Goal: Task Accomplishment & Management: Complete application form

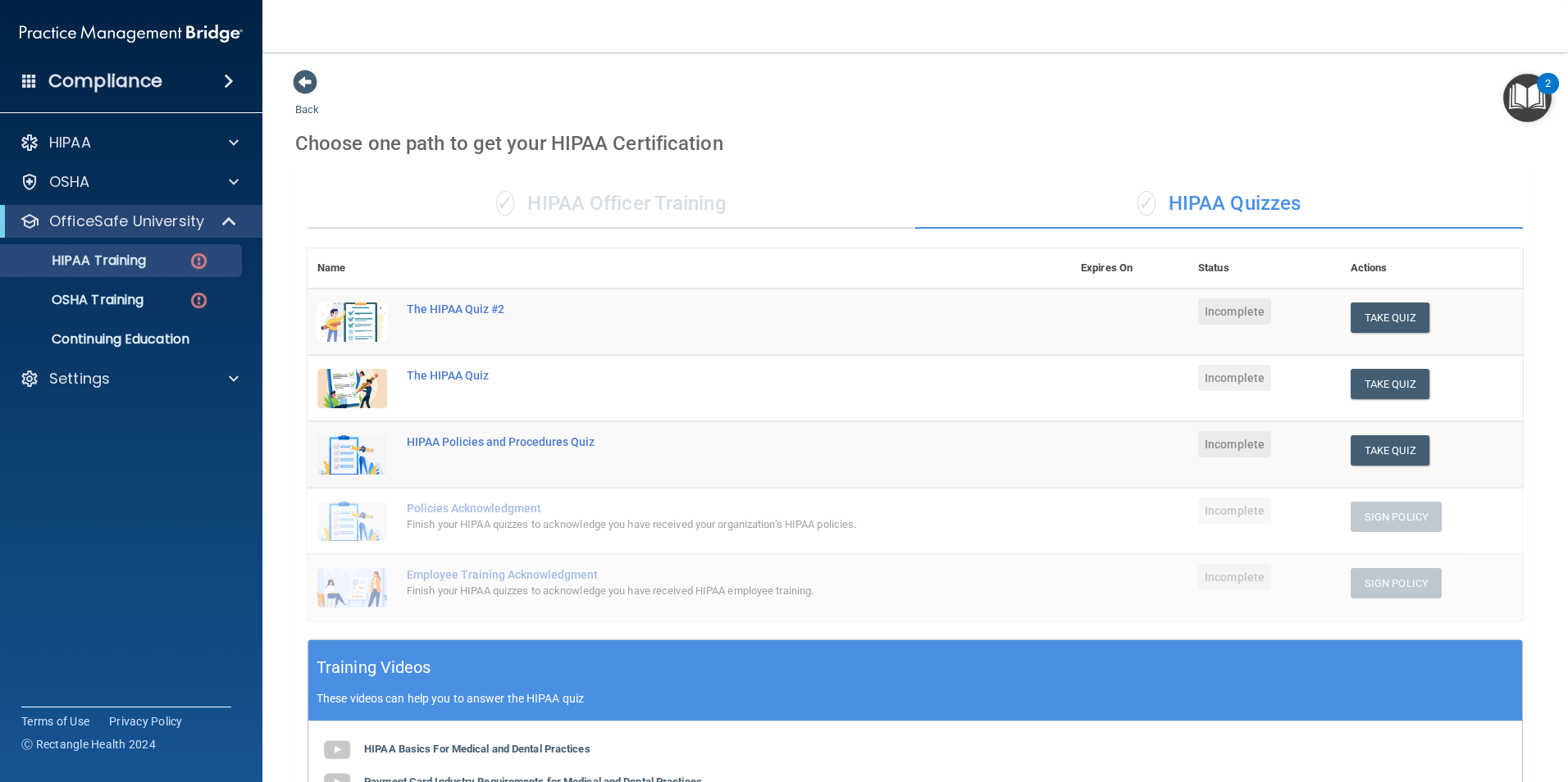
scroll to position [367, 0]
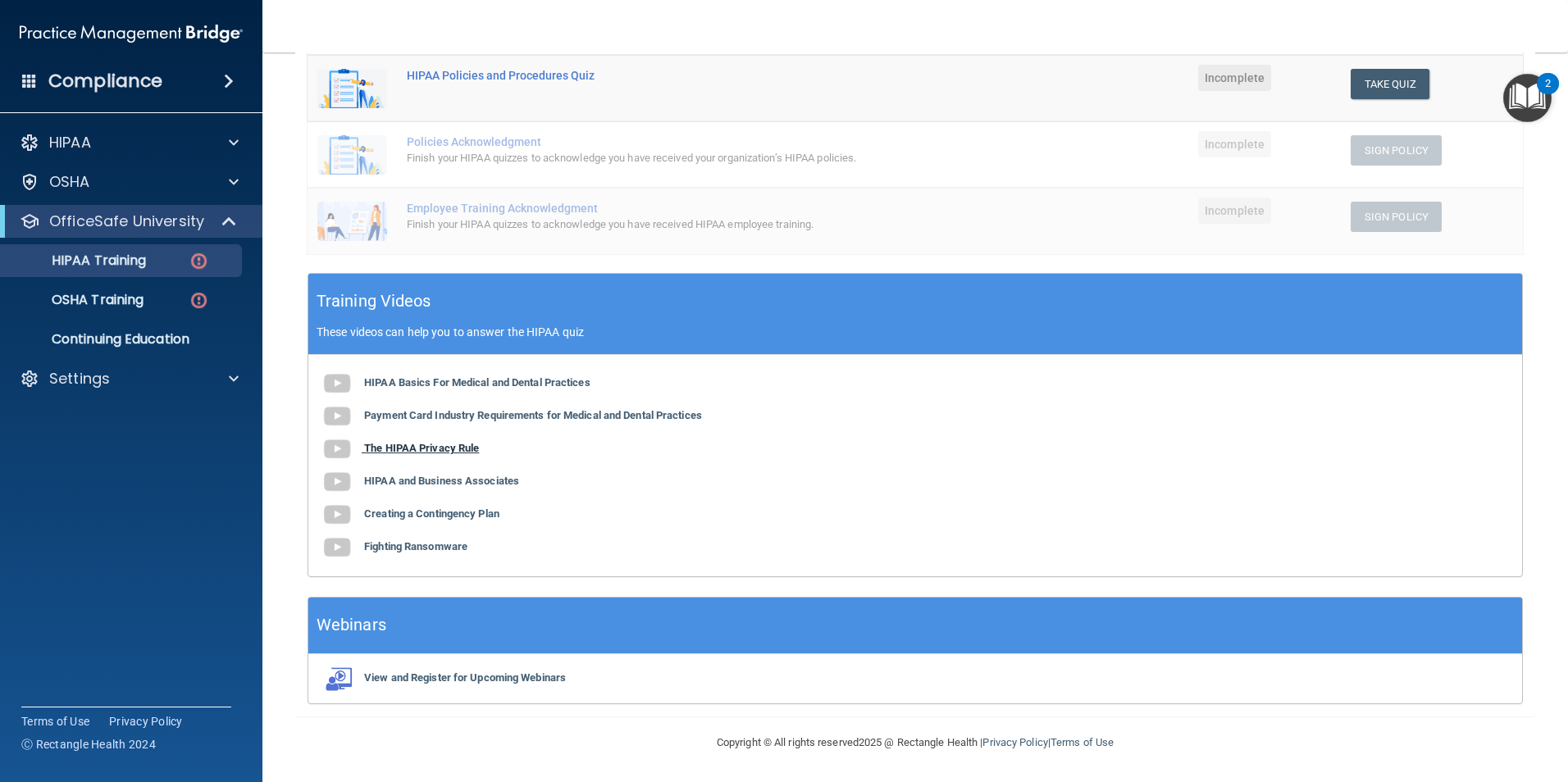
click at [413, 447] on b "The HIPAA Privacy Rule" at bounding box center [421, 448] width 115 height 13
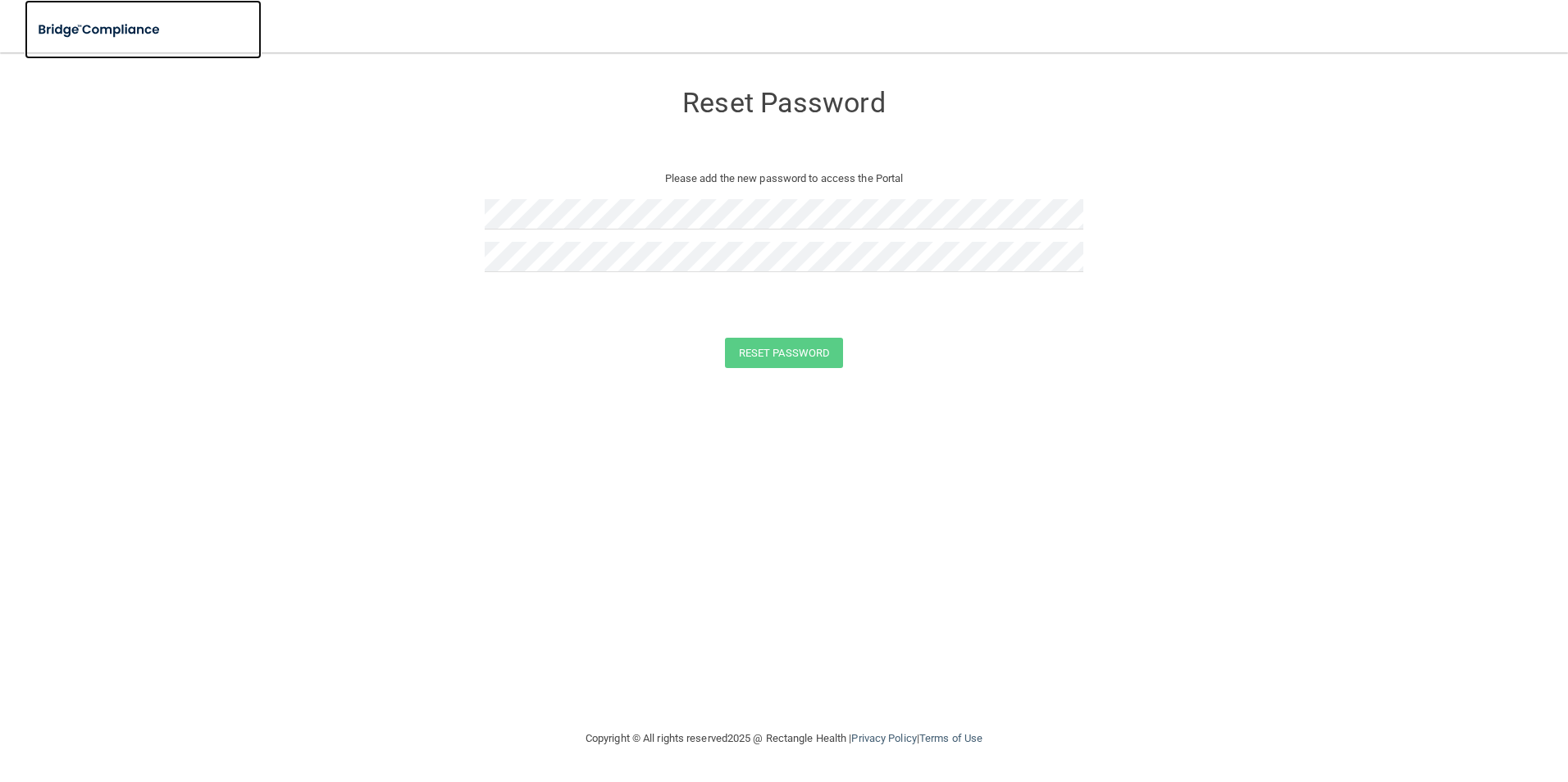
click at [137, 31] on img at bounding box center [100, 30] width 151 height 33
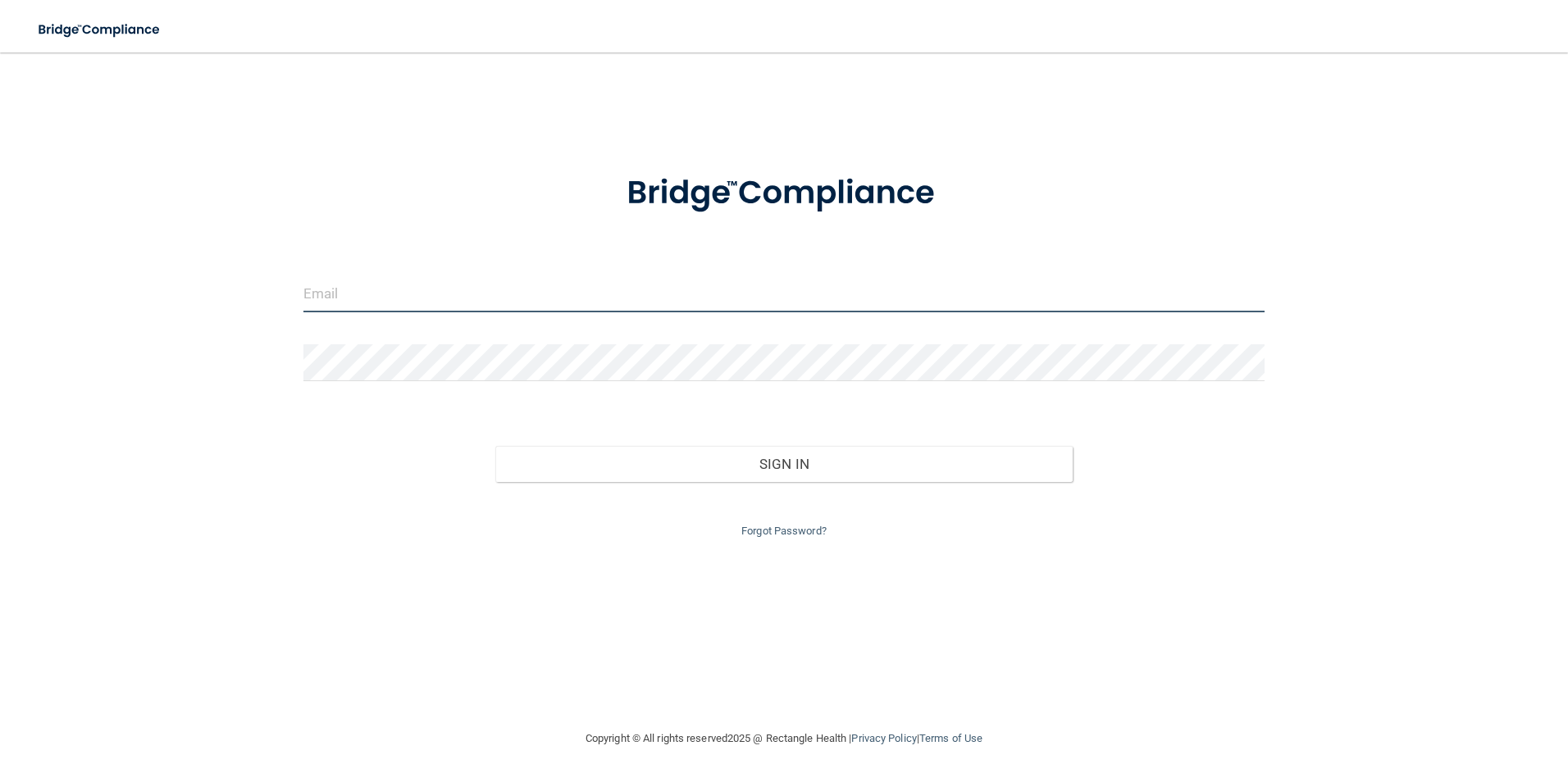
type input "[EMAIL_ADDRESS][DOMAIN_NAME]"
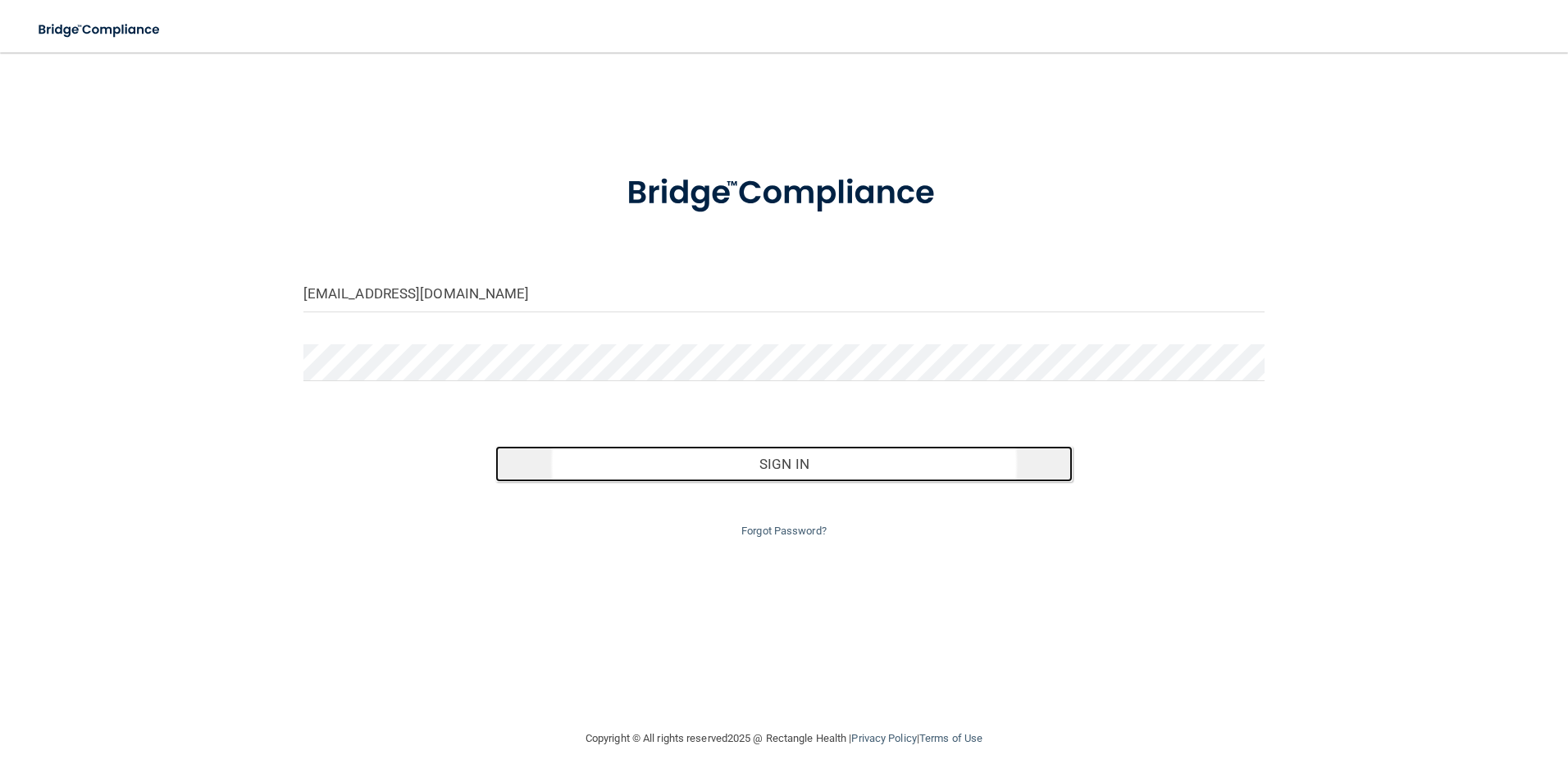
click at [787, 460] on button "Sign In" at bounding box center [783, 464] width 577 height 36
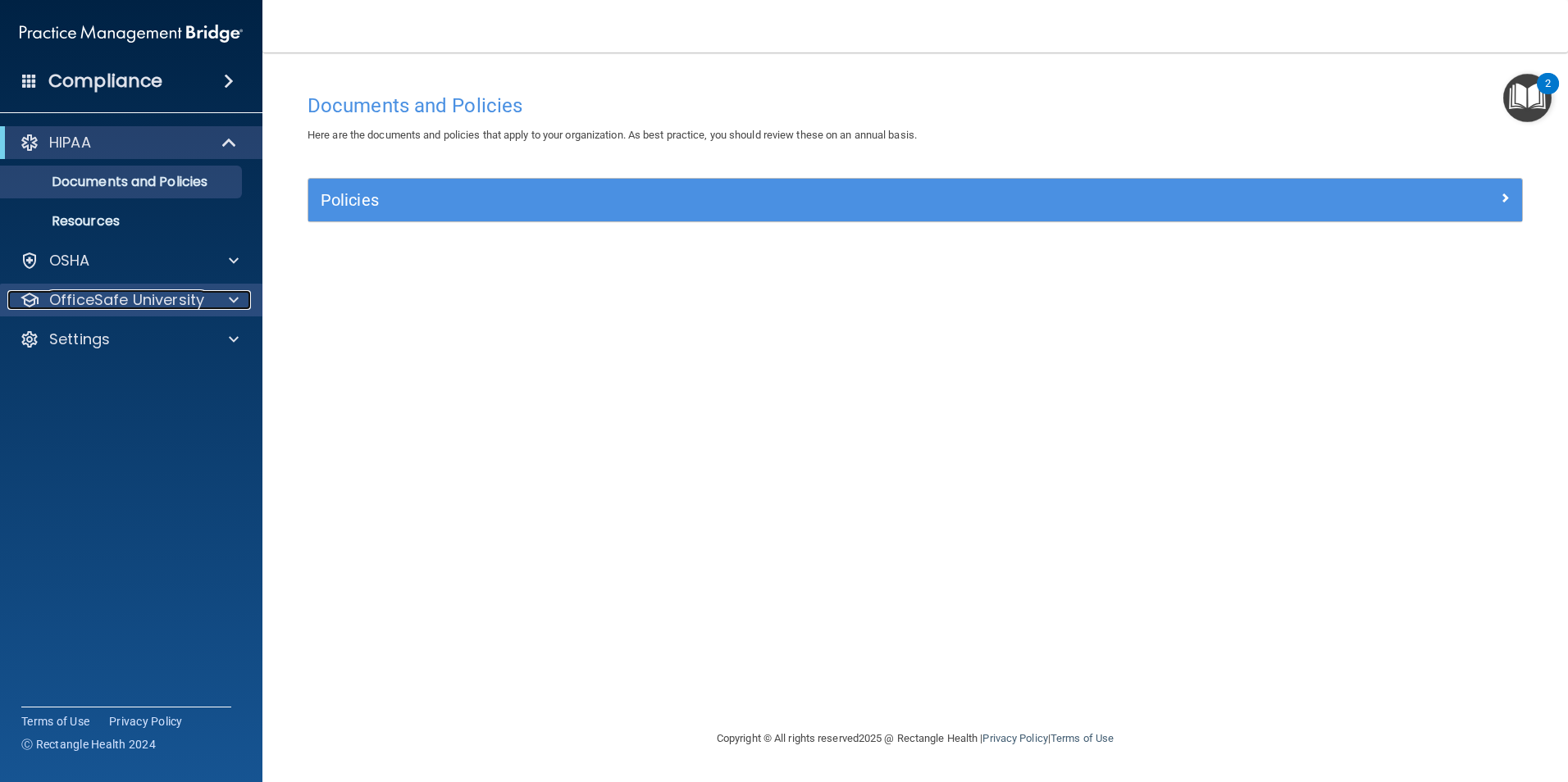
click at [191, 294] on p "OfficeSafe University" at bounding box center [126, 300] width 155 height 19
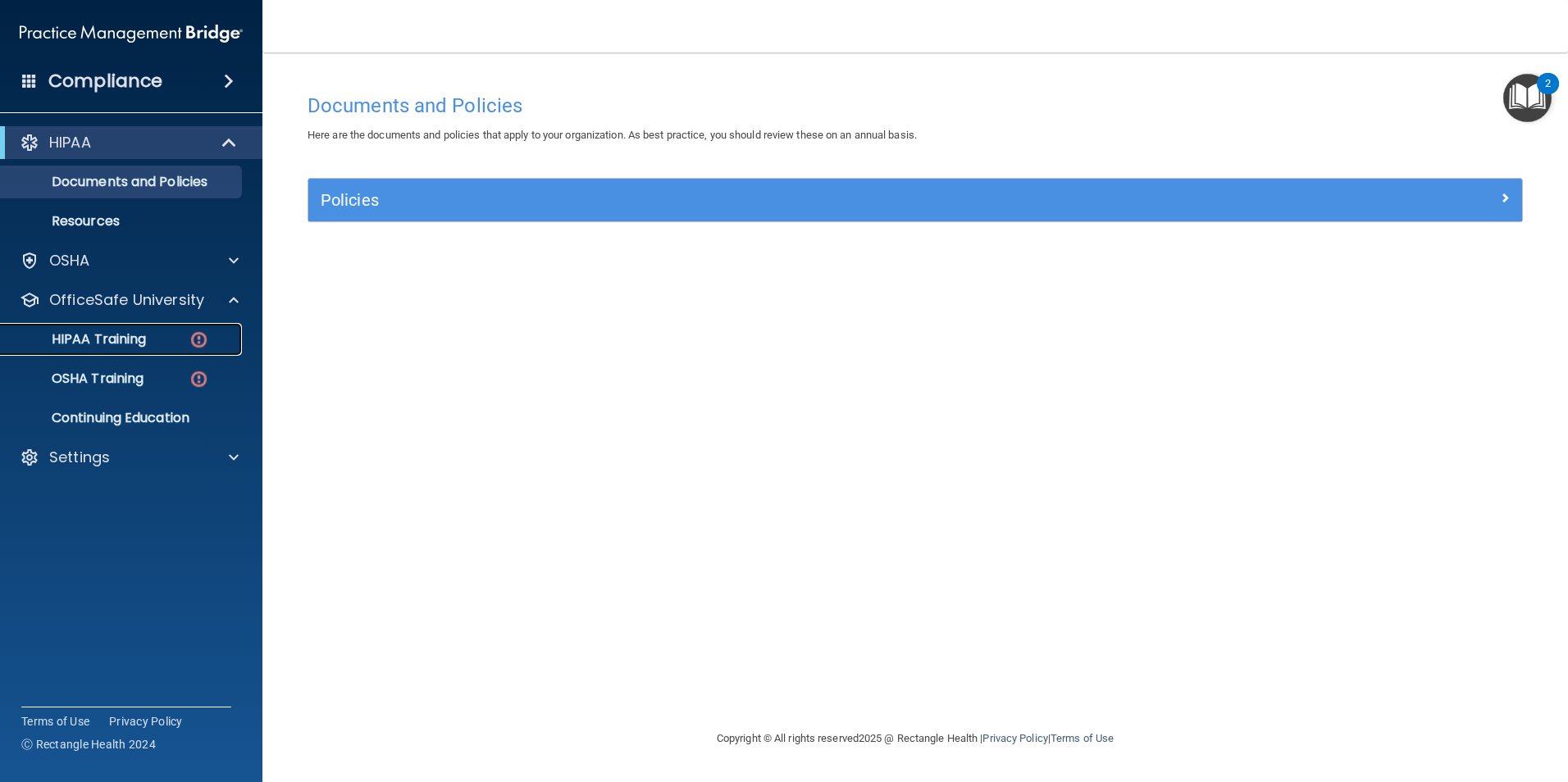
click at [166, 339] on div "HIPAA Training" at bounding box center [122, 339] width 224 height 17
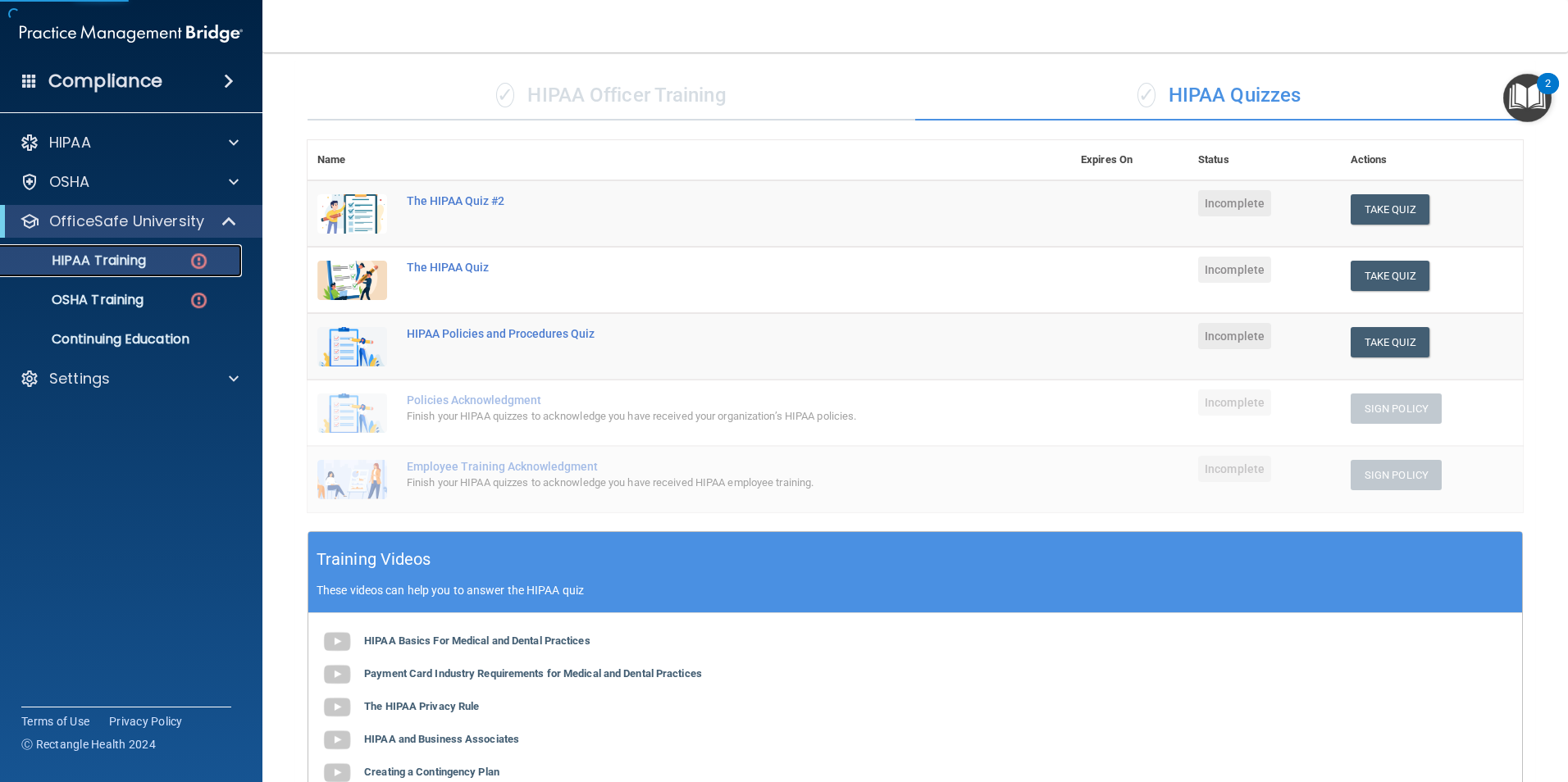
scroll to position [367, 0]
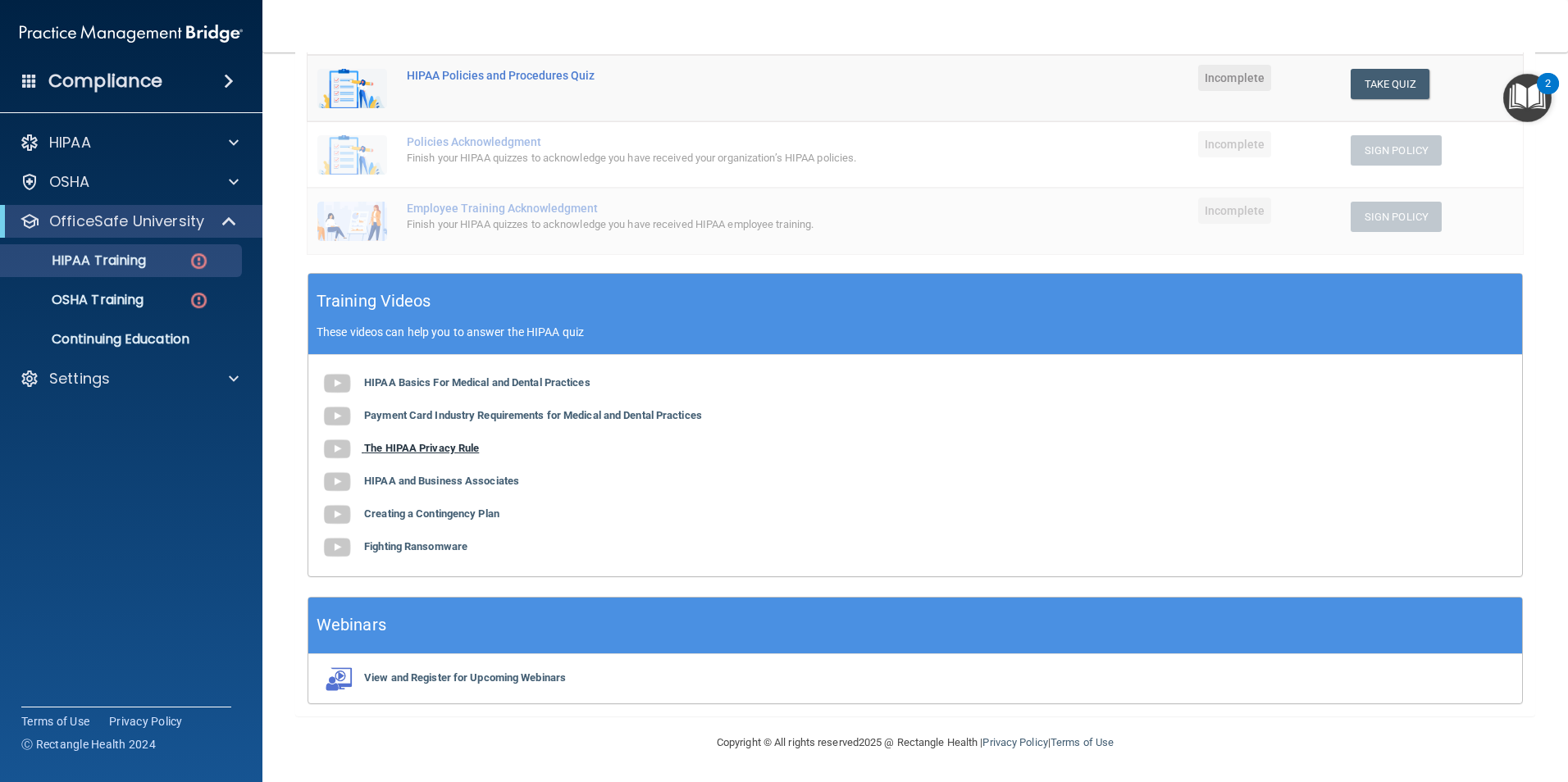
click at [431, 447] on b "The HIPAA Privacy Rule" at bounding box center [421, 448] width 115 height 13
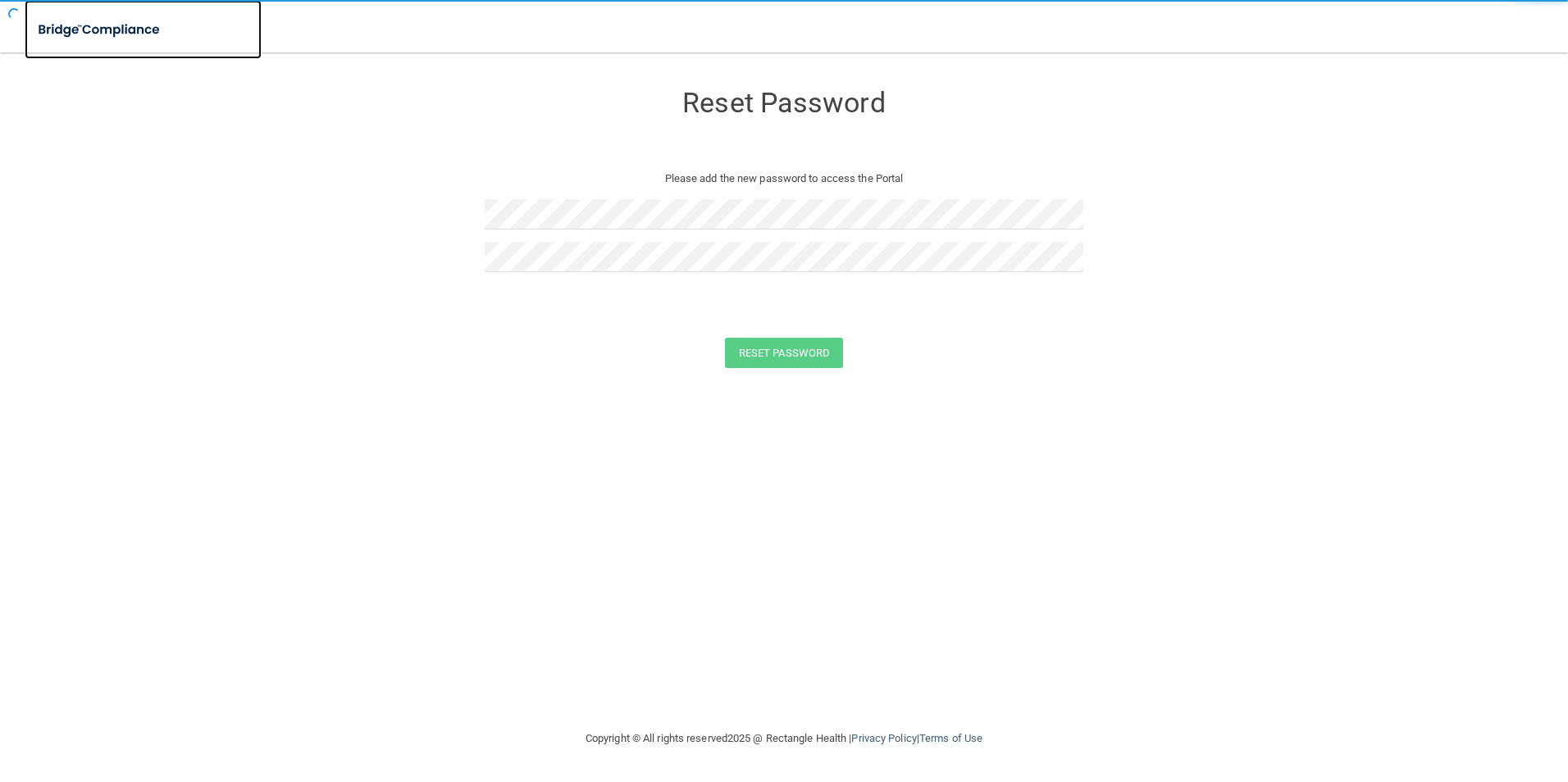
click at [115, 34] on img at bounding box center [100, 30] width 151 height 33
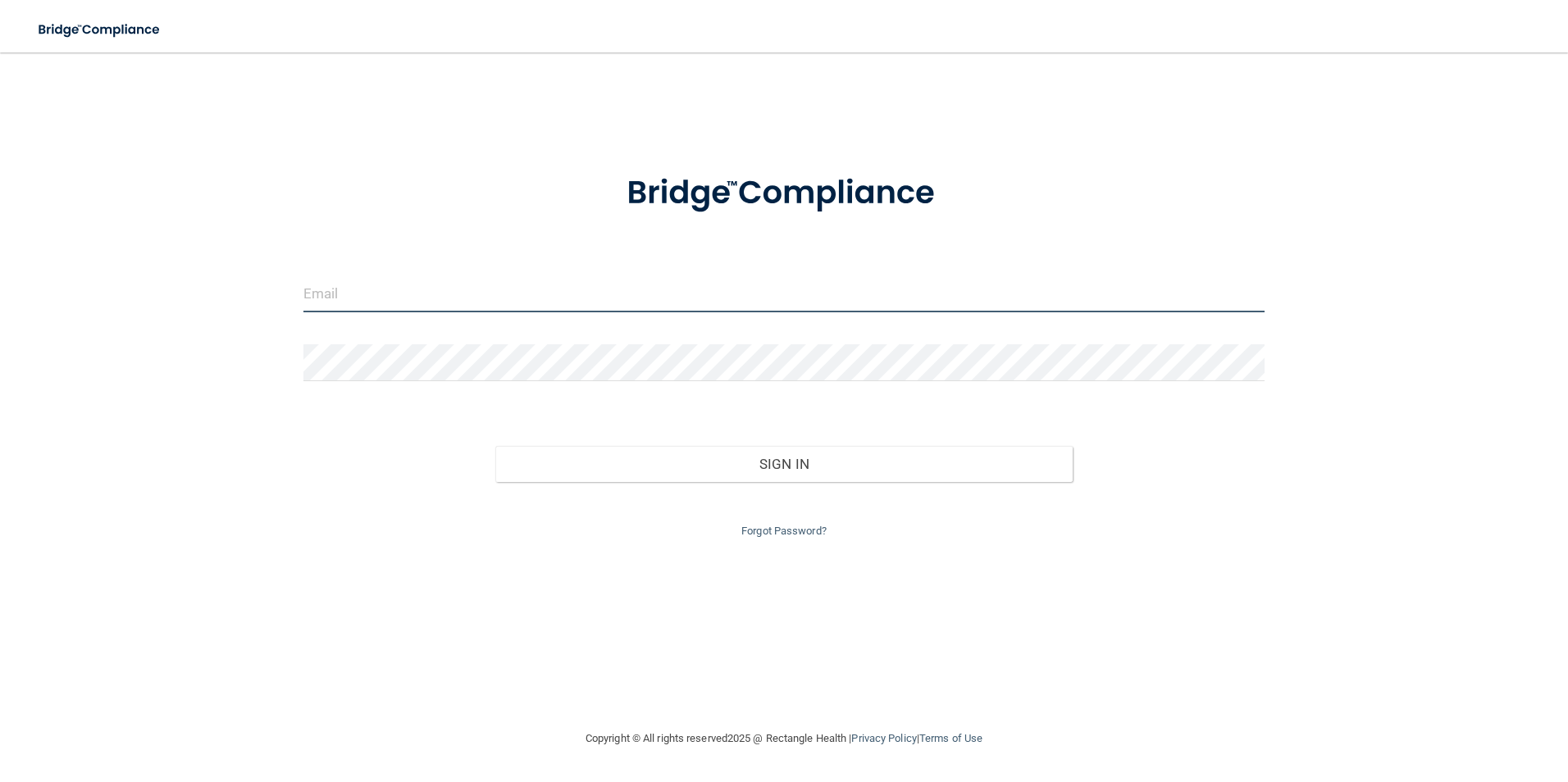
type input "[EMAIL_ADDRESS][DOMAIN_NAME]"
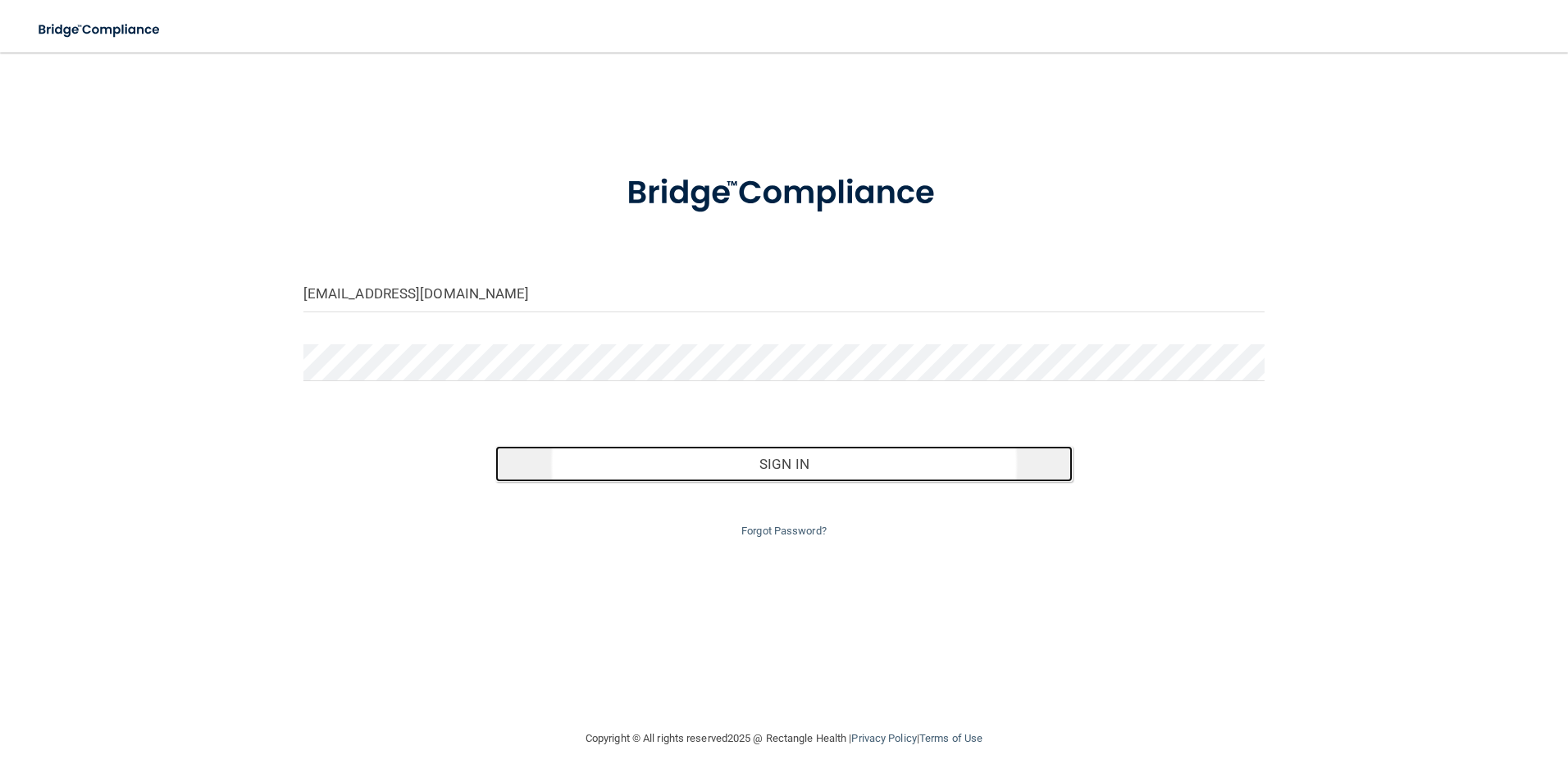
click at [845, 471] on button "Sign In" at bounding box center [783, 464] width 577 height 36
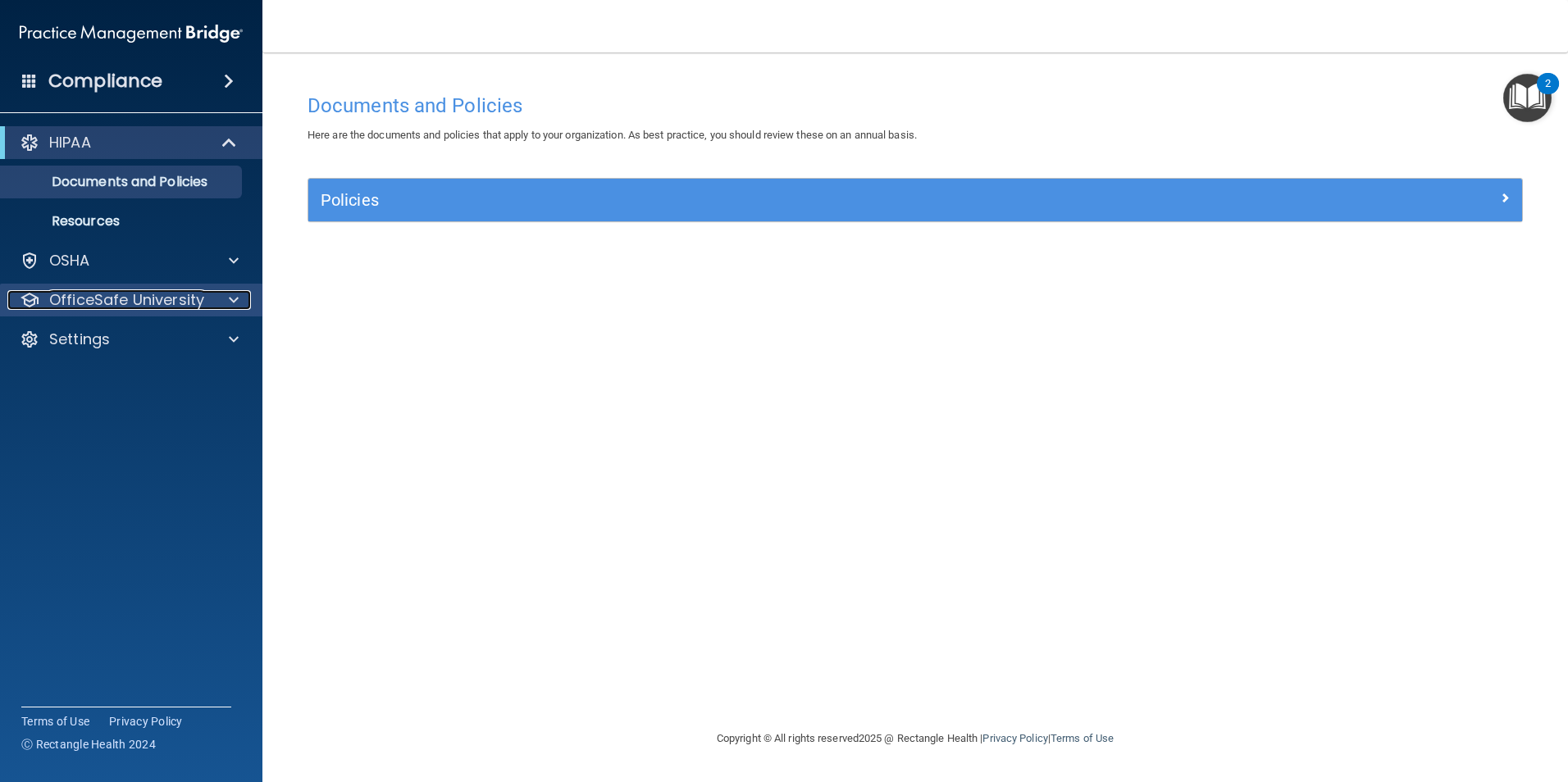
click at [209, 304] on div "OfficeSafe University" at bounding box center [109, 300] width 204 height 19
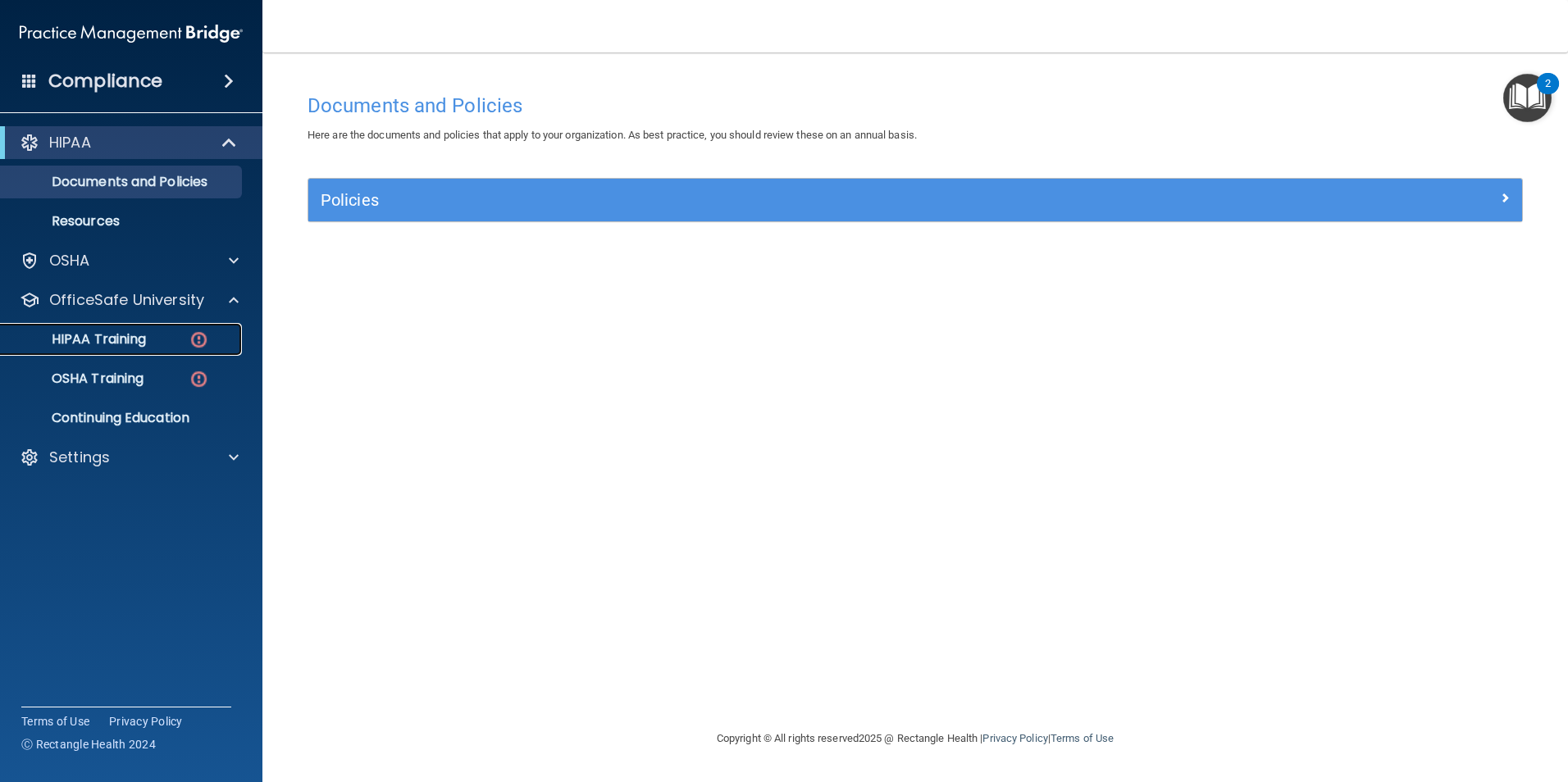
click at [165, 347] on div "HIPAA Training" at bounding box center [122, 339] width 224 height 17
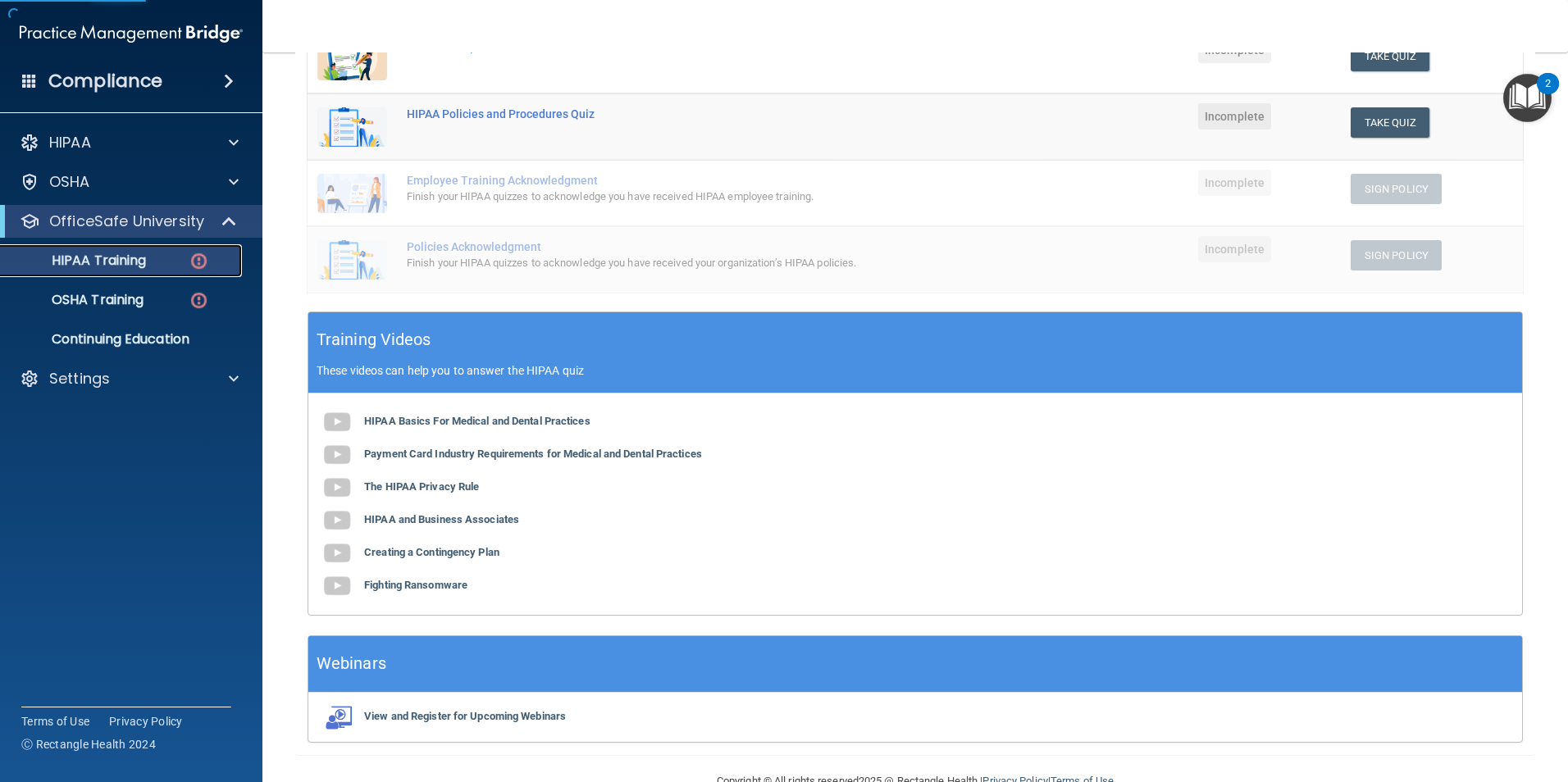
scroll to position [367, 0]
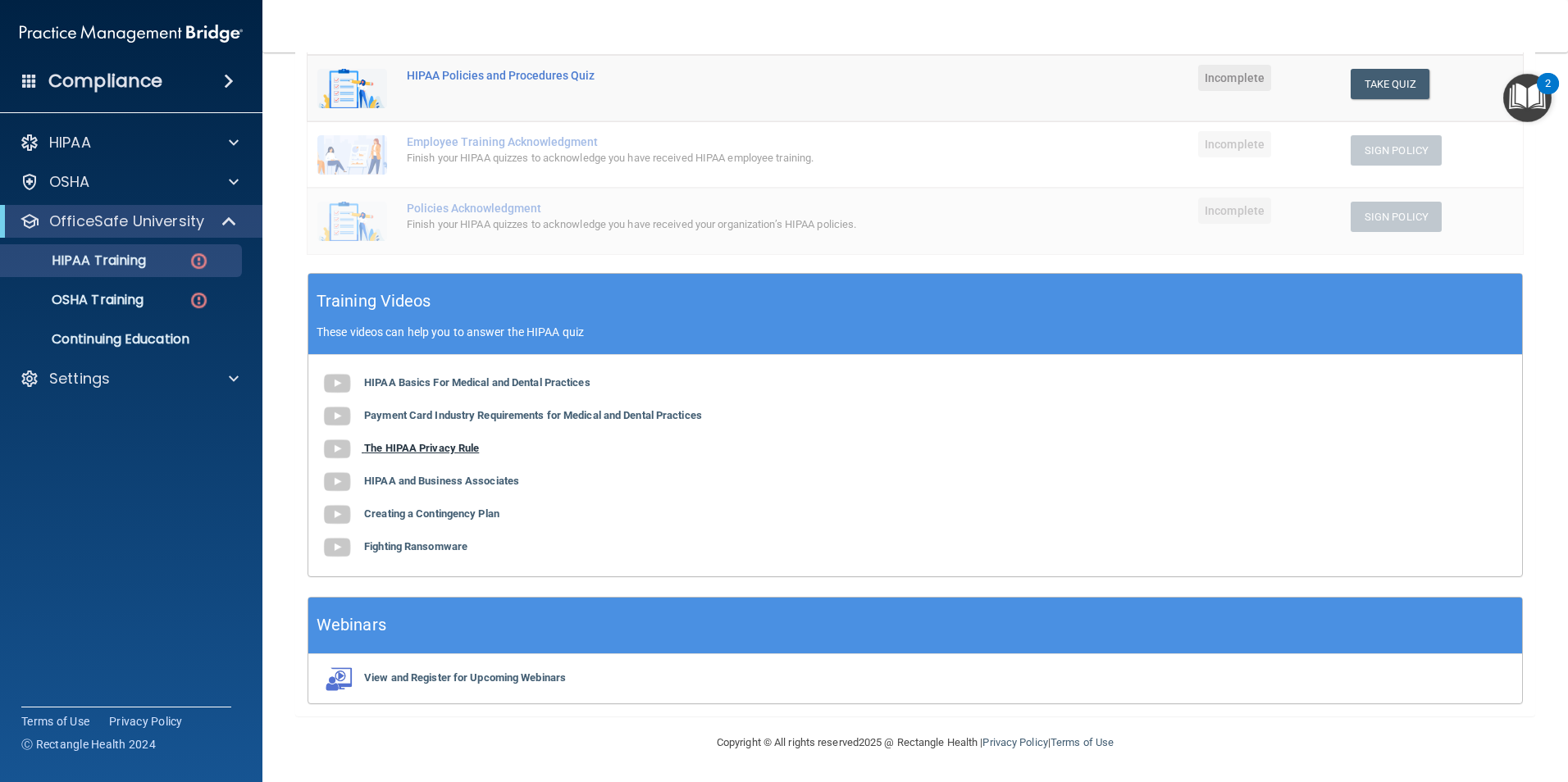
click at [466, 445] on b "The HIPAA Privacy Rule" at bounding box center [421, 448] width 115 height 13
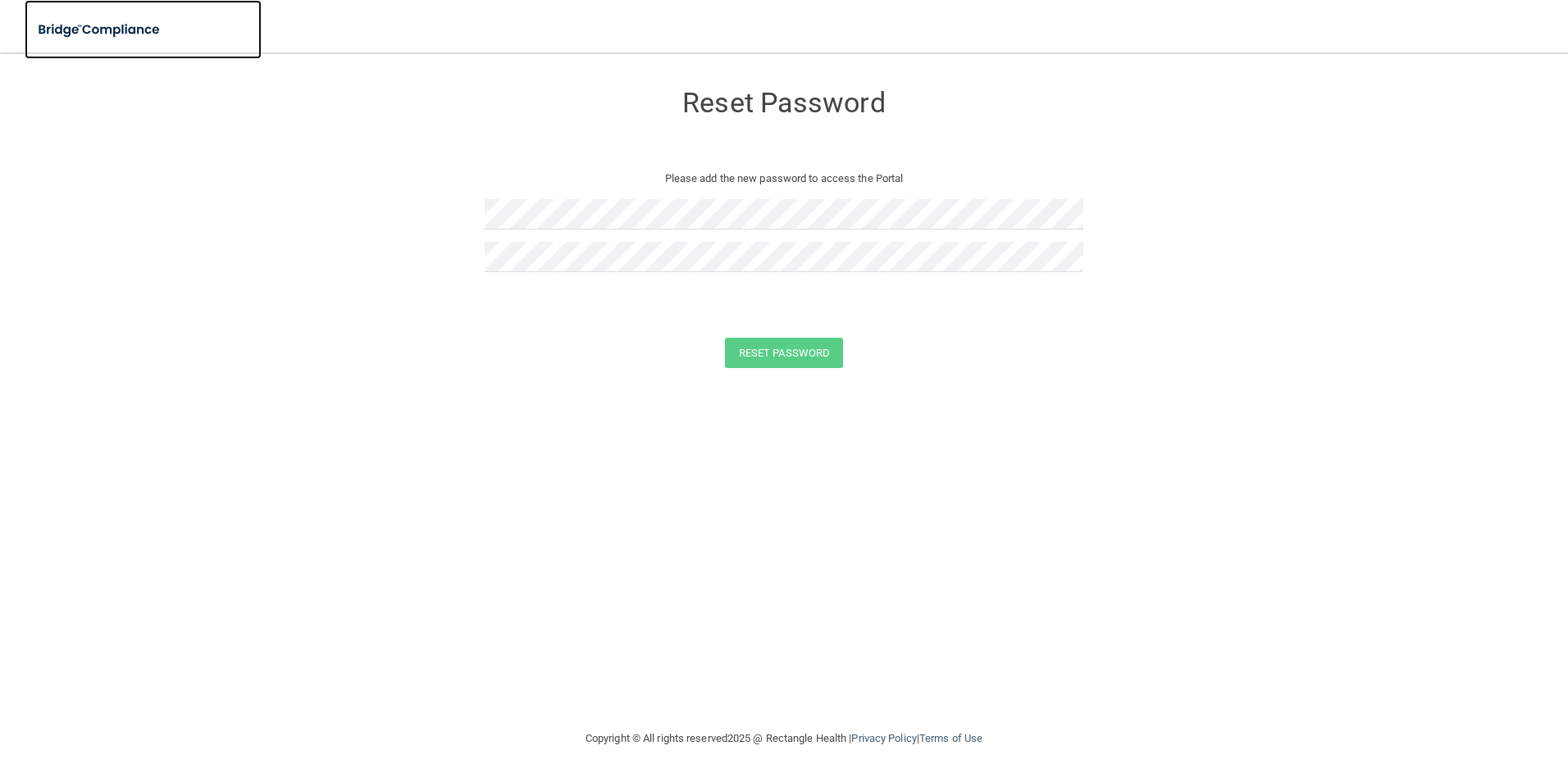
click at [146, 28] on img at bounding box center [100, 30] width 151 height 33
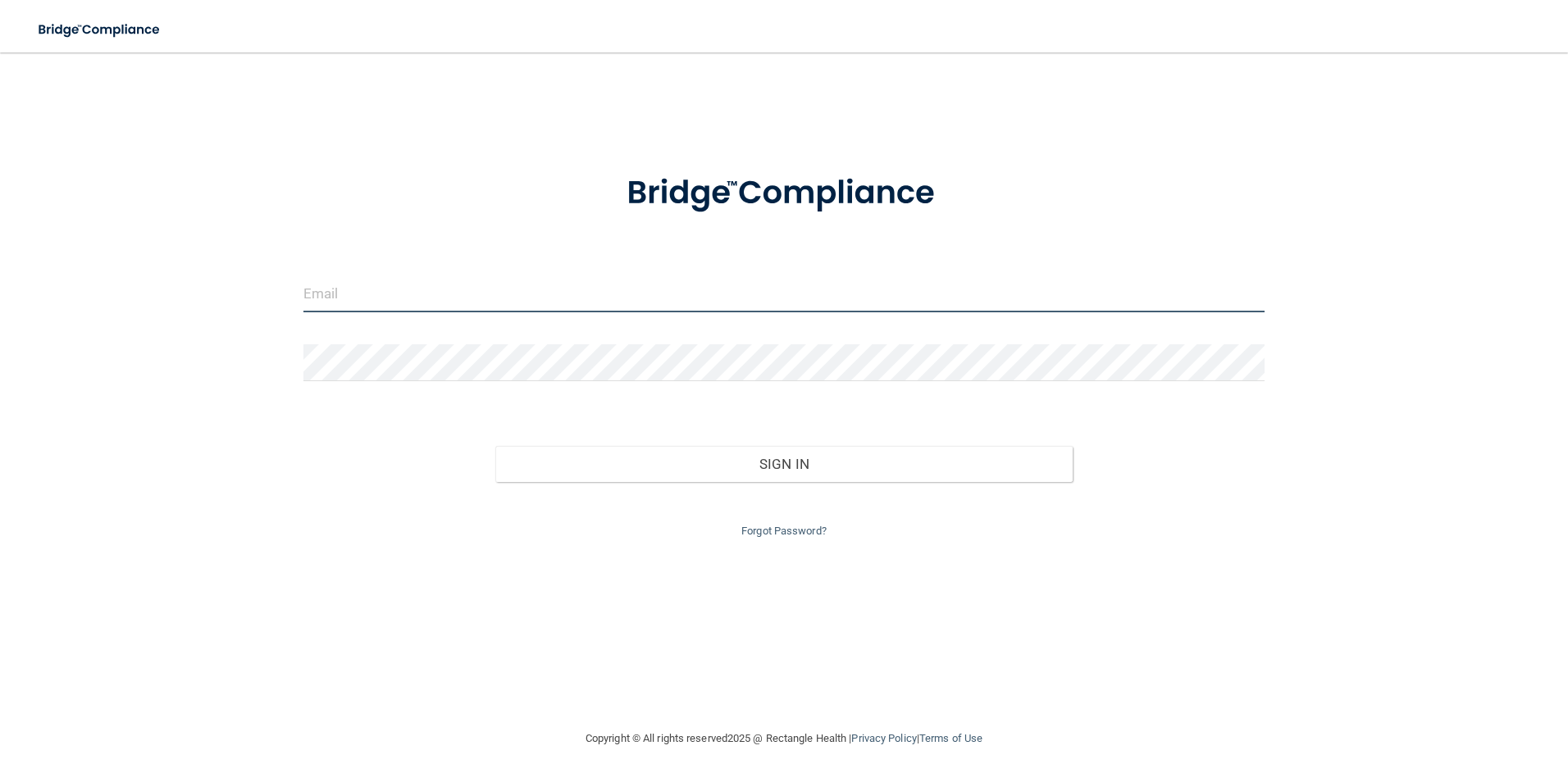
type input "[EMAIL_ADDRESS][DOMAIN_NAME]"
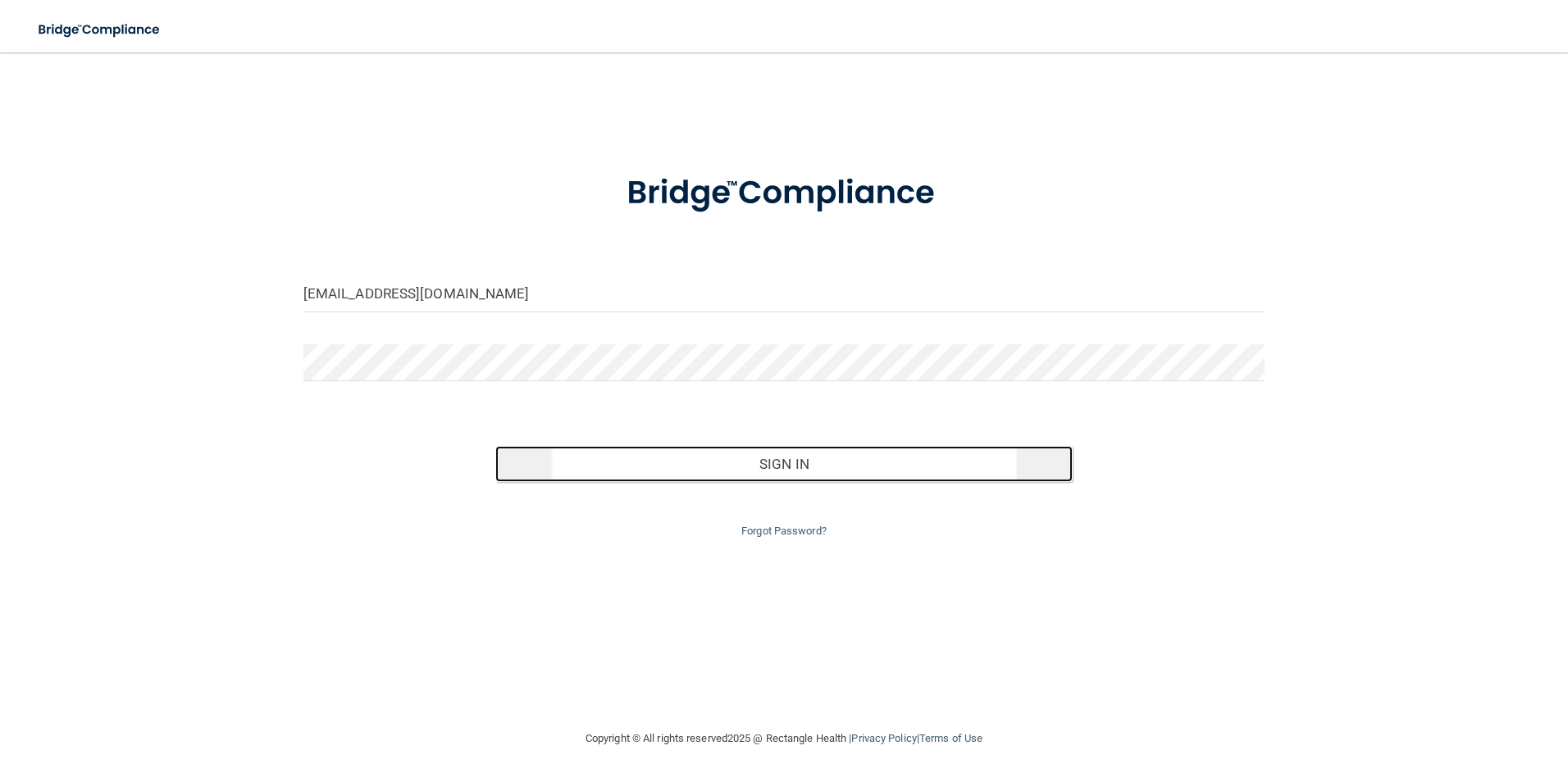
click at [619, 466] on button "Sign In" at bounding box center [783, 464] width 577 height 36
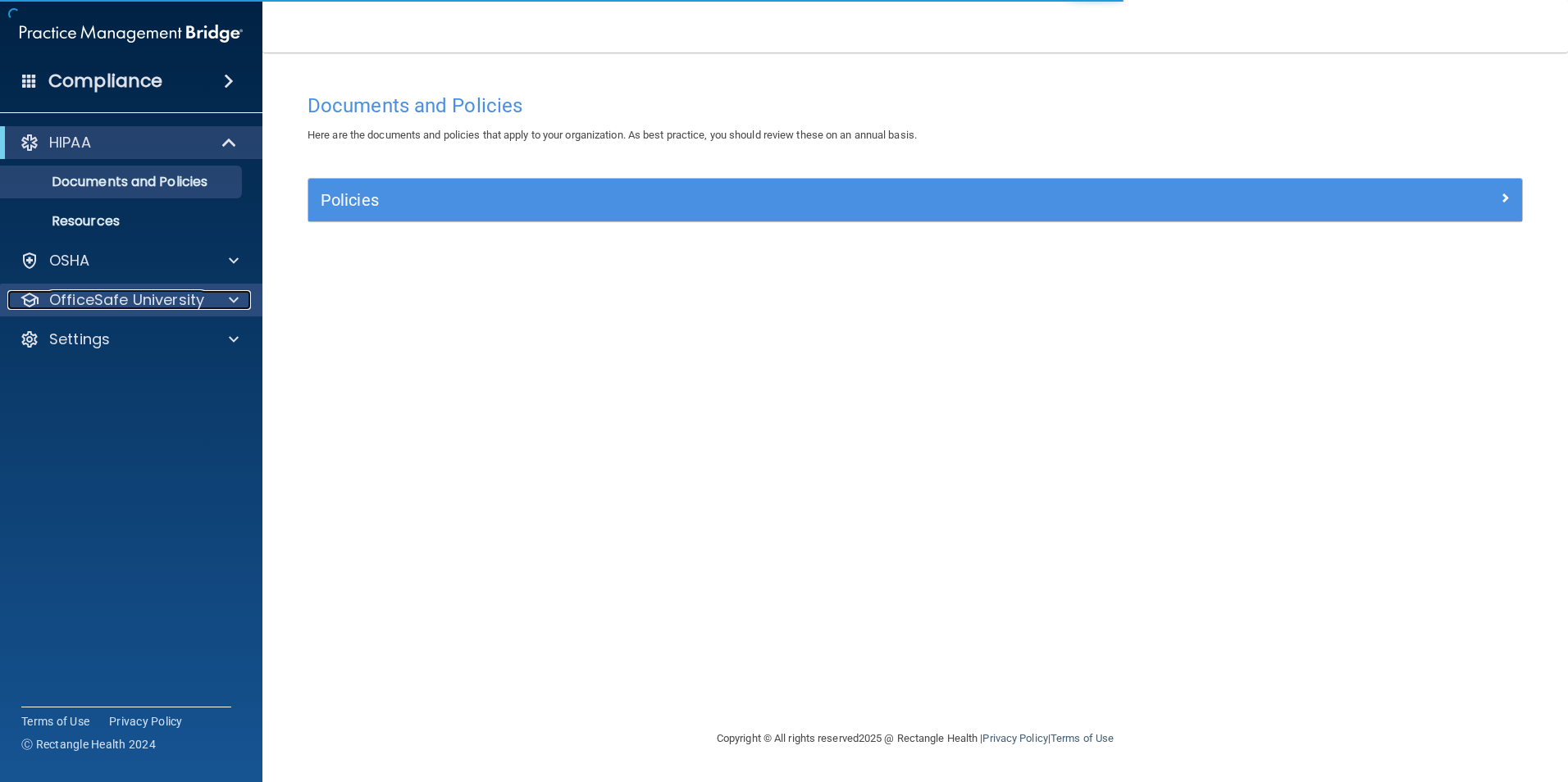
click at [180, 293] on p "OfficeSafe University" at bounding box center [126, 300] width 155 height 19
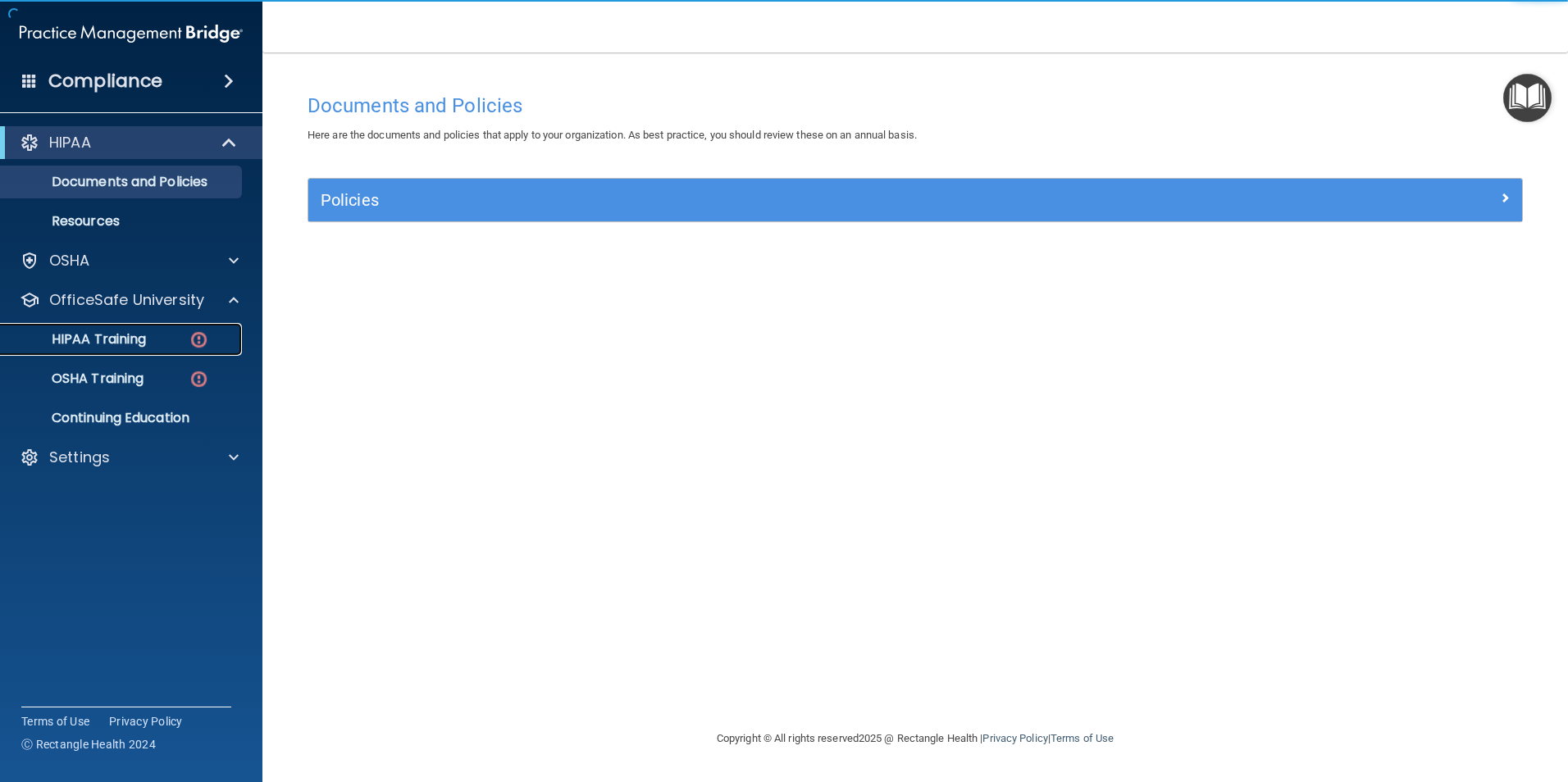
click at [151, 342] on div "HIPAA Training" at bounding box center [122, 339] width 224 height 17
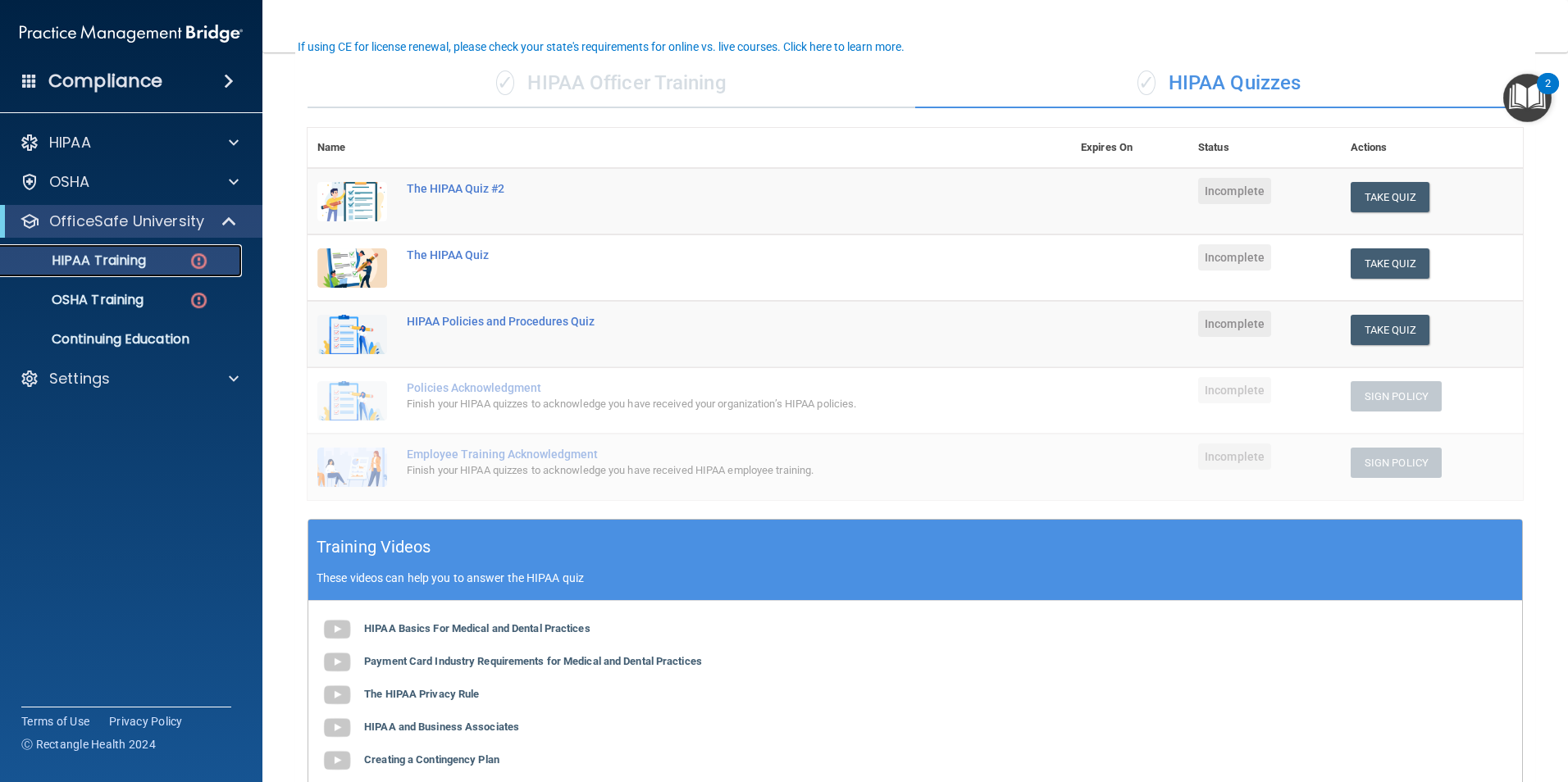
scroll to position [285, 0]
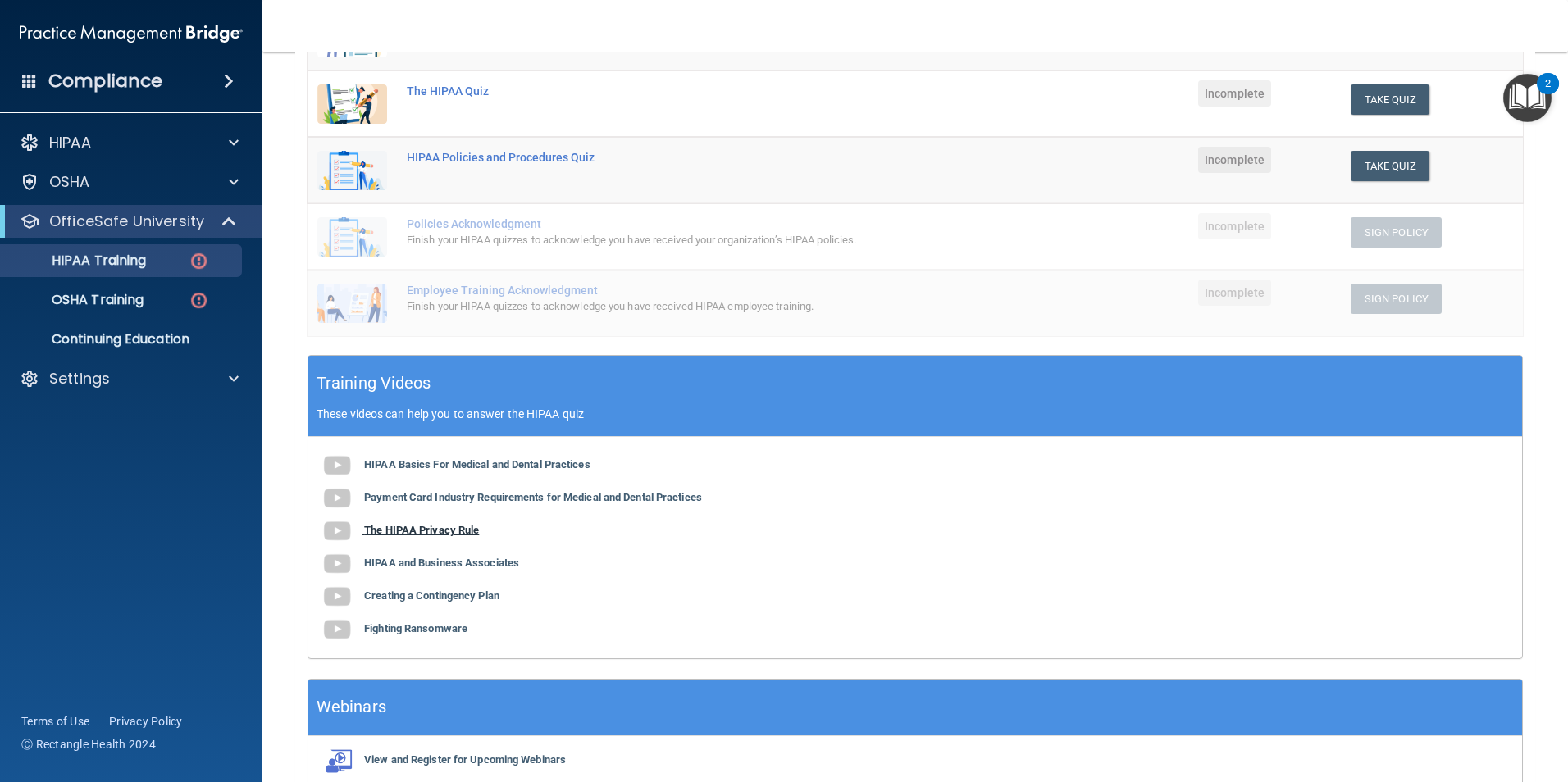
click at [433, 531] on b "The HIPAA Privacy Rule" at bounding box center [421, 530] width 115 height 13
click at [426, 563] on b "HIPAA and Business Associates" at bounding box center [441, 563] width 155 height 13
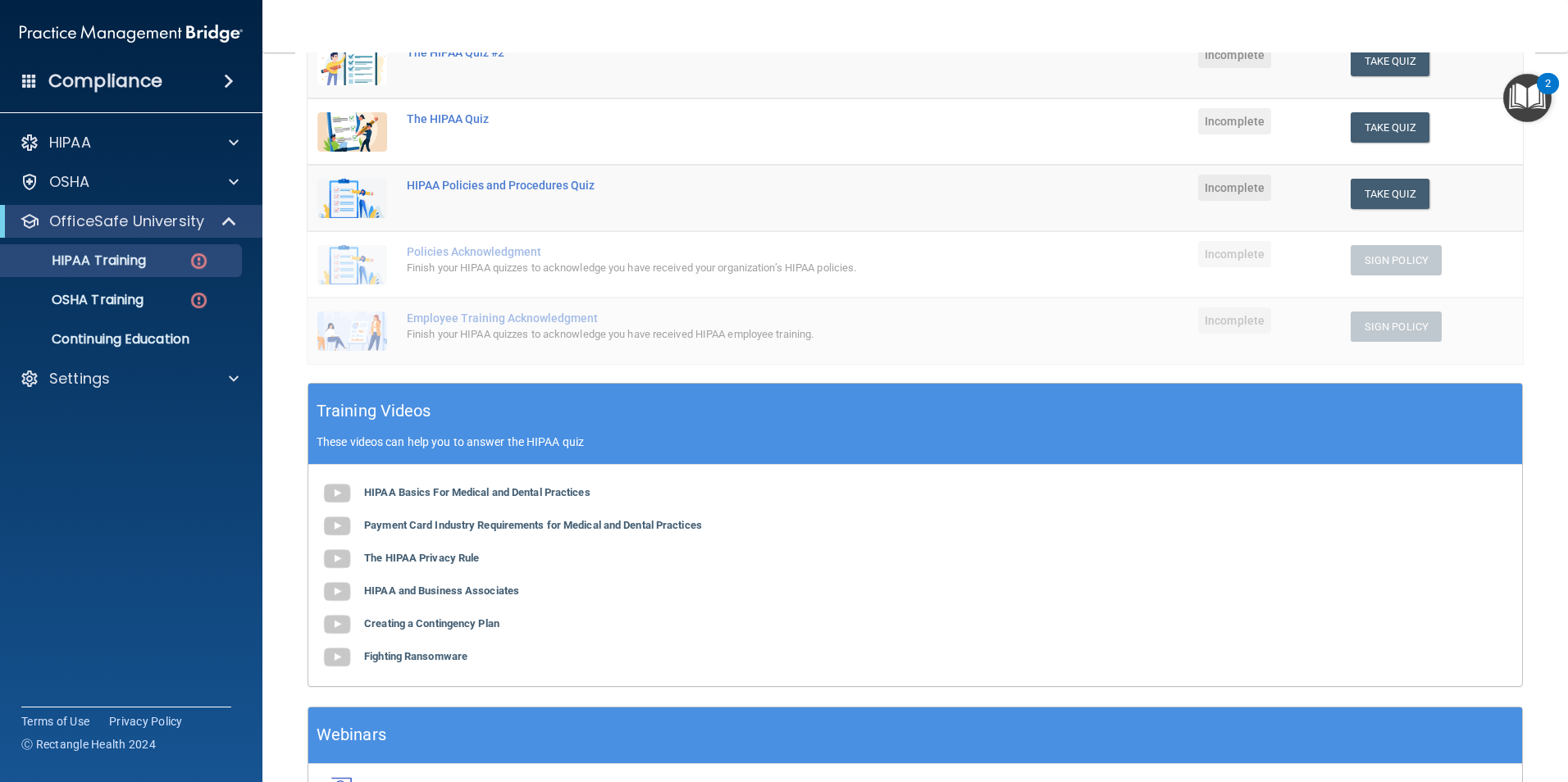
scroll to position [367, 0]
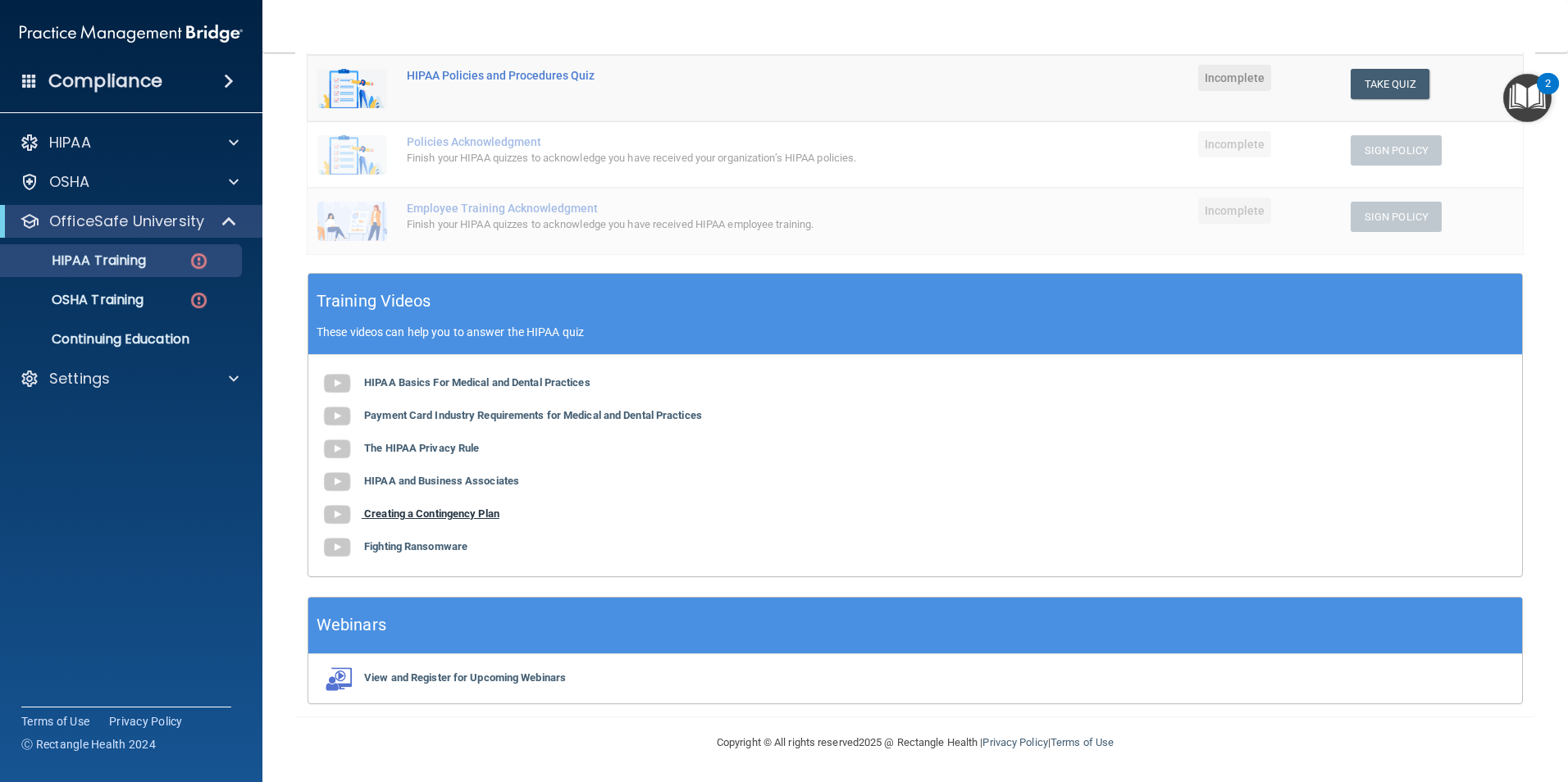
click at [460, 514] on b "Creating a Contingency Plan" at bounding box center [432, 513] width 136 height 13
click at [440, 548] on b "Fighting Ransomware" at bounding box center [415, 546] width 103 height 13
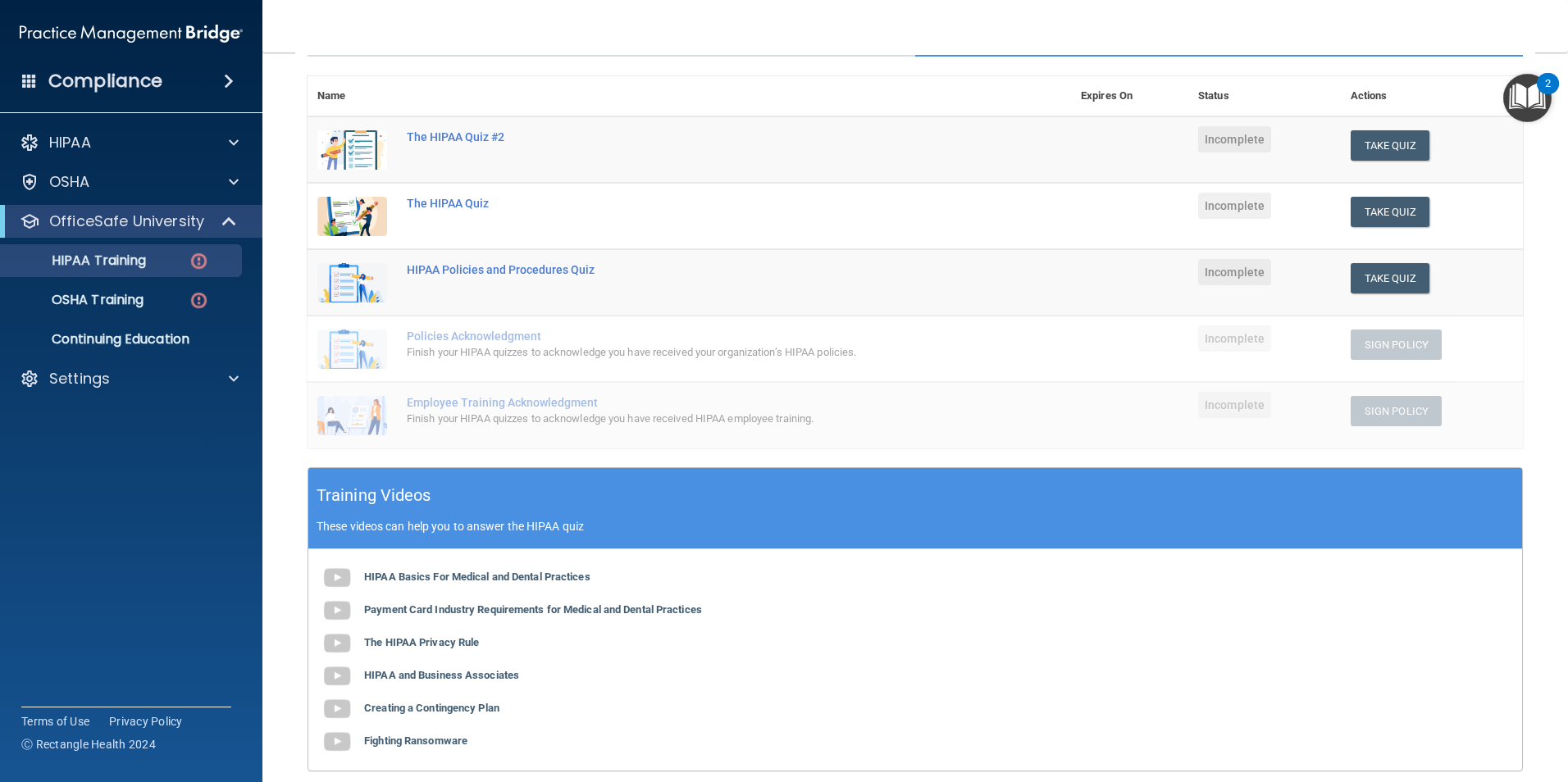
scroll to position [0, 0]
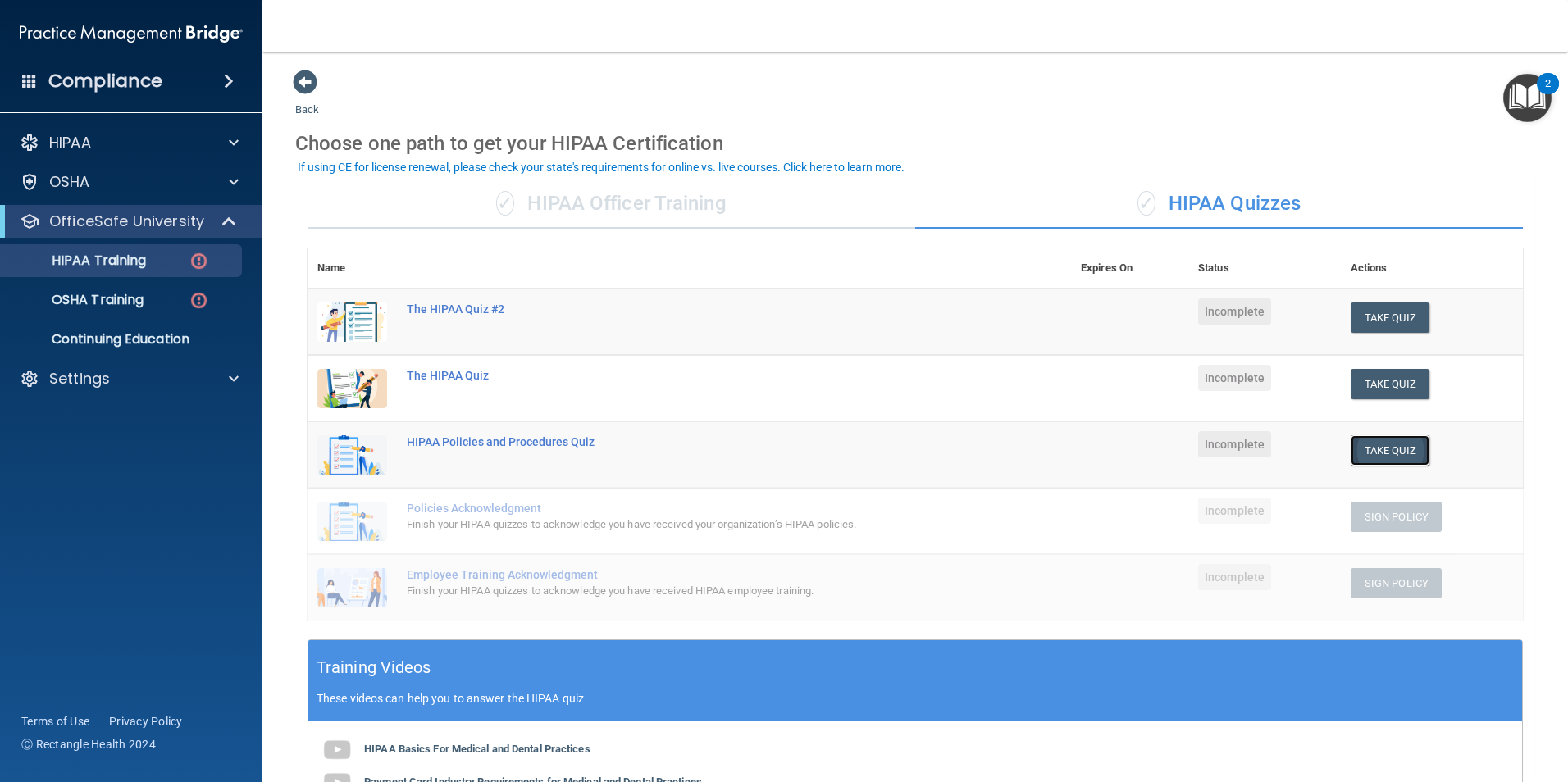
click at [1380, 456] on button "Take Quiz" at bounding box center [1390, 450] width 79 height 30
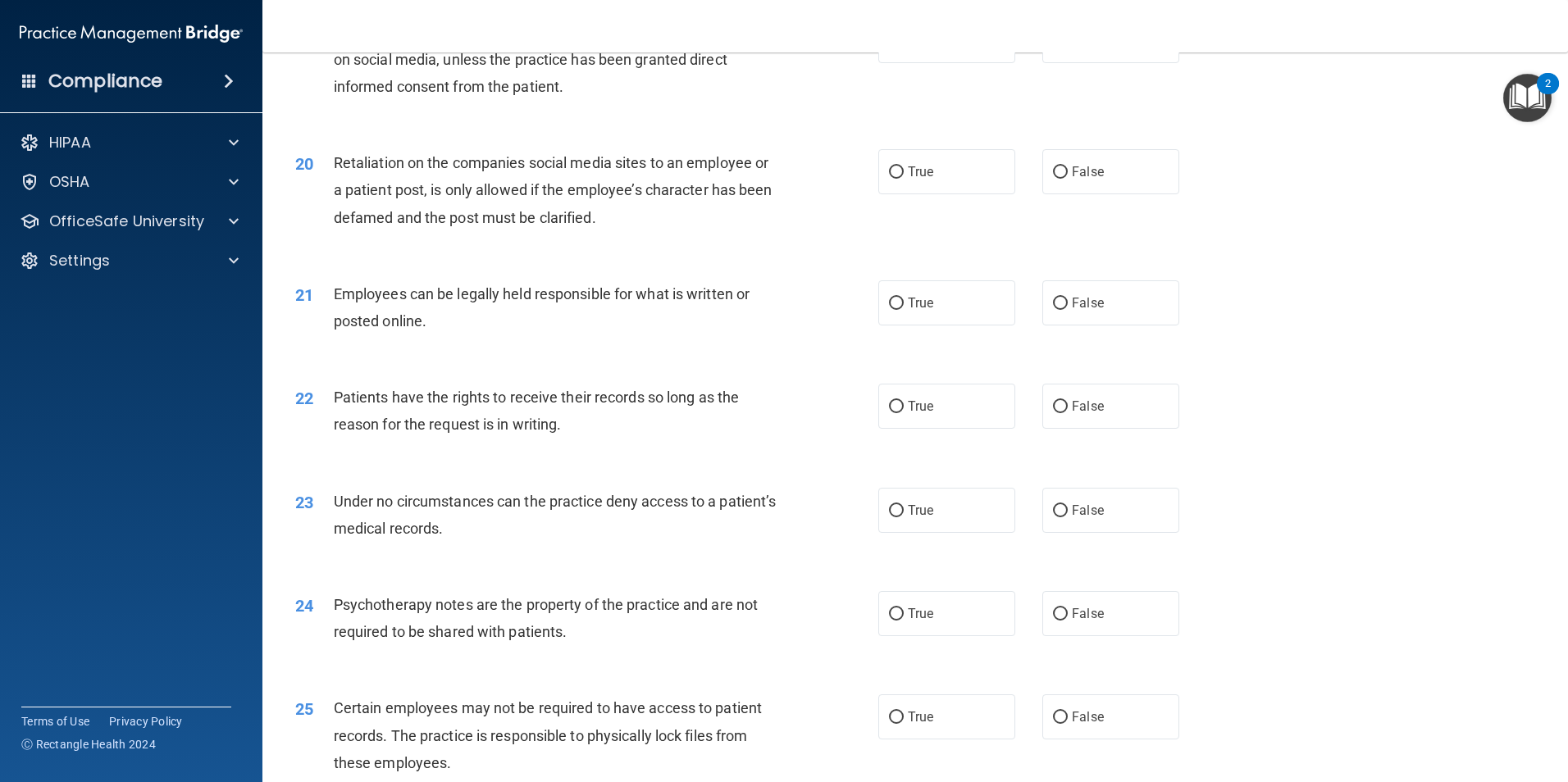
scroll to position [3332, 0]
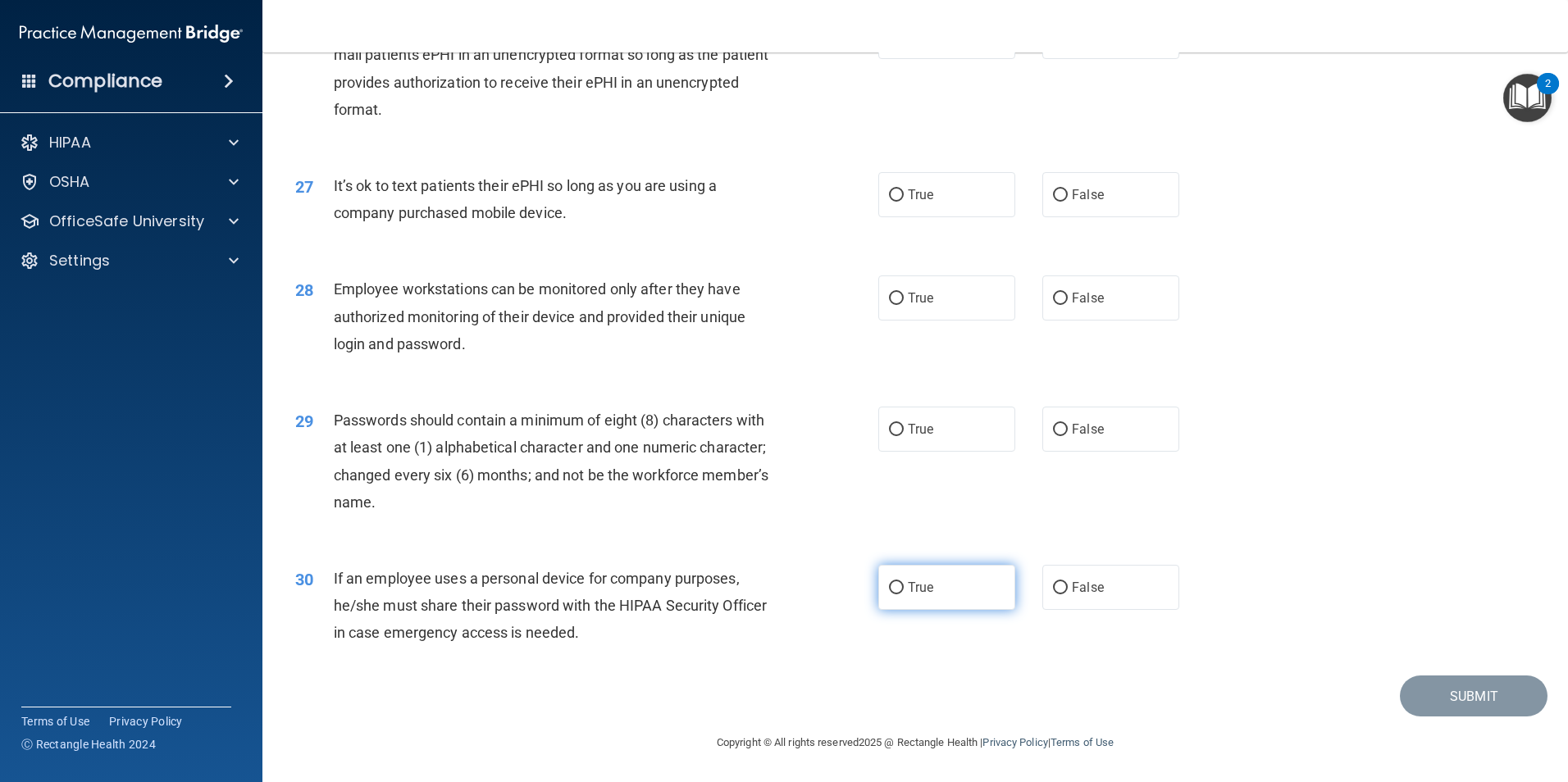
click at [879, 592] on label "True" at bounding box center [946, 587] width 137 height 45
click at [889, 592] on input "True" at bounding box center [896, 588] width 15 height 13
radio input "true"
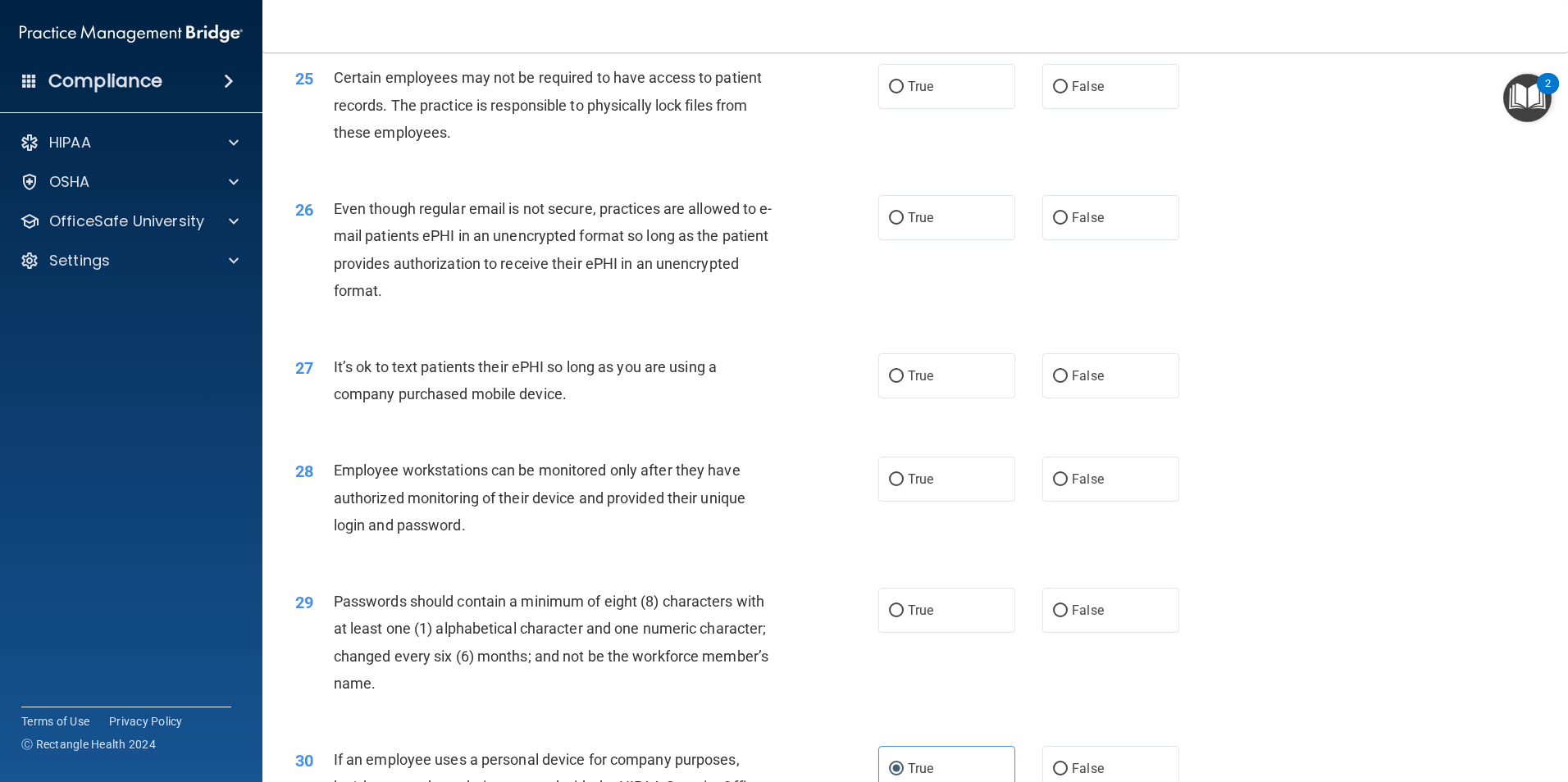
scroll to position [3087, 0]
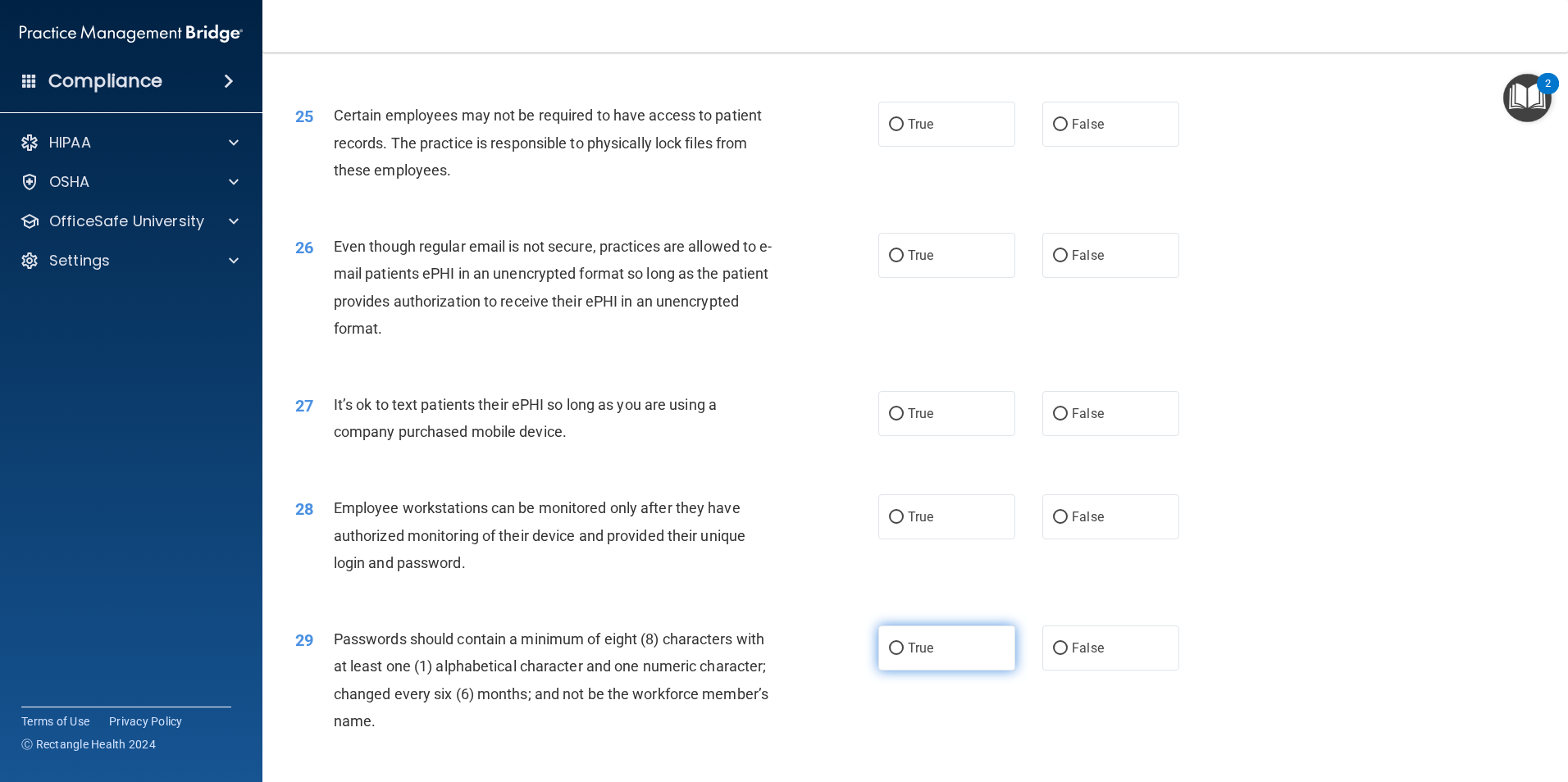
click at [890, 655] on input "True" at bounding box center [896, 648] width 15 height 13
radio input "true"
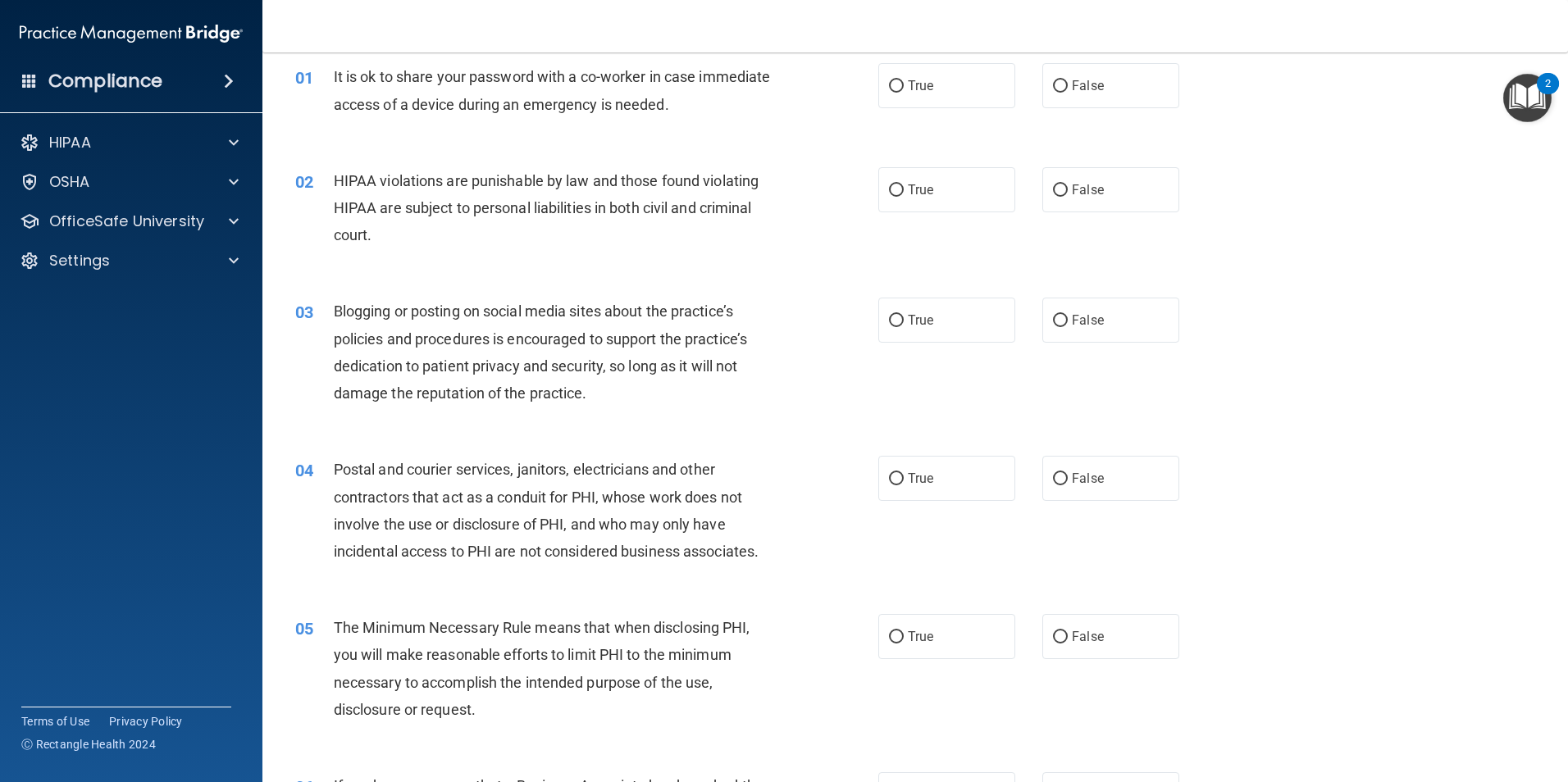
scroll to position [0, 0]
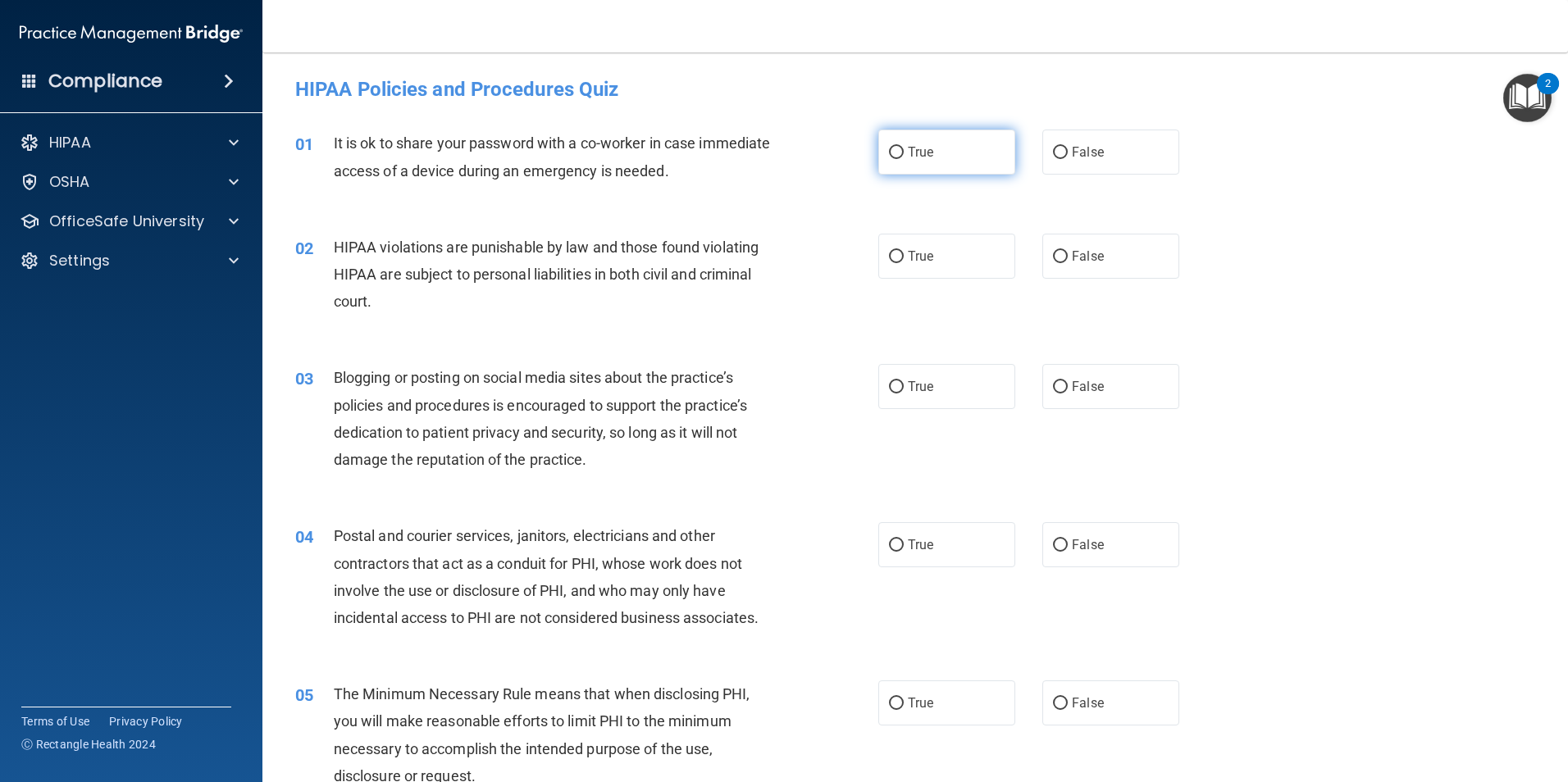
click at [908, 148] on span "True" at bounding box center [921, 152] width 25 height 16
click at [902, 148] on input "True" at bounding box center [896, 152] width 15 height 13
radio input "true"
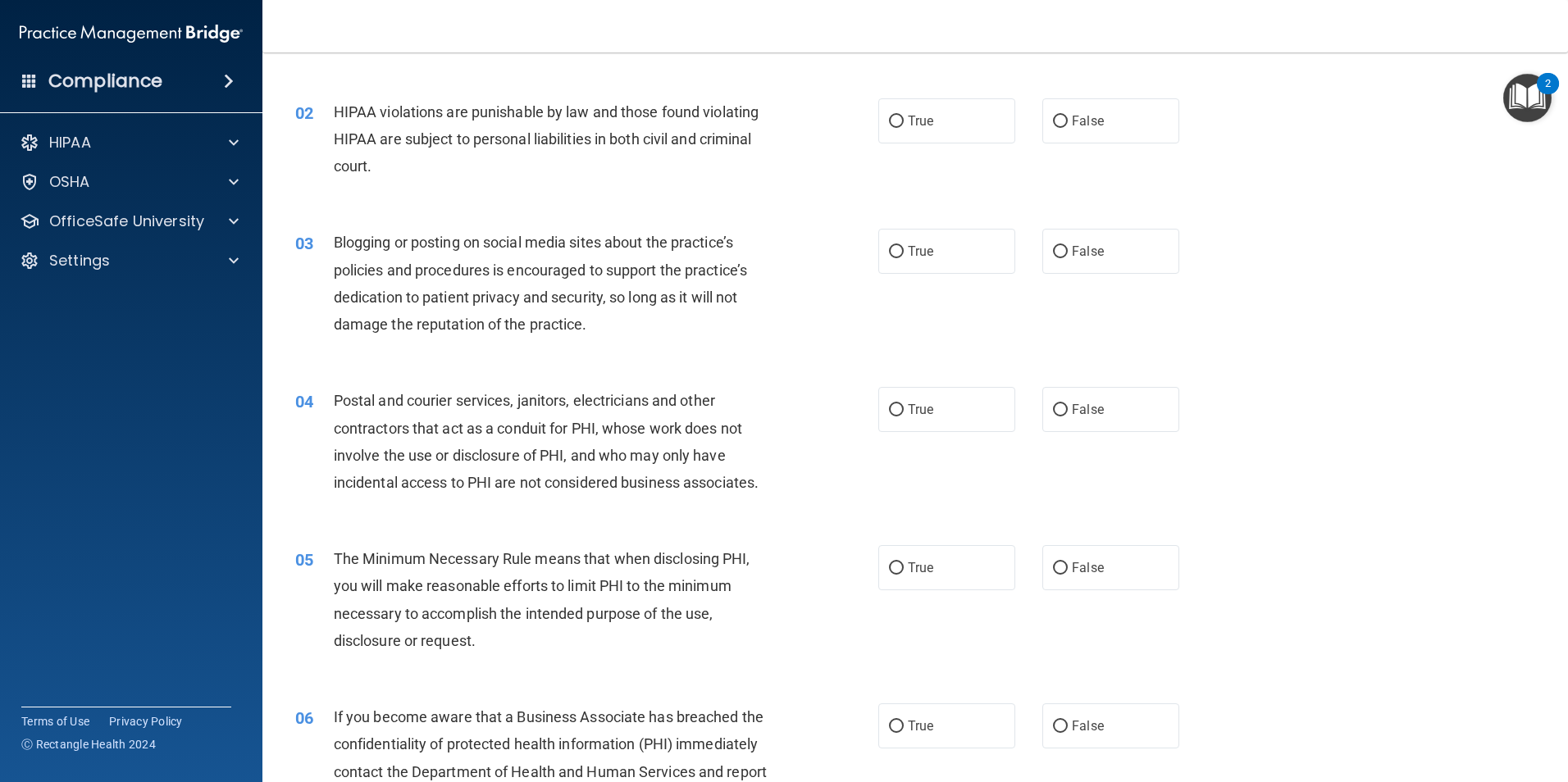
scroll to position [164, 0]
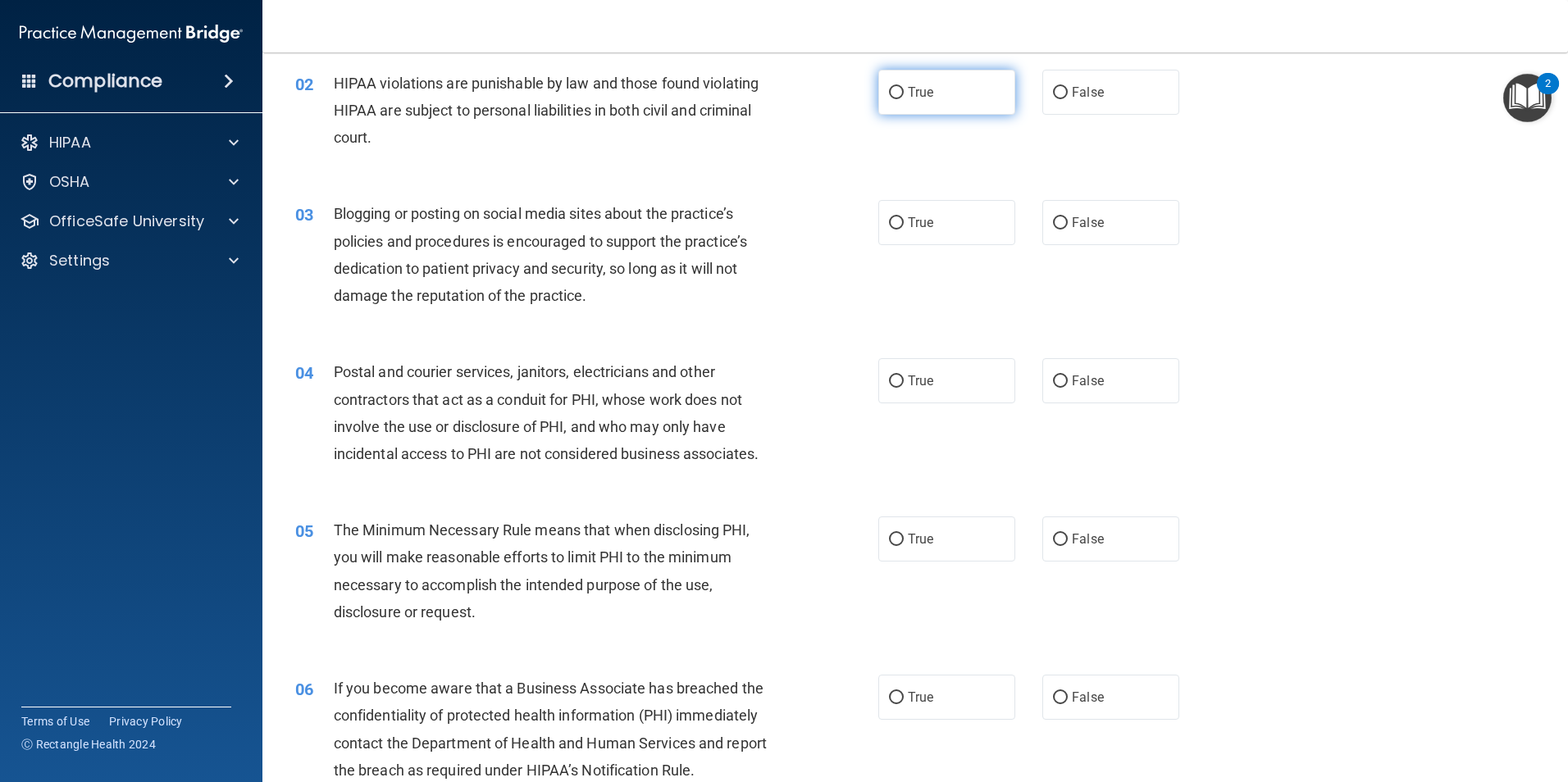
click at [894, 95] on input "True" at bounding box center [896, 93] width 15 height 13
radio input "true"
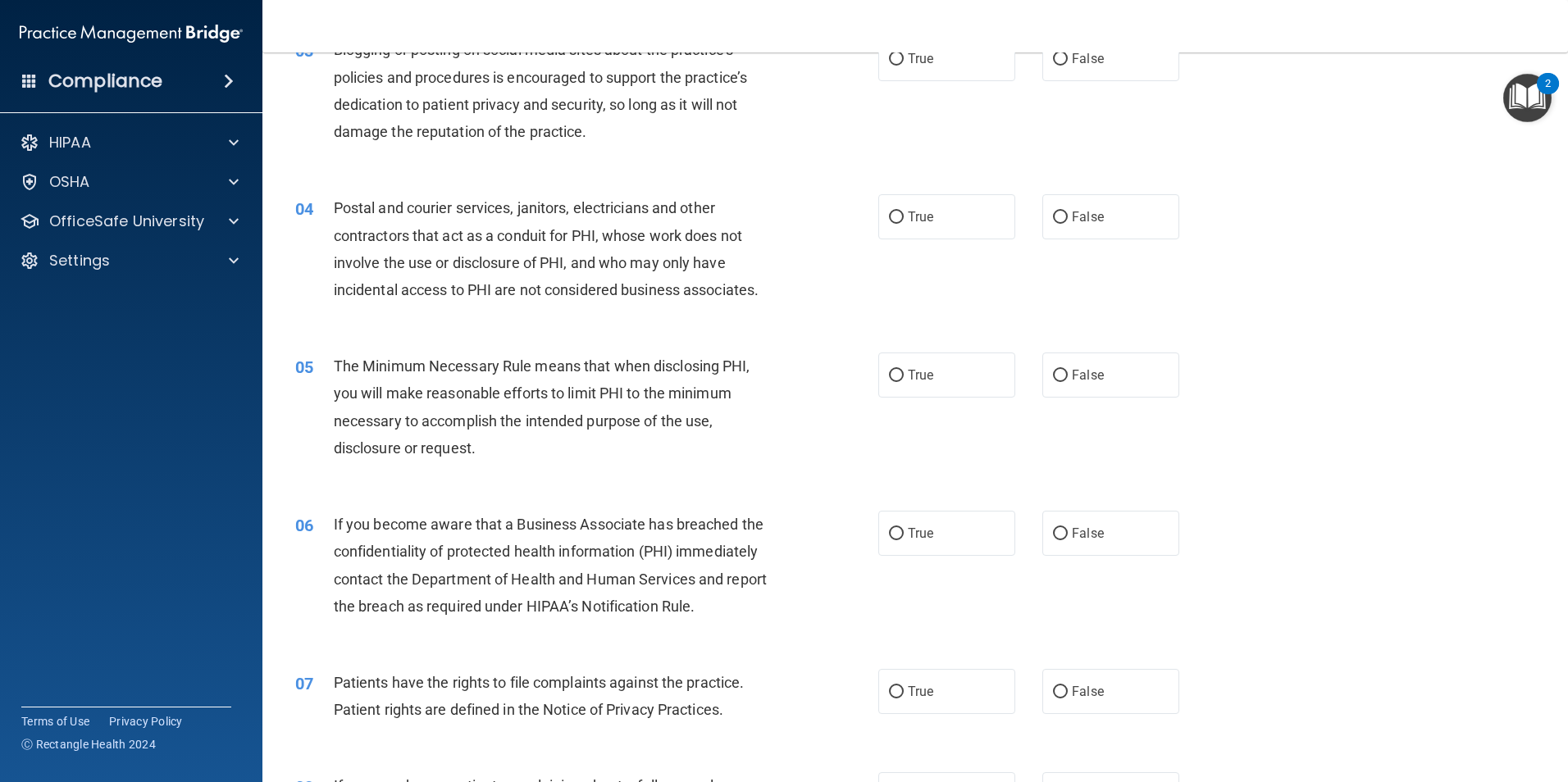
scroll to position [246, 0]
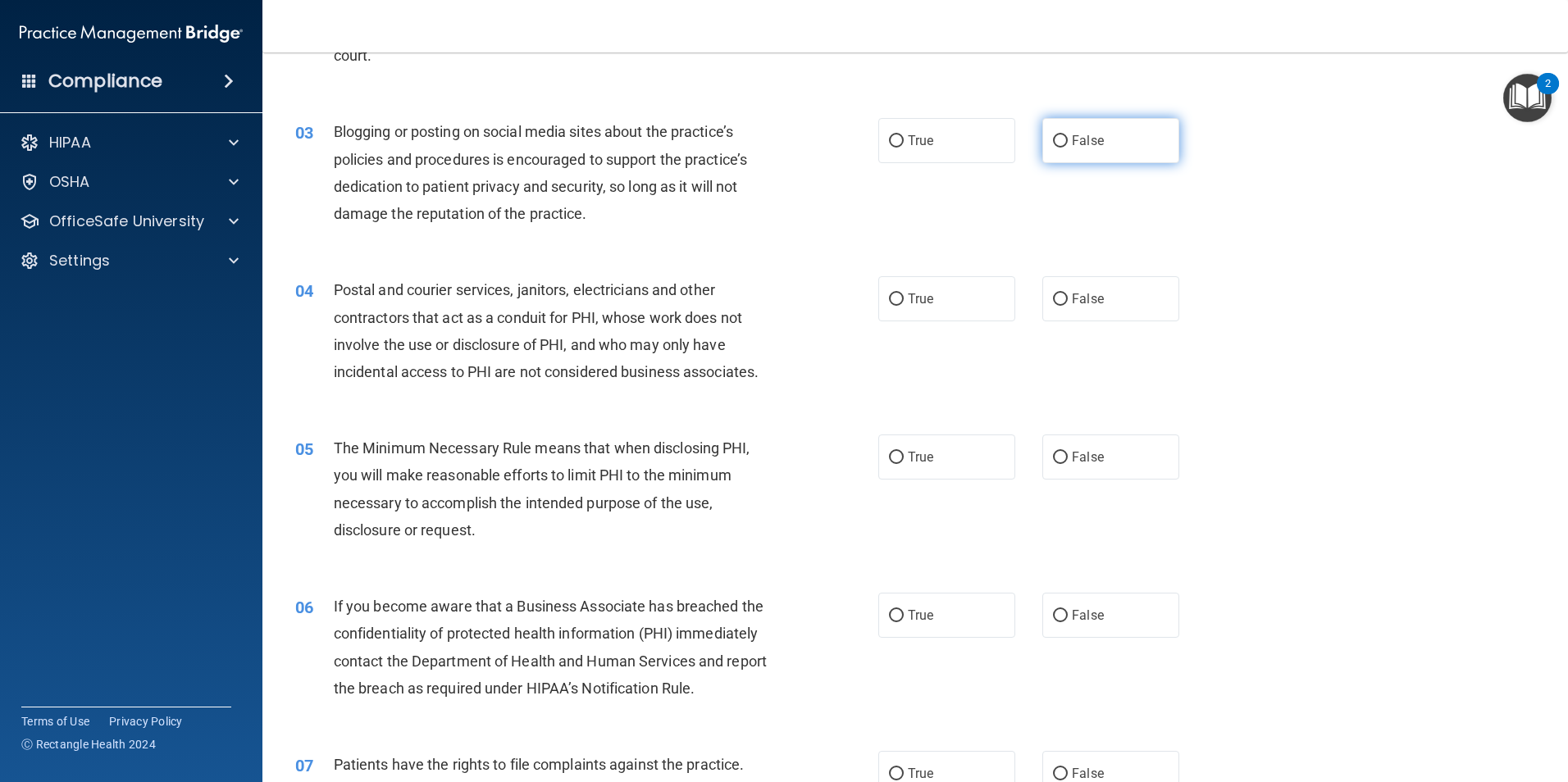
click at [1054, 139] on input "False" at bounding box center [1060, 141] width 15 height 13
radio input "true"
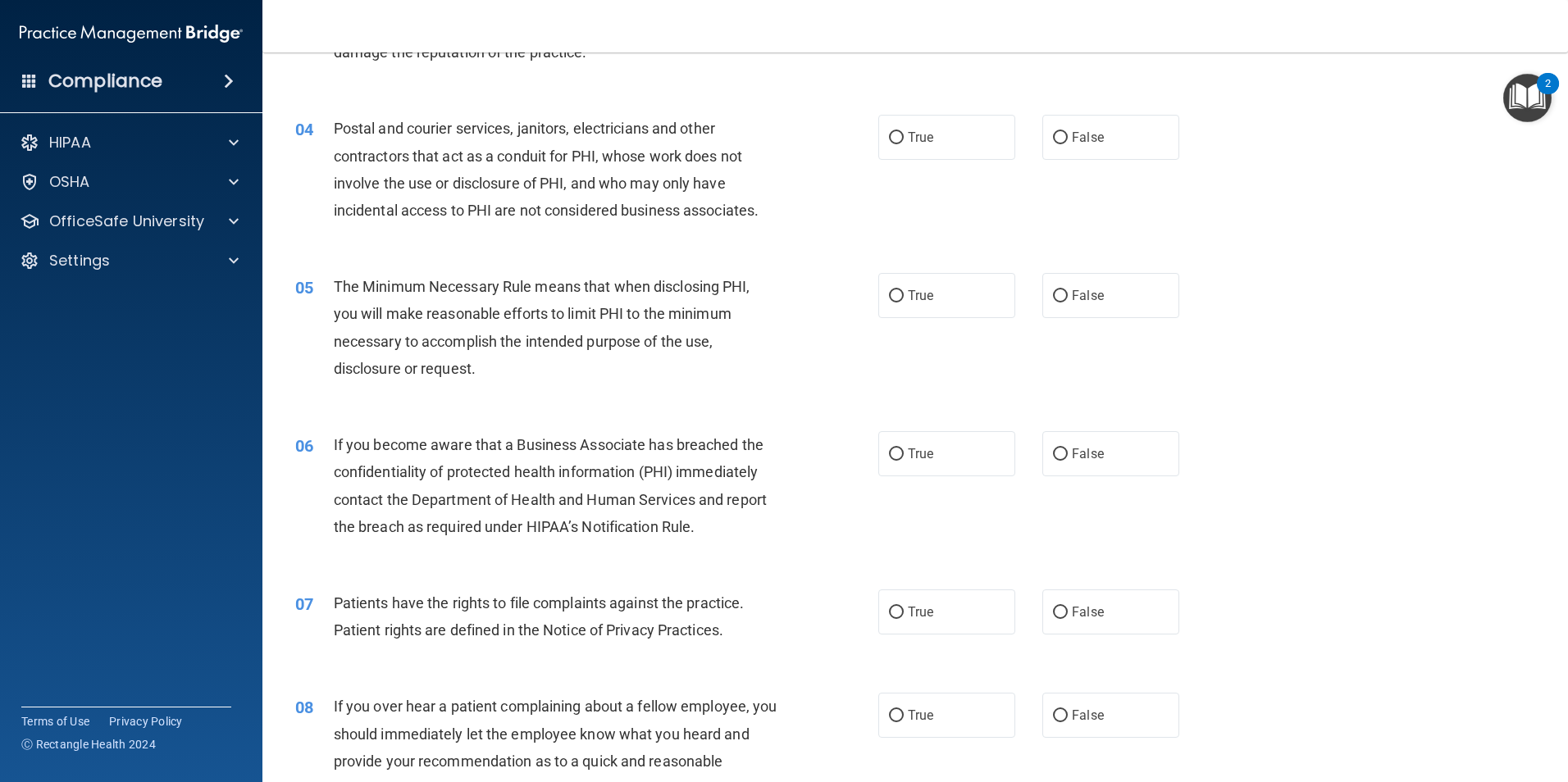
scroll to position [409, 0]
click at [891, 137] on input "True" at bounding box center [896, 136] width 15 height 13
radio input "true"
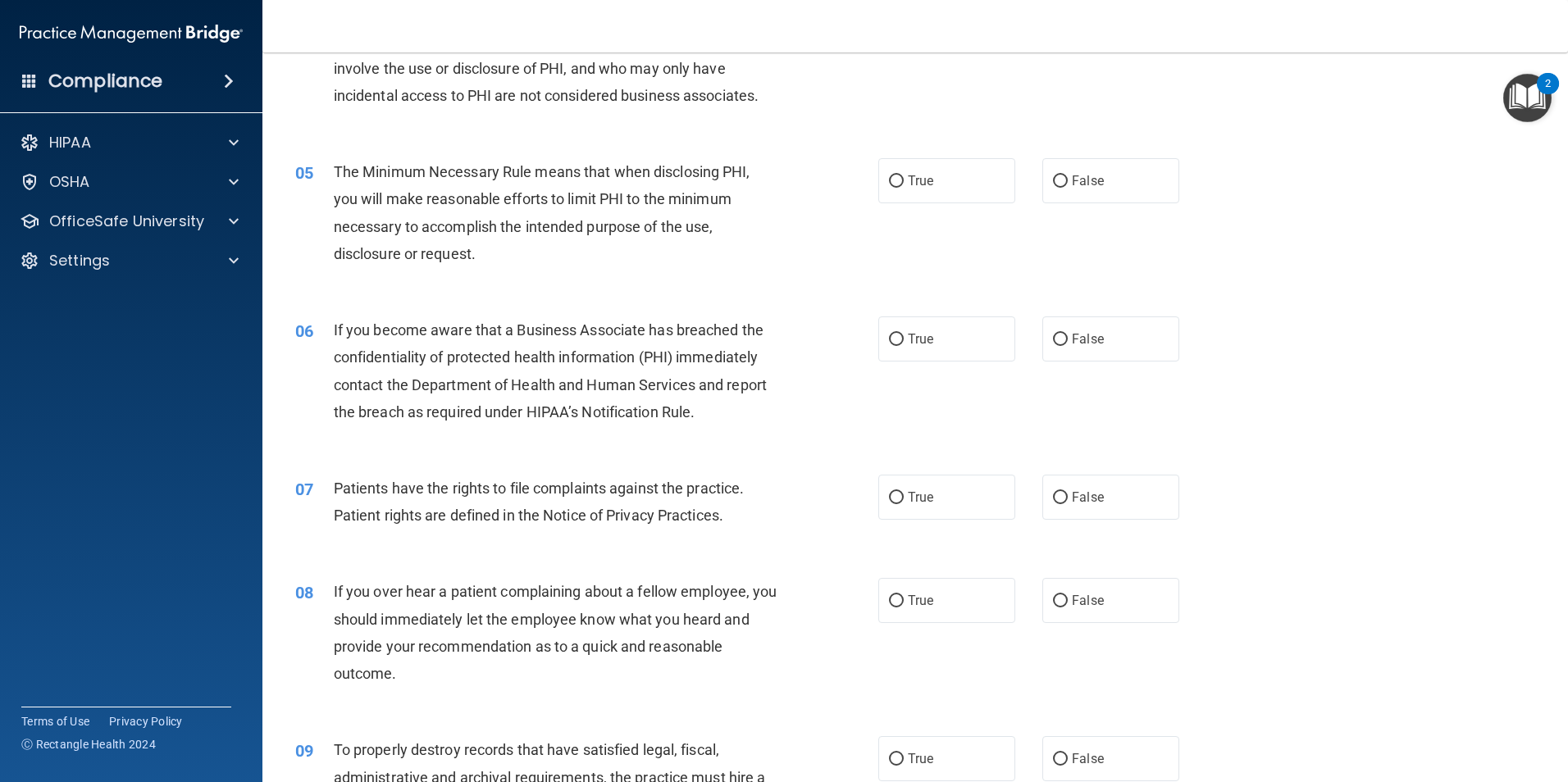
scroll to position [574, 0]
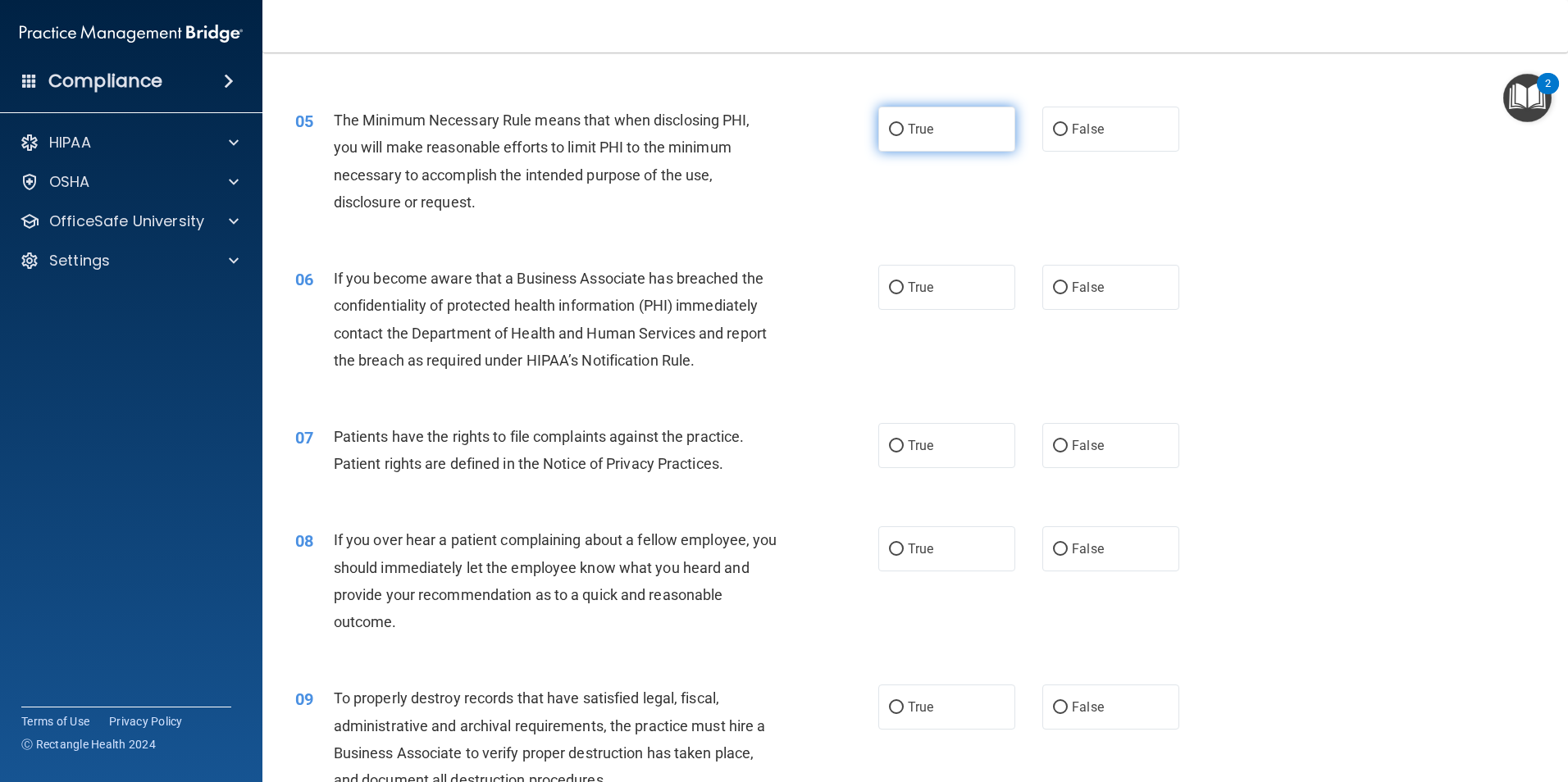
click at [889, 131] on input "True" at bounding box center [896, 130] width 15 height 13
radio input "true"
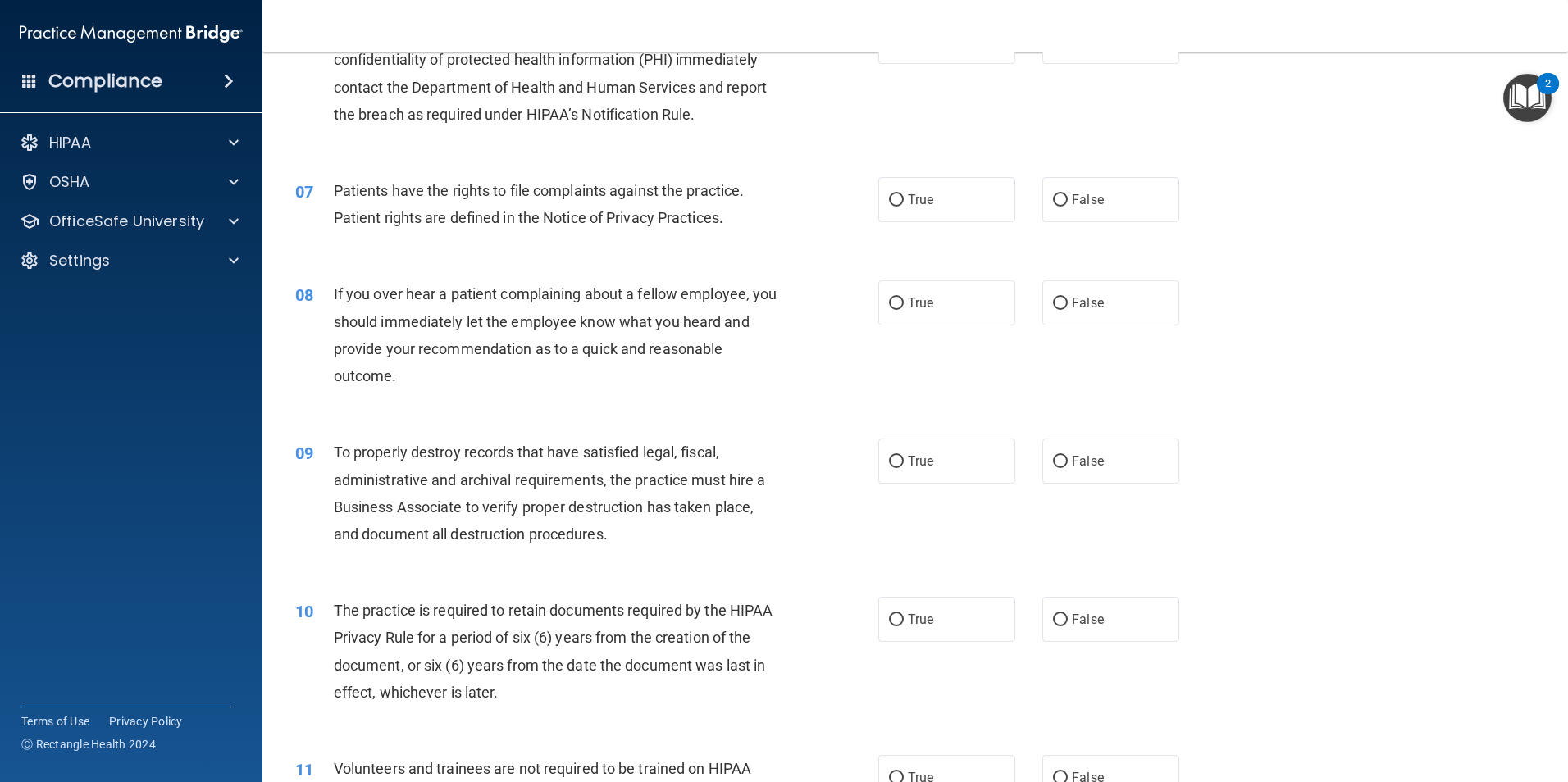
scroll to position [738, 0]
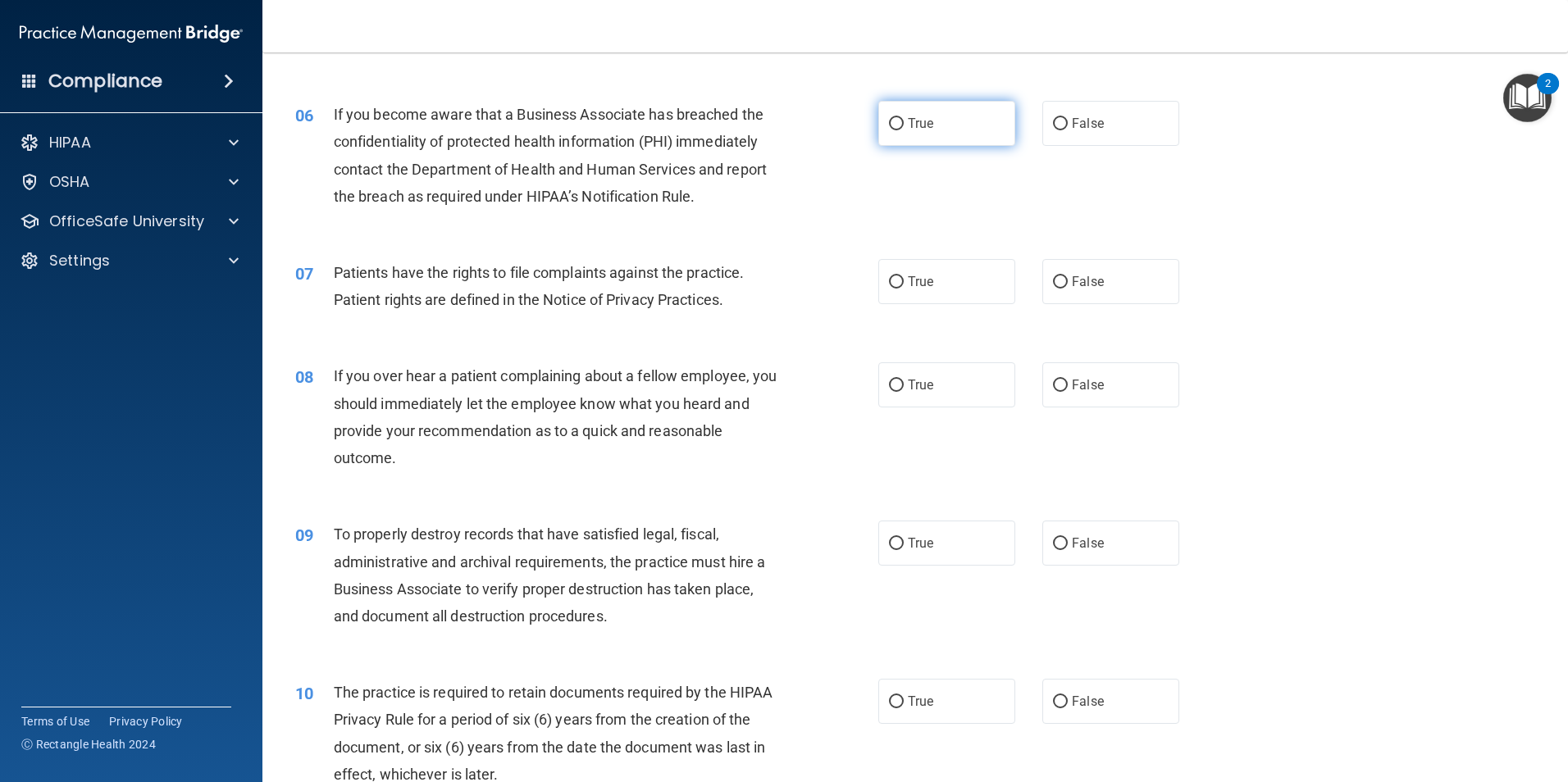
click at [890, 127] on input "True" at bounding box center [896, 124] width 15 height 13
radio input "true"
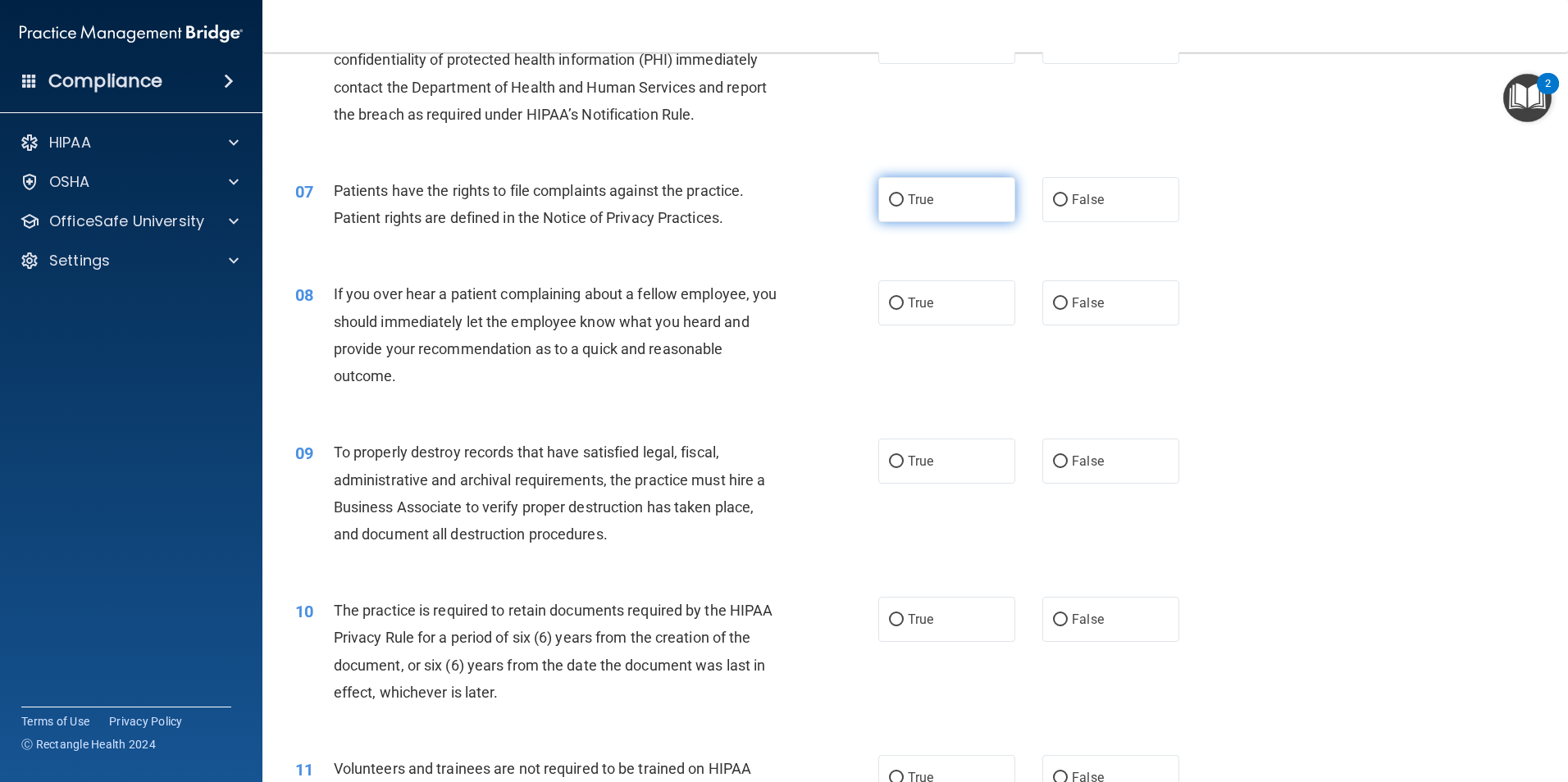
click at [900, 205] on label "True" at bounding box center [946, 199] width 137 height 45
click at [900, 205] on input "True" at bounding box center [896, 200] width 15 height 13
radio input "true"
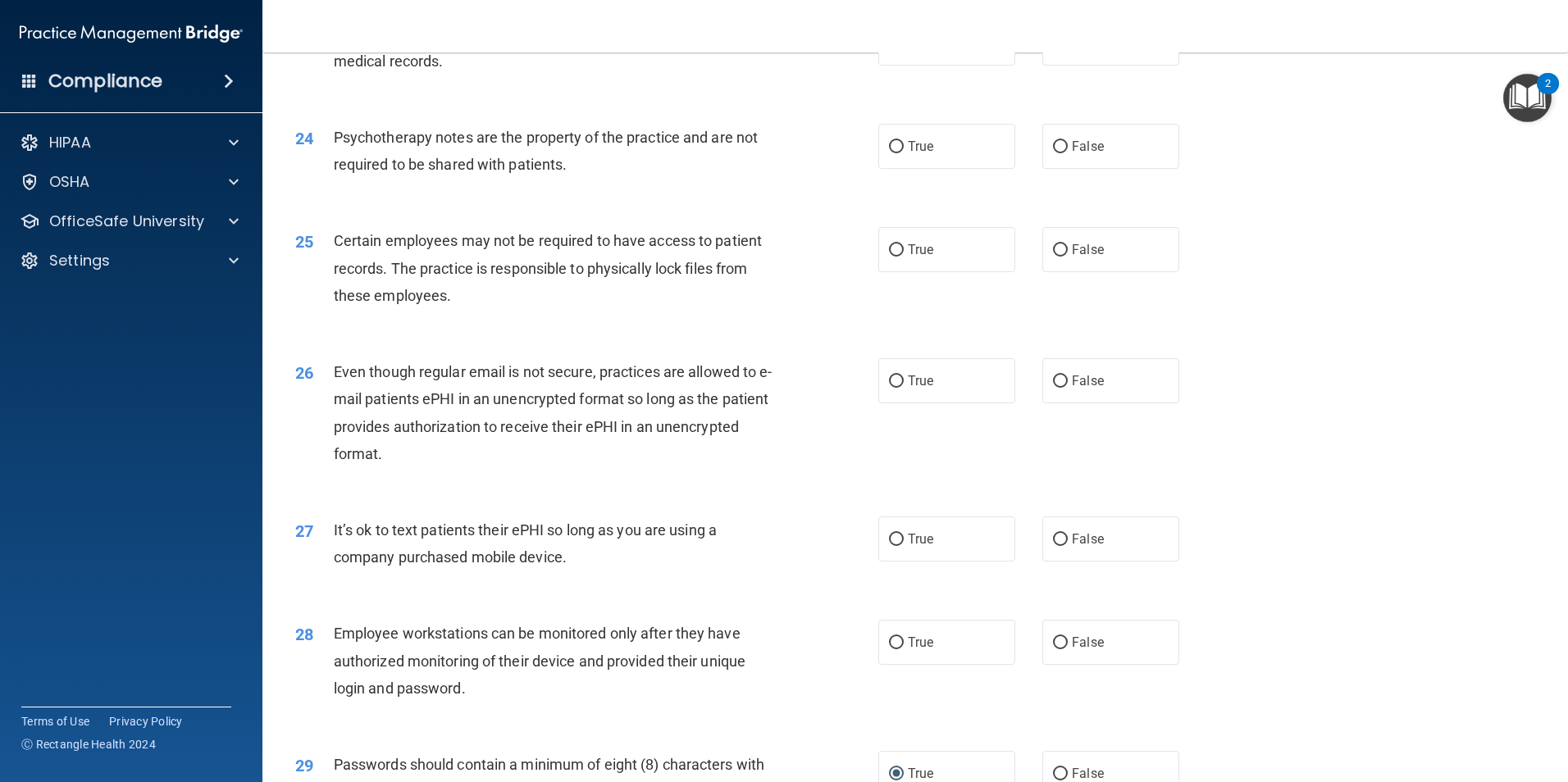
scroll to position [2933, 0]
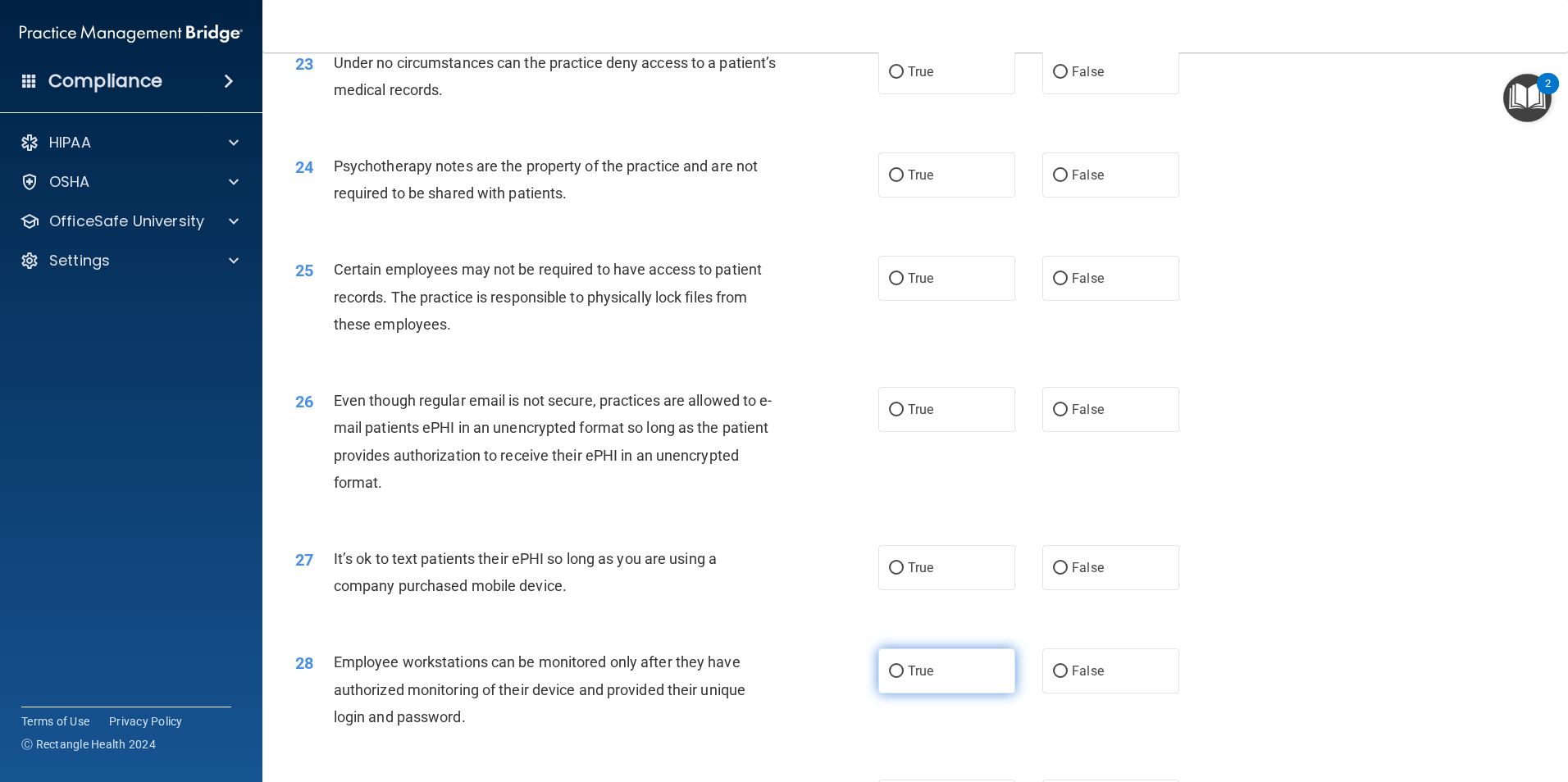
click at [891, 678] on input "True" at bounding box center [896, 671] width 15 height 13
radio input "true"
click at [1053, 574] on input "False" at bounding box center [1060, 568] width 15 height 13
radio input "true"
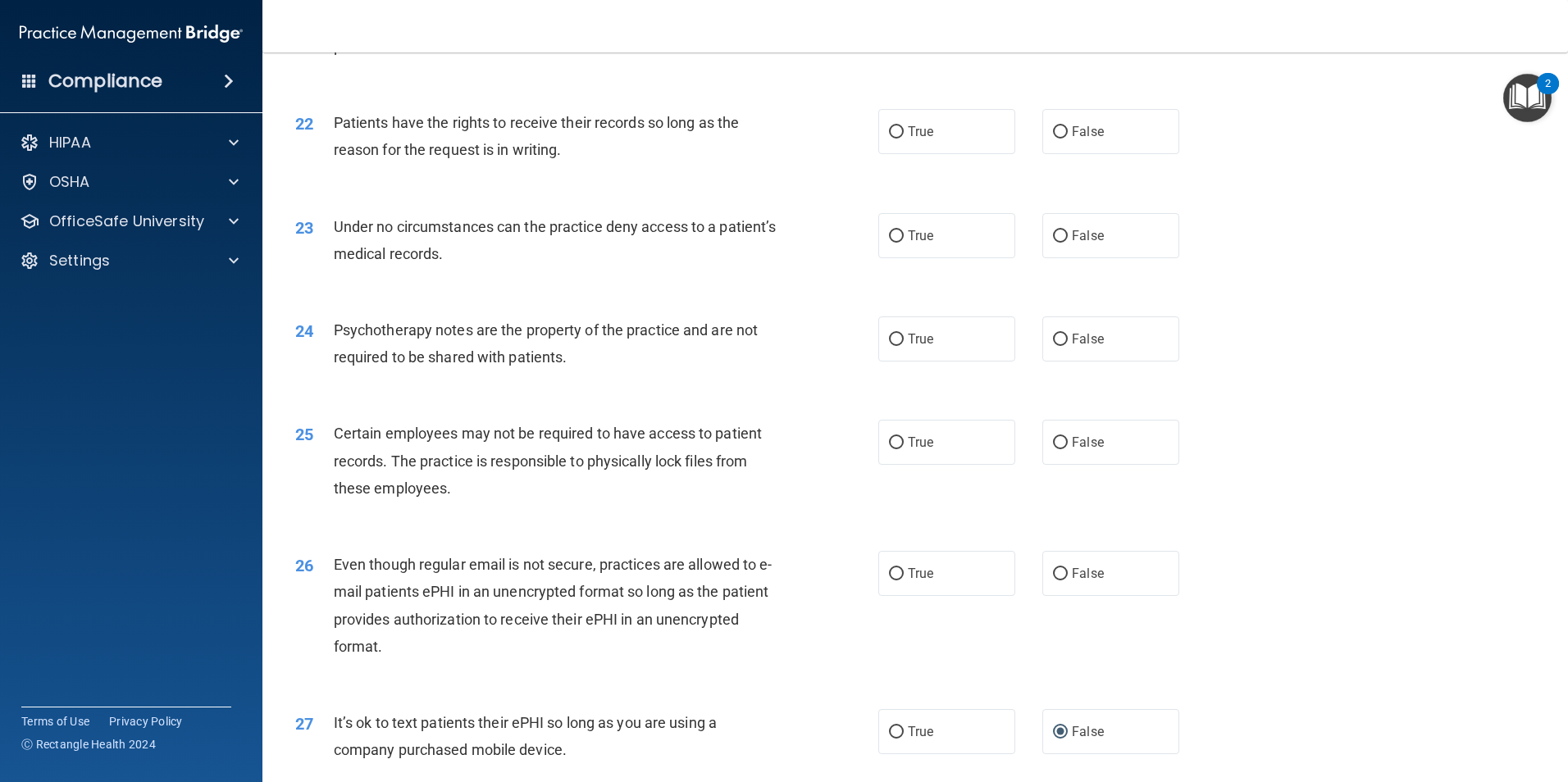
scroll to position [2687, 0]
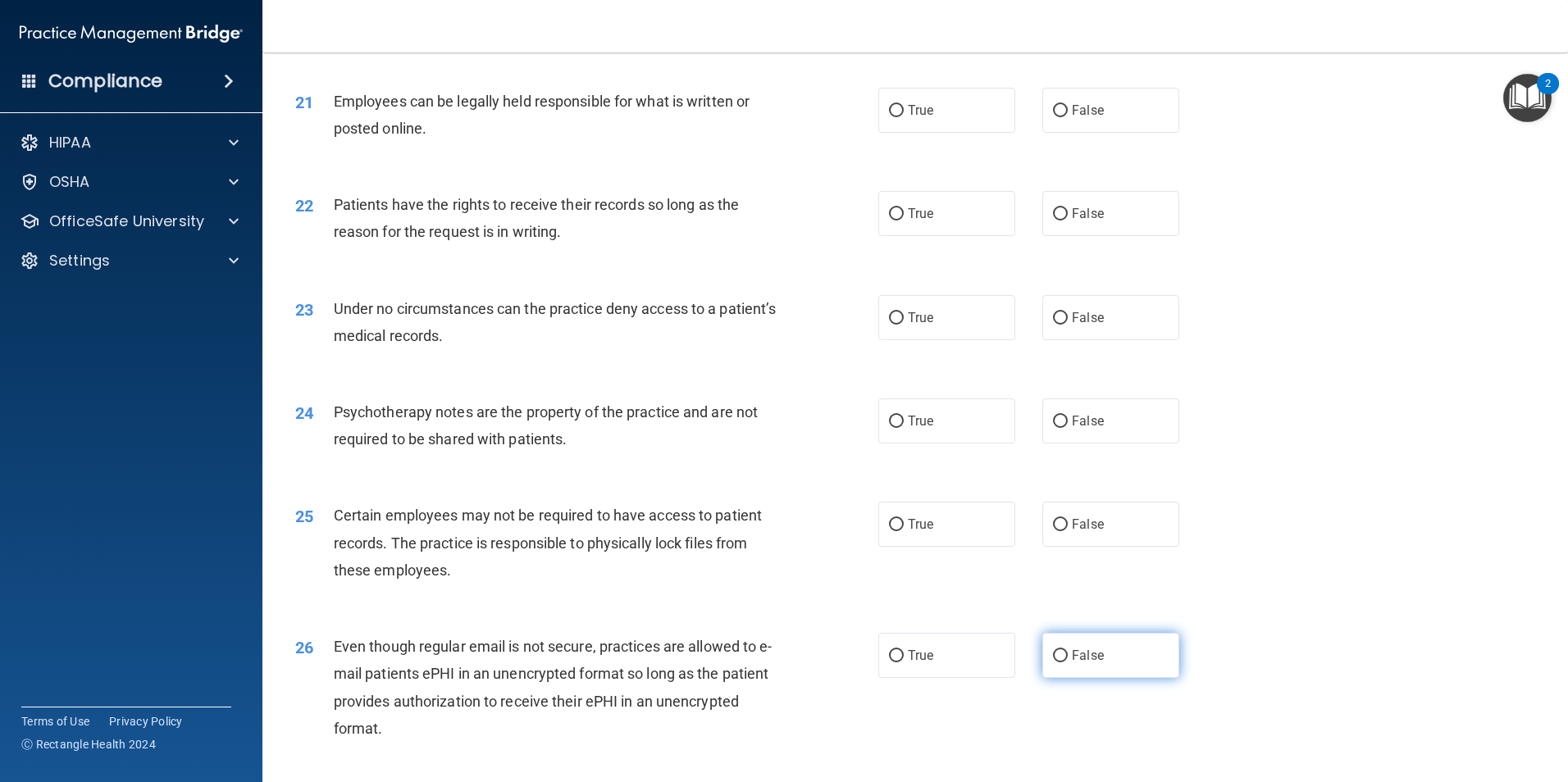
click at [1053, 662] on input "False" at bounding box center [1060, 656] width 15 height 13
radio input "true"
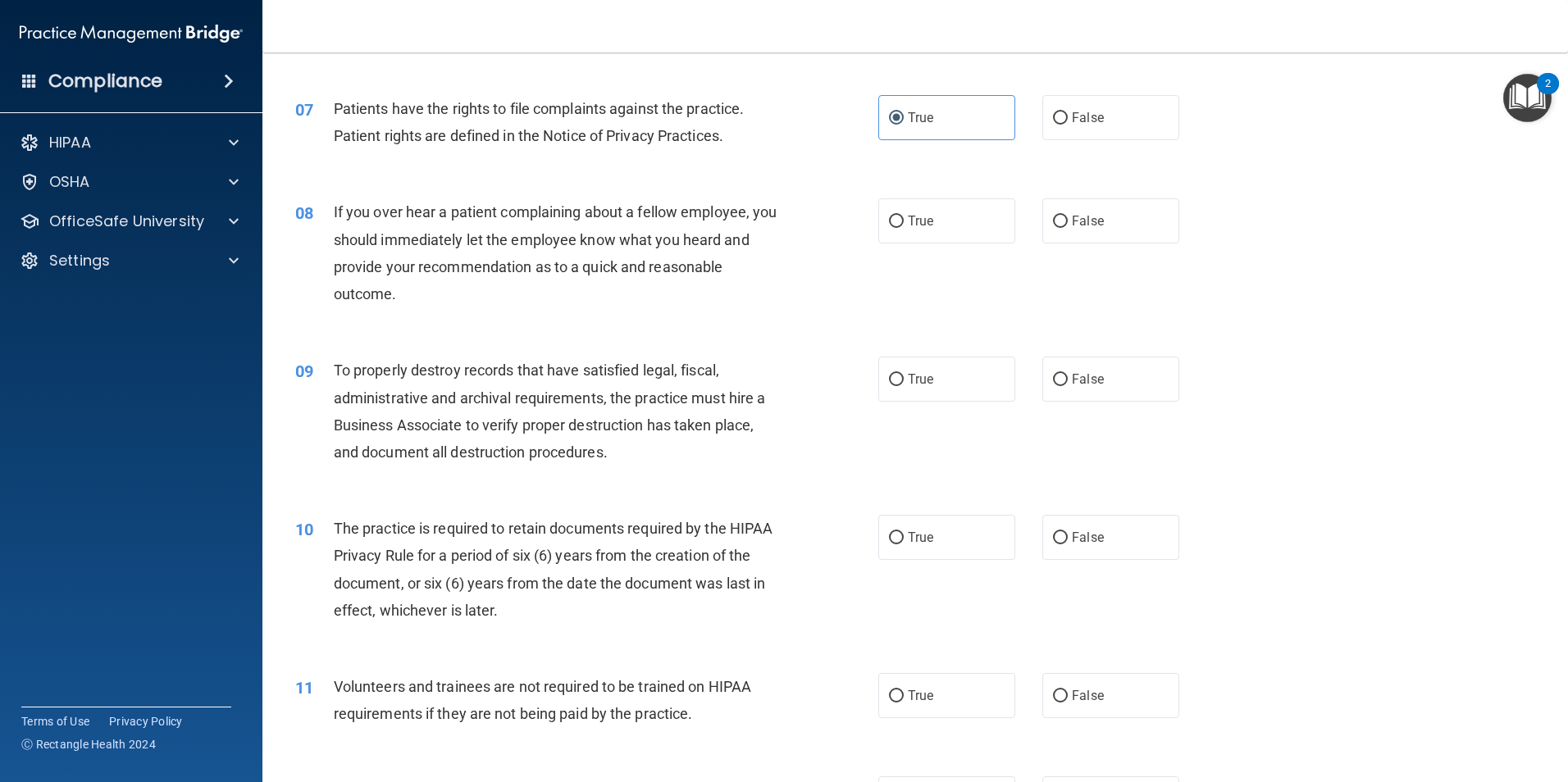
scroll to position [984, 0]
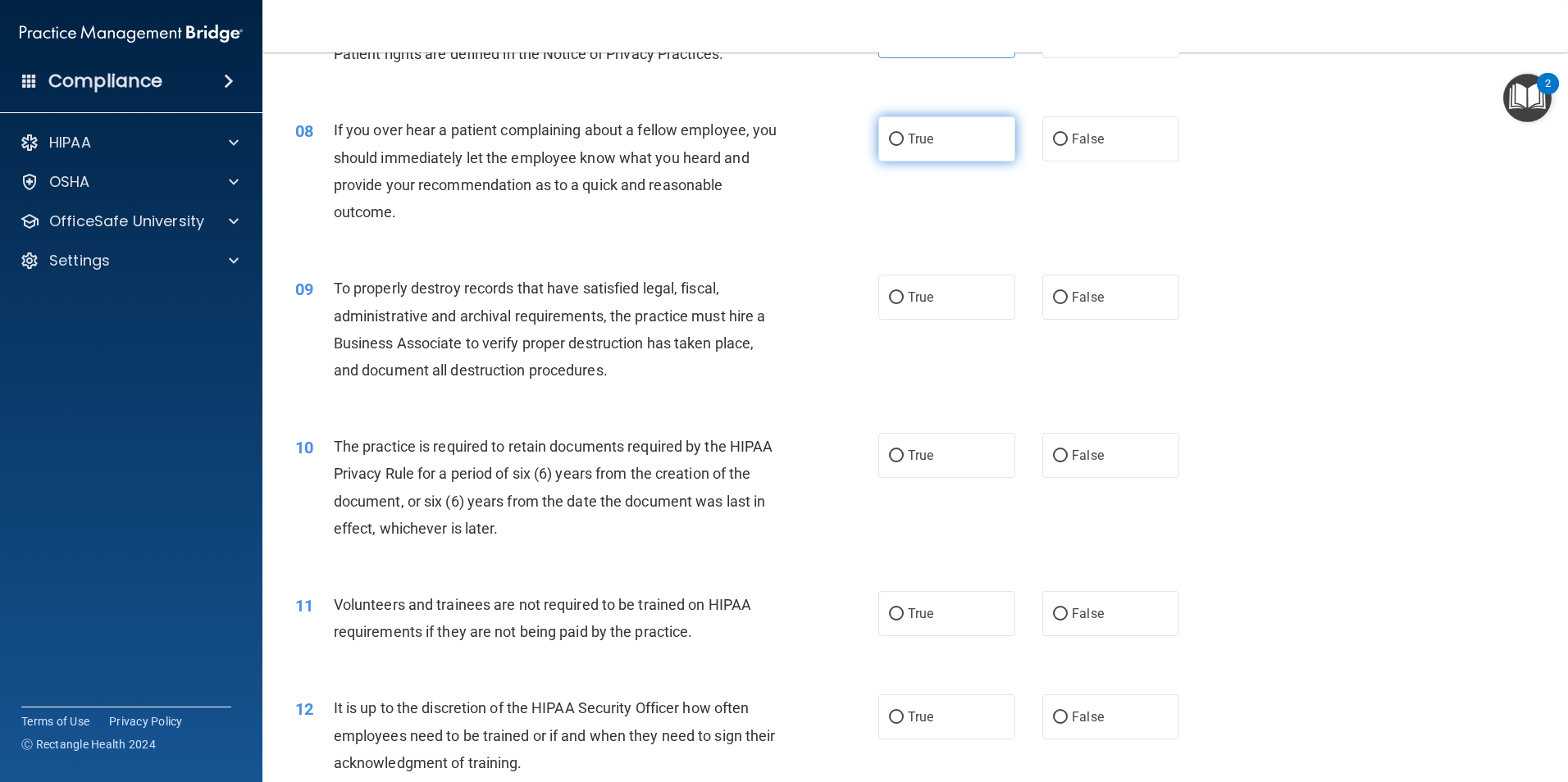
click at [889, 136] on input "True" at bounding box center [896, 140] width 15 height 13
radio input "true"
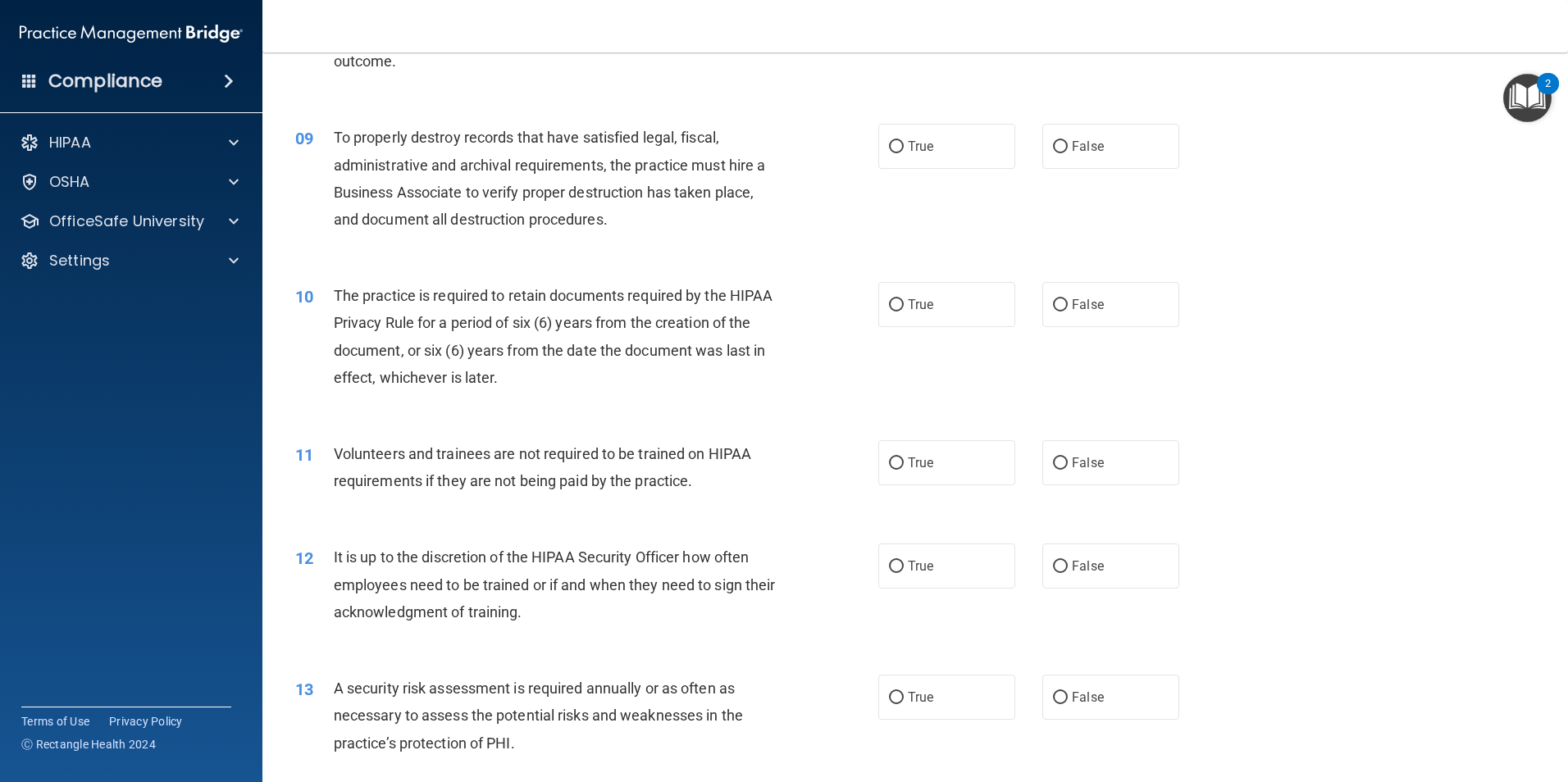
scroll to position [1148, 0]
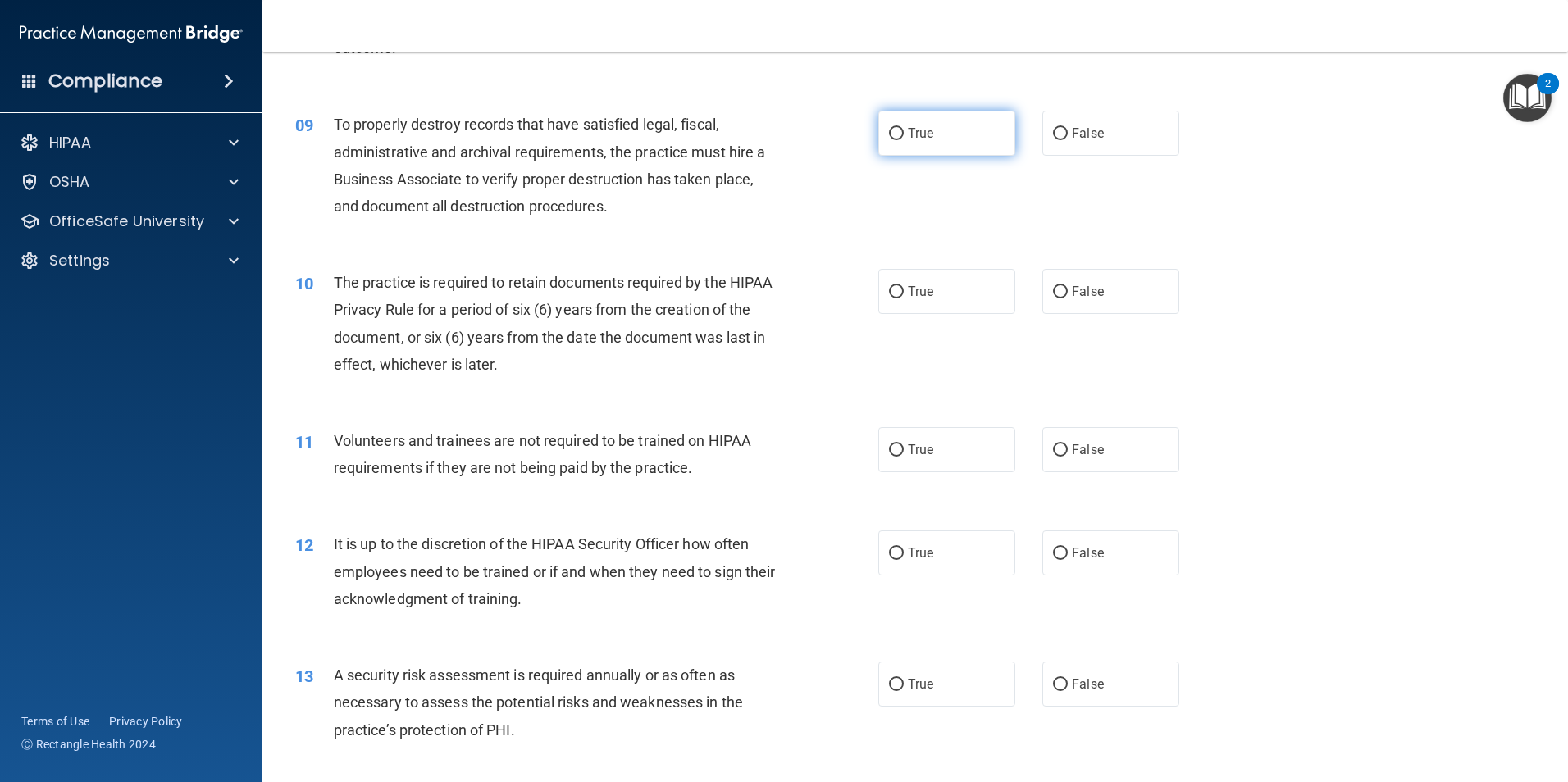
click at [889, 139] on input "True" at bounding box center [896, 134] width 15 height 13
radio input "true"
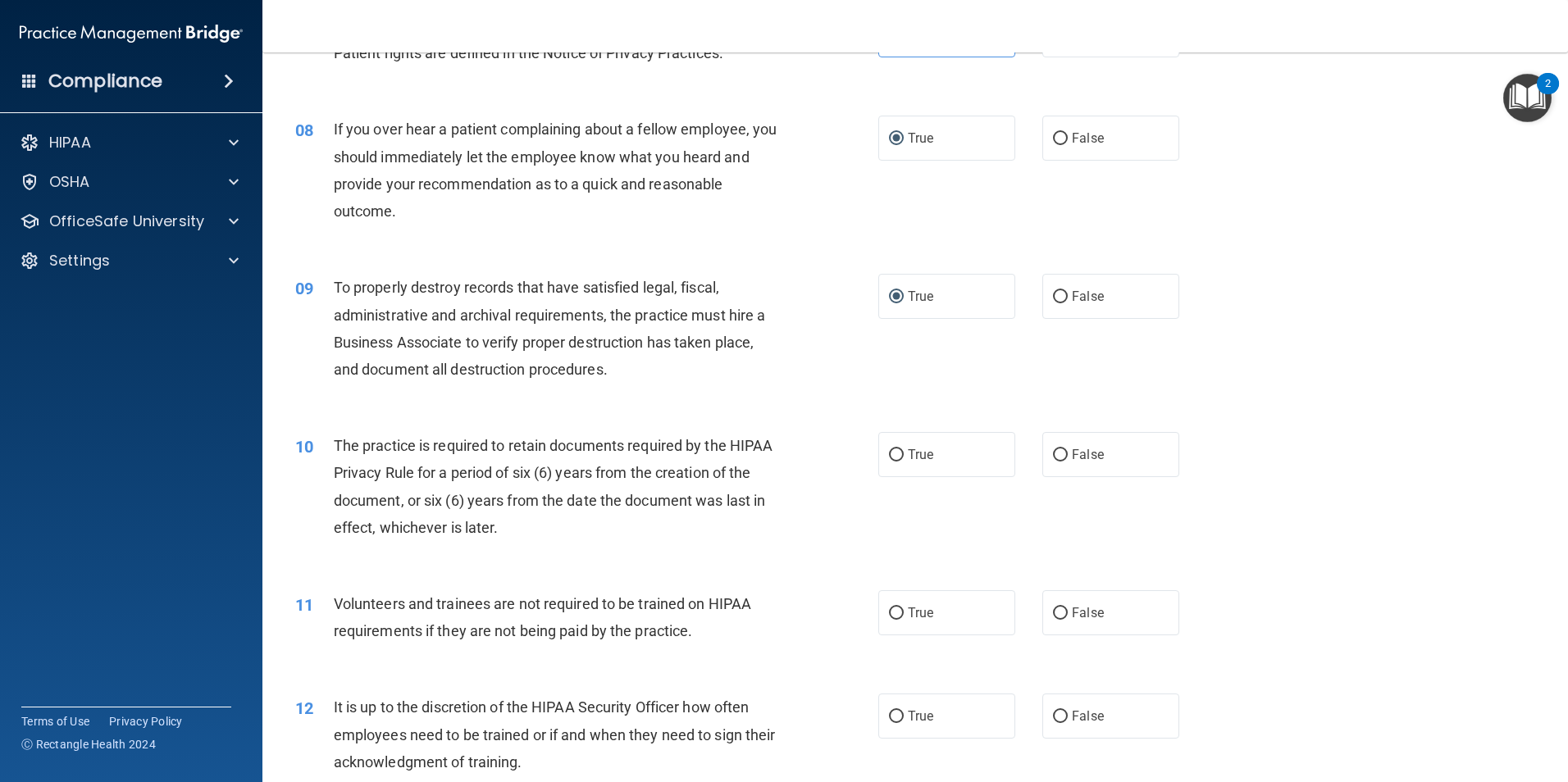
scroll to position [984, 0]
click at [1064, 291] on label "False" at bounding box center [1110, 297] width 137 height 45
click at [1064, 291] on input "False" at bounding box center [1060, 297] width 15 height 13
radio input "true"
radio input "false"
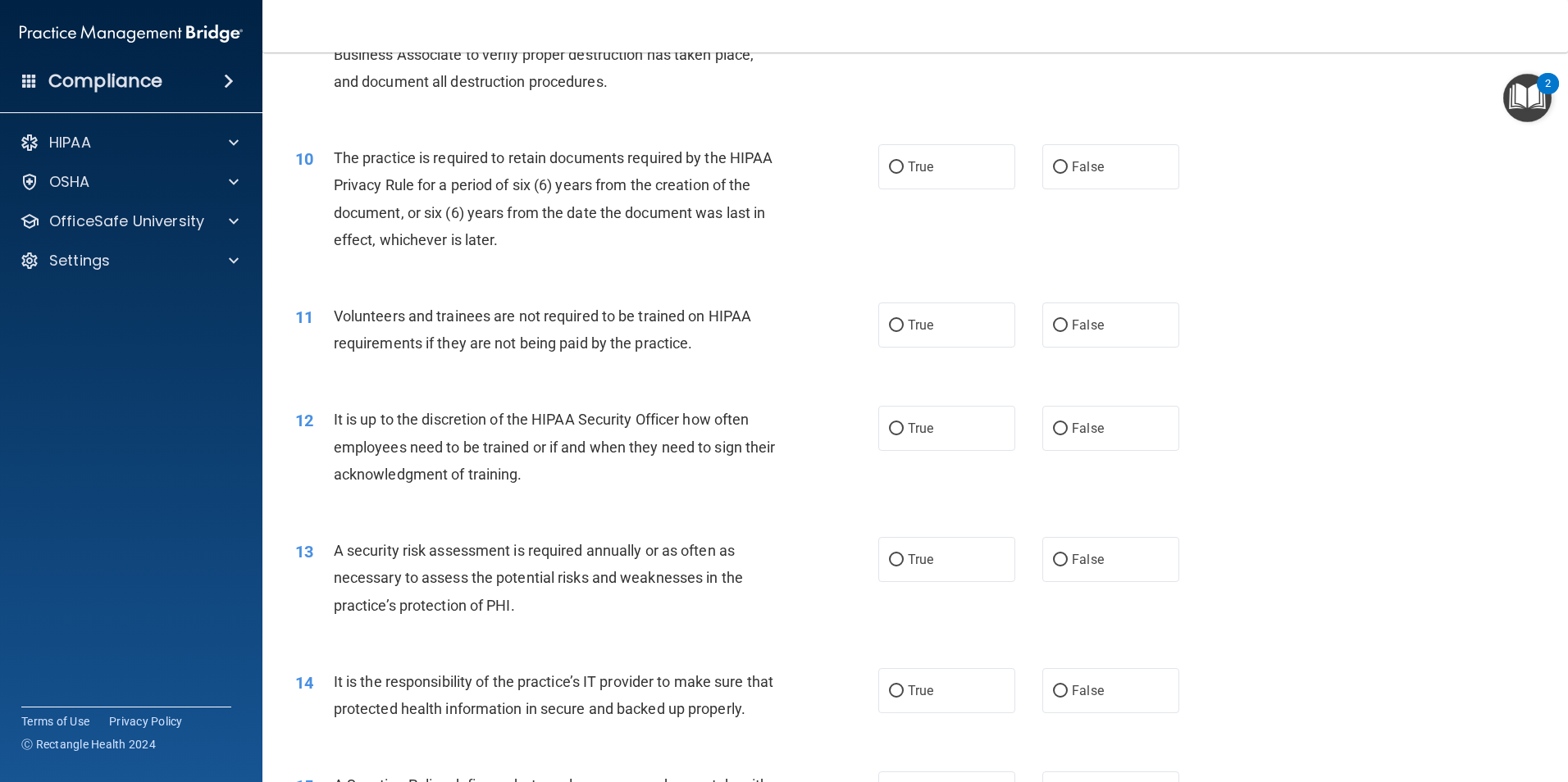
scroll to position [1311, 0]
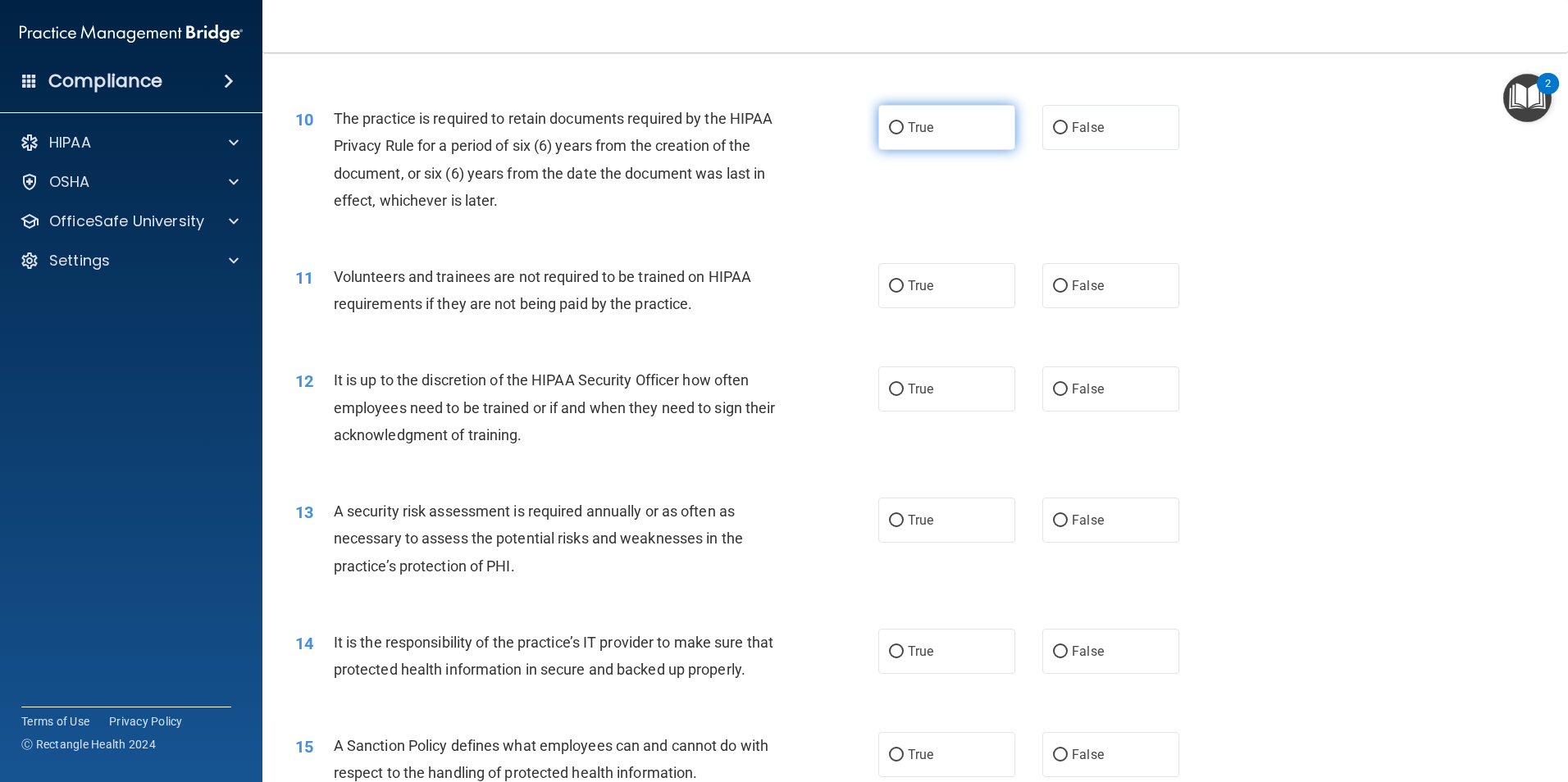
click at [889, 134] on input "True" at bounding box center [896, 128] width 15 height 13
radio input "true"
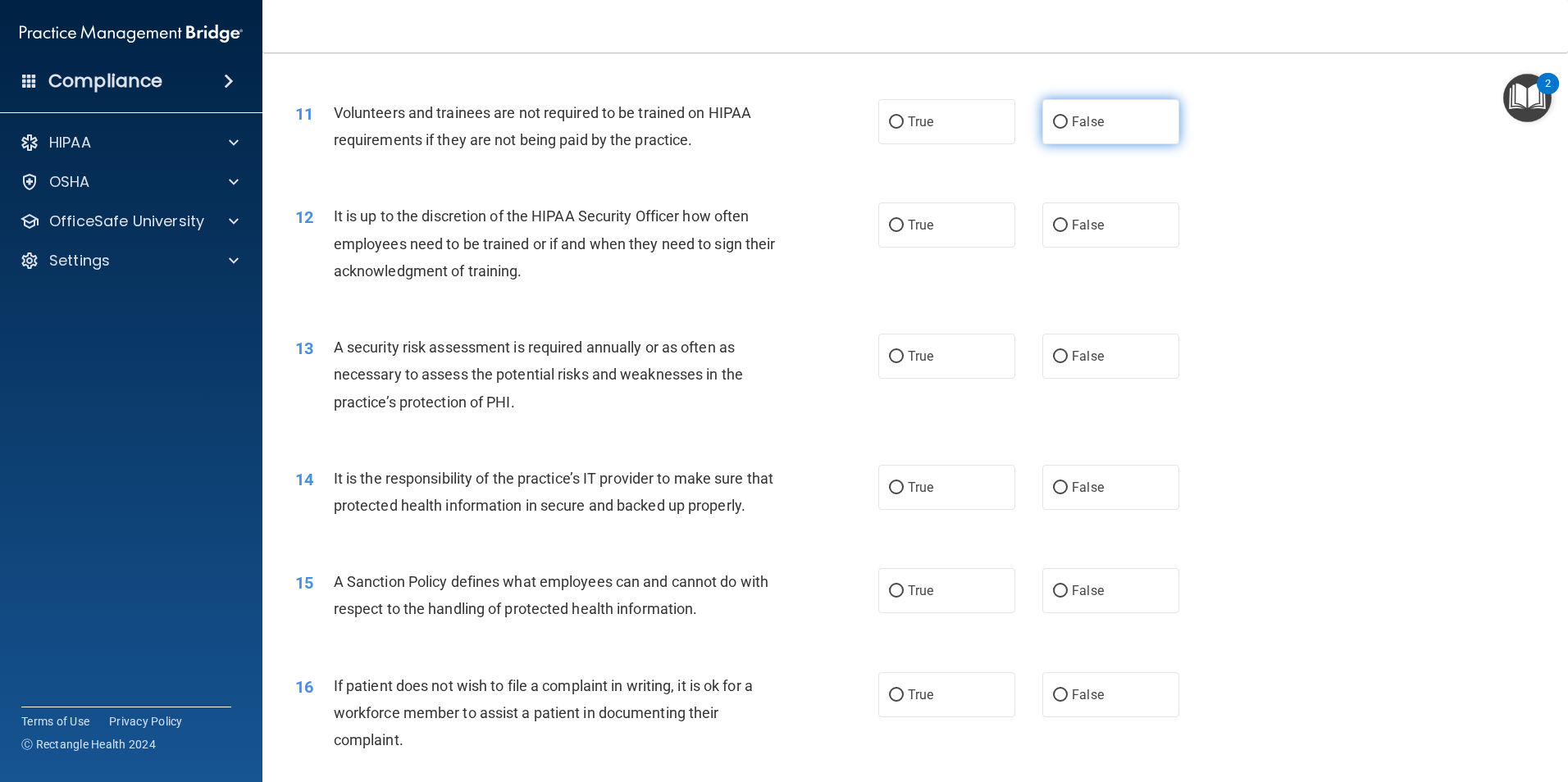
click at [1056, 121] on input "False" at bounding box center [1060, 122] width 15 height 13
radio input "true"
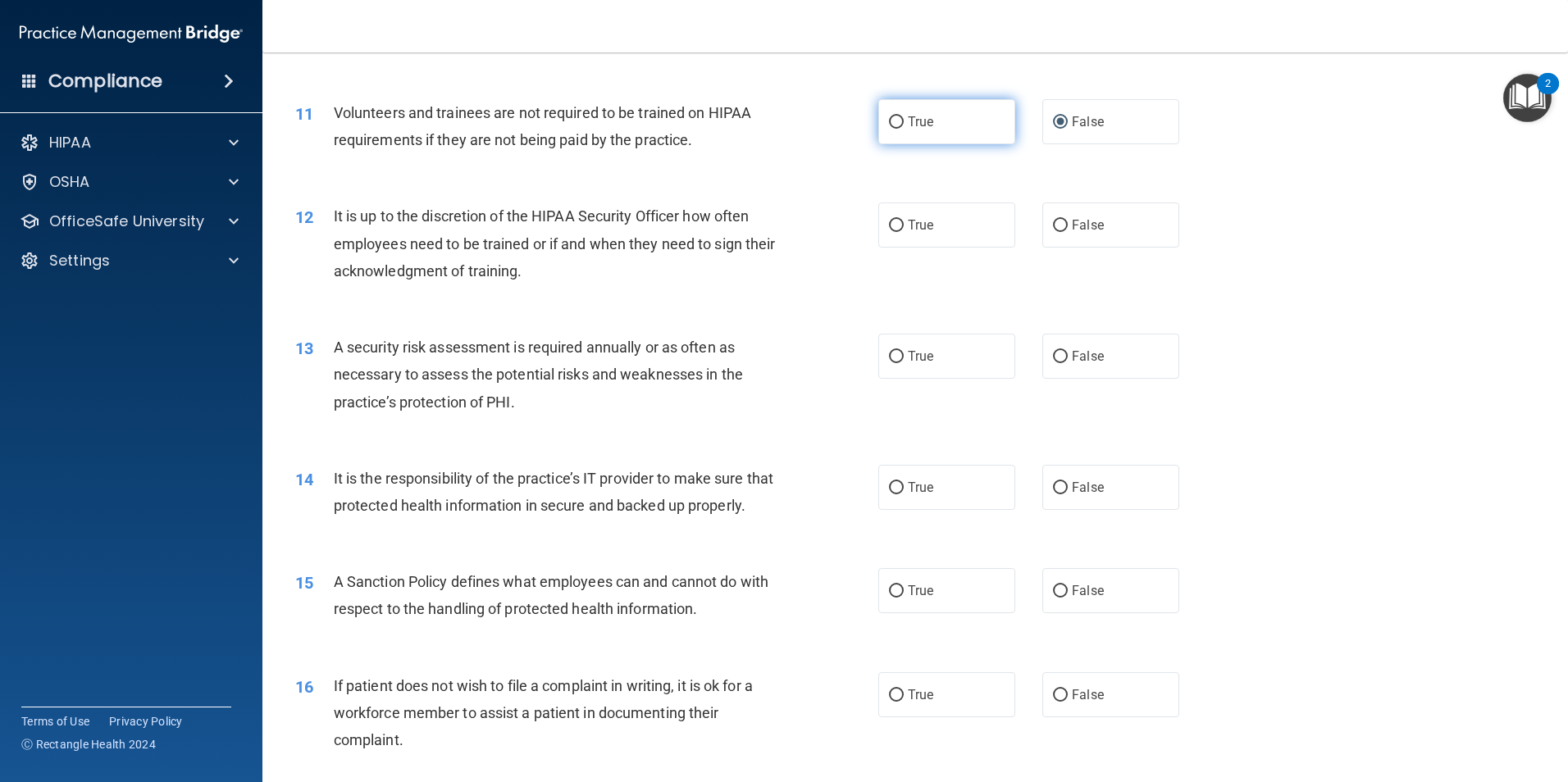
click at [889, 126] on input "True" at bounding box center [896, 122] width 15 height 13
radio input "true"
radio input "false"
click at [757, 152] on div "Volunteers and trainees are not required to be trained on HIPAA requirements if…" at bounding box center [561, 126] width 456 height 54
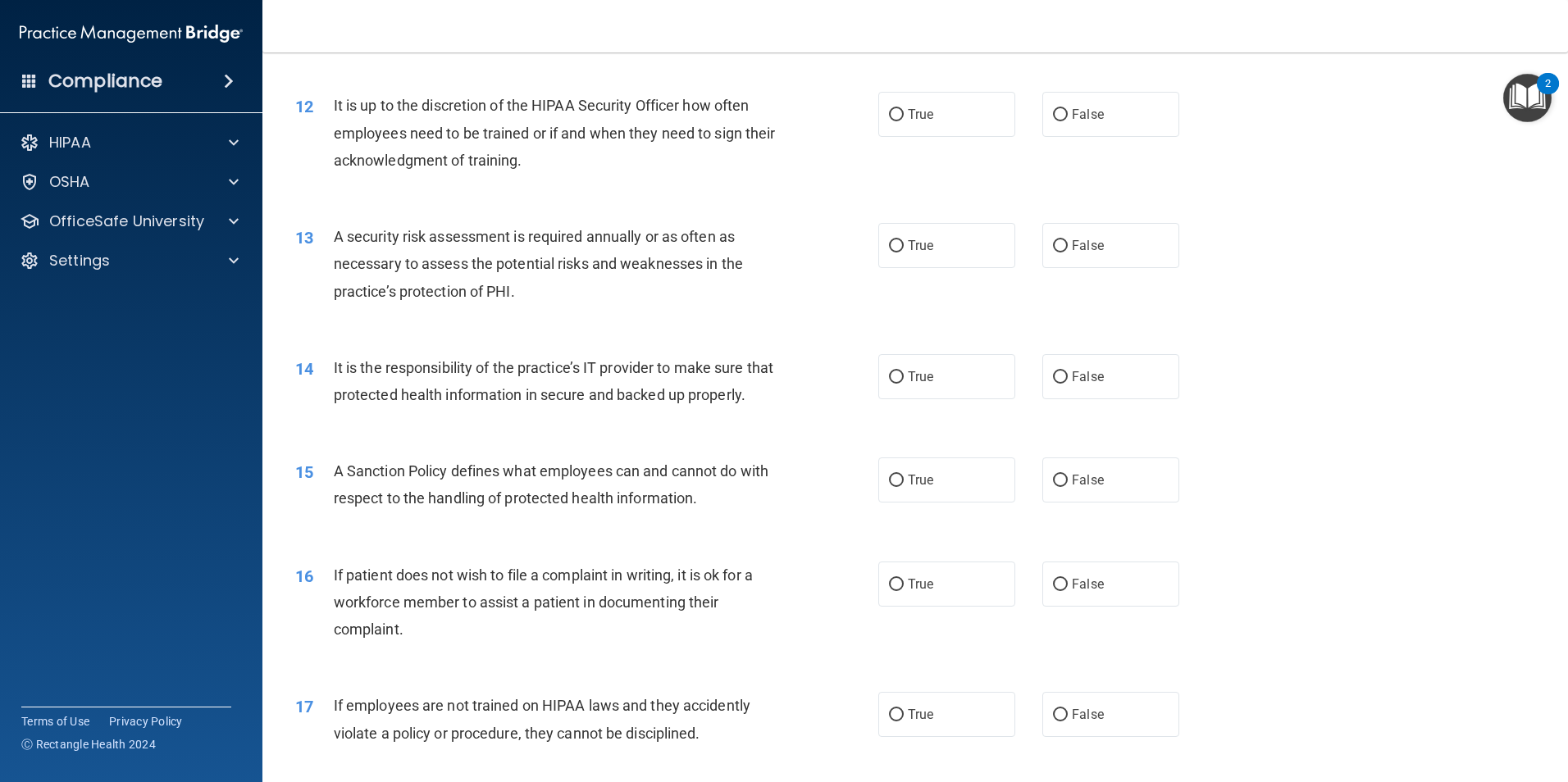
scroll to position [1557, 0]
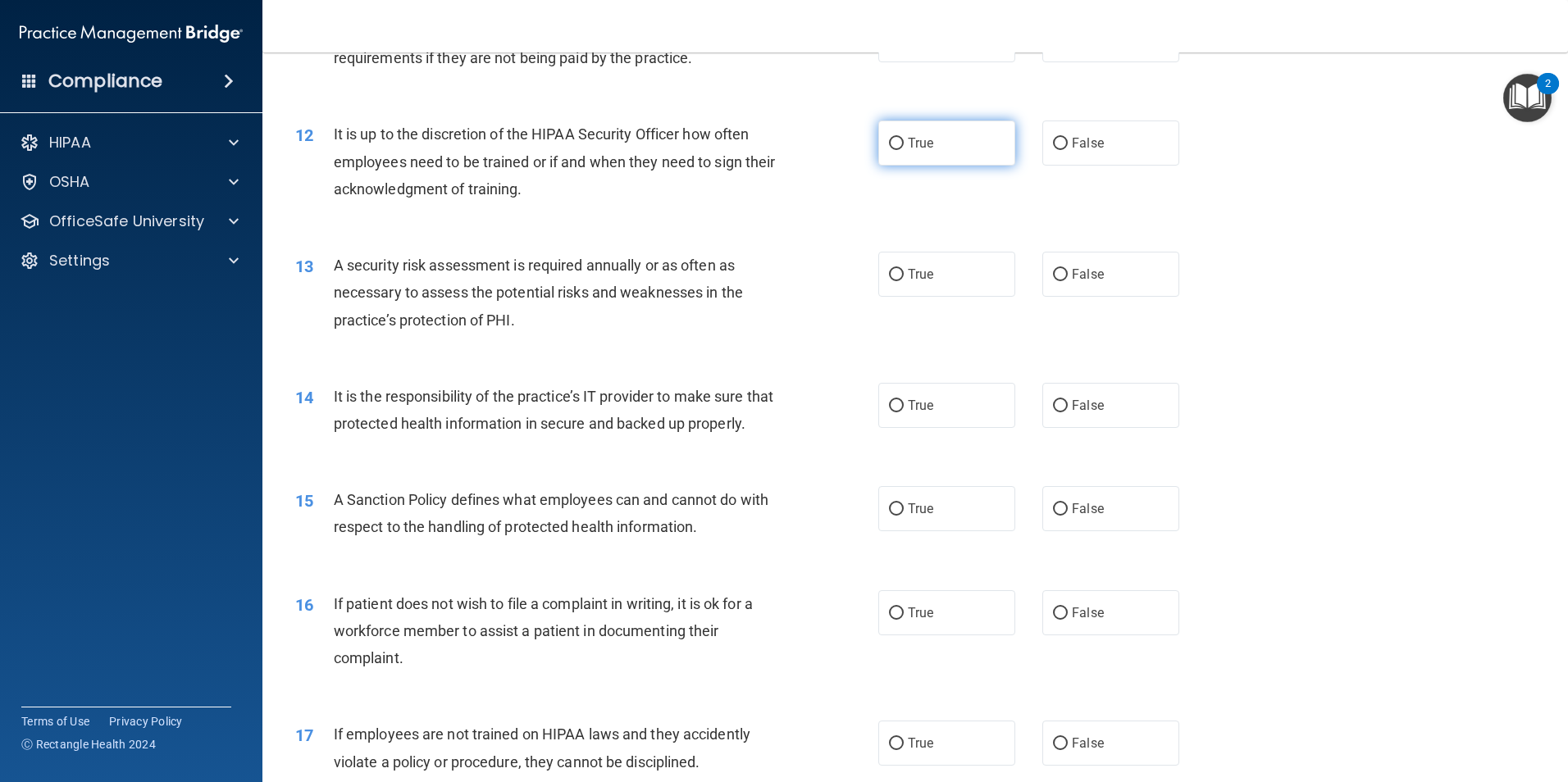
click at [879, 147] on label "True" at bounding box center [946, 143] width 137 height 45
click at [889, 147] on input "True" at bounding box center [896, 143] width 15 height 13
radio input "true"
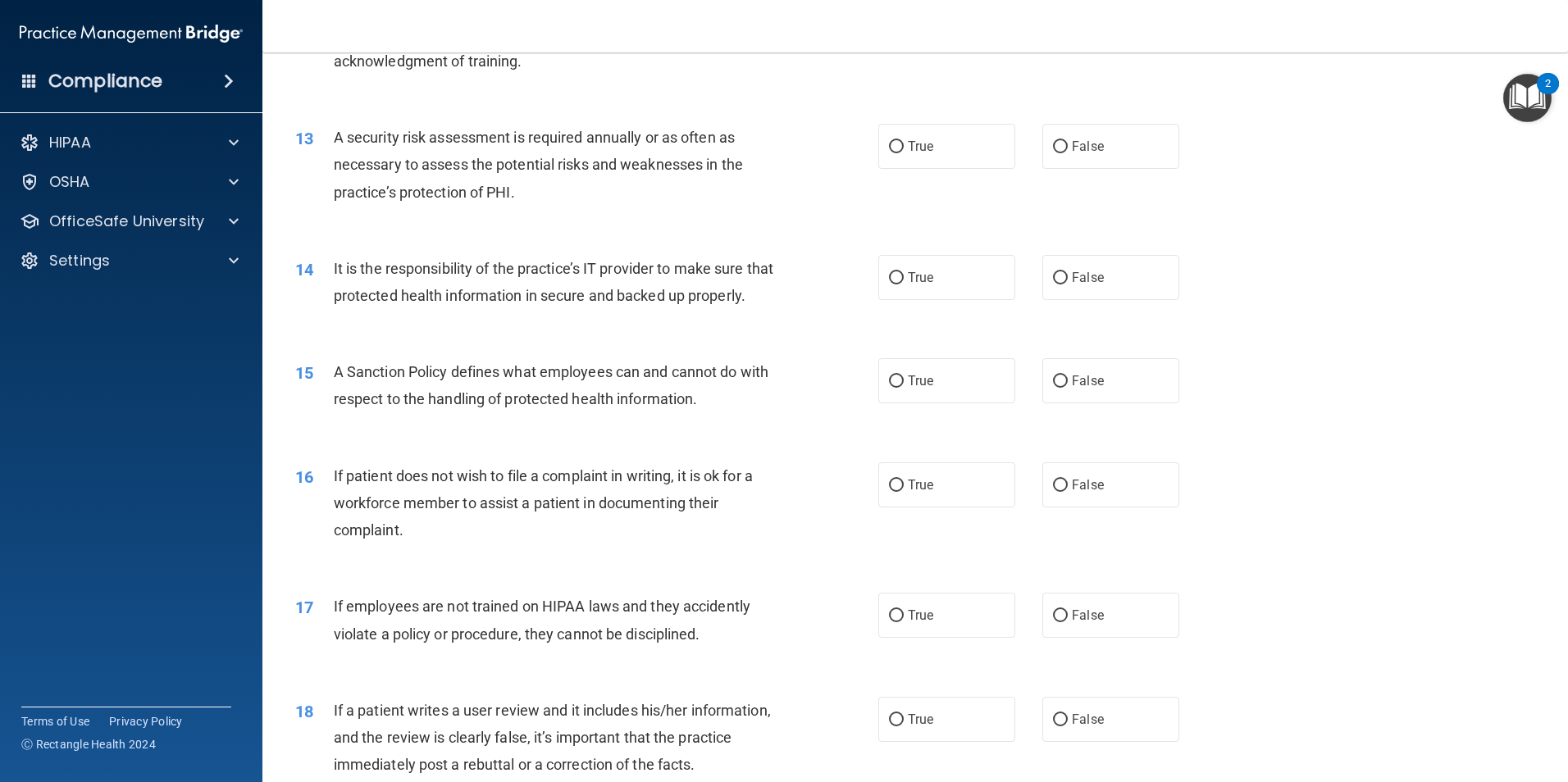
scroll to position [1721, 0]
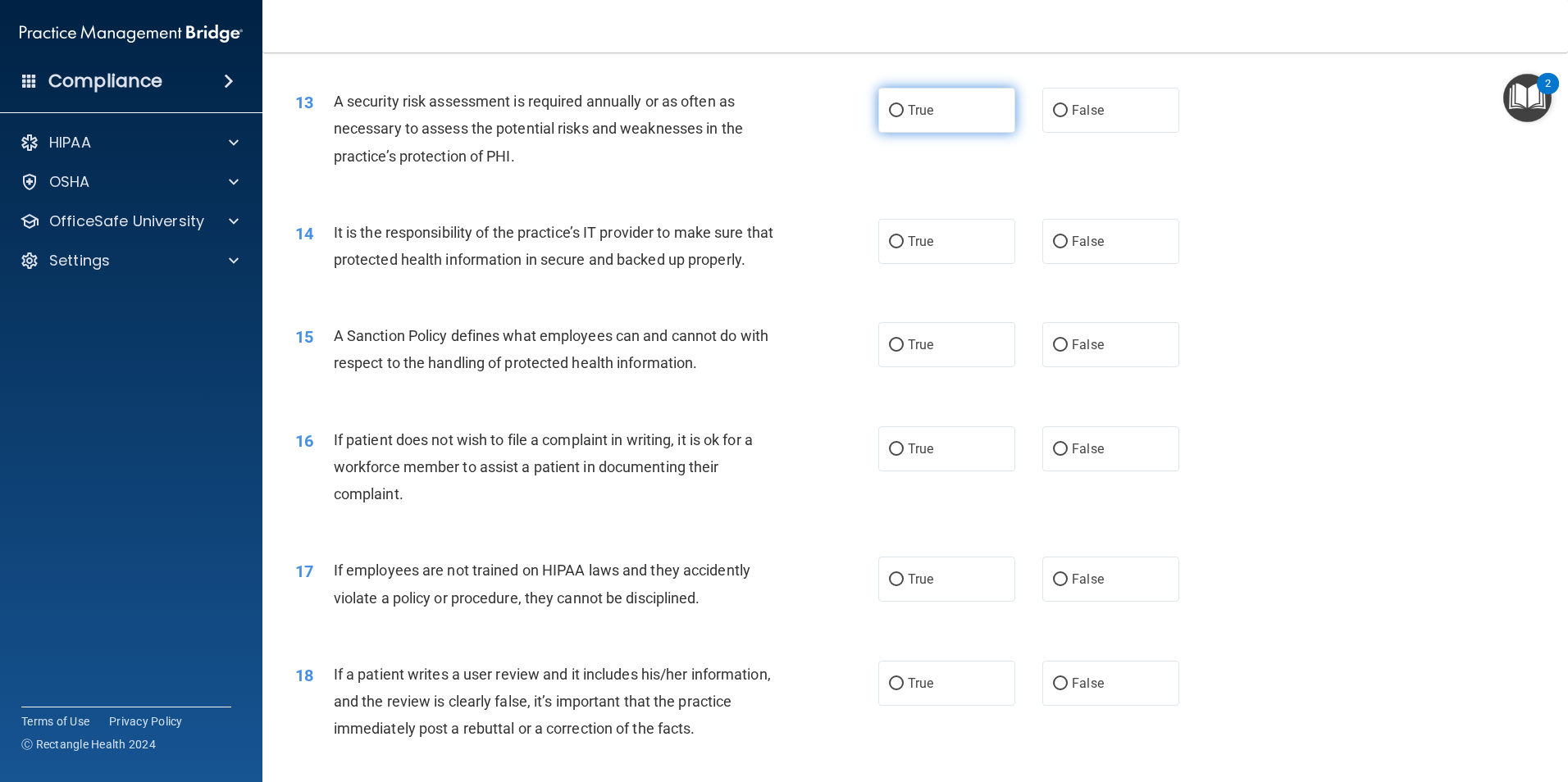
click at [908, 108] on span "True" at bounding box center [921, 110] width 25 height 16
click at [902, 108] on input "True" at bounding box center [896, 111] width 15 height 13
radio input "true"
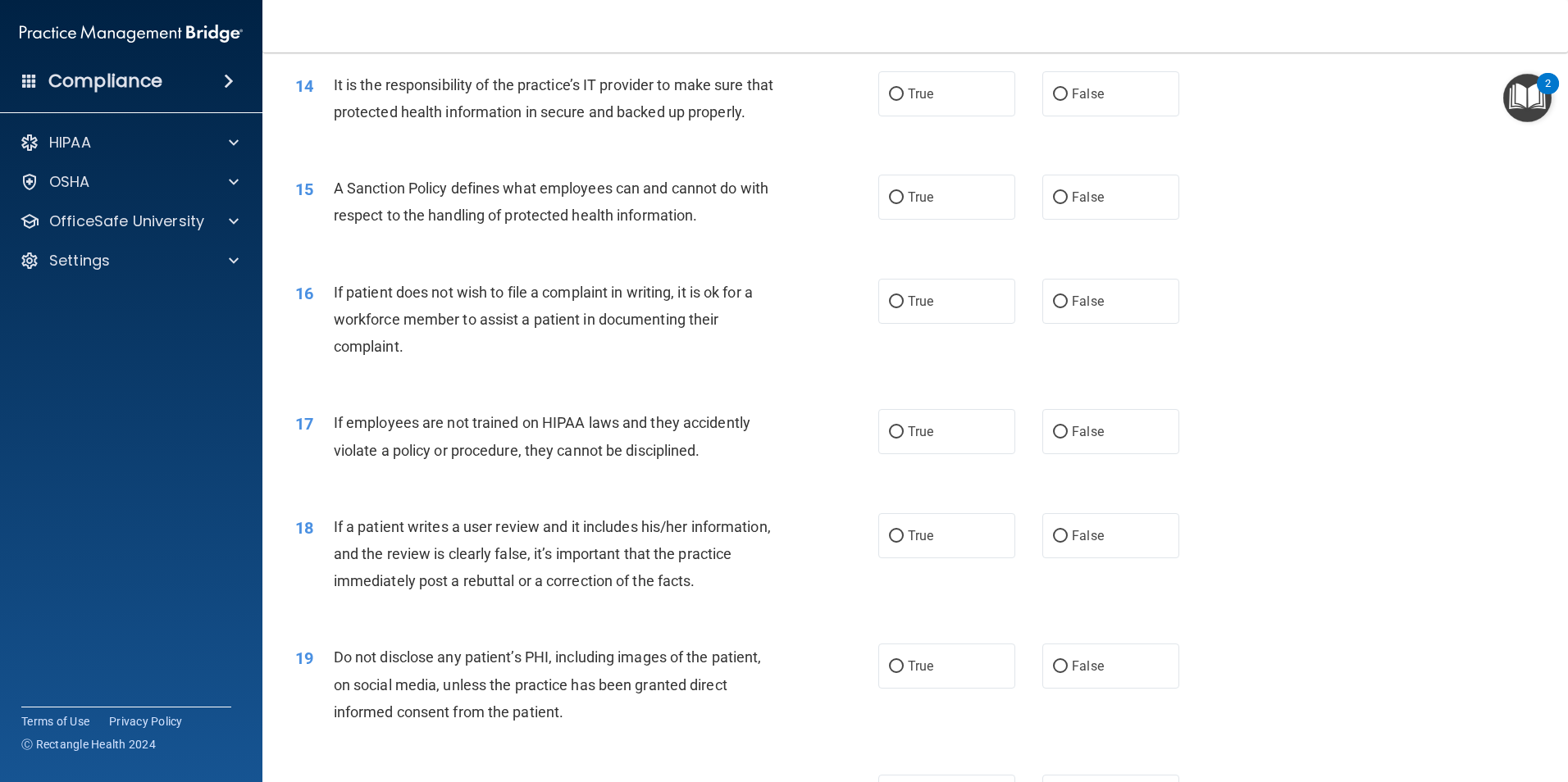
scroll to position [1886, 0]
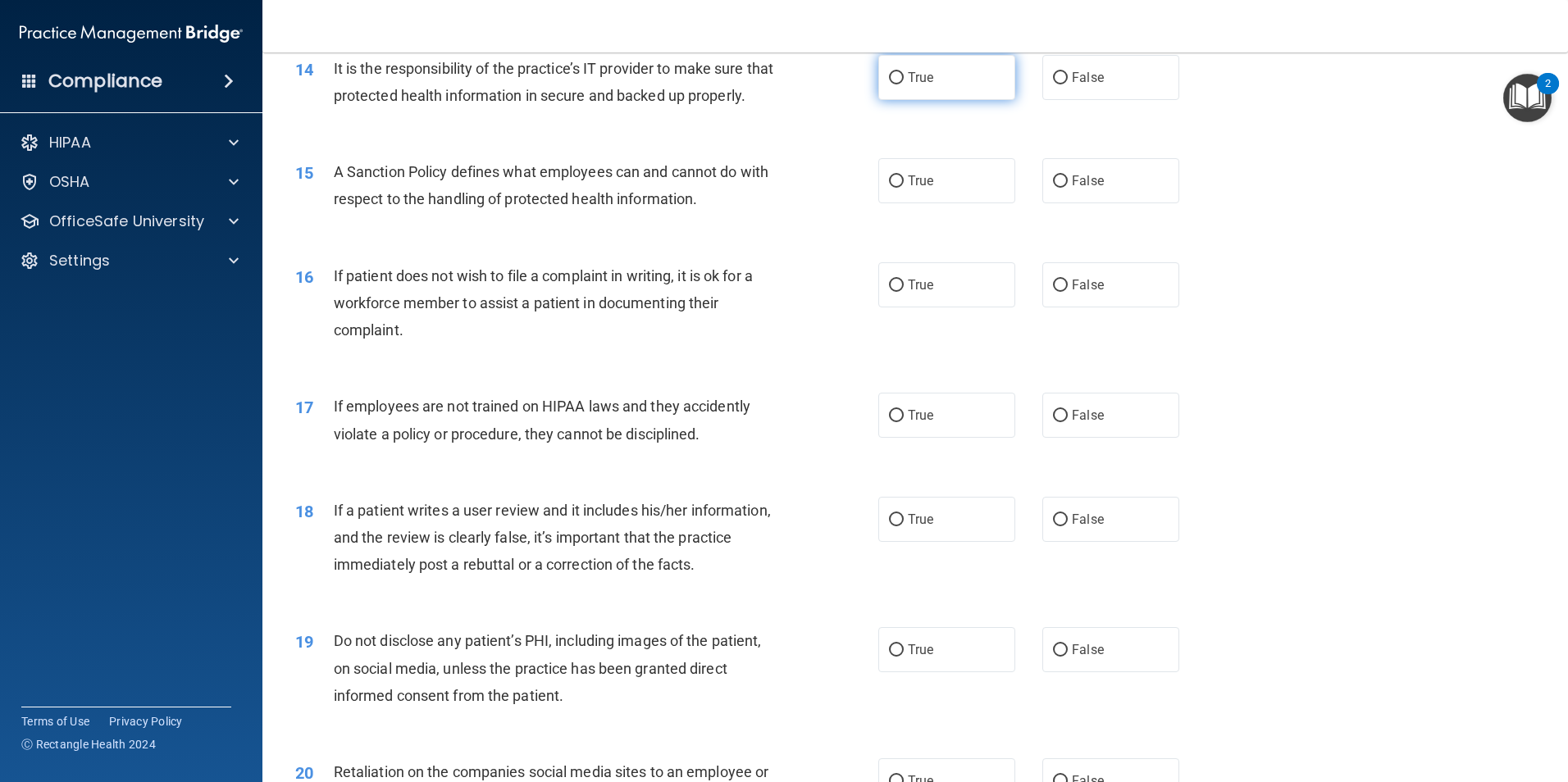
click at [892, 81] on input "True" at bounding box center [896, 78] width 15 height 13
radio input "true"
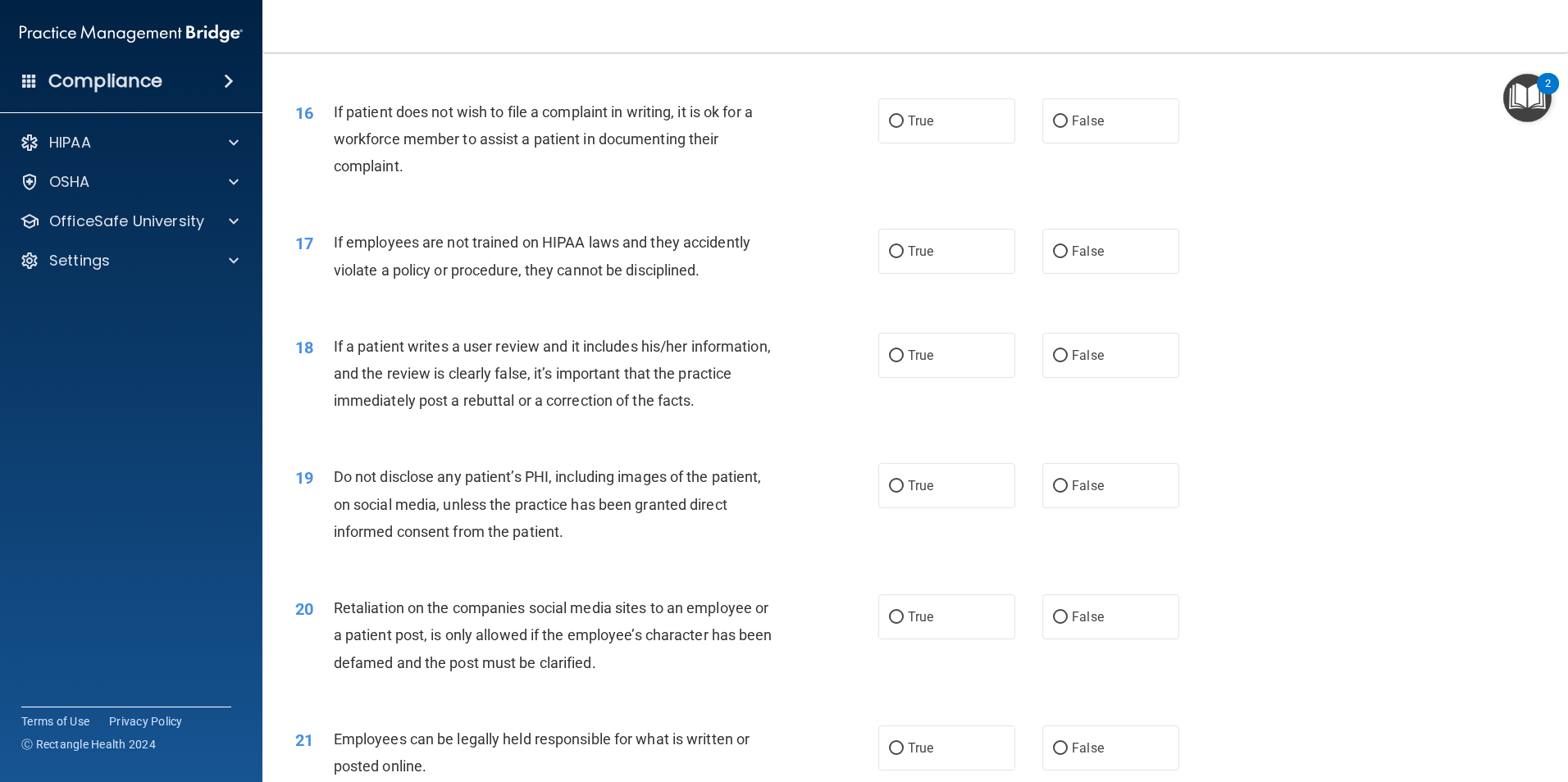
scroll to position [1967, 0]
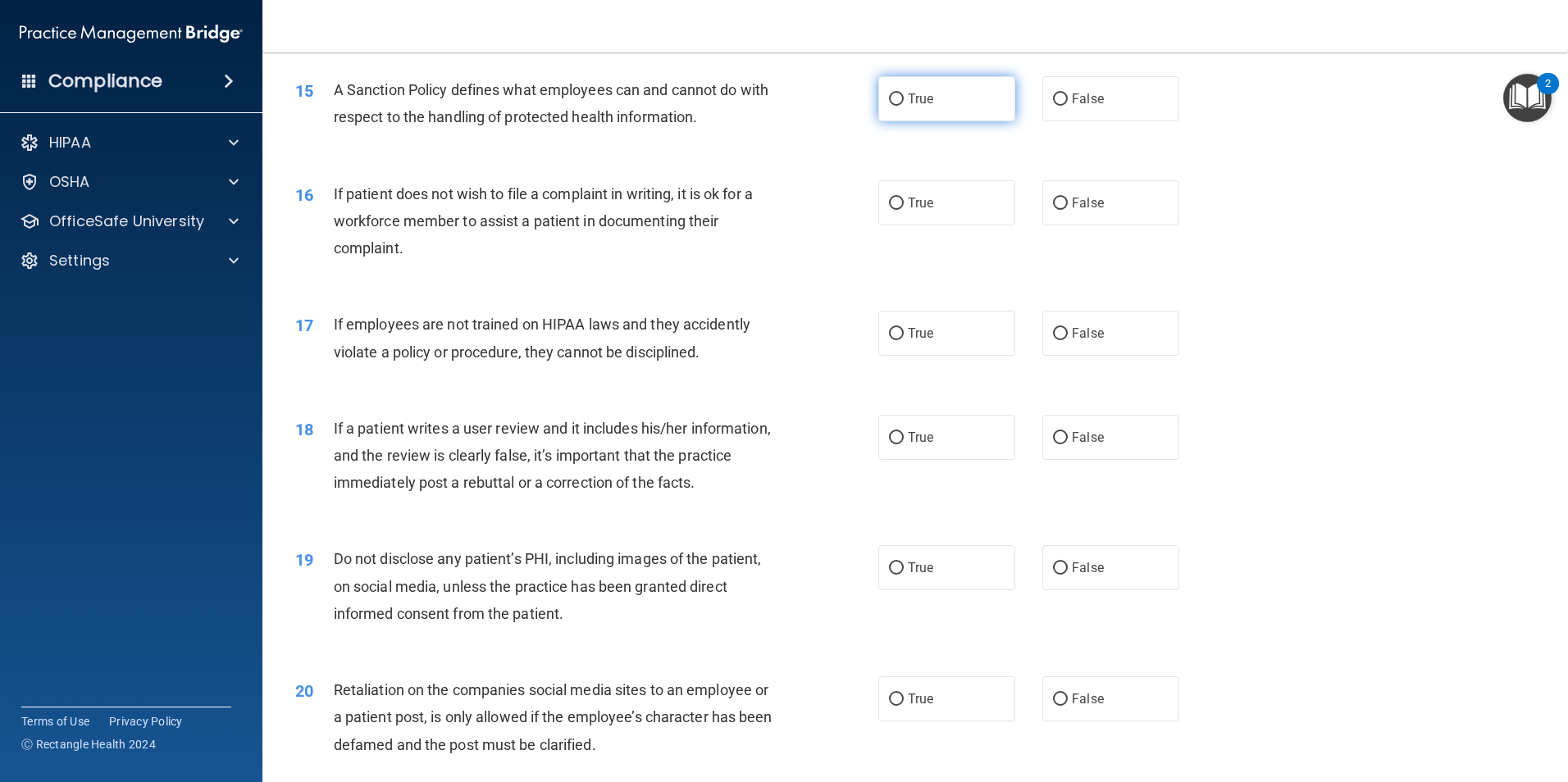
click at [895, 121] on label "True" at bounding box center [946, 99] width 137 height 45
click at [895, 105] on input "True" at bounding box center [896, 100] width 15 height 13
radio input "true"
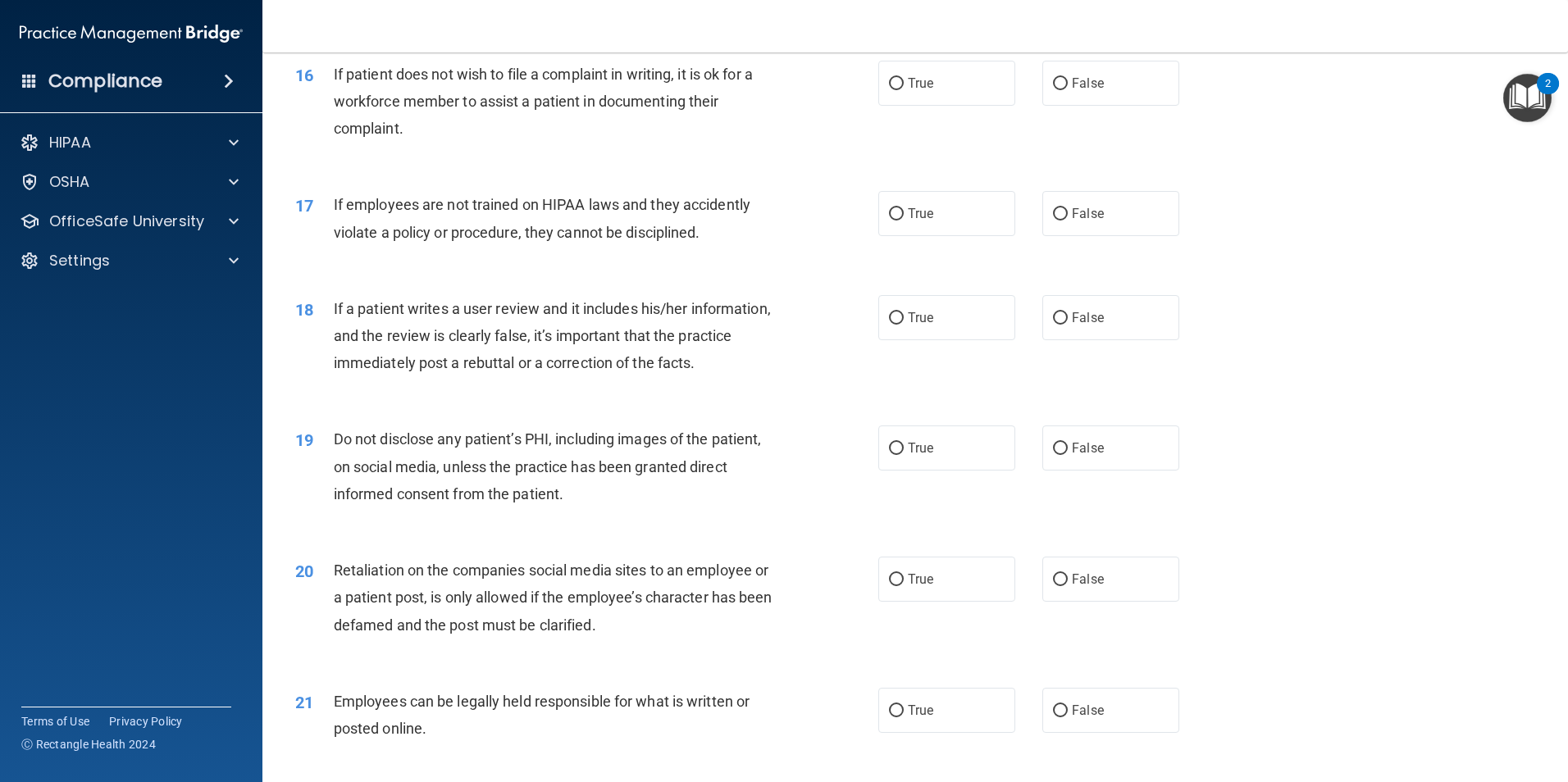
scroll to position [2049, 0]
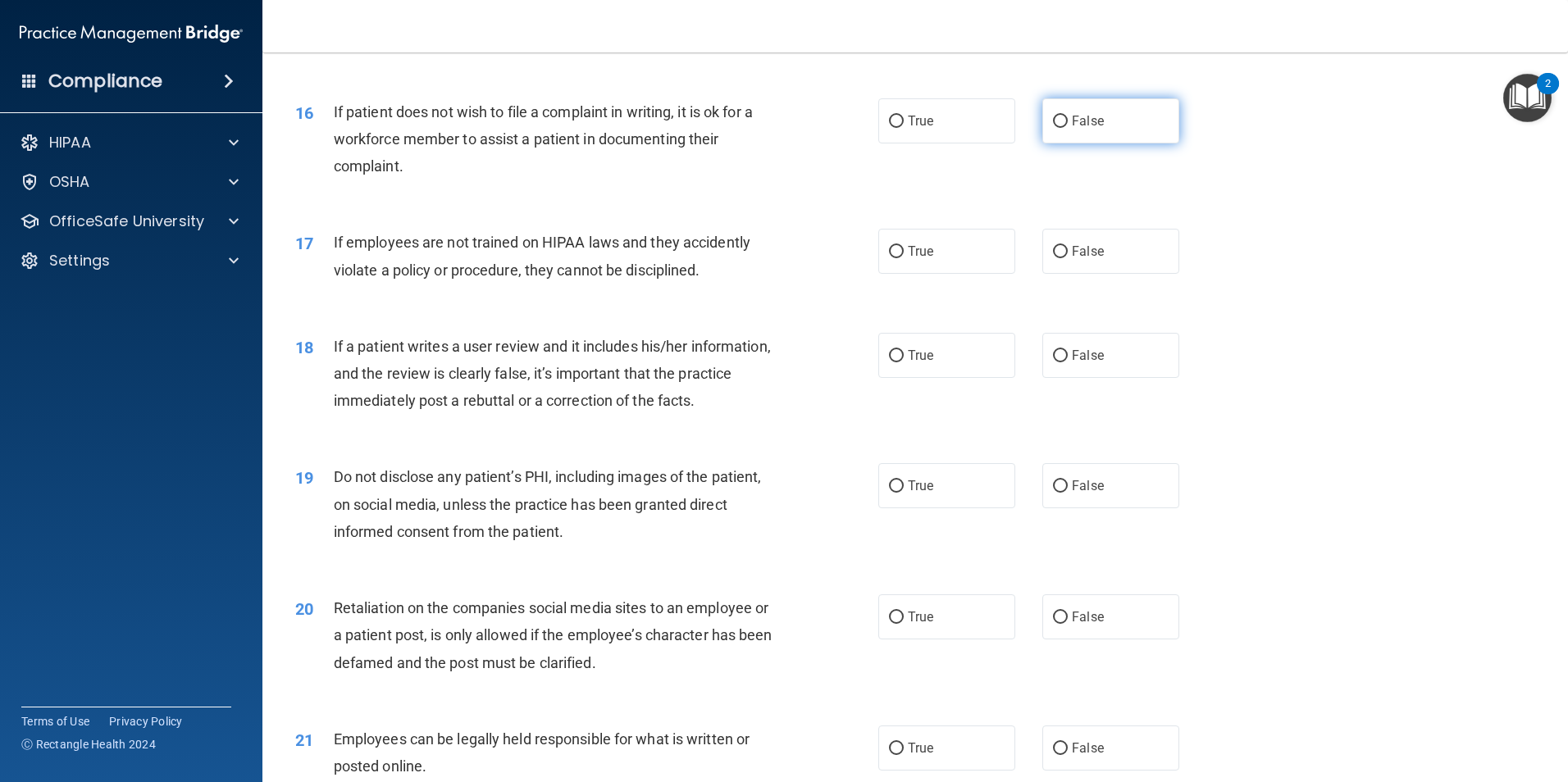
click at [1057, 128] on input "False" at bounding box center [1060, 121] width 15 height 13
radio input "true"
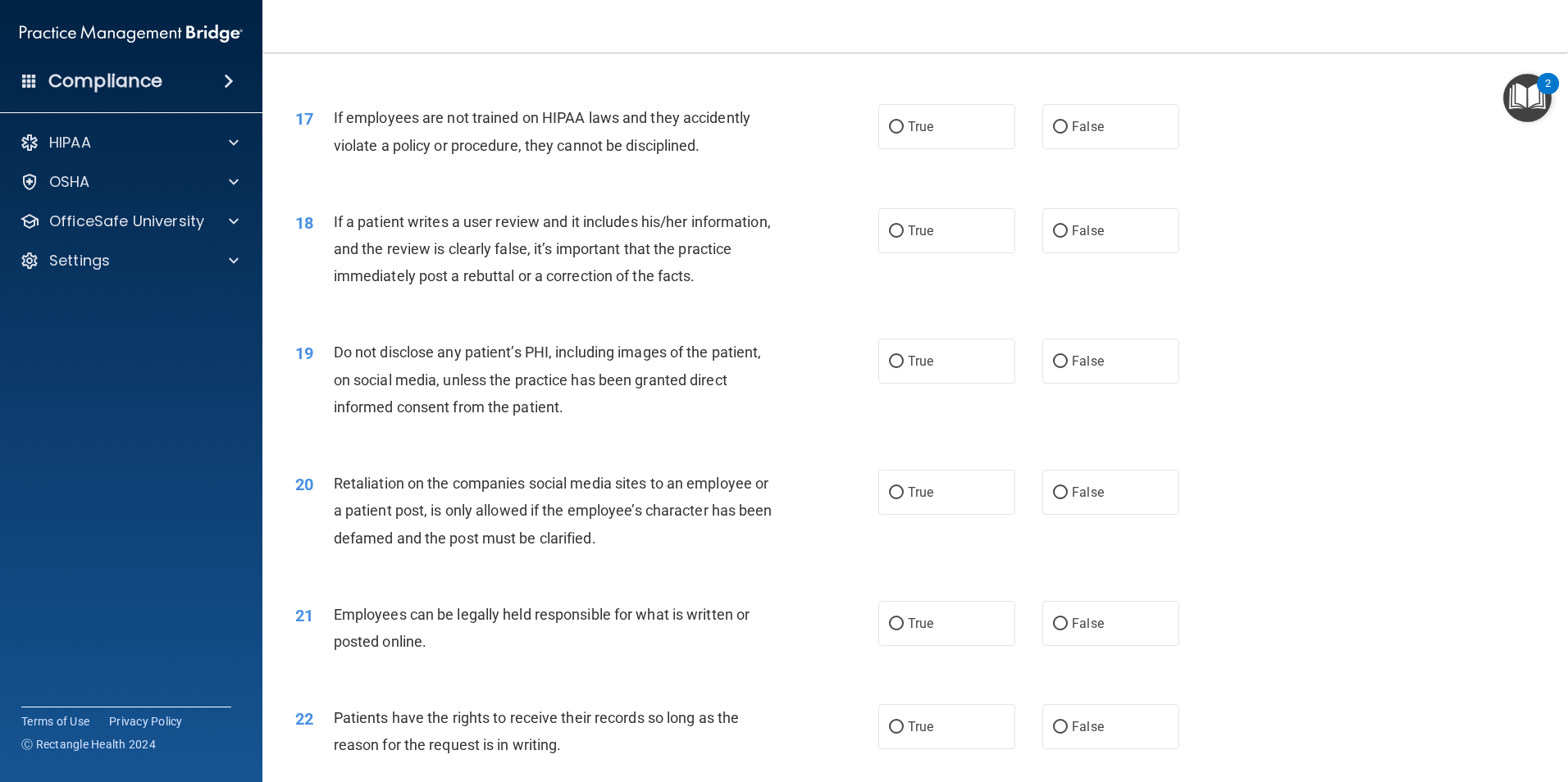
scroll to position [2213, 0]
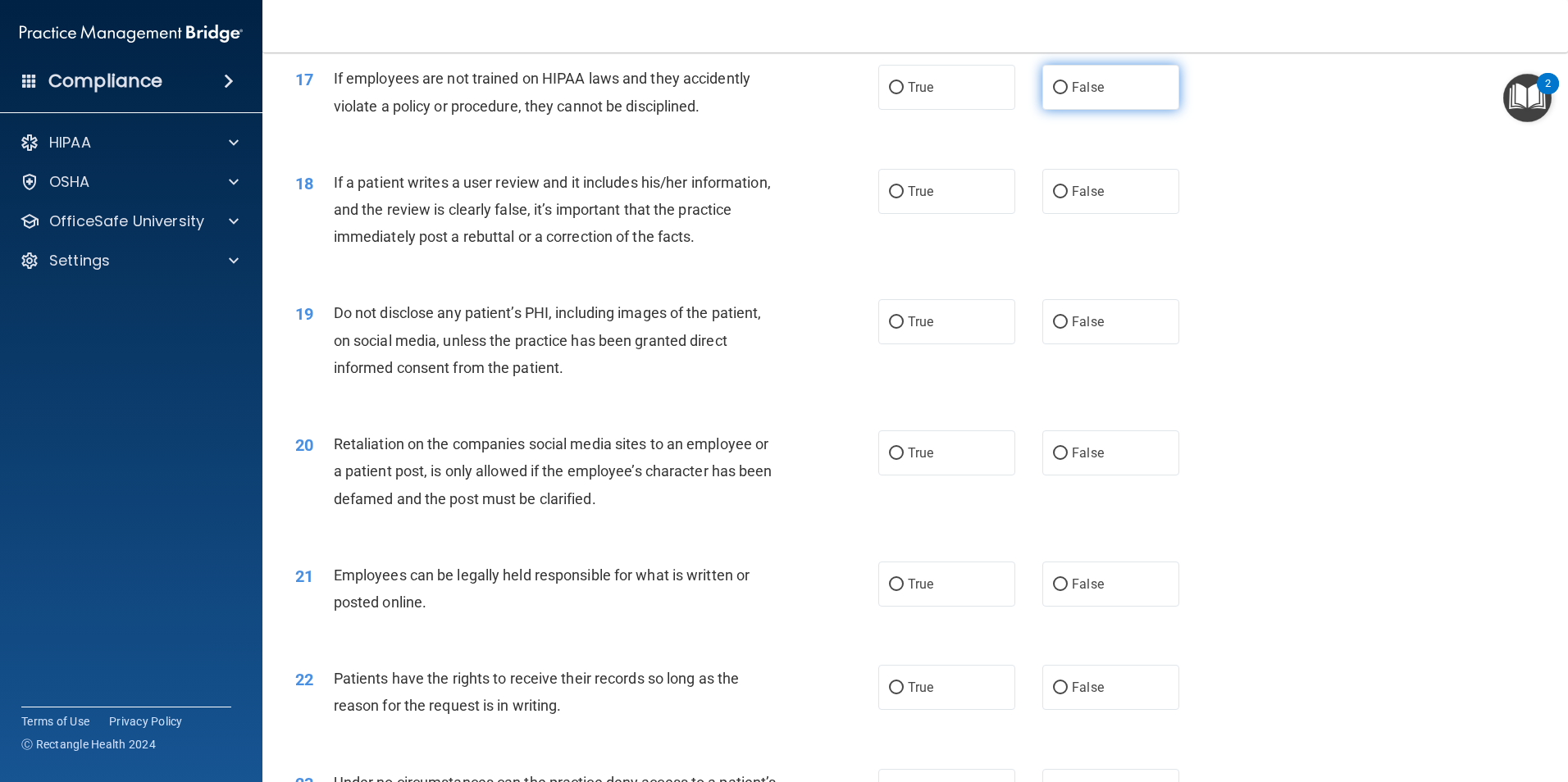
click at [1053, 95] on input "False" at bounding box center [1060, 88] width 15 height 13
radio input "true"
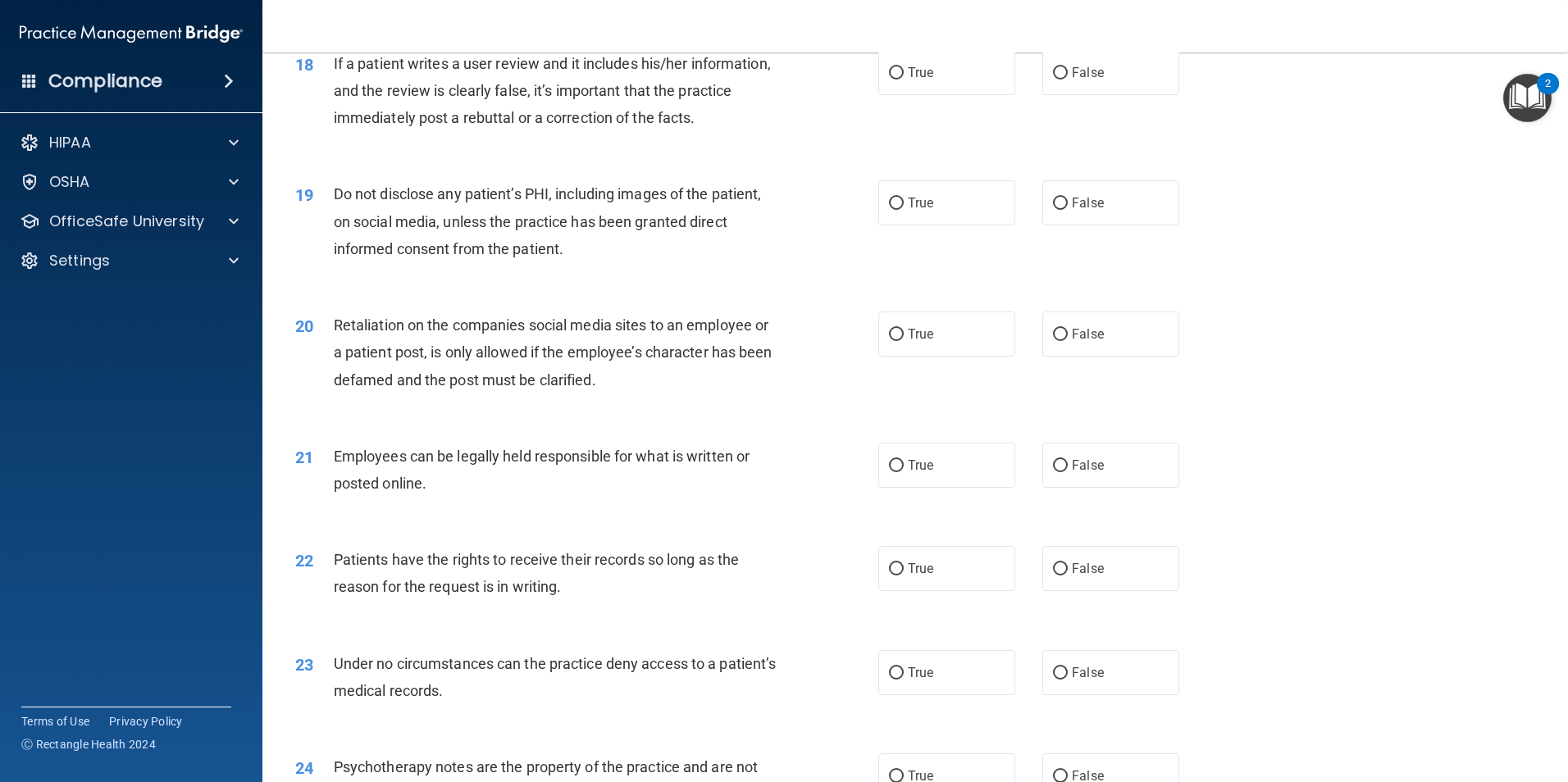
scroll to position [2295, 0]
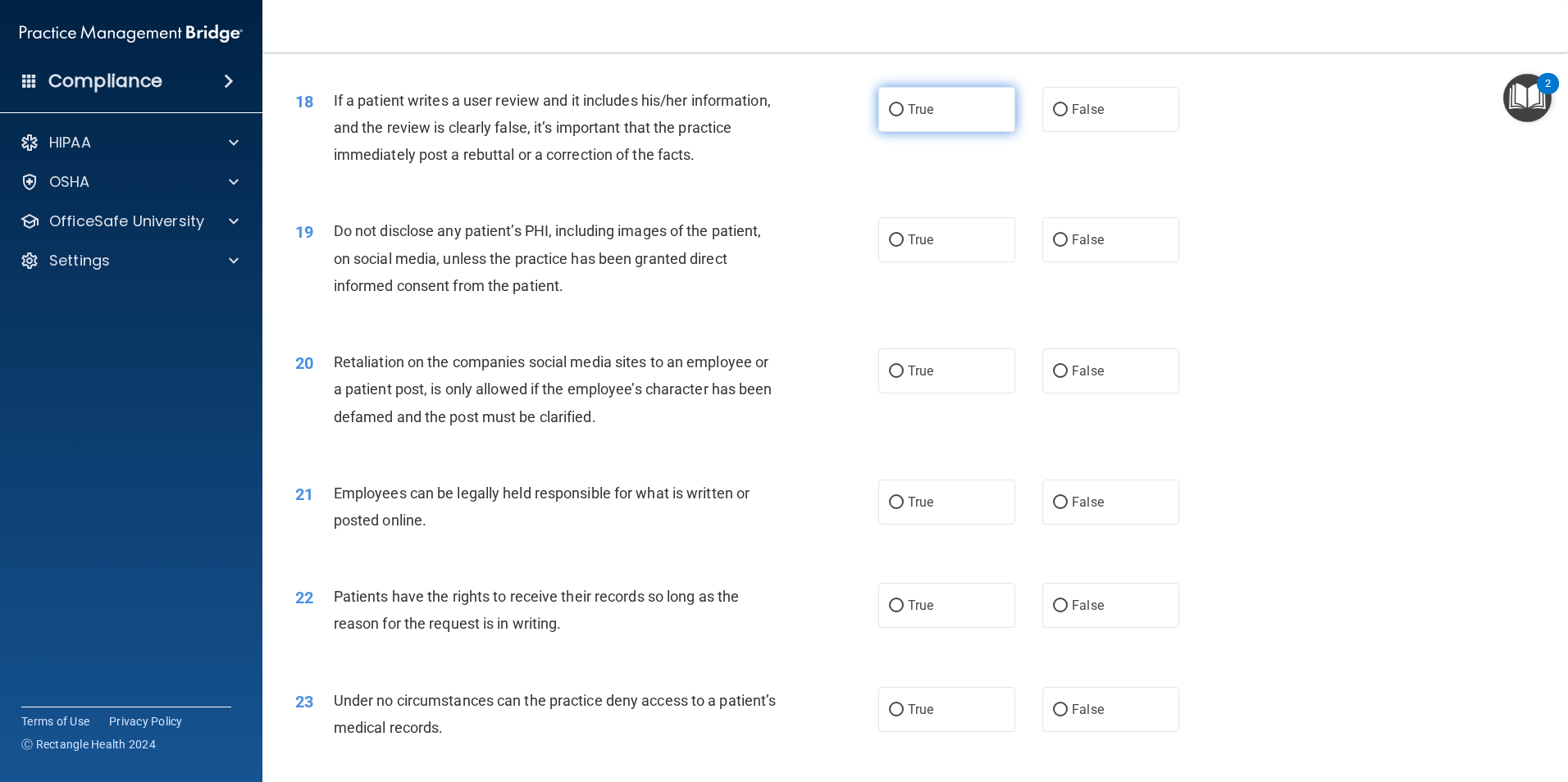
click at [891, 116] on input "True" at bounding box center [896, 110] width 15 height 13
radio input "true"
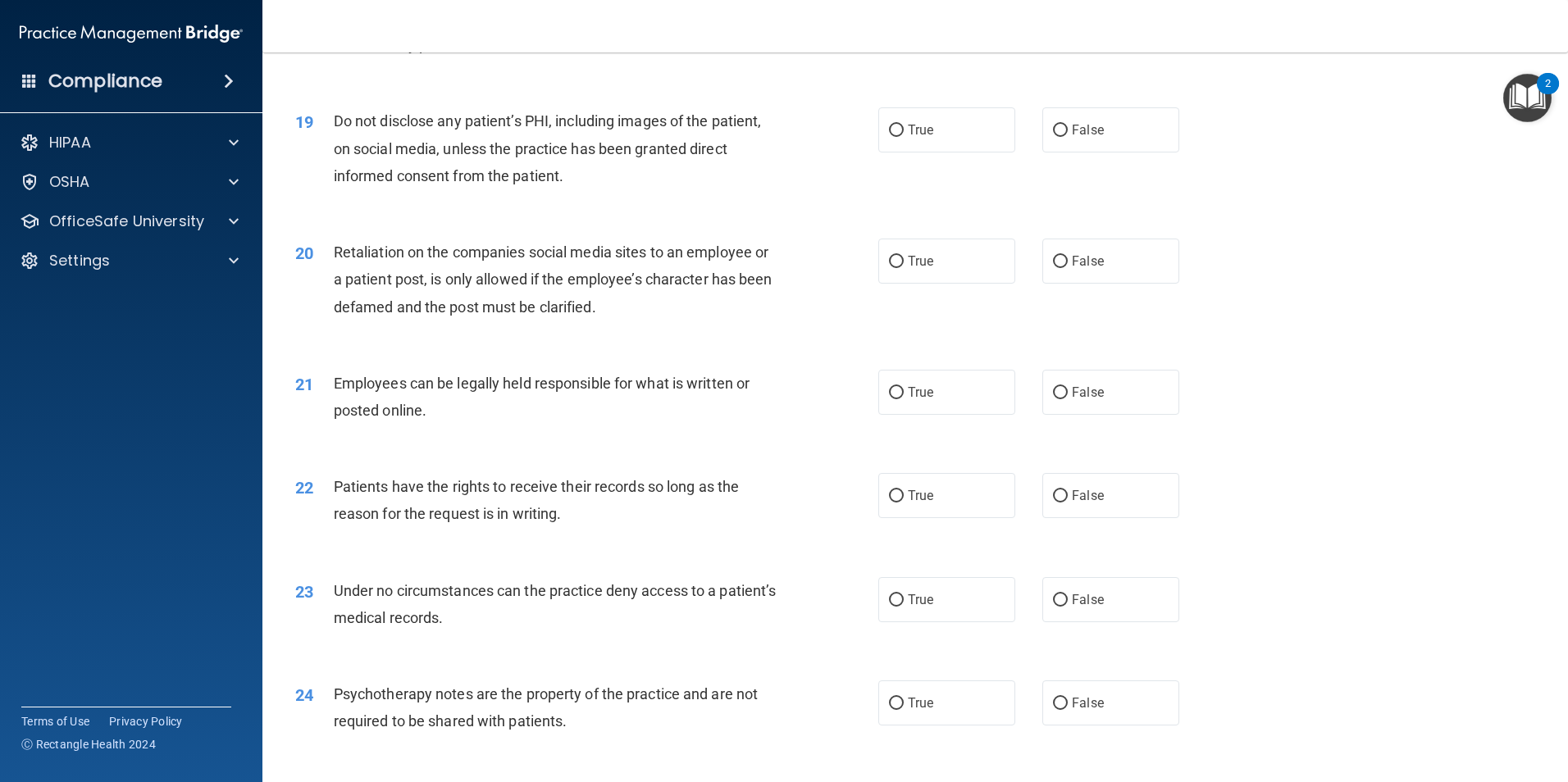
scroll to position [2459, 0]
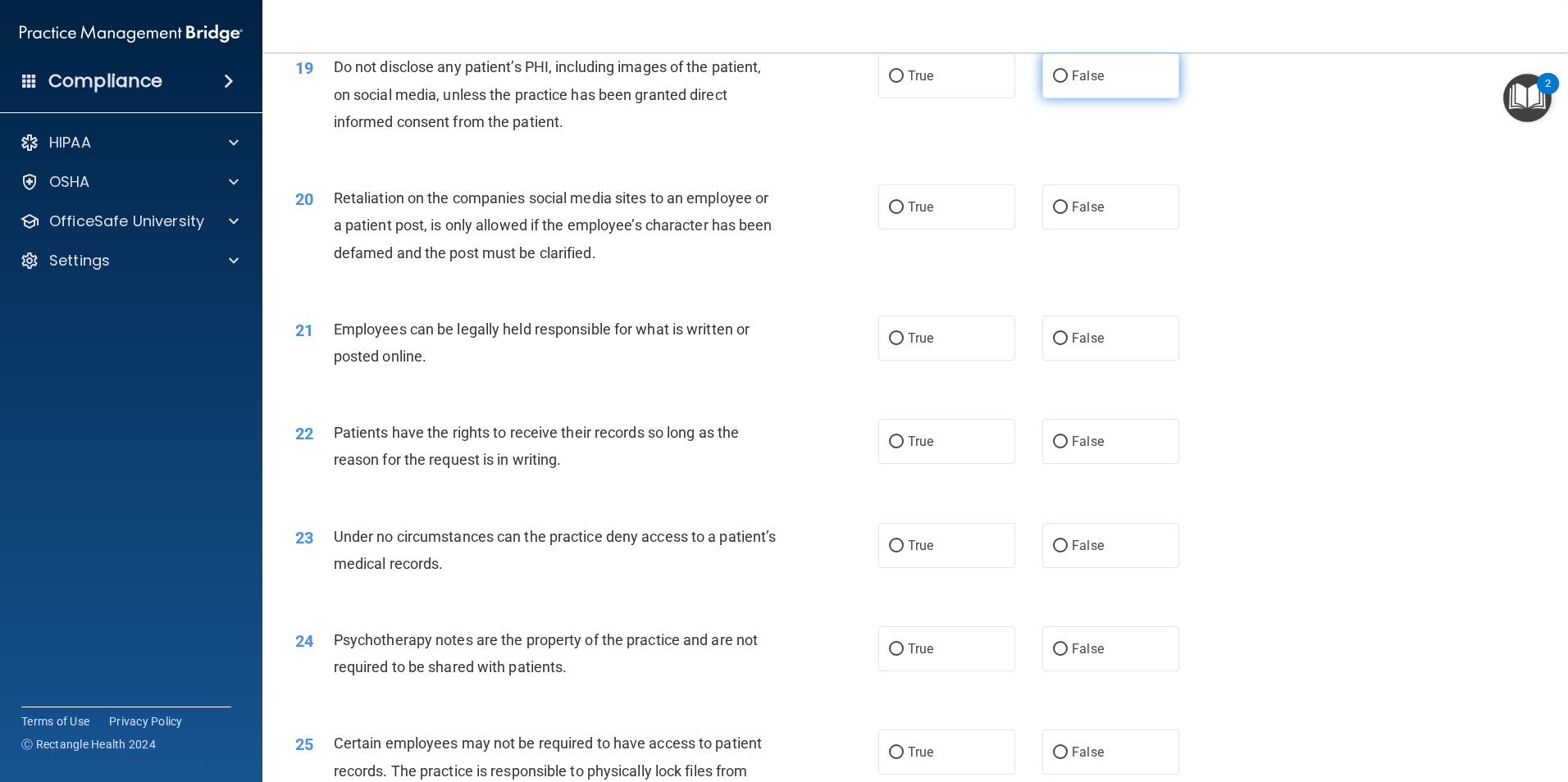
click at [1053, 83] on input "False" at bounding box center [1060, 76] width 15 height 13
radio input "true"
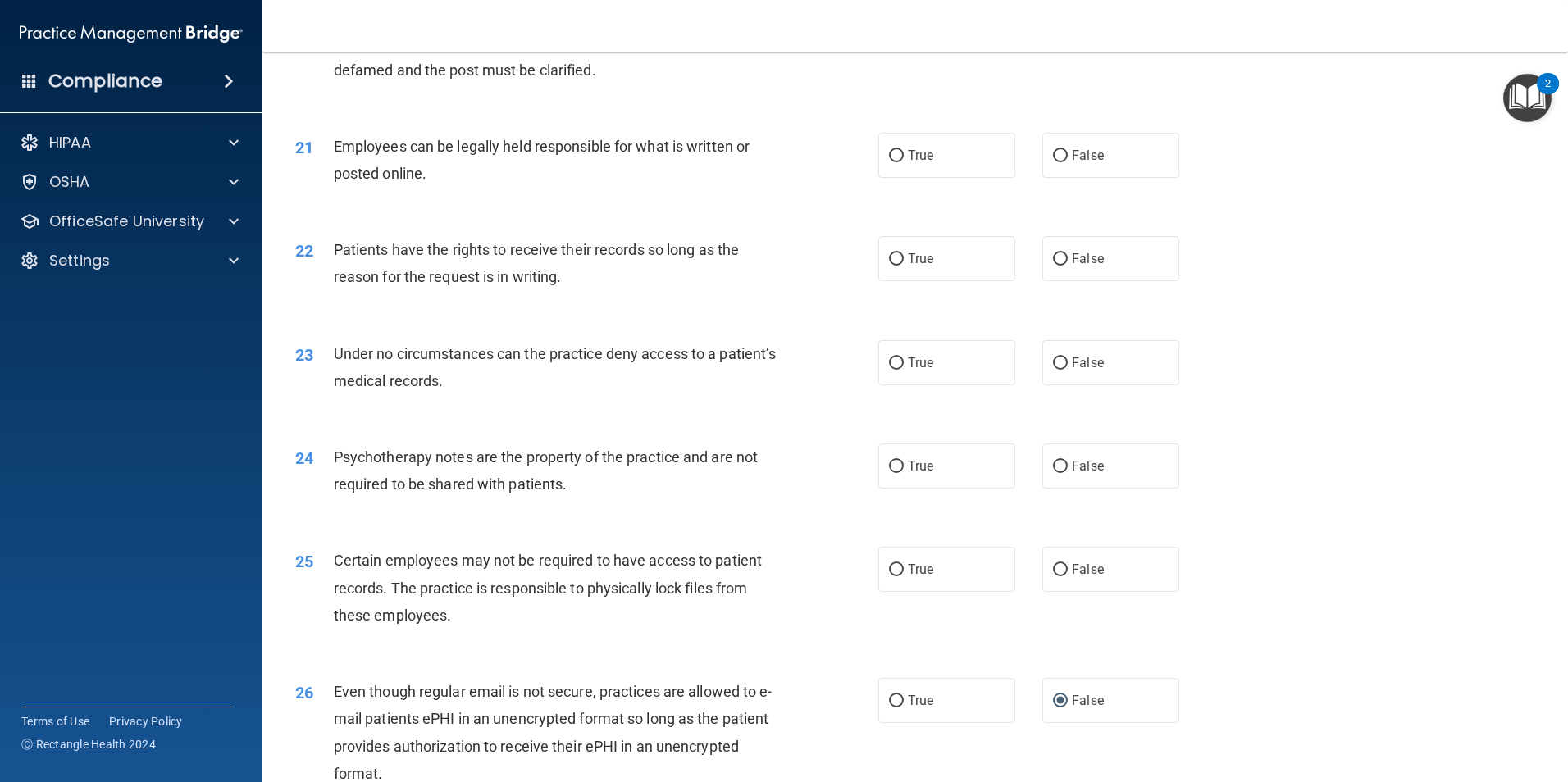
scroll to position [2623, 0]
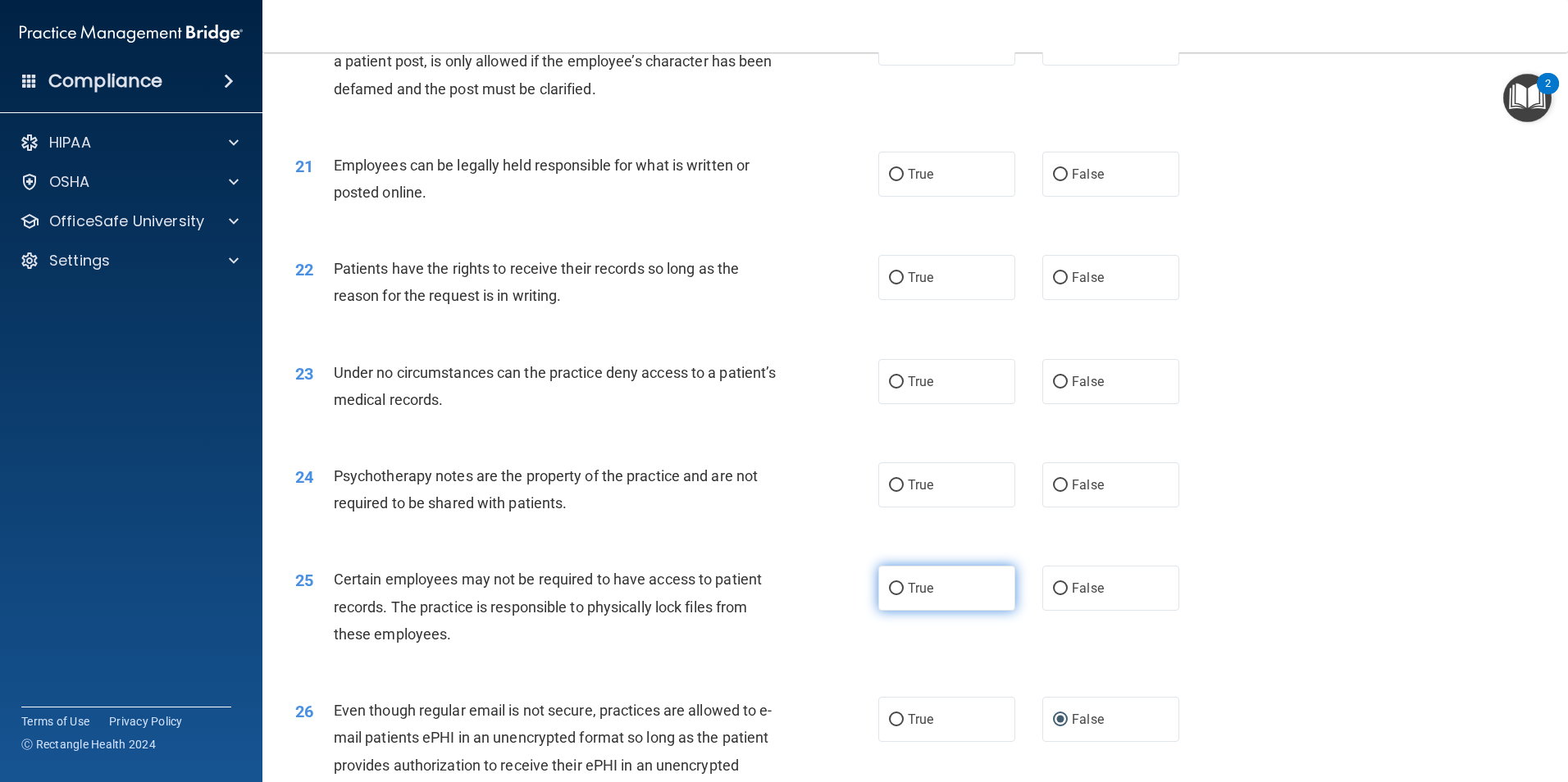
click at [891, 595] on input "True" at bounding box center [896, 589] width 15 height 13
radio input "true"
click at [689, 517] on div "Psychotherapy notes are the property of the practice and are not required to be…" at bounding box center [561, 489] width 456 height 54
click at [812, 545] on div "24 Psychotherapy notes are the property of the practice and are not required to…" at bounding box center [916, 493] width 1265 height 103
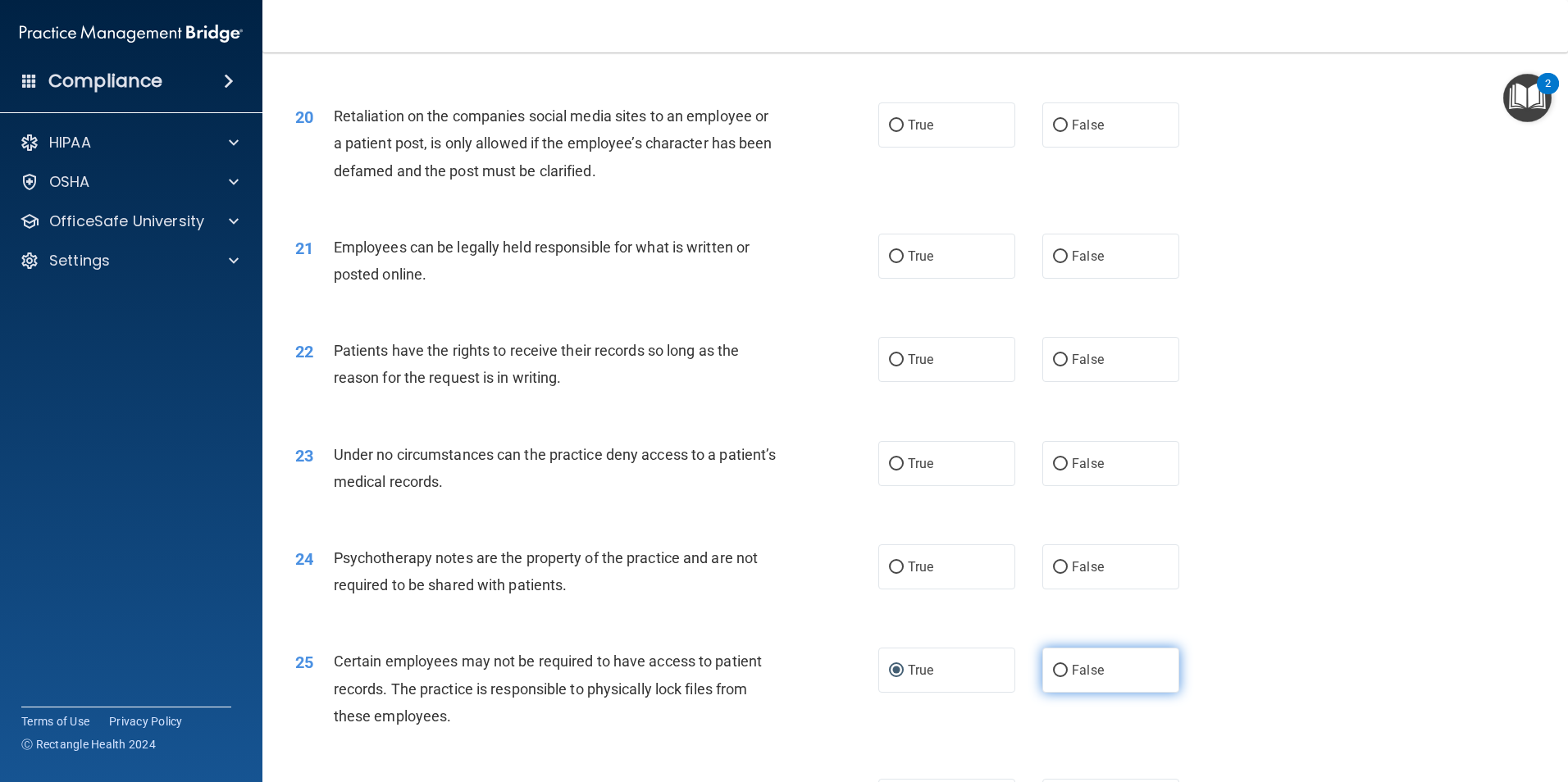
click at [1061, 692] on label "False" at bounding box center [1110, 670] width 137 height 45
click at [1061, 677] on input "False" at bounding box center [1060, 671] width 15 height 13
radio input "true"
radio input "false"
click at [718, 661] on div "25 Certain employees may not be required to have access to patient records. The…" at bounding box center [916, 692] width 1265 height 131
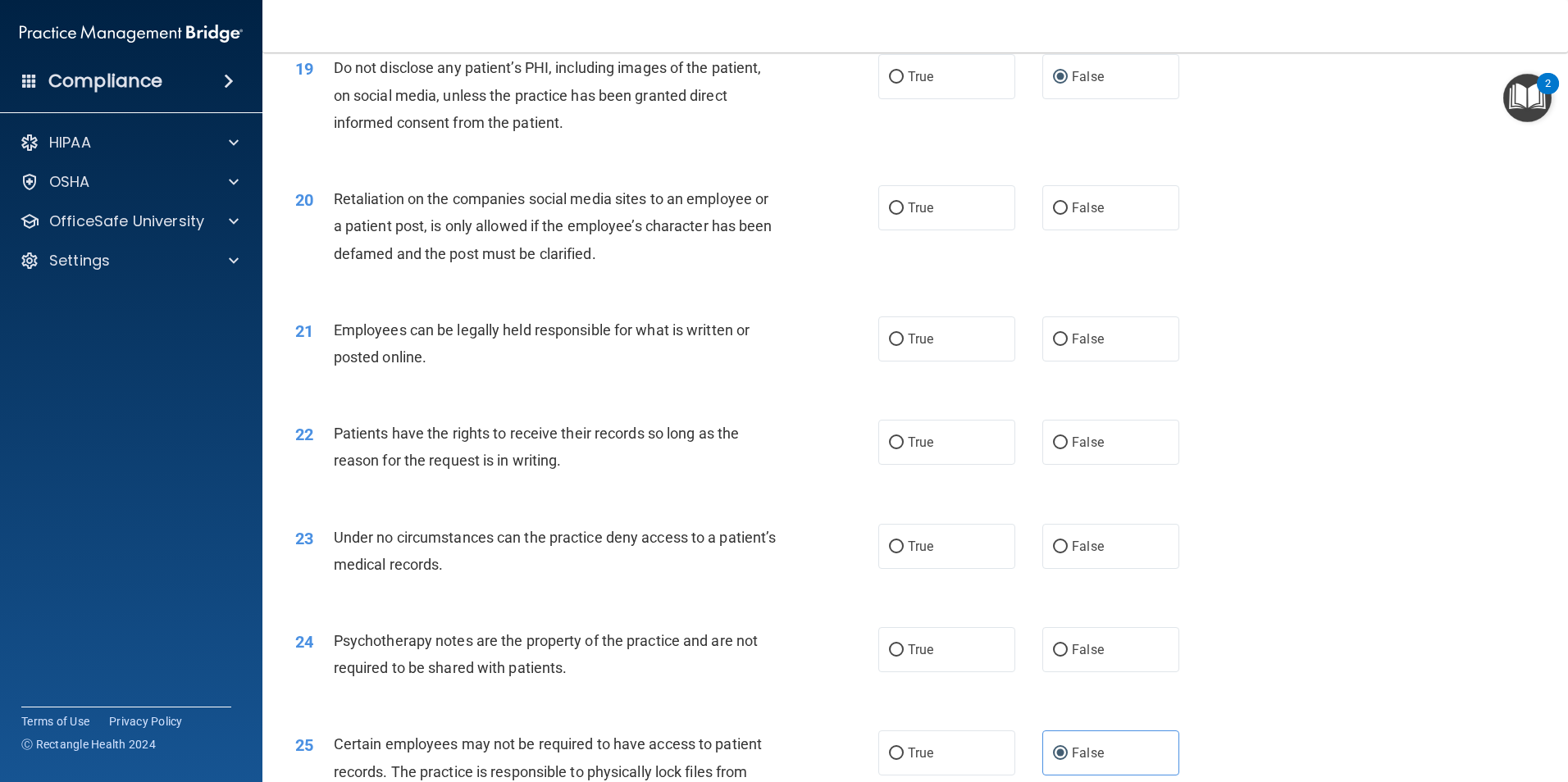
scroll to position [2459, 0]
click at [893, 656] on input "True" at bounding box center [896, 649] width 15 height 13
radio input "true"
click at [785, 585] on div "23 Under no circumstances can the practice deny access to a patient’s medical r…" at bounding box center [586, 554] width 632 height 62
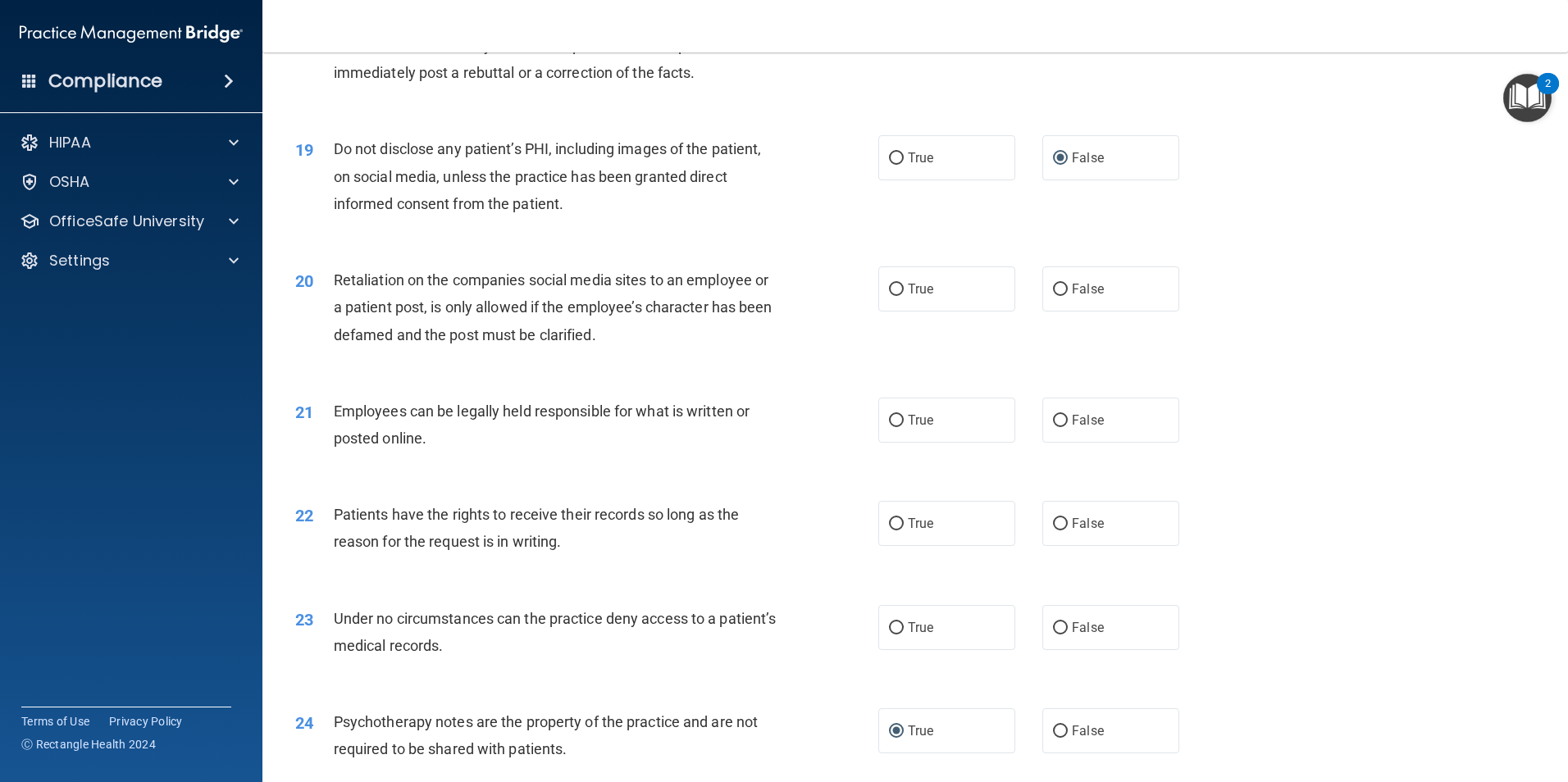
scroll to position [2295, 0]
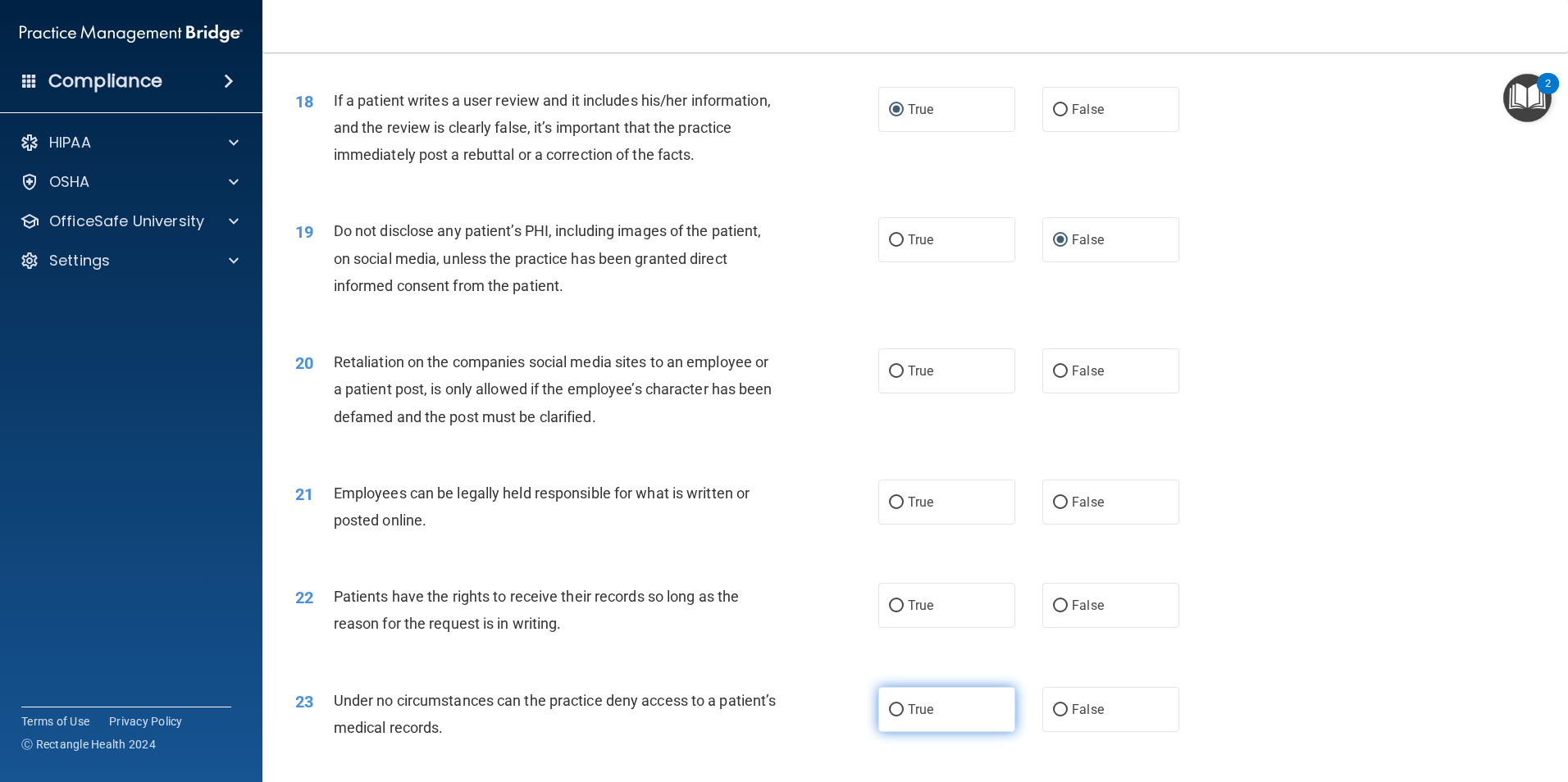
click at [890, 717] on input "True" at bounding box center [896, 710] width 15 height 13
radio input "true"
click at [802, 645] on div "22 Patients have the rights to receive their records so long as the reason for …" at bounding box center [586, 614] width 632 height 62
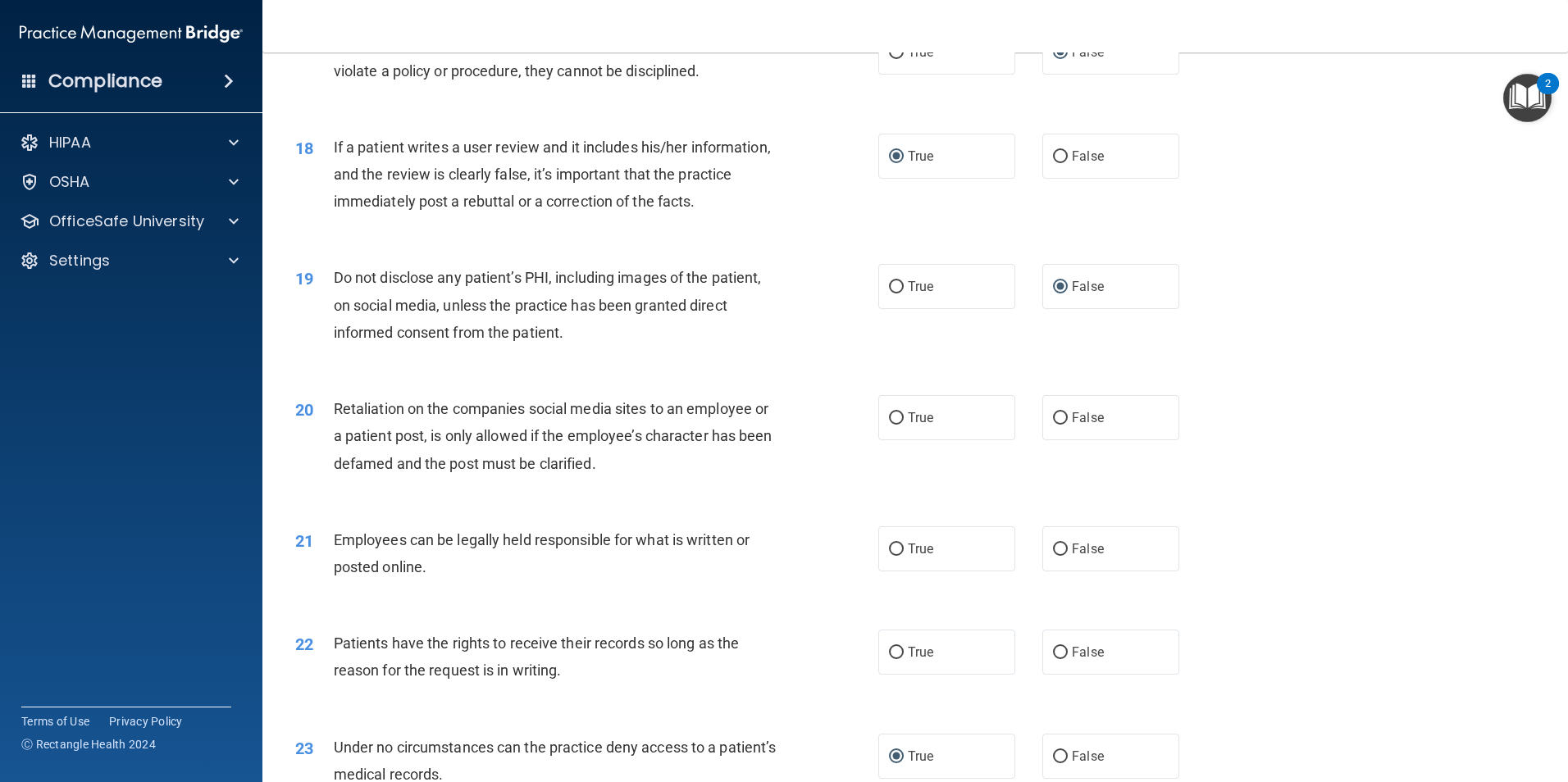
scroll to position [2213, 0]
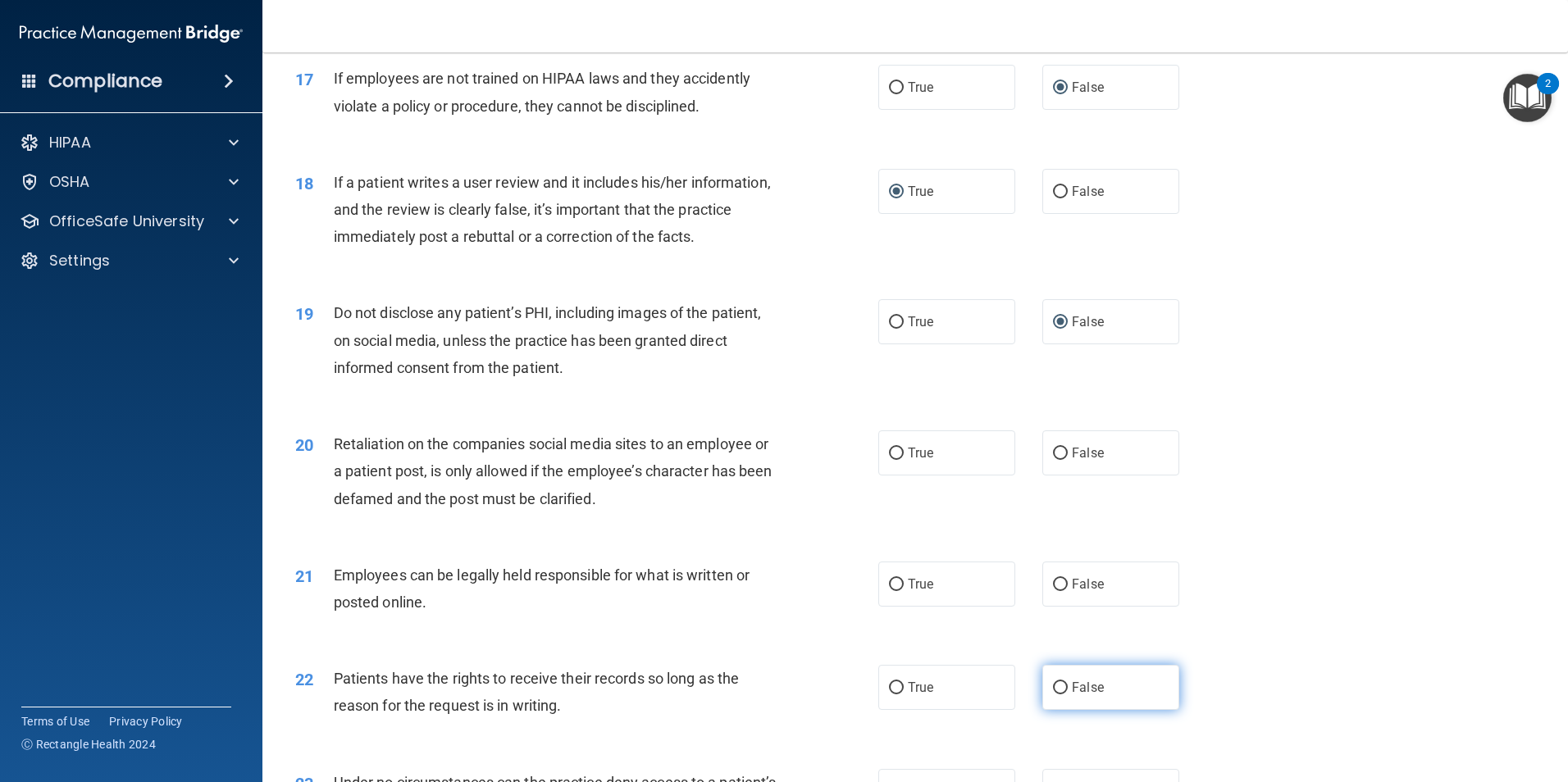
click at [1053, 694] on input "False" at bounding box center [1060, 687] width 15 height 13
radio input "true"
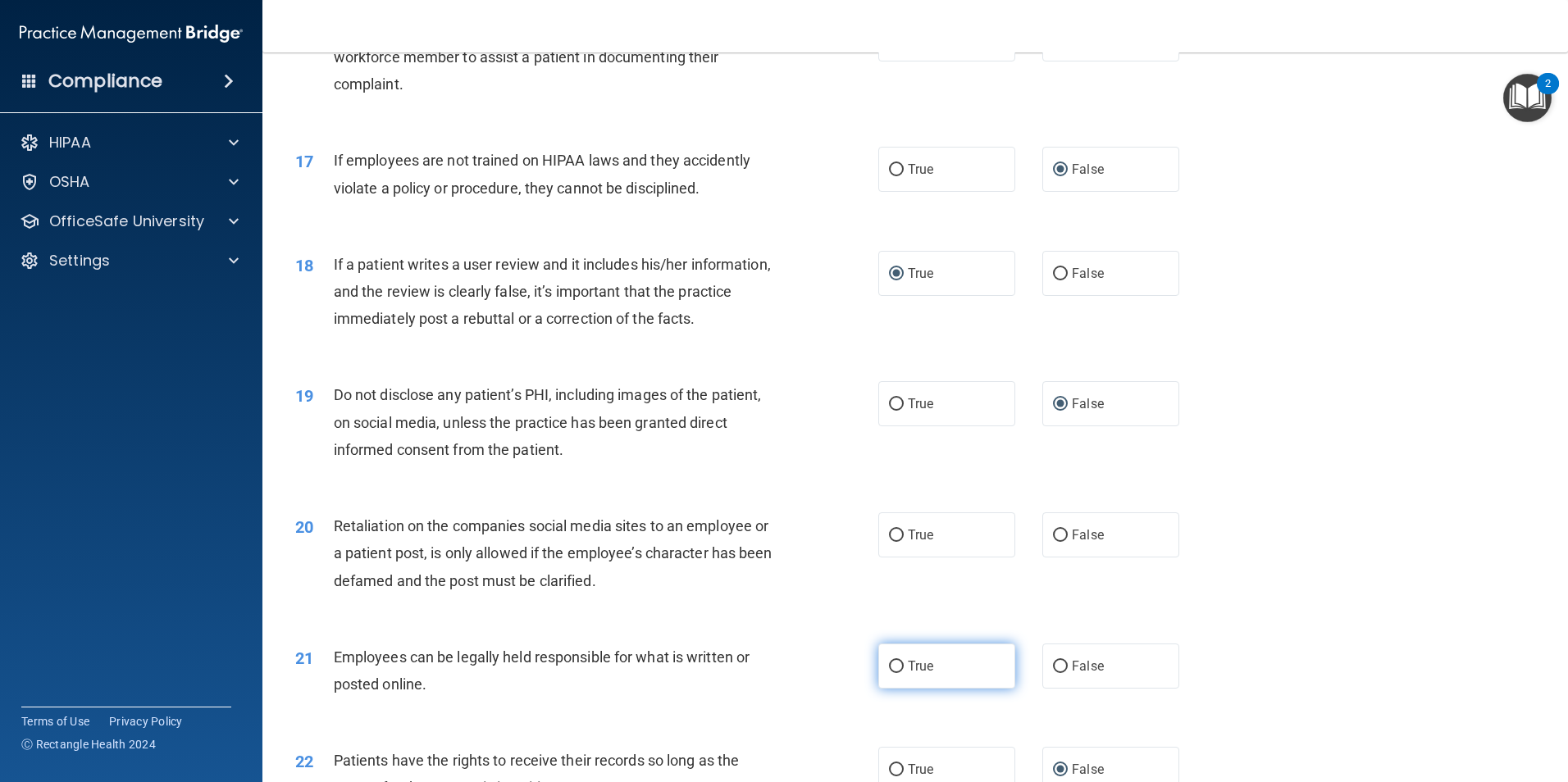
click at [890, 673] on input "True" at bounding box center [896, 666] width 15 height 13
radio input "true"
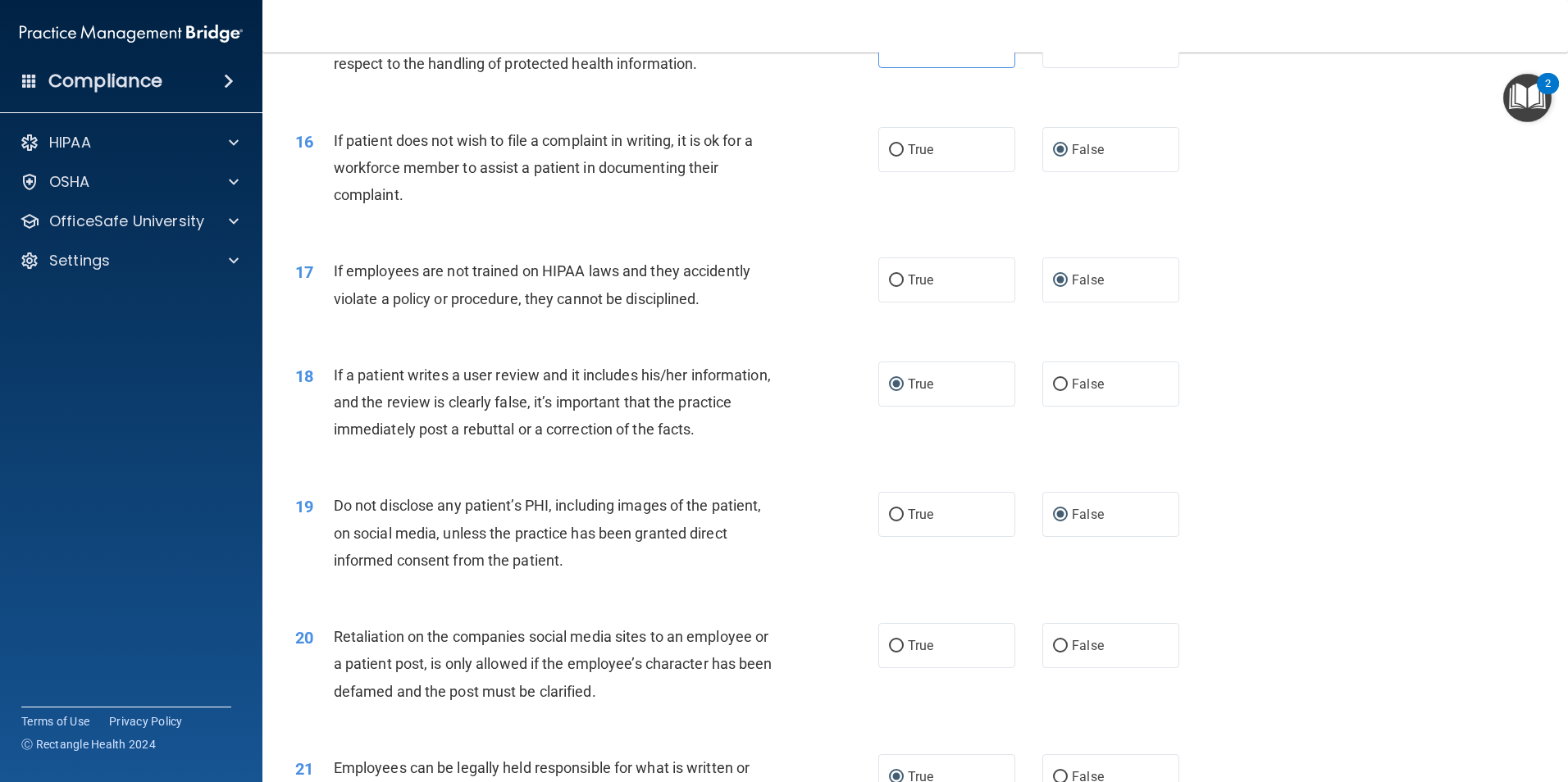
scroll to position [2049, 0]
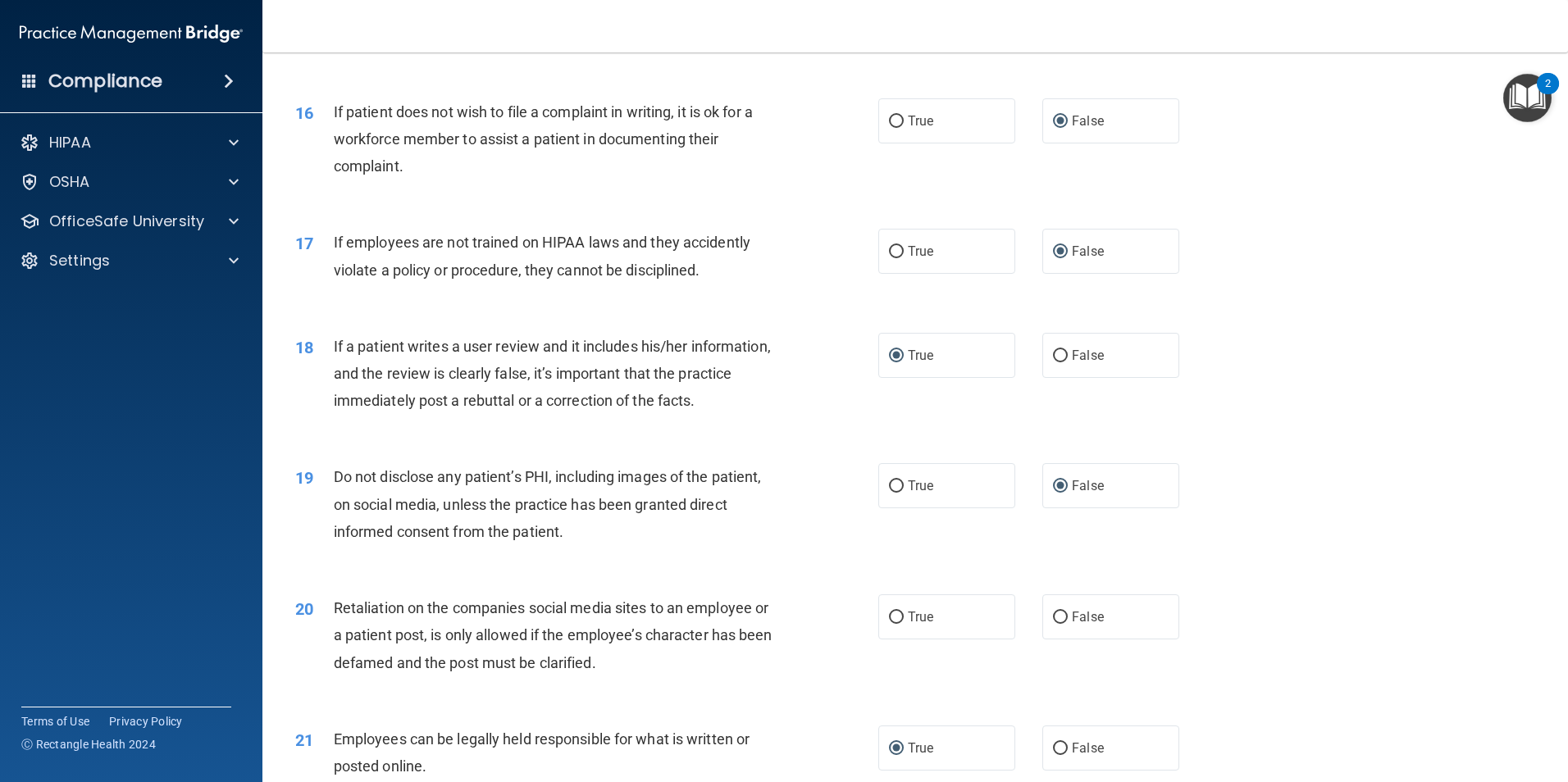
click at [841, 553] on div "19 Do not disclose any patient’s PHI, including images of the patient, on socia…" at bounding box center [586, 508] width 632 height 90
click at [812, 553] on div "19 Do not disclose any patient’s PHI, including images of the patient, on socia…" at bounding box center [586, 508] width 632 height 90
click at [1053, 624] on input "False" at bounding box center [1060, 617] width 15 height 13
radio input "true"
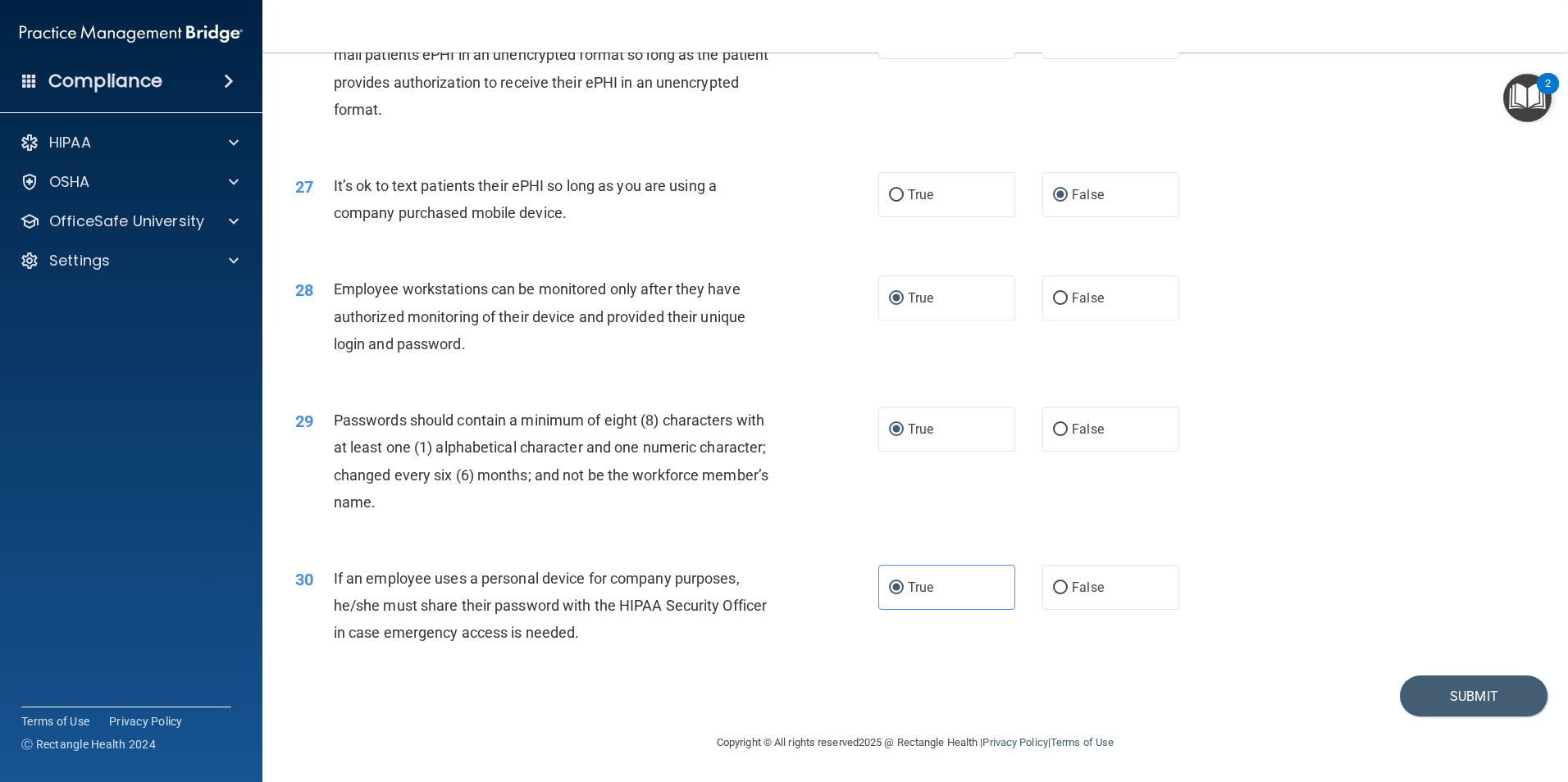
scroll to position [3332, 0]
click at [1406, 692] on button "Submit" at bounding box center [1473, 697] width 147 height 42
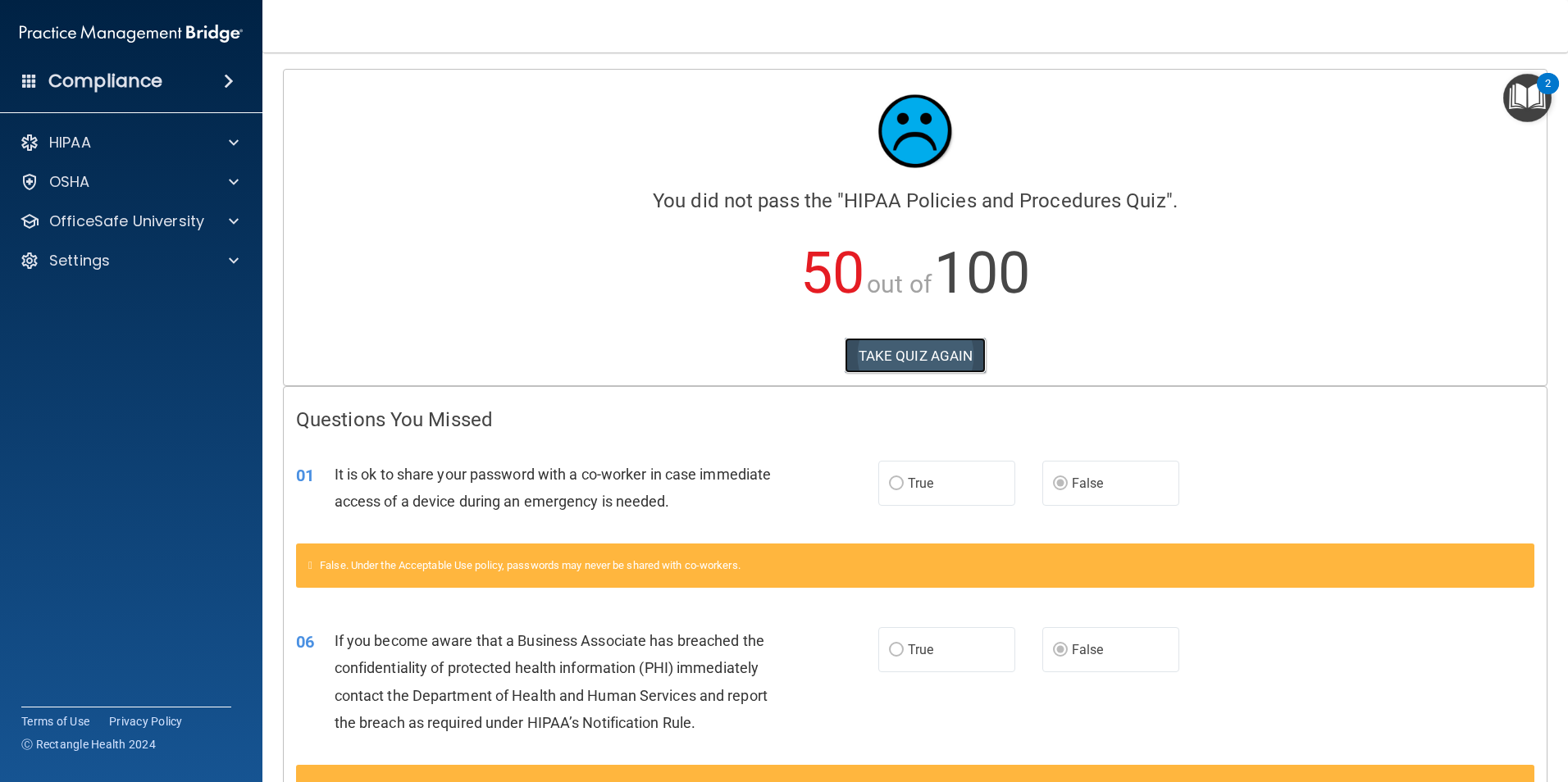
click at [891, 356] on button "TAKE QUIZ AGAIN" at bounding box center [915, 355] width 142 height 36
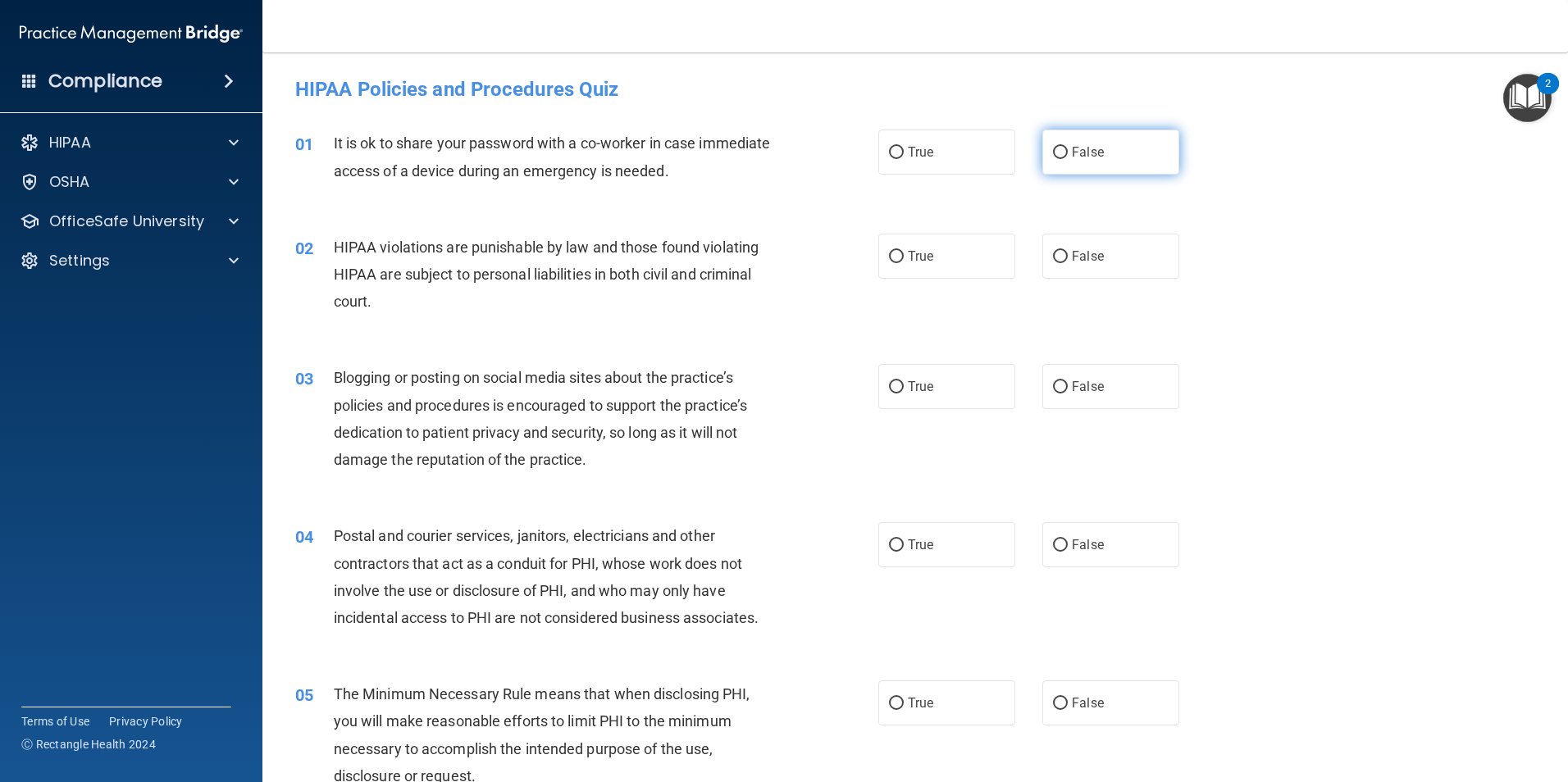
click at [1053, 147] on input "False" at bounding box center [1060, 152] width 15 height 13
radio input "true"
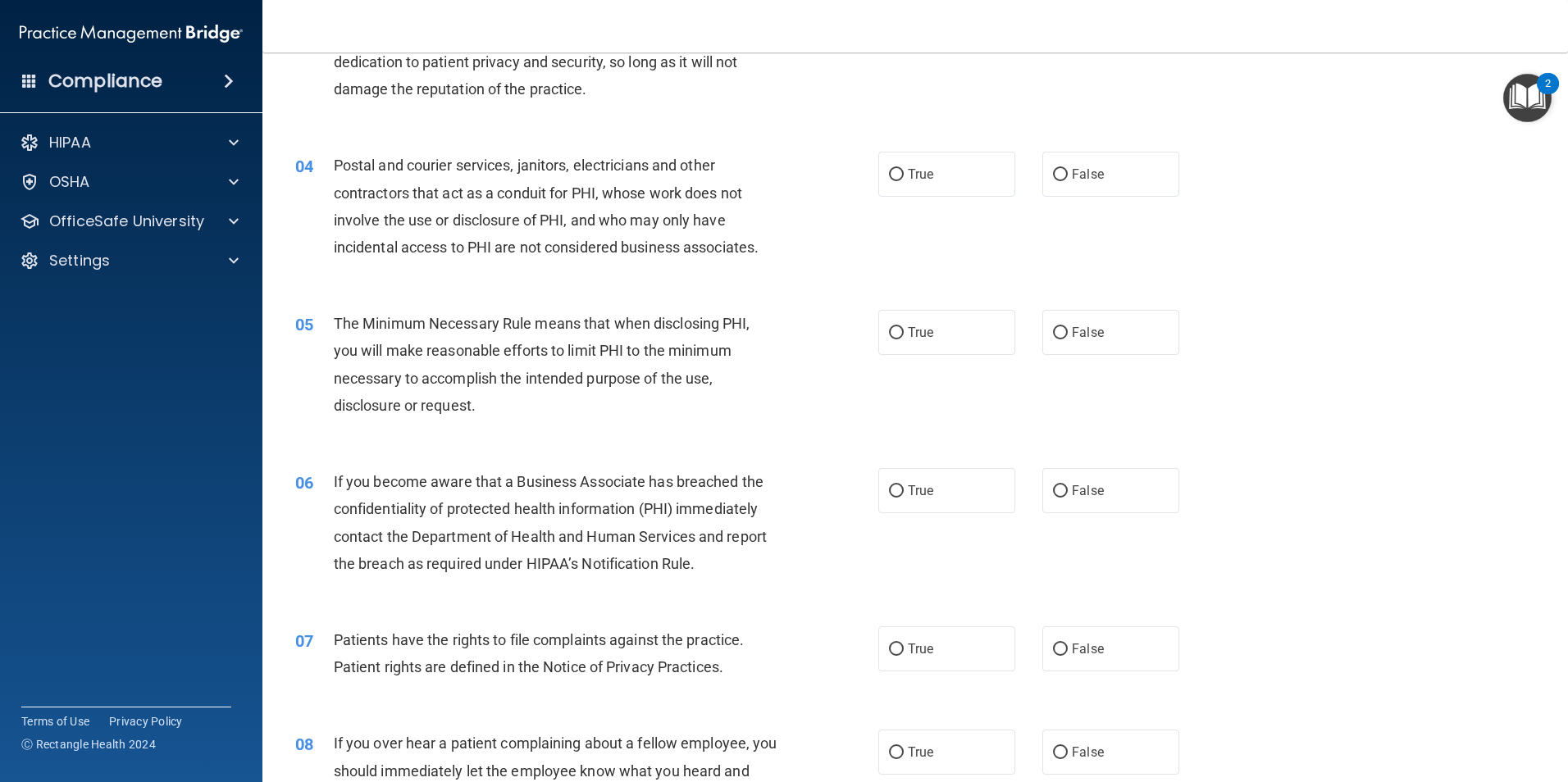
scroll to position [328, 0]
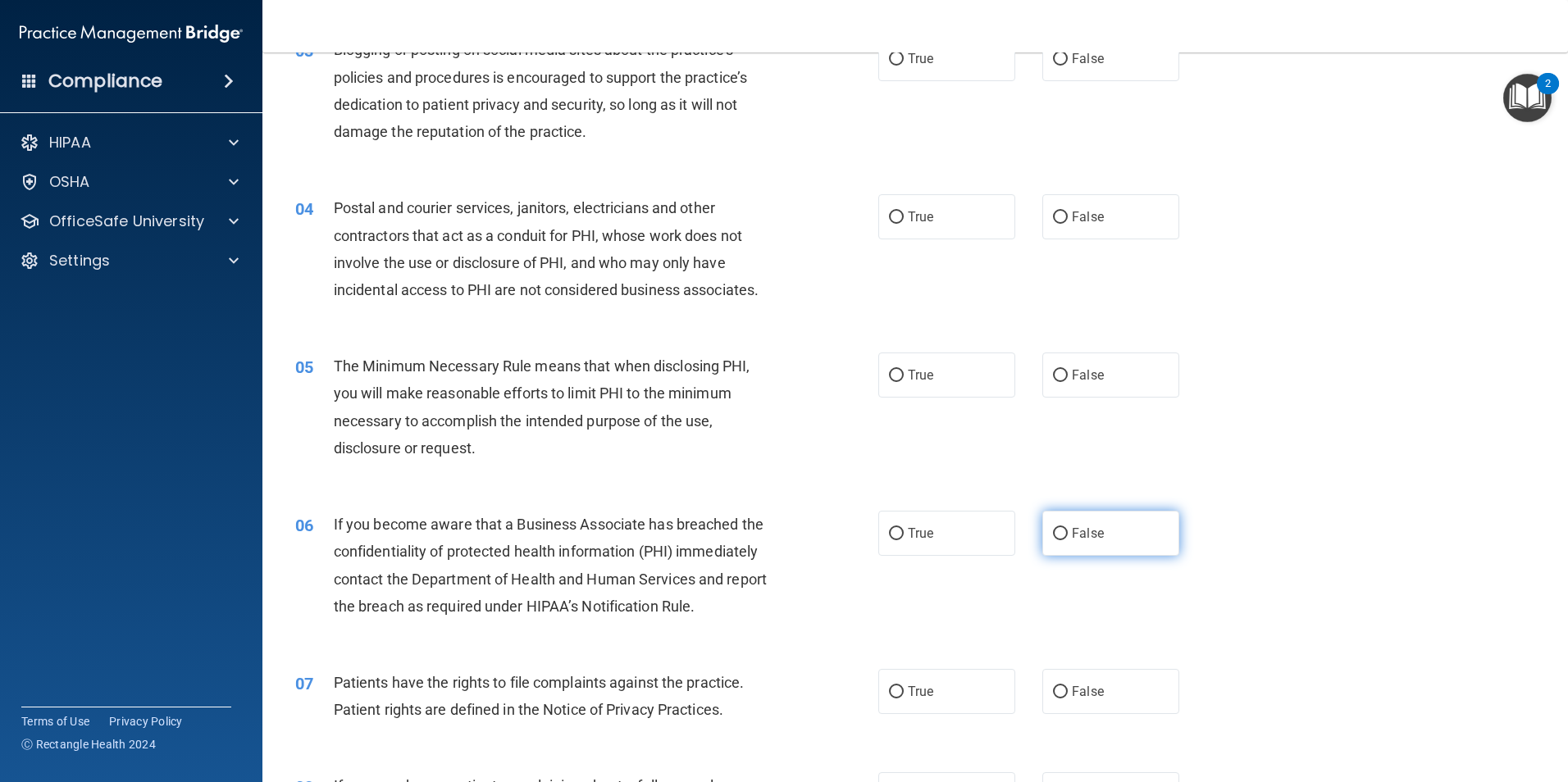
click at [1060, 534] on label "False" at bounding box center [1110, 533] width 137 height 45
click at [1060, 534] on input "False" at bounding box center [1060, 533] width 15 height 13
radio input "true"
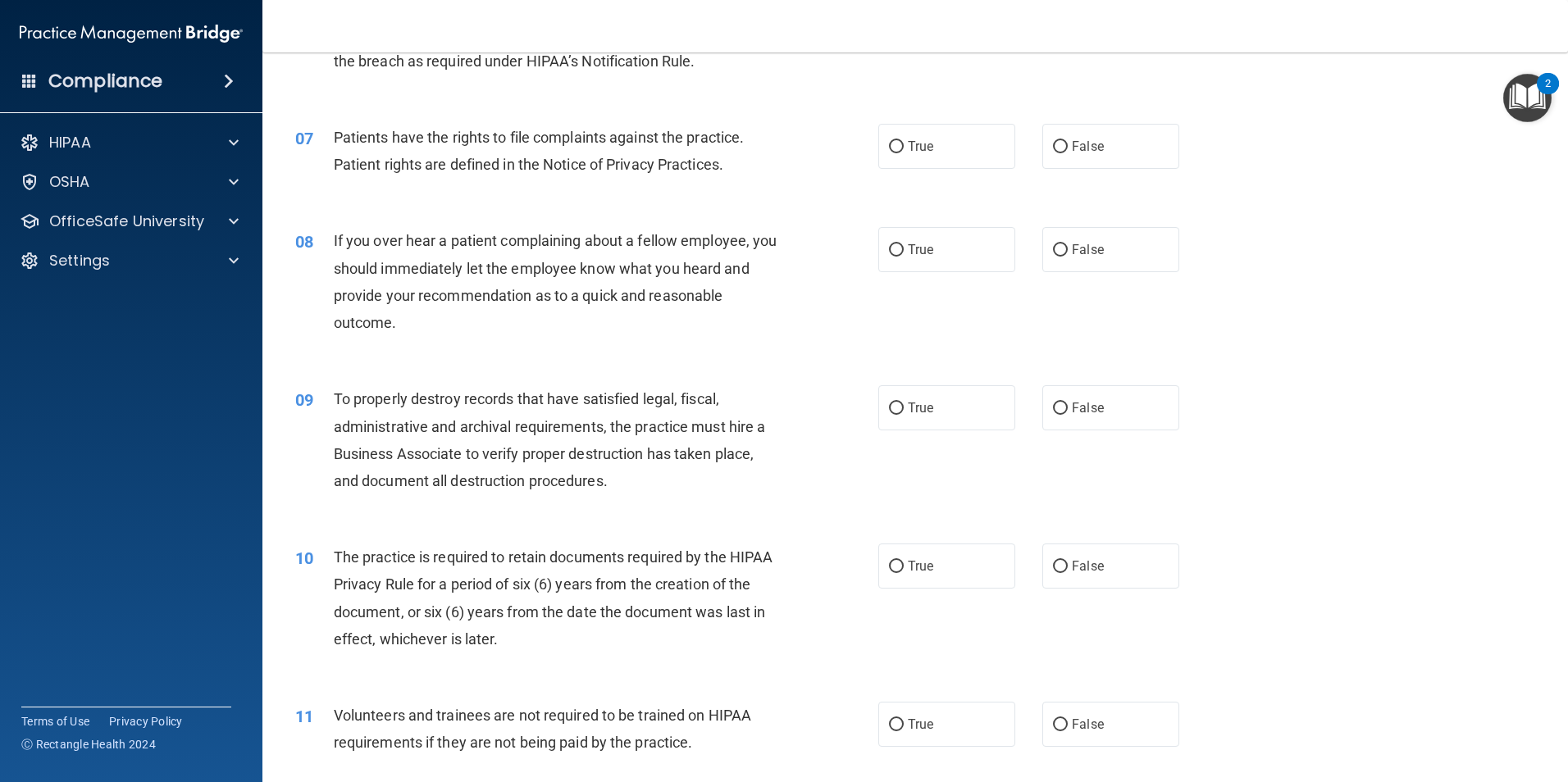
scroll to position [902, 0]
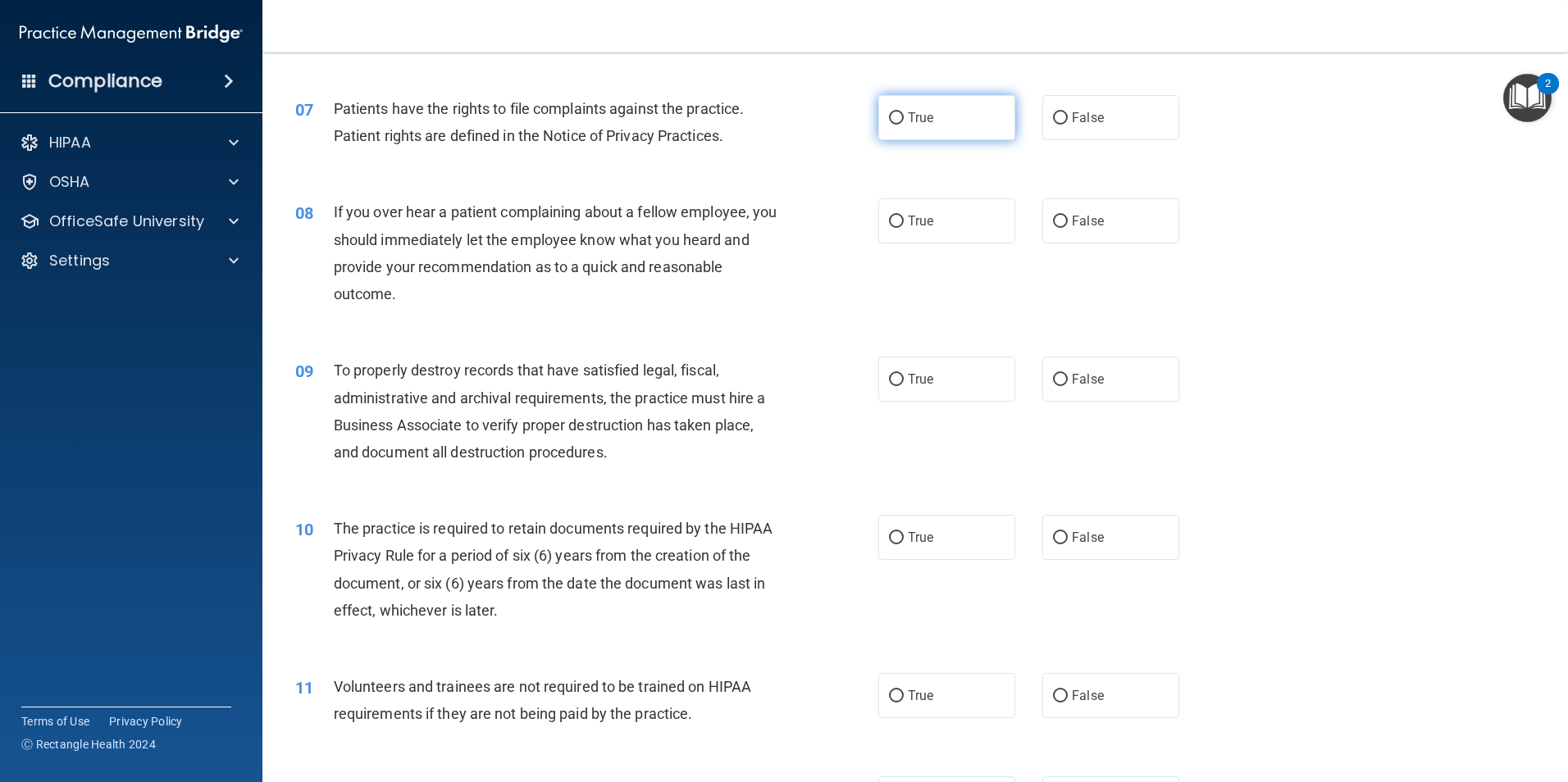
click at [889, 116] on input "True" at bounding box center [896, 118] width 15 height 13
radio input "true"
click at [889, 221] on input "True" at bounding box center [896, 221] width 15 height 13
radio input "true"
click at [1044, 219] on label "False" at bounding box center [1110, 221] width 137 height 45
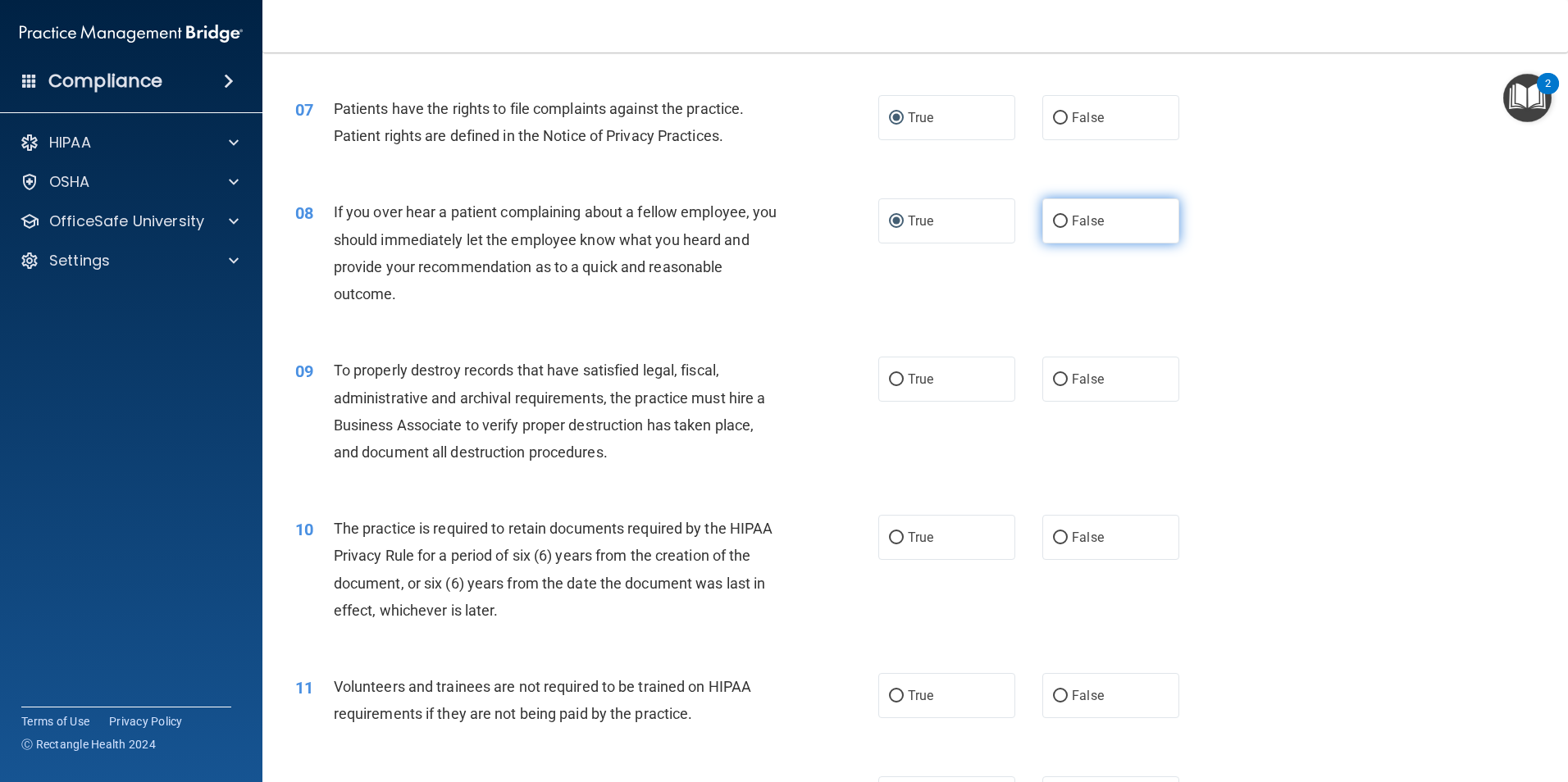
click at [1053, 219] on input "False" at bounding box center [1060, 221] width 15 height 13
radio input "true"
radio input "false"
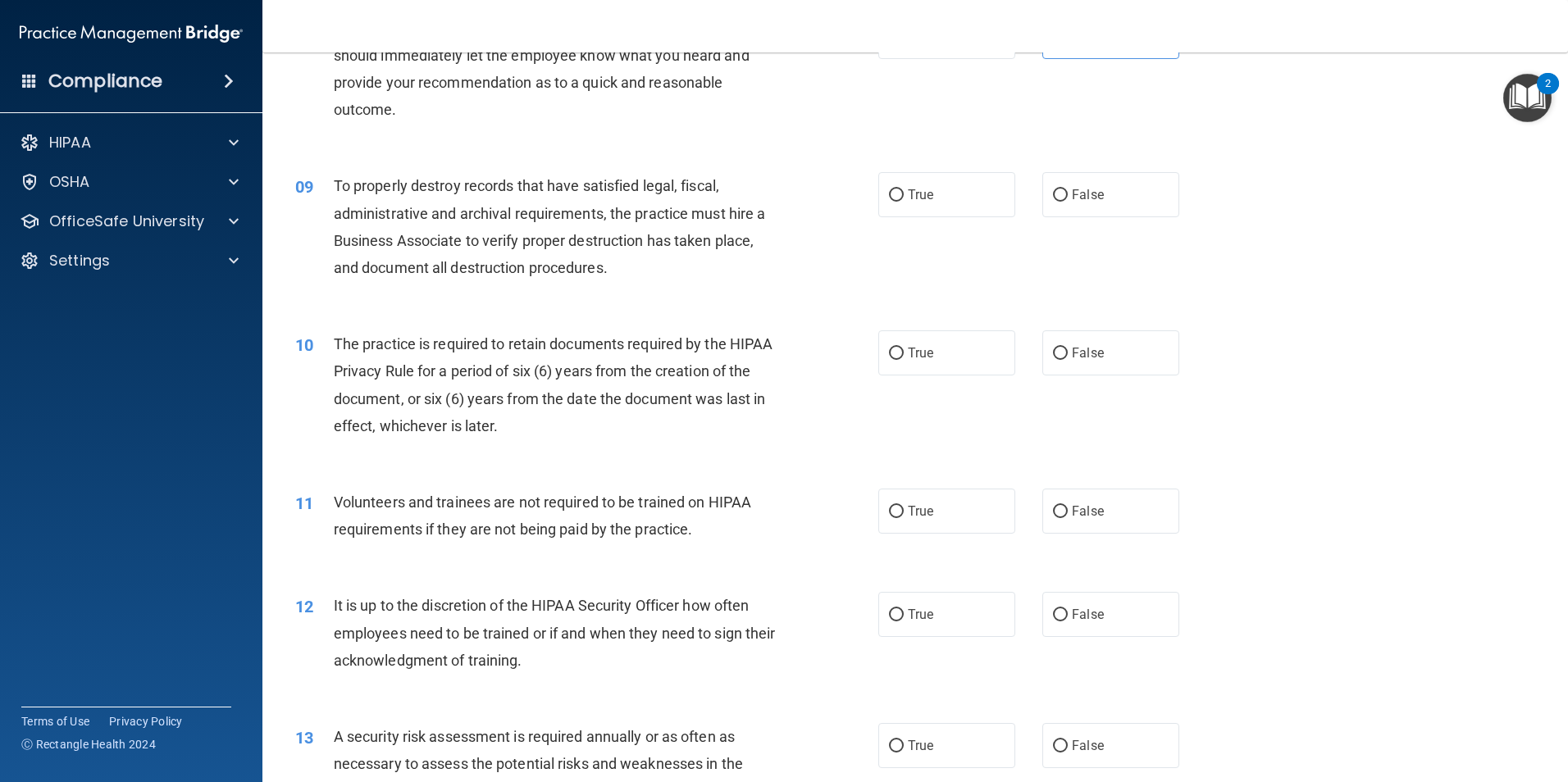
scroll to position [1148, 0]
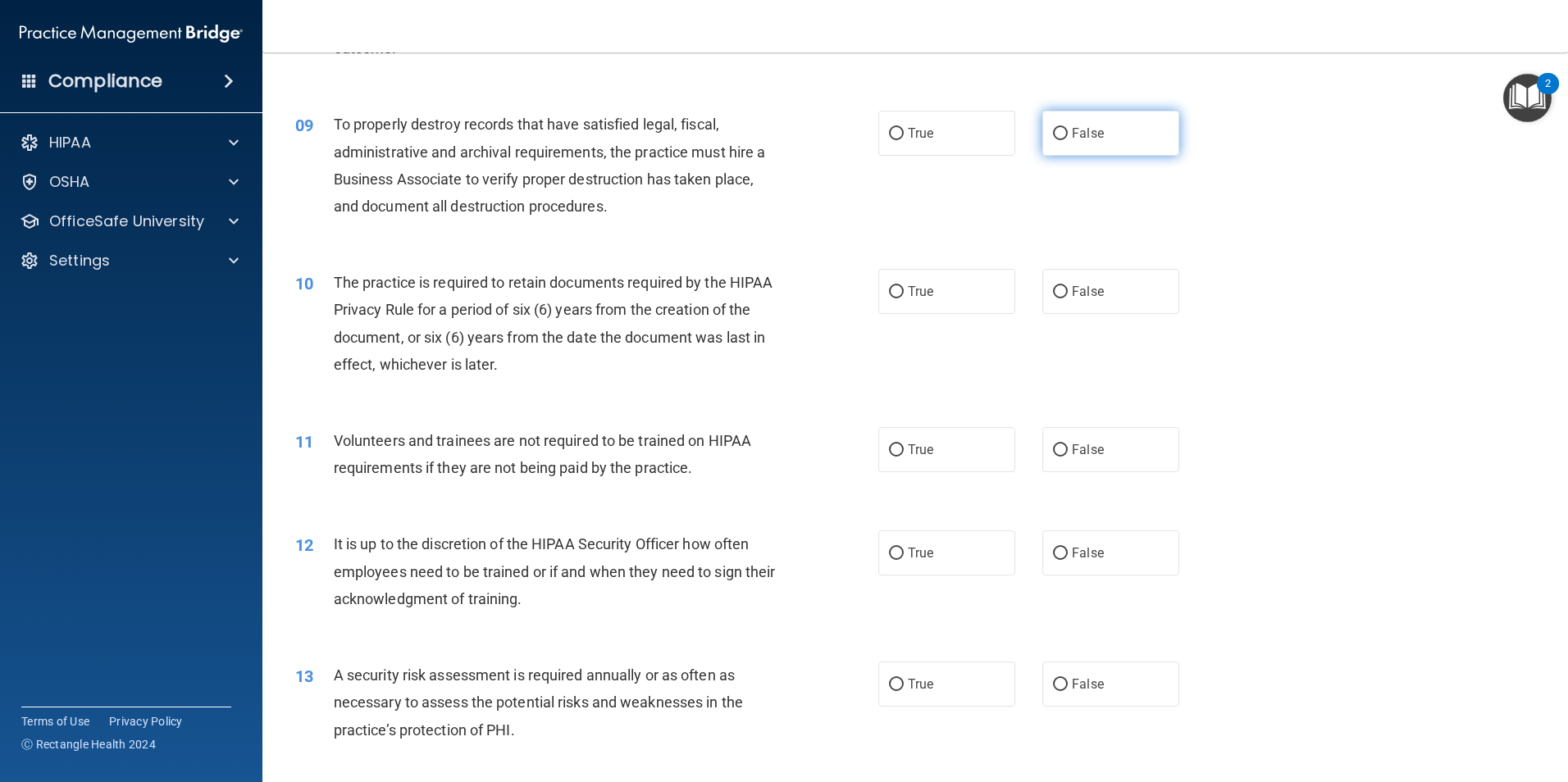
click at [1055, 136] on input "False" at bounding box center [1060, 134] width 15 height 13
radio input "true"
click at [814, 224] on div "09 To properly destroy records that have satisfied legal, fiscal, administrativ…" at bounding box center [586, 169] width 632 height 117
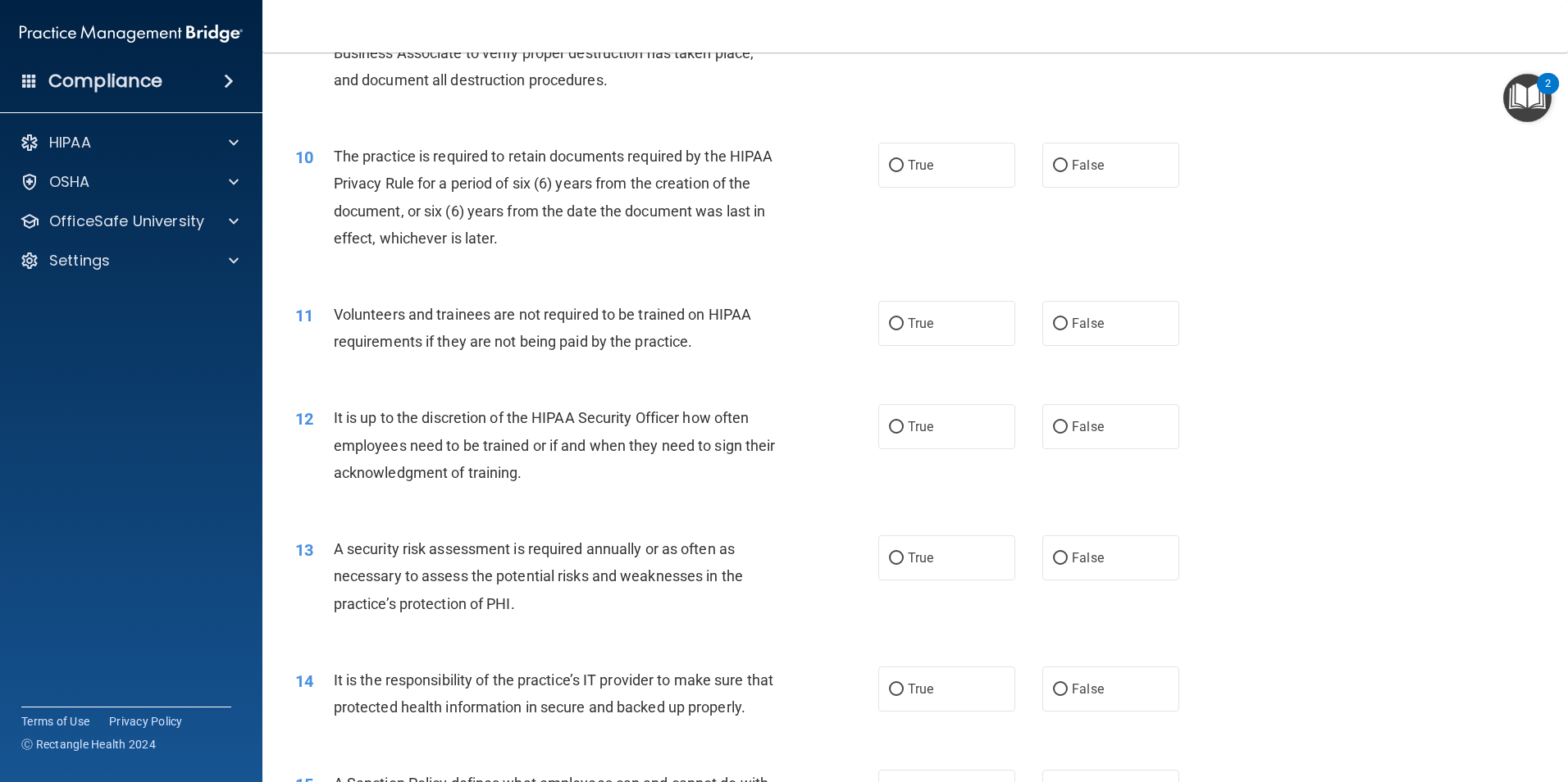
scroll to position [1311, 0]
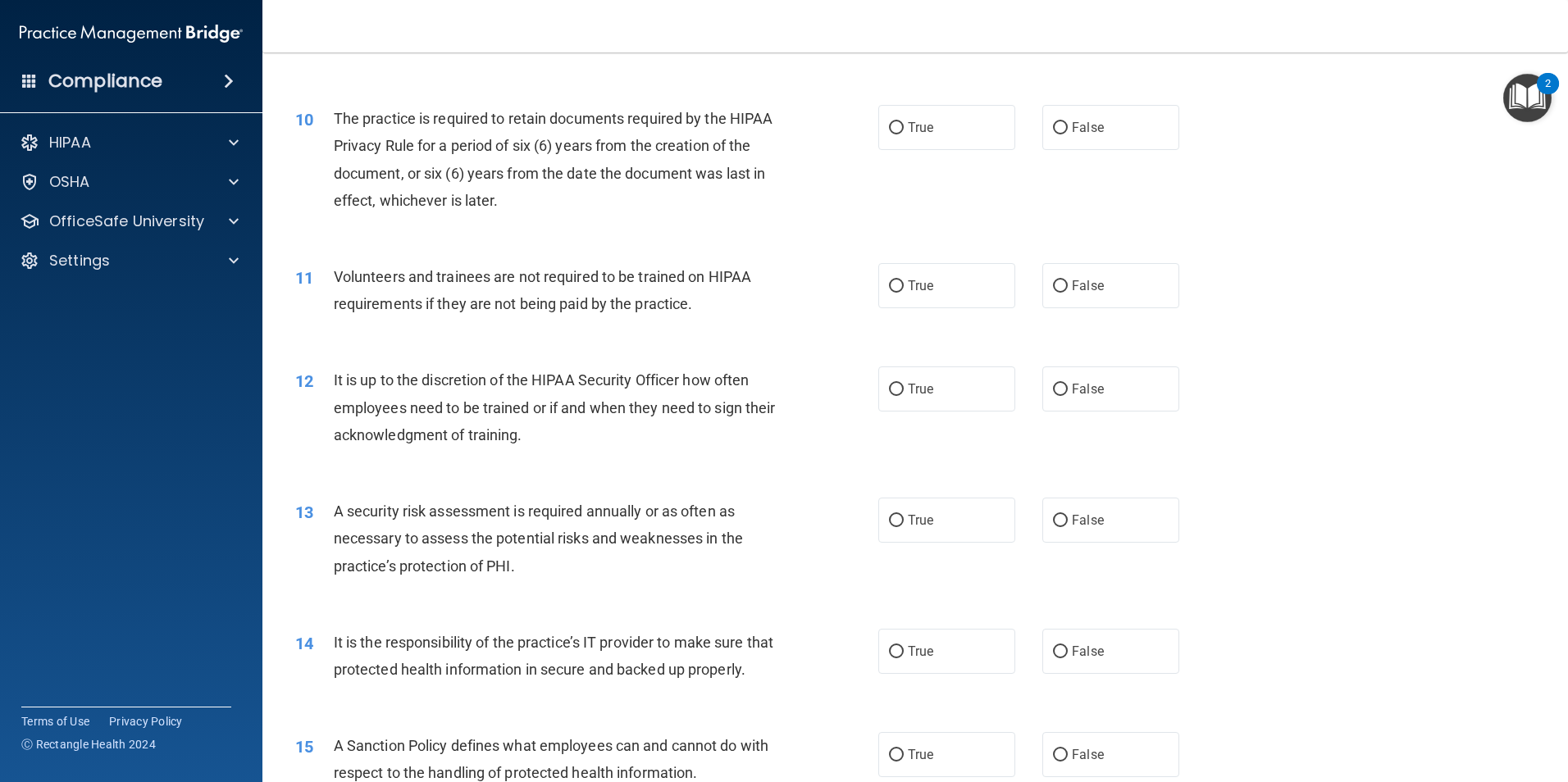
click at [761, 310] on div "Volunteers and trainees are not required to be trained on HIPAA requirements if…" at bounding box center [561, 290] width 456 height 54
click at [890, 289] on input "True" at bounding box center [896, 286] width 15 height 13
radio input "true"
click at [1051, 294] on label "False" at bounding box center [1110, 286] width 137 height 45
click at [1053, 292] on input "False" at bounding box center [1060, 286] width 15 height 13
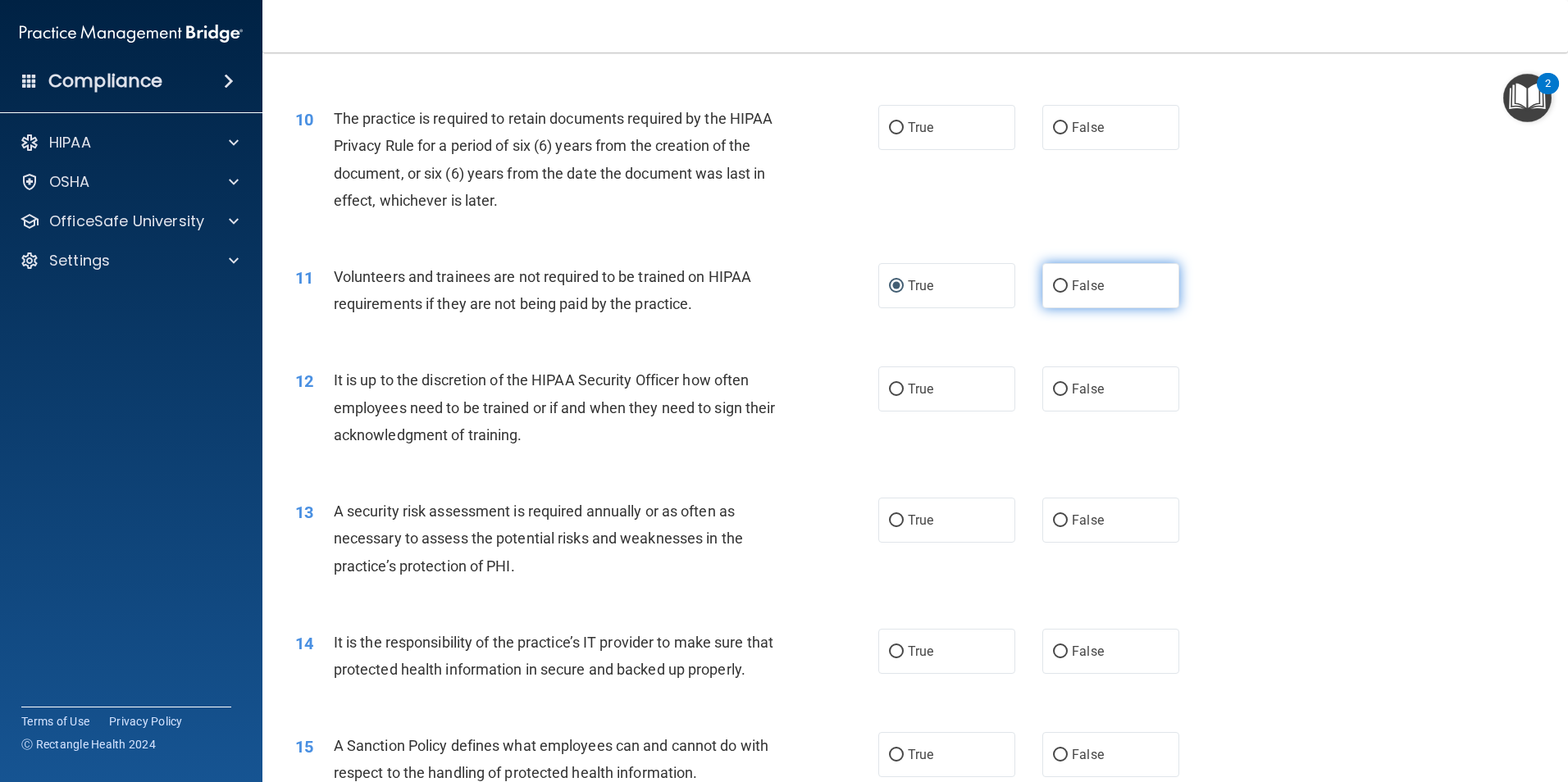
radio input "true"
radio input "false"
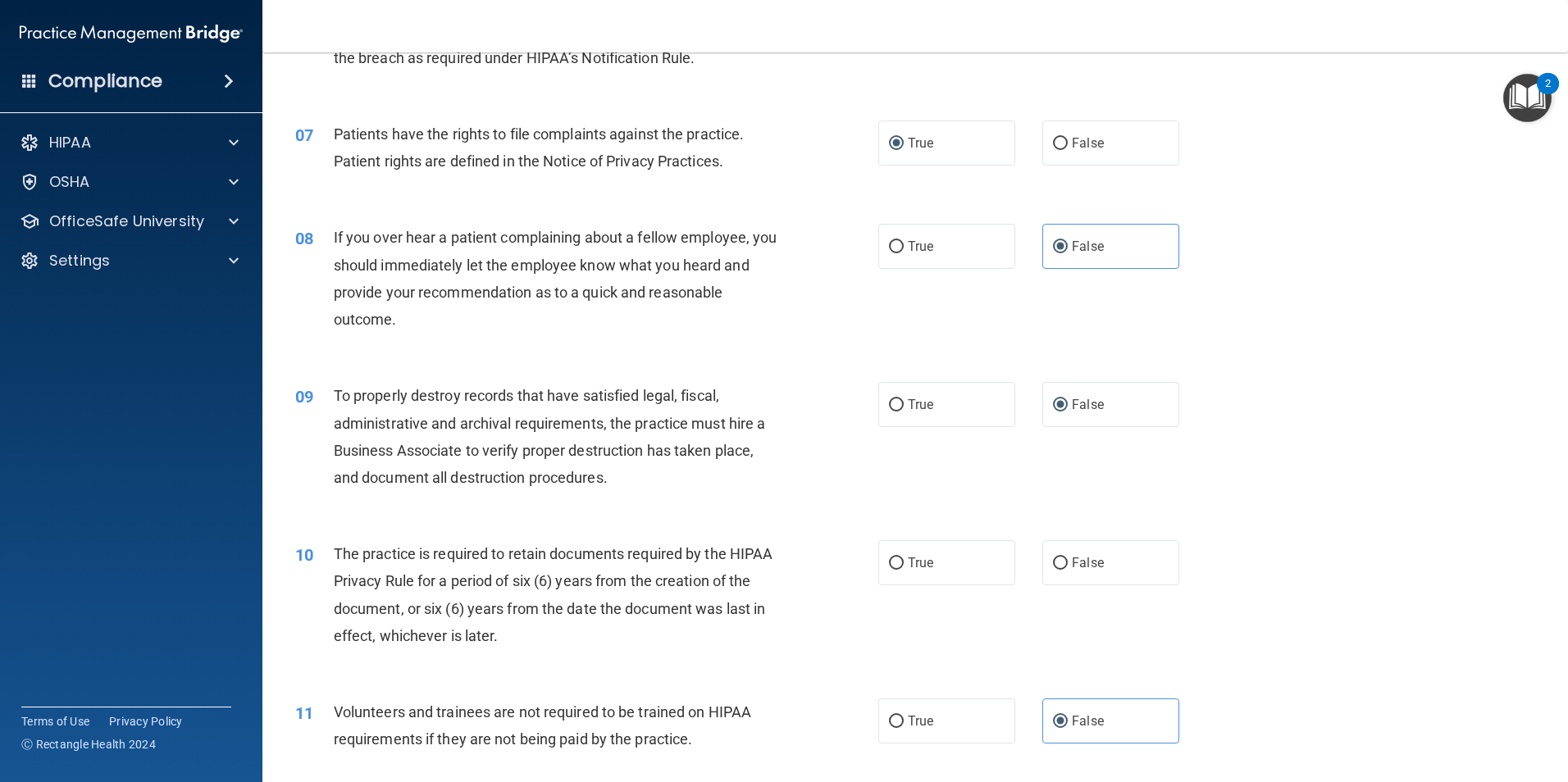
scroll to position [0, 0]
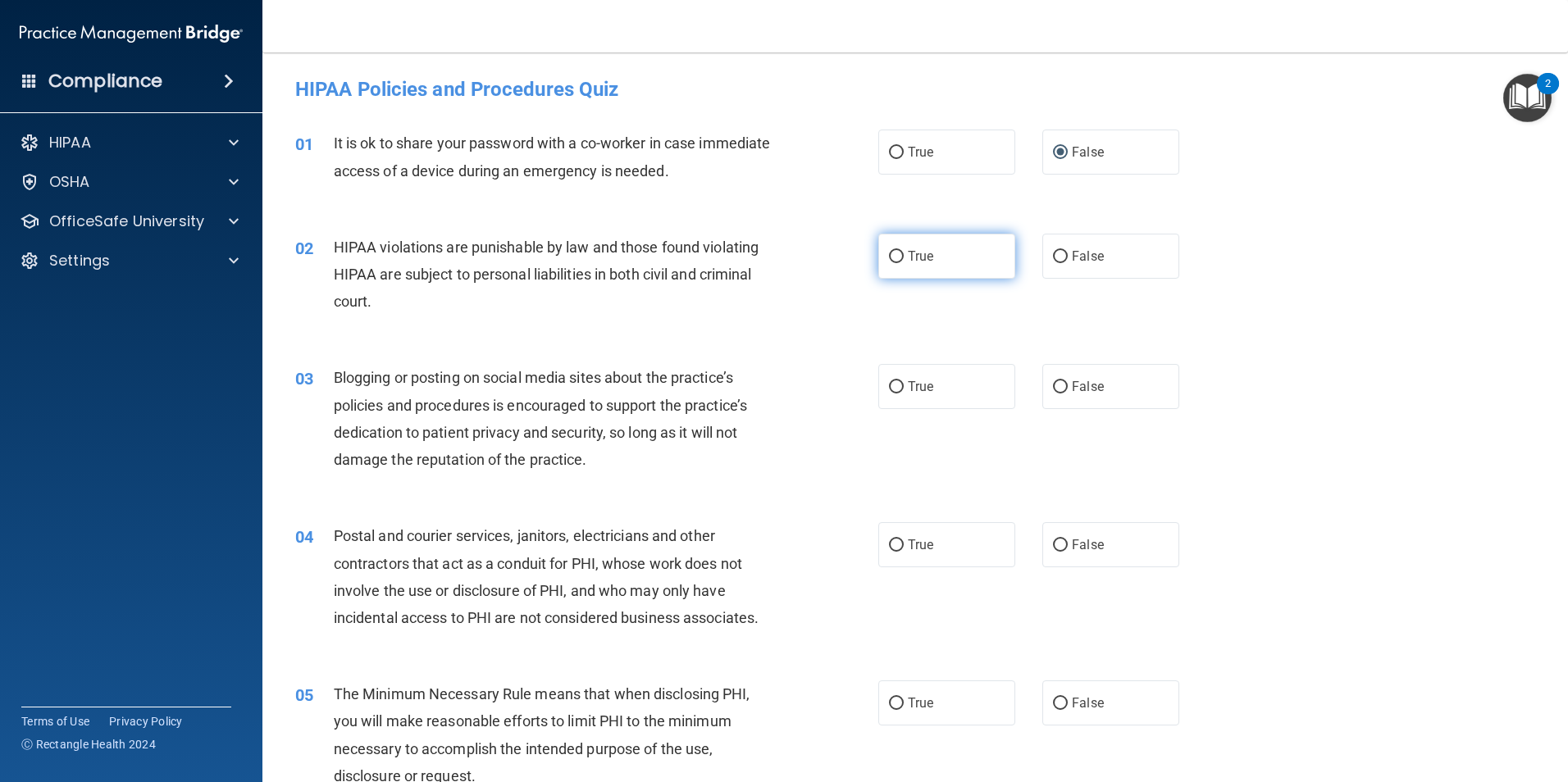
click at [889, 260] on input "True" at bounding box center [896, 257] width 15 height 13
radio input "true"
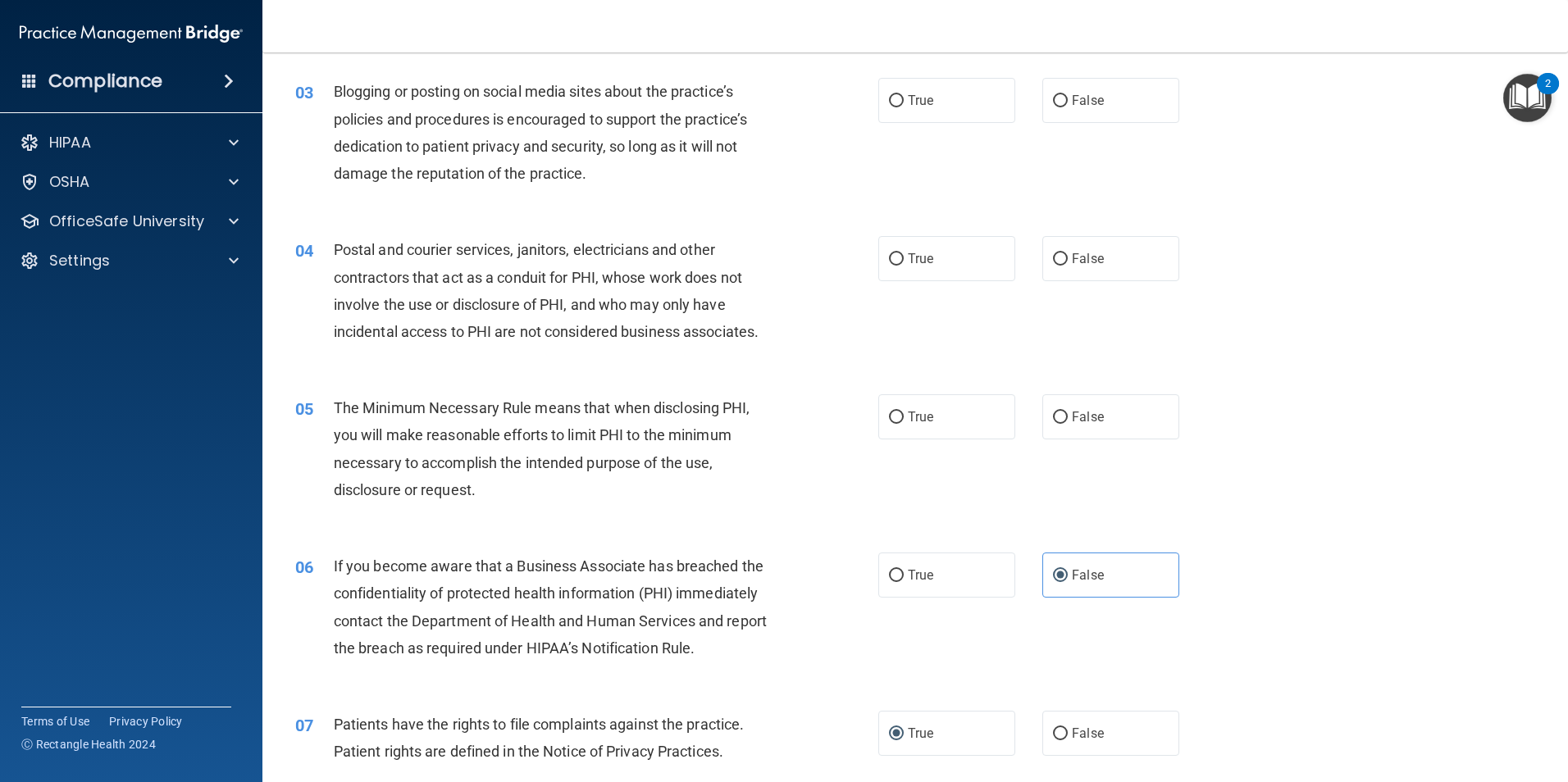
scroll to position [246, 0]
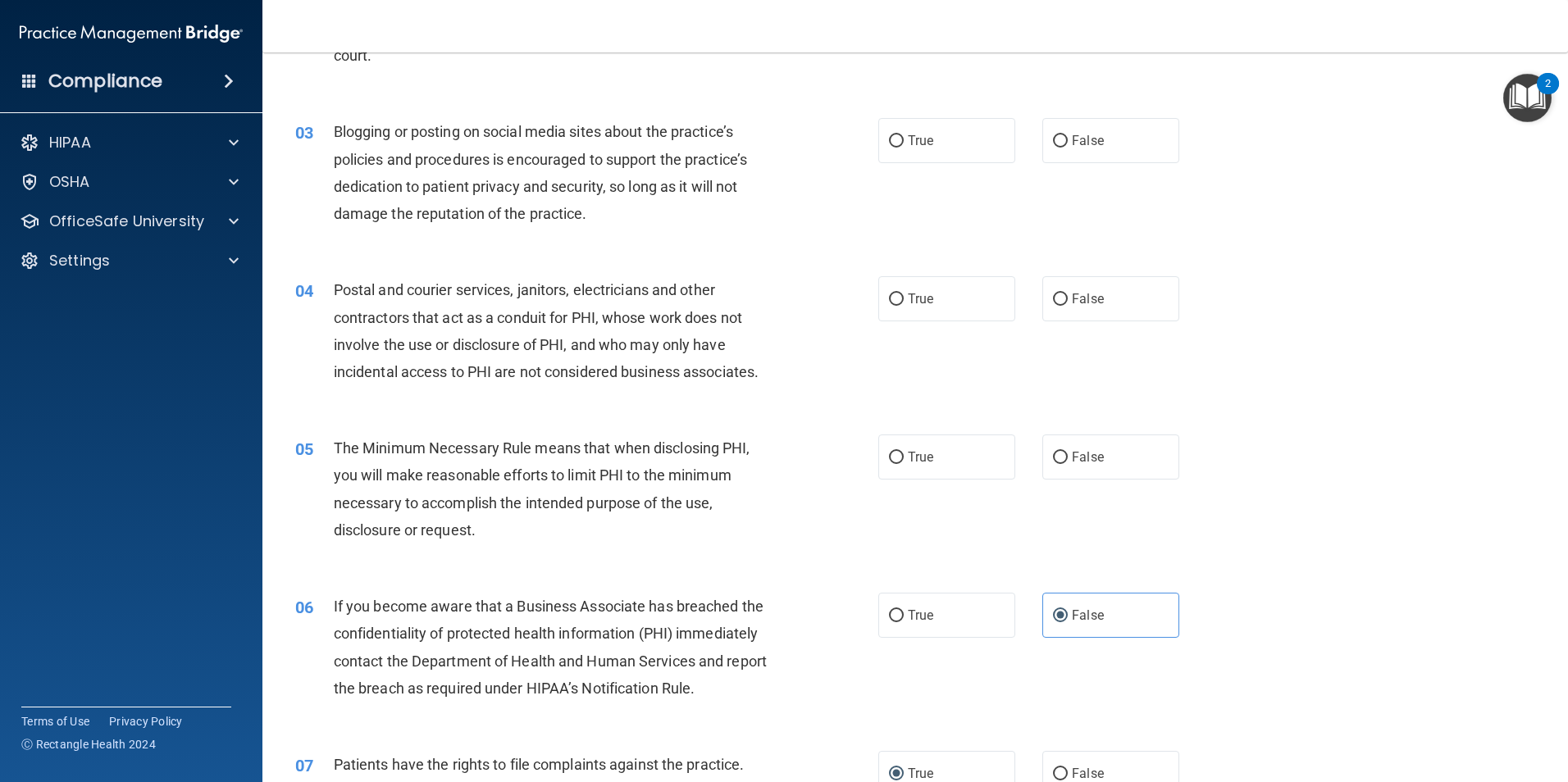
click at [830, 221] on div "03 Blogging or posting on social media sites about the practice’s policies and …" at bounding box center [586, 177] width 632 height 117
click at [1058, 145] on input "False" at bounding box center [1060, 141] width 15 height 13
radio input "true"
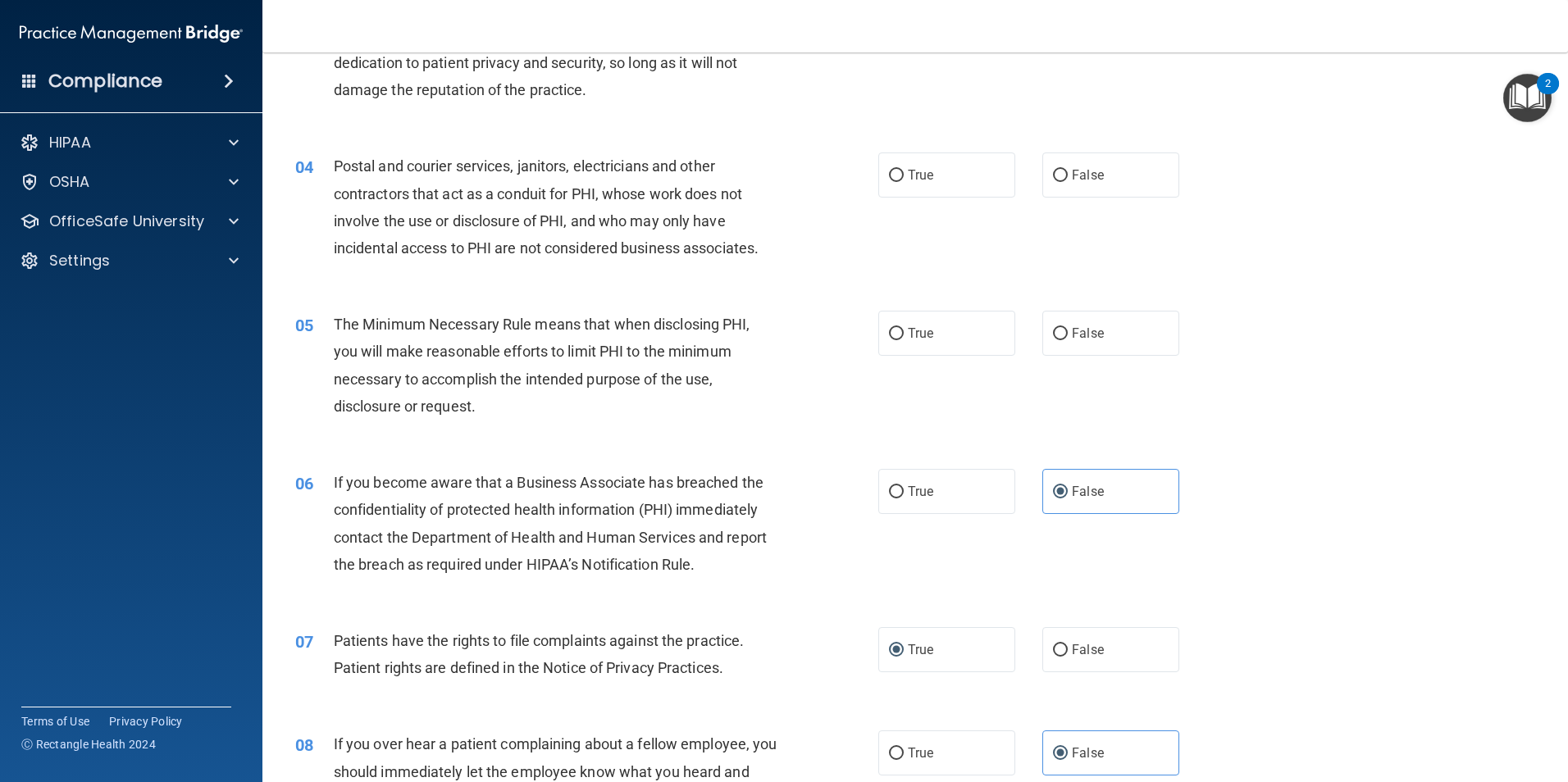
scroll to position [409, 0]
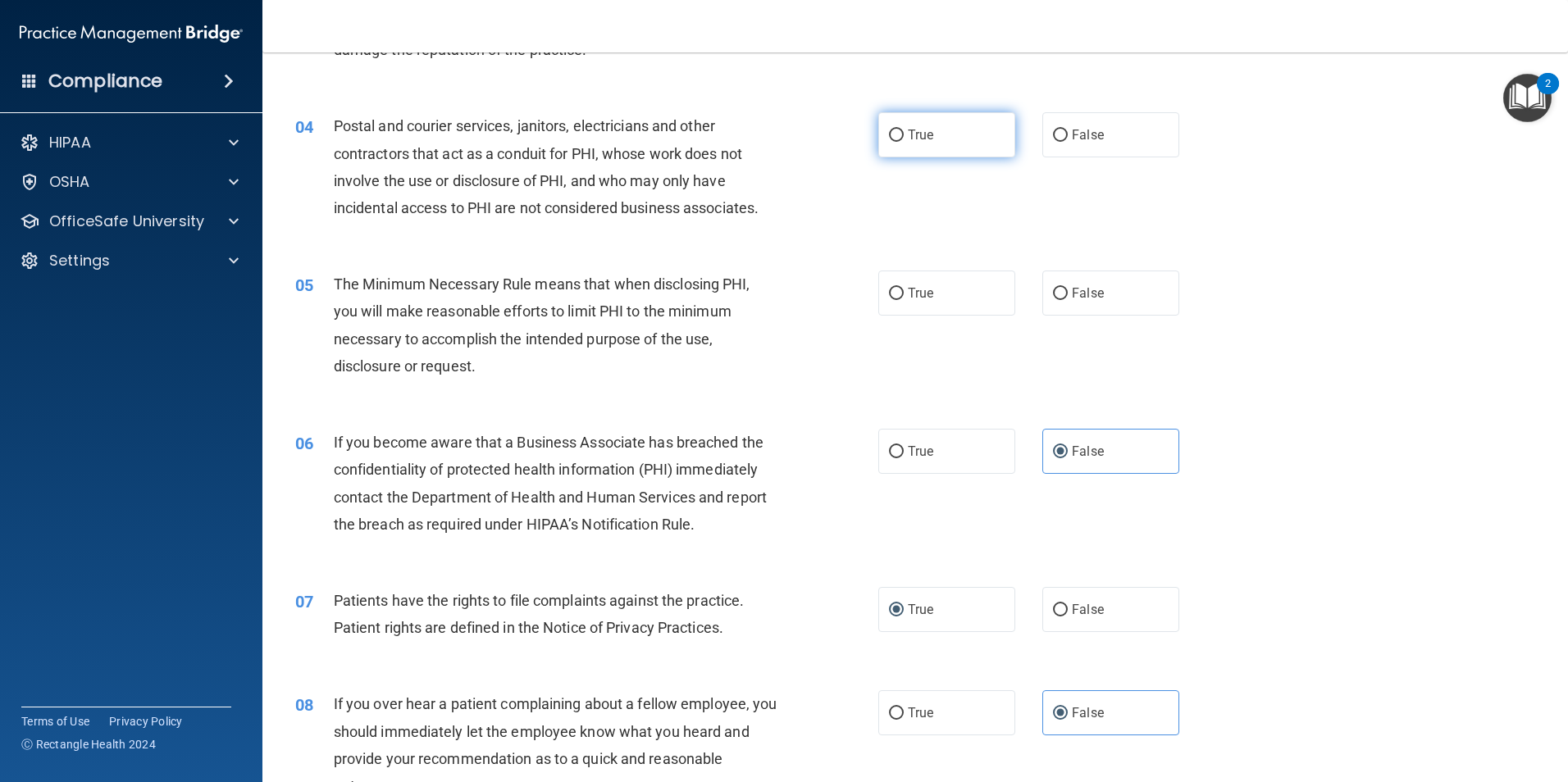
click at [895, 130] on input "True" at bounding box center [896, 136] width 15 height 13
radio input "true"
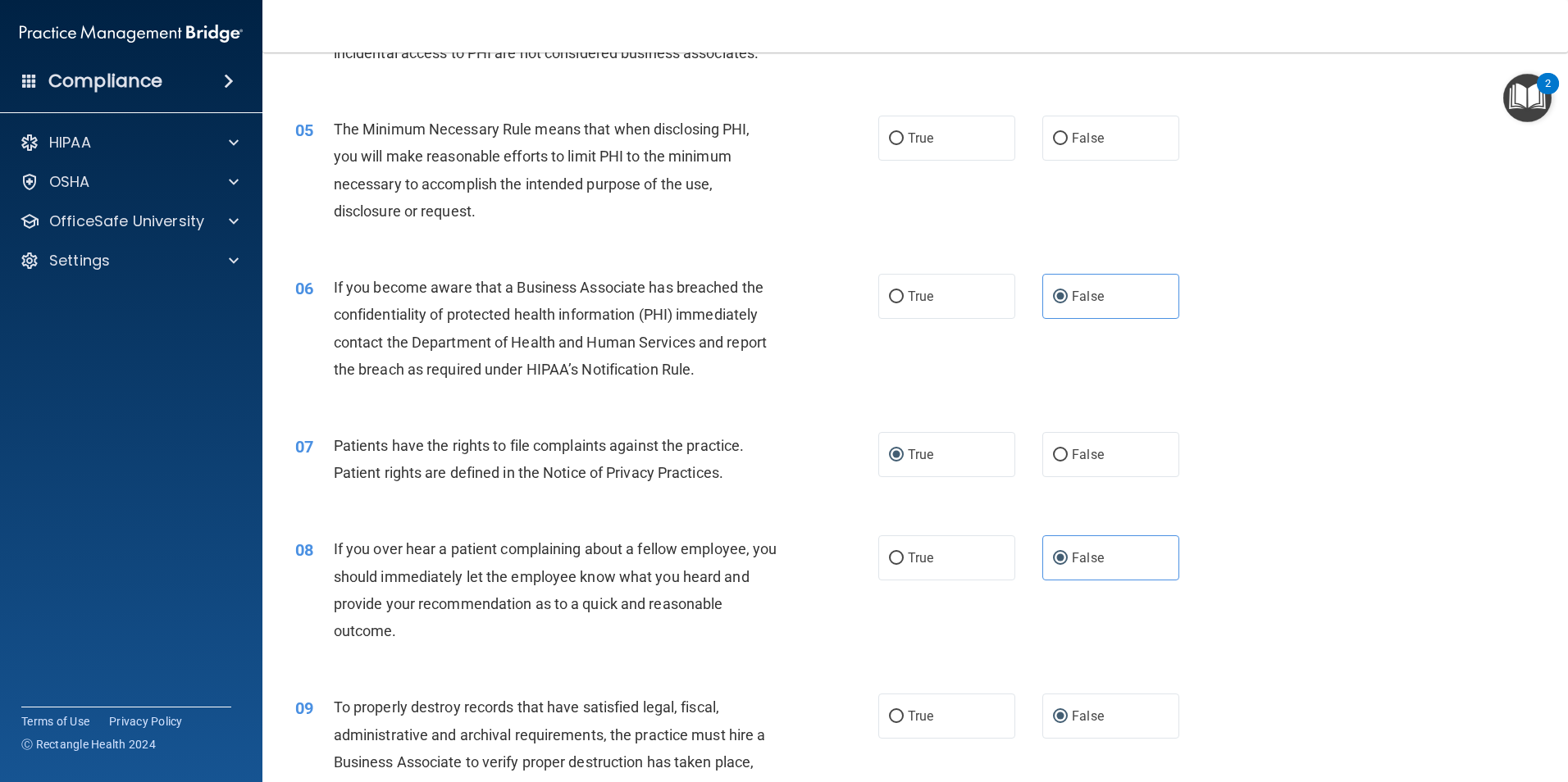
scroll to position [574, 0]
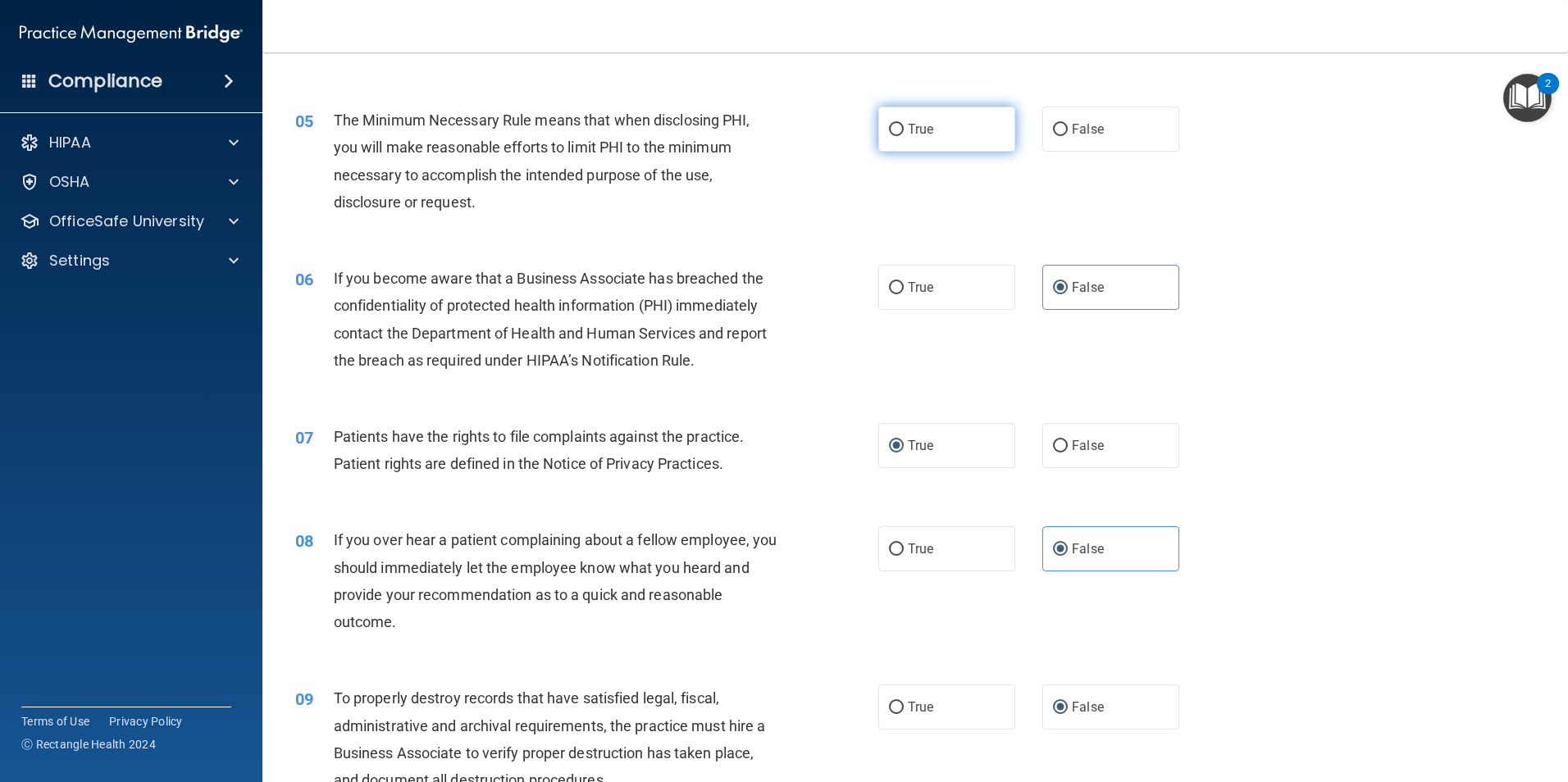
click at [895, 131] on input "True" at bounding box center [896, 130] width 15 height 13
radio input "true"
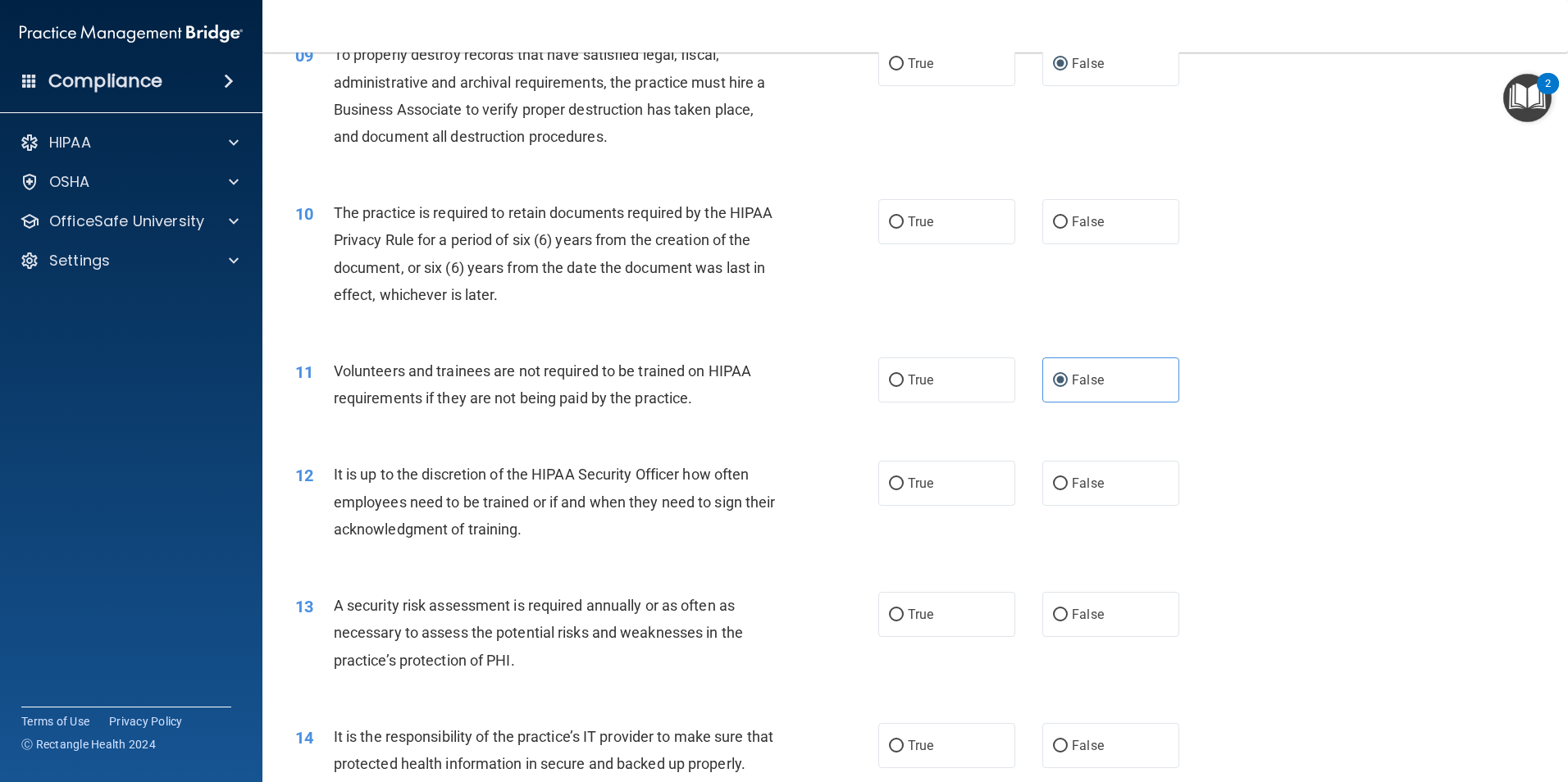
scroll to position [1311, 0]
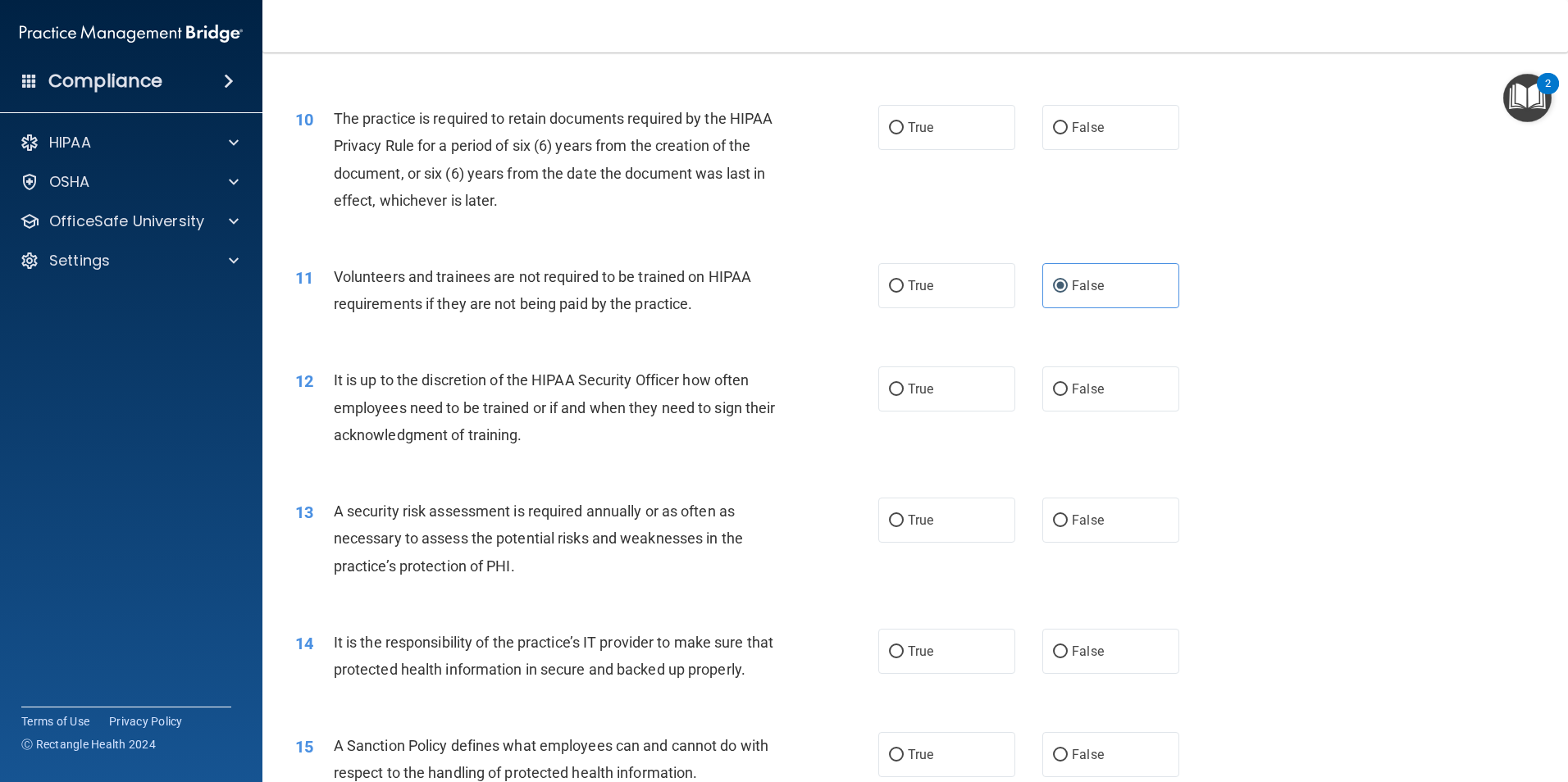
click at [712, 224] on div "10 The practice is required to retain documents required by the HIPAA Privacy R…" at bounding box center [916, 163] width 1265 height 158
click at [889, 130] on input "True" at bounding box center [896, 128] width 15 height 13
radio input "true"
click at [1061, 385] on label "False" at bounding box center [1110, 389] width 137 height 45
click at [1061, 385] on input "False" at bounding box center [1060, 389] width 15 height 13
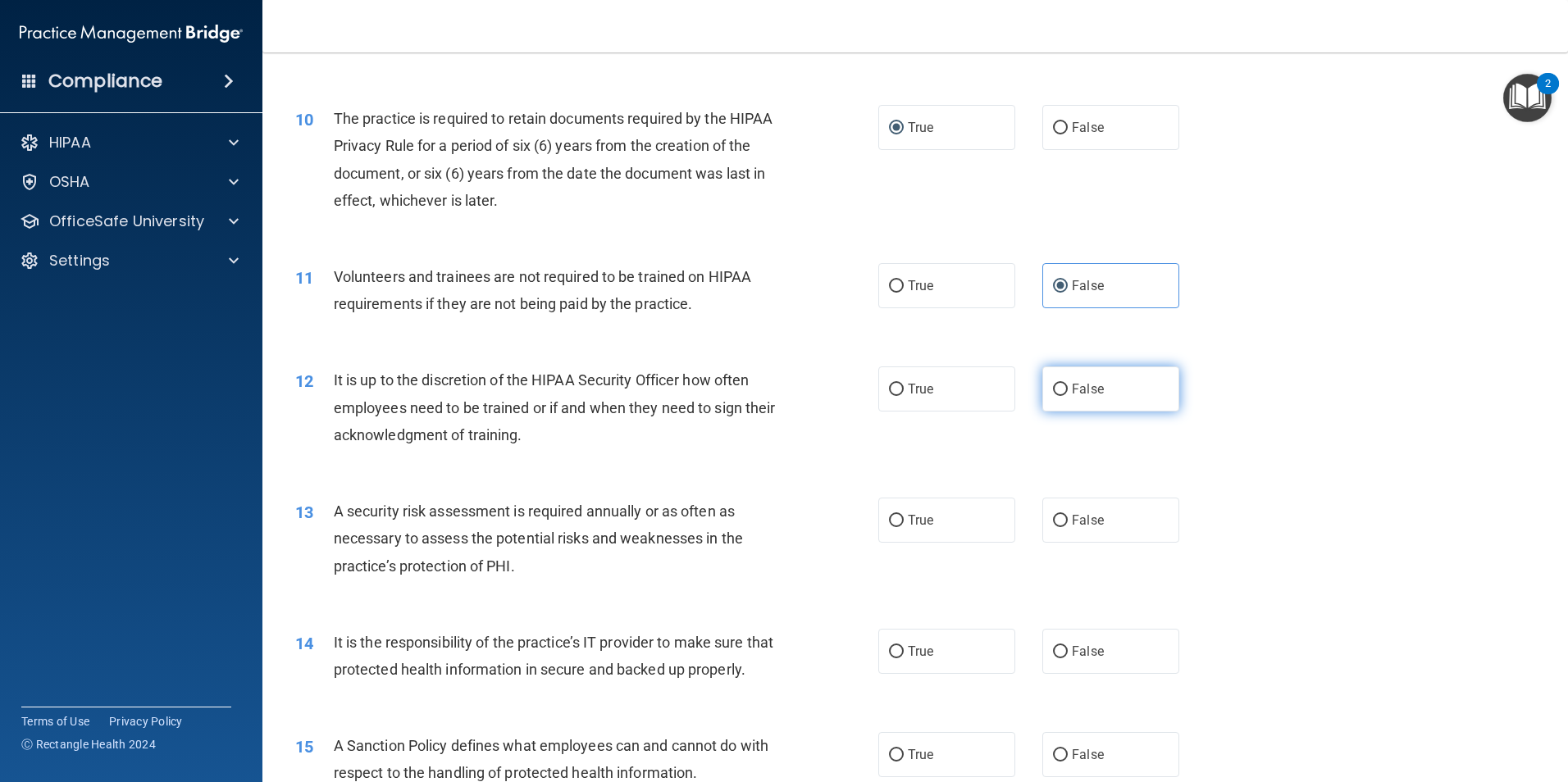
radio input "true"
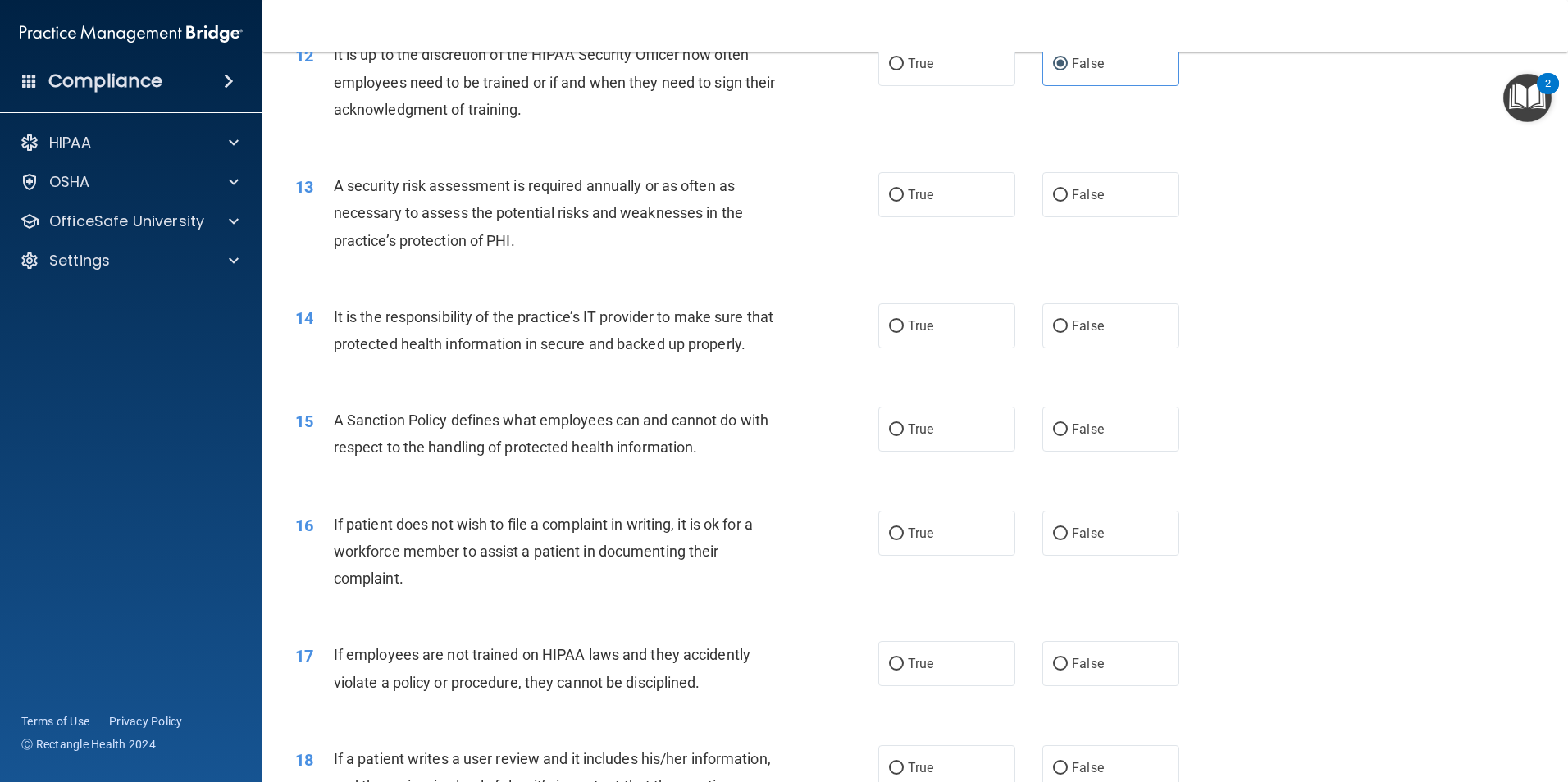
scroll to position [1639, 0]
click at [892, 195] on input "True" at bounding box center [896, 193] width 15 height 13
radio input "true"
click at [1054, 322] on input "False" at bounding box center [1060, 324] width 15 height 13
radio input "true"
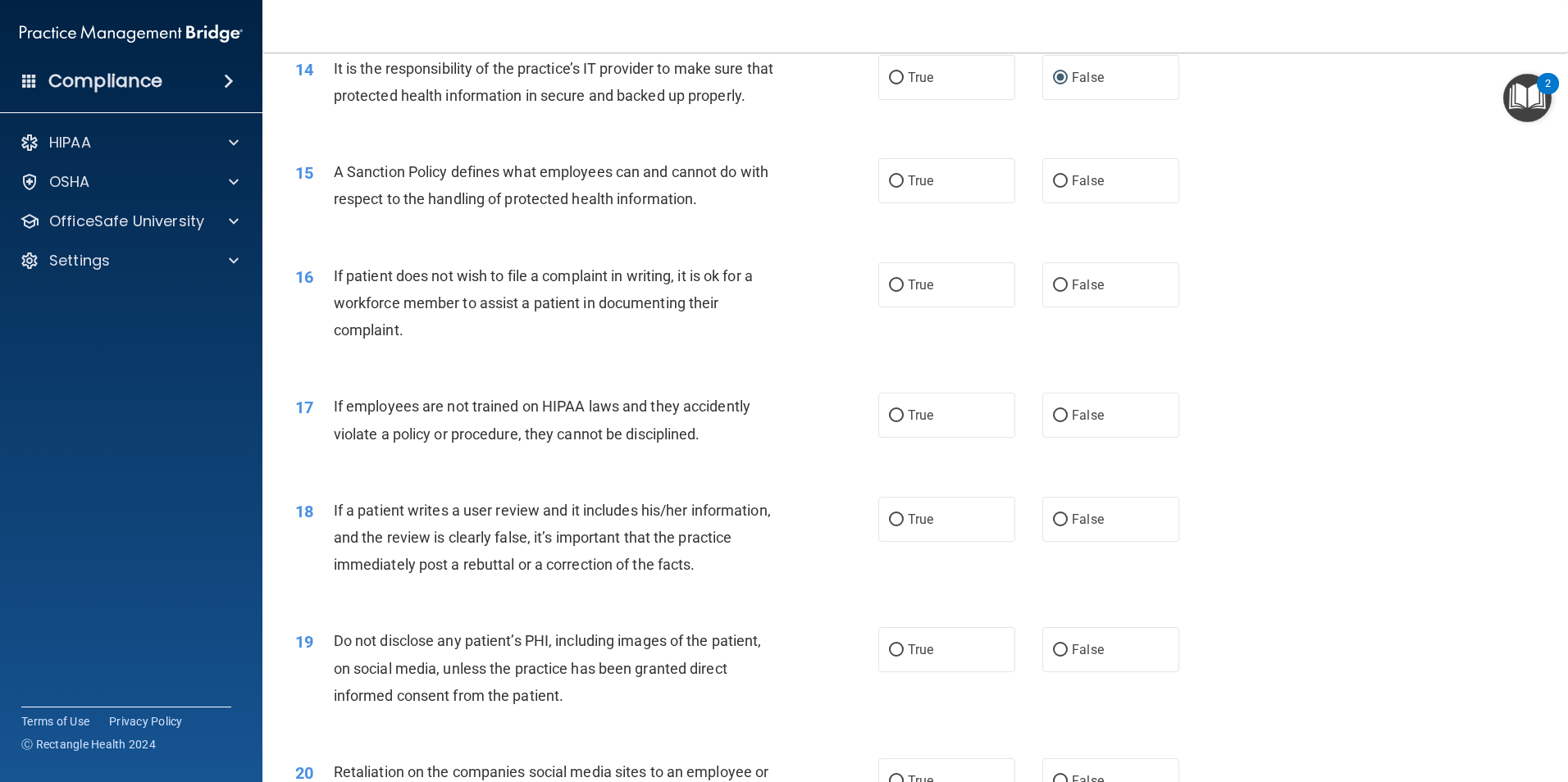
scroll to position [1967, 0]
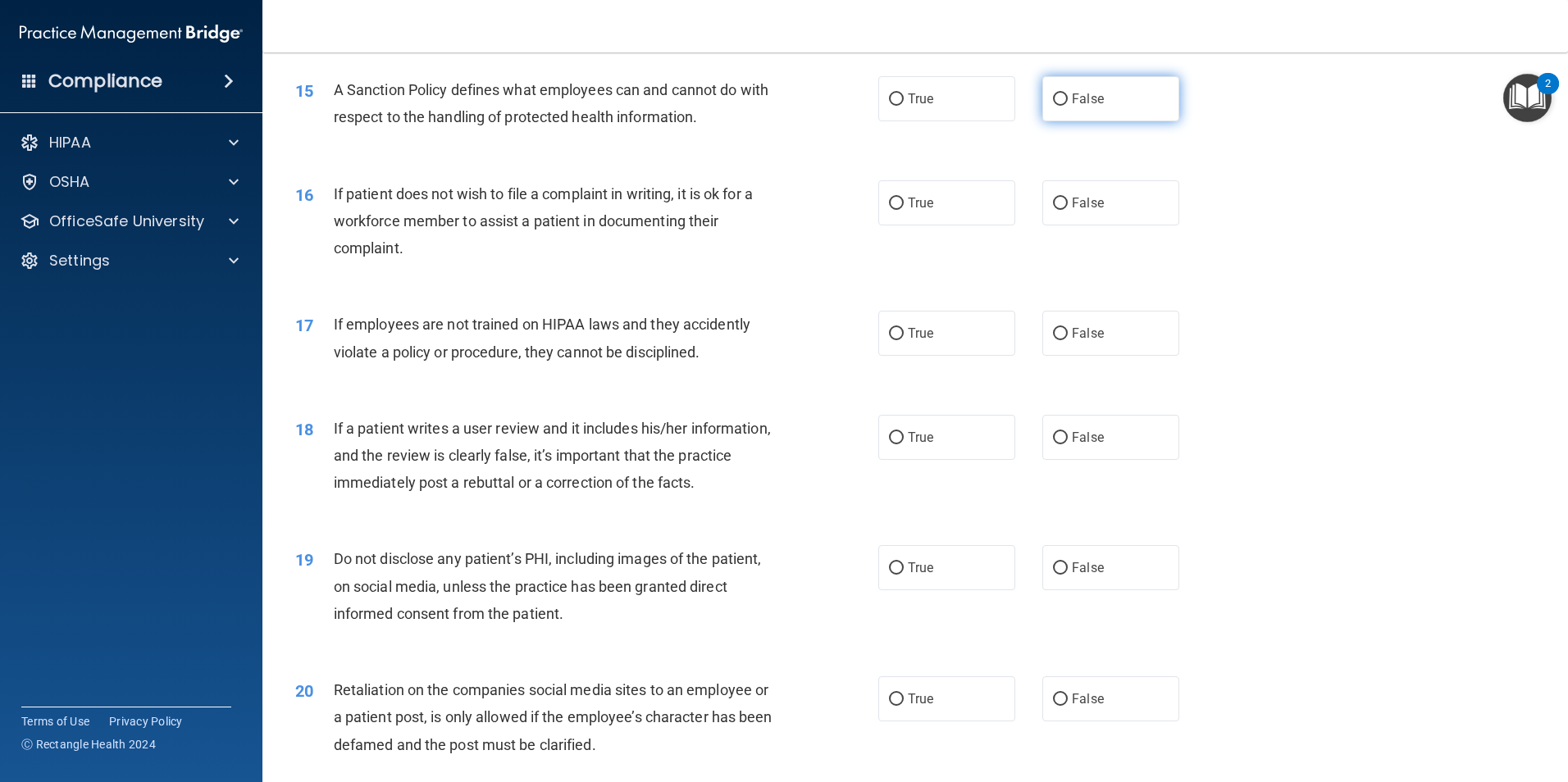
click at [1053, 105] on input "False" at bounding box center [1060, 100] width 15 height 13
radio input "true"
click at [890, 210] on input "True" at bounding box center [896, 203] width 15 height 13
radio input "true"
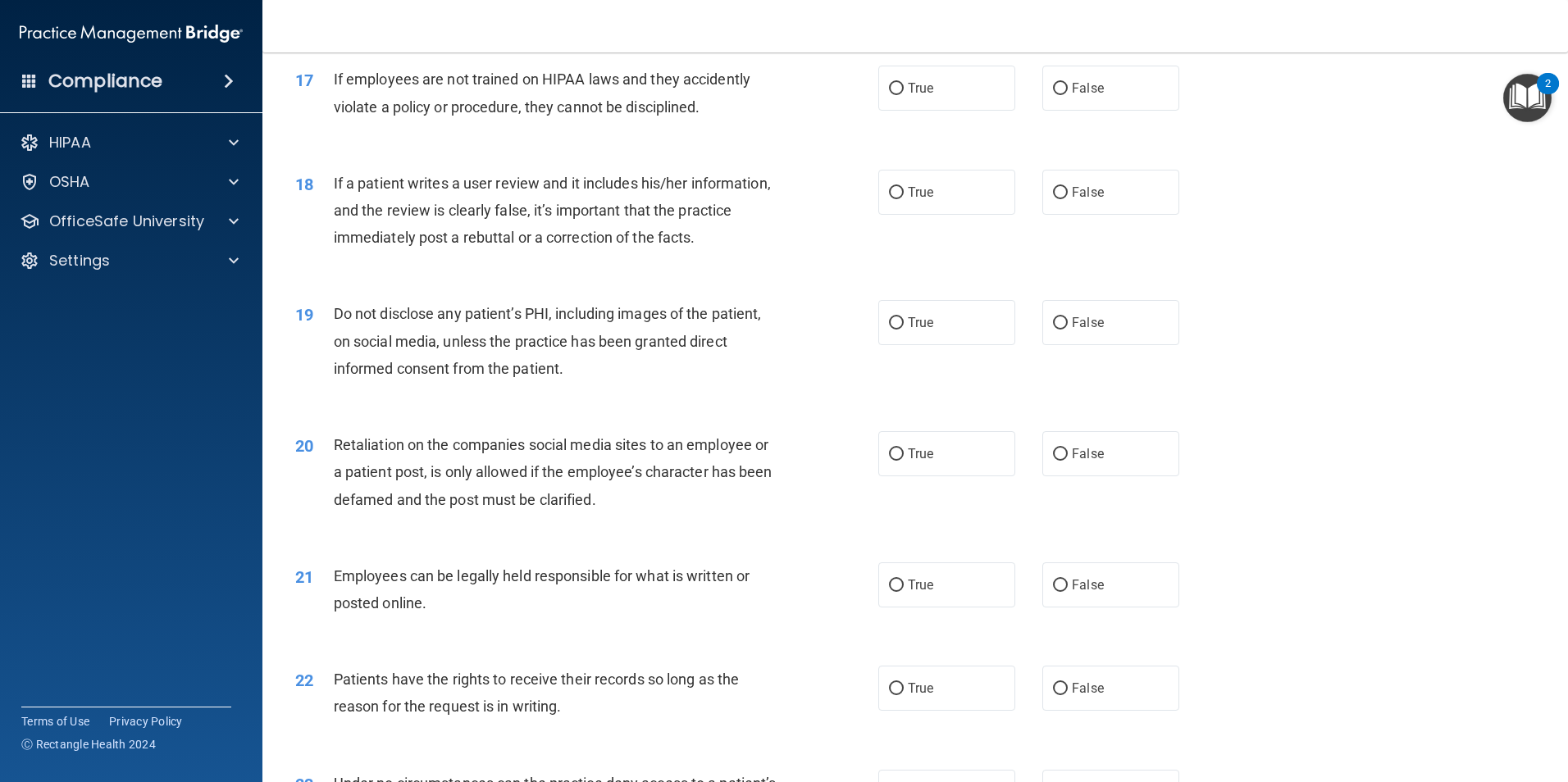
scroll to position [2213, 0]
click at [1053, 95] on input "False" at bounding box center [1060, 88] width 15 height 13
radio input "true"
click at [1053, 198] on input "False" at bounding box center [1060, 192] width 15 height 13
radio input "true"
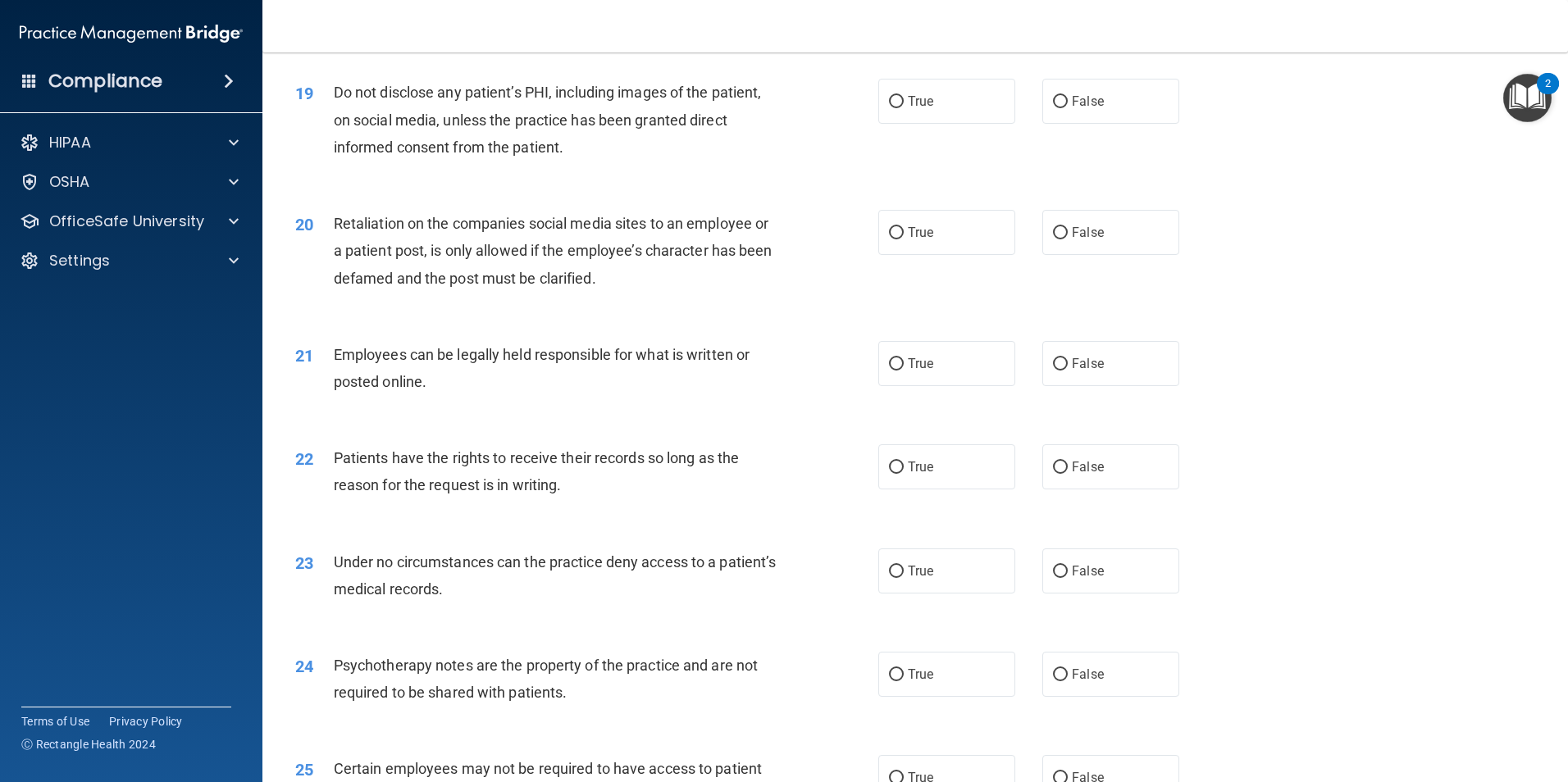
scroll to position [2459, 0]
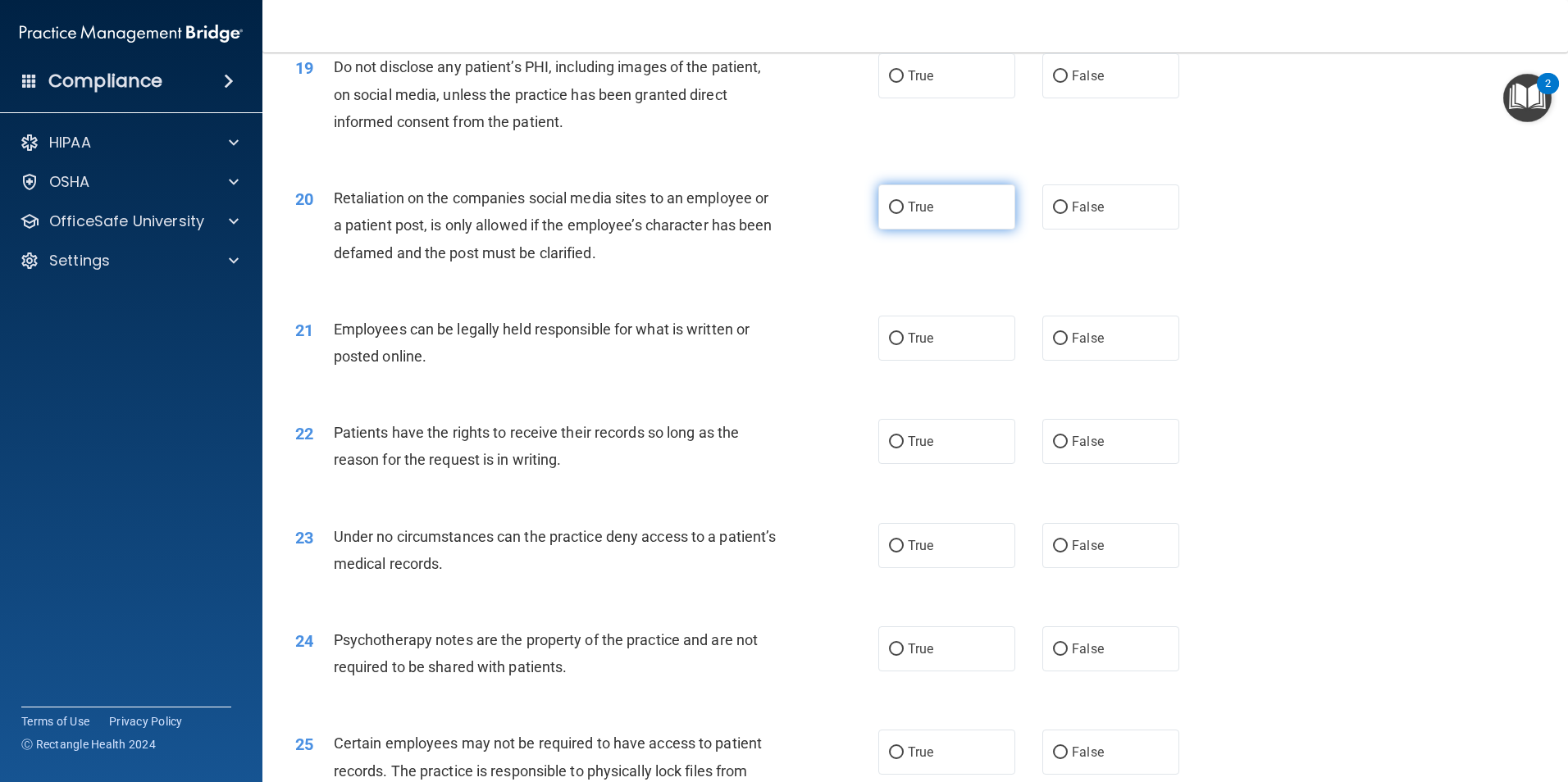
click at [889, 214] on input "True" at bounding box center [896, 208] width 15 height 13
radio input "true"
click at [889, 214] on input "True" at bounding box center [896, 208] width 15 height 13
click at [889, 83] on input "True" at bounding box center [896, 76] width 15 height 13
radio input "true"
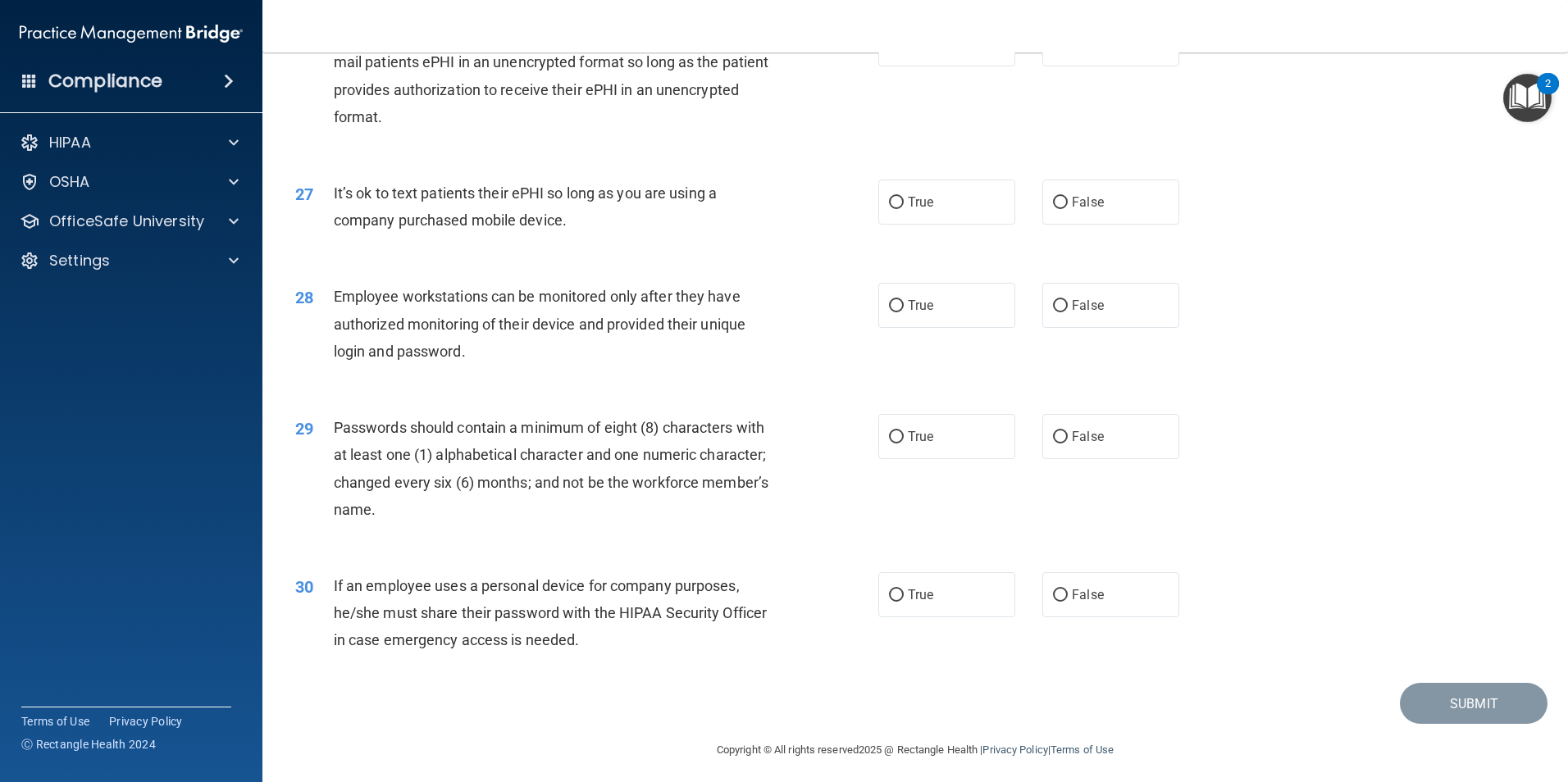
scroll to position [3332, 0]
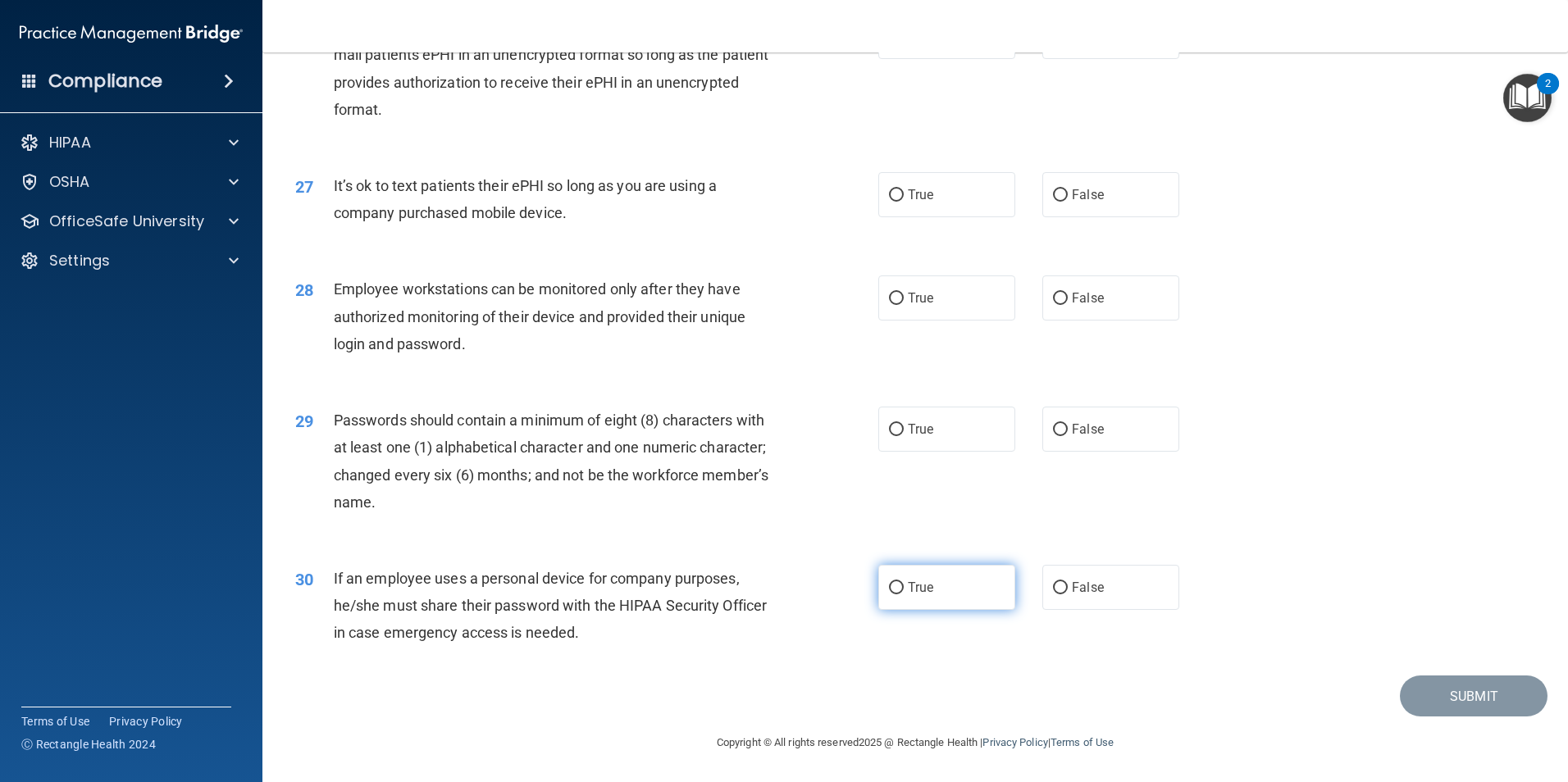
click at [893, 582] on input "True" at bounding box center [896, 588] width 15 height 13
radio input "true"
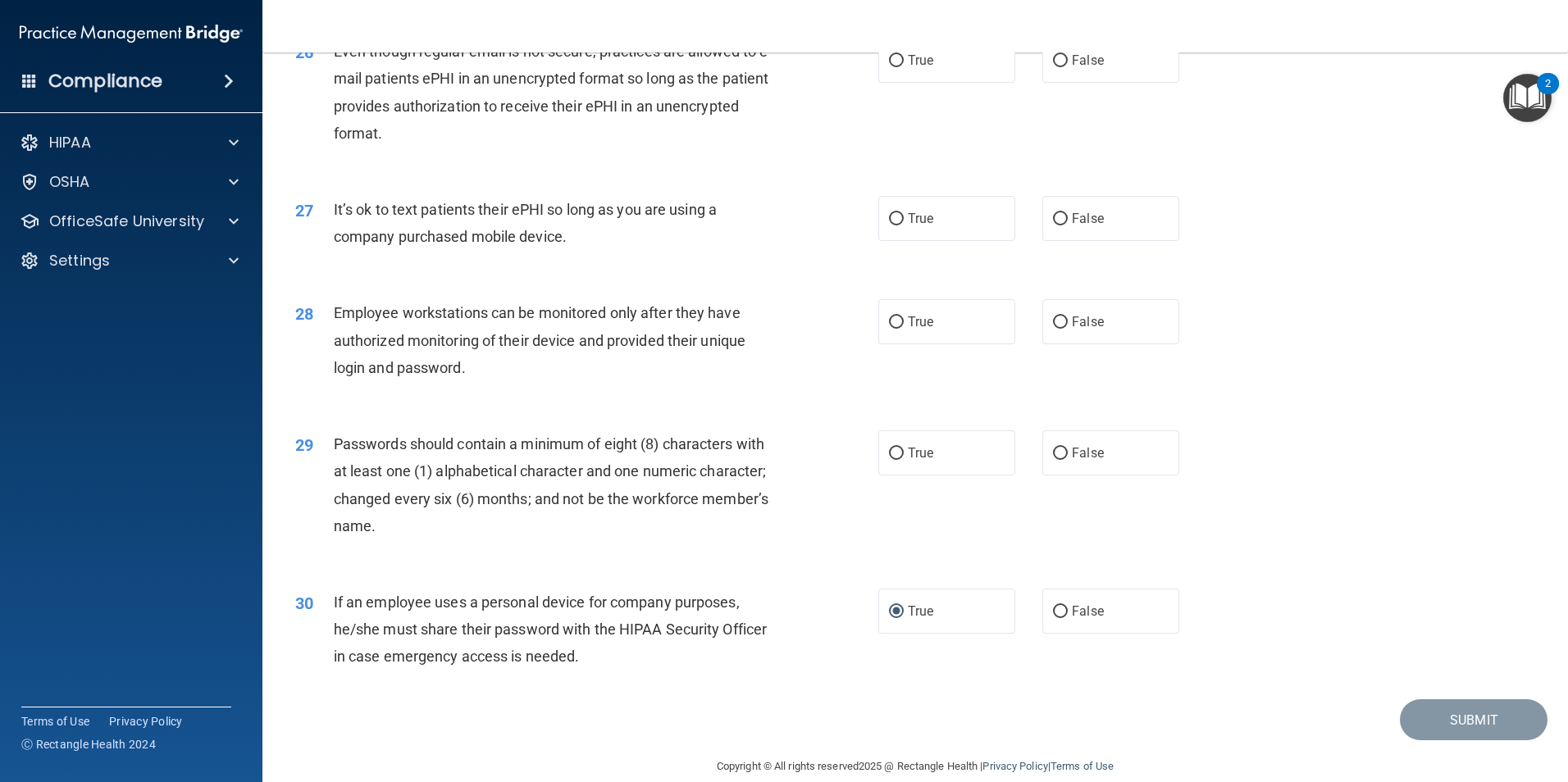
scroll to position [3169, 0]
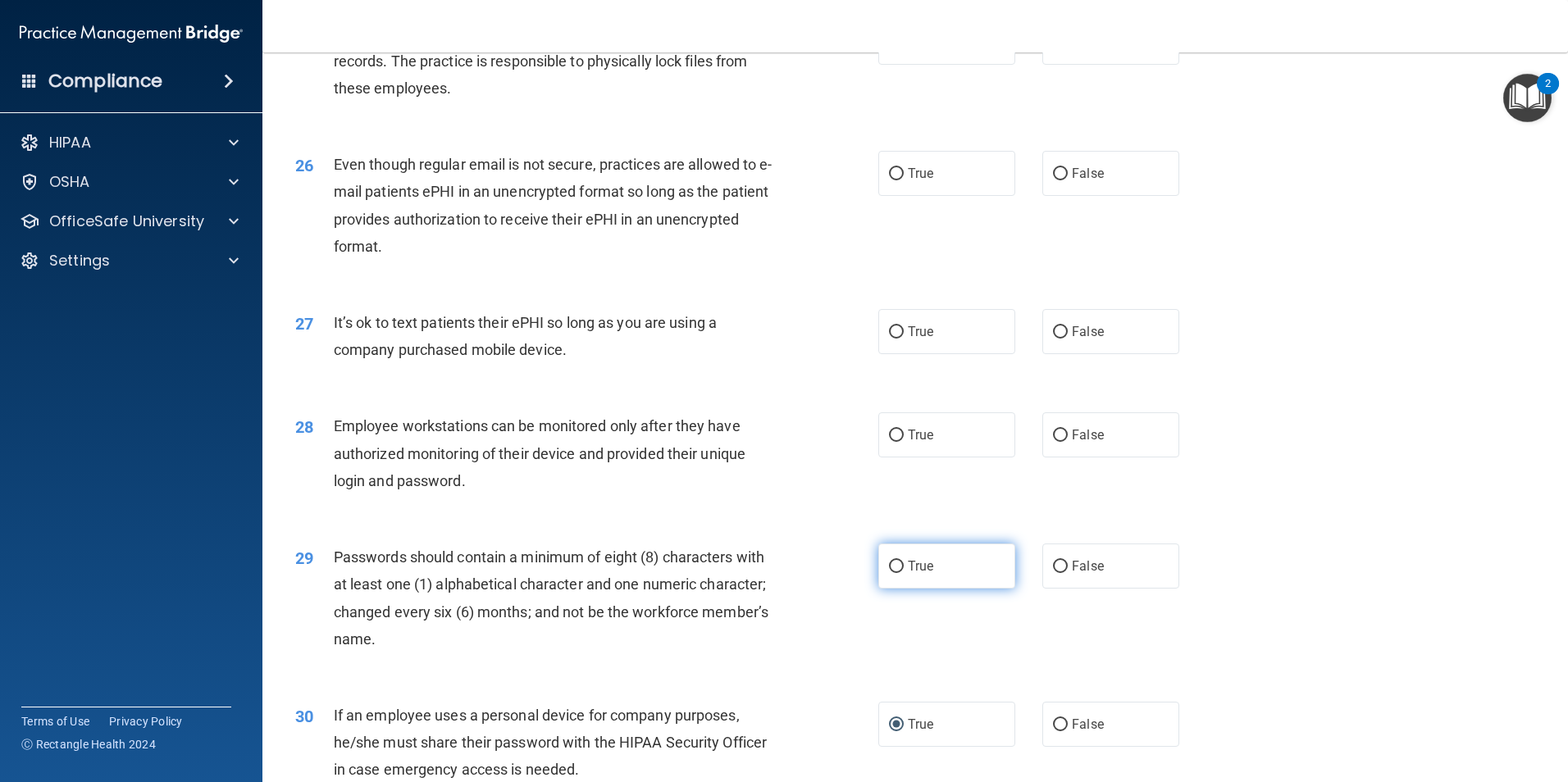
click at [884, 589] on label "True" at bounding box center [946, 566] width 137 height 45
click at [889, 573] on input "True" at bounding box center [896, 567] width 15 height 13
radio input "true"
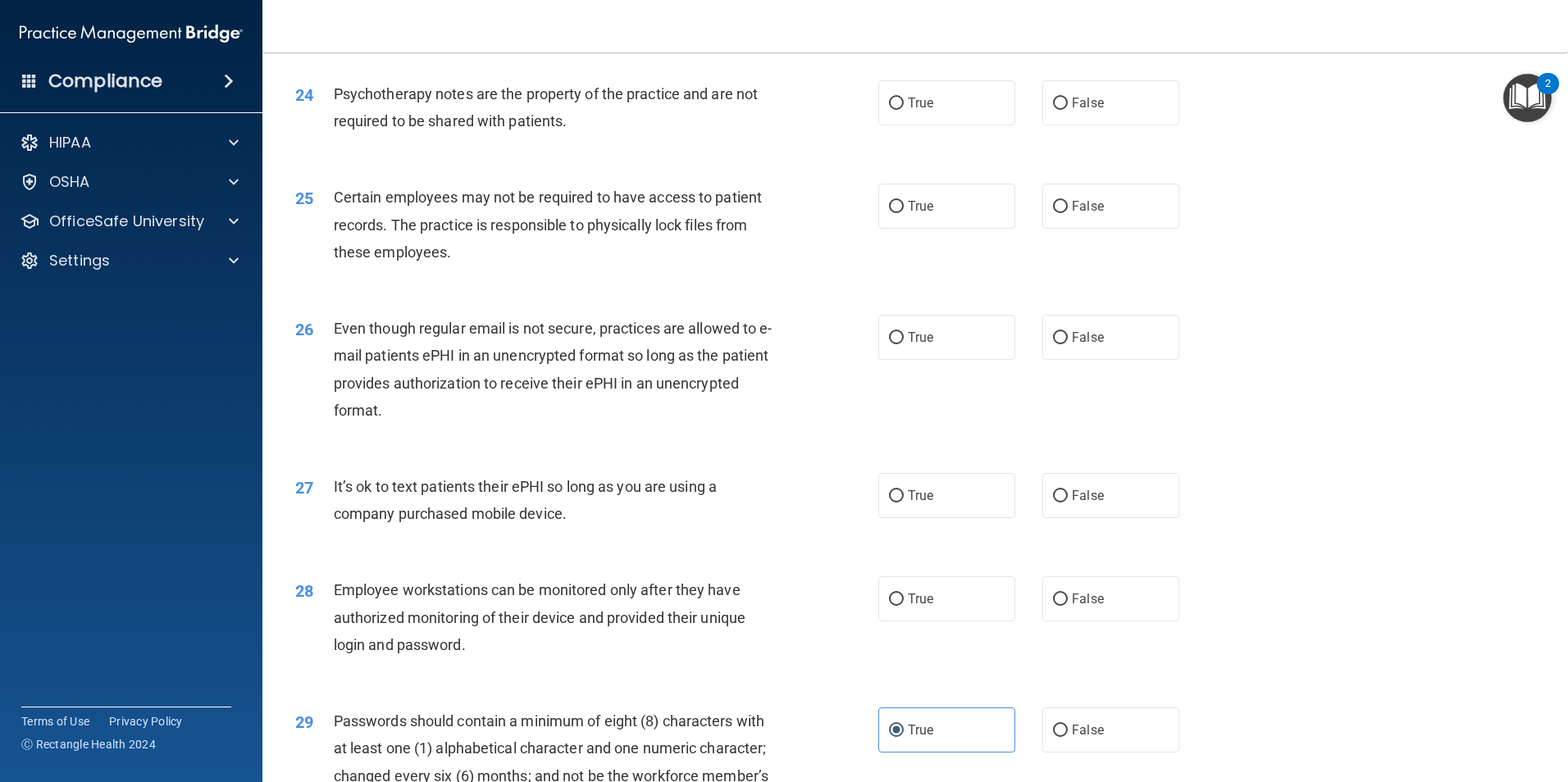
scroll to position [2923, 0]
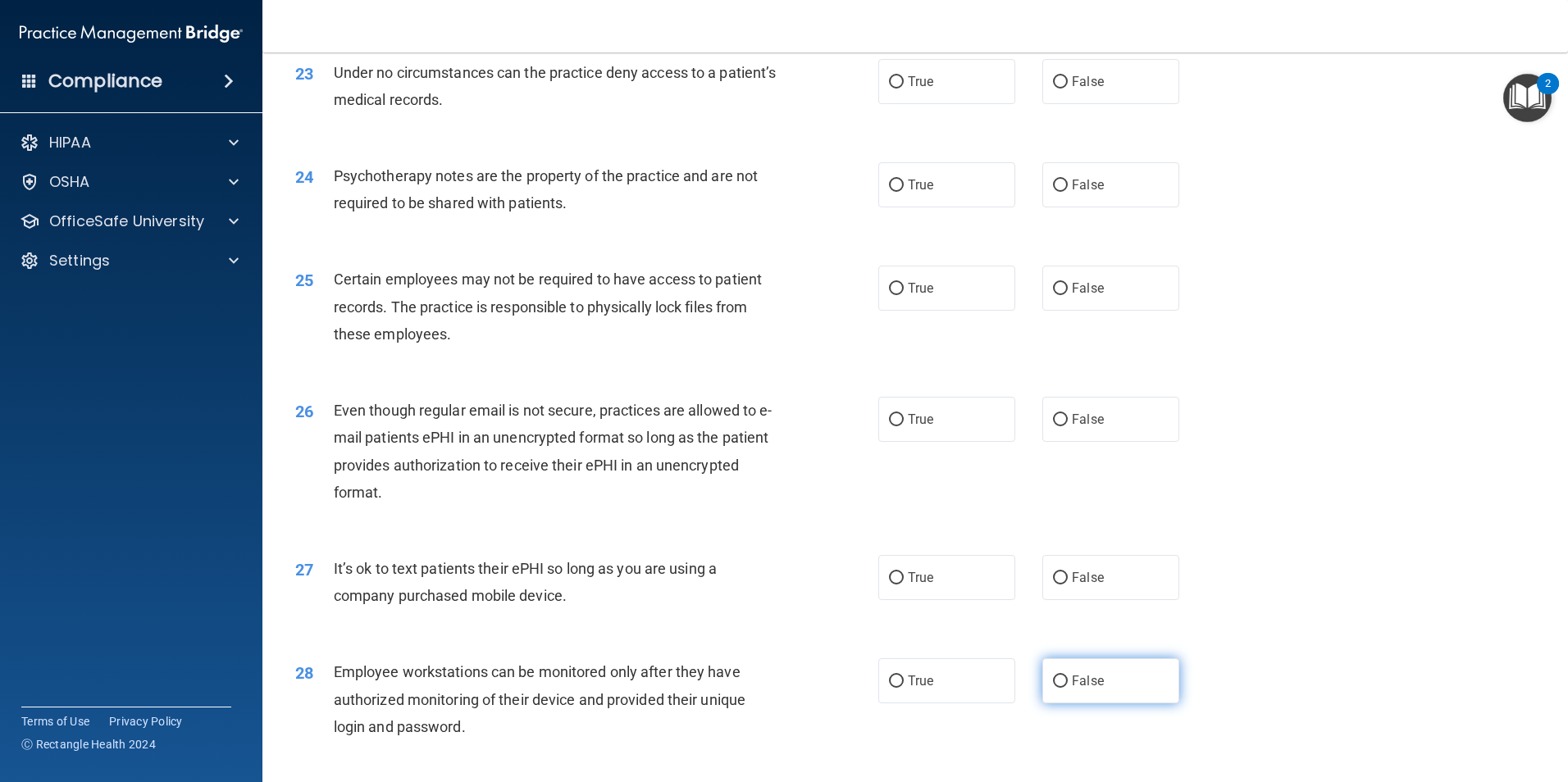
click at [1055, 687] on input "False" at bounding box center [1060, 682] width 15 height 13
radio input "true"
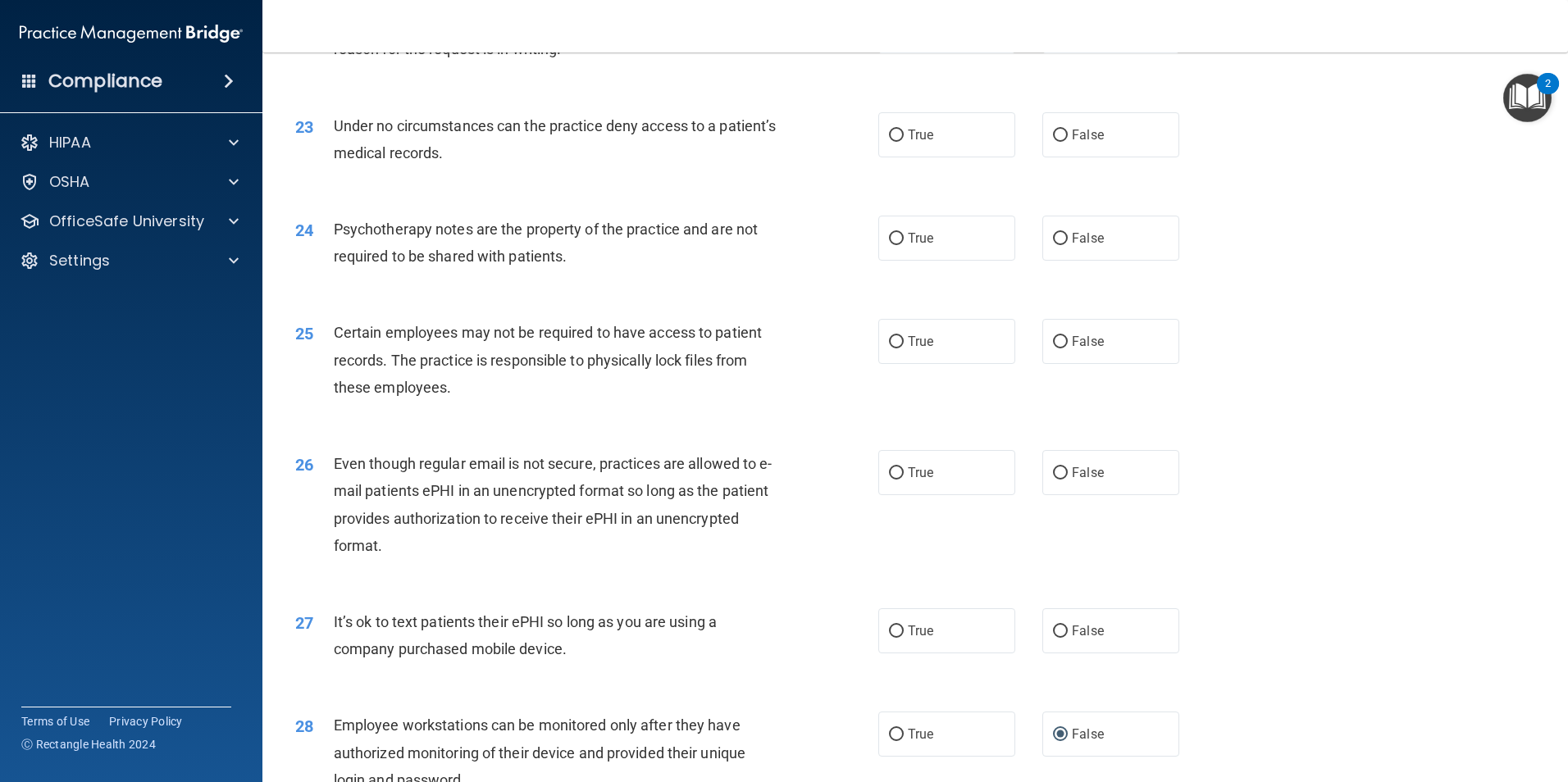
scroll to position [2841, 0]
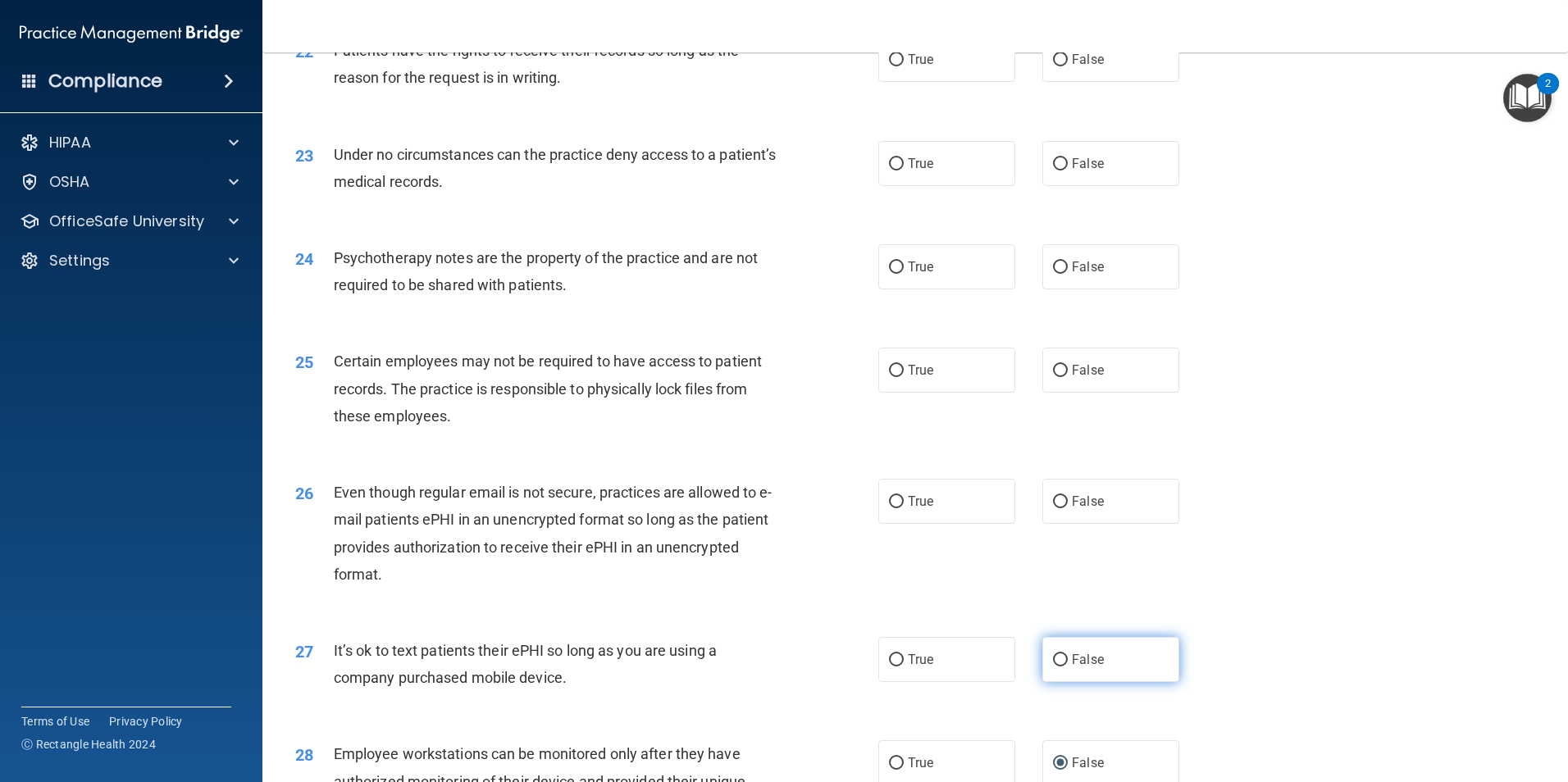
click at [1056, 666] on input "False" at bounding box center [1060, 660] width 15 height 13
radio input "true"
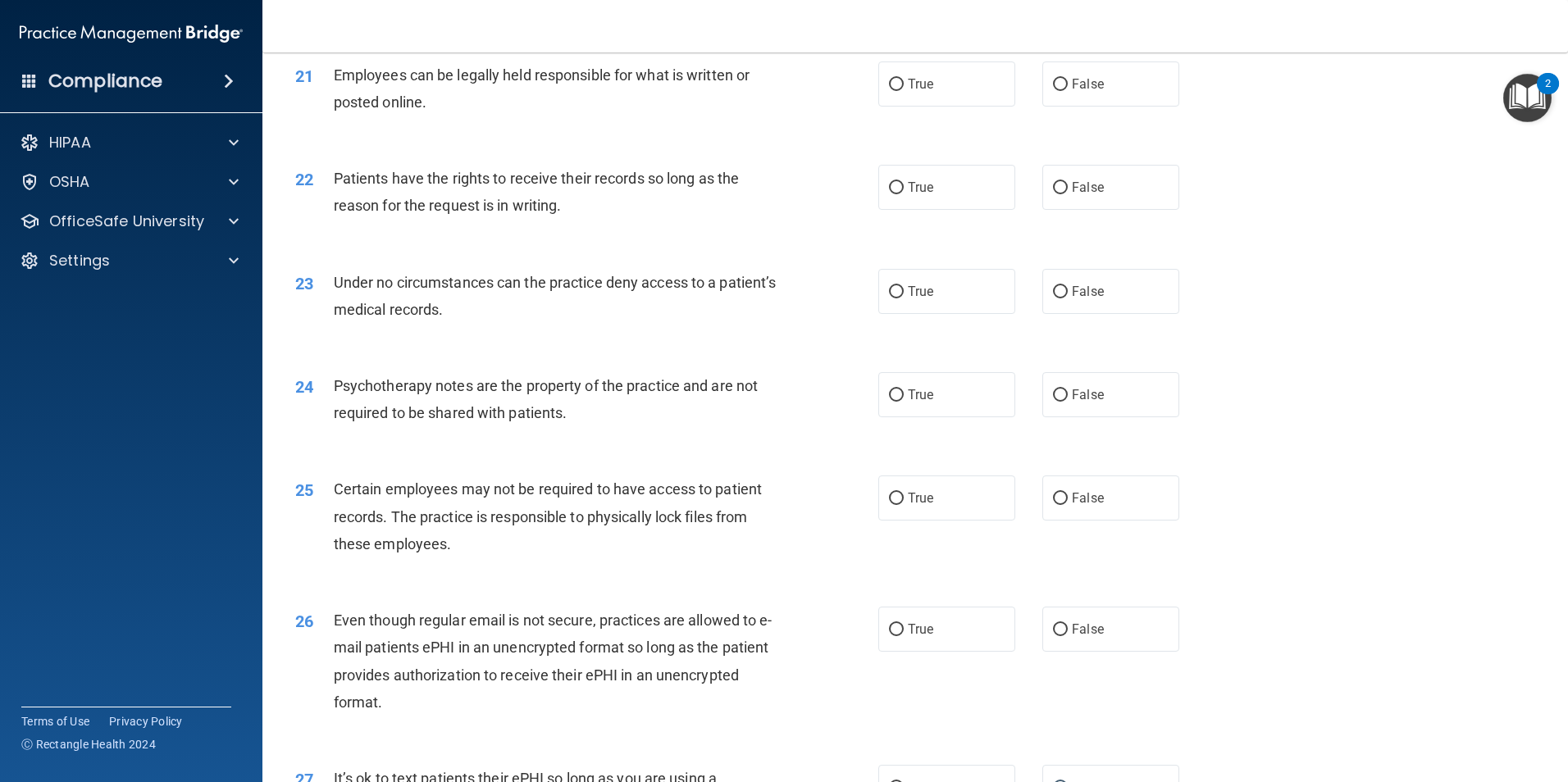
scroll to position [2677, 0]
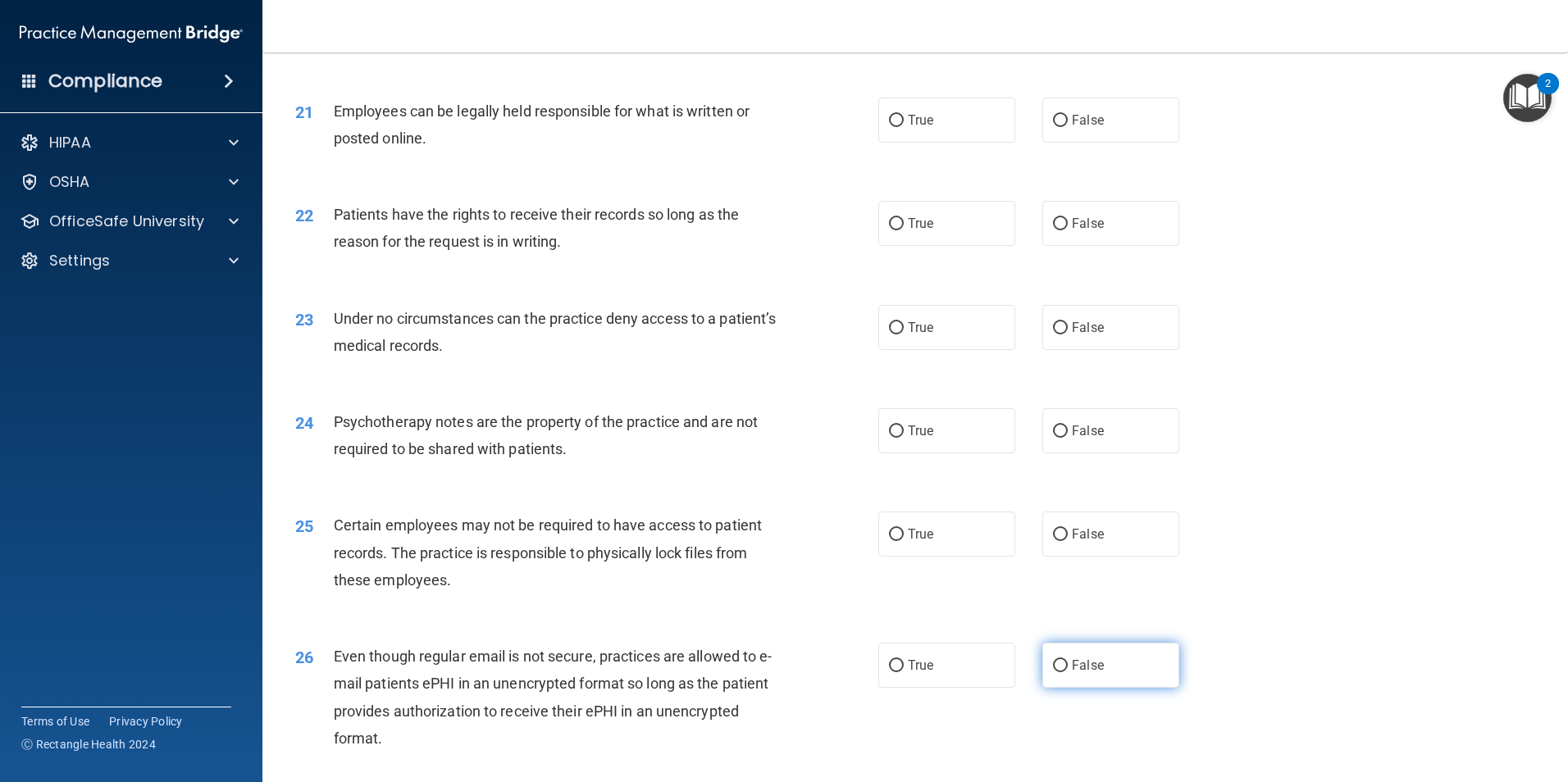
click at [1053, 672] on input "False" at bounding box center [1060, 666] width 15 height 13
radio input "true"
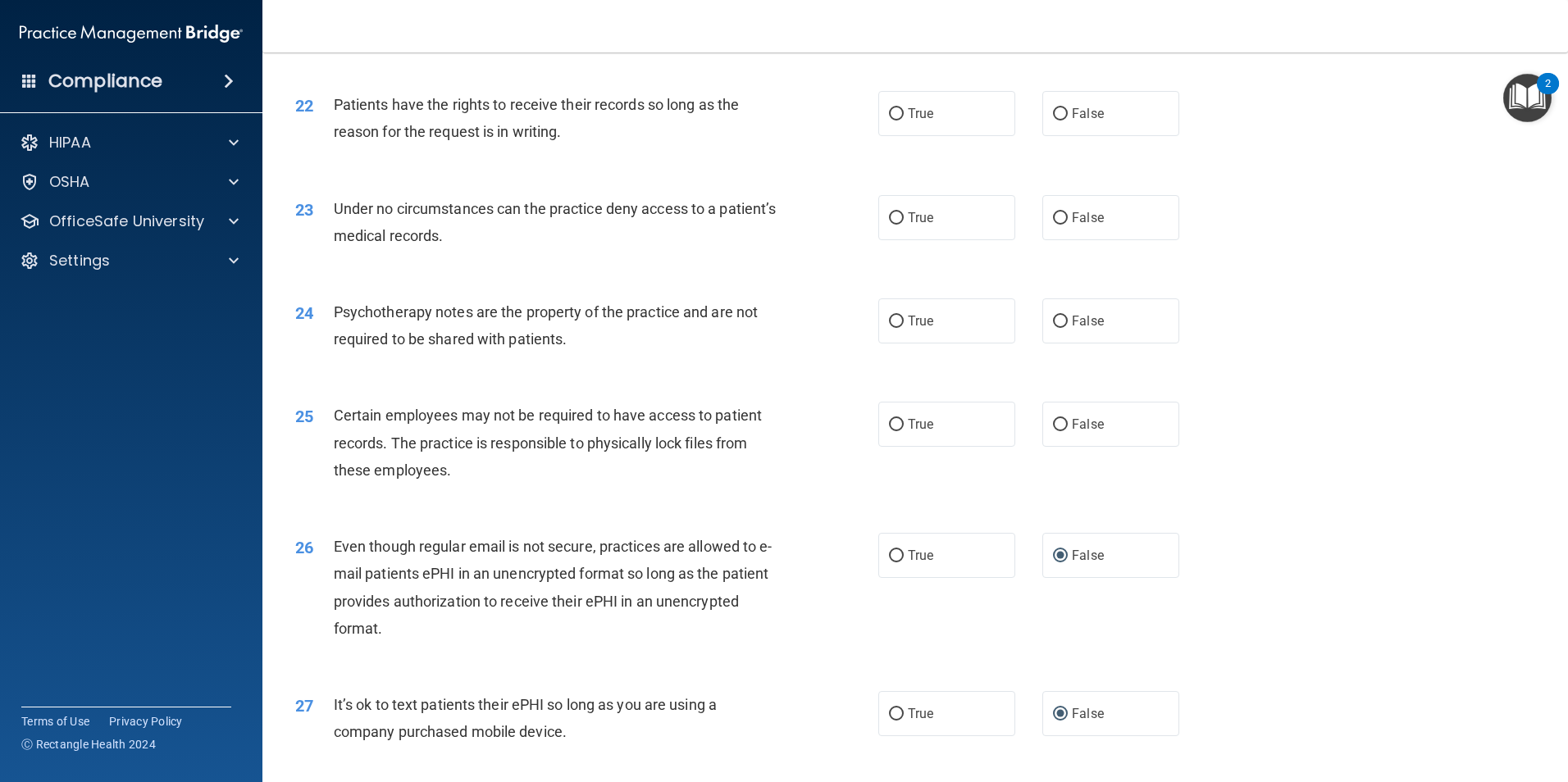
scroll to position [2704, 0]
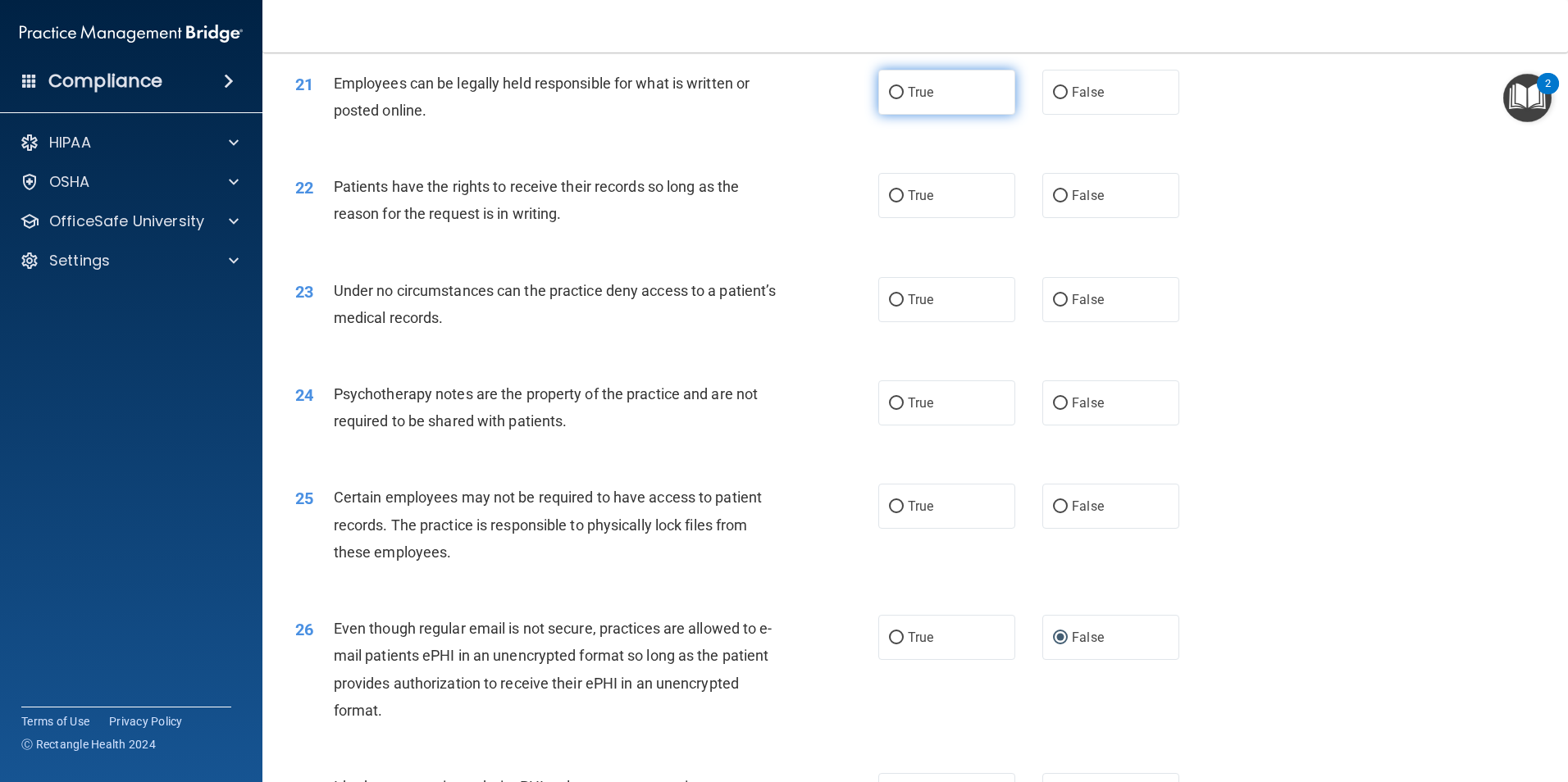
click at [895, 99] on input "True" at bounding box center [896, 93] width 15 height 13
radio input "true"
click at [1063, 218] on label "False" at bounding box center [1110, 196] width 137 height 45
click at [1063, 203] on input "False" at bounding box center [1060, 196] width 15 height 13
radio input "true"
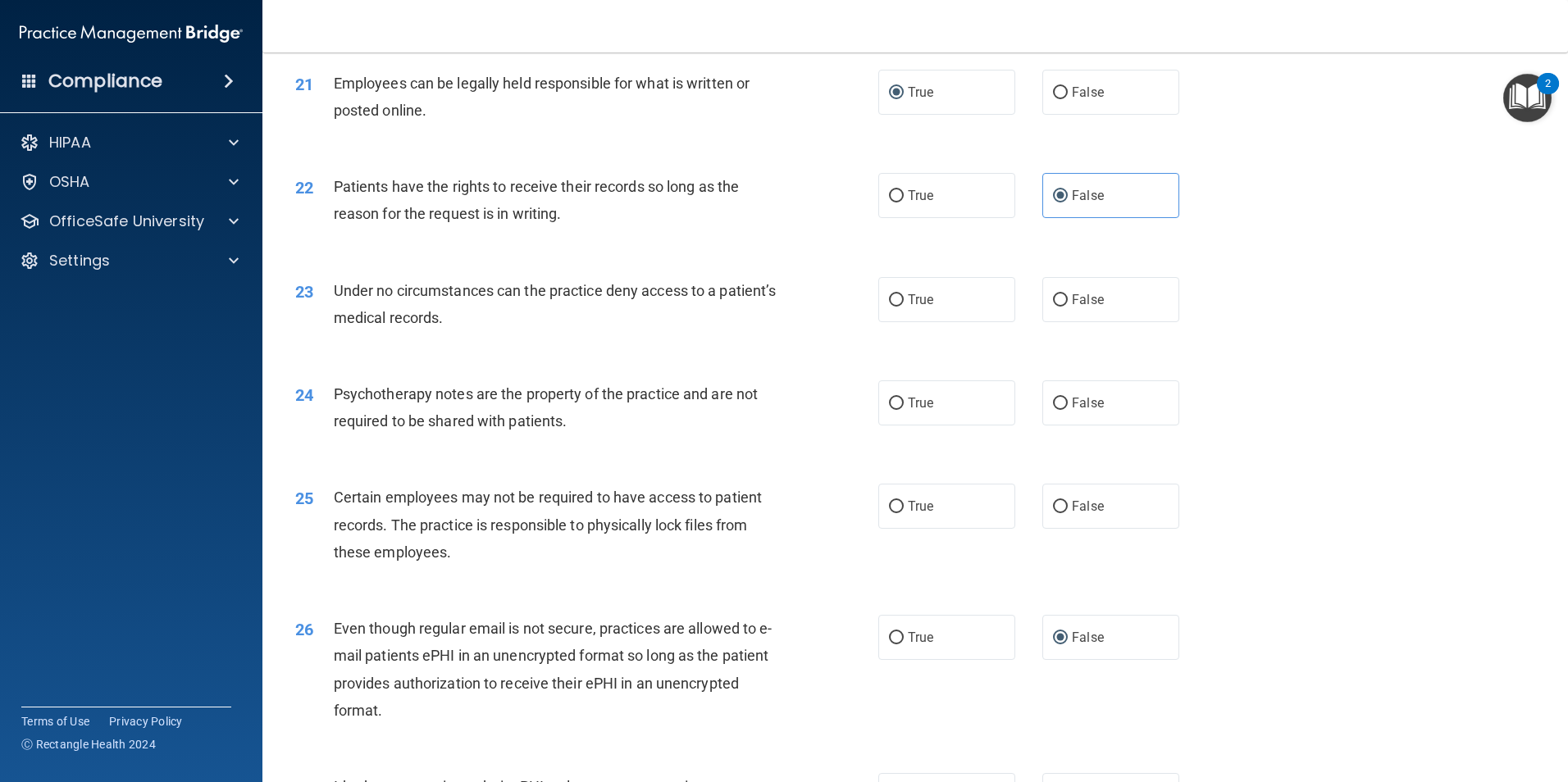
click at [204, 456] on accordion "HIPAA Documents and Policies Report an Incident Business Associates Emergency P…" at bounding box center [132, 344] width 263 height 450
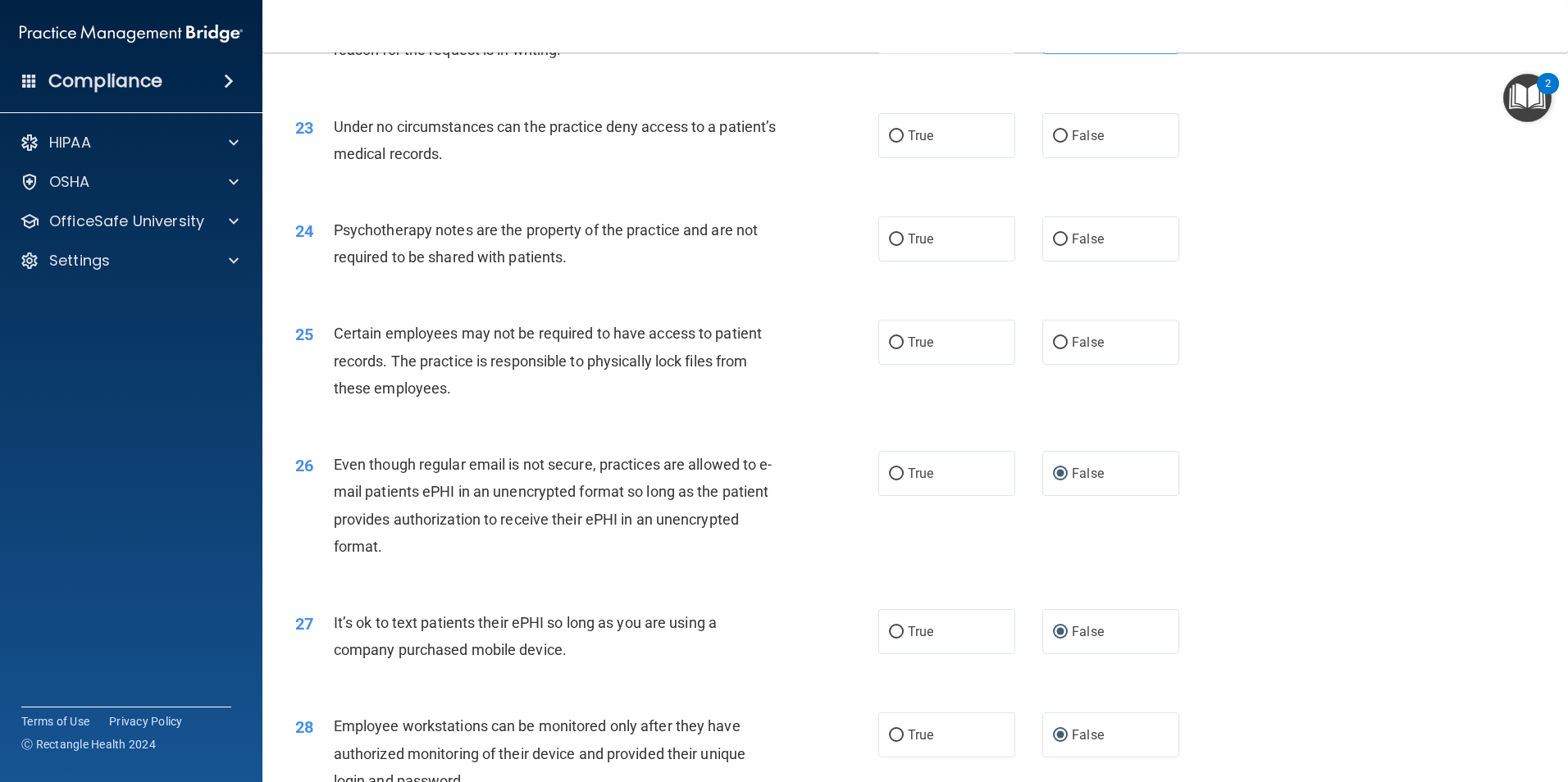
scroll to position [2951, 0]
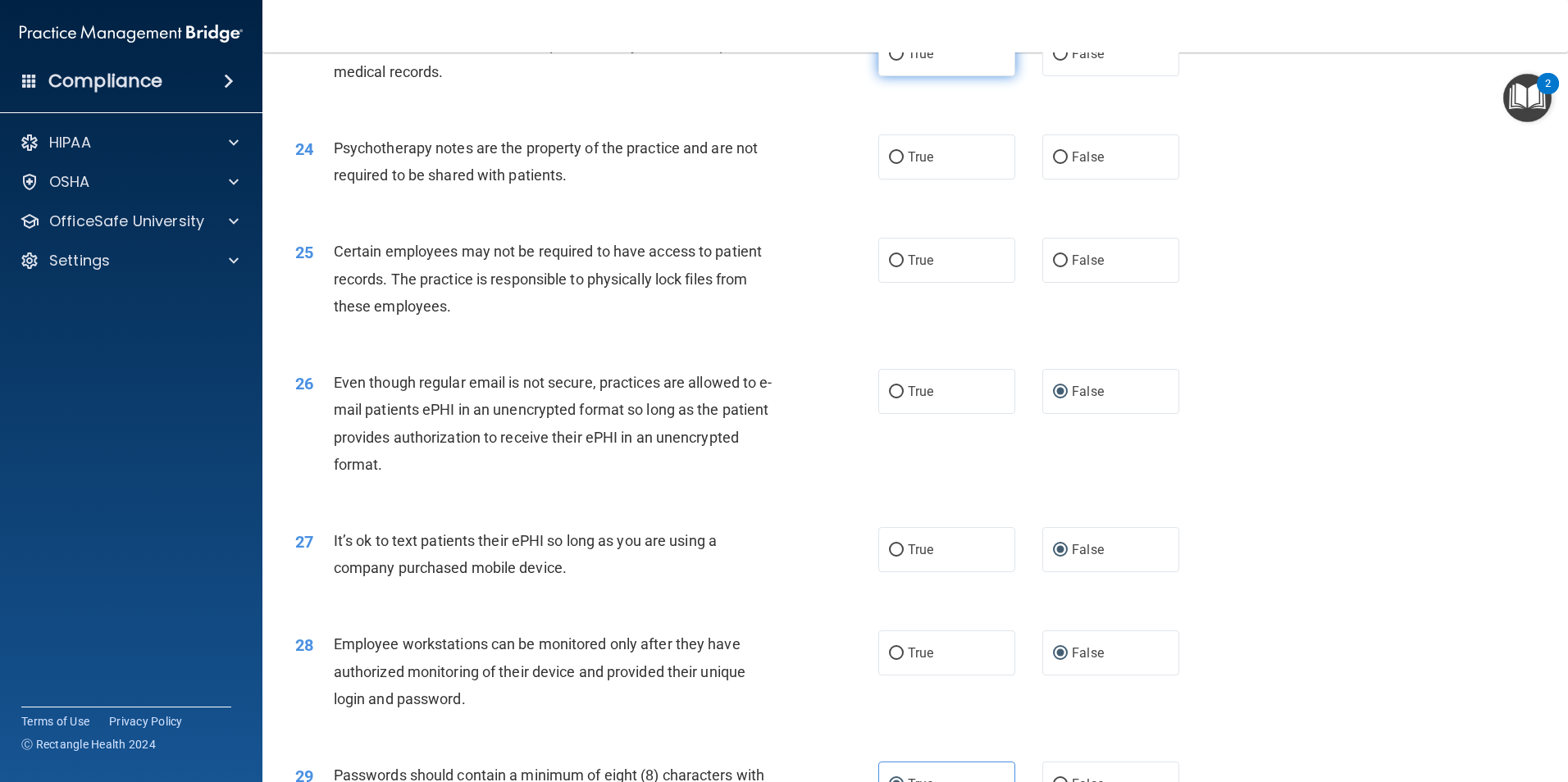
click at [893, 60] on input "True" at bounding box center [896, 54] width 15 height 13
radio input "true"
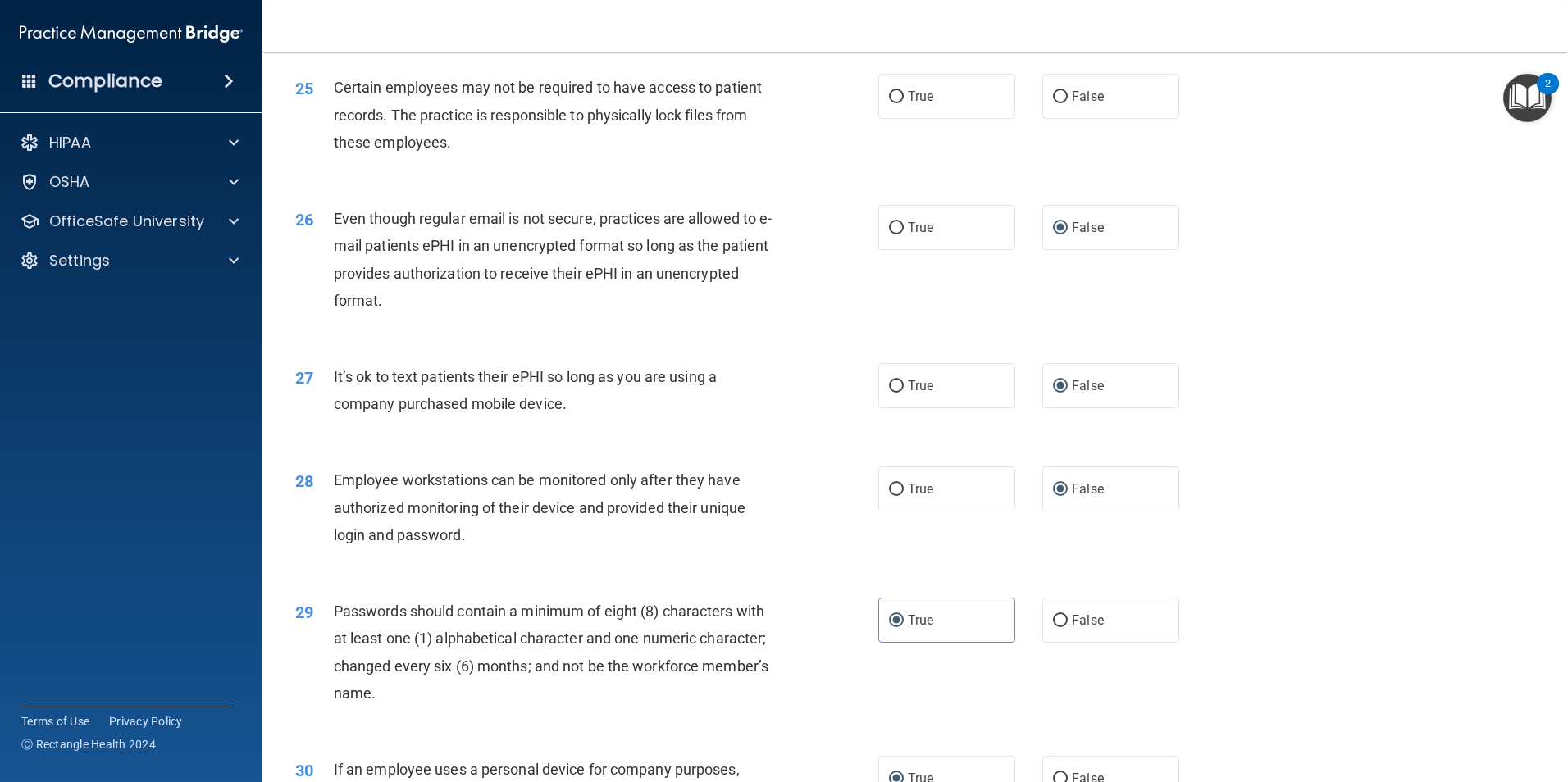
scroll to position [3033, 0]
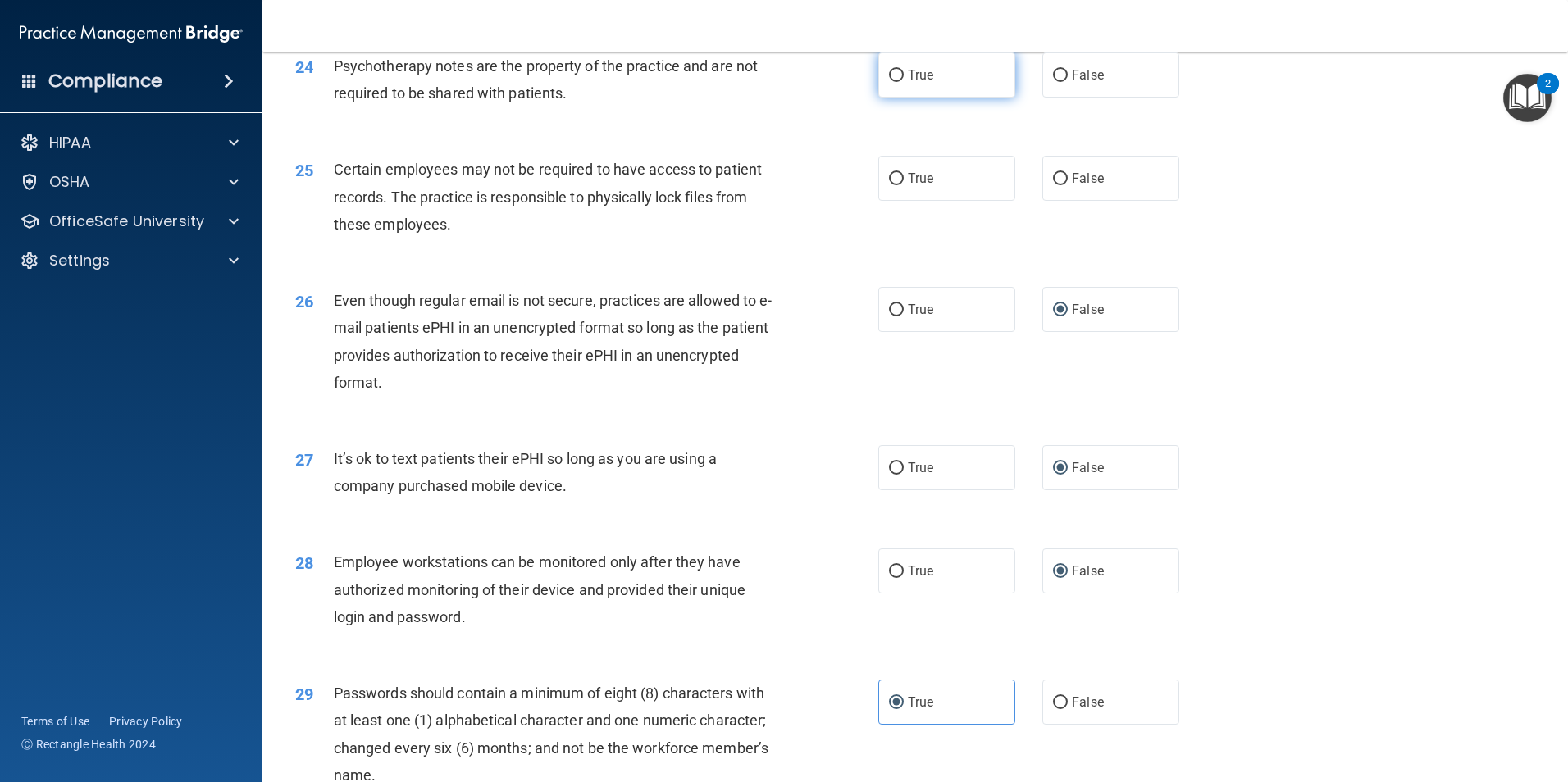
click at [892, 82] on input "True" at bounding box center [896, 75] width 15 height 13
radio input "true"
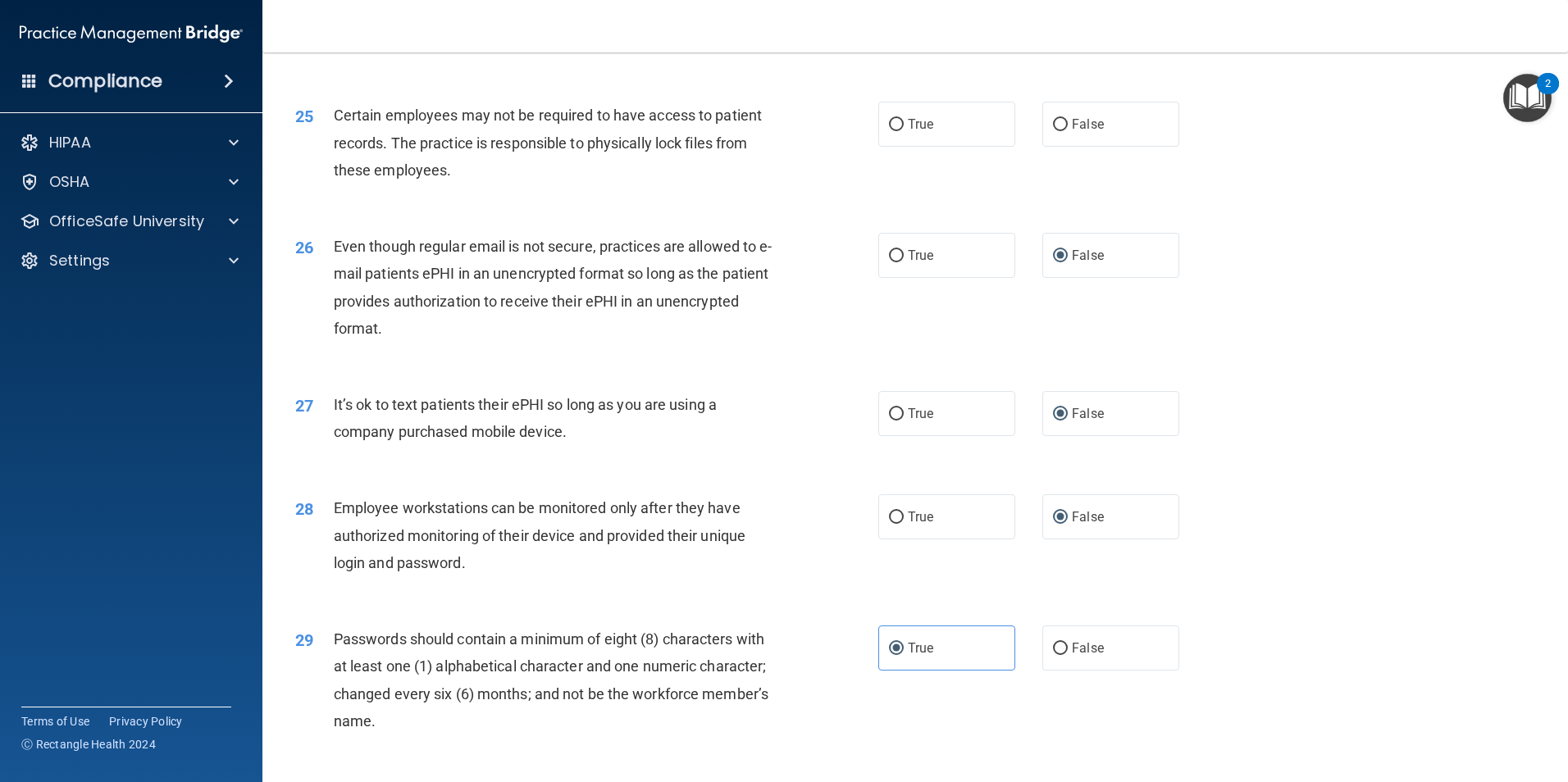
scroll to position [3005, 0]
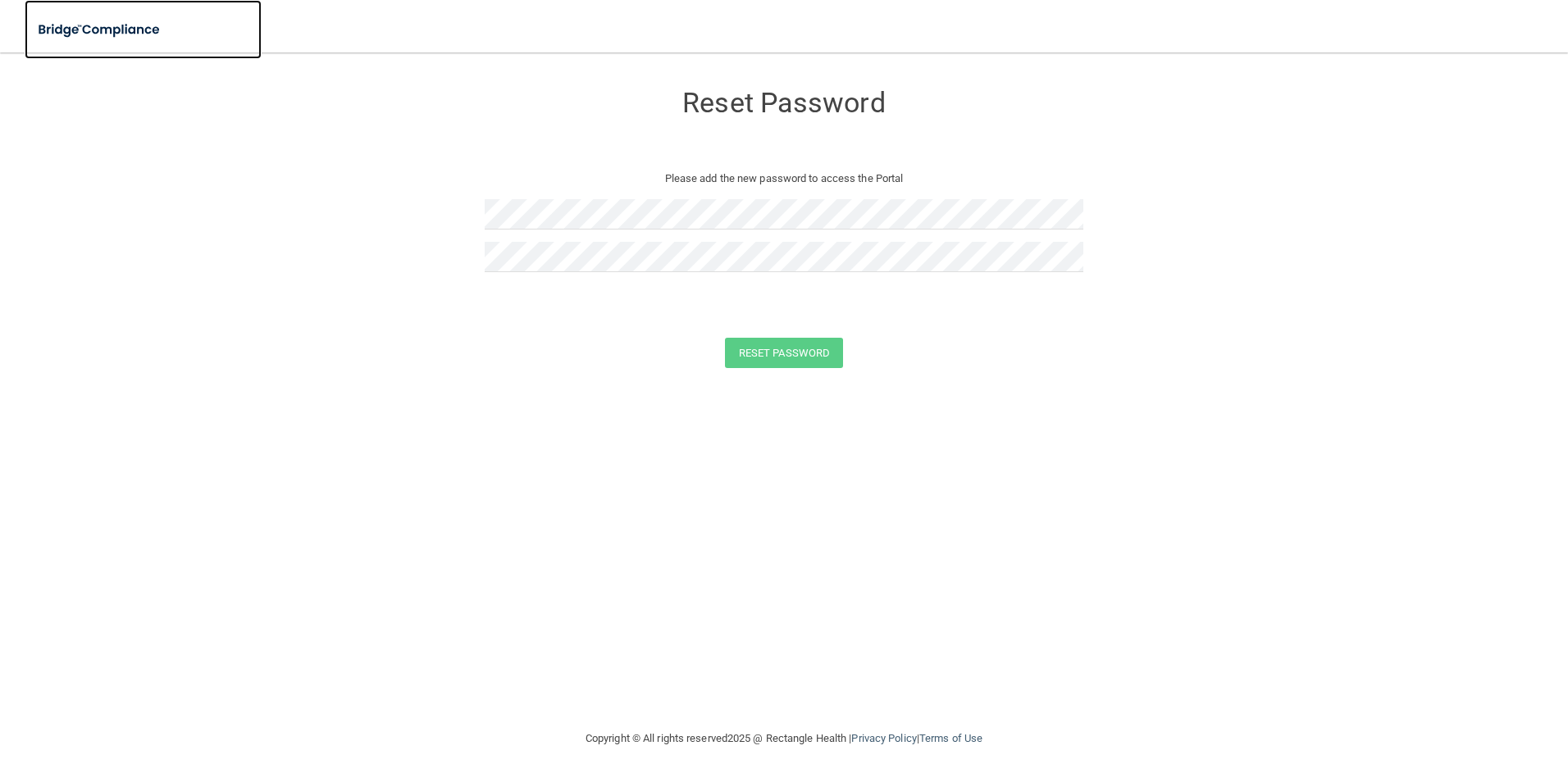
click at [127, 38] on img at bounding box center [100, 30] width 151 height 33
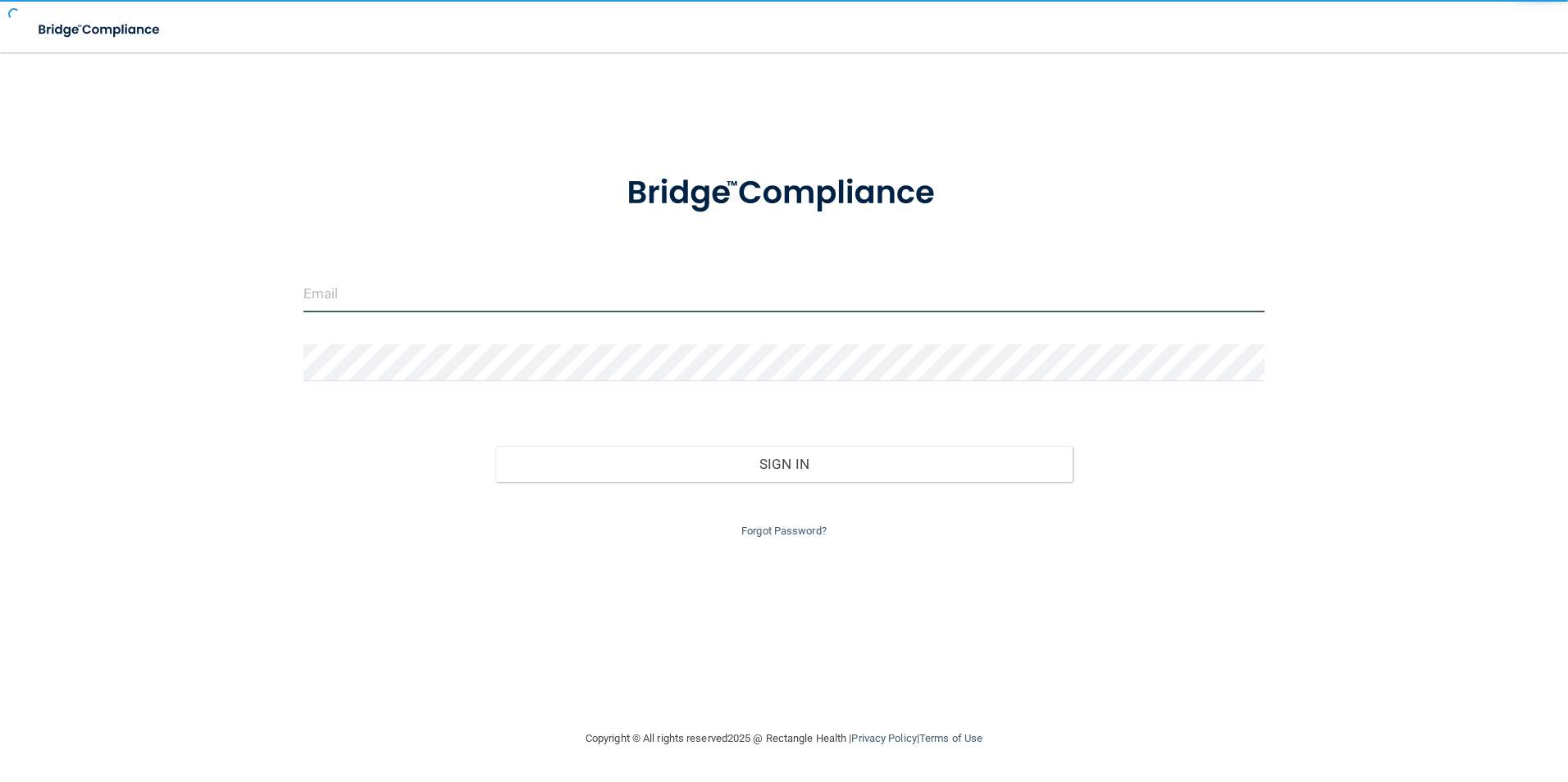
type input "[EMAIL_ADDRESS][DOMAIN_NAME]"
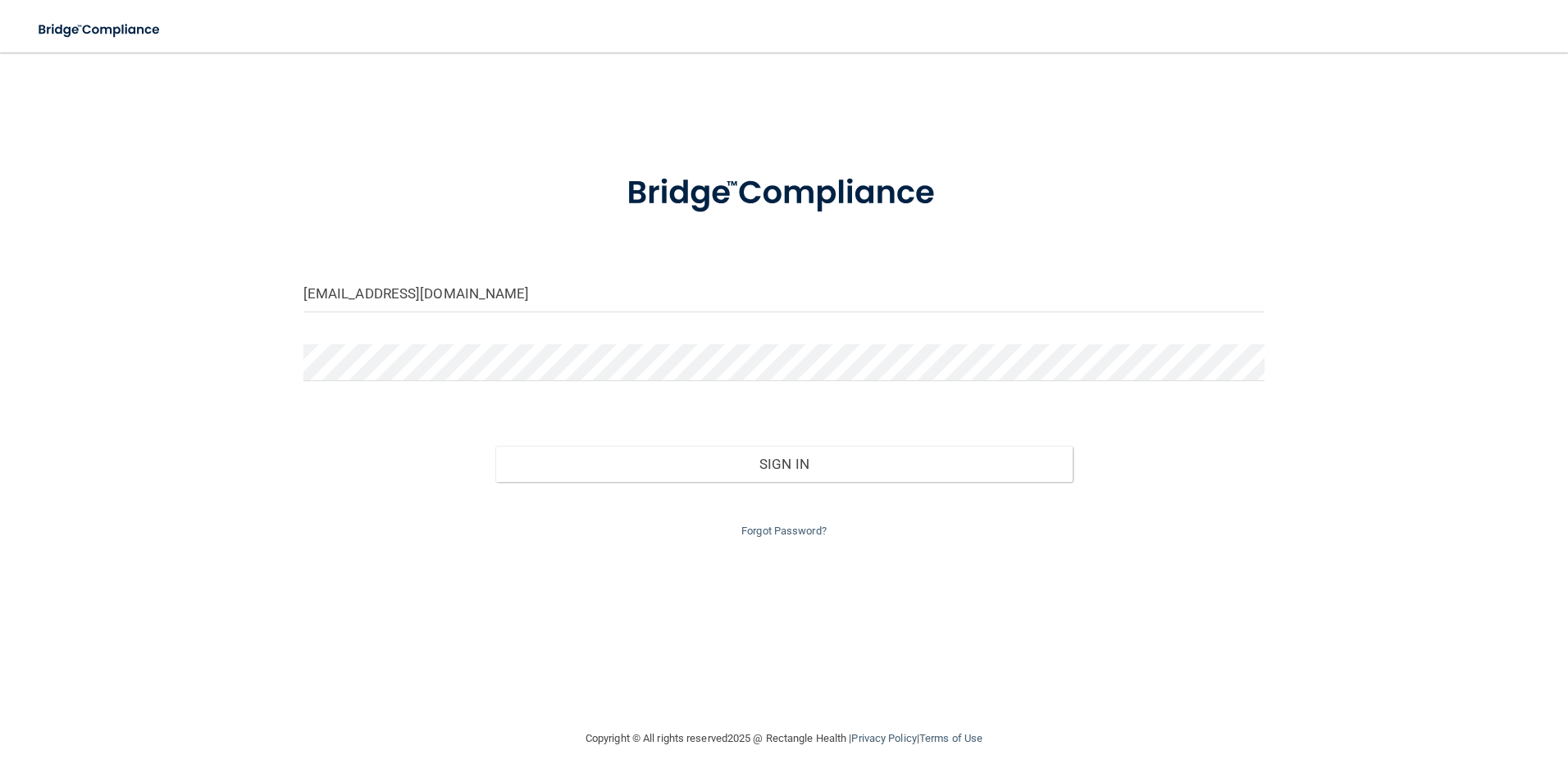
click at [59, 27] on img at bounding box center [100, 30] width 151 height 33
click at [138, 25] on img at bounding box center [100, 30] width 151 height 33
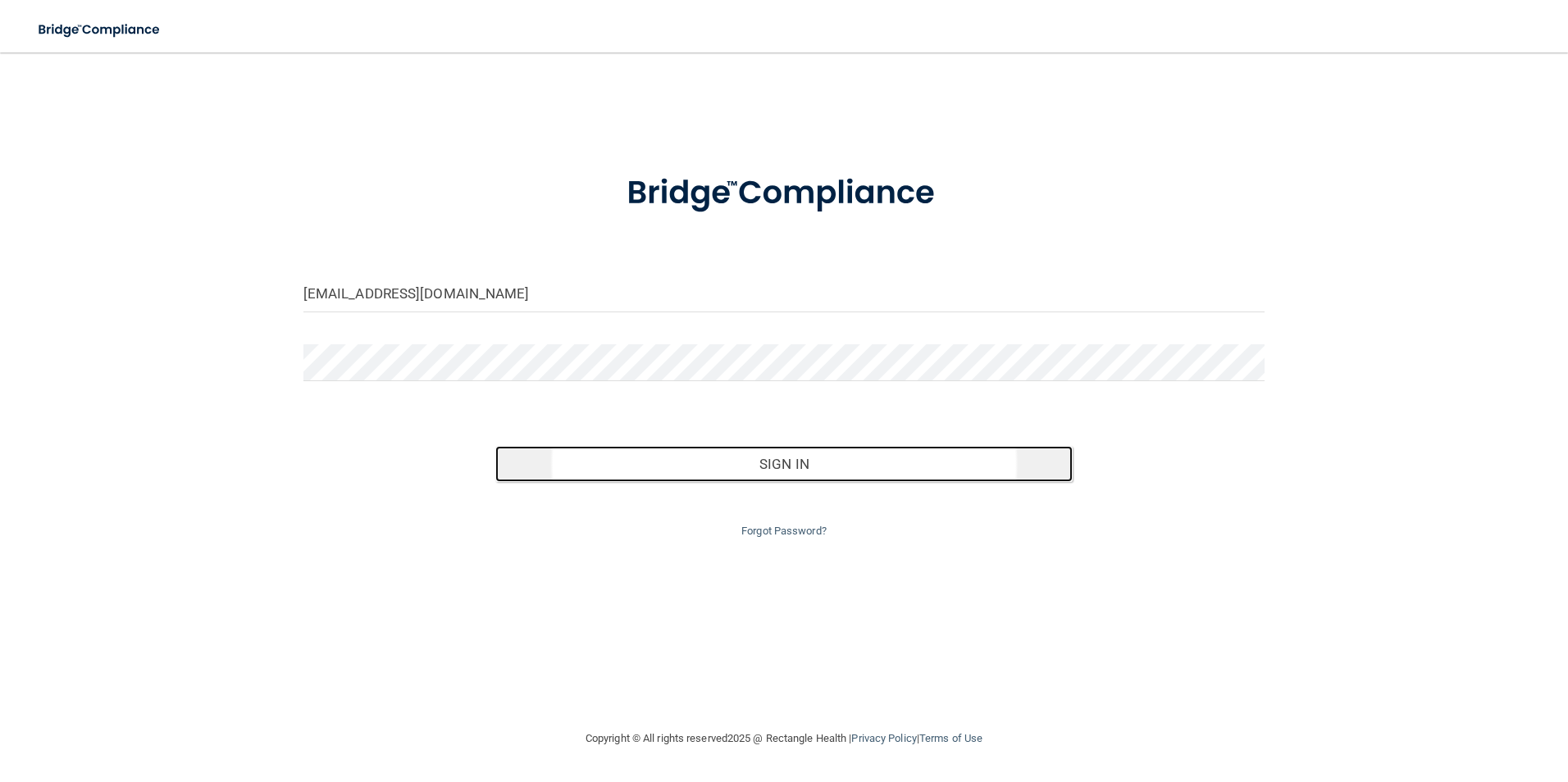
click at [637, 468] on button "Sign In" at bounding box center [783, 464] width 577 height 36
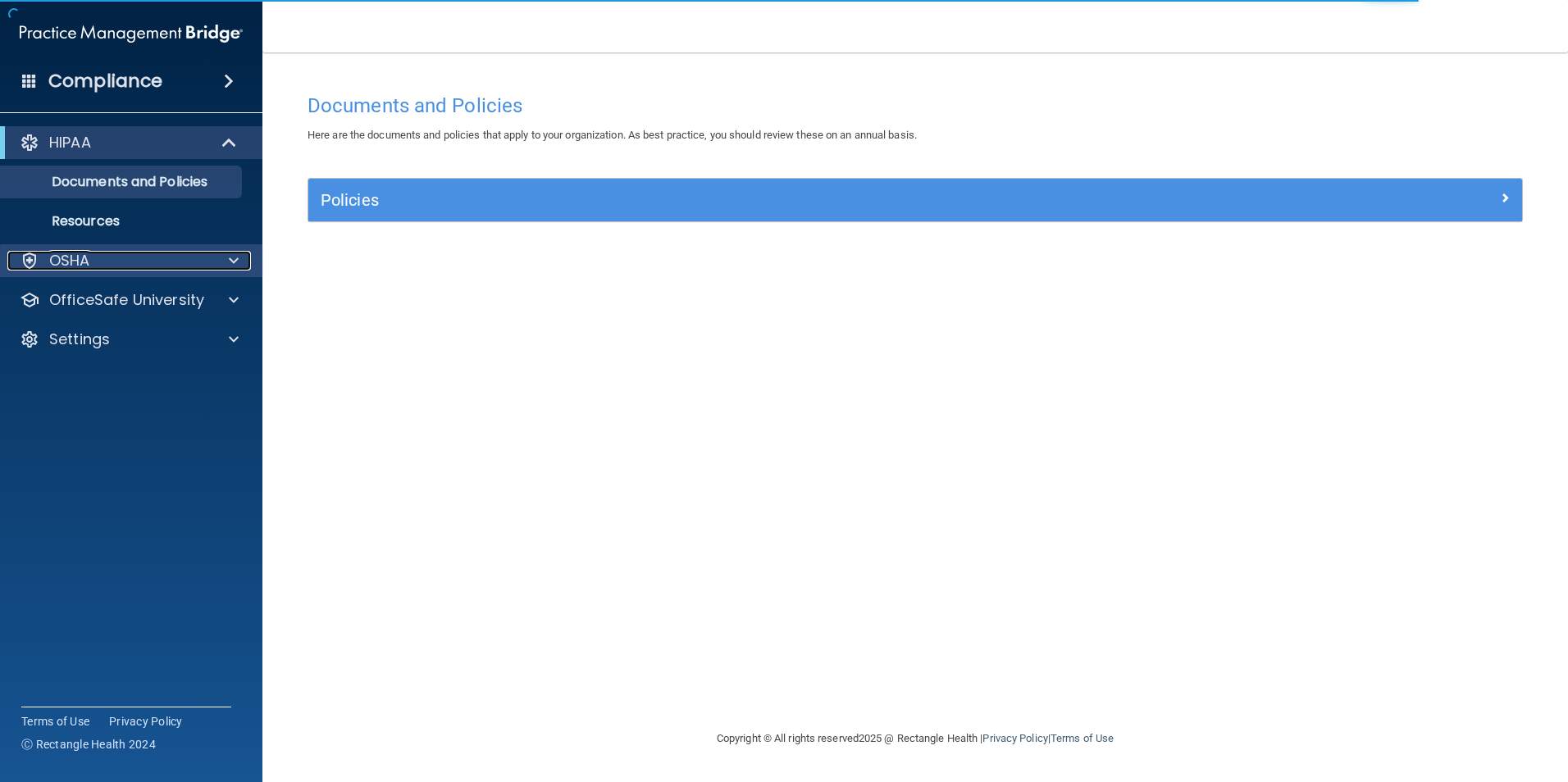
click at [206, 264] on div "OSHA" at bounding box center [109, 260] width 204 height 19
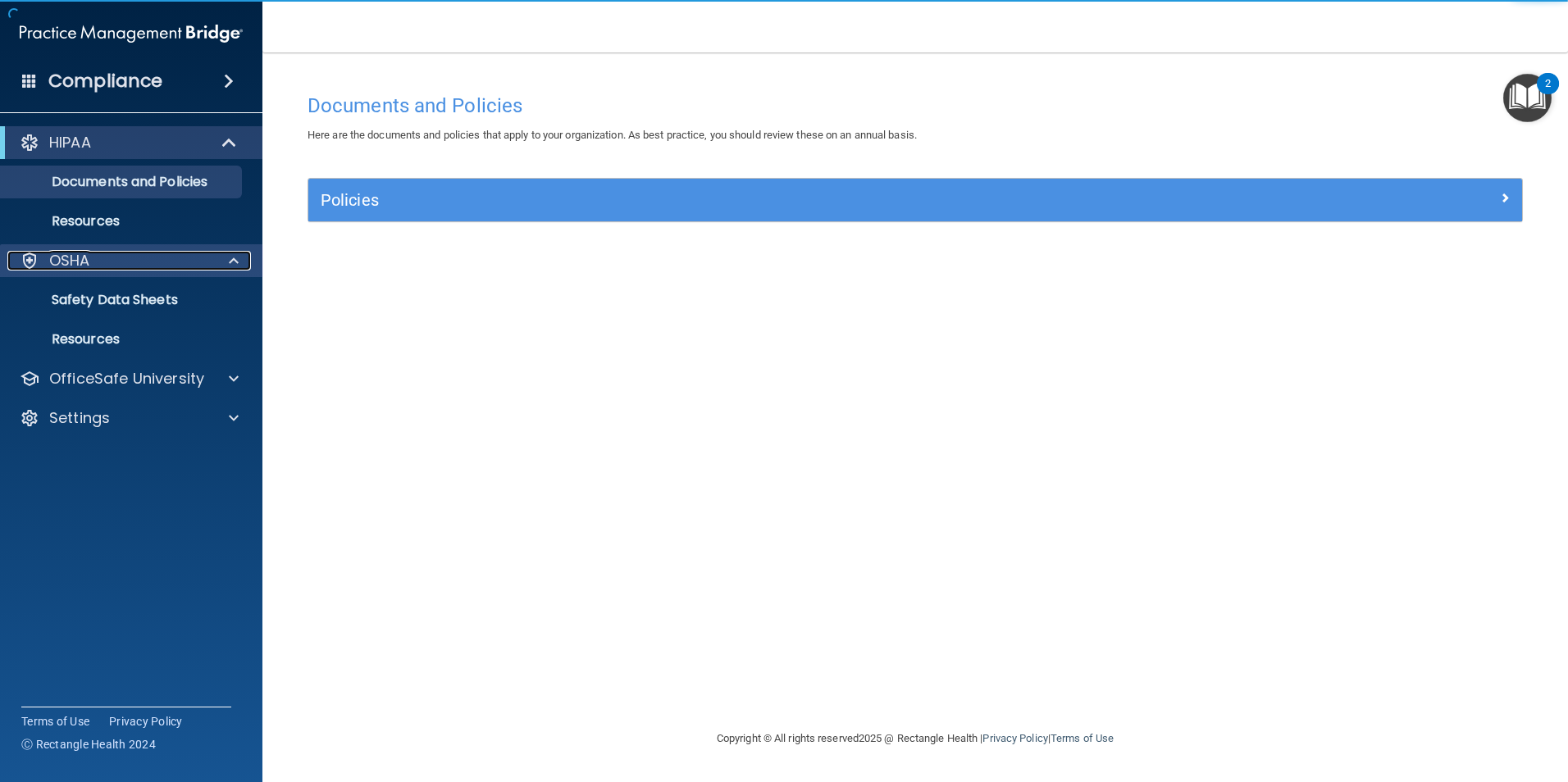
click at [206, 264] on div "OSHA" at bounding box center [109, 260] width 204 height 19
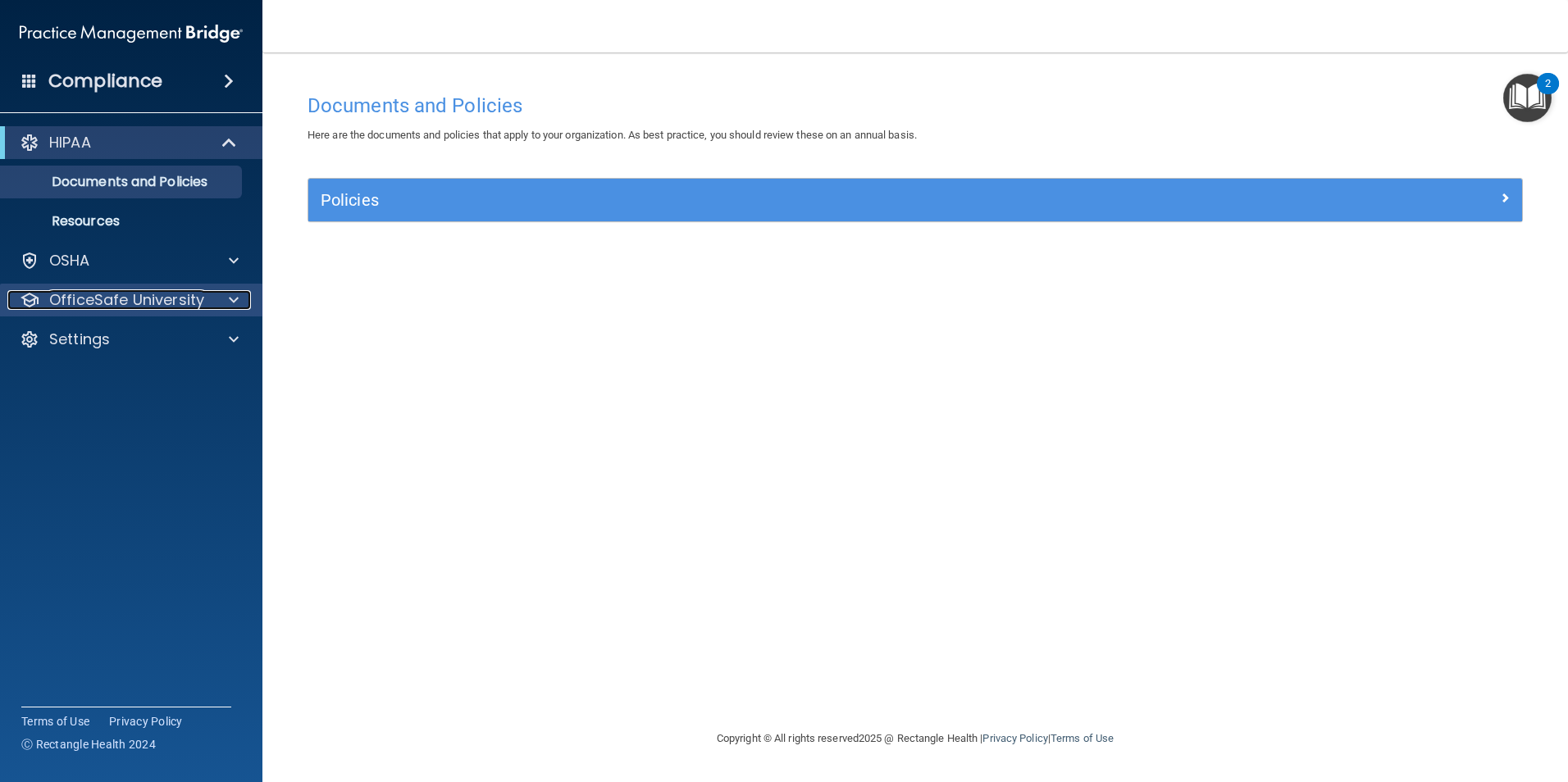
click at [234, 295] on span at bounding box center [234, 300] width 10 height 19
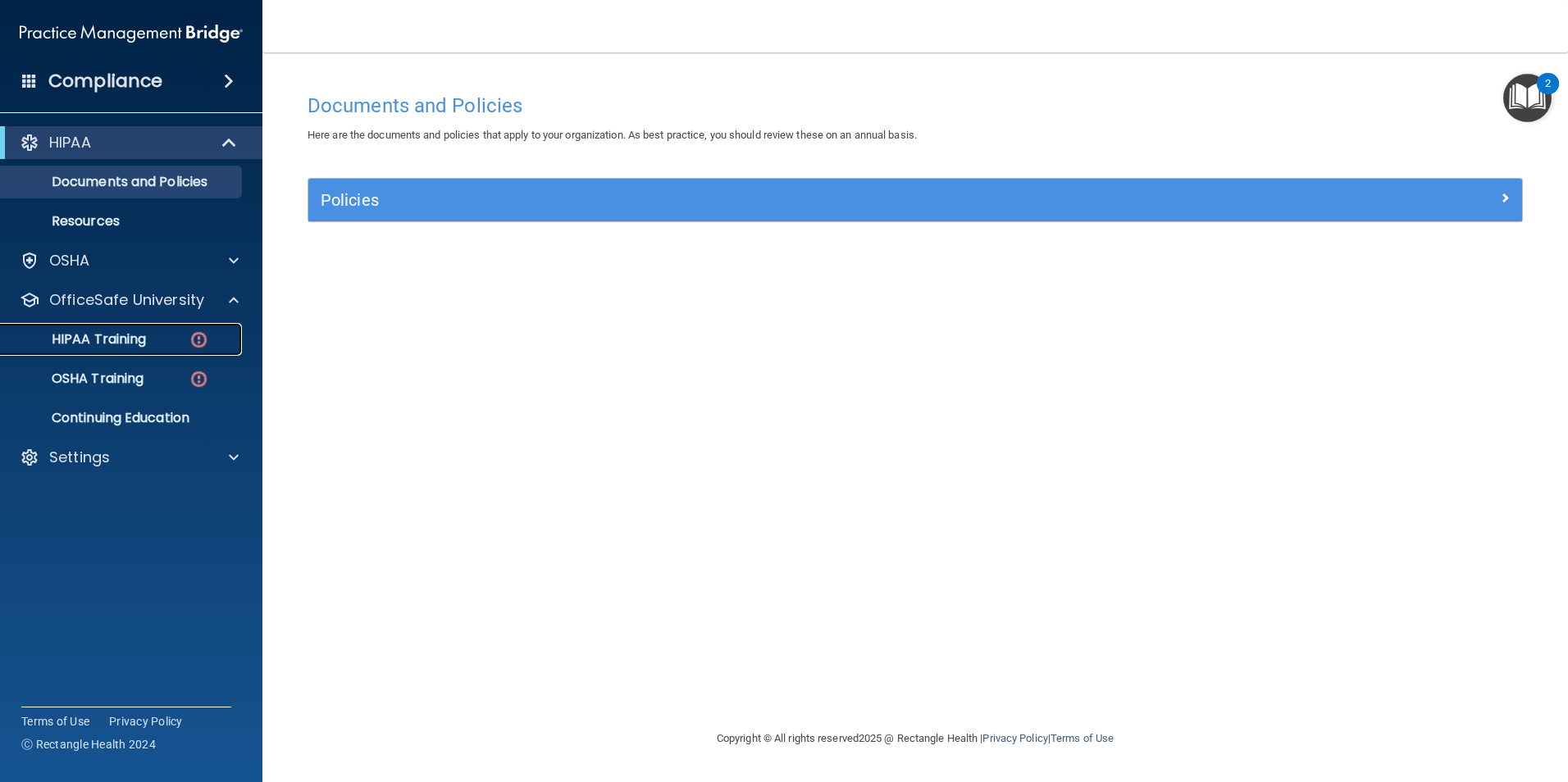
click at [171, 335] on div "HIPAA Training" at bounding box center [122, 339] width 224 height 17
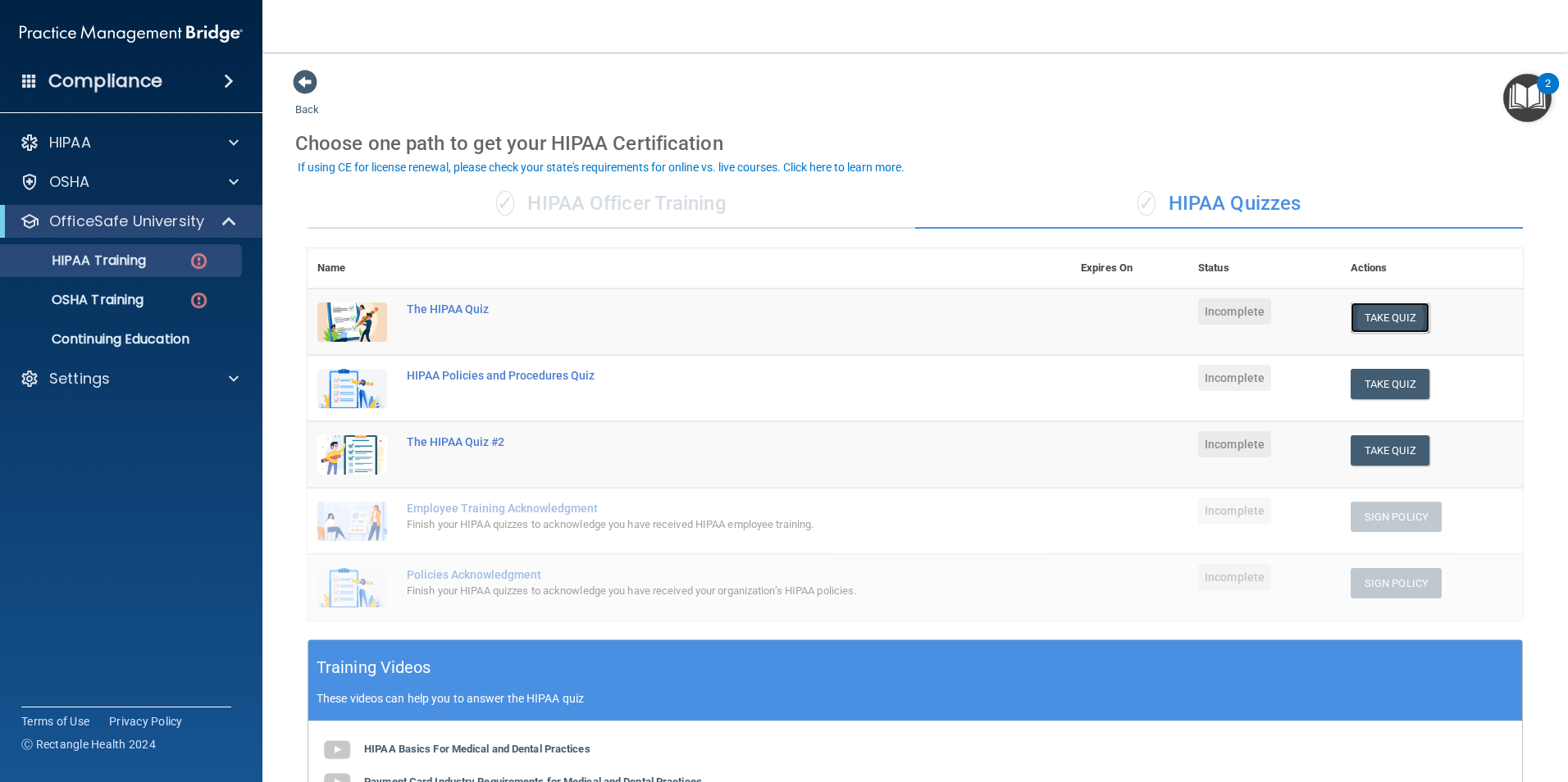
click at [1401, 306] on button "Take Quiz" at bounding box center [1390, 317] width 79 height 30
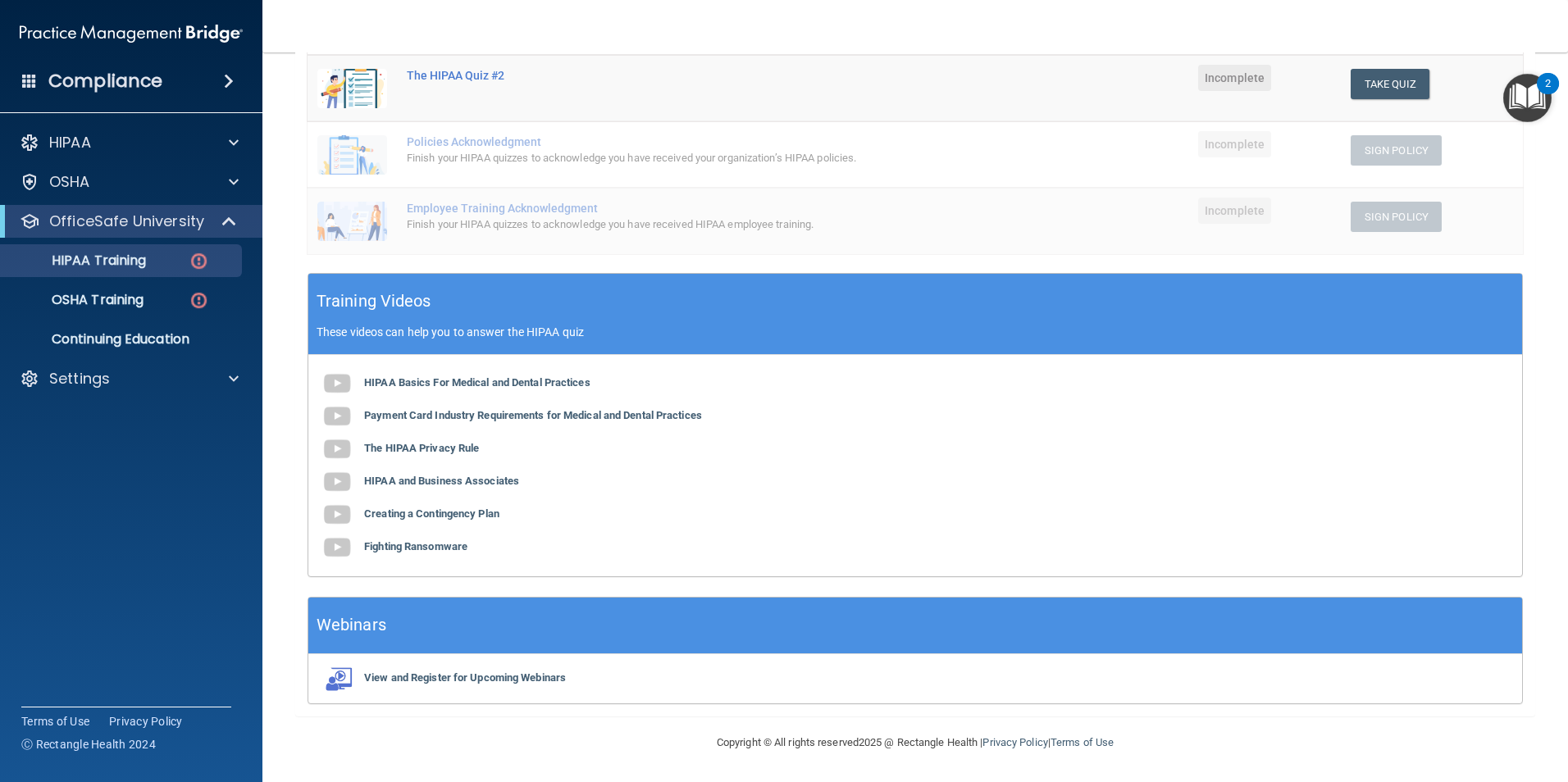
scroll to position [39, 0]
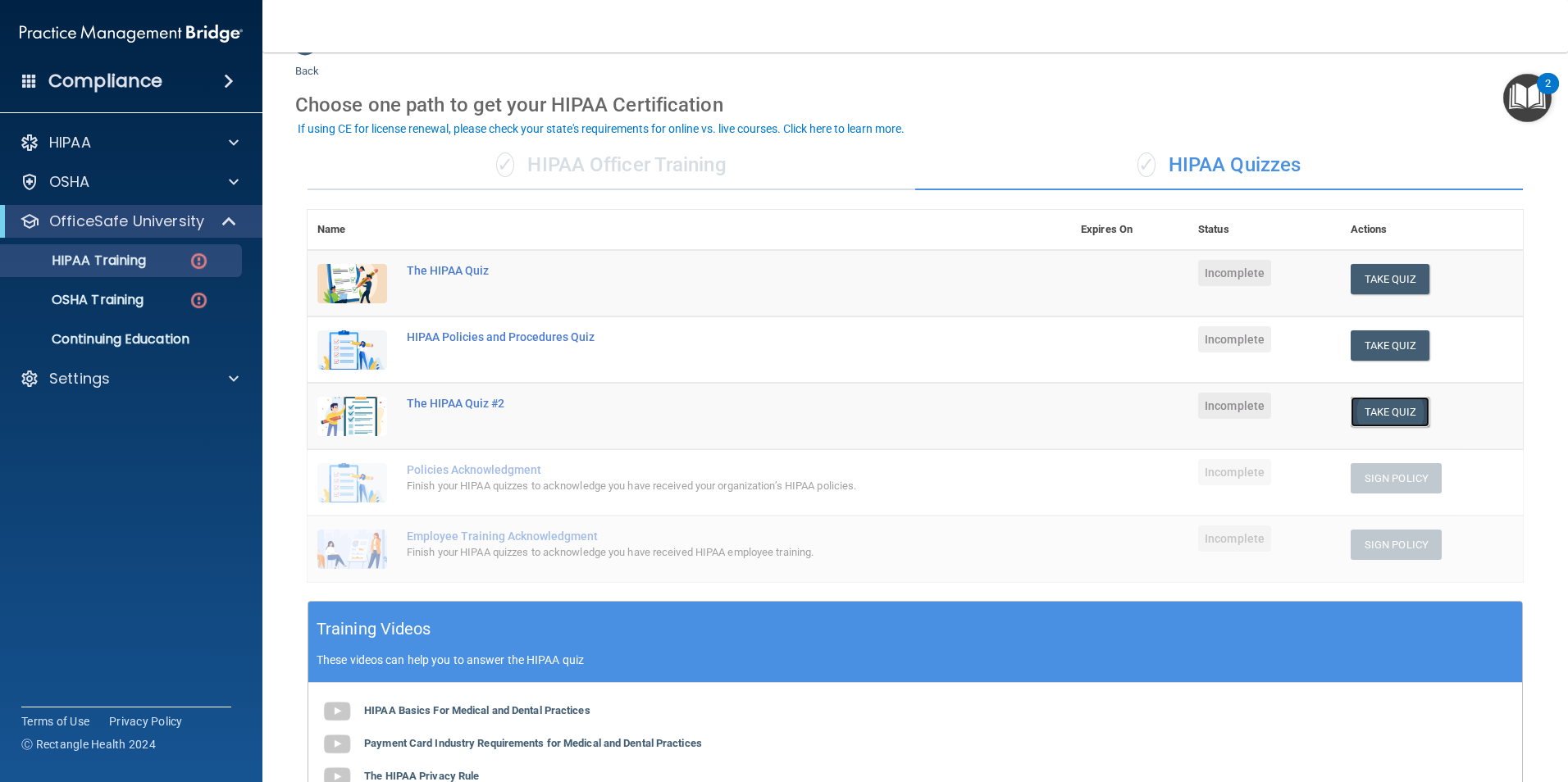
click at [1400, 411] on button "Take Quiz" at bounding box center [1390, 412] width 79 height 30
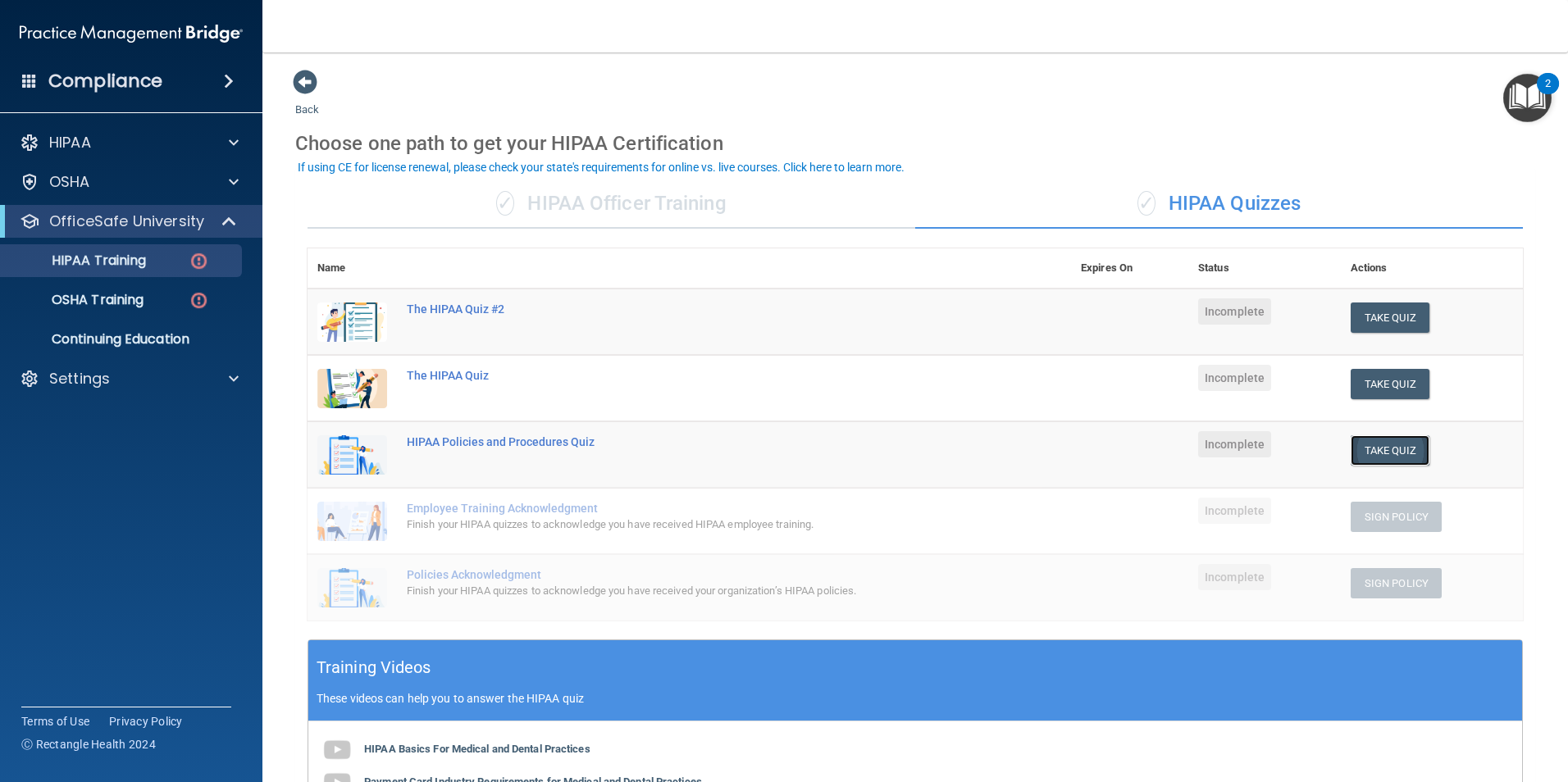
click at [1391, 454] on button "Take Quiz" at bounding box center [1390, 450] width 79 height 30
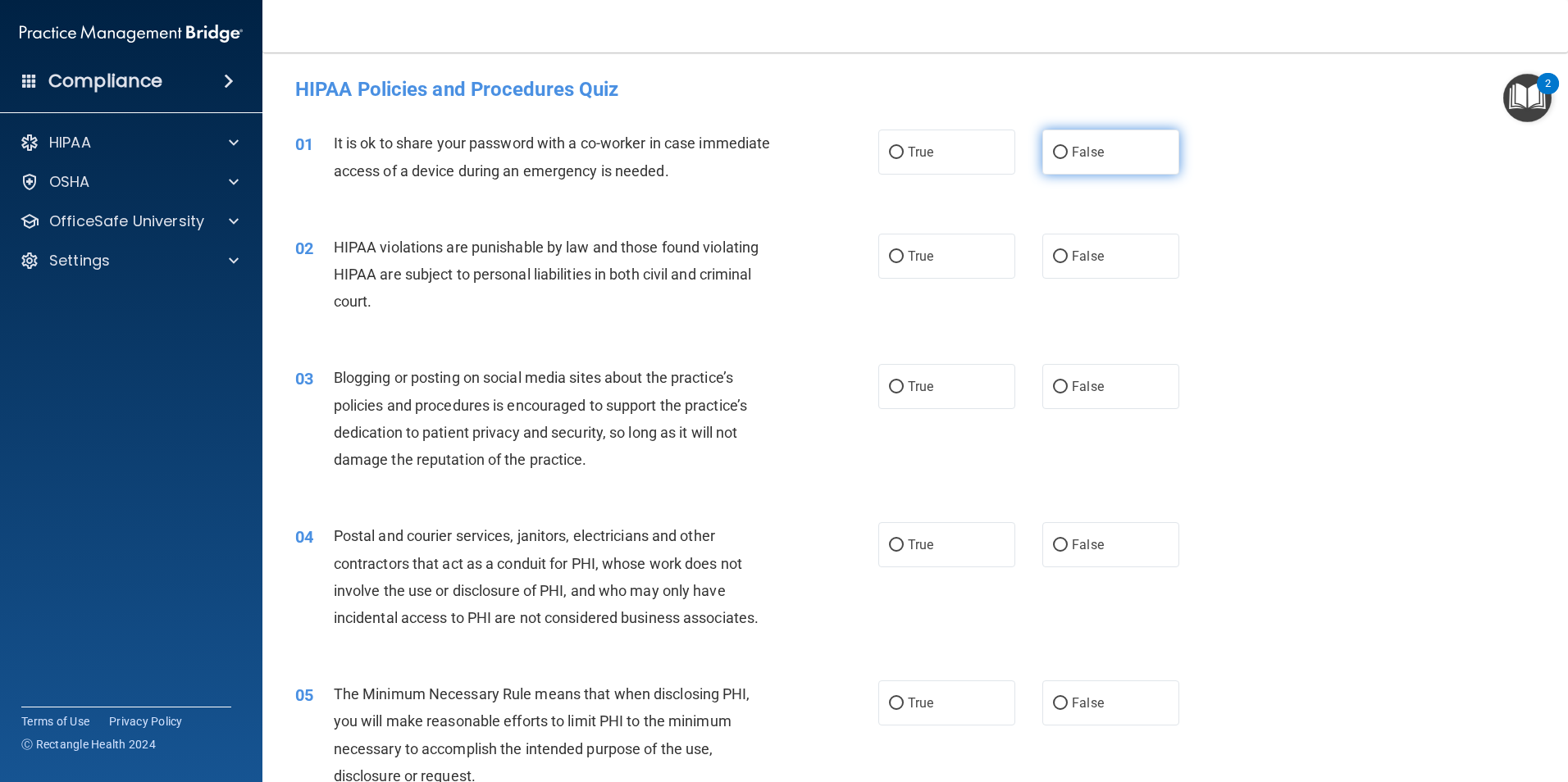
click at [1058, 150] on input "False" at bounding box center [1060, 152] width 15 height 13
radio input "true"
click at [893, 253] on input "True" at bounding box center [896, 257] width 15 height 13
radio input "true"
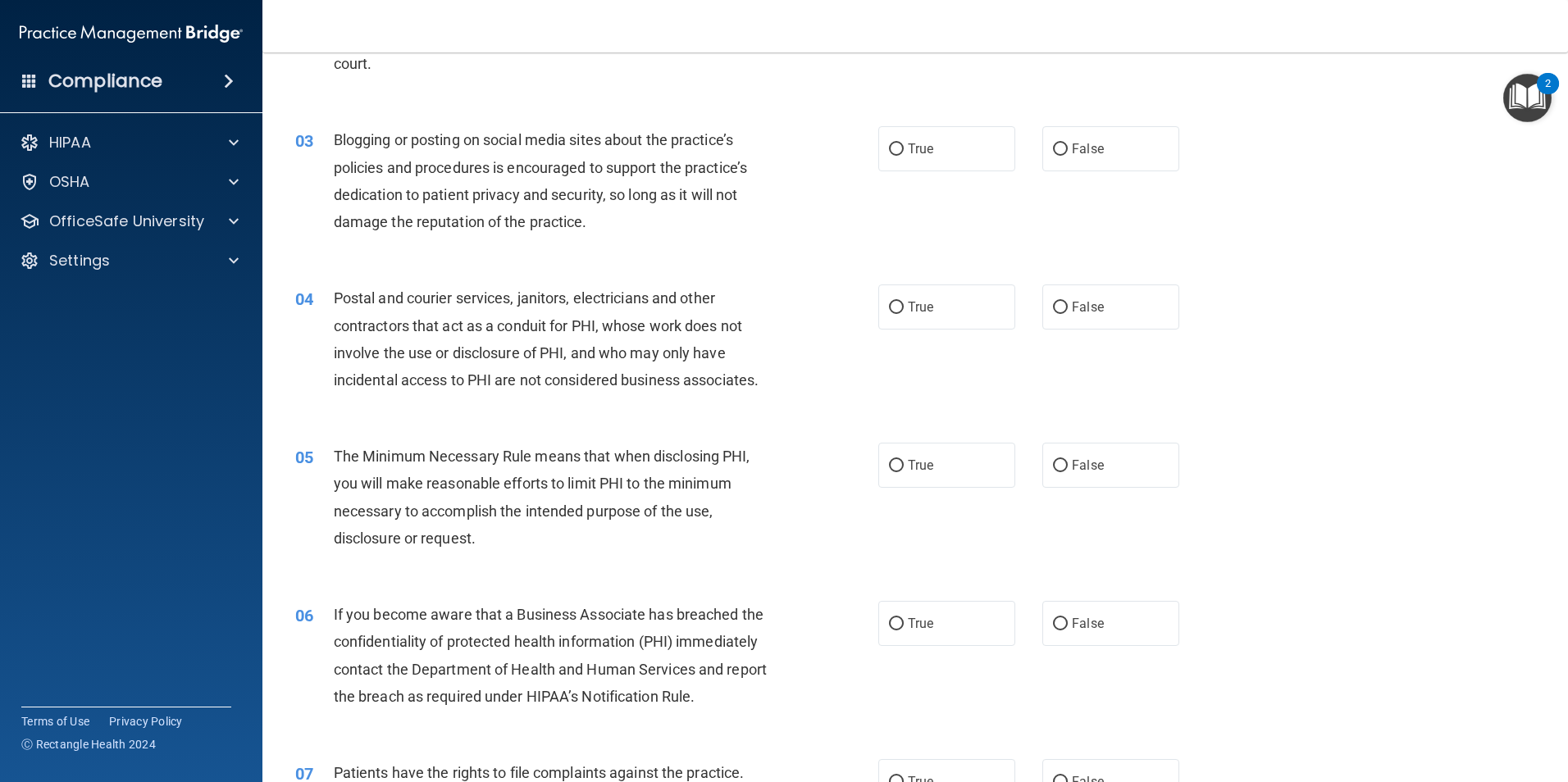
scroll to position [246, 0]
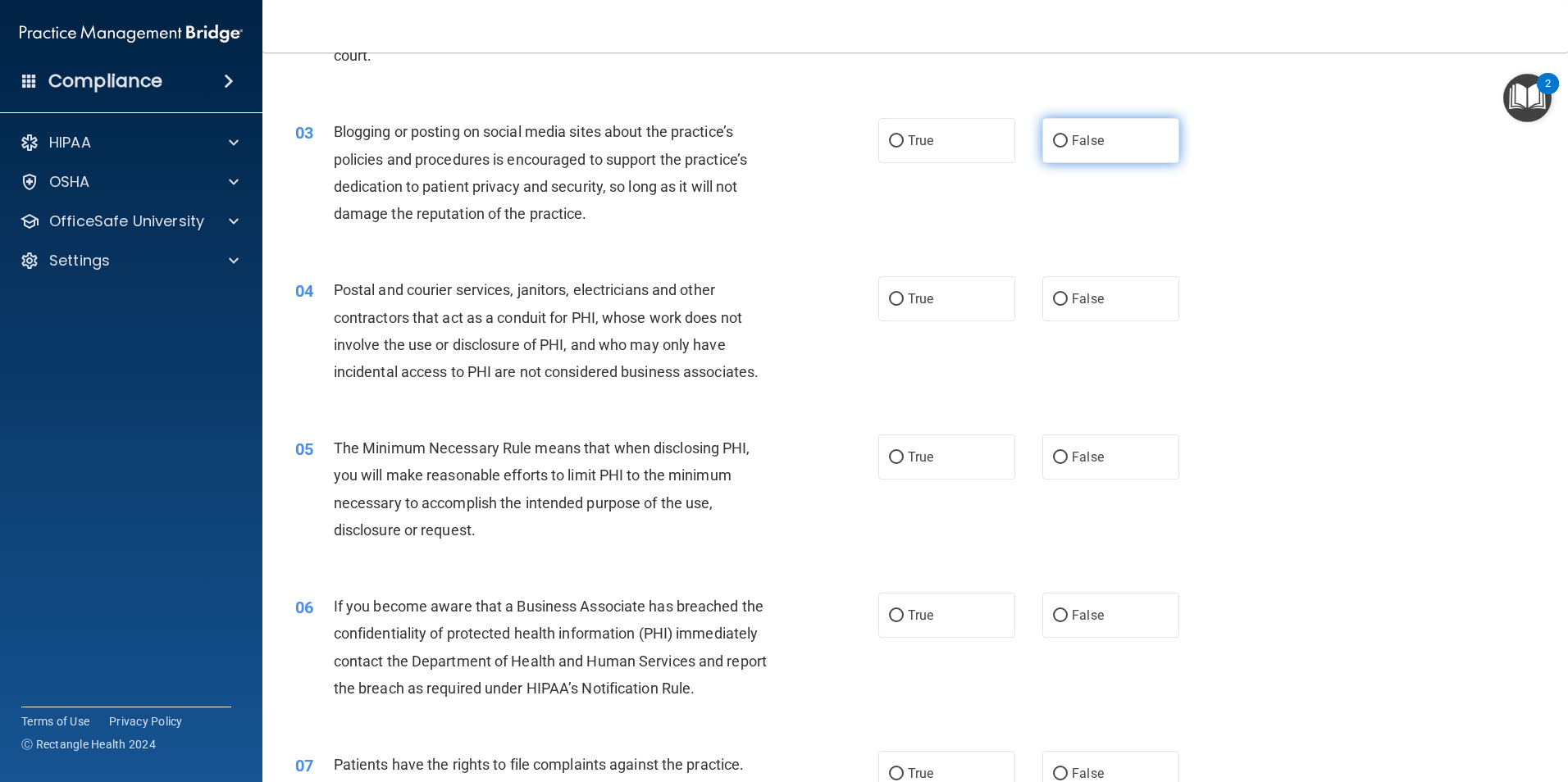
click at [1053, 139] on input "False" at bounding box center [1060, 141] width 15 height 13
radio input "true"
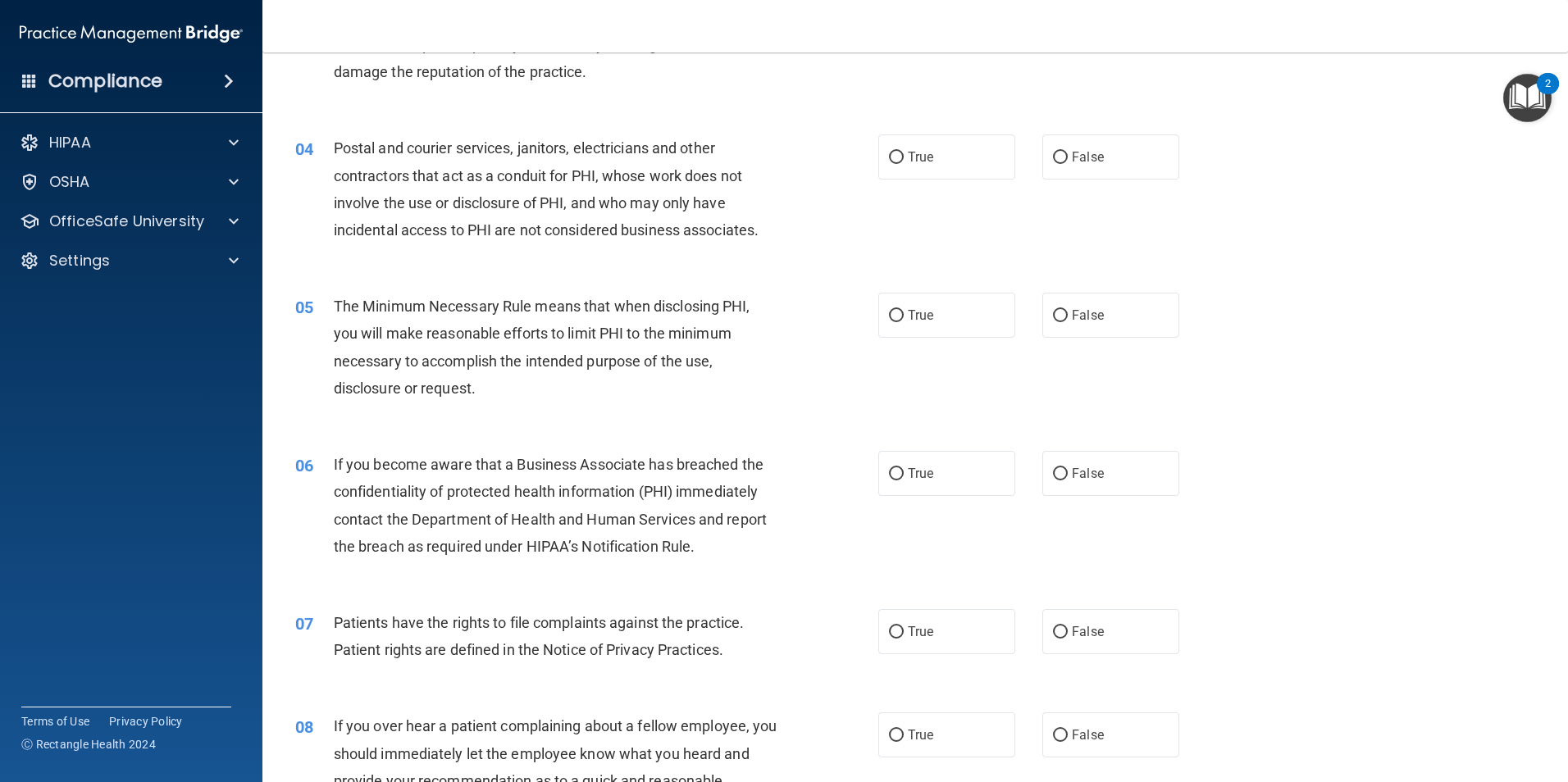
scroll to position [409, 0]
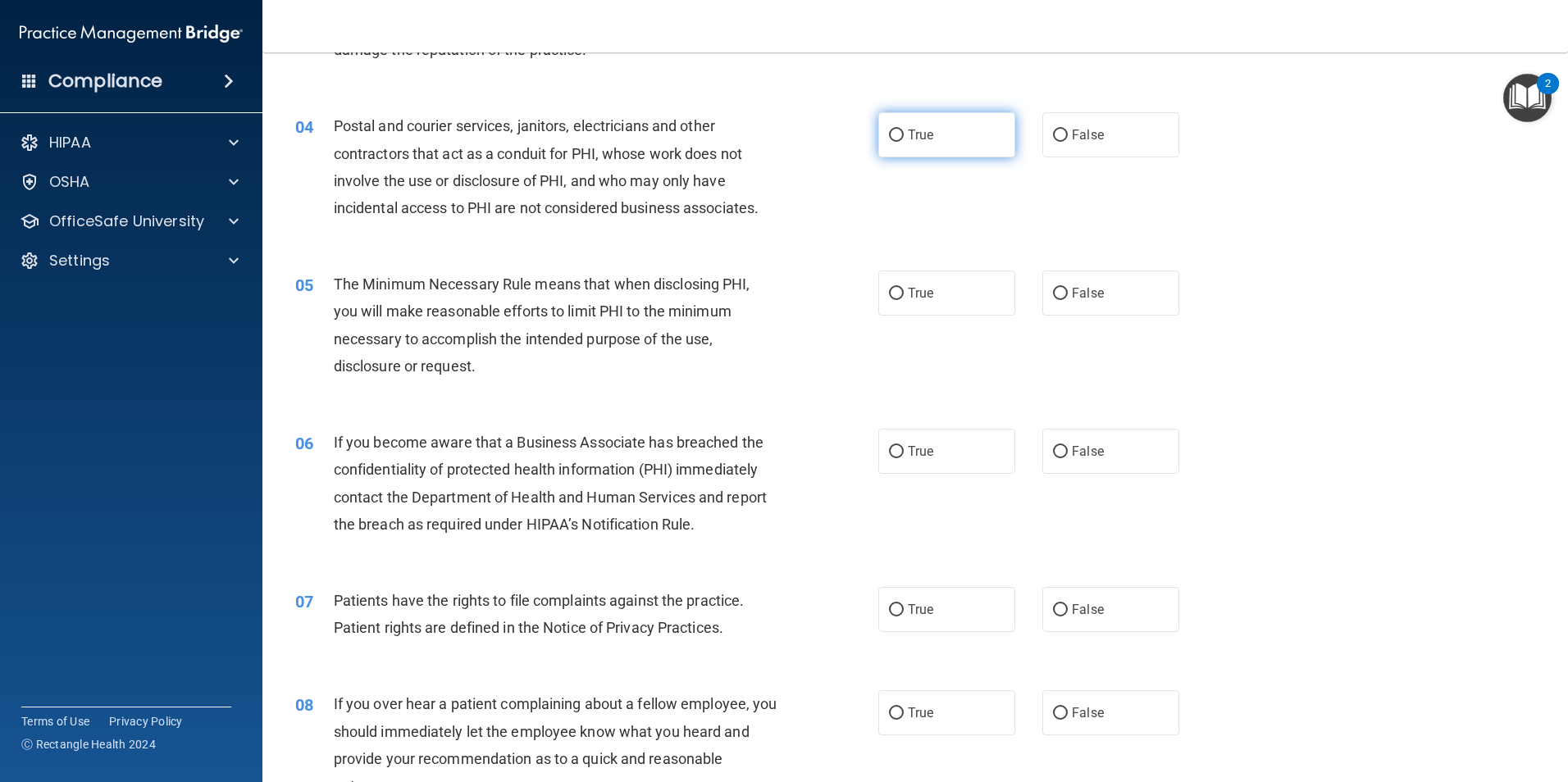
click at [895, 138] on input "True" at bounding box center [896, 136] width 15 height 13
radio input "true"
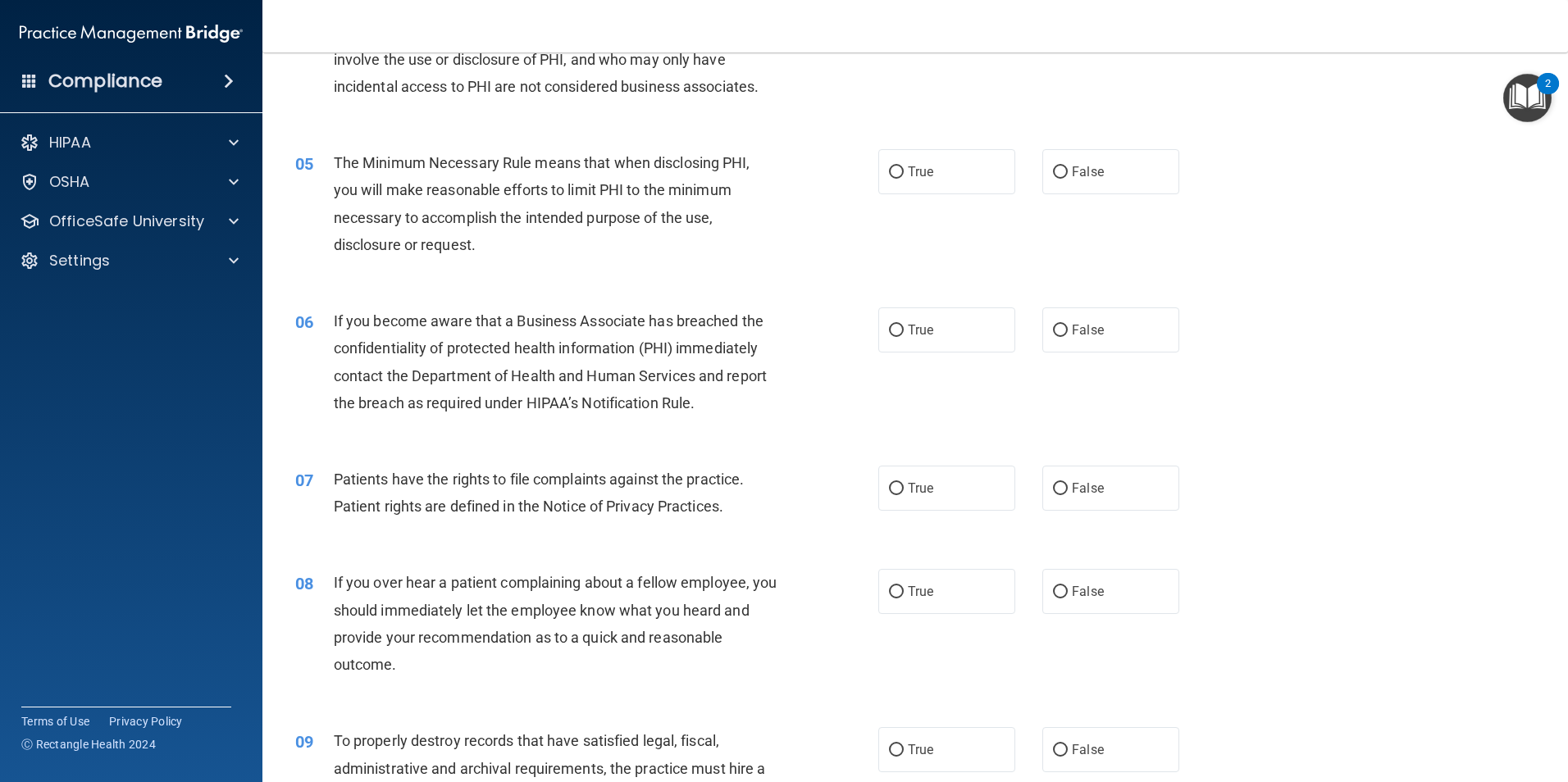
scroll to position [574, 0]
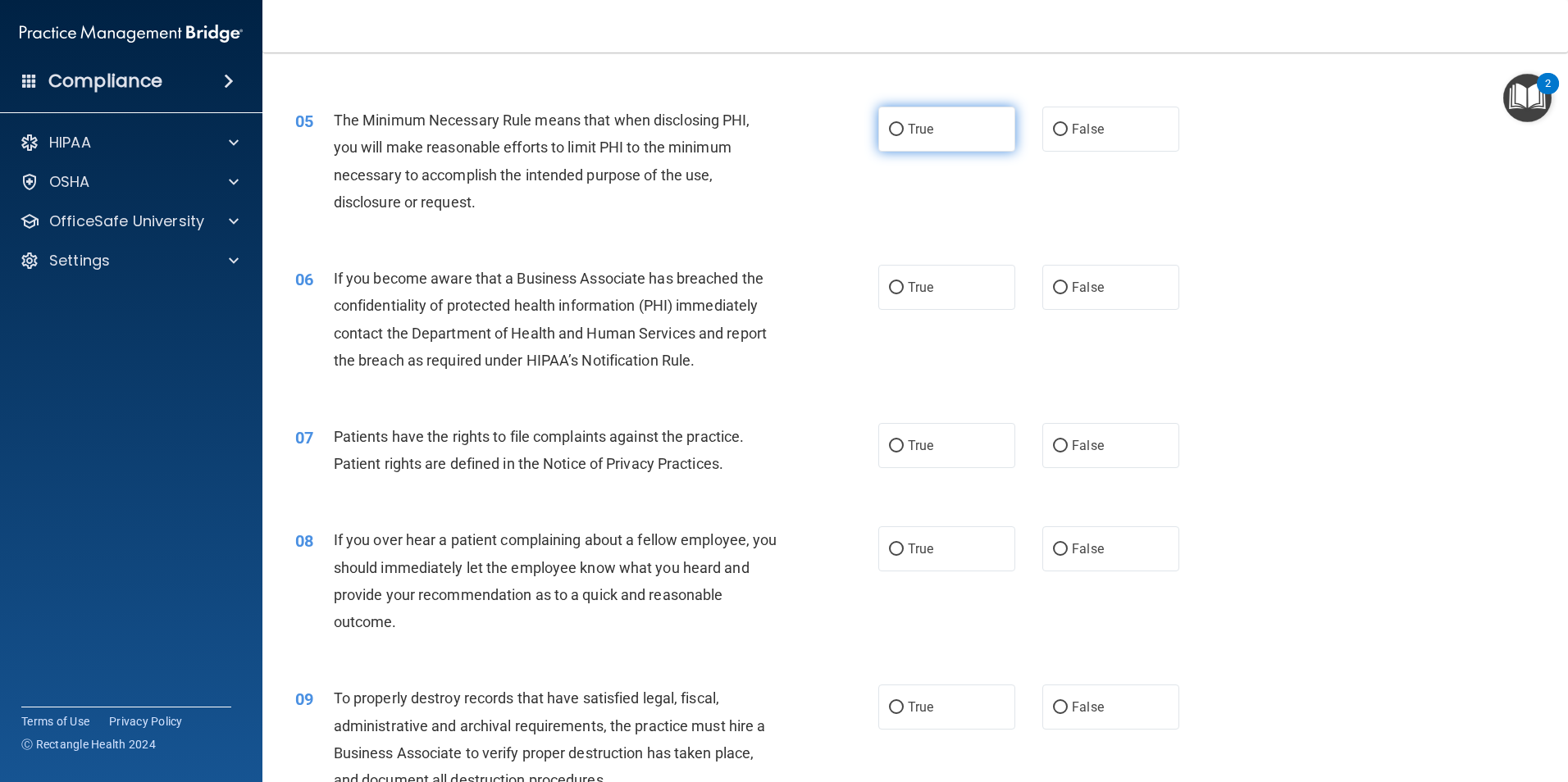
click at [898, 128] on label "True" at bounding box center [946, 129] width 137 height 45
click at [898, 128] on input "True" at bounding box center [896, 130] width 15 height 13
radio input "true"
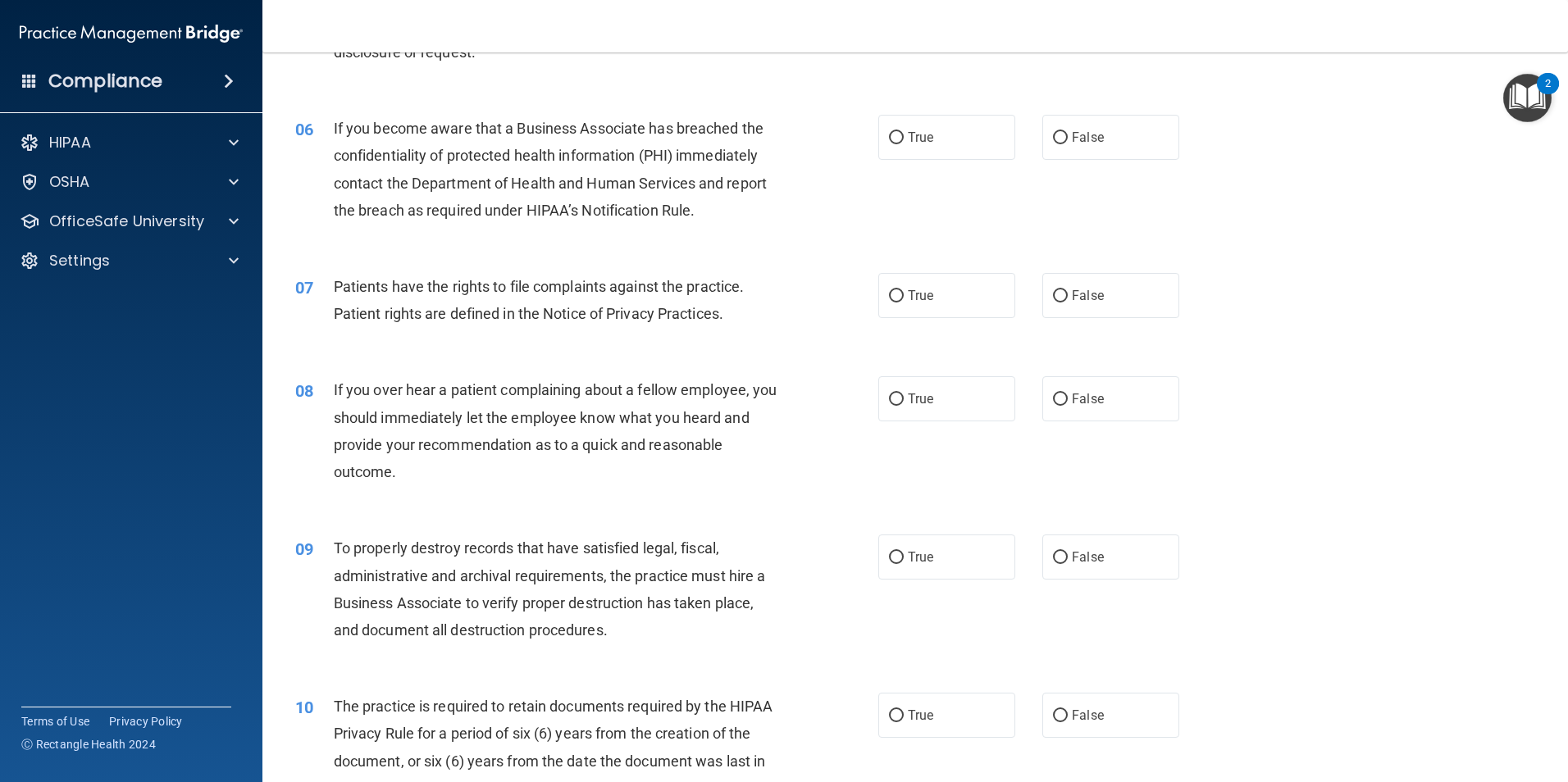
scroll to position [738, 0]
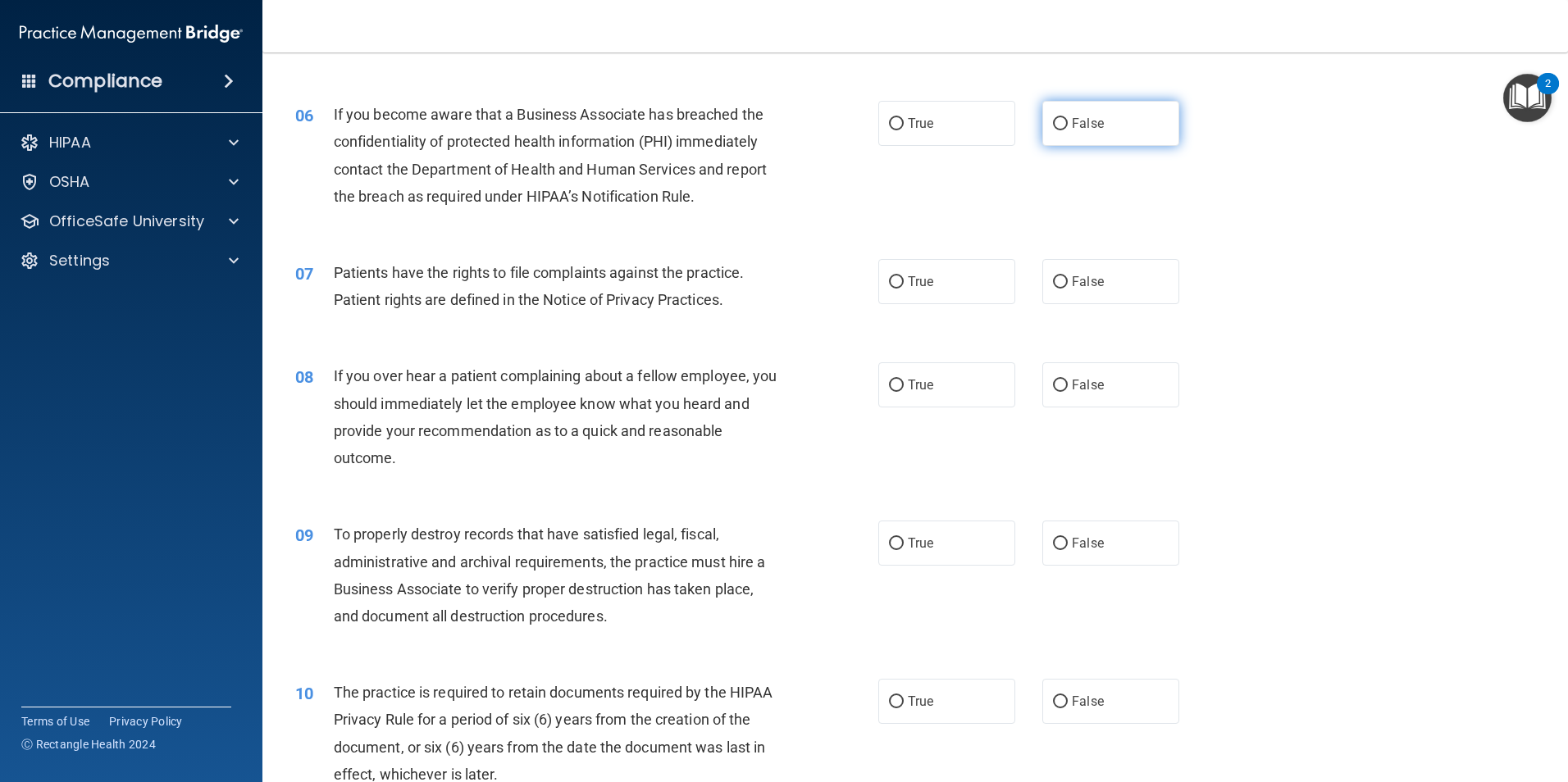
click at [1054, 122] on input "False" at bounding box center [1060, 124] width 15 height 13
radio input "true"
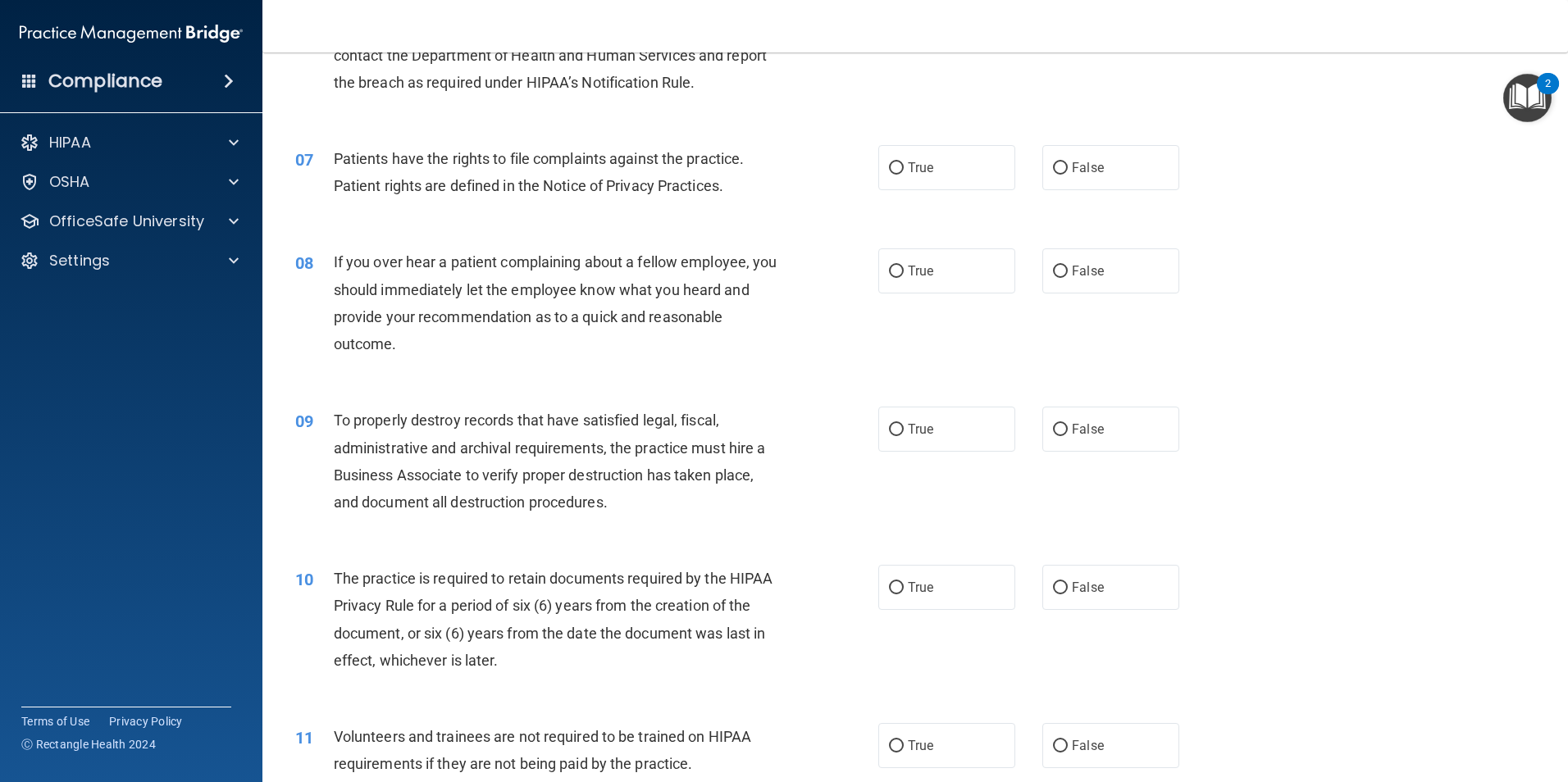
scroll to position [902, 0]
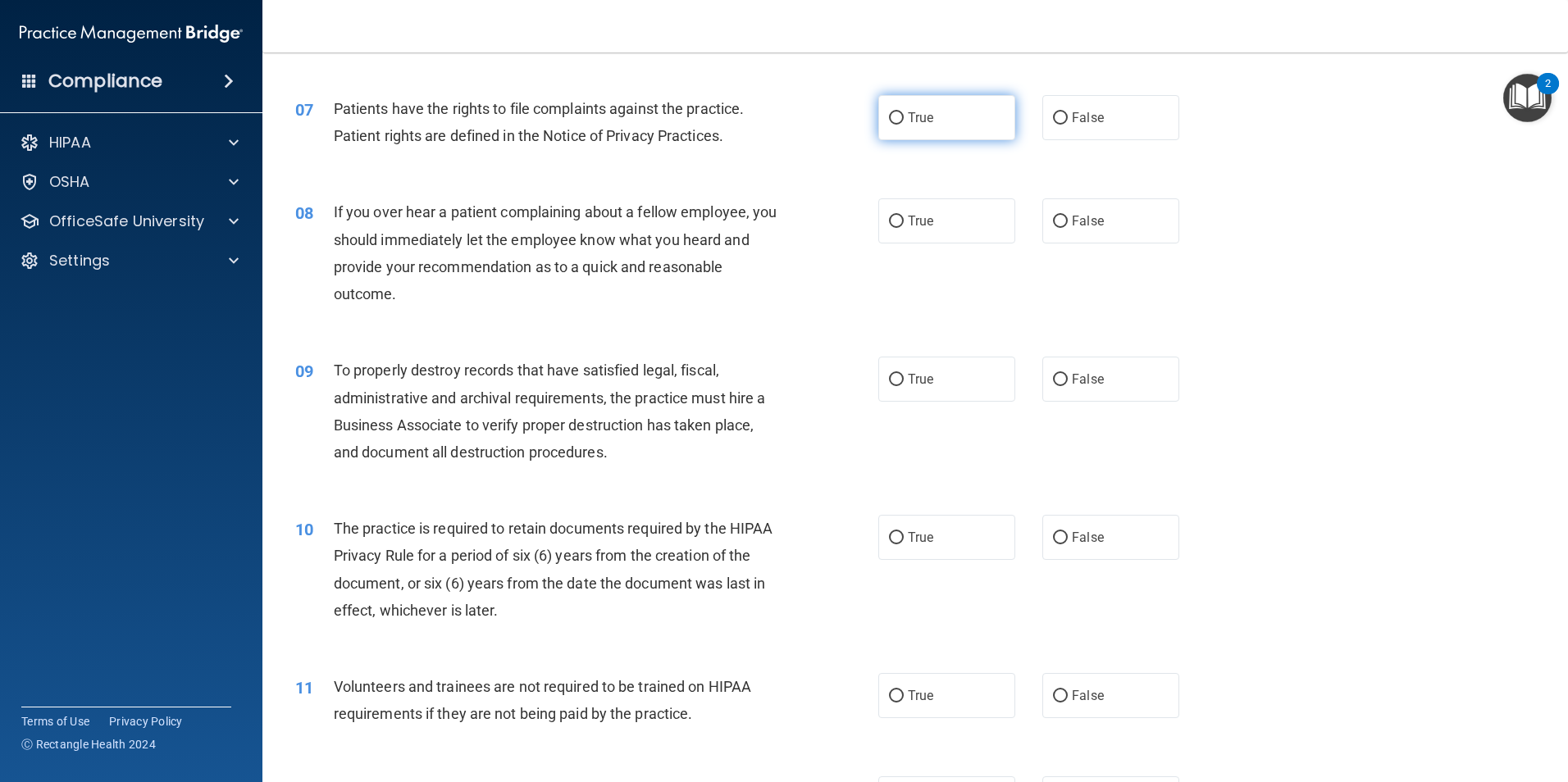
click at [891, 117] on input "True" at bounding box center [896, 118] width 15 height 13
radio input "true"
click at [1053, 218] on input "False" at bounding box center [1060, 221] width 15 height 13
radio input "true"
click at [1053, 375] on input "False" at bounding box center [1060, 379] width 15 height 13
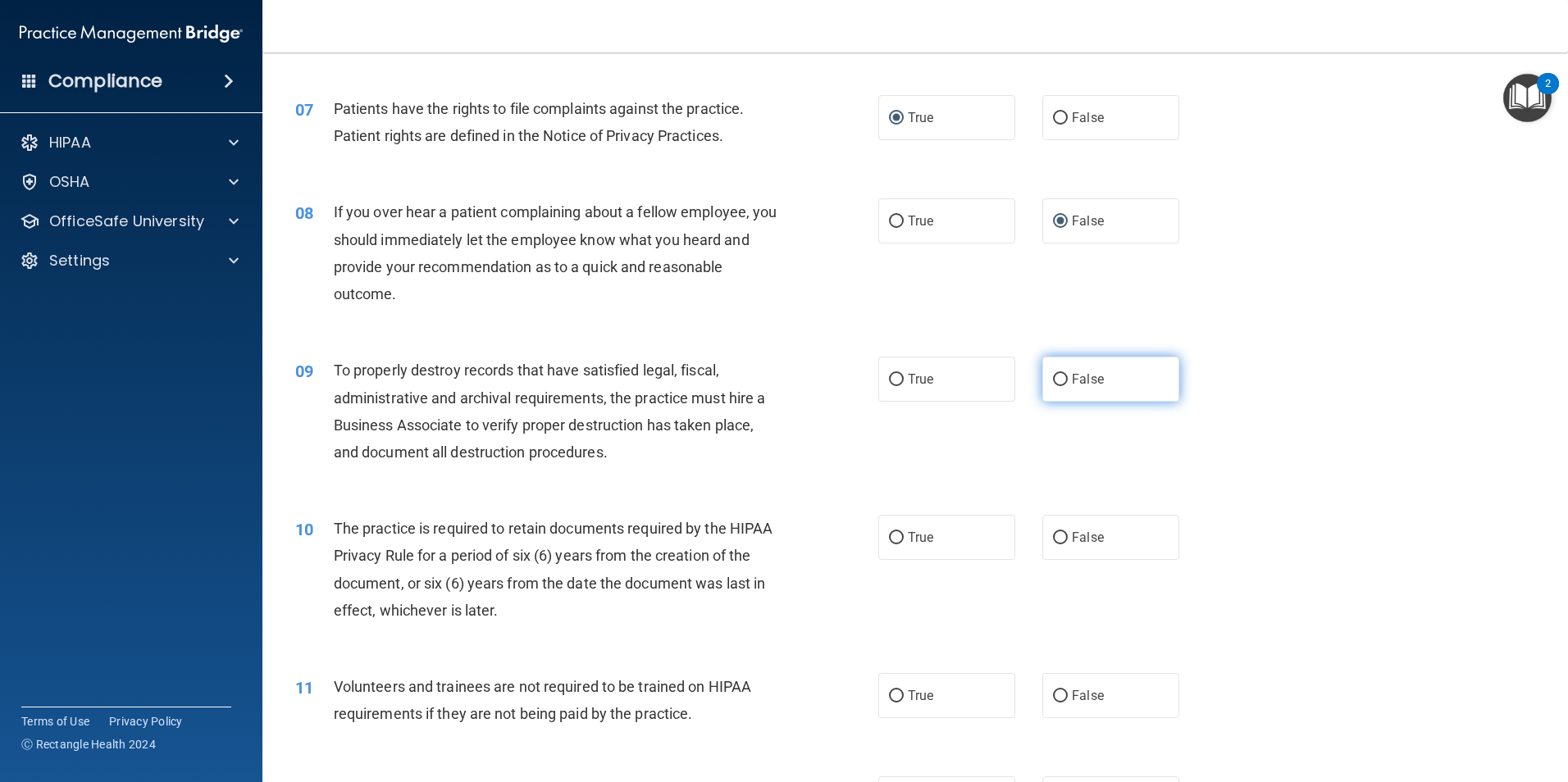
radio input "true"
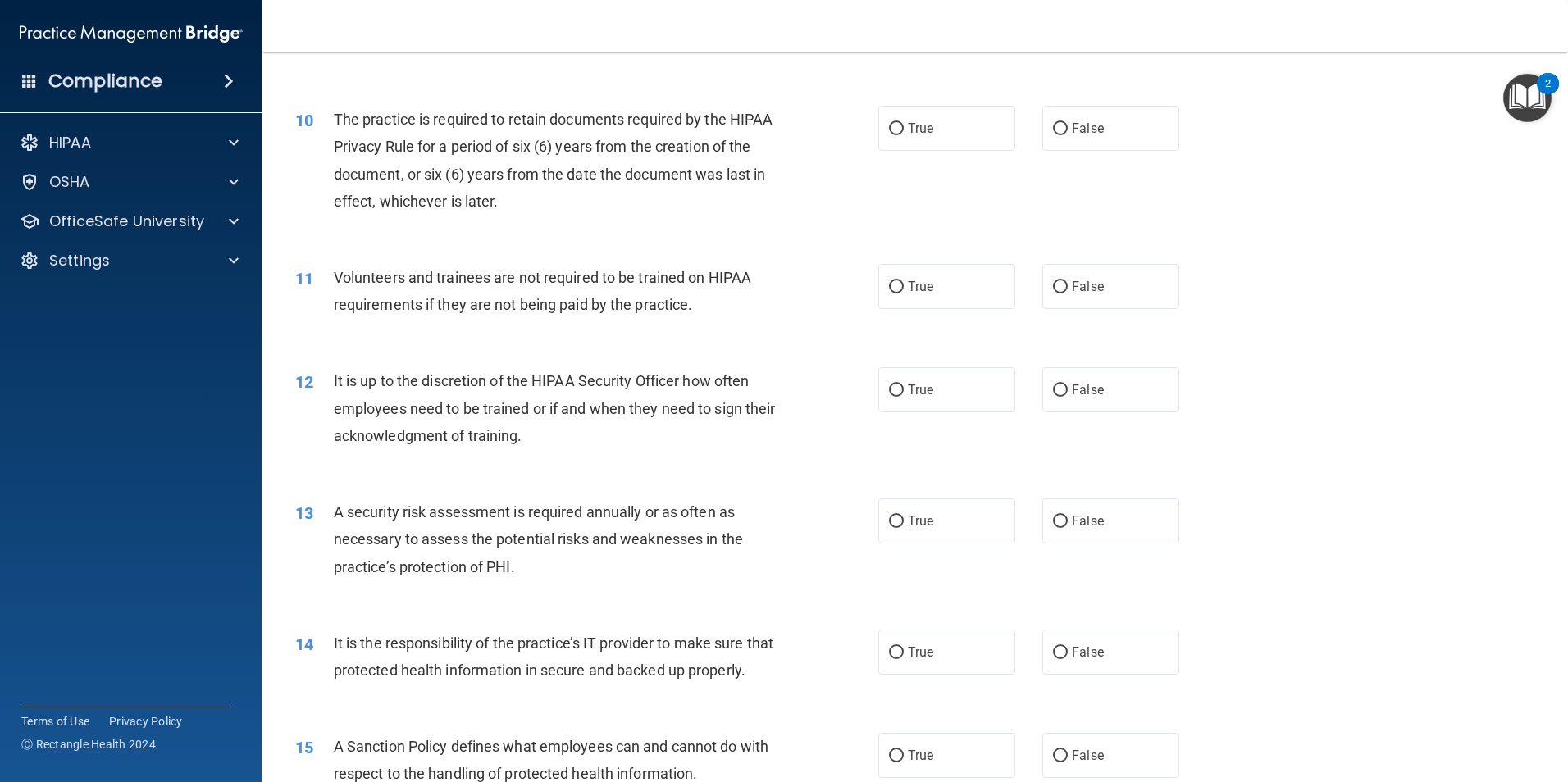
scroll to position [1311, 0]
click at [889, 133] on input "True" at bounding box center [896, 128] width 15 height 13
radio input "true"
click at [1055, 286] on input "False" at bounding box center [1060, 286] width 15 height 13
radio input "true"
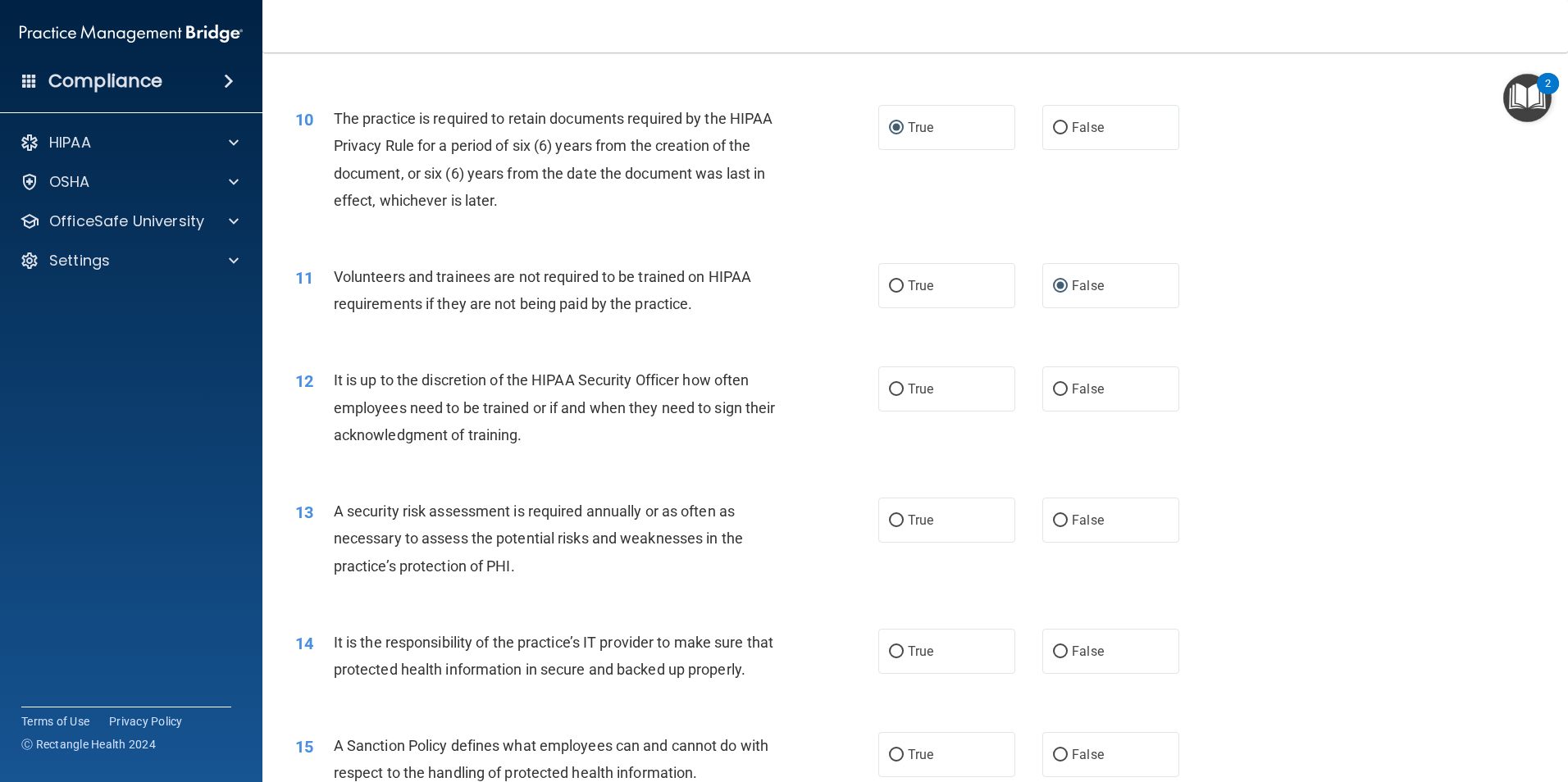
scroll to position [1393, 0]
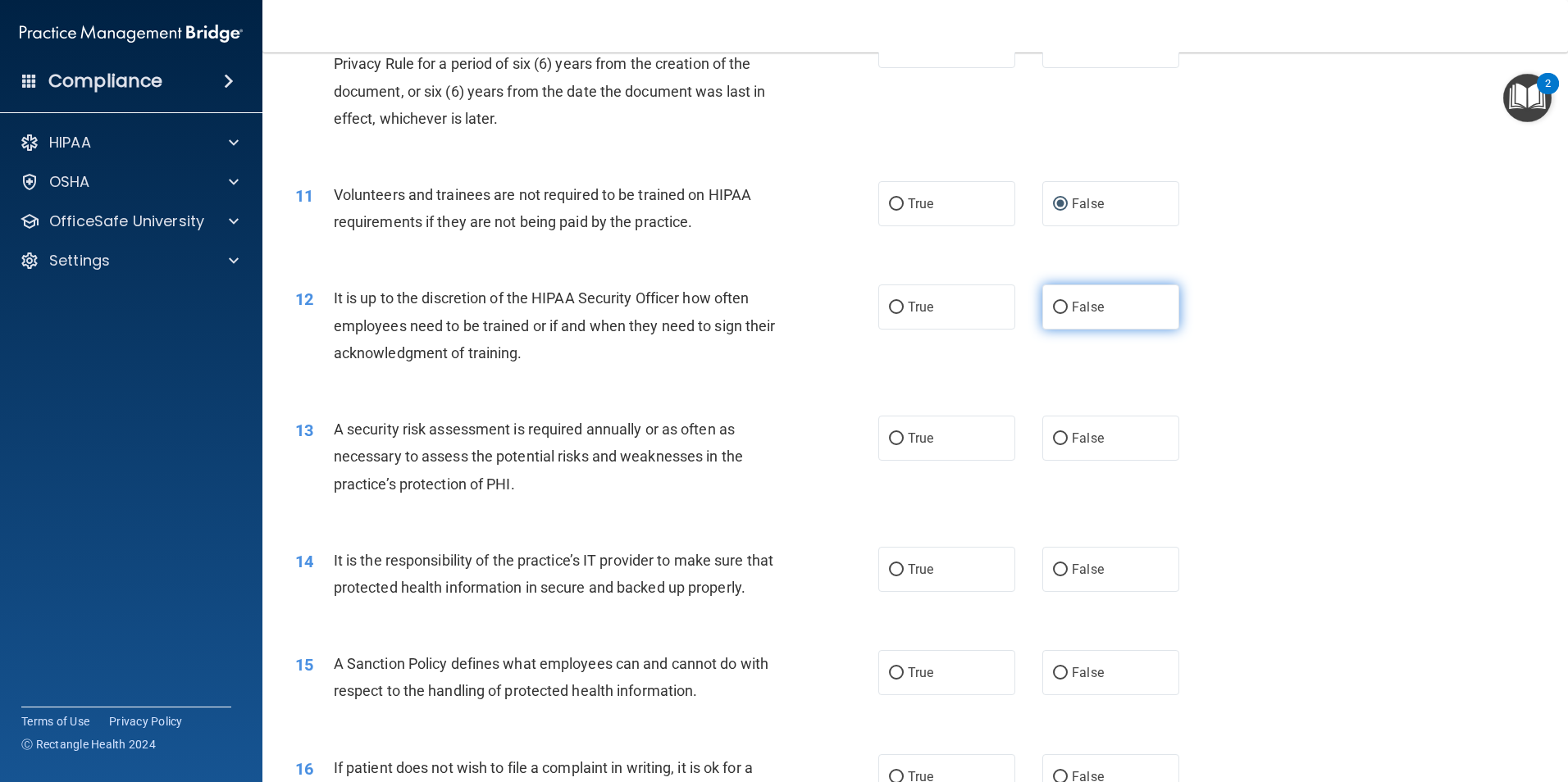
click at [1059, 306] on input "False" at bounding box center [1060, 307] width 15 height 13
radio input "true"
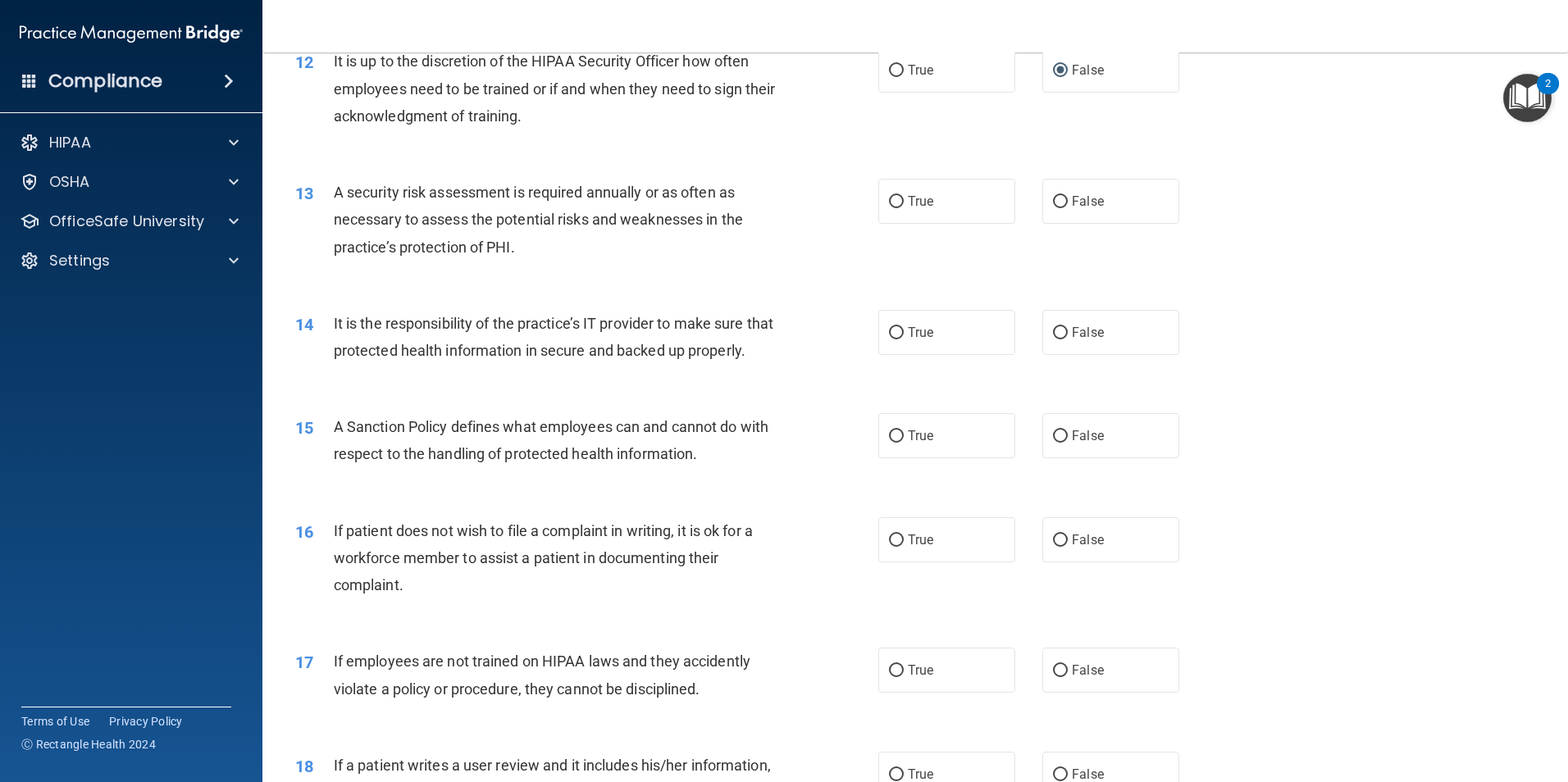
scroll to position [1639, 0]
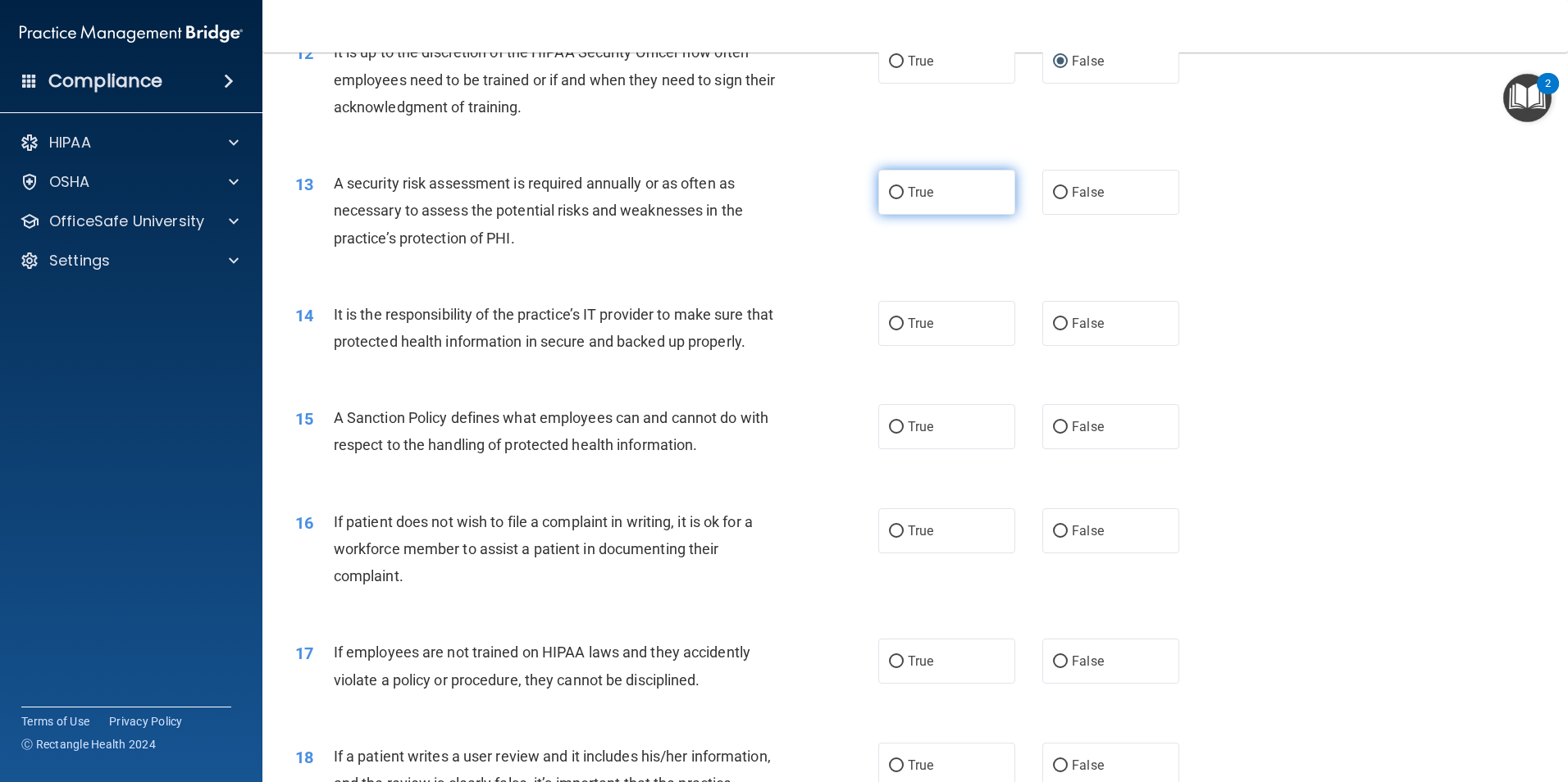
click at [889, 188] on input "True" at bounding box center [896, 193] width 15 height 13
radio input "true"
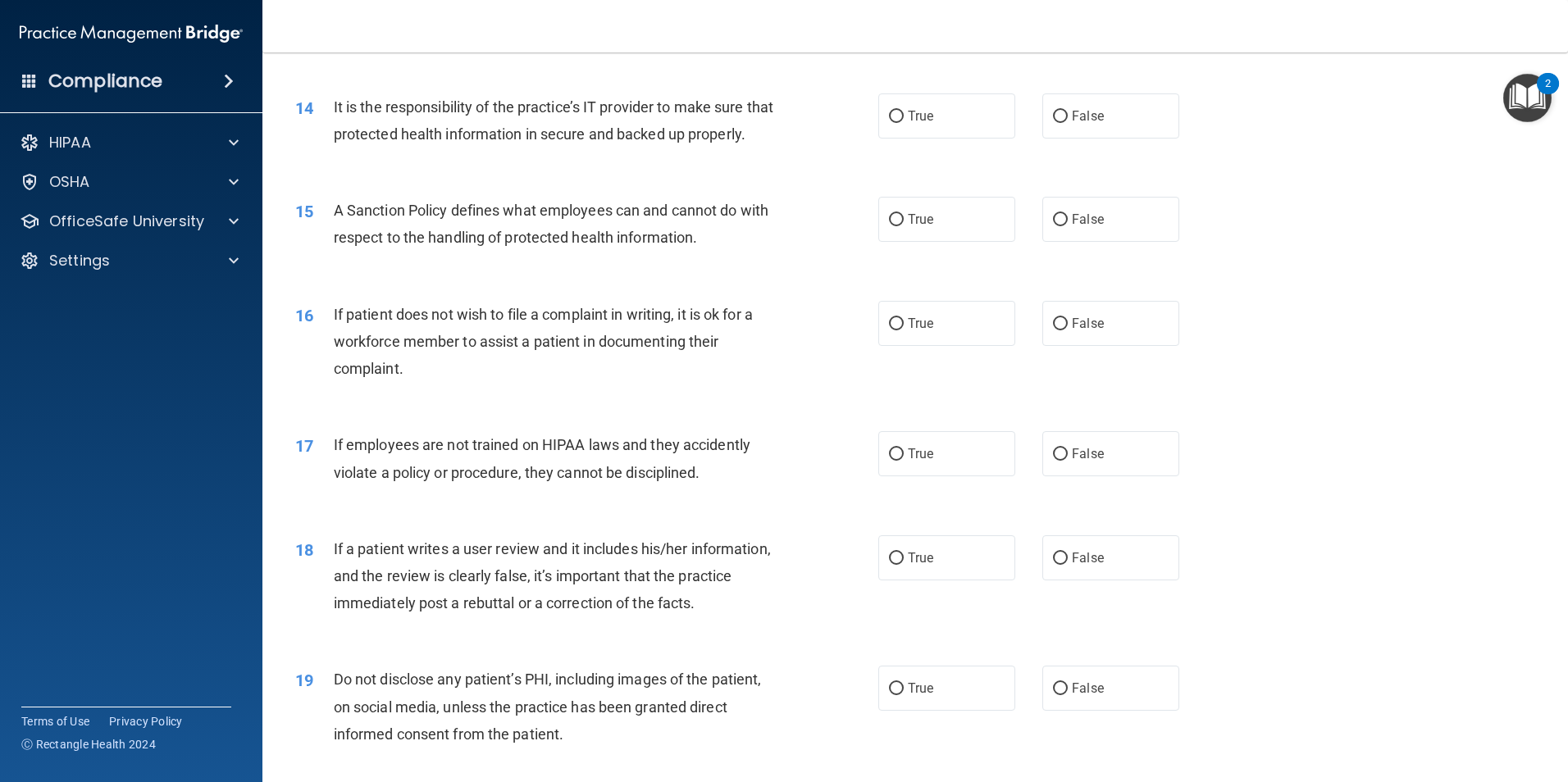
scroll to position [1886, 0]
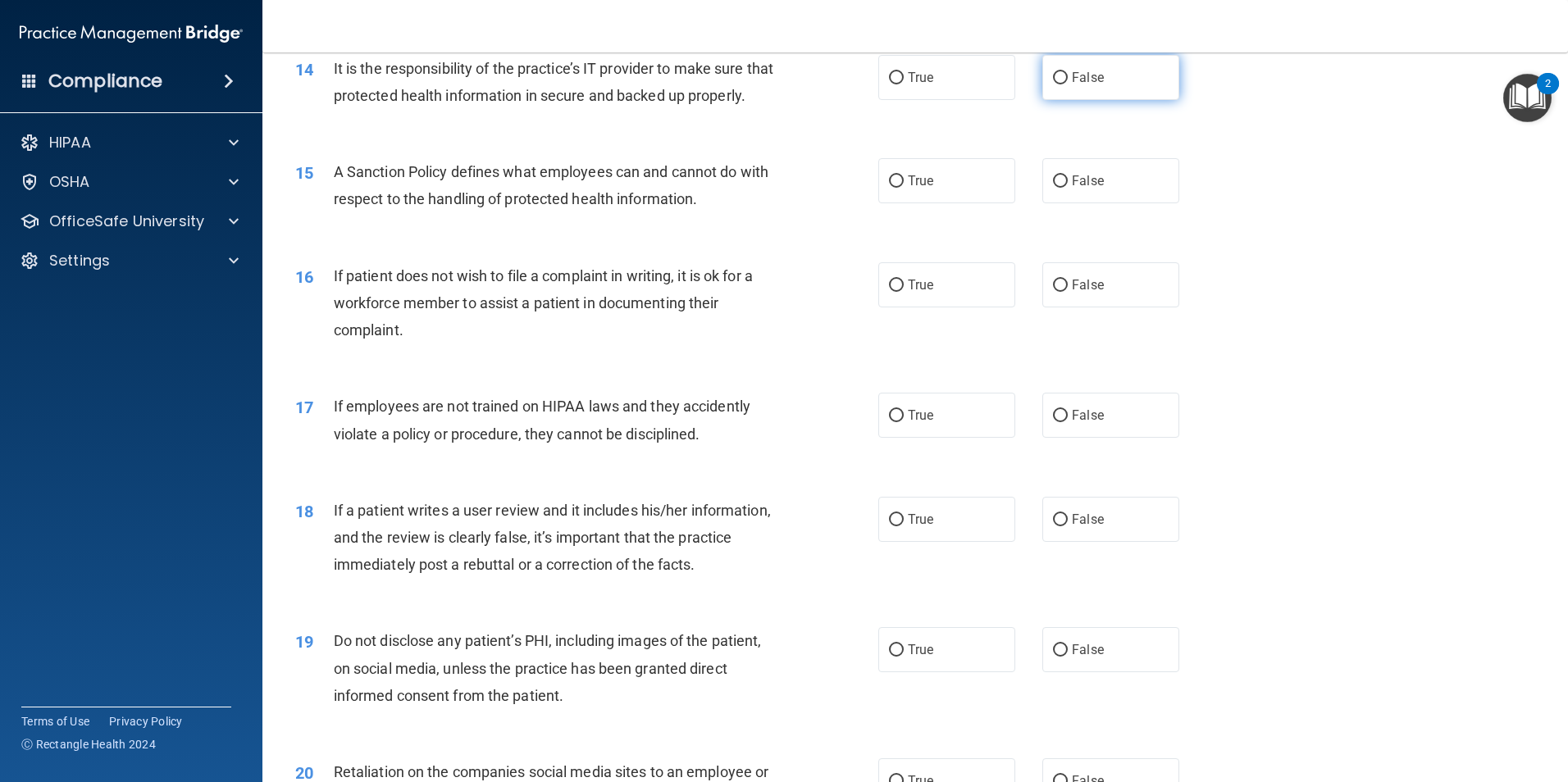
click at [1053, 78] on input "False" at bounding box center [1060, 78] width 15 height 13
radio input "true"
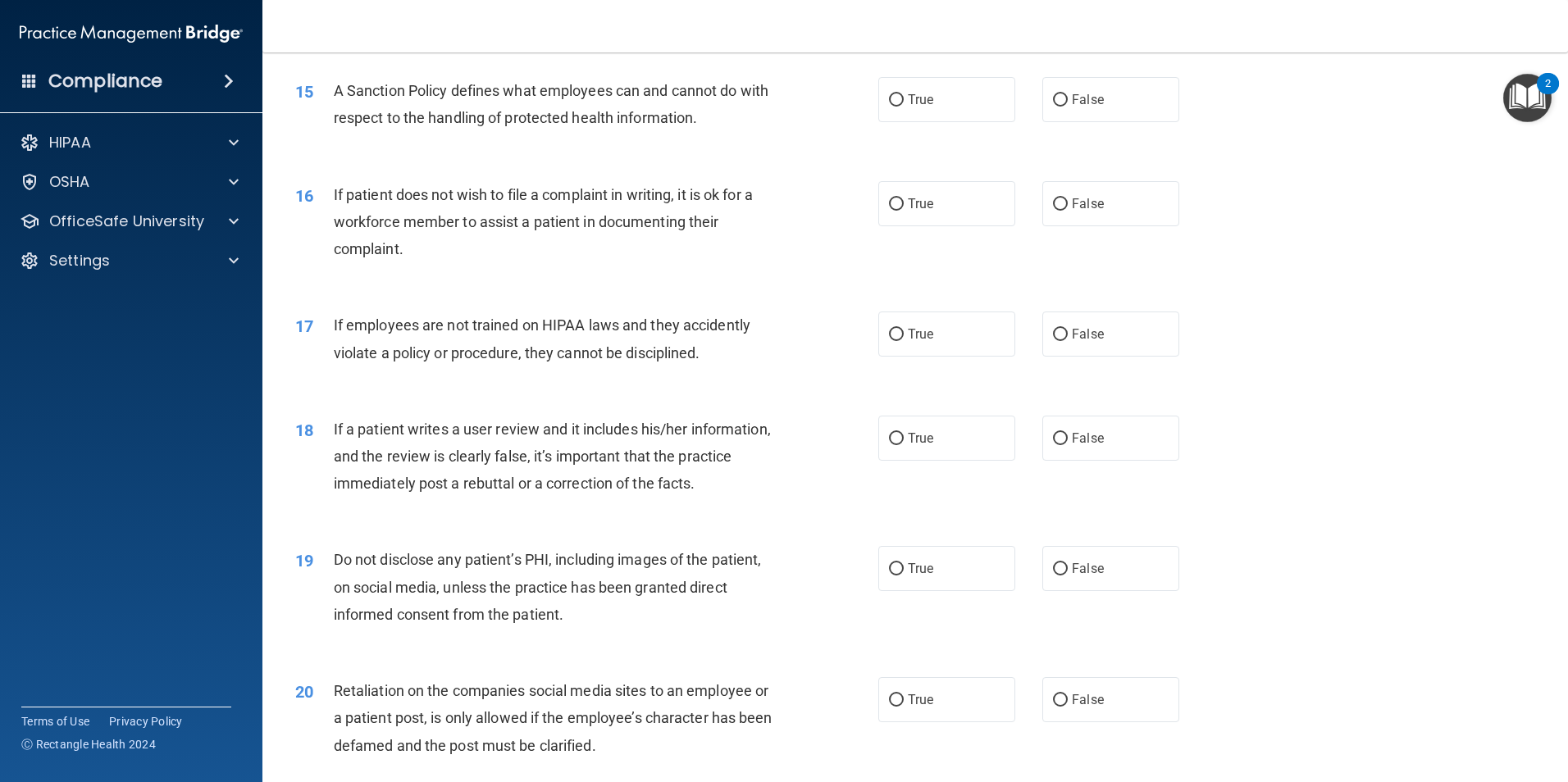
scroll to position [1967, 0]
click at [894, 105] on input "True" at bounding box center [896, 100] width 15 height 13
radio input "true"
click at [1055, 105] on input "False" at bounding box center [1060, 100] width 15 height 13
radio input "true"
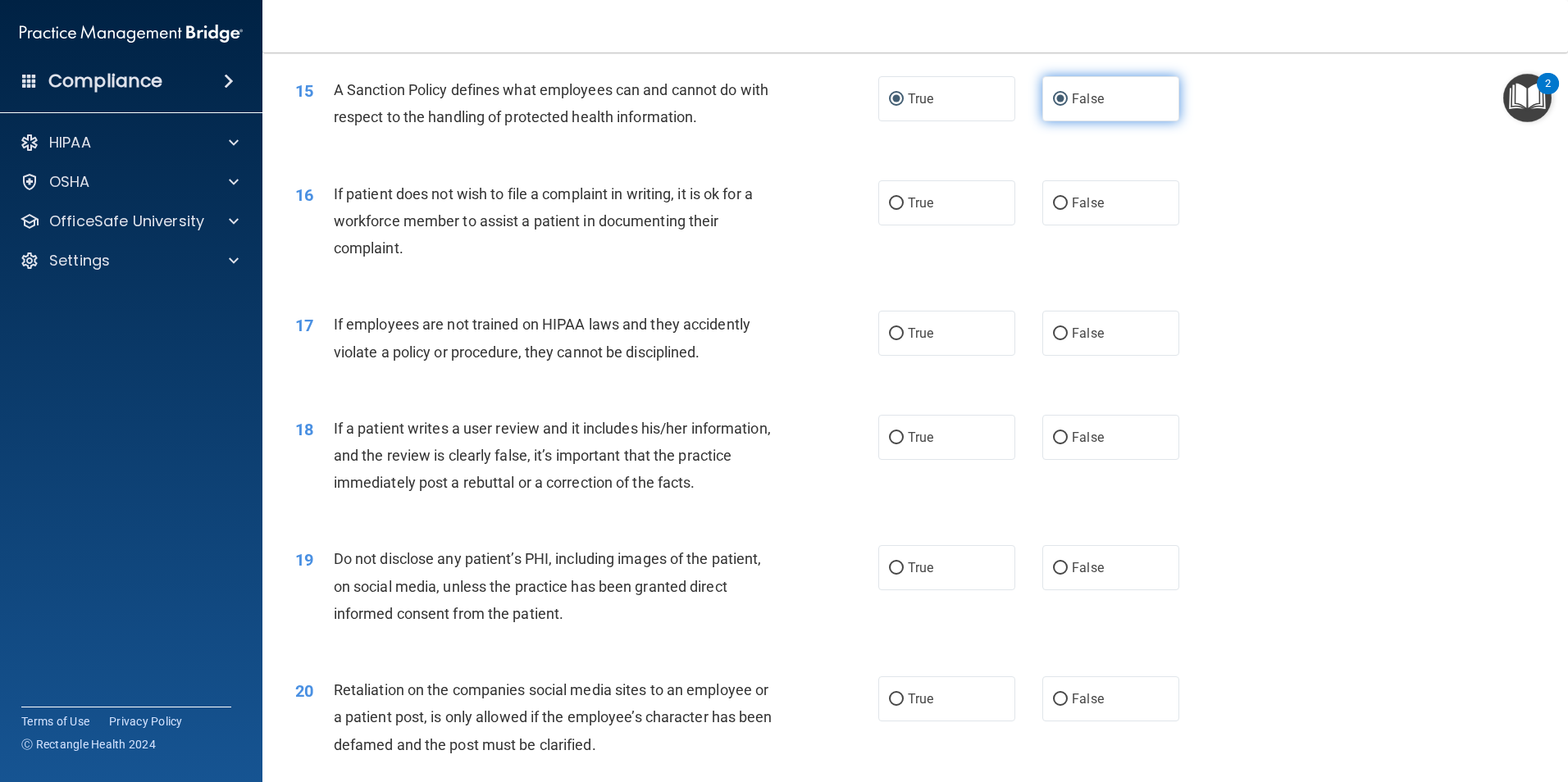
radio input "false"
click at [897, 210] on input "True" at bounding box center [896, 203] width 15 height 13
radio input "true"
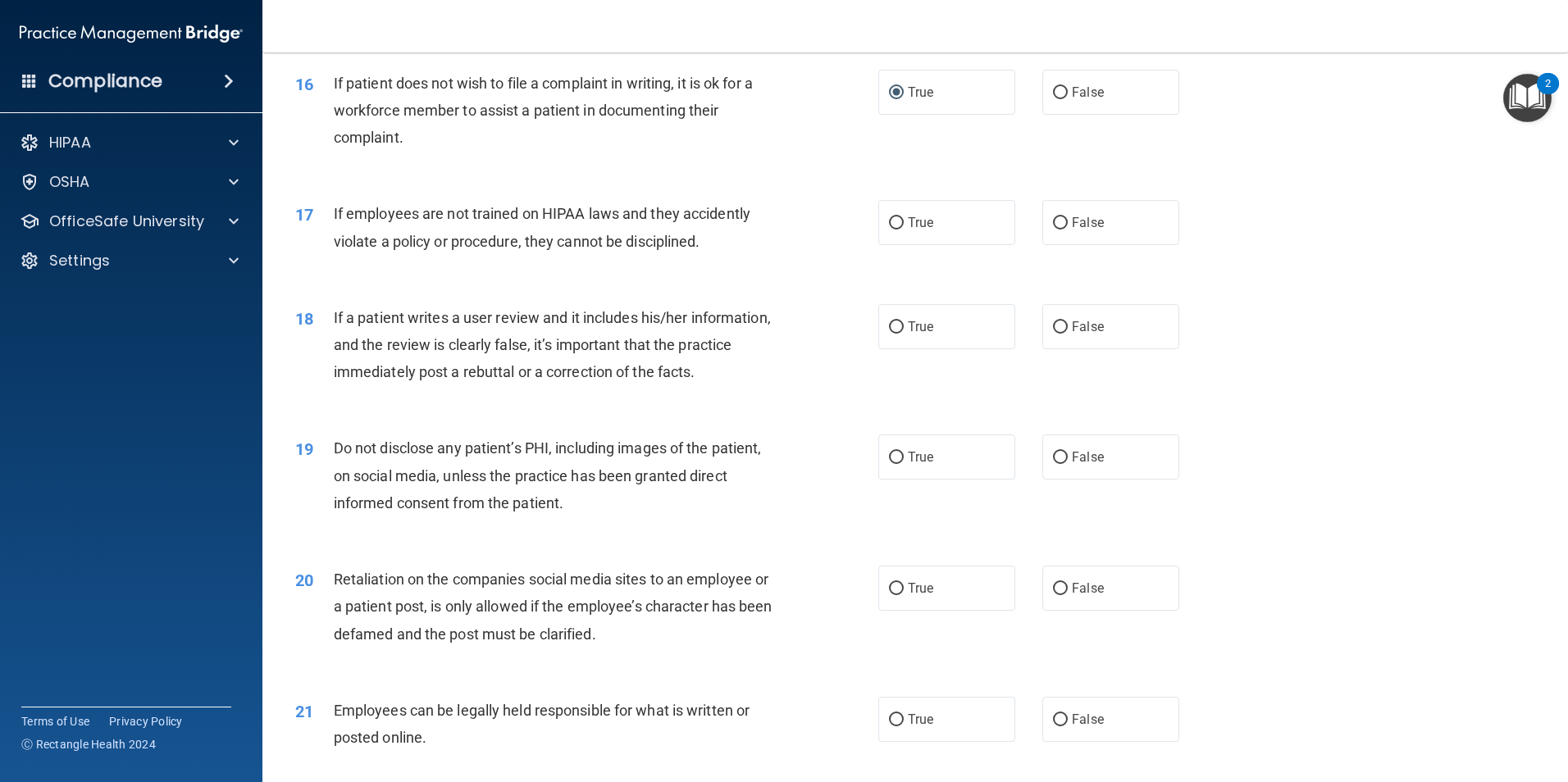
scroll to position [2049, 0]
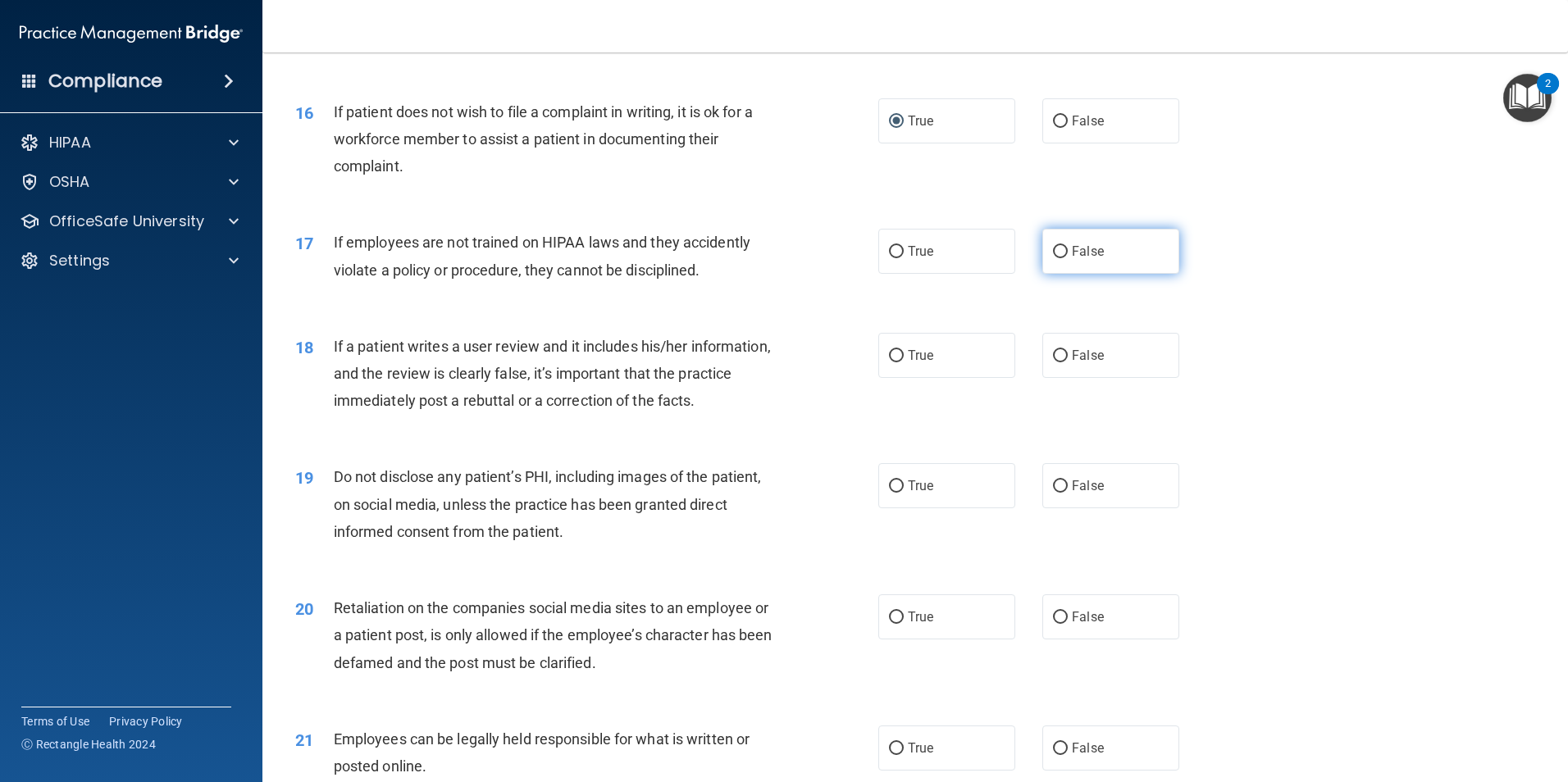
click at [1053, 258] on input "False" at bounding box center [1060, 252] width 15 height 13
radio input "true"
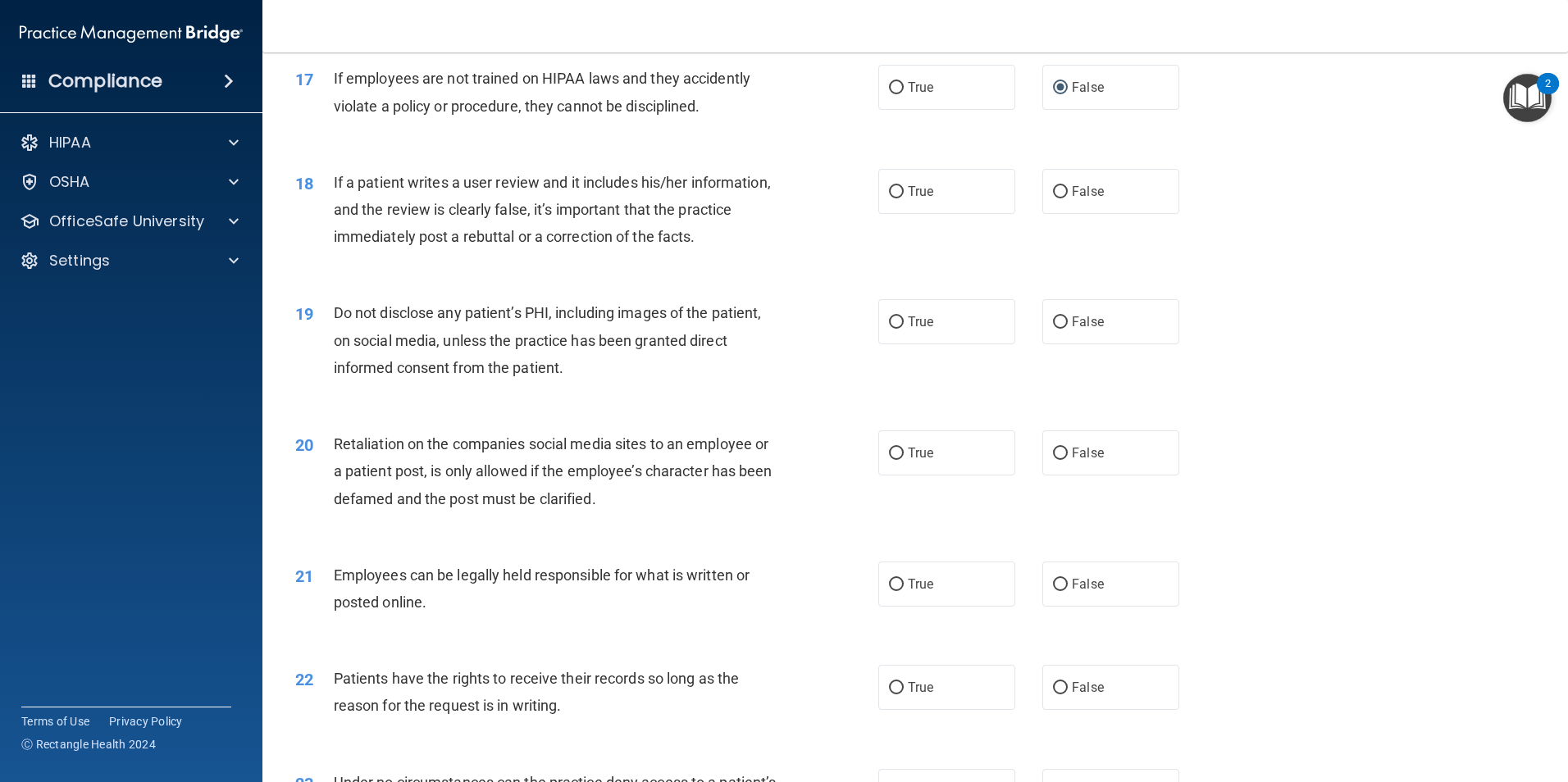
scroll to position [2295, 0]
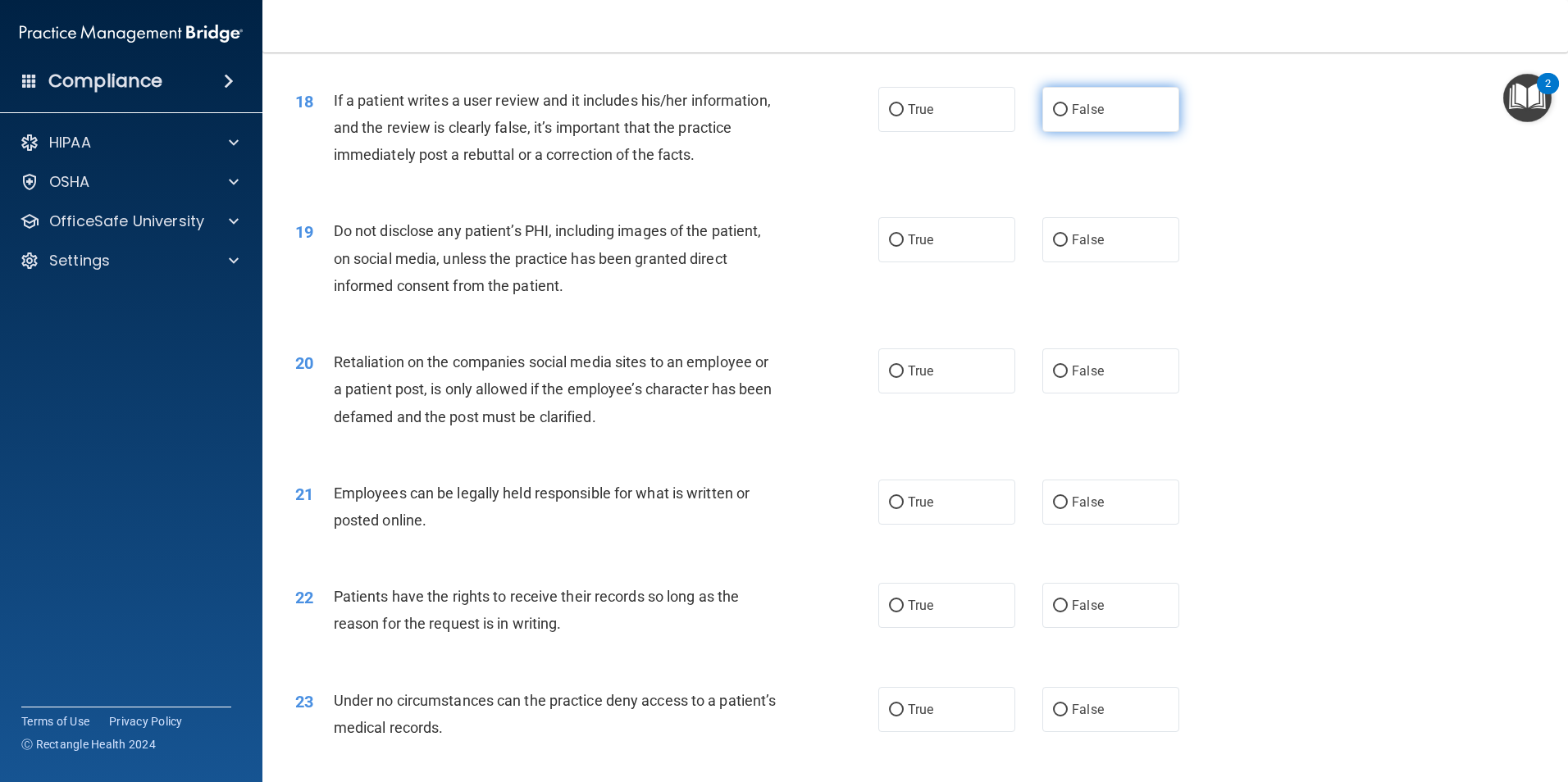
click at [1053, 116] on input "False" at bounding box center [1060, 110] width 15 height 13
radio input "true"
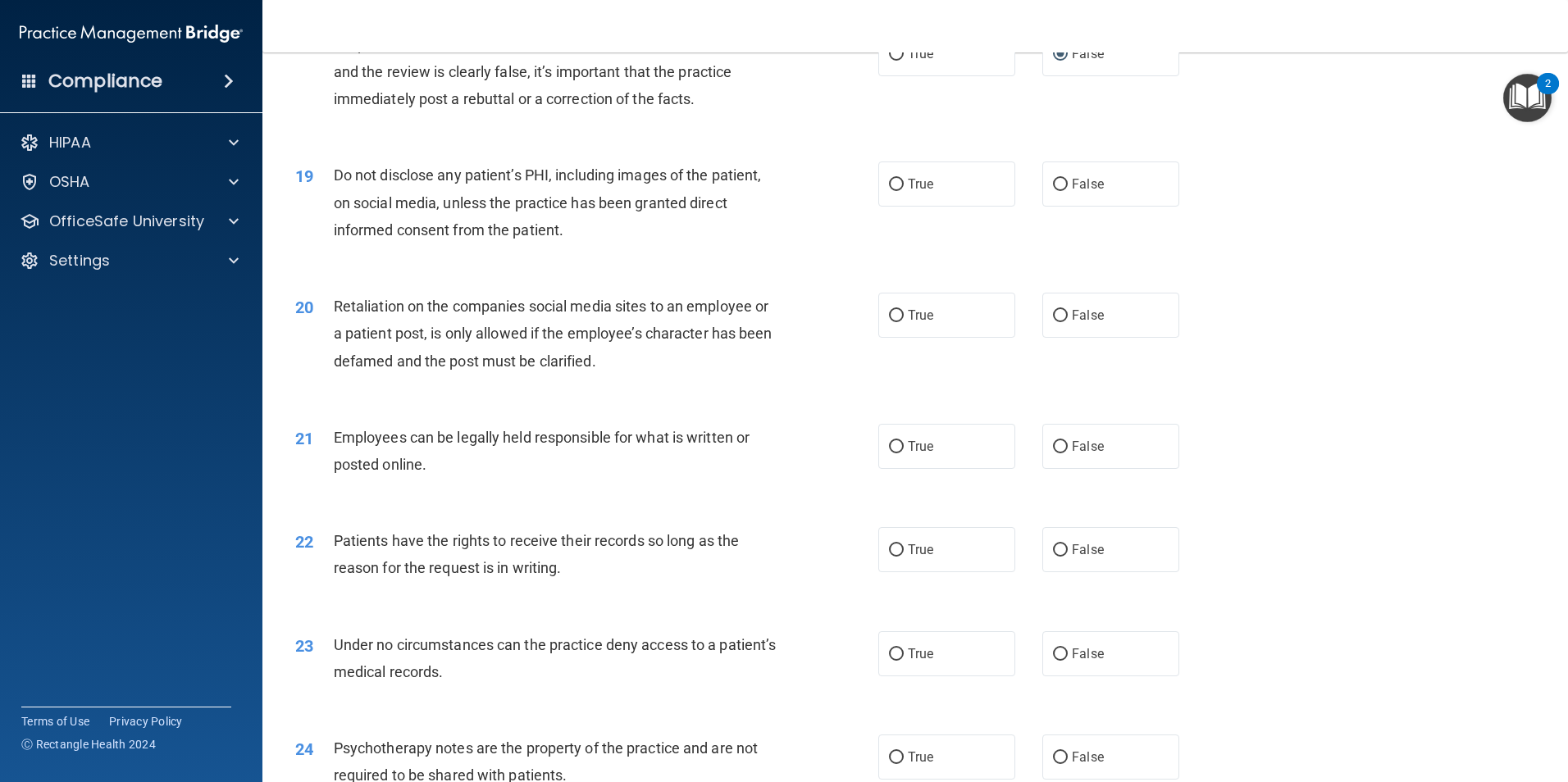
scroll to position [2459, 0]
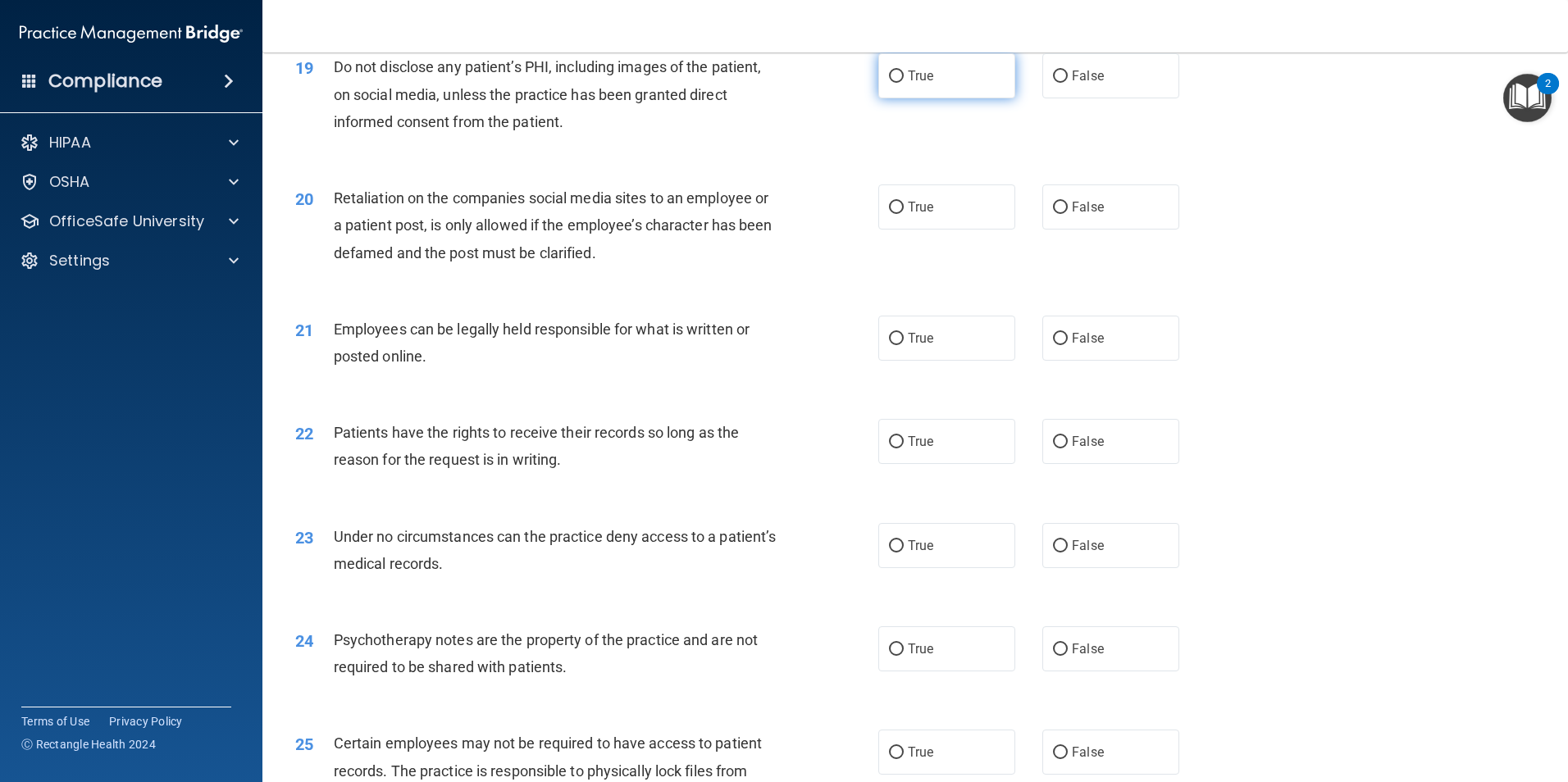
click at [890, 83] on input "True" at bounding box center [896, 76] width 15 height 13
radio input "true"
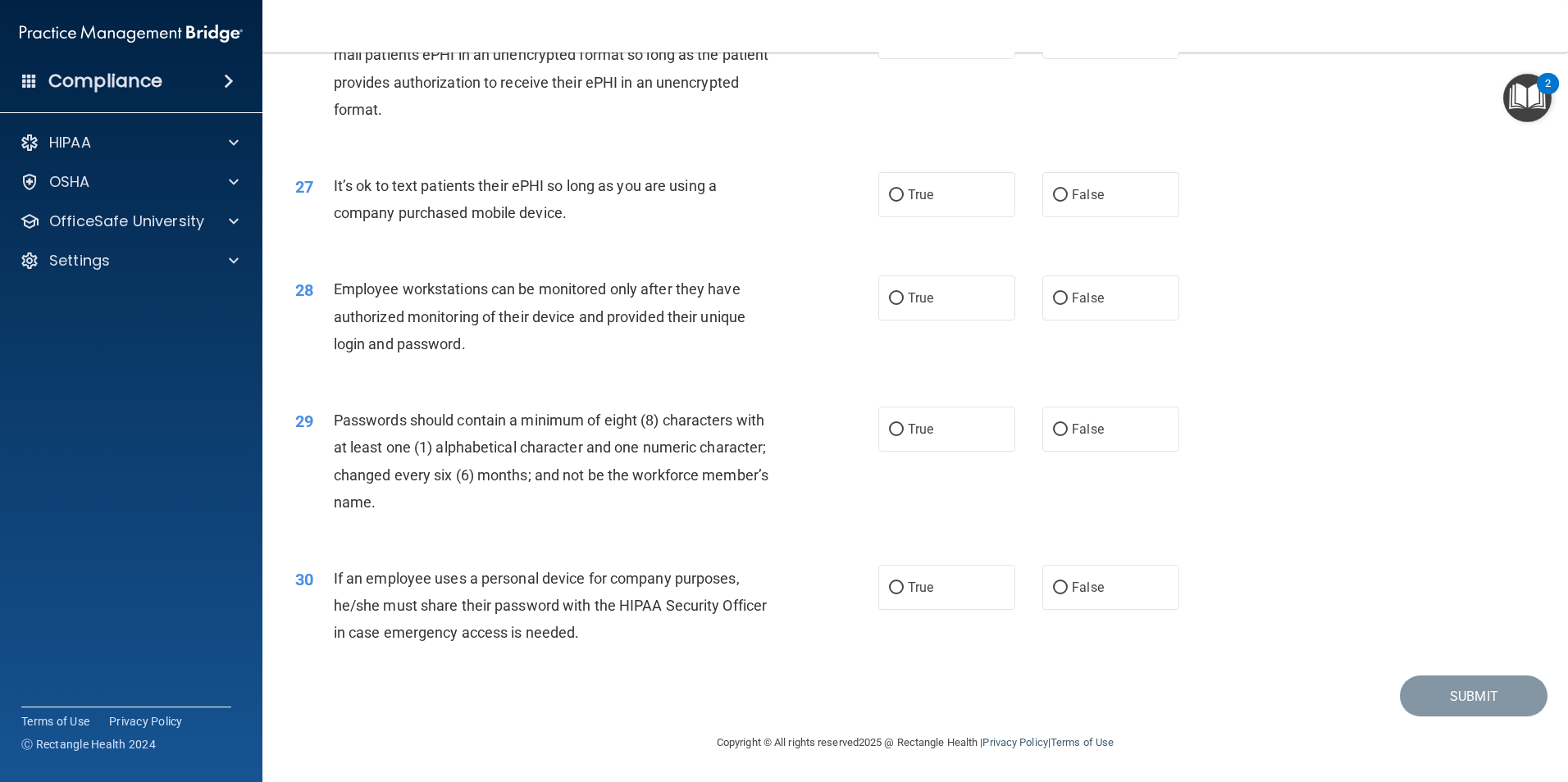
scroll to position [3169, 0]
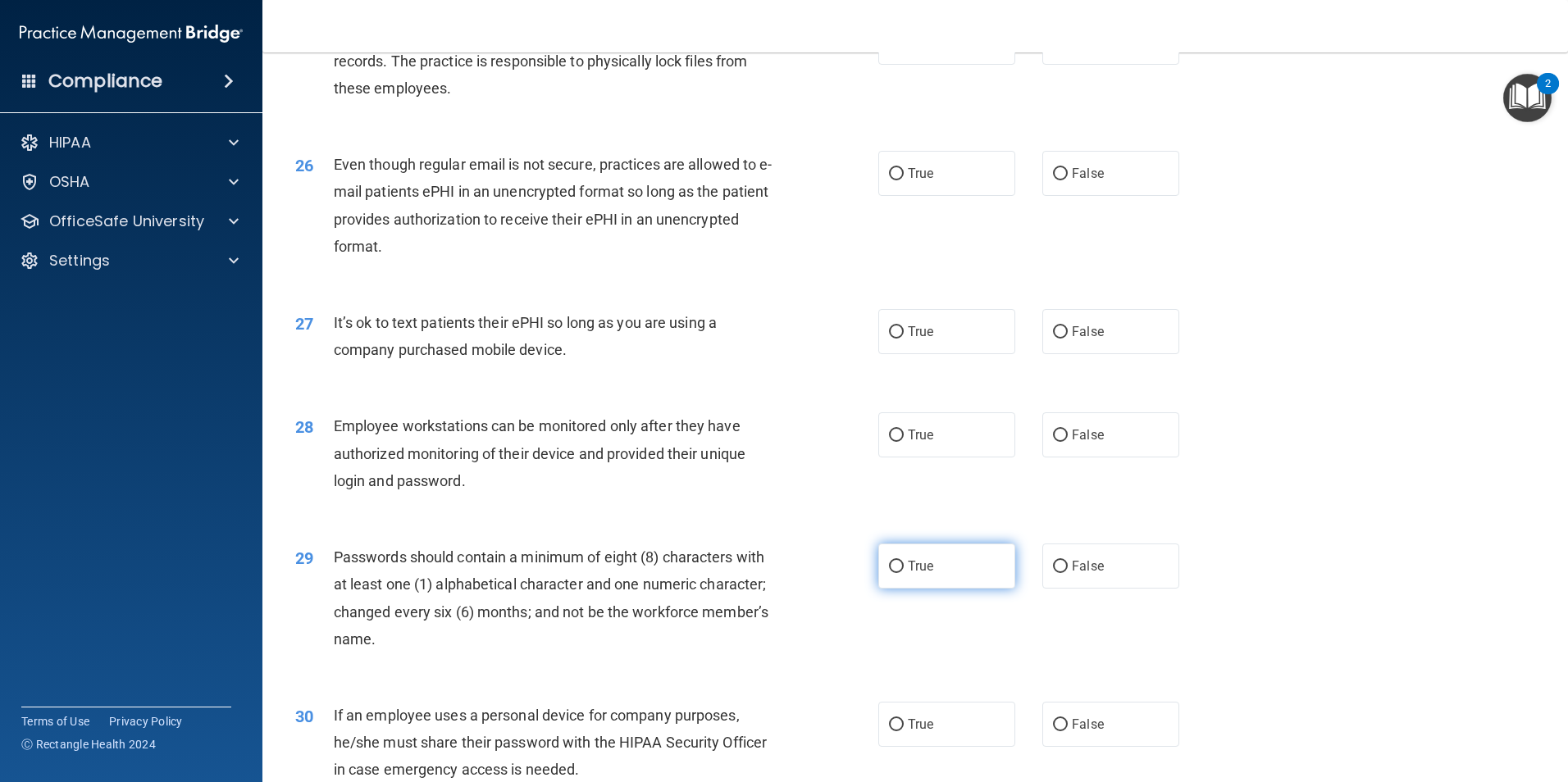
click at [890, 573] on input "True" at bounding box center [896, 567] width 15 height 13
radio input "true"
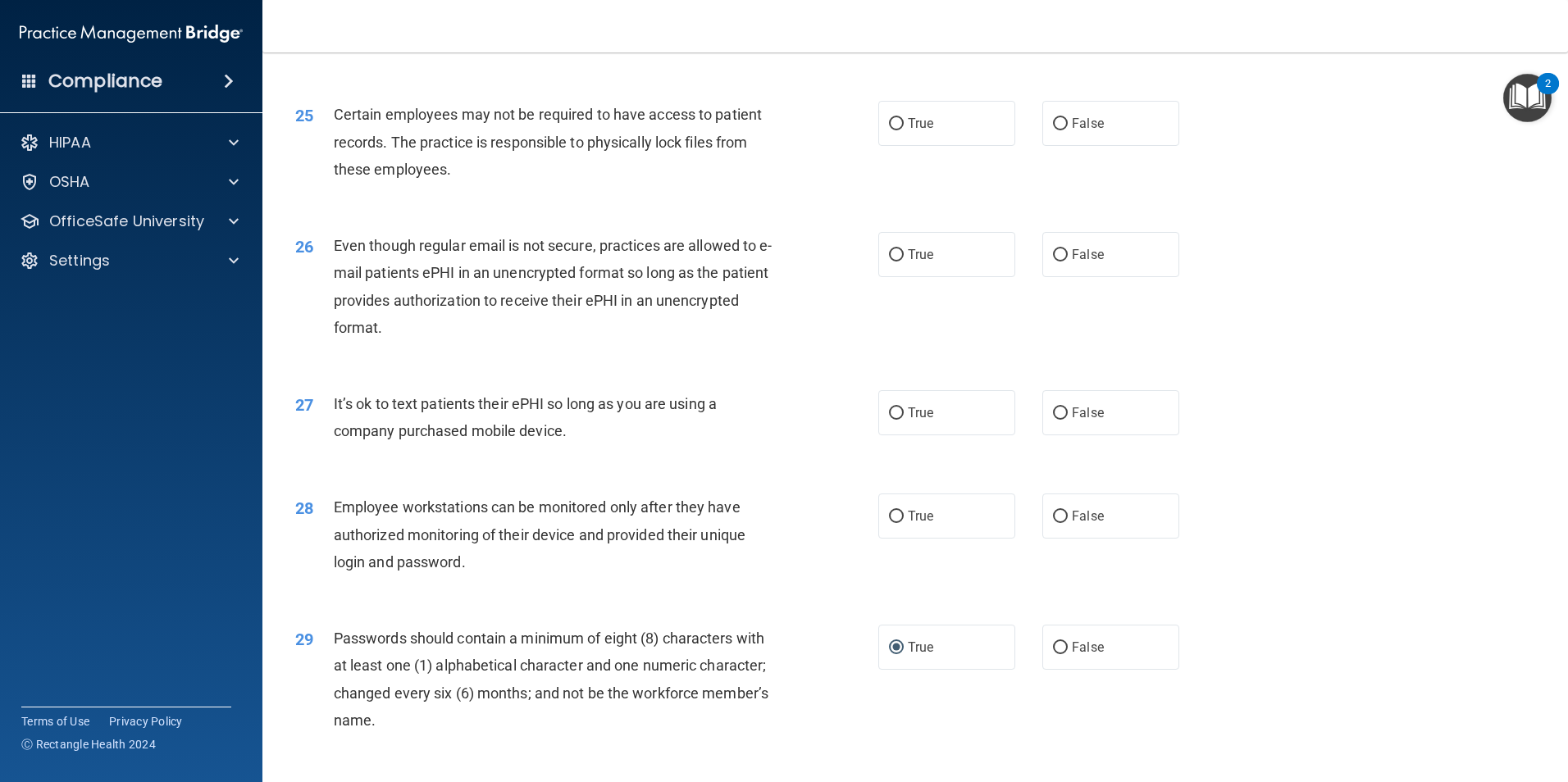
scroll to position [3087, 0]
click at [1053, 524] on input "False" at bounding box center [1060, 517] width 15 height 13
radio input "true"
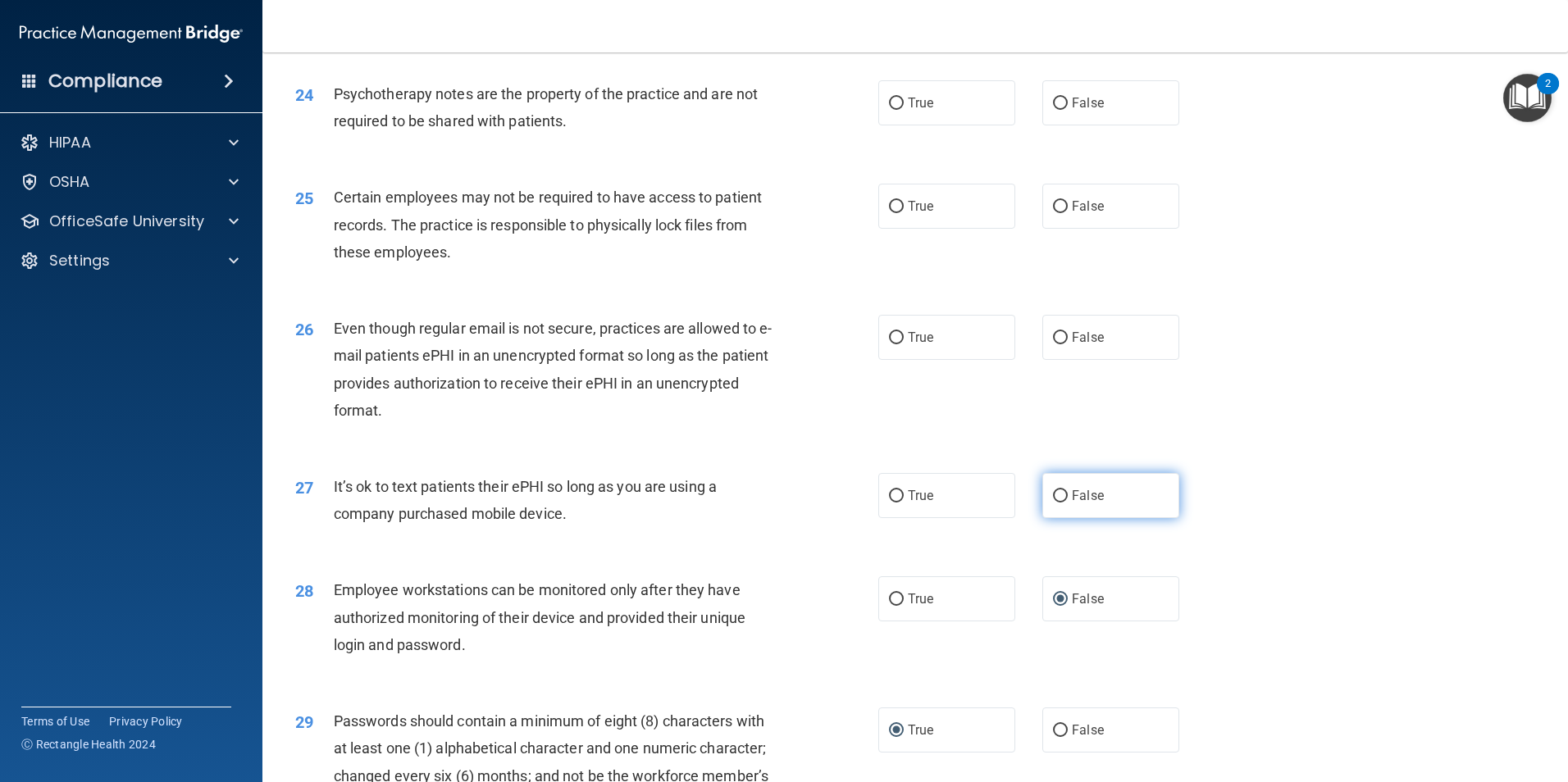
click at [1054, 502] on input "False" at bounding box center [1060, 496] width 15 height 13
radio input "true"
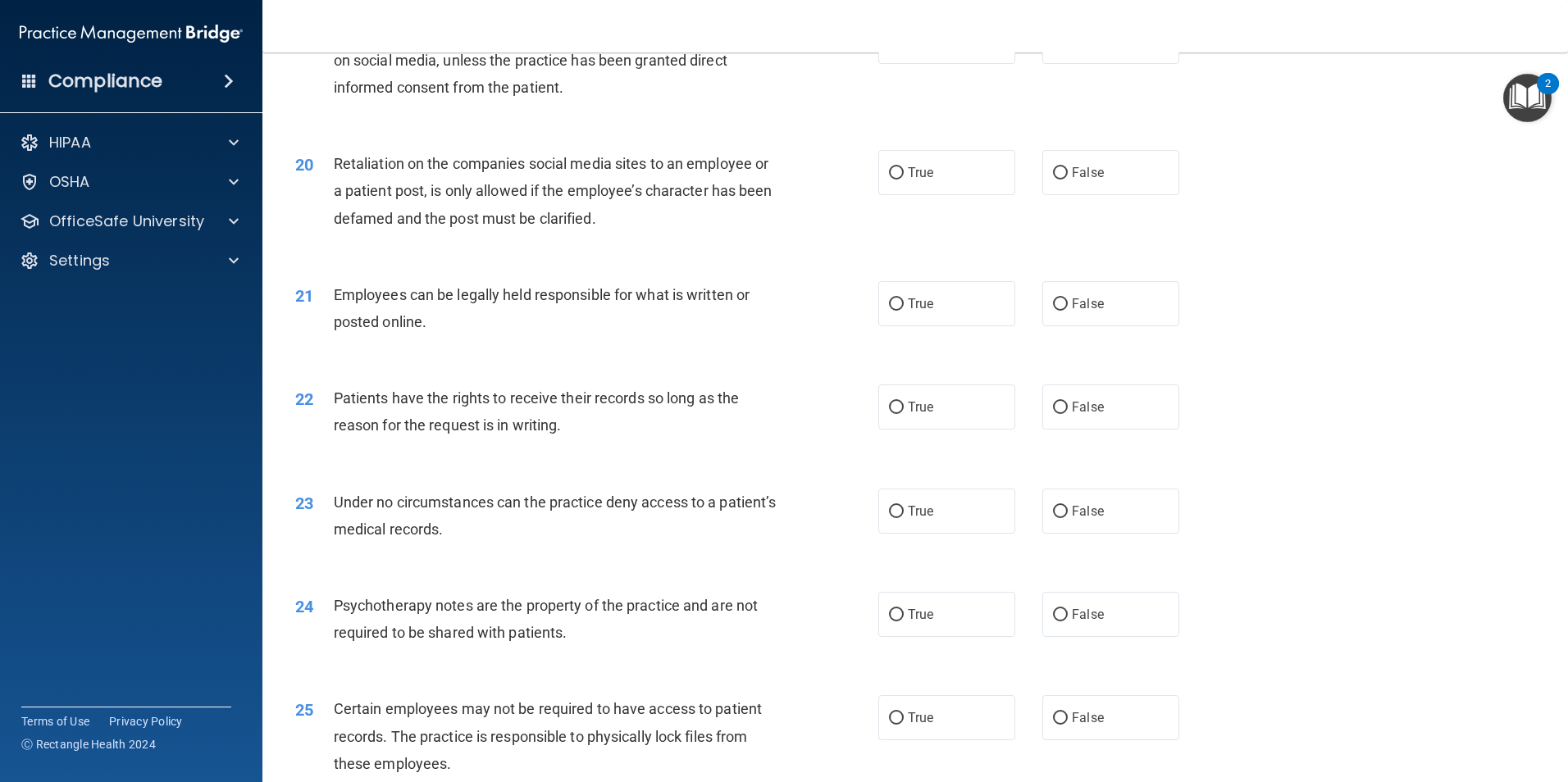
scroll to position [2595, 0]
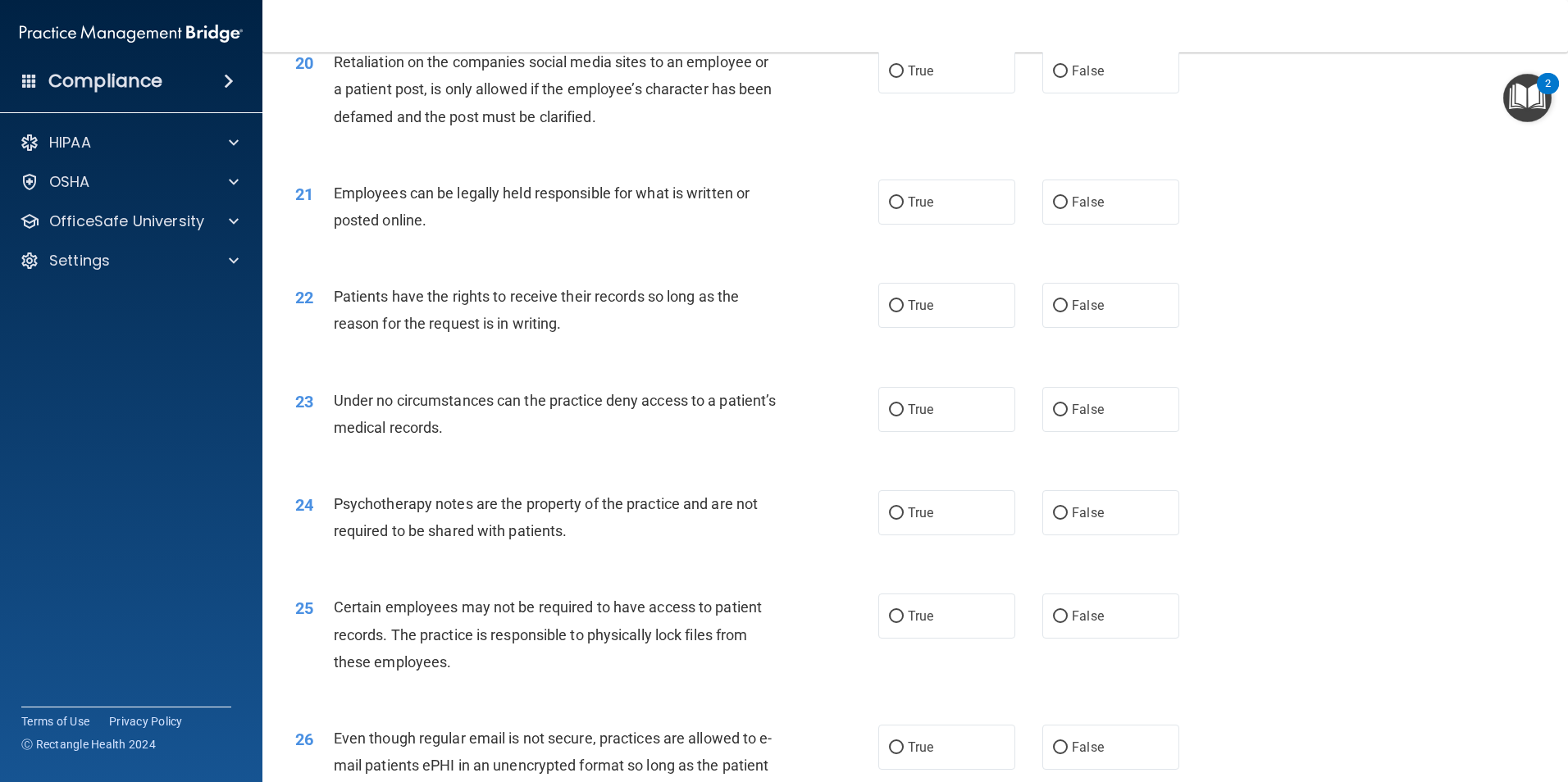
drag, startPoint x: 888, startPoint y: 233, endPoint x: 910, endPoint y: 204, distance: 36.4
click at [890, 209] on input "True" at bounding box center [896, 203] width 15 height 13
radio input "true"
click at [1055, 78] on input "False" at bounding box center [1060, 71] width 15 height 13
radio input "true"
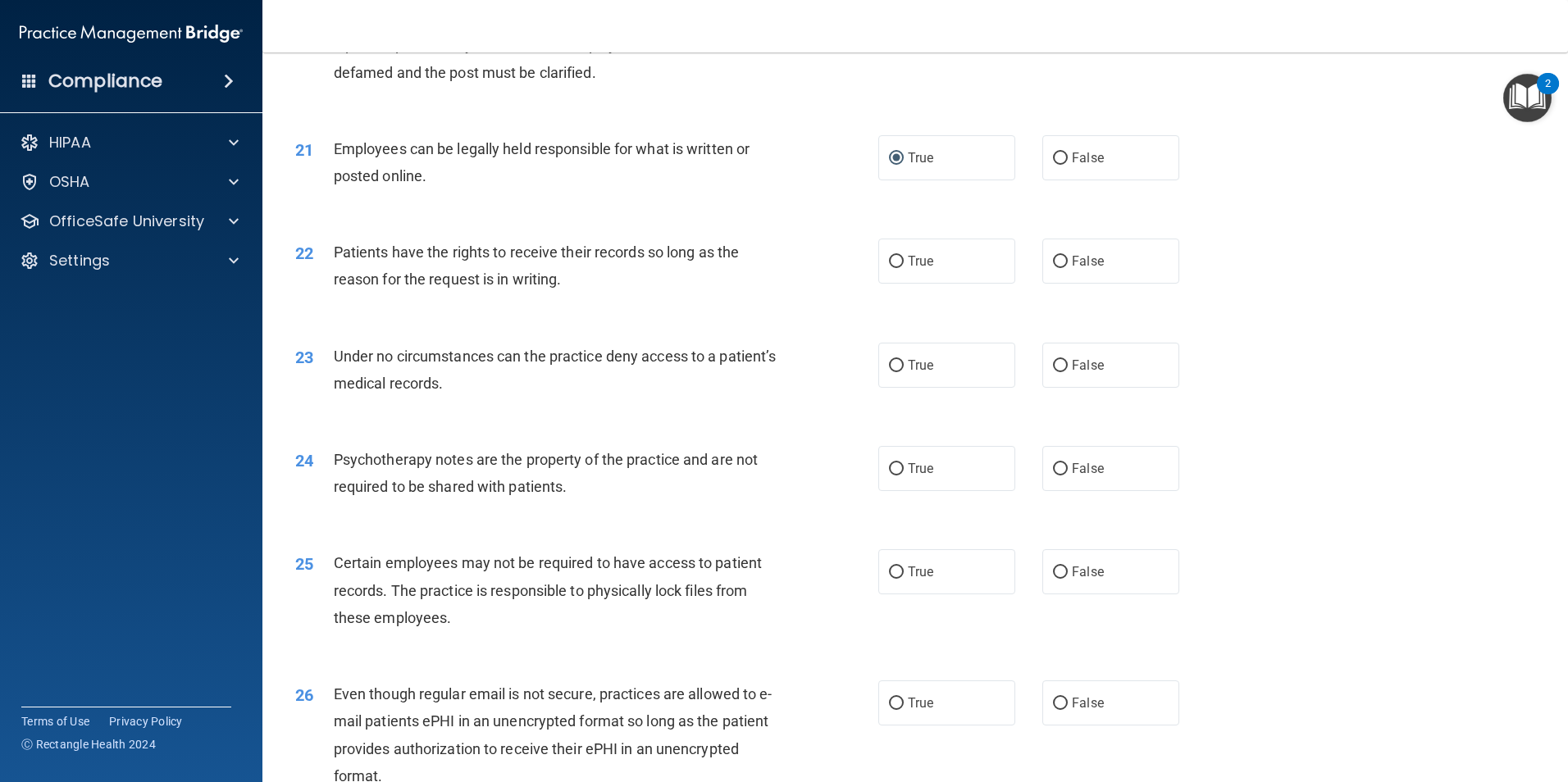
scroll to position [2677, 0]
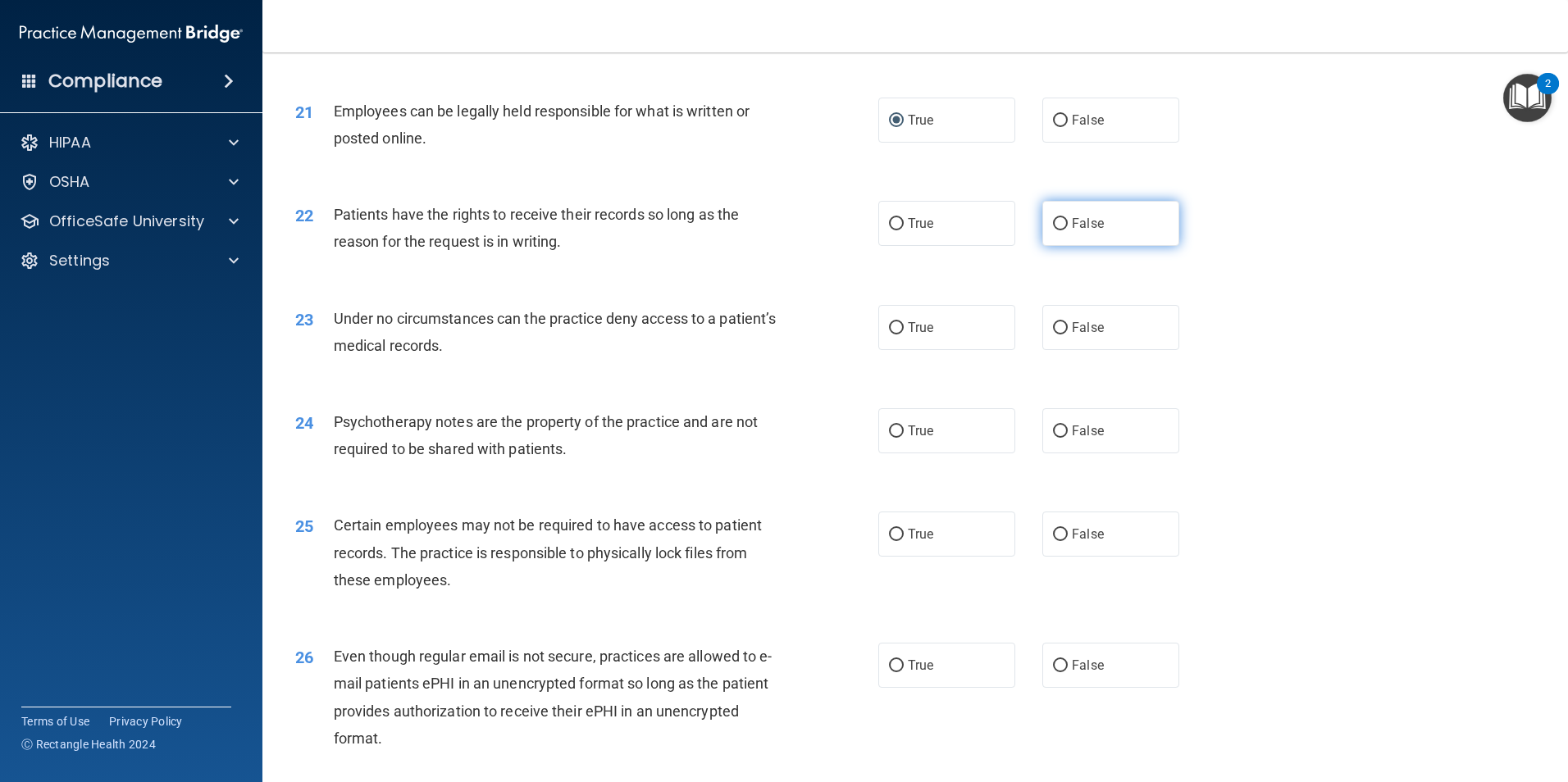
click at [1053, 230] on input "False" at bounding box center [1060, 224] width 15 height 13
radio input "true"
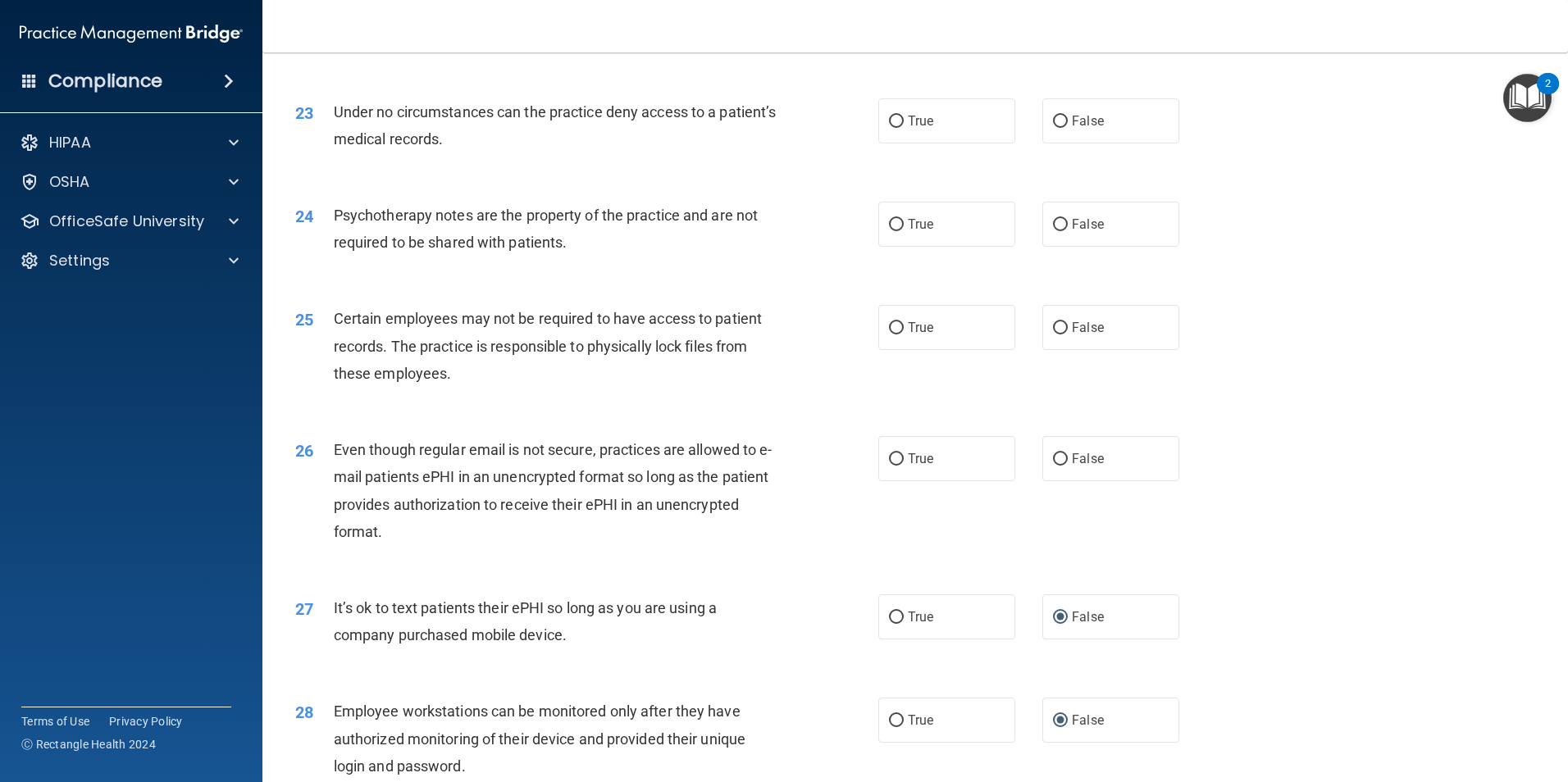
scroll to position [2923, 0]
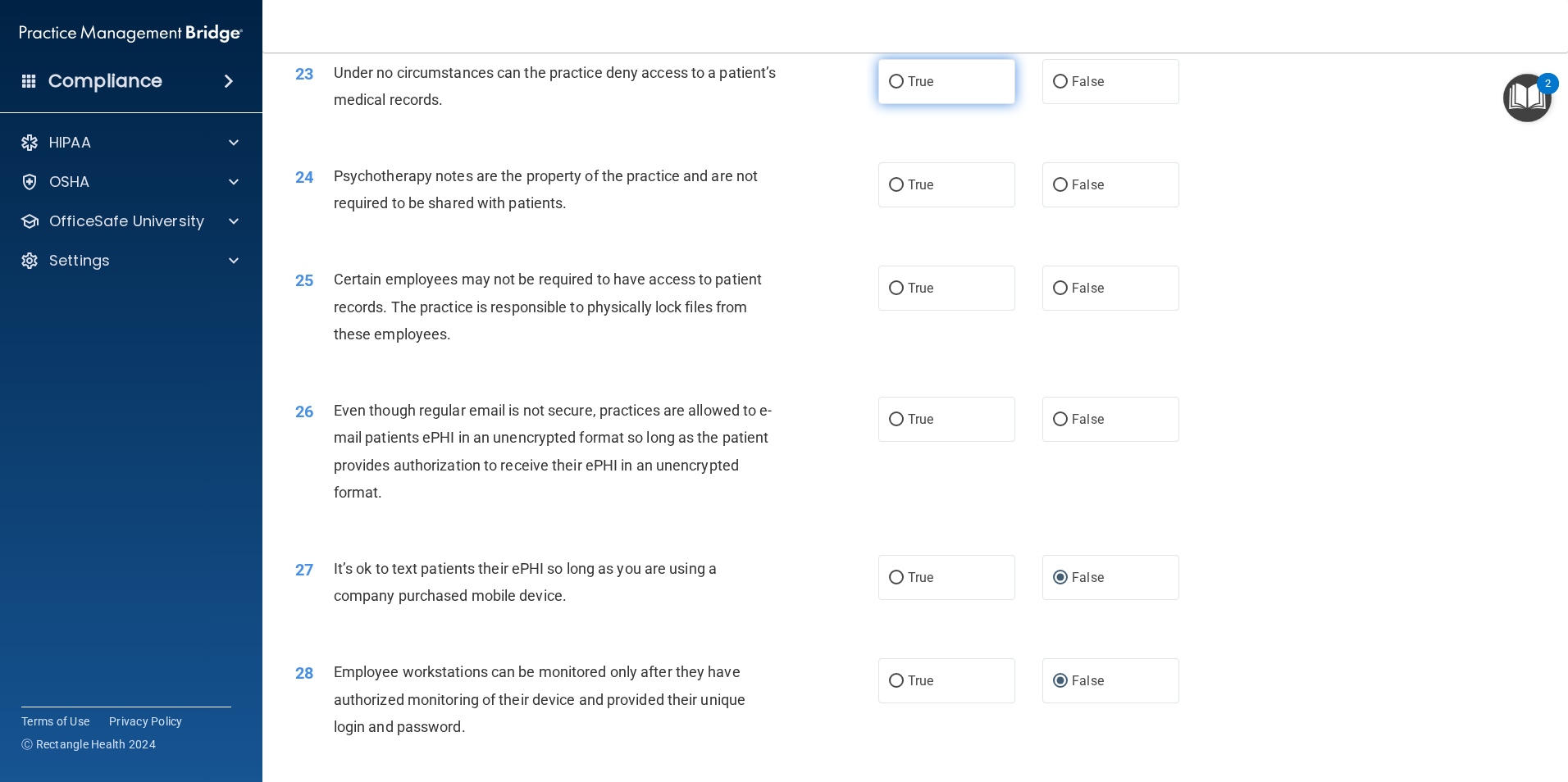
click at [889, 89] on input "True" at bounding box center [896, 82] width 15 height 13
radio input "true"
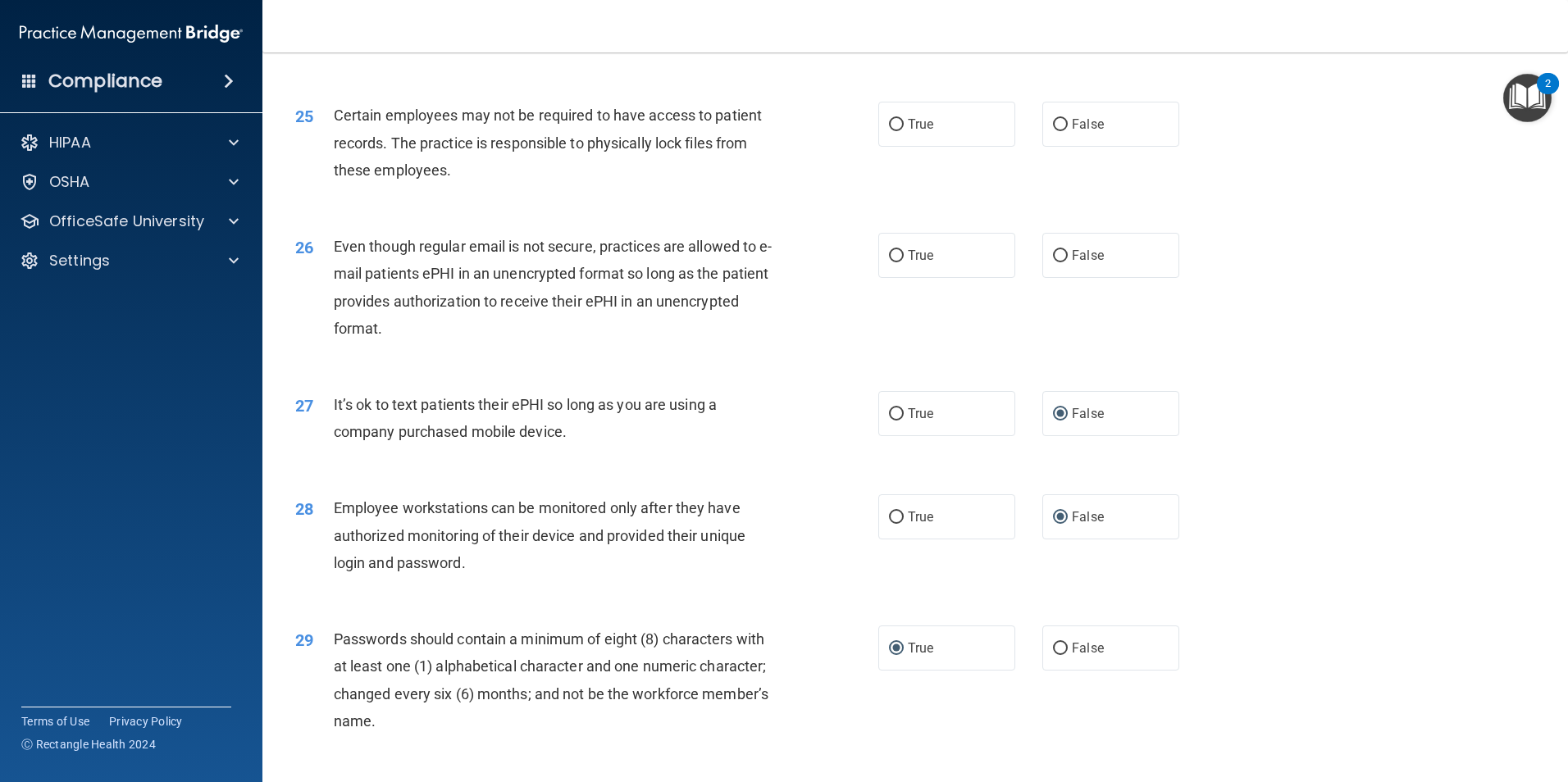
scroll to position [3005, 0]
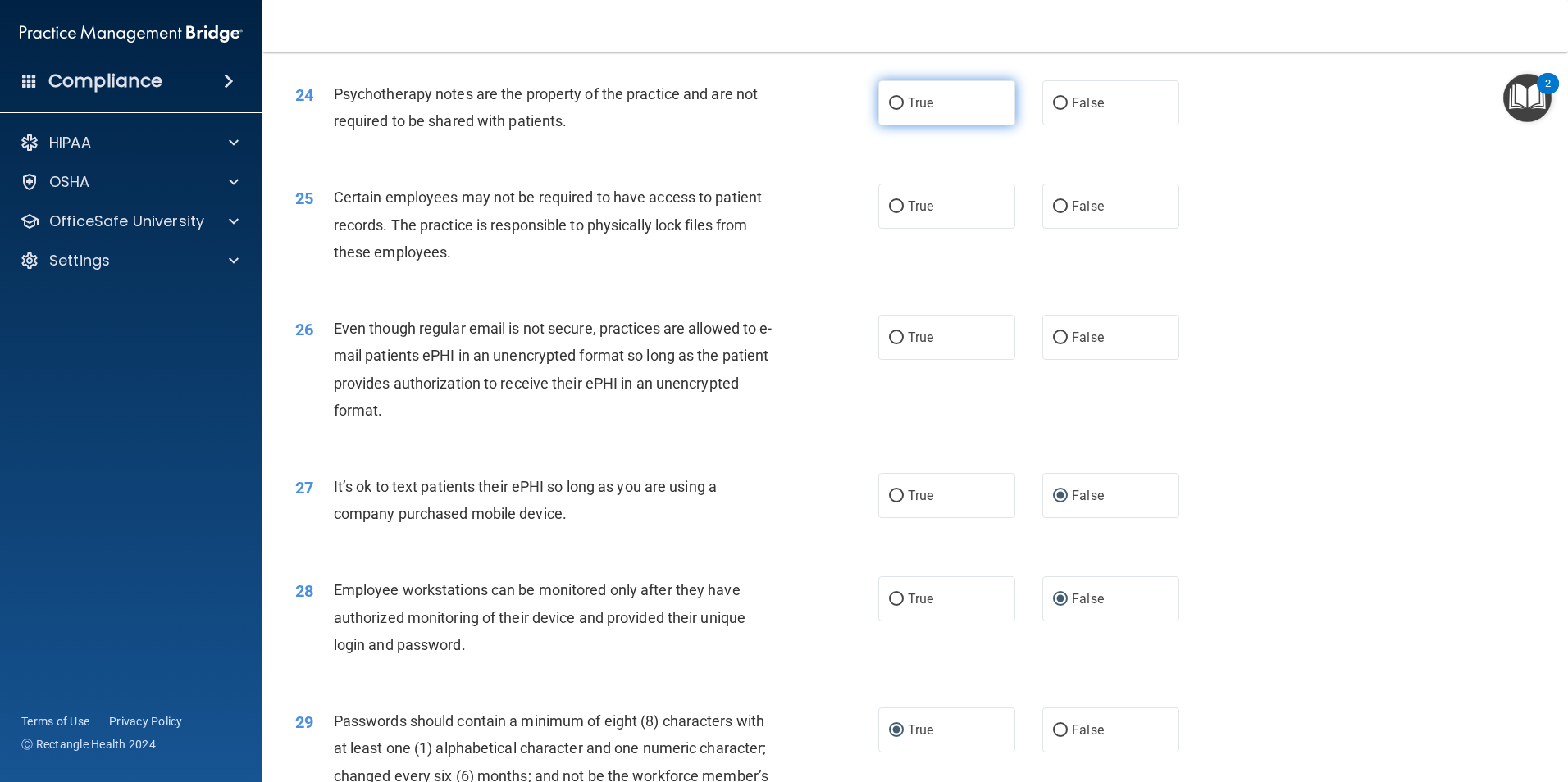
click at [891, 110] on input "True" at bounding box center [896, 103] width 15 height 13
radio input "true"
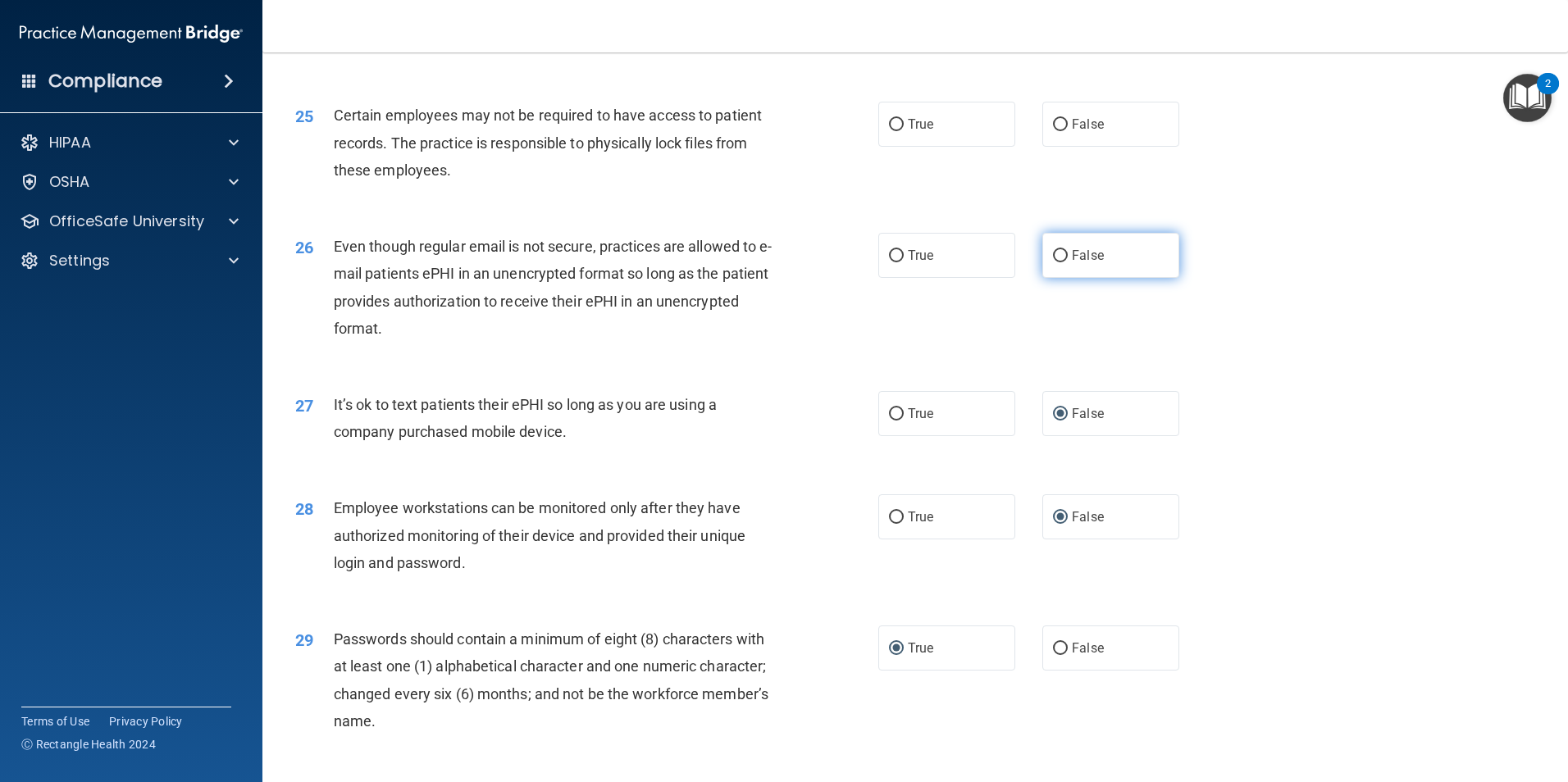
click at [1053, 262] on input "False" at bounding box center [1060, 256] width 15 height 13
radio input "true"
click at [1053, 131] on input "False" at bounding box center [1060, 125] width 15 height 13
radio input "true"
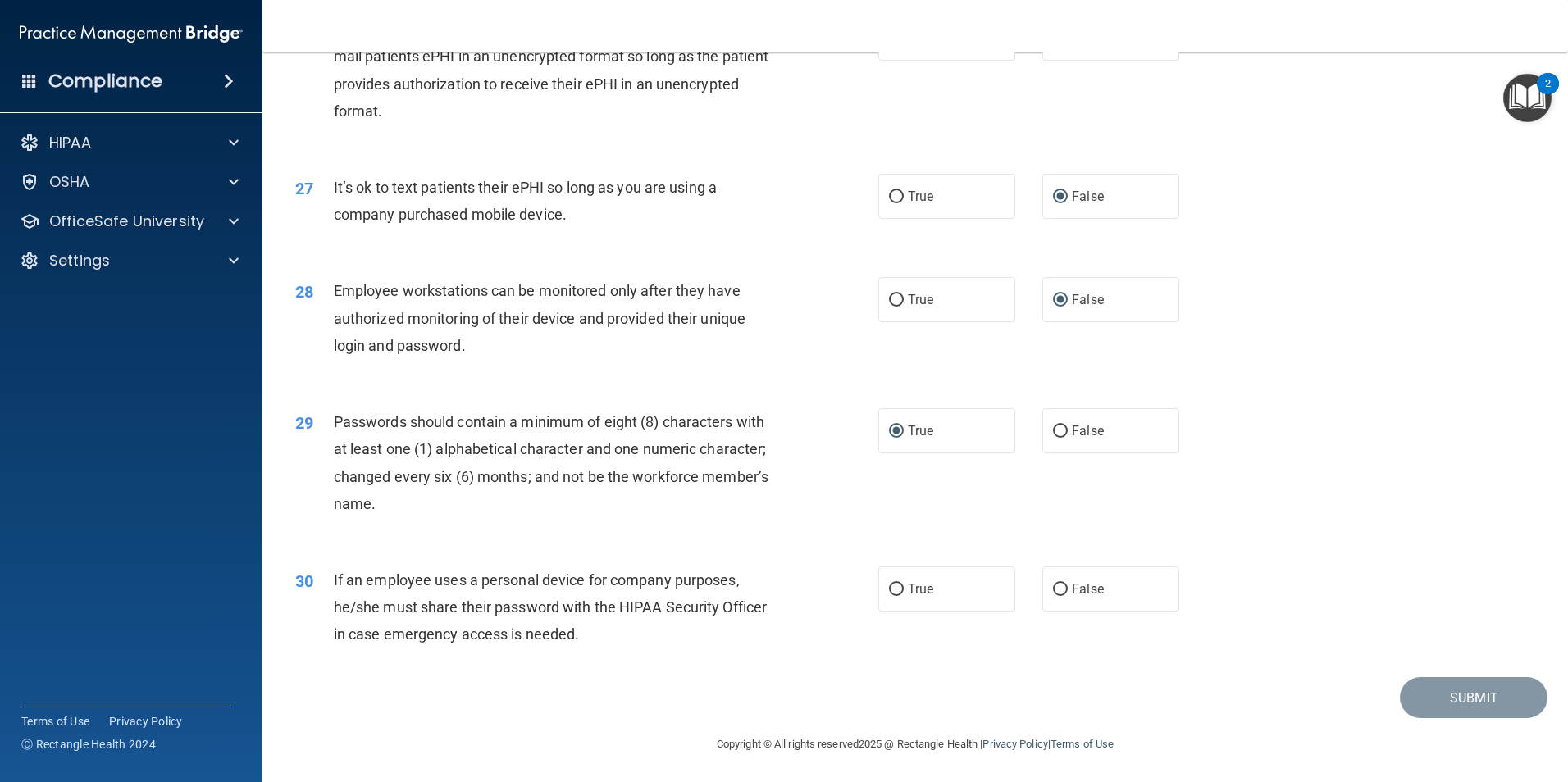
scroll to position [3332, 0]
click at [629, 651] on div "30 If an employee uses a personal device for company purposes, he/she must shar…" at bounding box center [586, 610] width 632 height 90
click at [889, 589] on input "True" at bounding box center [896, 588] width 15 height 13
radio input "true"
click at [776, 652] on div "30 If an employee uses a personal device for company purposes, he/she must shar…" at bounding box center [586, 610] width 632 height 90
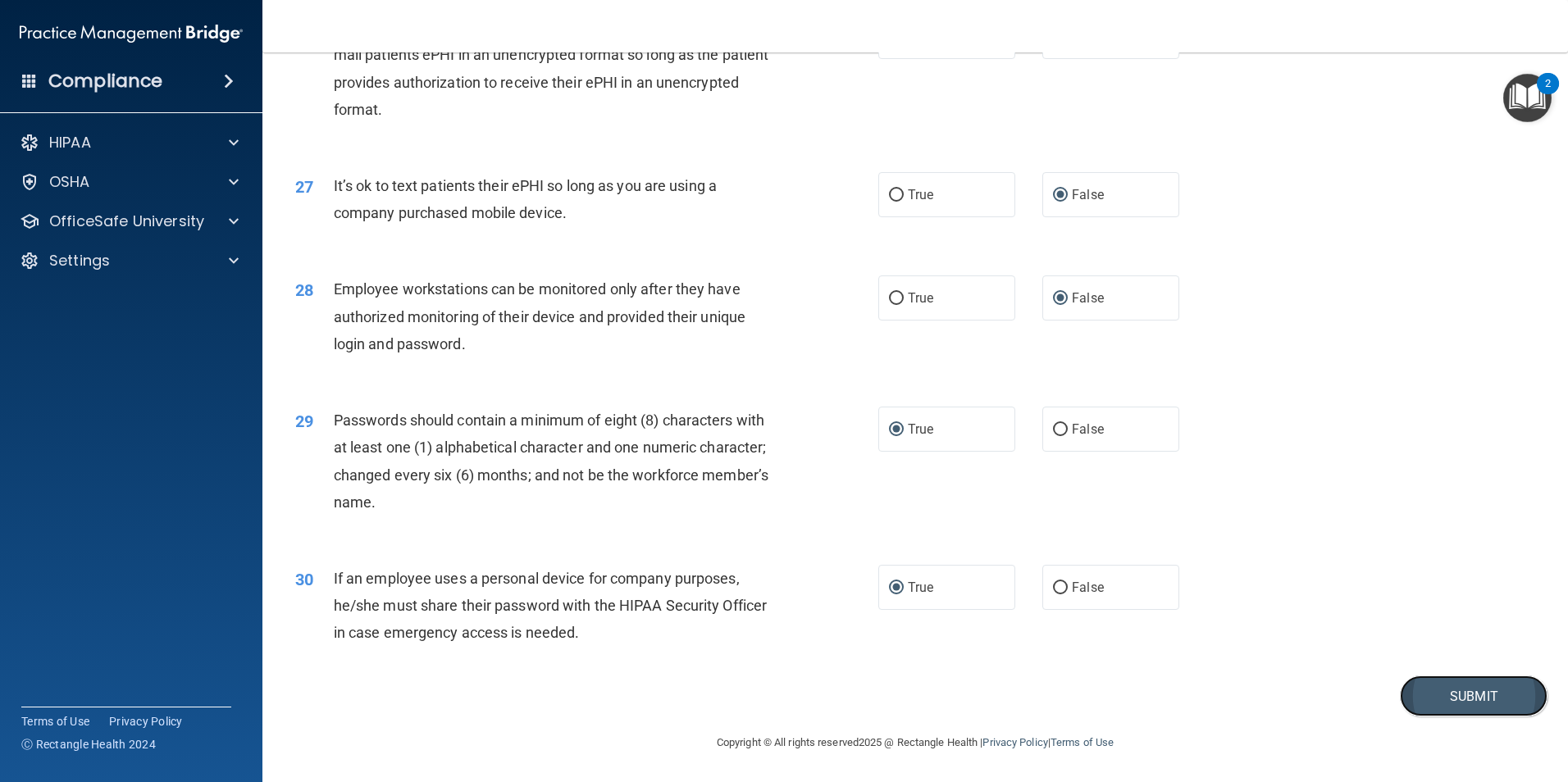
click at [1435, 696] on button "Submit" at bounding box center [1473, 697] width 147 height 42
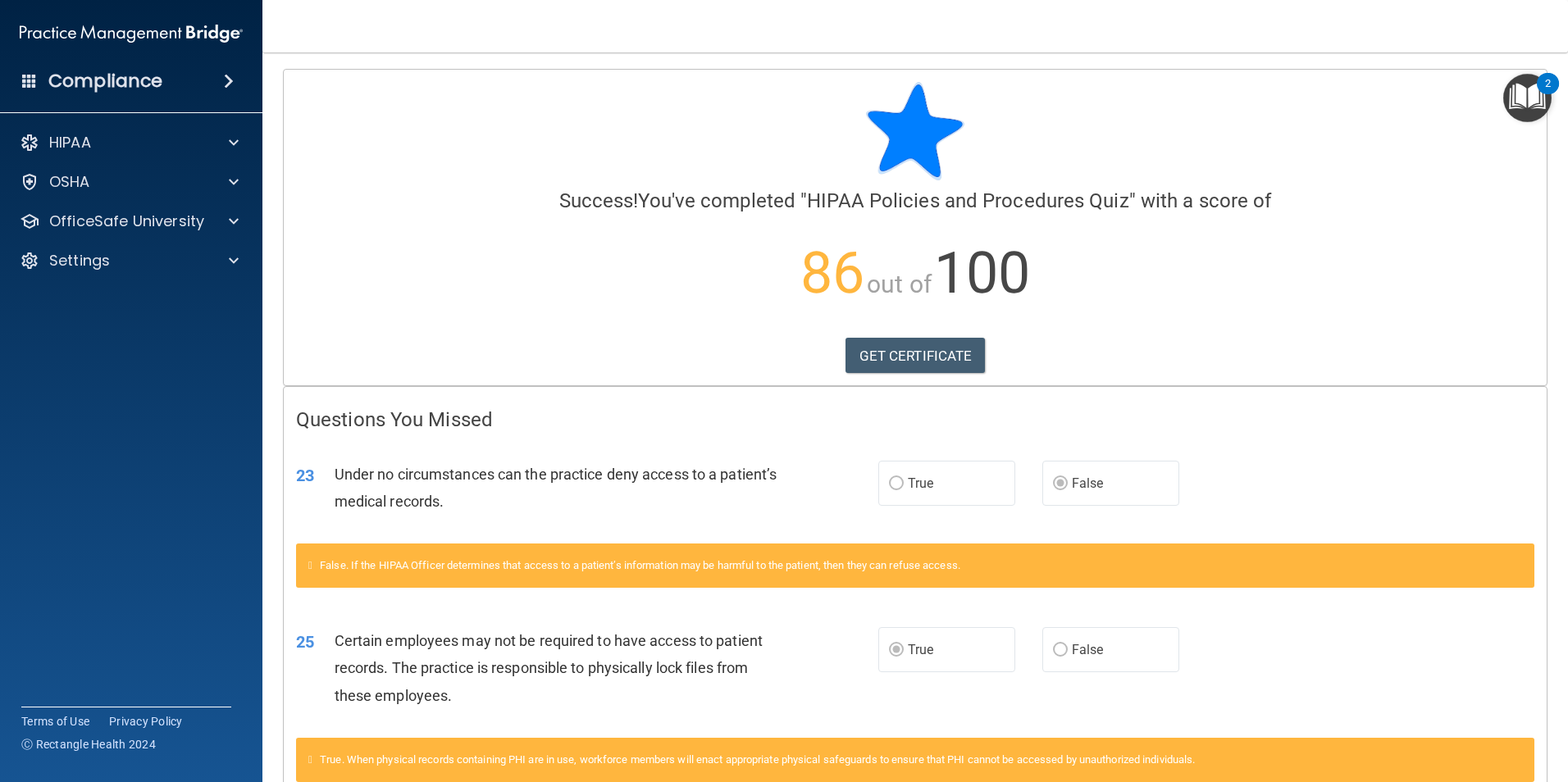
click at [1154, 327] on p "86 out of 100" at bounding box center [915, 273] width 1238 height 105
click at [936, 358] on link "GET CERTIFICATE" at bounding box center [915, 355] width 140 height 36
click at [126, 522] on accordion "HIPAA Documents and Policies Report an Incident Business Associates Emergency P…" at bounding box center [132, 344] width 263 height 450
click at [199, 137] on div "HIPAA" at bounding box center [109, 142] width 204 height 19
click at [1520, 103] on img "Open Resource Center, 2 new notifications" at bounding box center [1527, 98] width 49 height 49
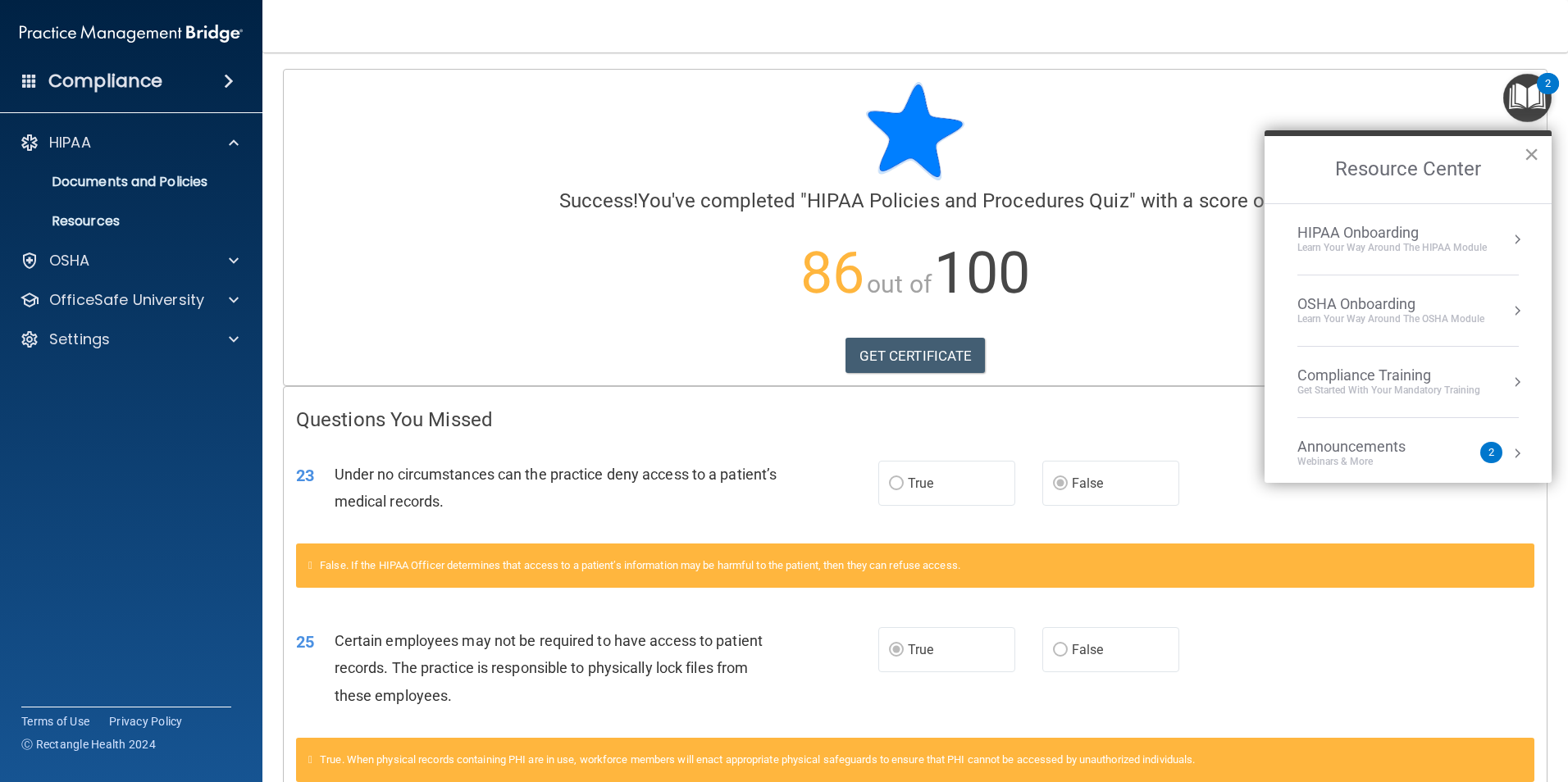
click at [1528, 155] on button "×" at bounding box center [1531, 153] width 16 height 26
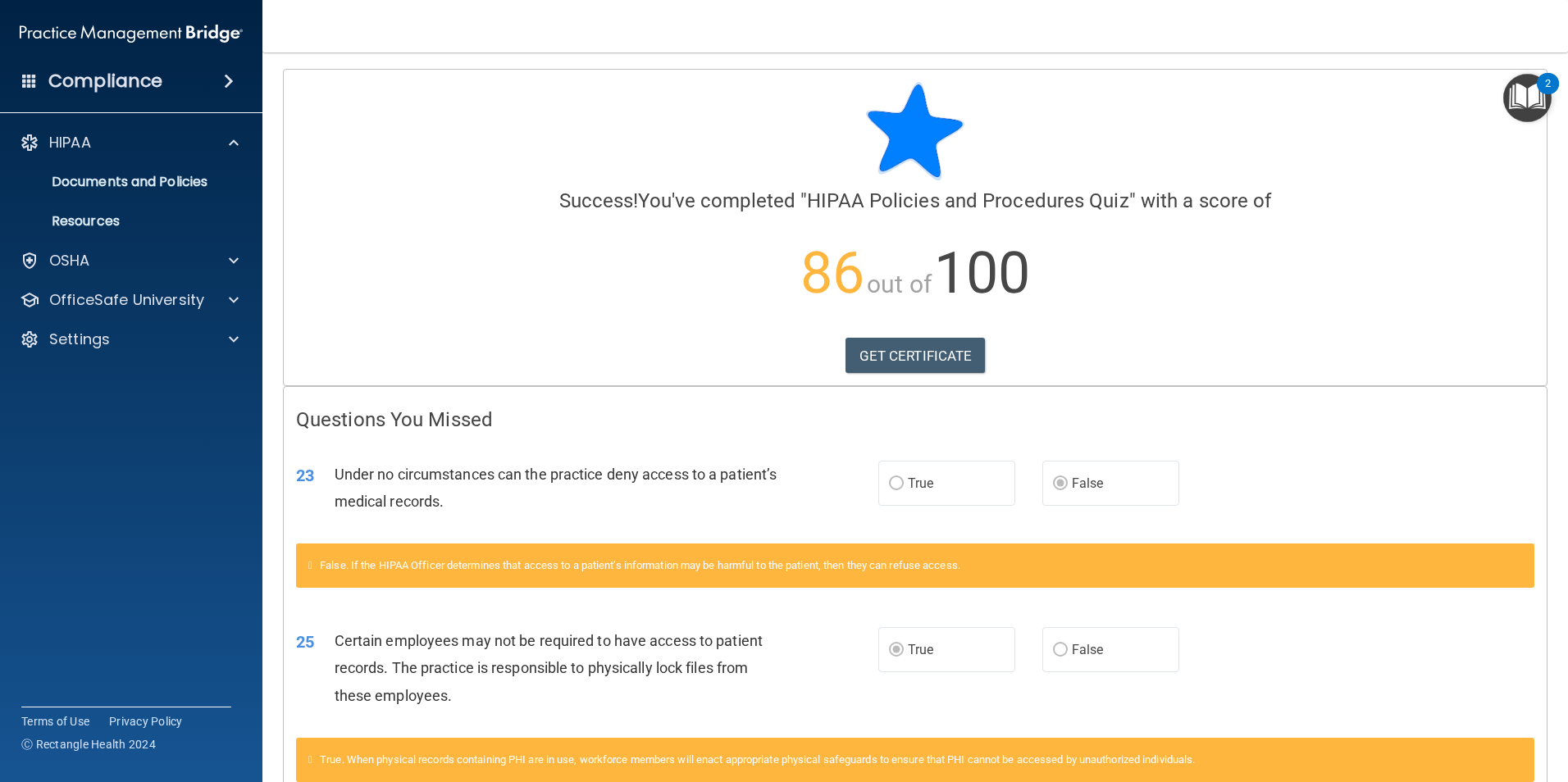
click at [548, 142] on div at bounding box center [915, 131] width 1238 height 98
click at [235, 302] on span at bounding box center [234, 300] width 10 height 19
drag, startPoint x: 172, startPoint y: 574, endPoint x: 167, endPoint y: 561, distance: 13.9
click at [172, 573] on div "Compliance HIPAA Documents and Policies Report an Incident Business Associates …" at bounding box center [131, 391] width 262 height 782
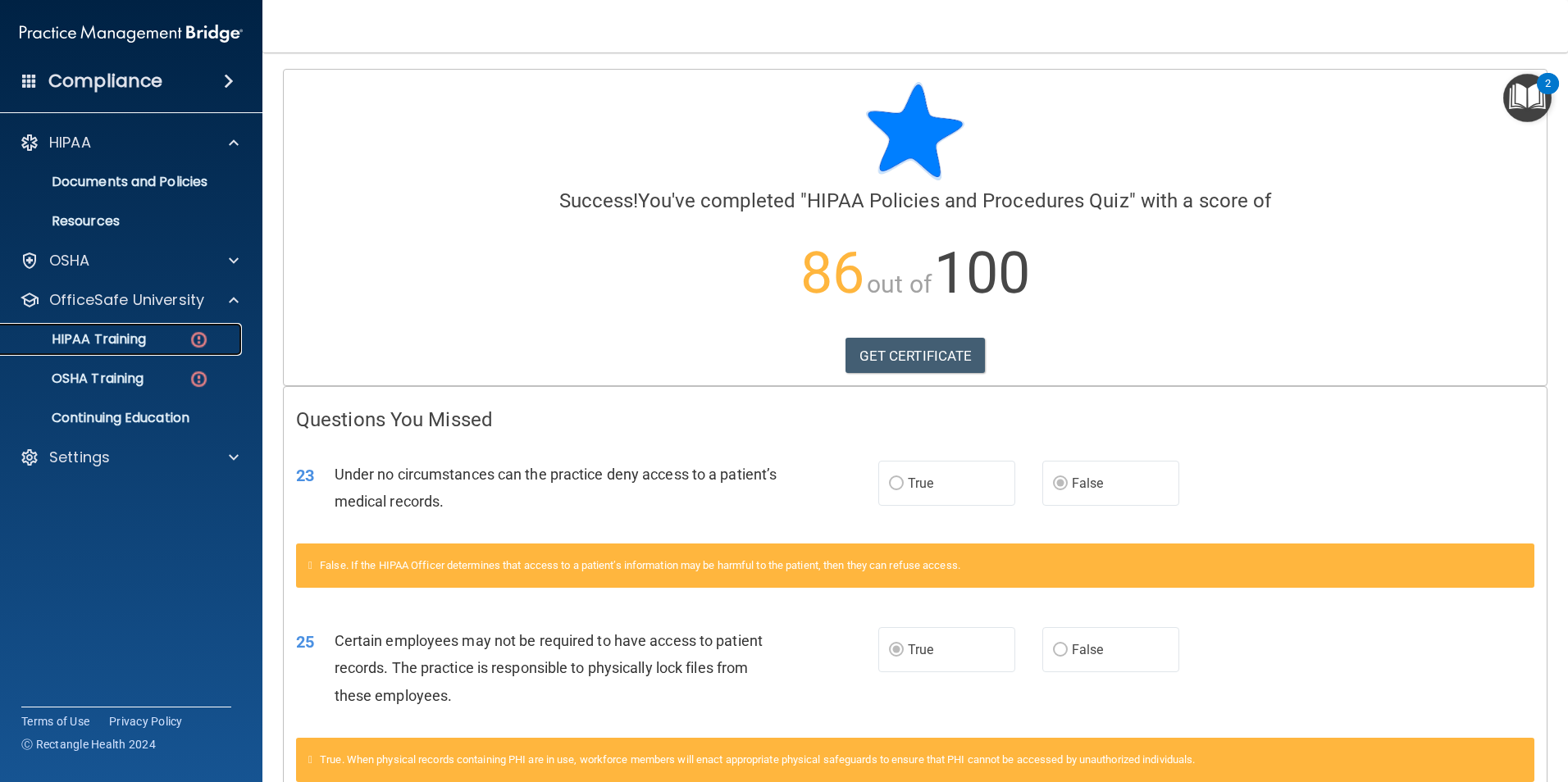
click at [152, 334] on div "HIPAA Training" at bounding box center [122, 339] width 224 height 17
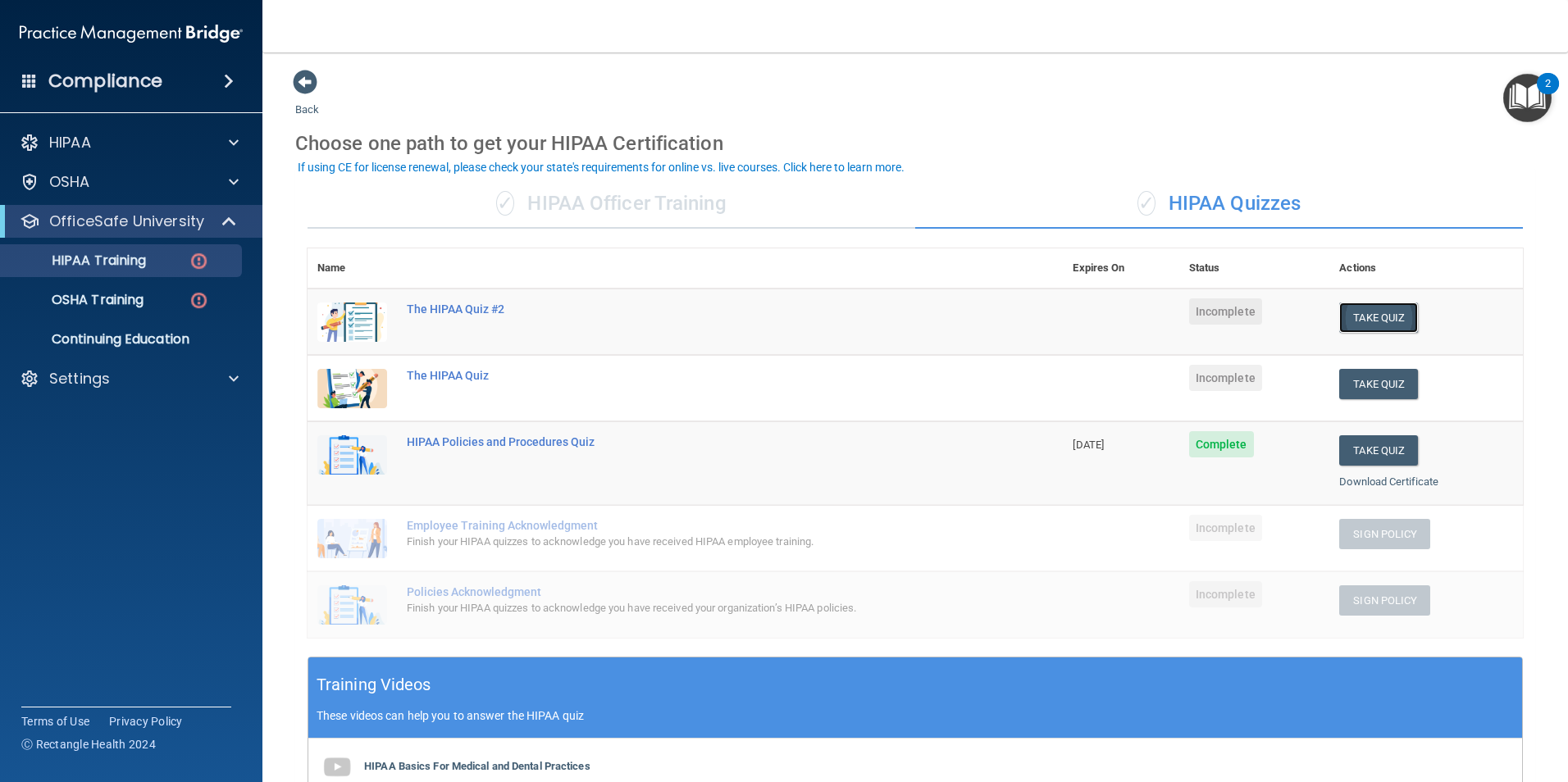
click at [1383, 318] on button "Take Quiz" at bounding box center [1379, 317] width 79 height 30
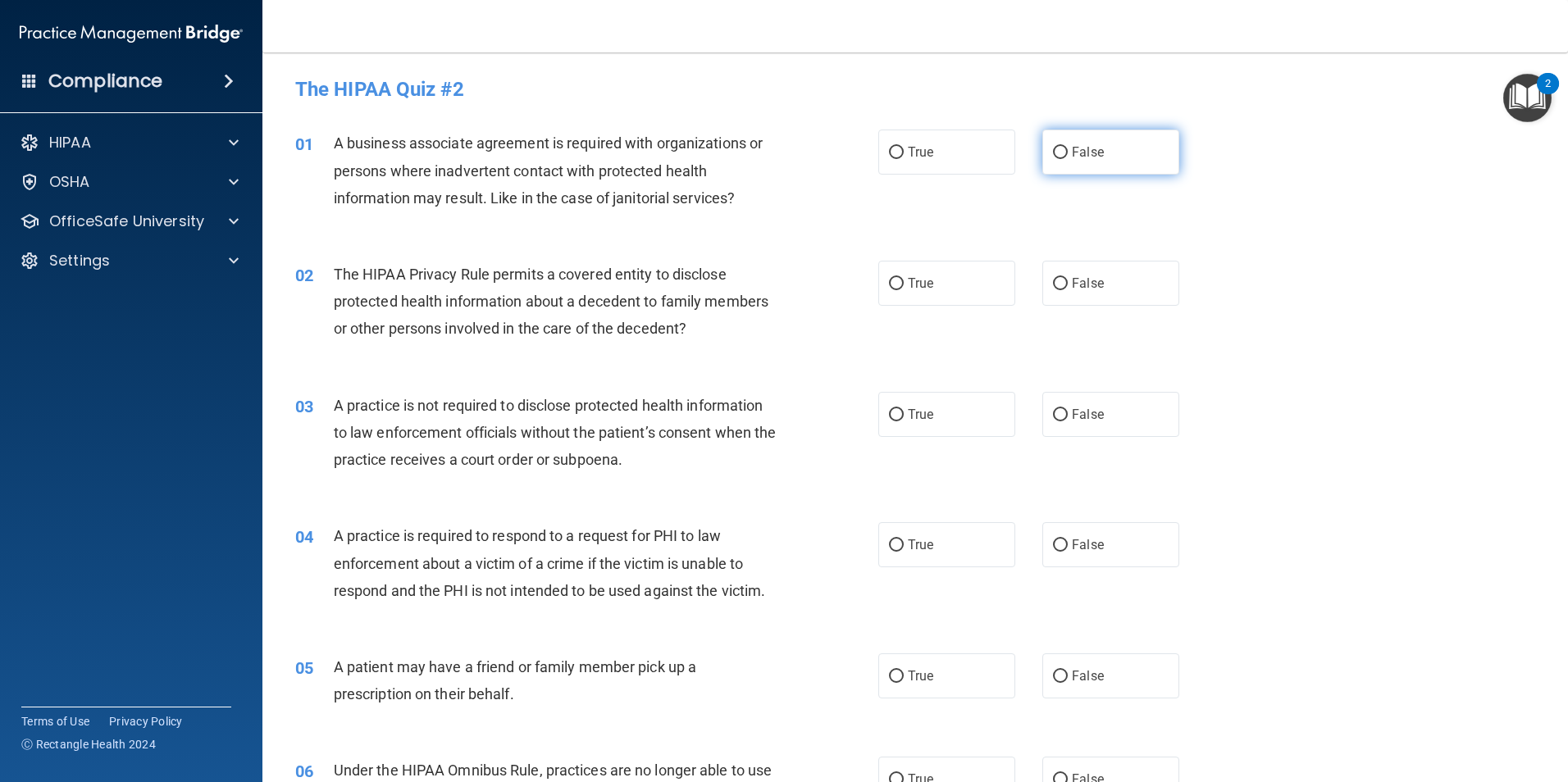
click at [1156, 157] on label "False" at bounding box center [1110, 152] width 137 height 45
click at [1068, 157] on input "False" at bounding box center [1060, 152] width 15 height 13
radio input "true"
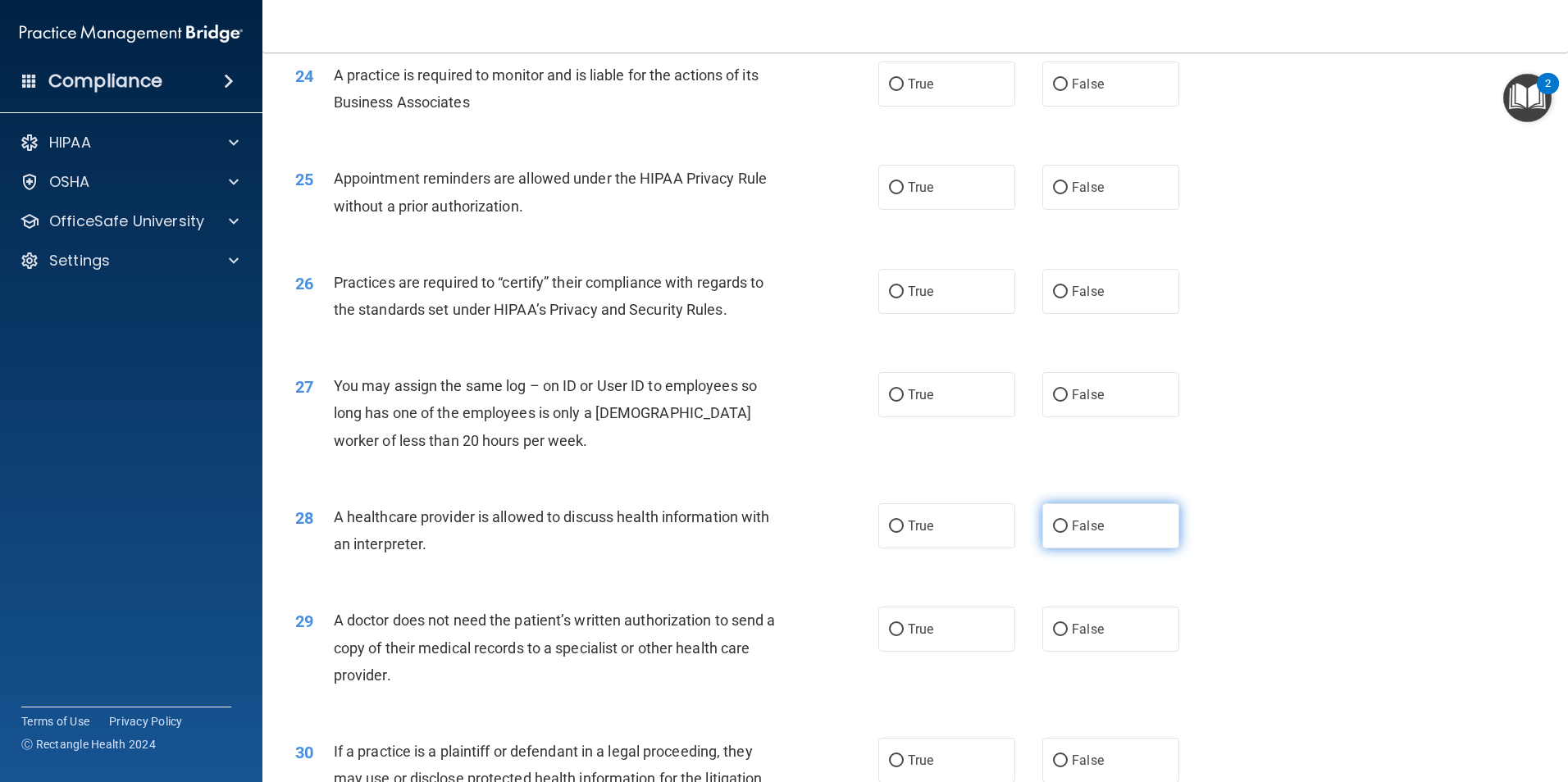
scroll to position [3033, 0]
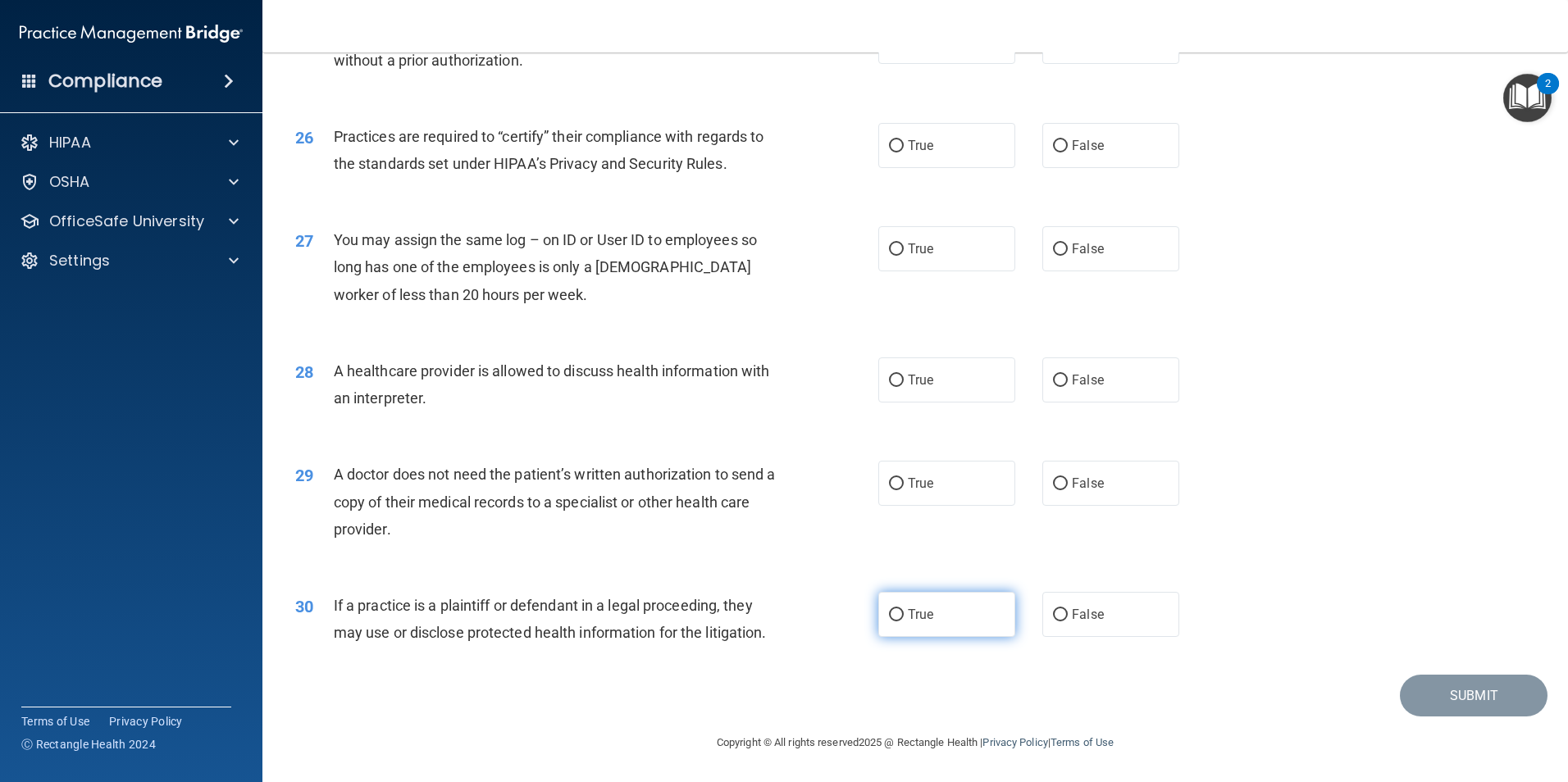
click at [894, 617] on input "True" at bounding box center [896, 615] width 15 height 13
radio input "true"
click at [480, 552] on div "29 A doctor does not need the patient’s written authorization to send a copy of…" at bounding box center [916, 506] width 1265 height 131
click at [1053, 482] on input "False" at bounding box center [1060, 484] width 15 height 13
radio input "true"
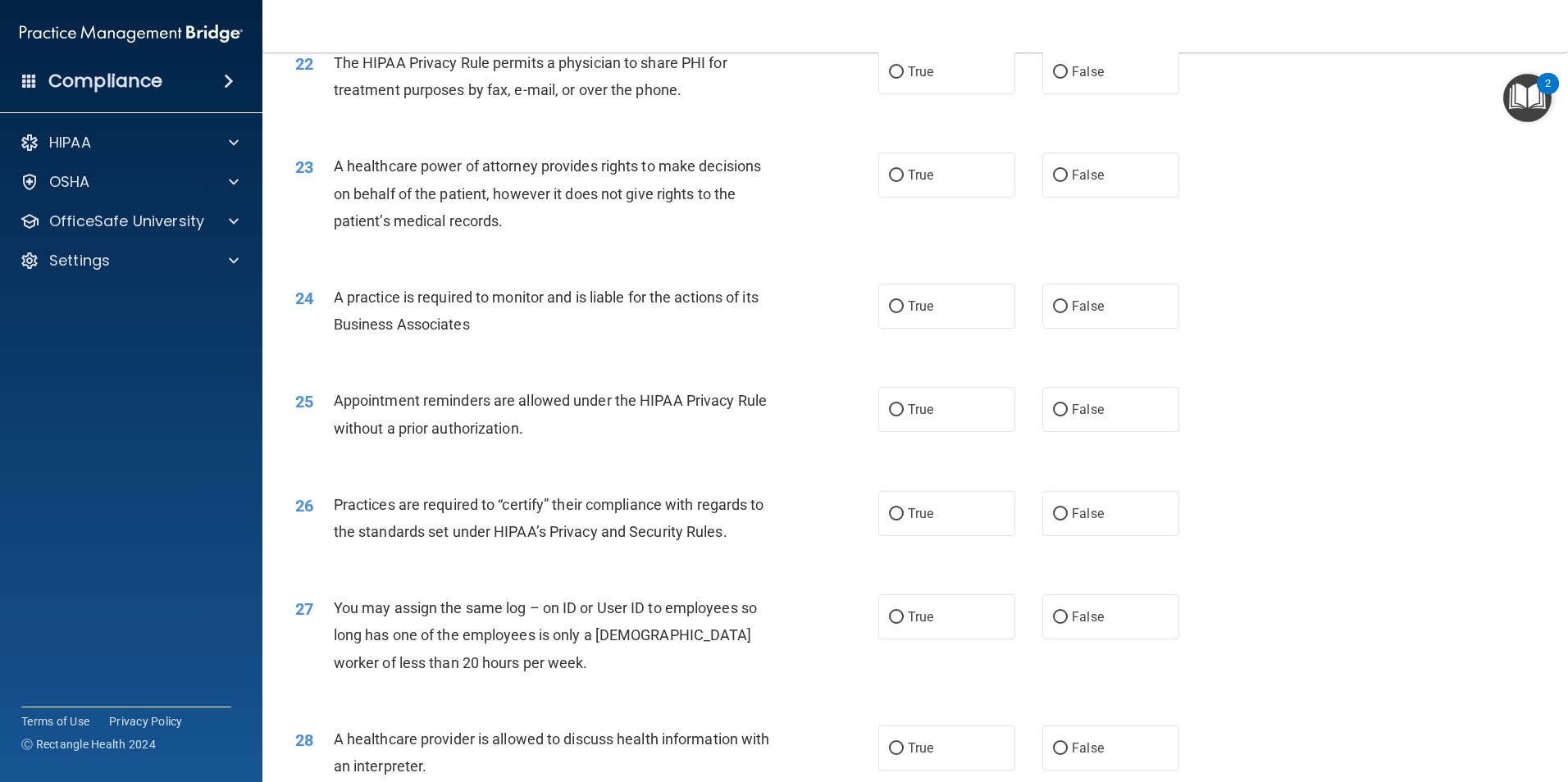
scroll to position [2705, 0]
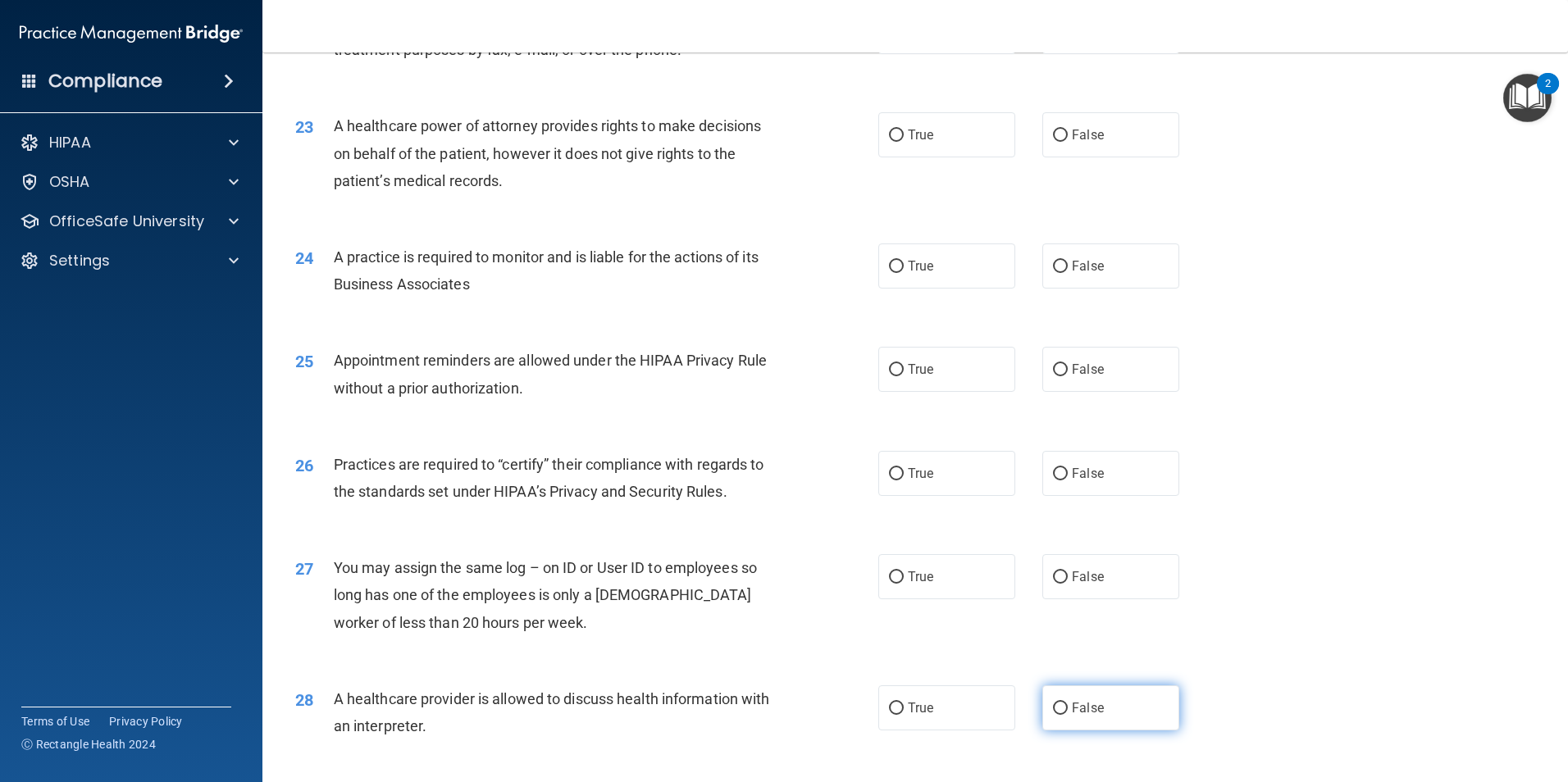
click at [1055, 713] on input "False" at bounding box center [1060, 708] width 15 height 13
radio input "true"
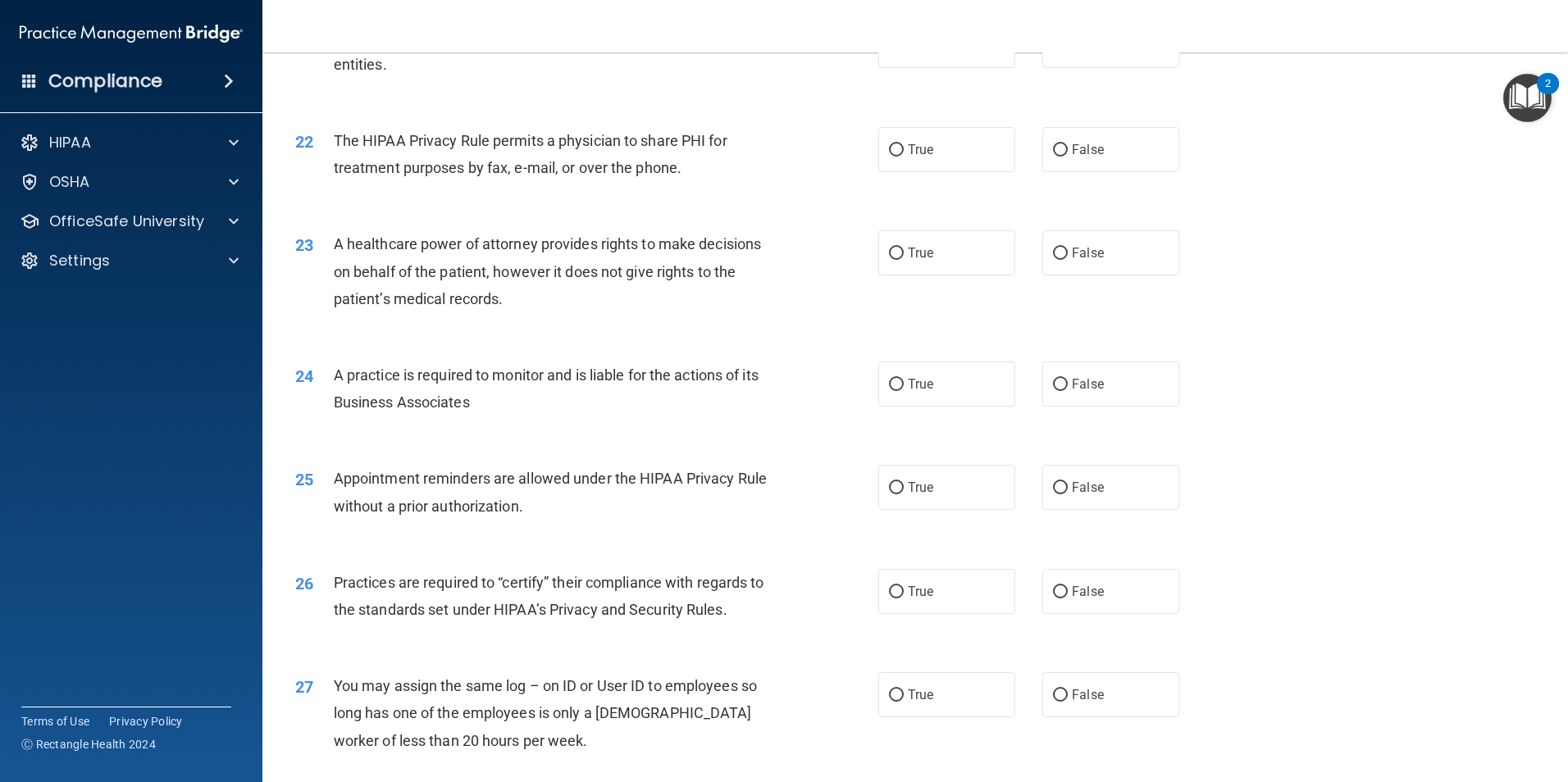
scroll to position [2624, 0]
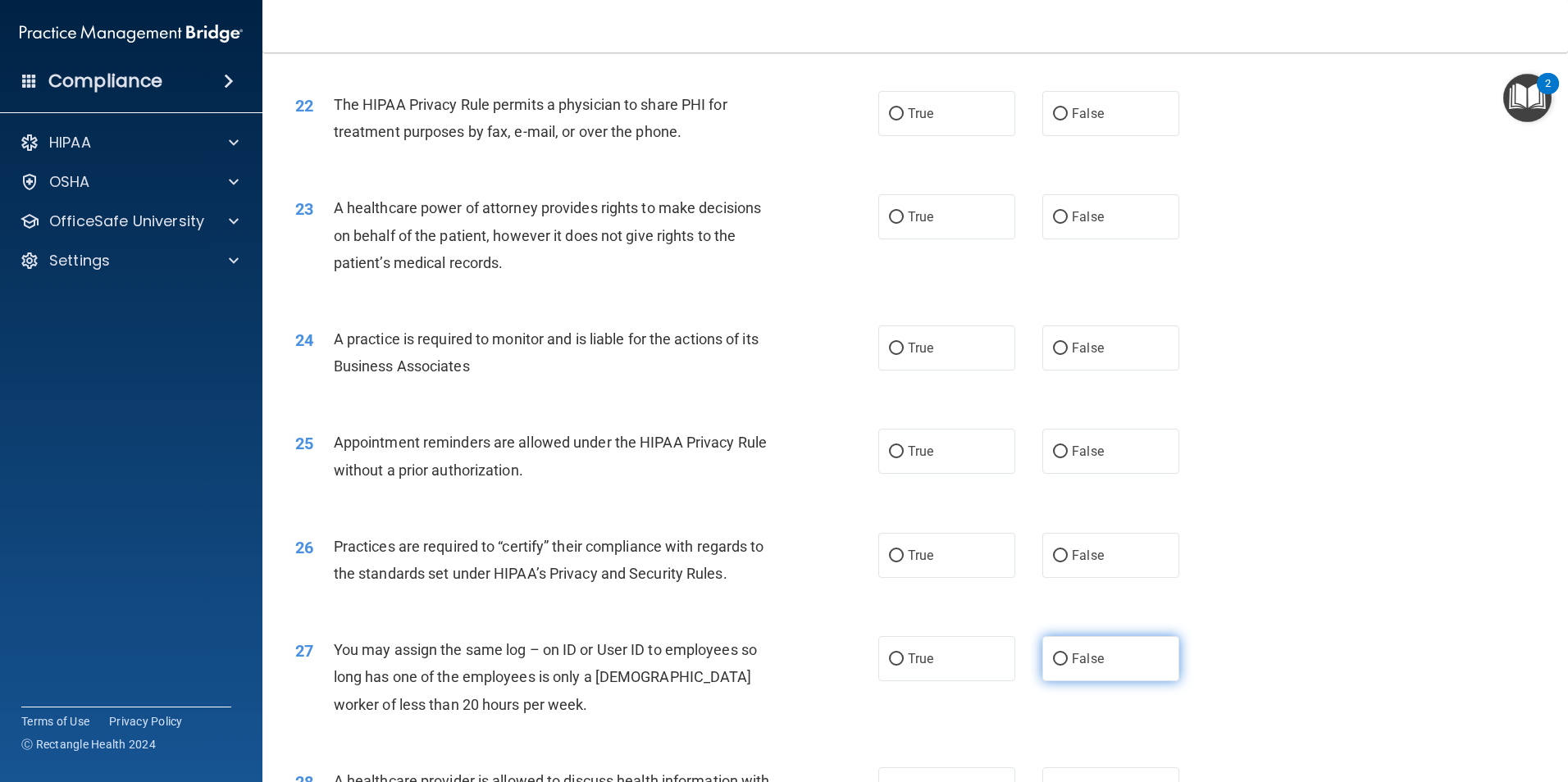
click at [1057, 662] on input "False" at bounding box center [1060, 659] width 15 height 13
radio input "true"
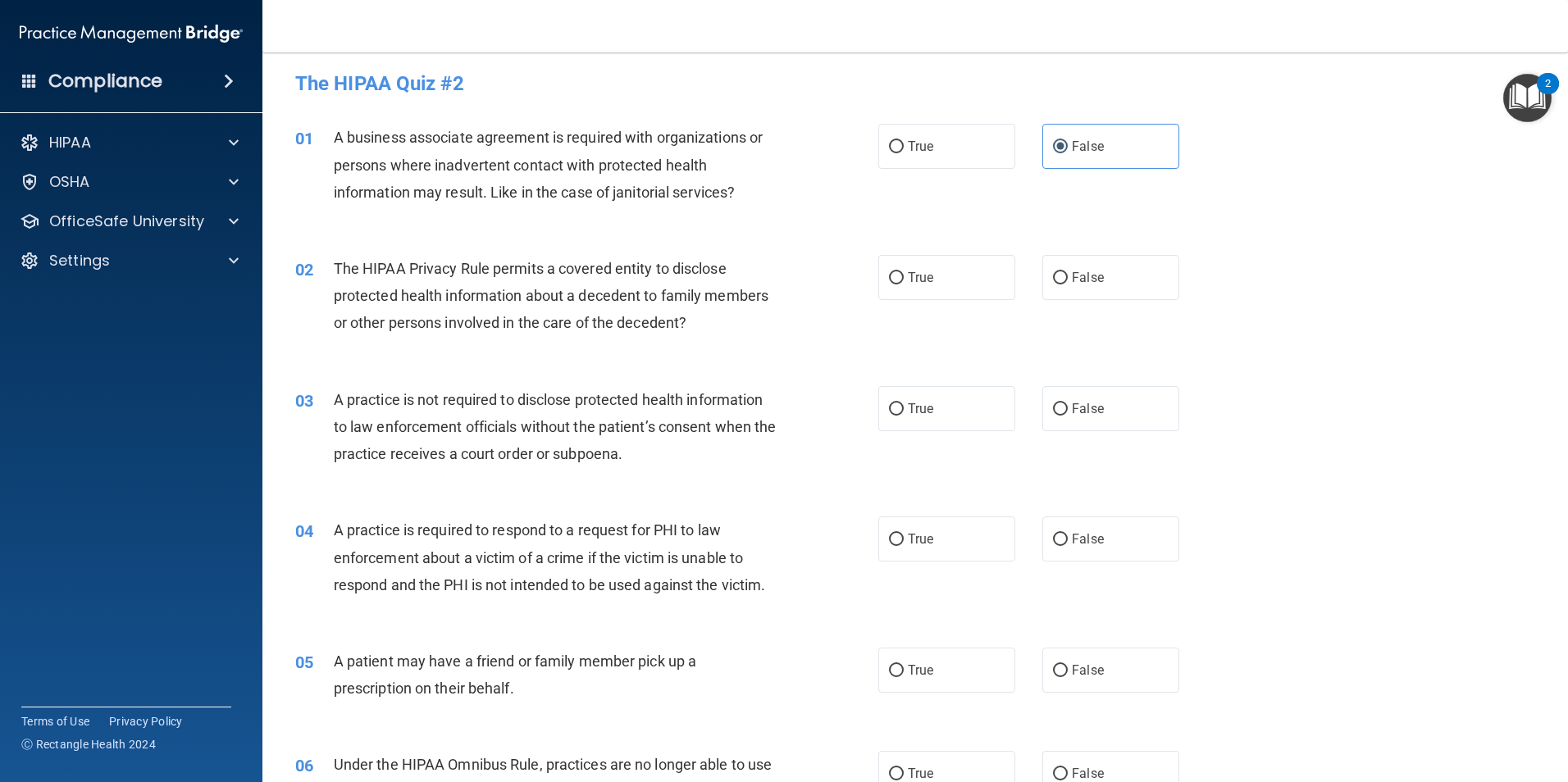
scroll to position [0, 0]
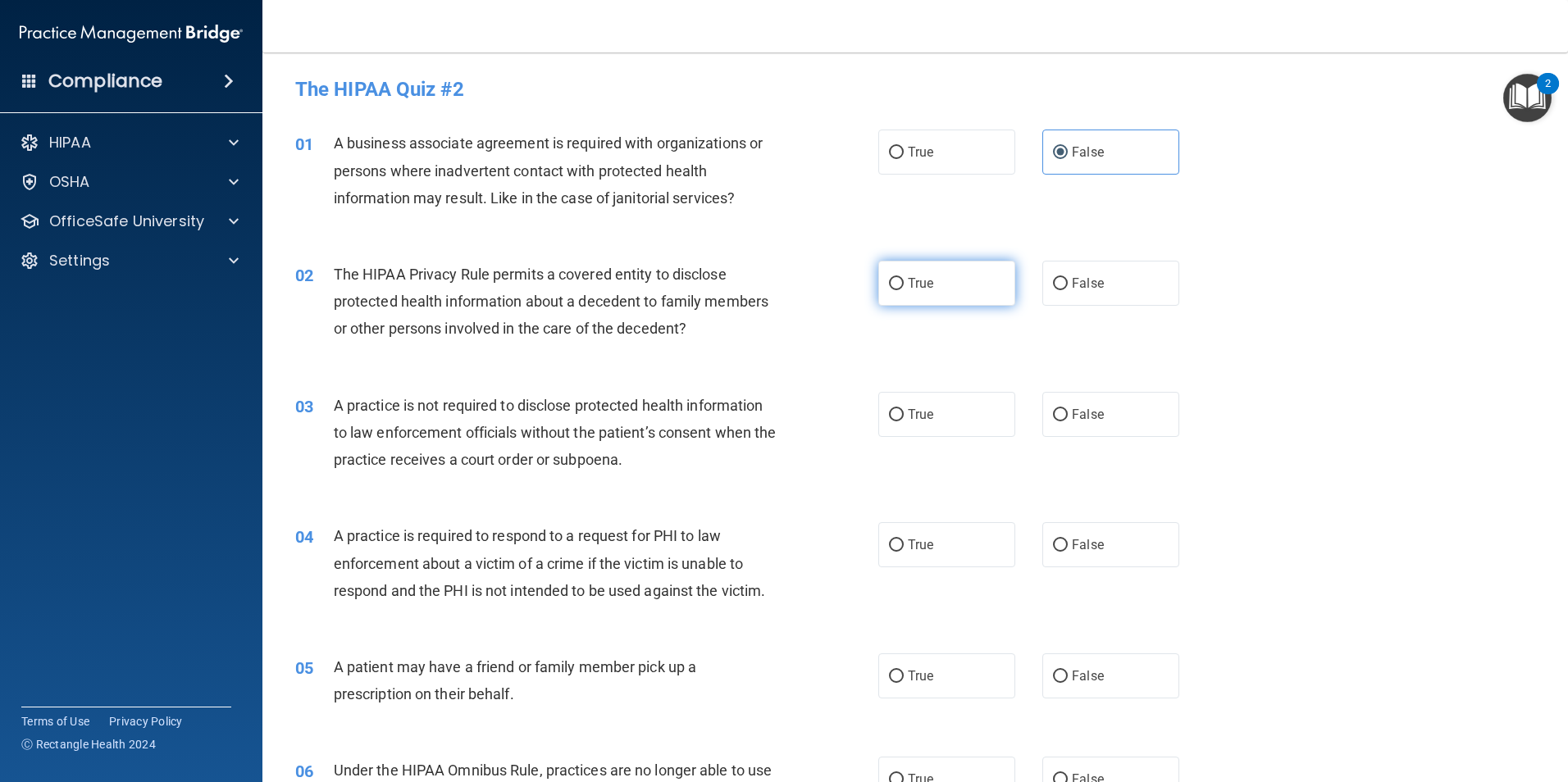
click at [891, 286] on input "True" at bounding box center [896, 284] width 15 height 13
radio input "true"
click at [796, 350] on div "02 The HIPAA Privacy Rule permits a covered entity to disclose protected health…" at bounding box center [586, 306] width 632 height 90
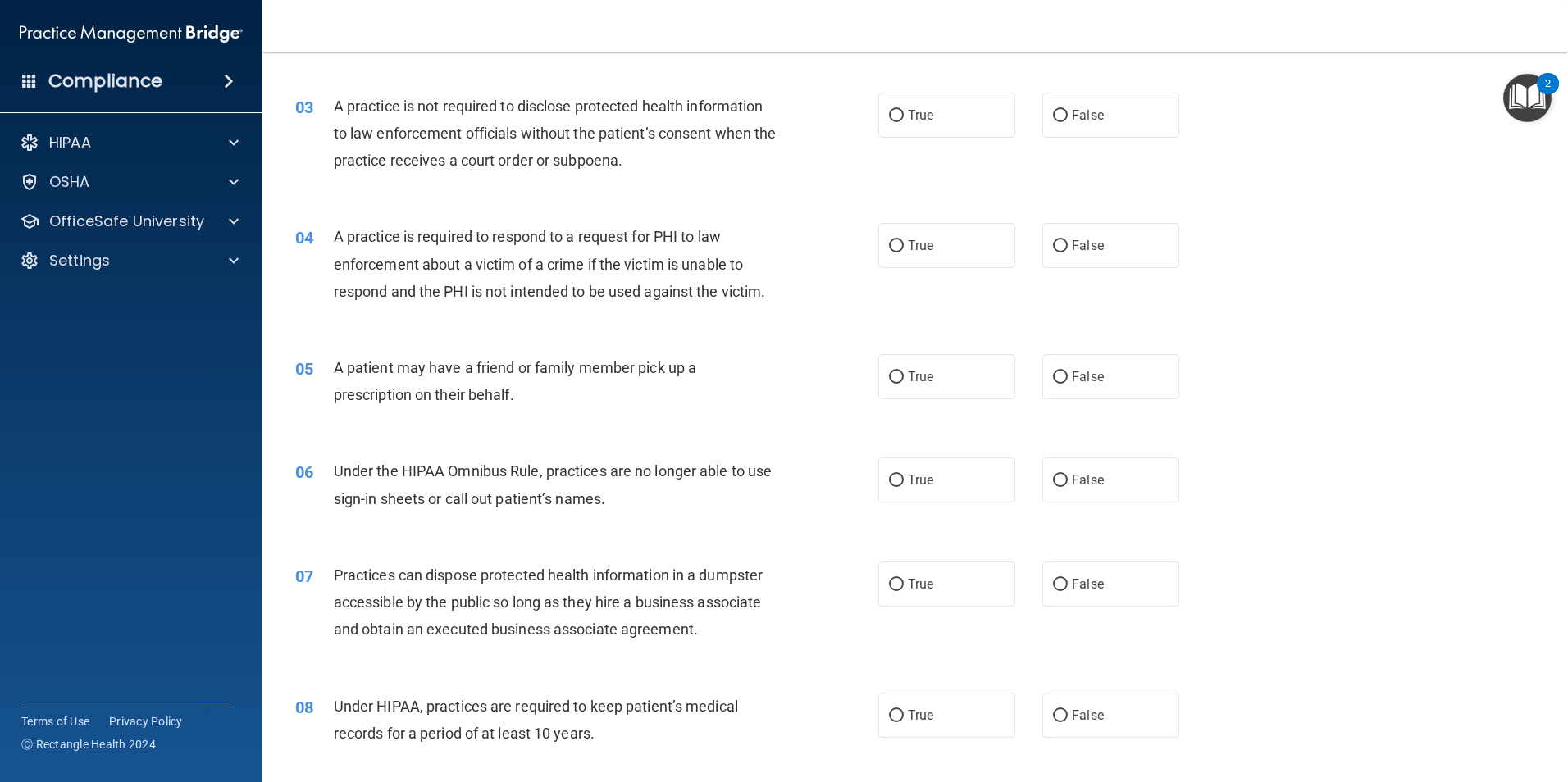
scroll to position [328, 0]
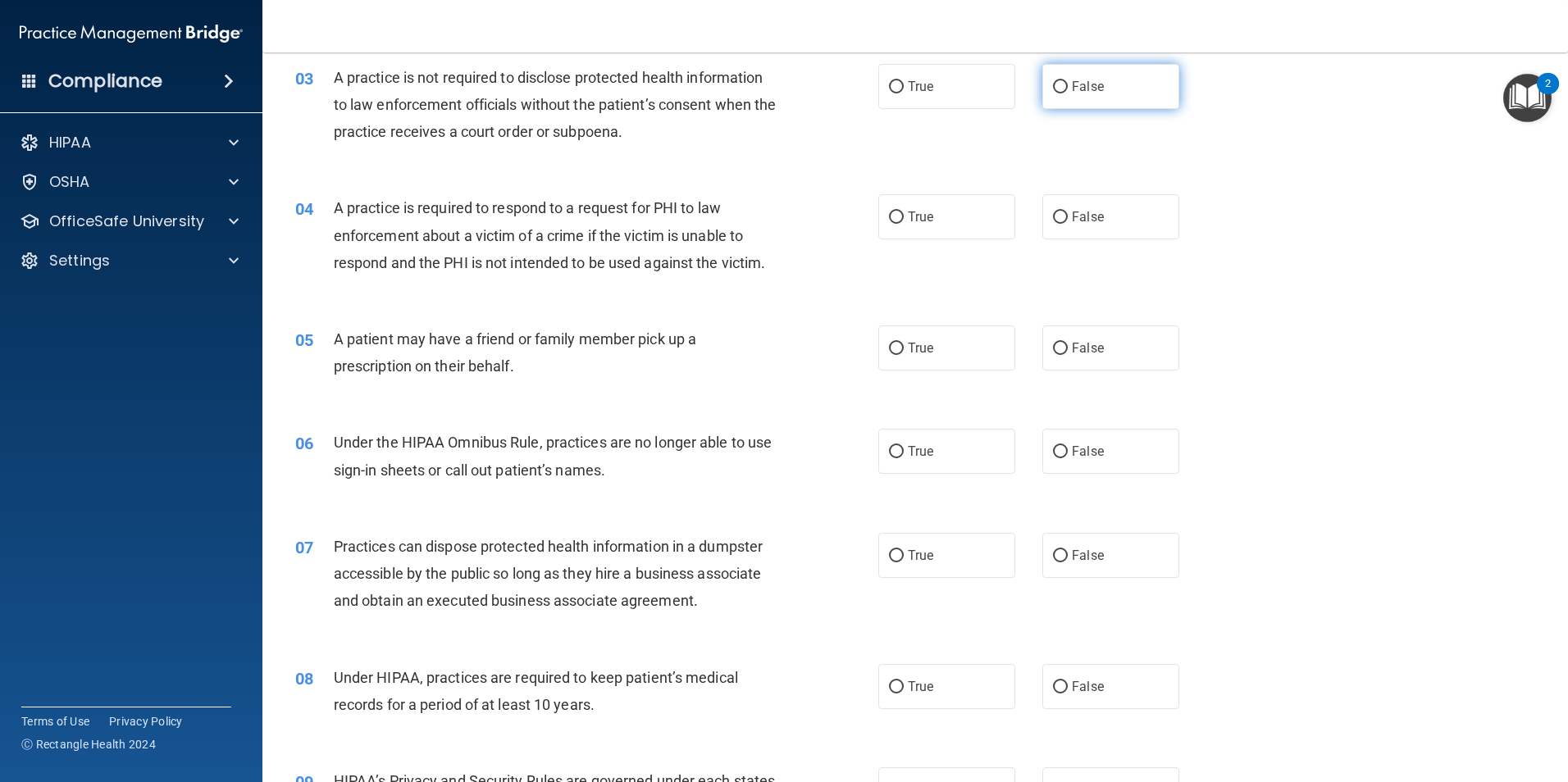
click at [1053, 89] on input "False" at bounding box center [1060, 87] width 15 height 13
radio input "true"
click at [818, 297] on div "04 A practice is required to respond to a request for PHI to law enforcement ab…" at bounding box center [916, 239] width 1265 height 131
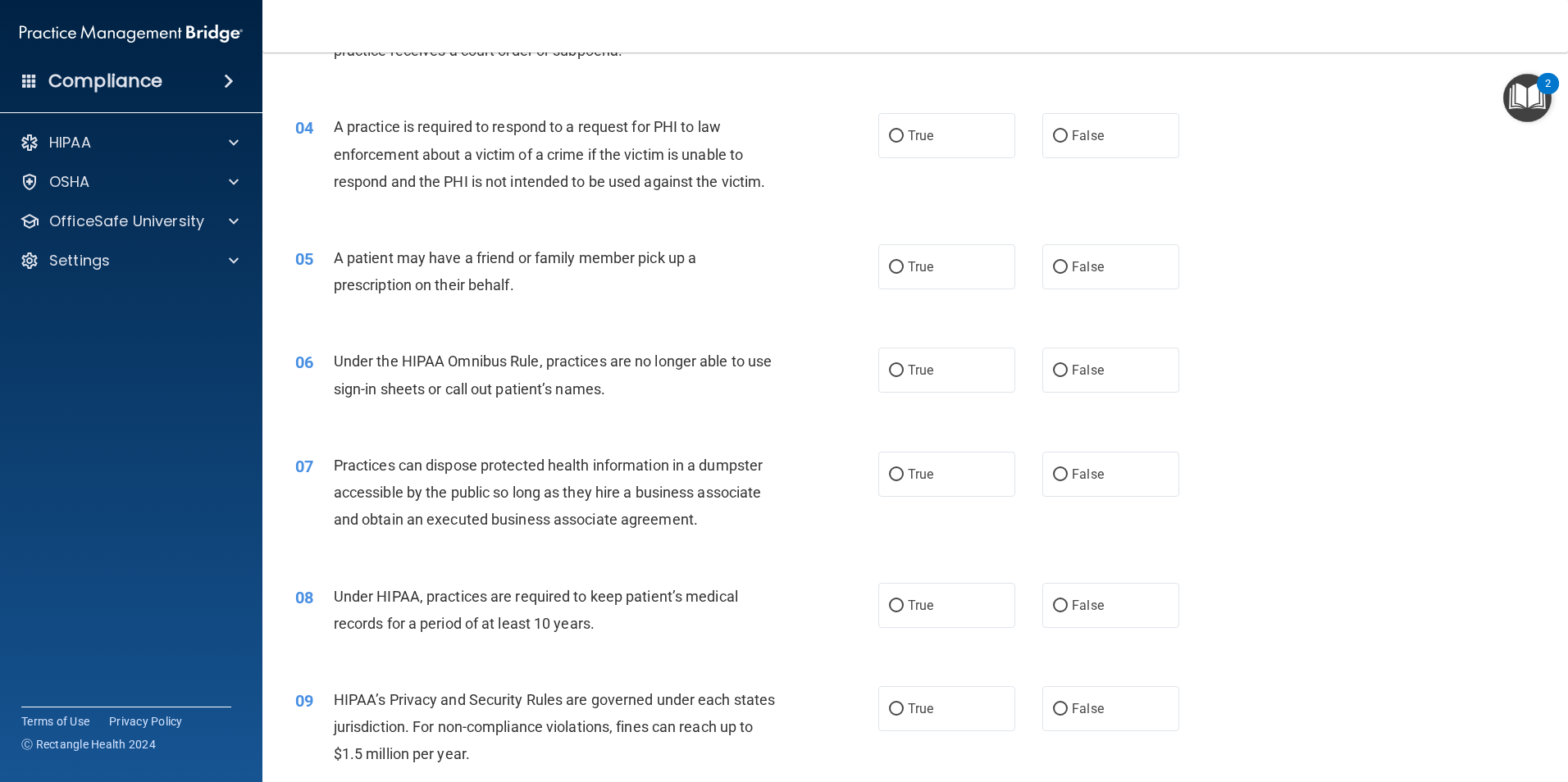
scroll to position [409, 0]
click at [753, 221] on div "04 A practice is required to respond to a request for PHI to law enforcement ab…" at bounding box center [916, 157] width 1265 height 131
click at [892, 137] on input "True" at bounding box center [896, 136] width 15 height 13
radio input "true"
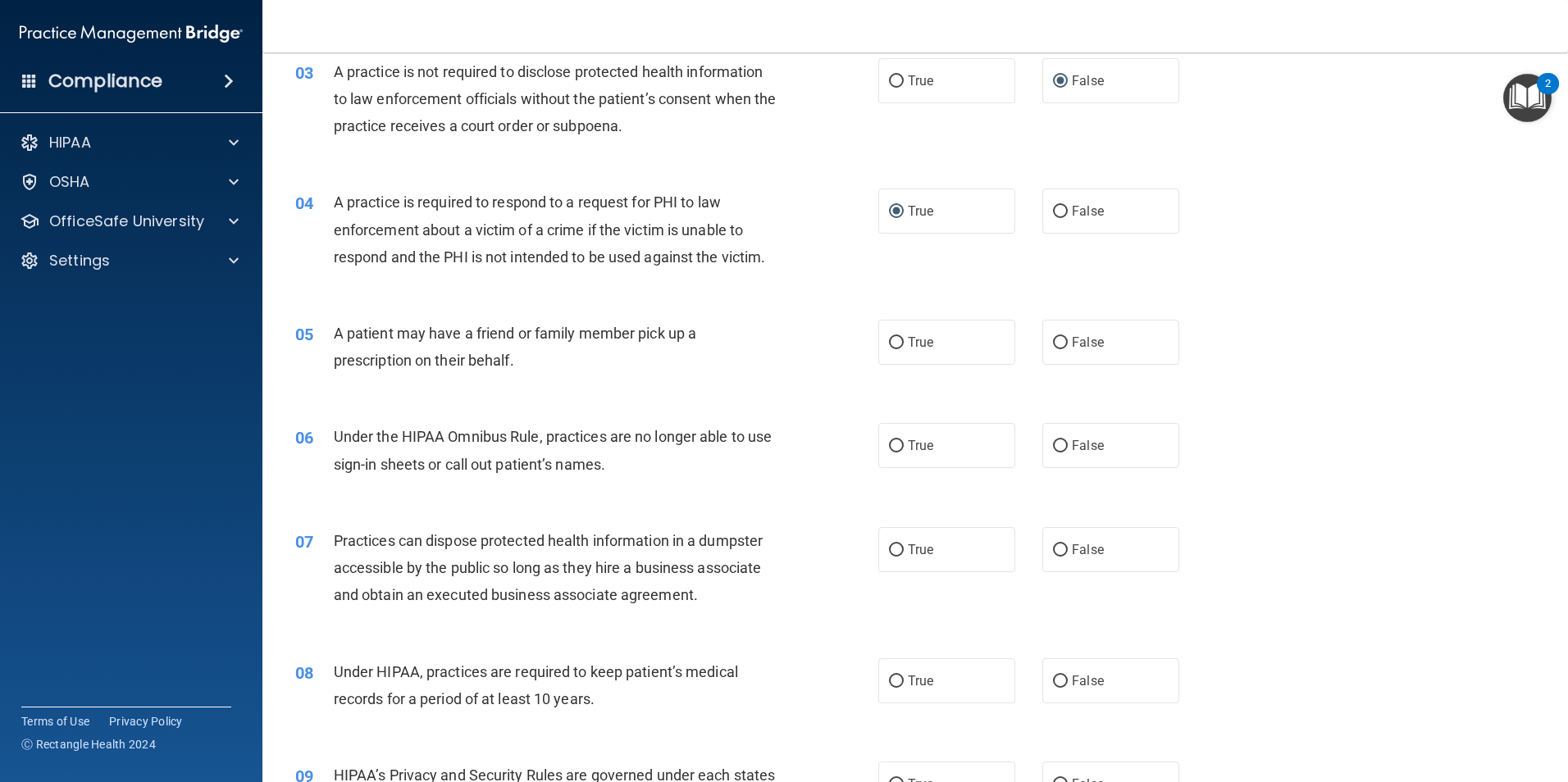
scroll to position [328, 0]
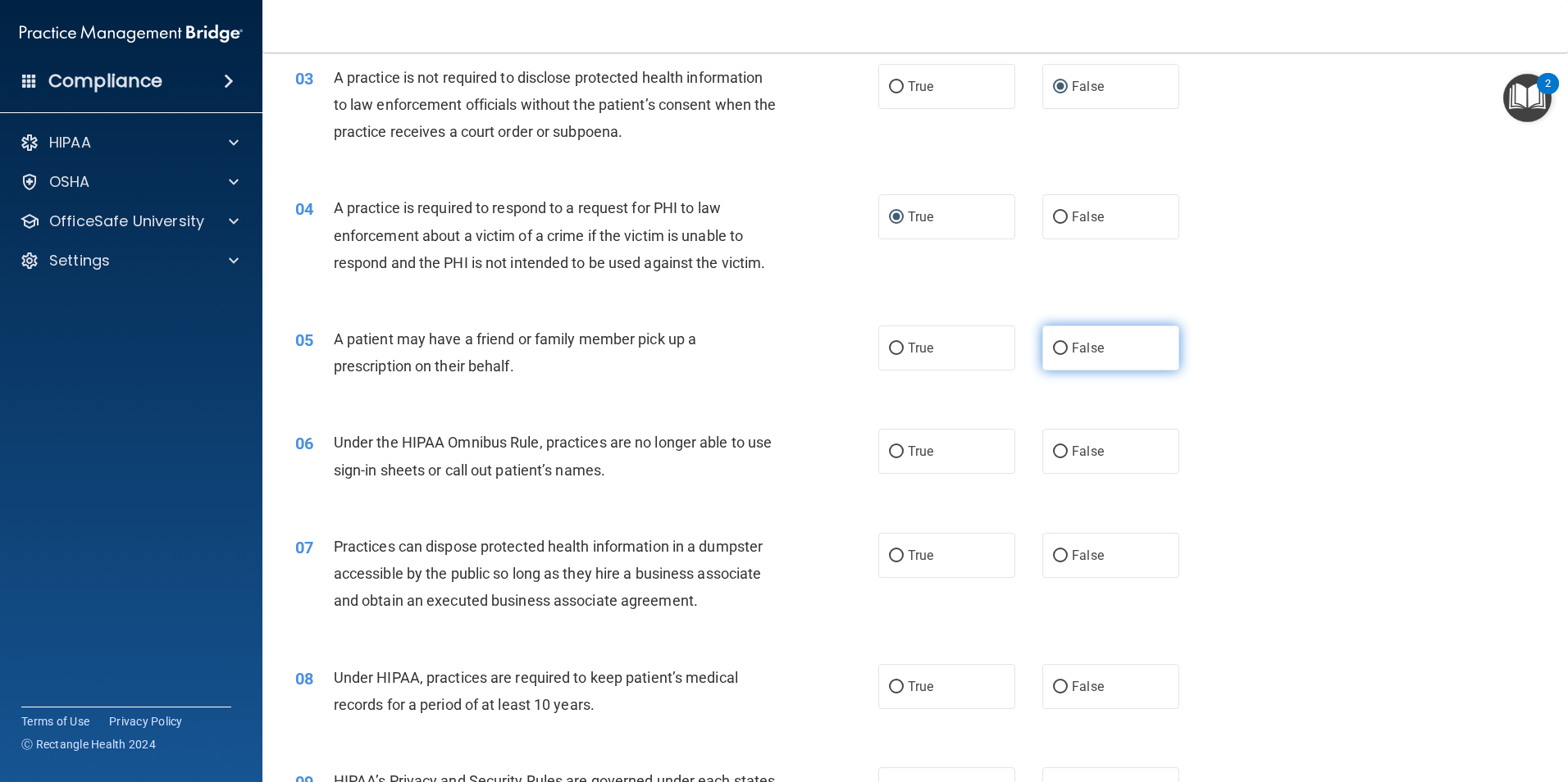
click at [1055, 352] on input "False" at bounding box center [1060, 348] width 15 height 13
radio input "true"
click at [793, 349] on div "05 A patient may have a friend or family member pick up a prescription on their…" at bounding box center [586, 357] width 632 height 62
click at [1053, 455] on input "False" at bounding box center [1060, 452] width 15 height 13
radio input "true"
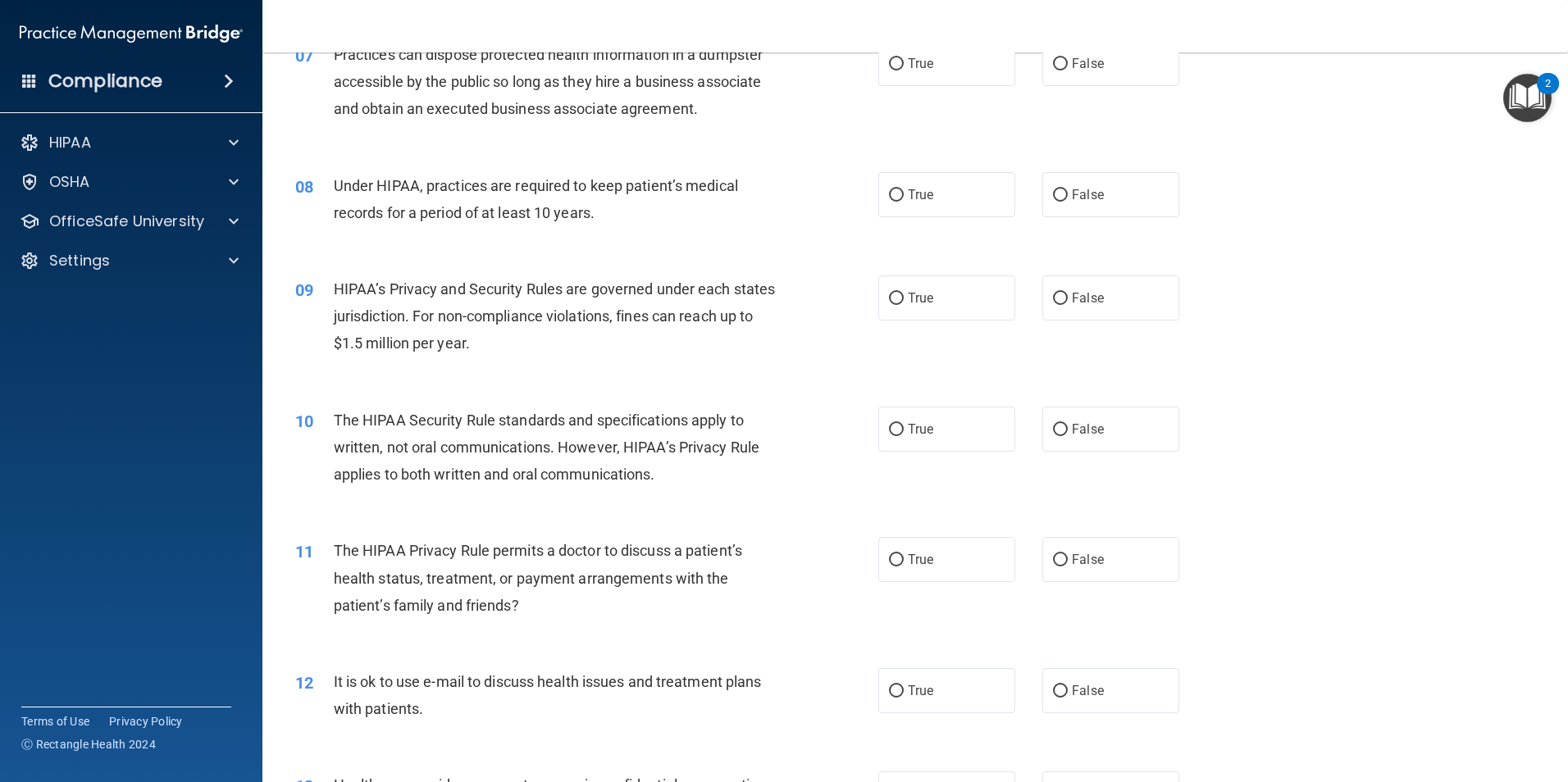
scroll to position [738, 0]
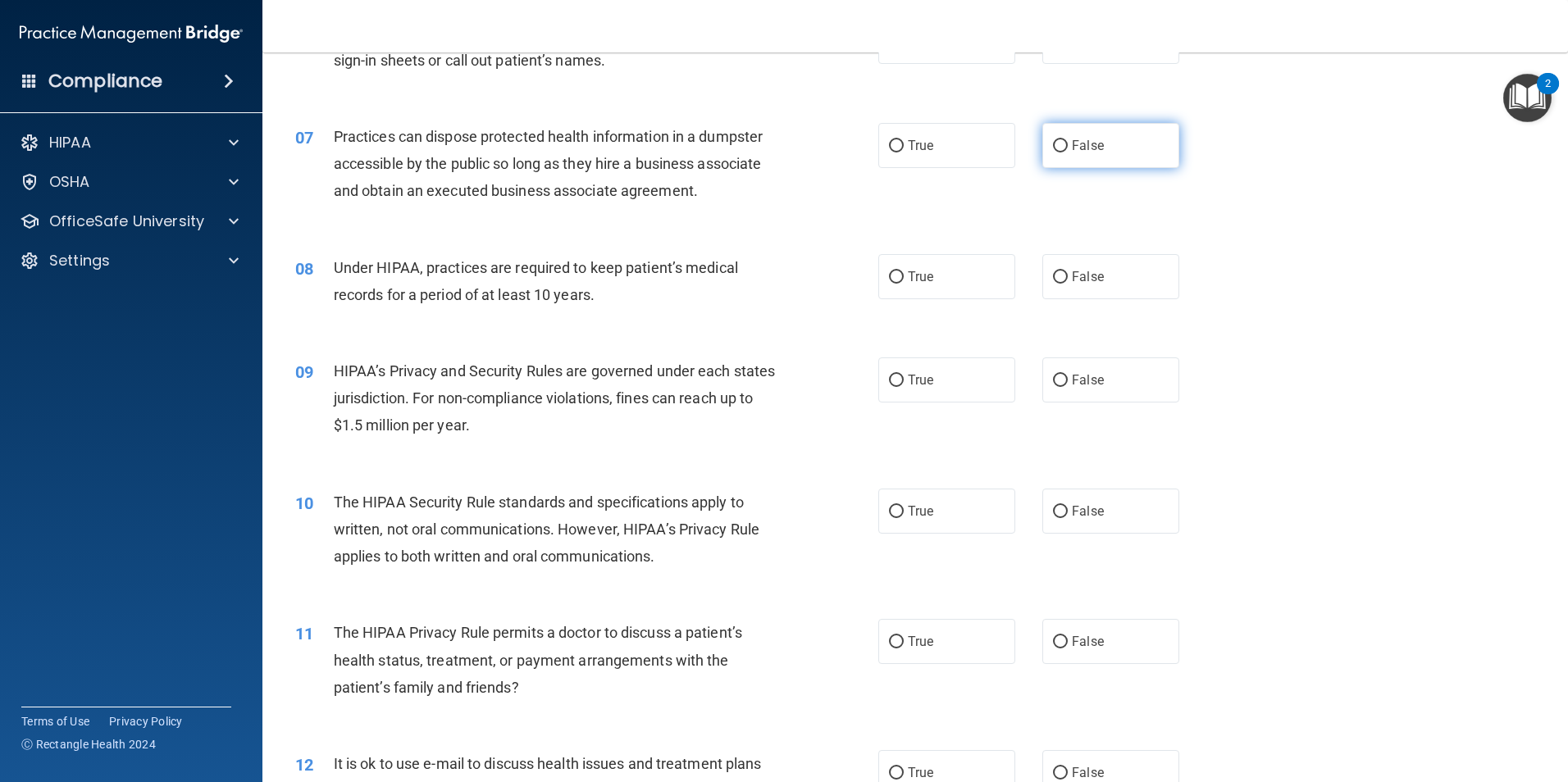
click at [1053, 143] on input "False" at bounding box center [1060, 146] width 15 height 13
radio input "true"
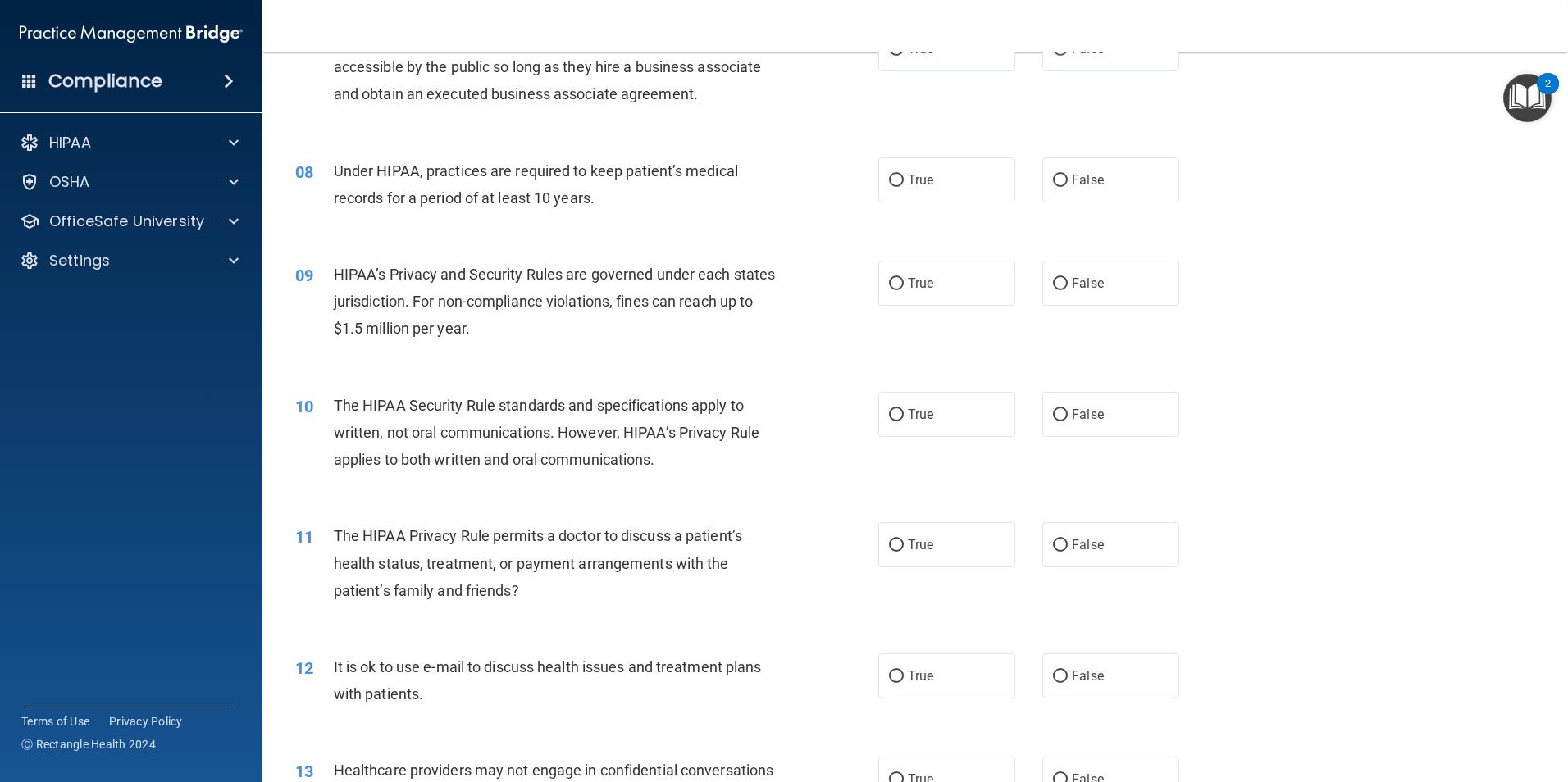
scroll to position [820, 0]
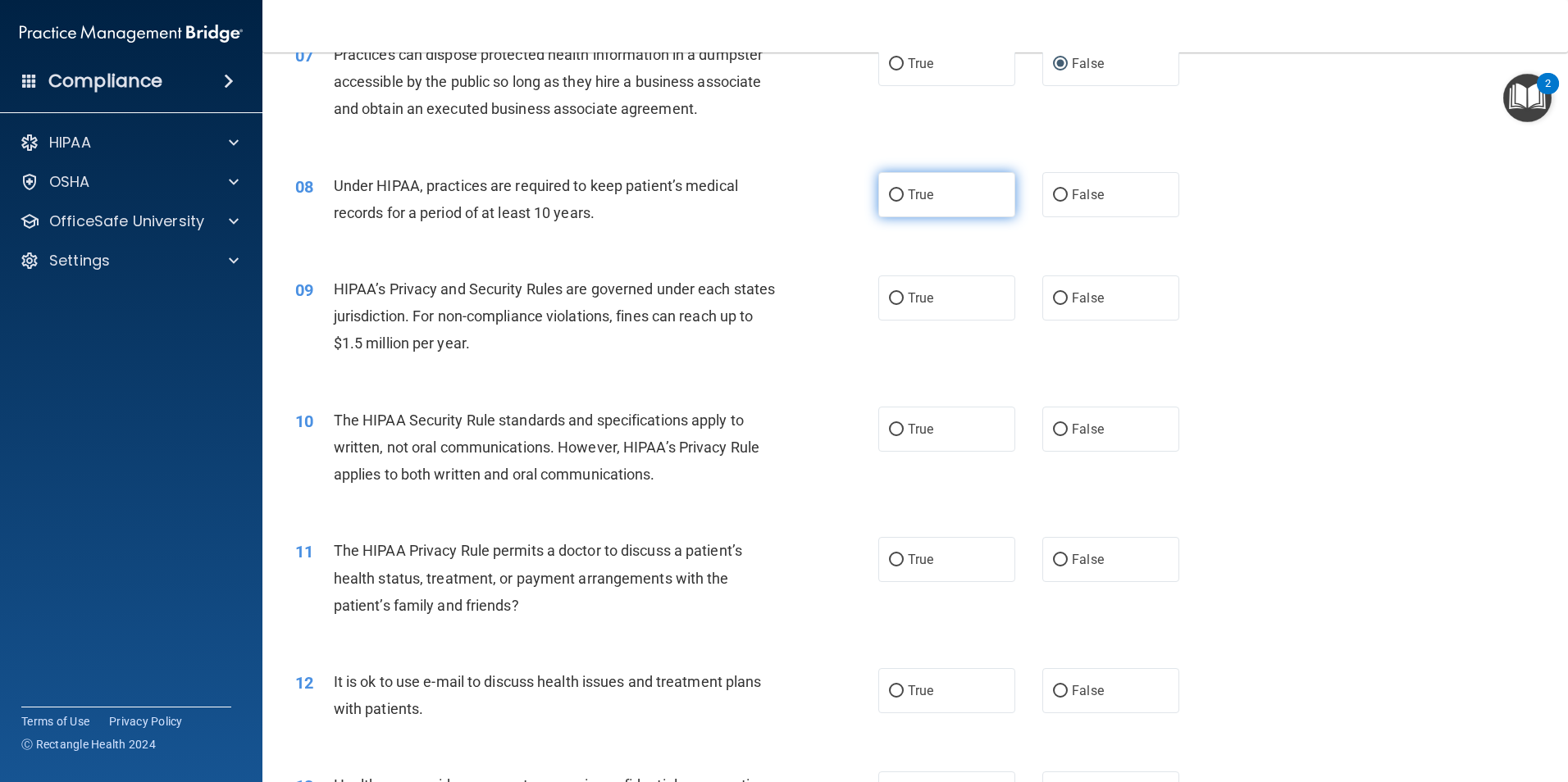
click at [889, 198] on input "True" at bounding box center [896, 195] width 15 height 13
radio input "true"
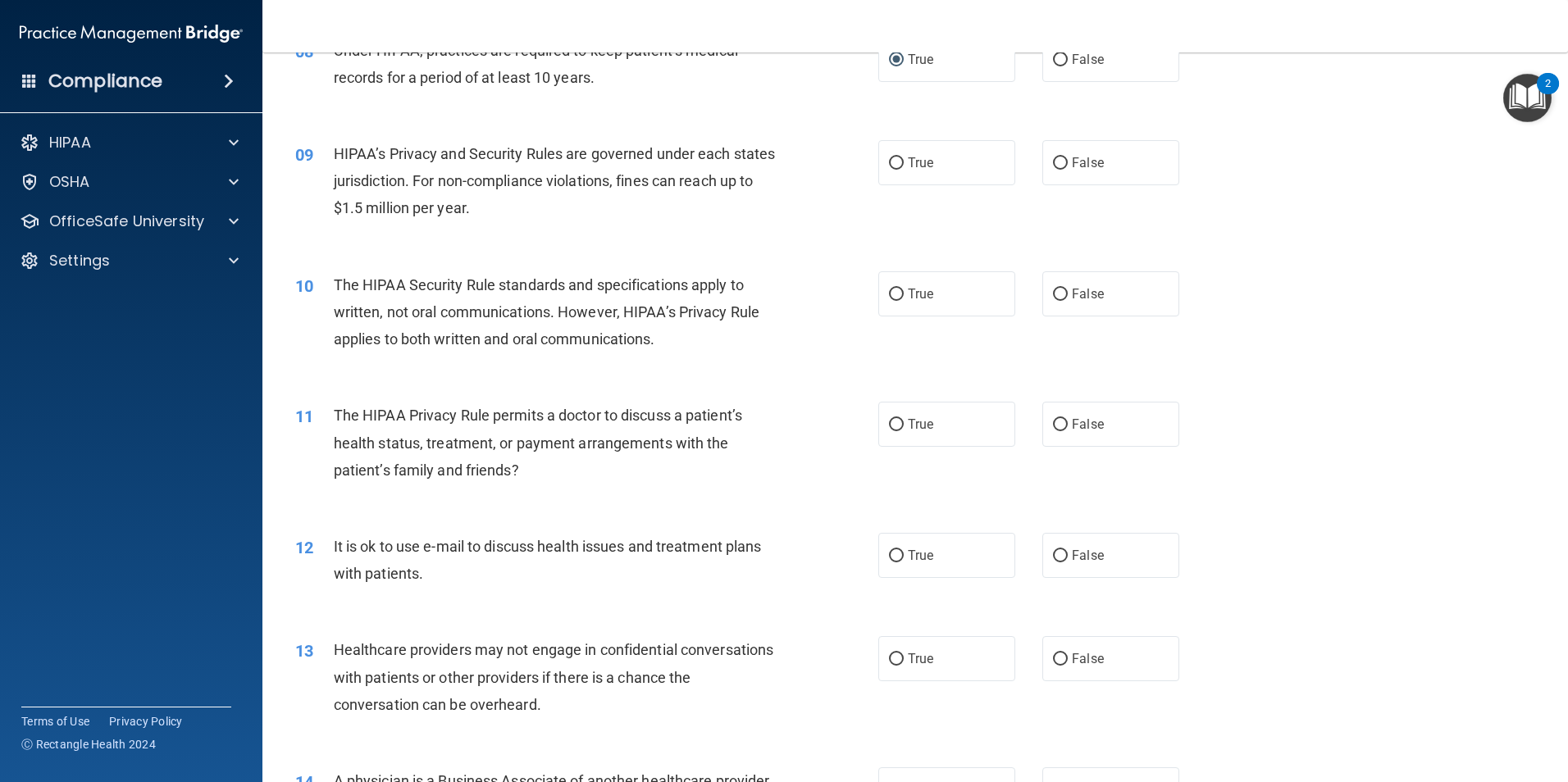
scroll to position [984, 0]
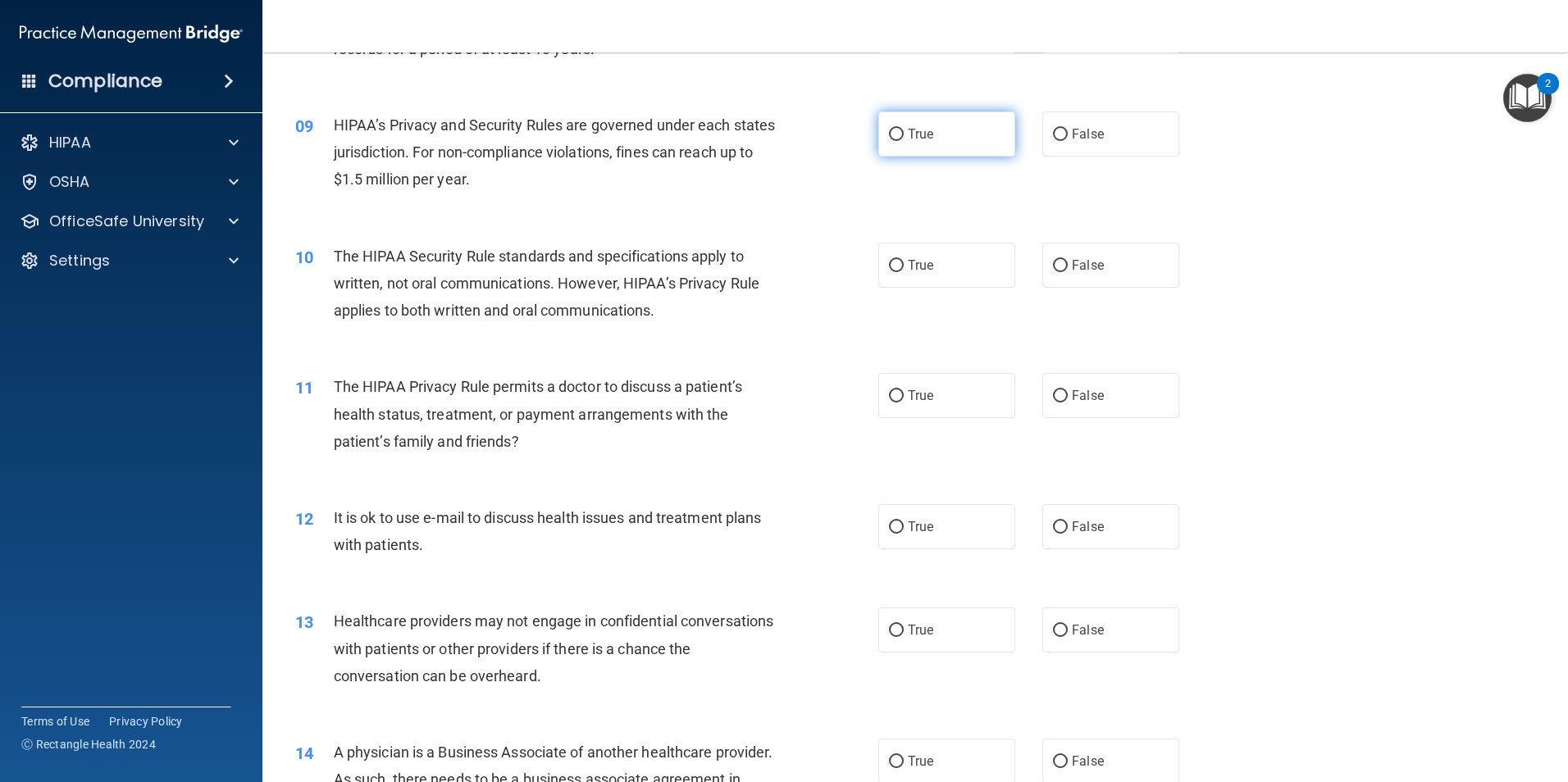
click at [884, 142] on label "True" at bounding box center [946, 134] width 137 height 45
click at [889, 141] on input "True" at bounding box center [896, 135] width 15 height 13
radio input "true"
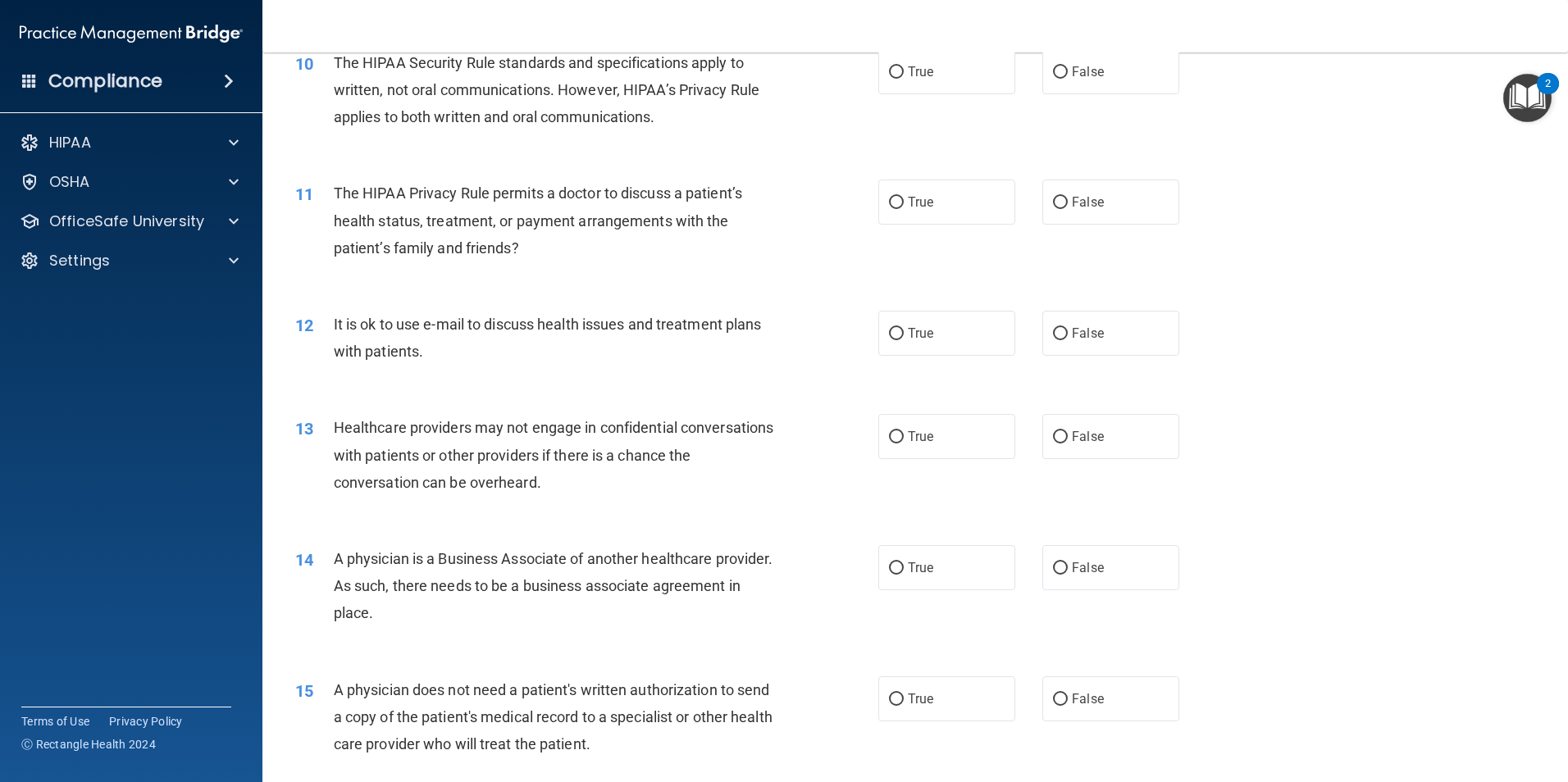
scroll to position [1148, 0]
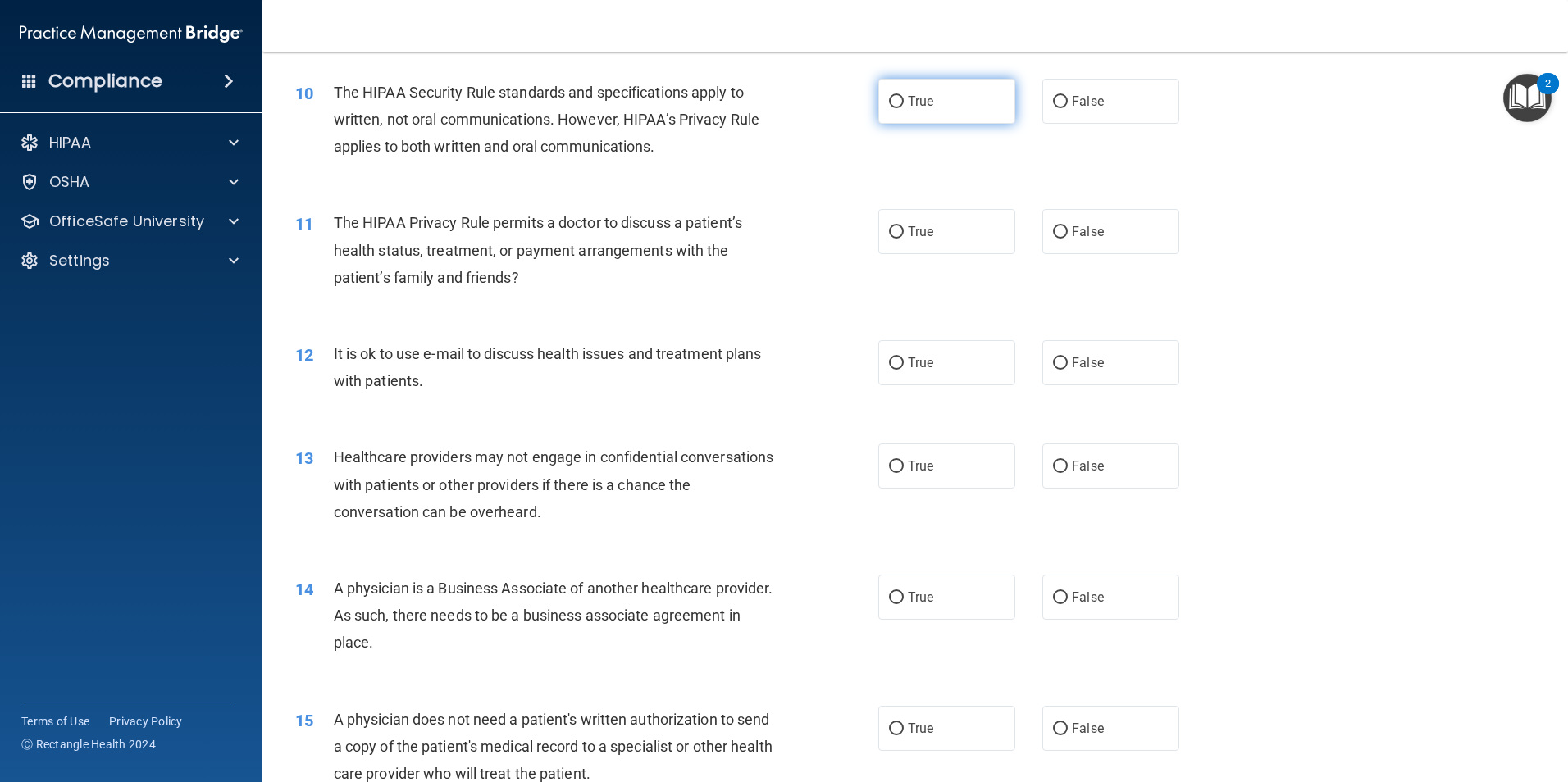
click at [893, 101] on input "True" at bounding box center [896, 102] width 15 height 13
radio input "true"
click at [764, 291] on div "11 The HIPAA Privacy Rule permits a doctor to discuss a patient’s health status…" at bounding box center [586, 255] width 632 height 90
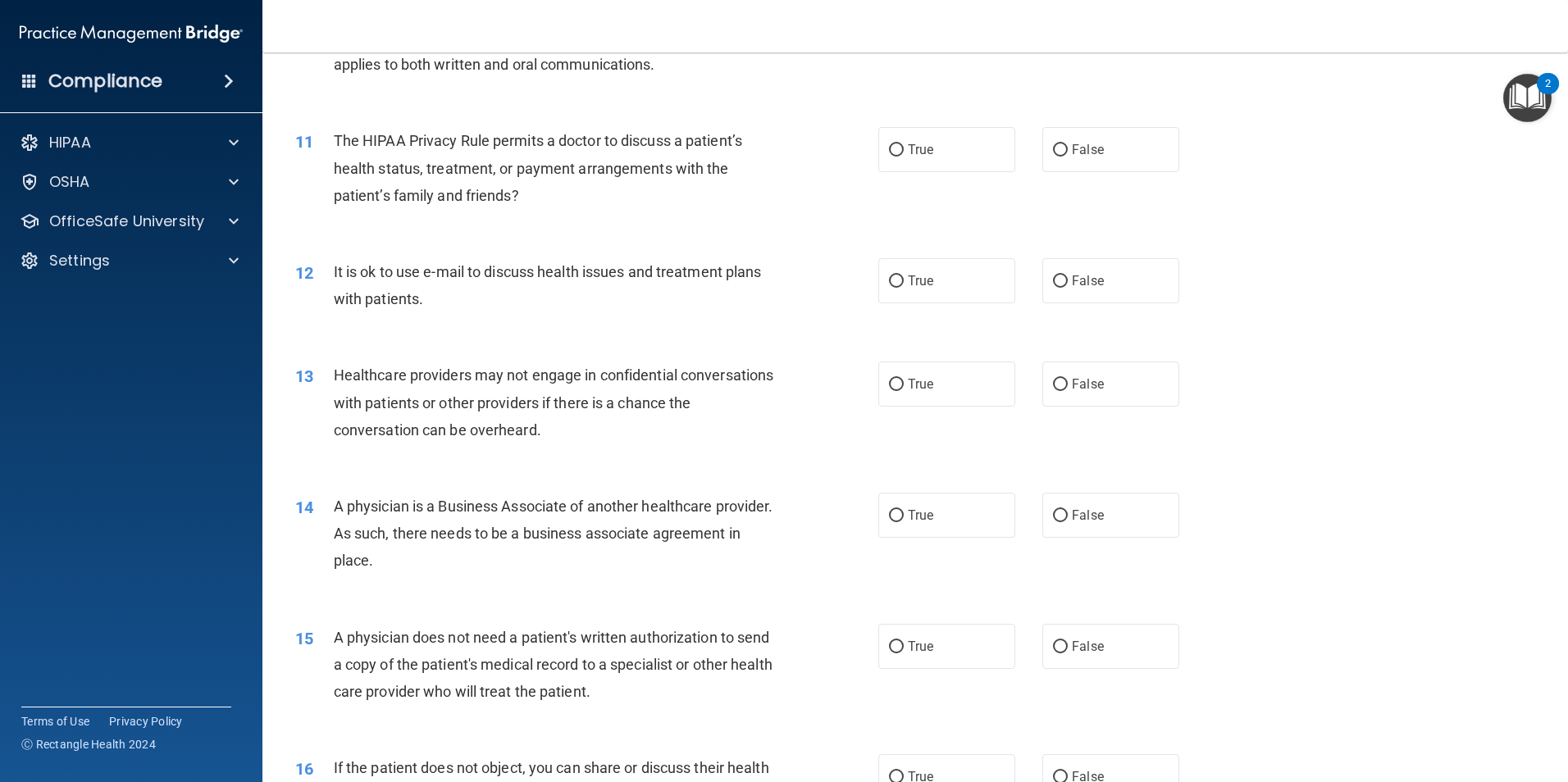
scroll to position [1311, 0]
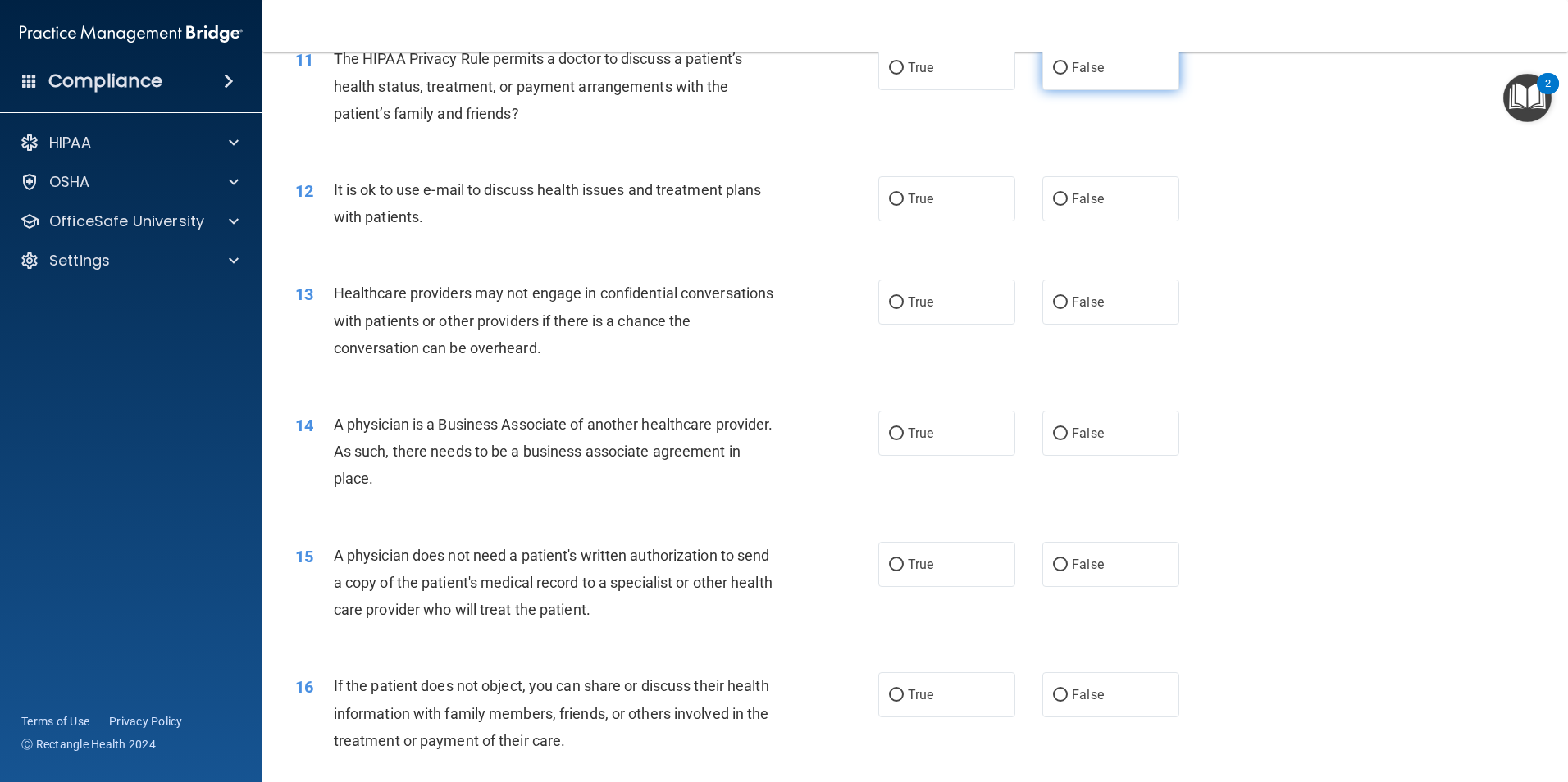
click at [1054, 65] on input "False" at bounding box center [1060, 68] width 15 height 13
radio input "true"
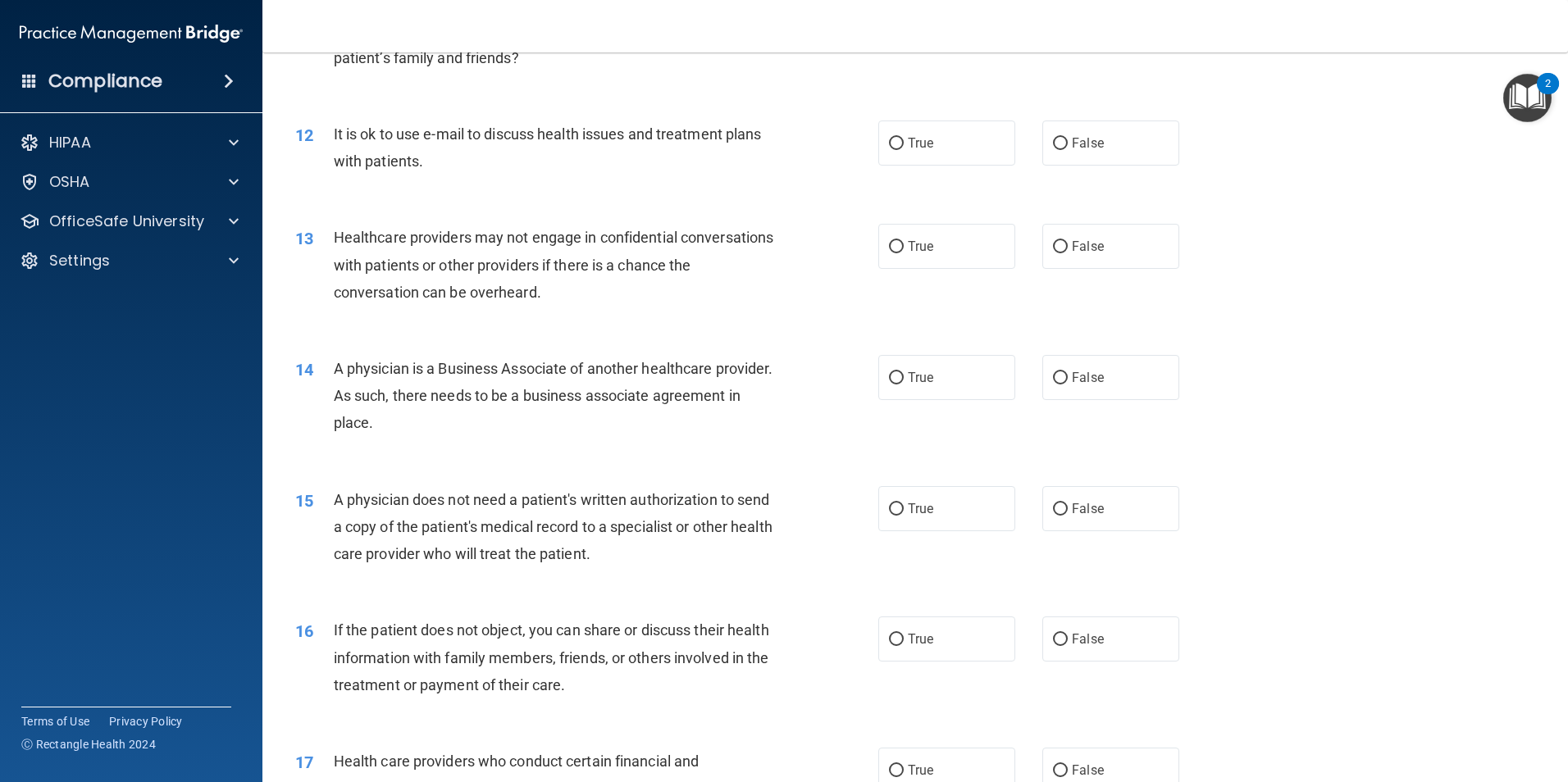
scroll to position [1393, 0]
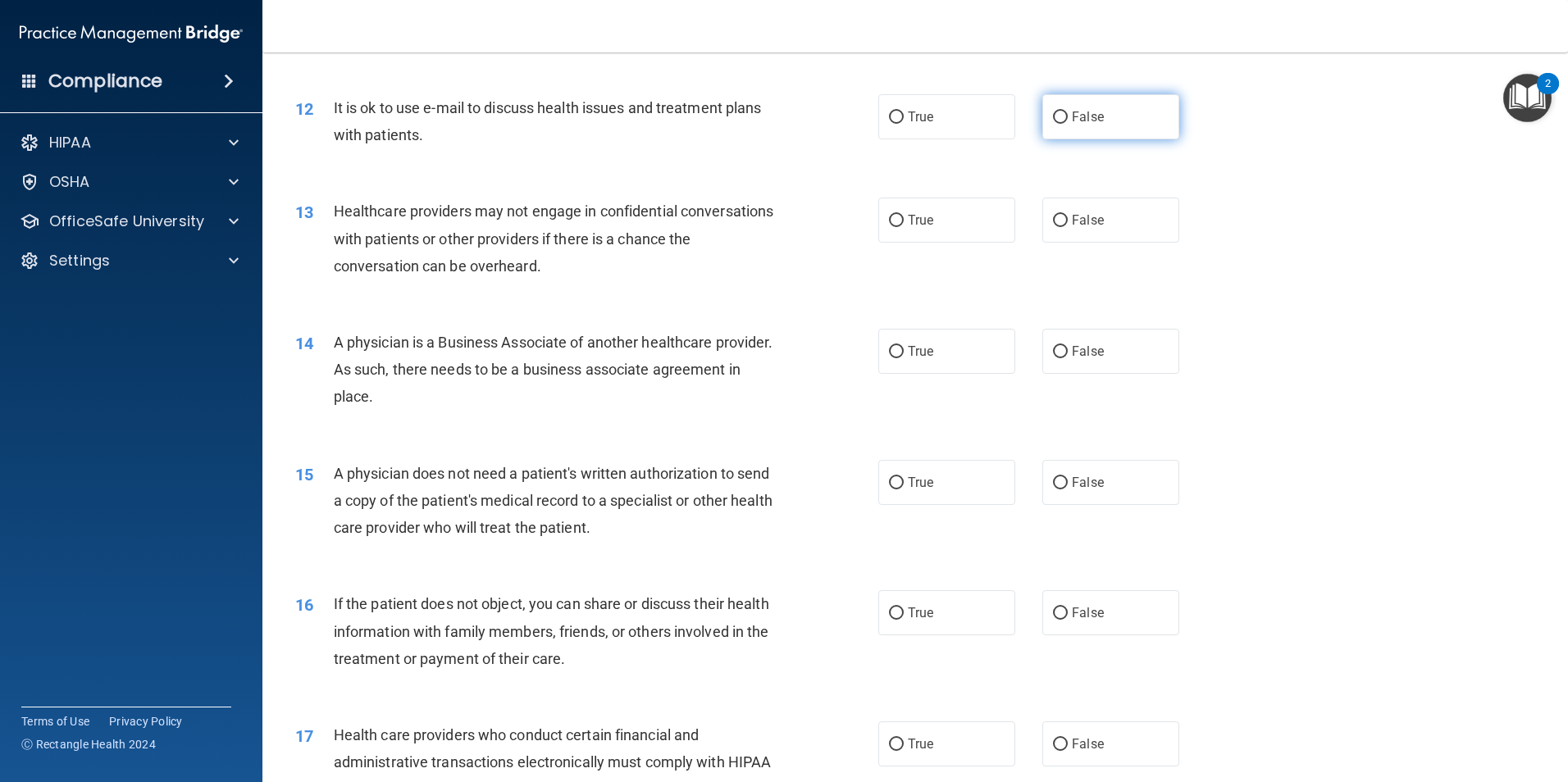
click at [1053, 121] on input "False" at bounding box center [1060, 117] width 15 height 13
radio input "true"
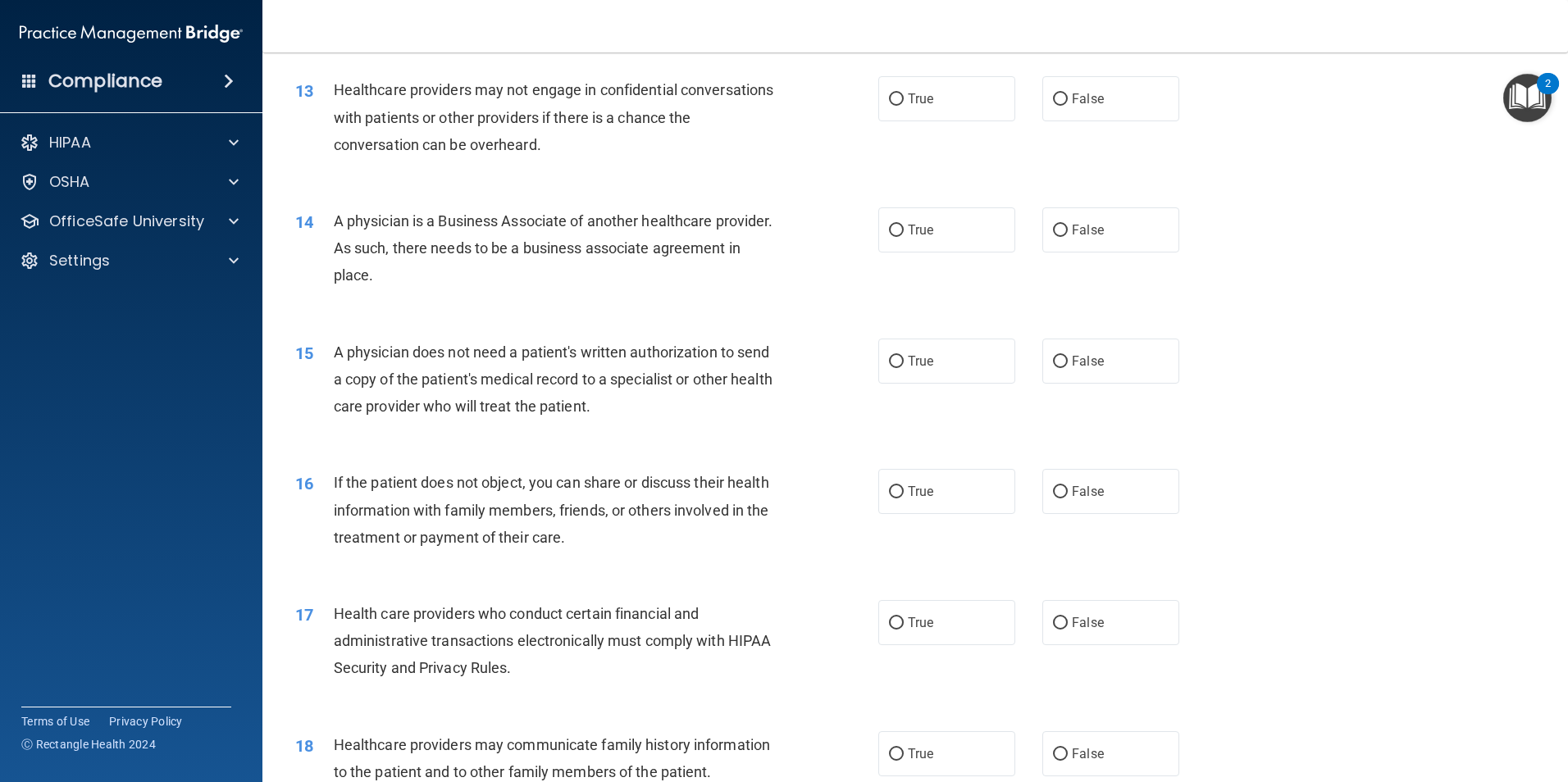
scroll to position [1475, 0]
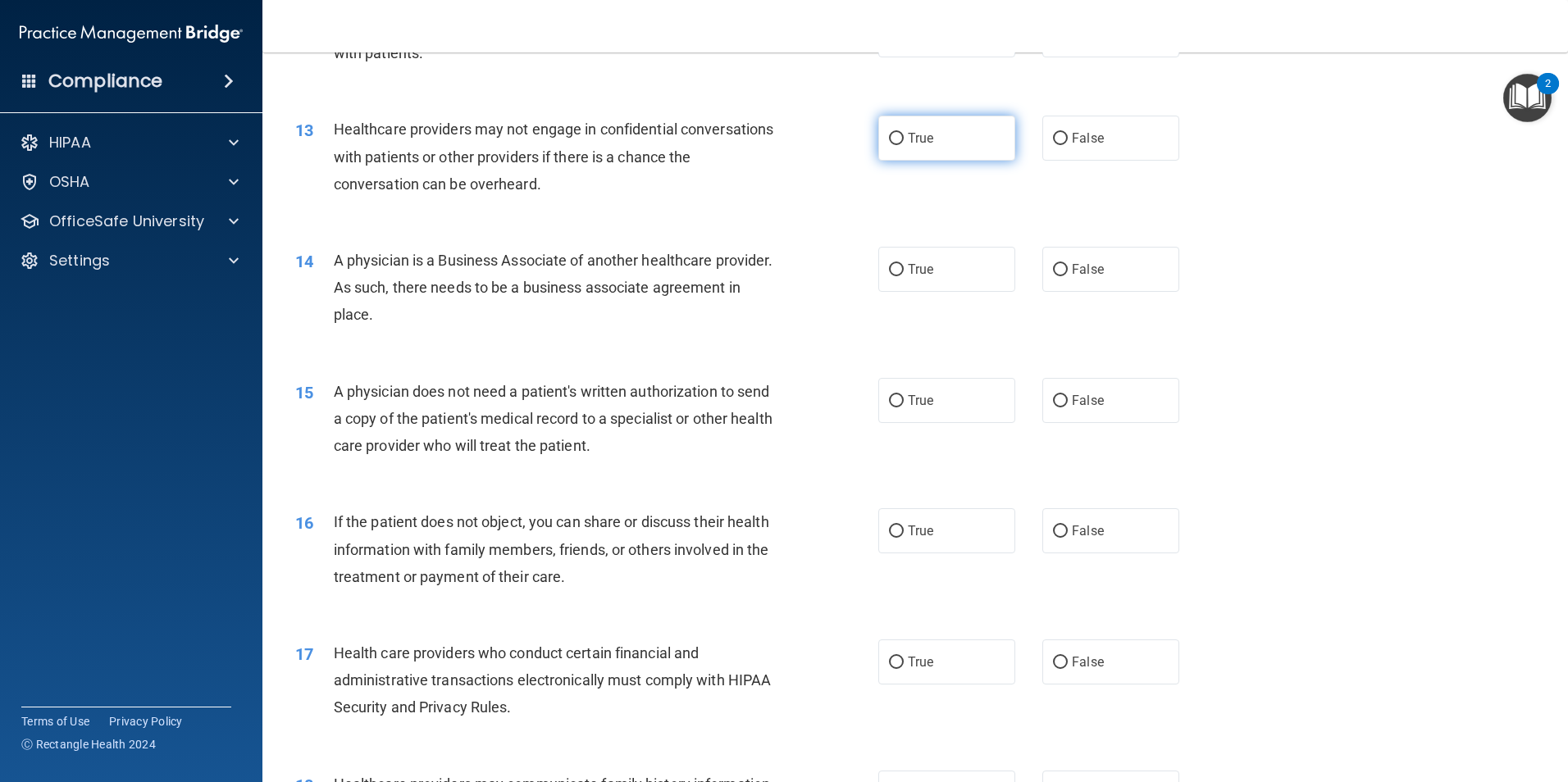
click at [889, 136] on input "True" at bounding box center [896, 139] width 15 height 13
radio input "true"
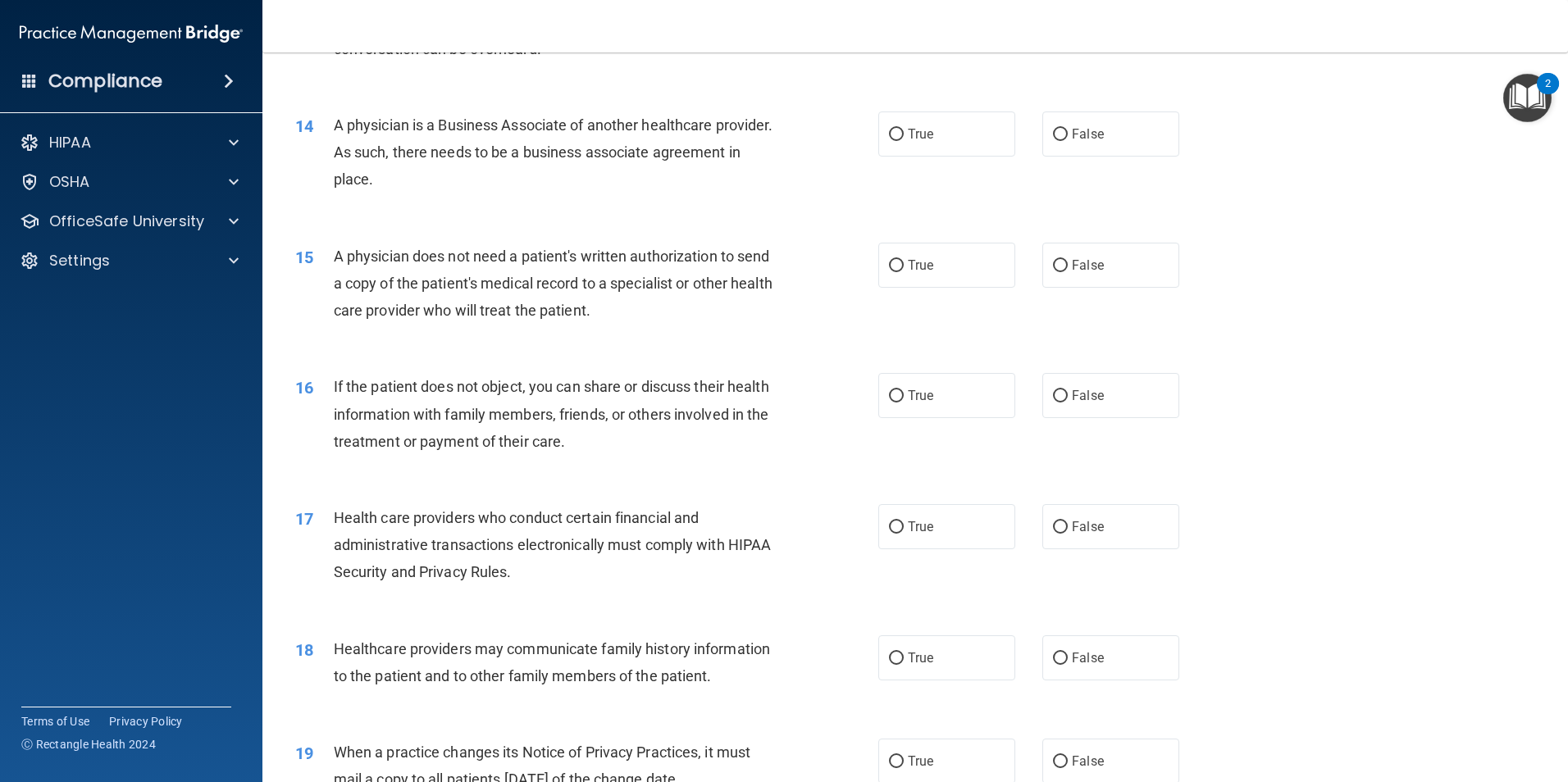
scroll to position [1639, 0]
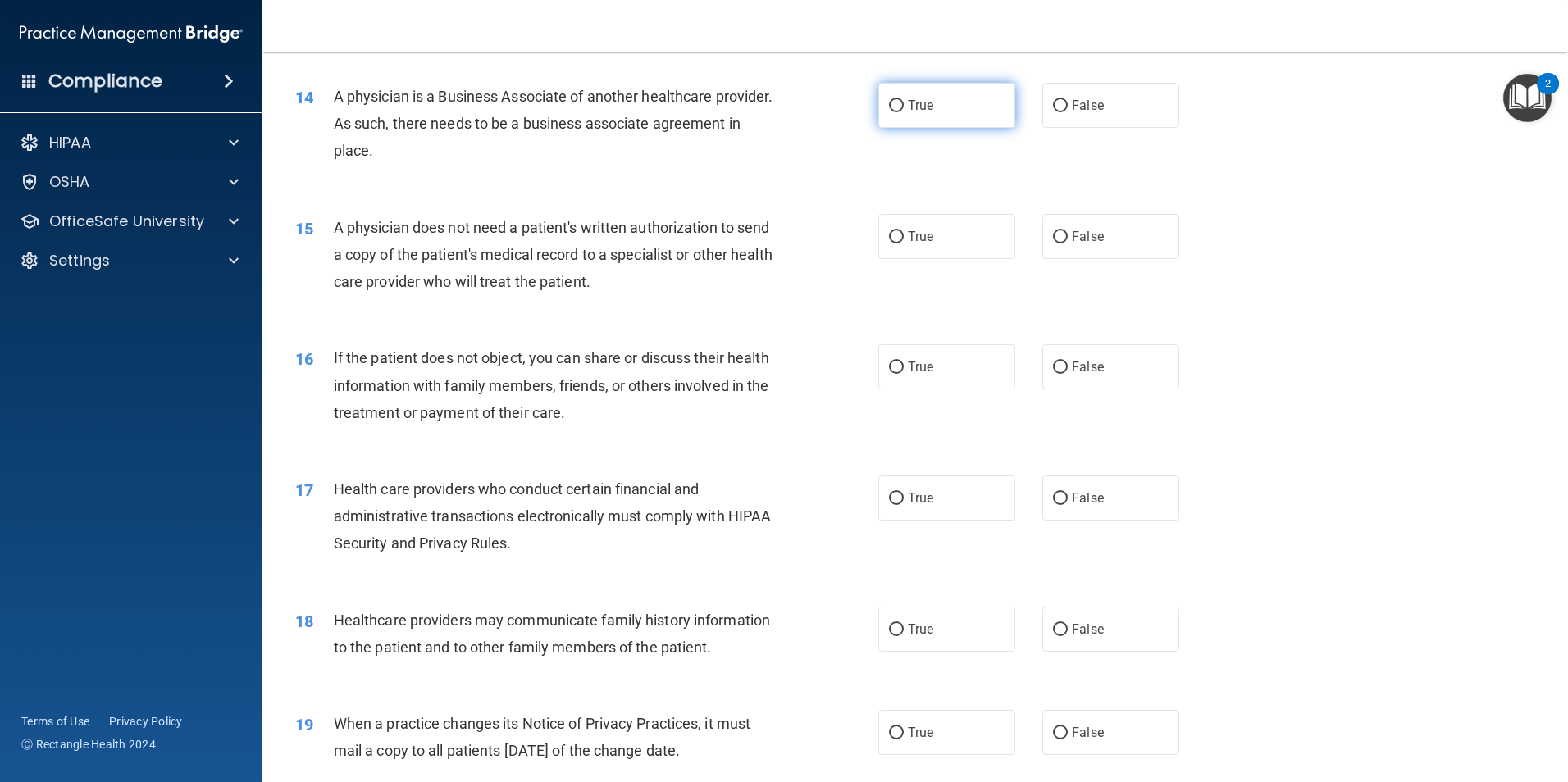
click at [889, 109] on input "True" at bounding box center [896, 105] width 15 height 13
radio input "true"
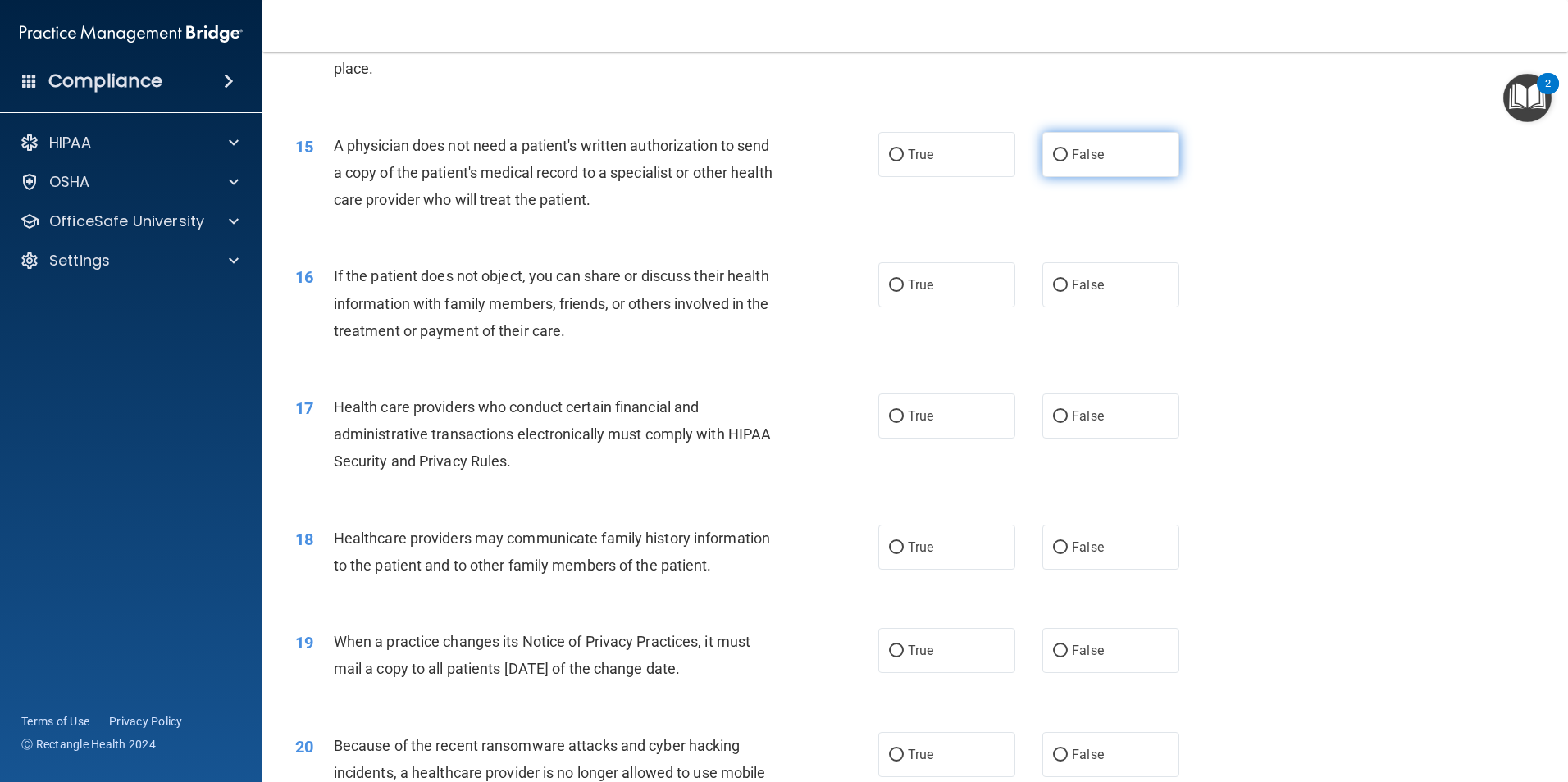
click at [1053, 153] on input "False" at bounding box center [1060, 155] width 15 height 13
radio input "true"
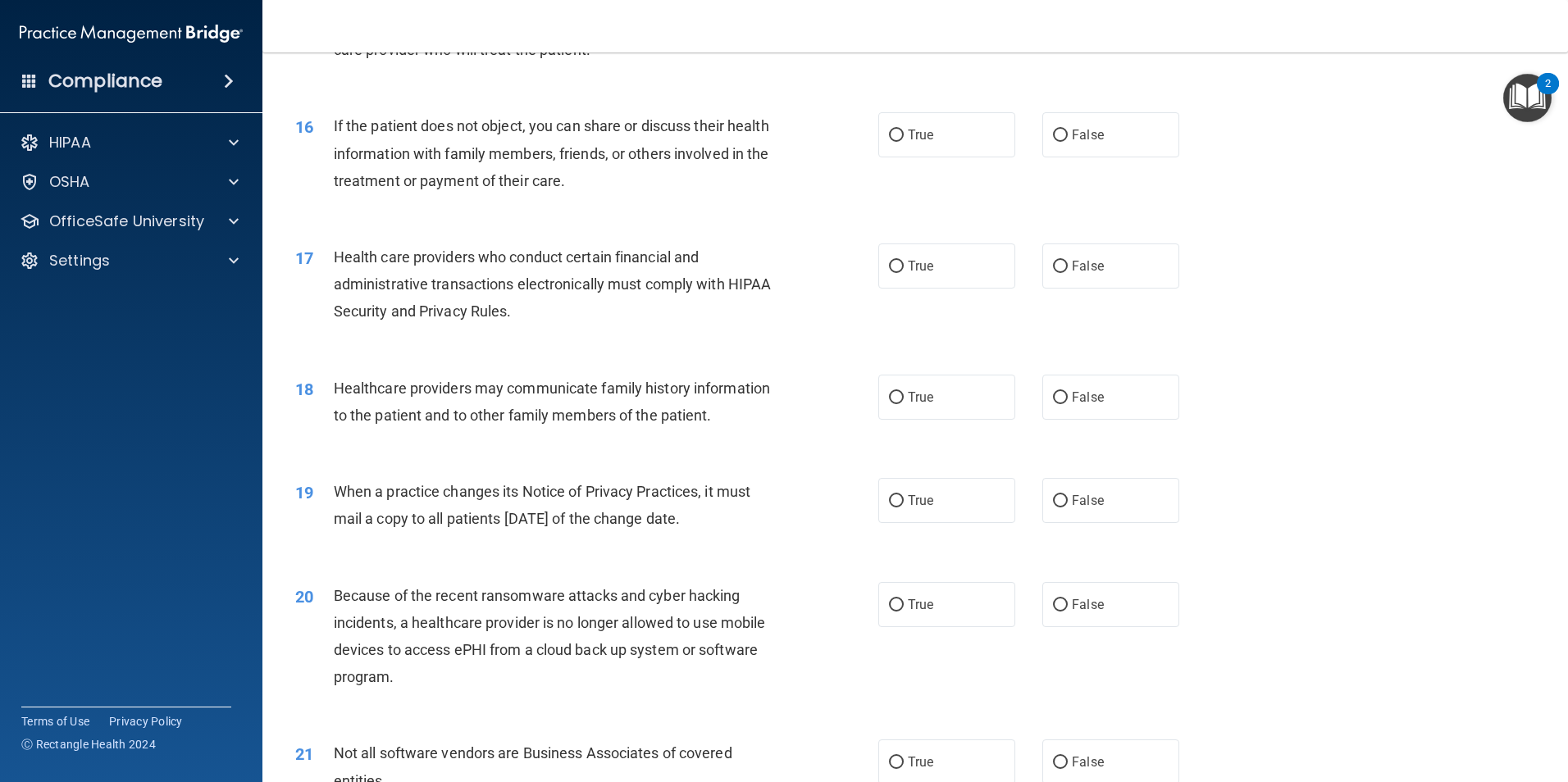
scroll to position [1886, 0]
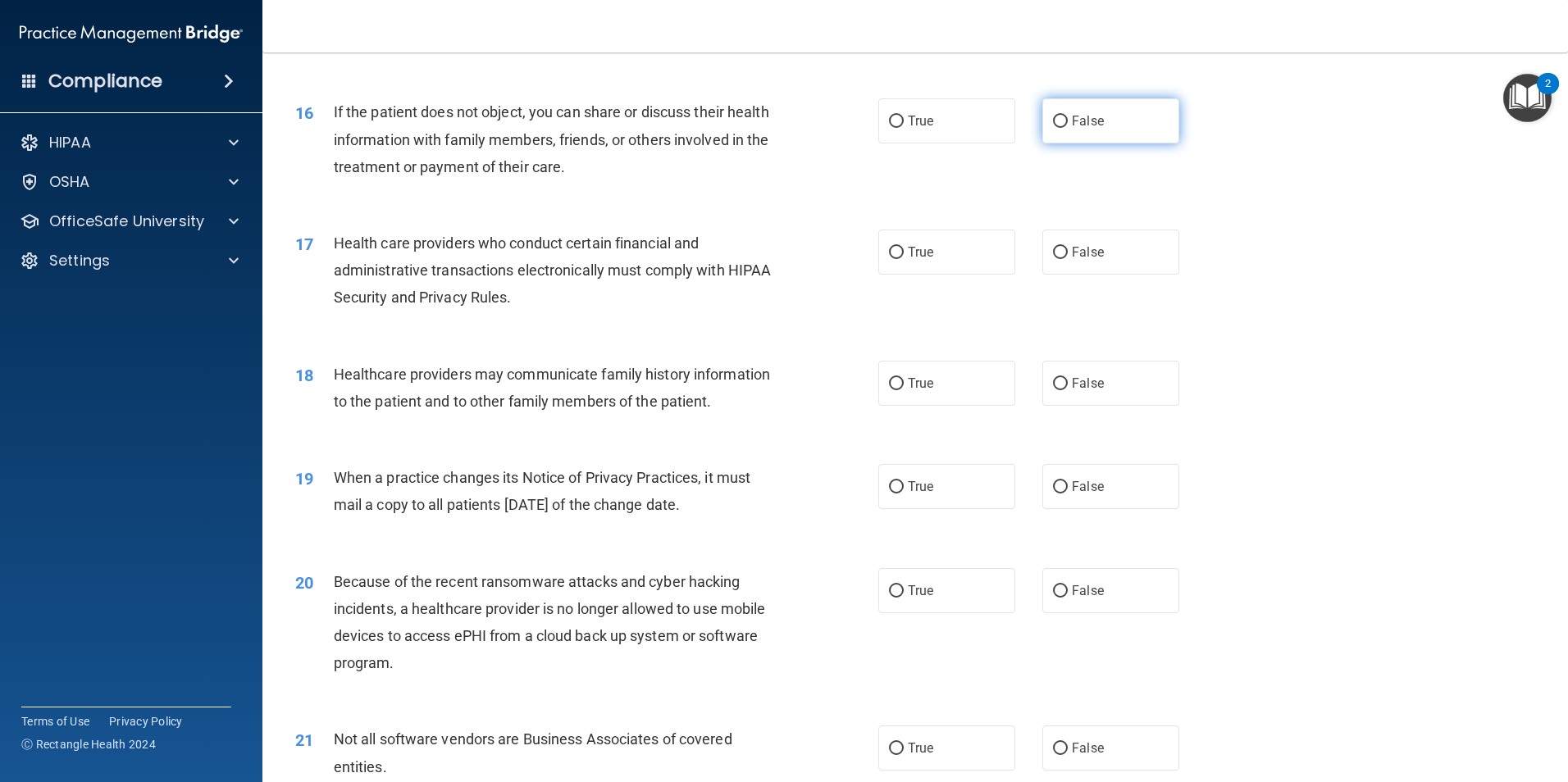
click at [1053, 118] on input "False" at bounding box center [1060, 121] width 15 height 13
radio input "true"
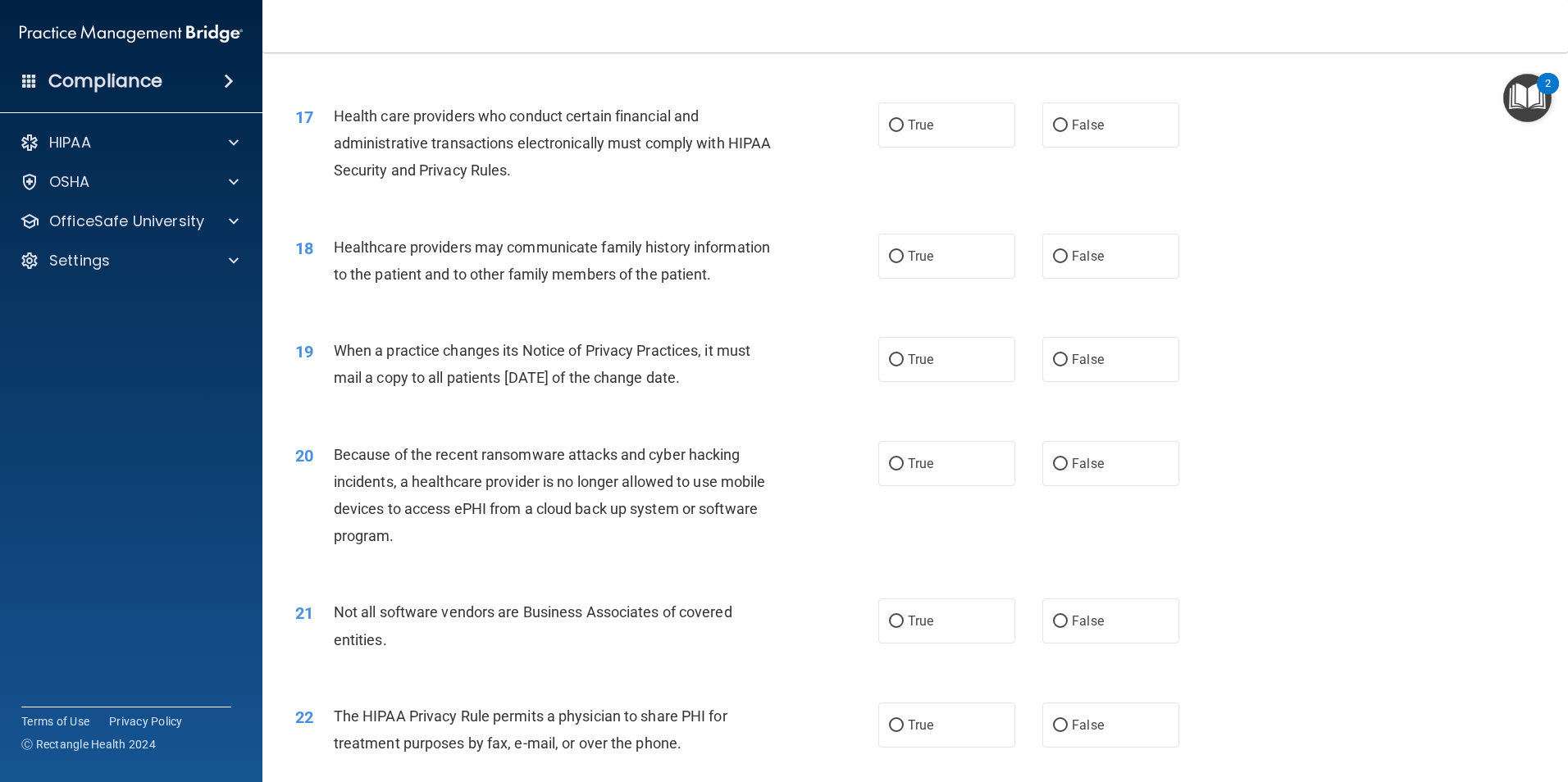
scroll to position [2049, 0]
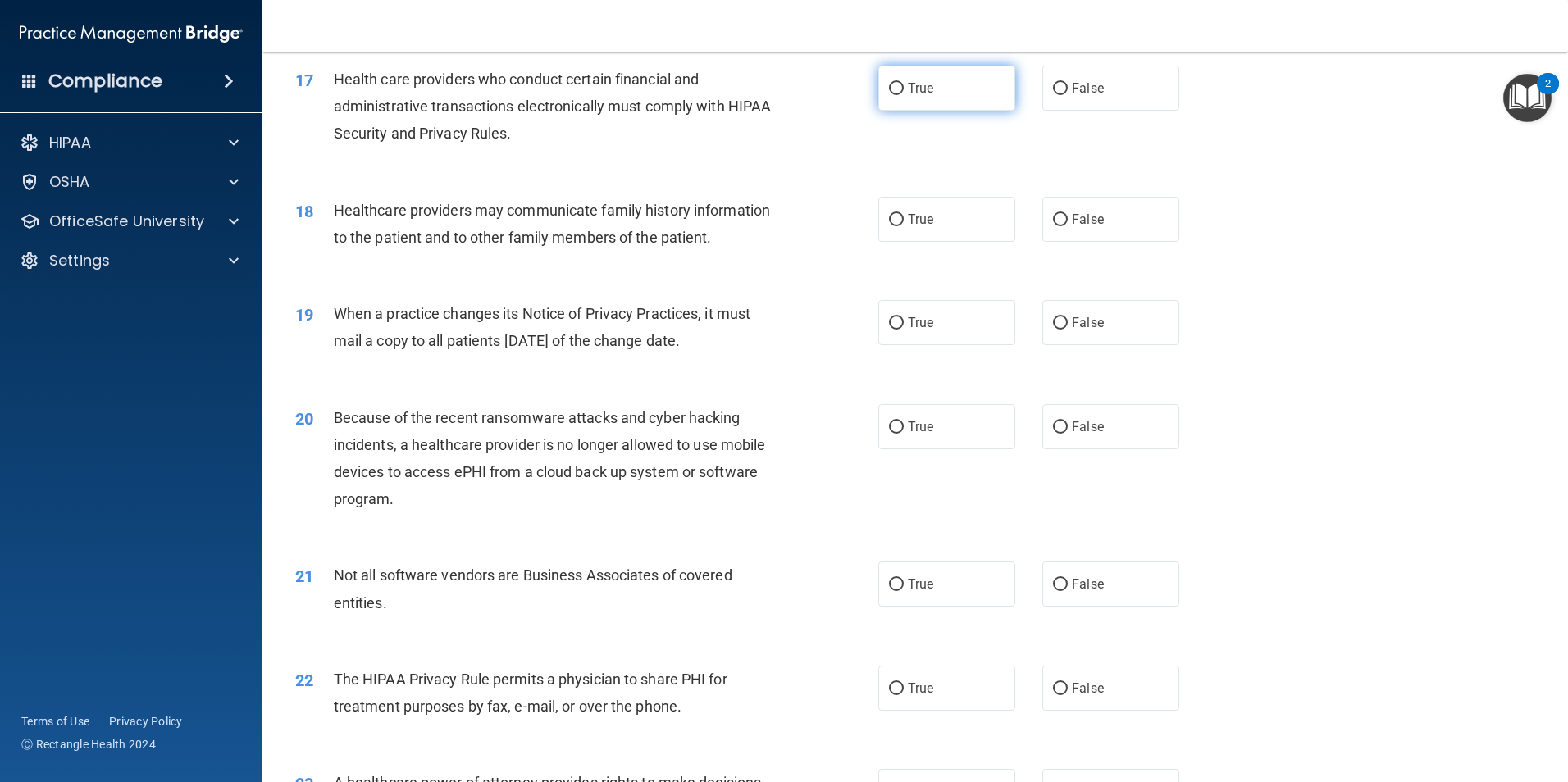
click at [884, 96] on label "True" at bounding box center [946, 88] width 137 height 45
click at [889, 95] on input "True" at bounding box center [896, 89] width 15 height 13
radio input "true"
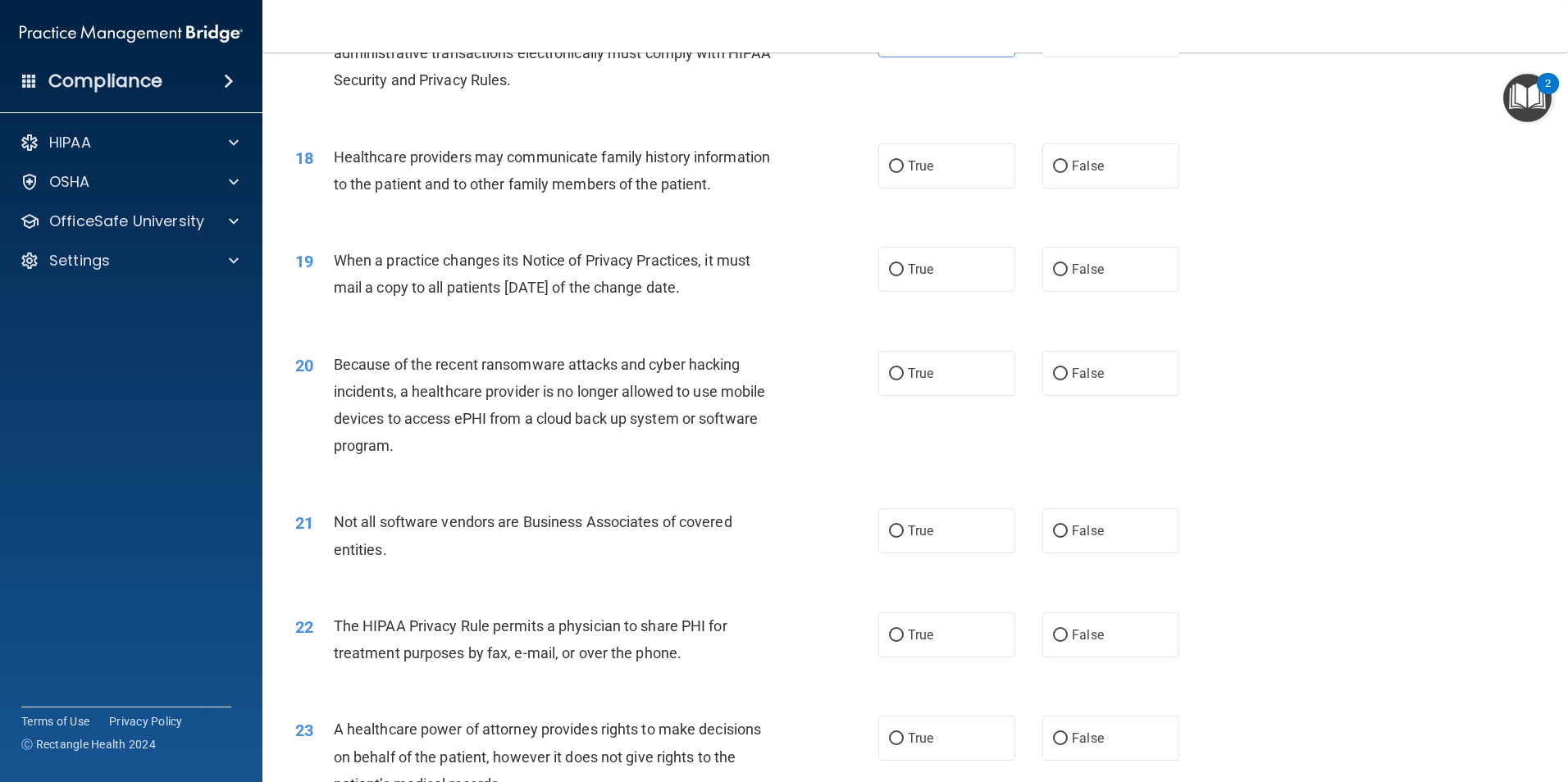
scroll to position [2131, 0]
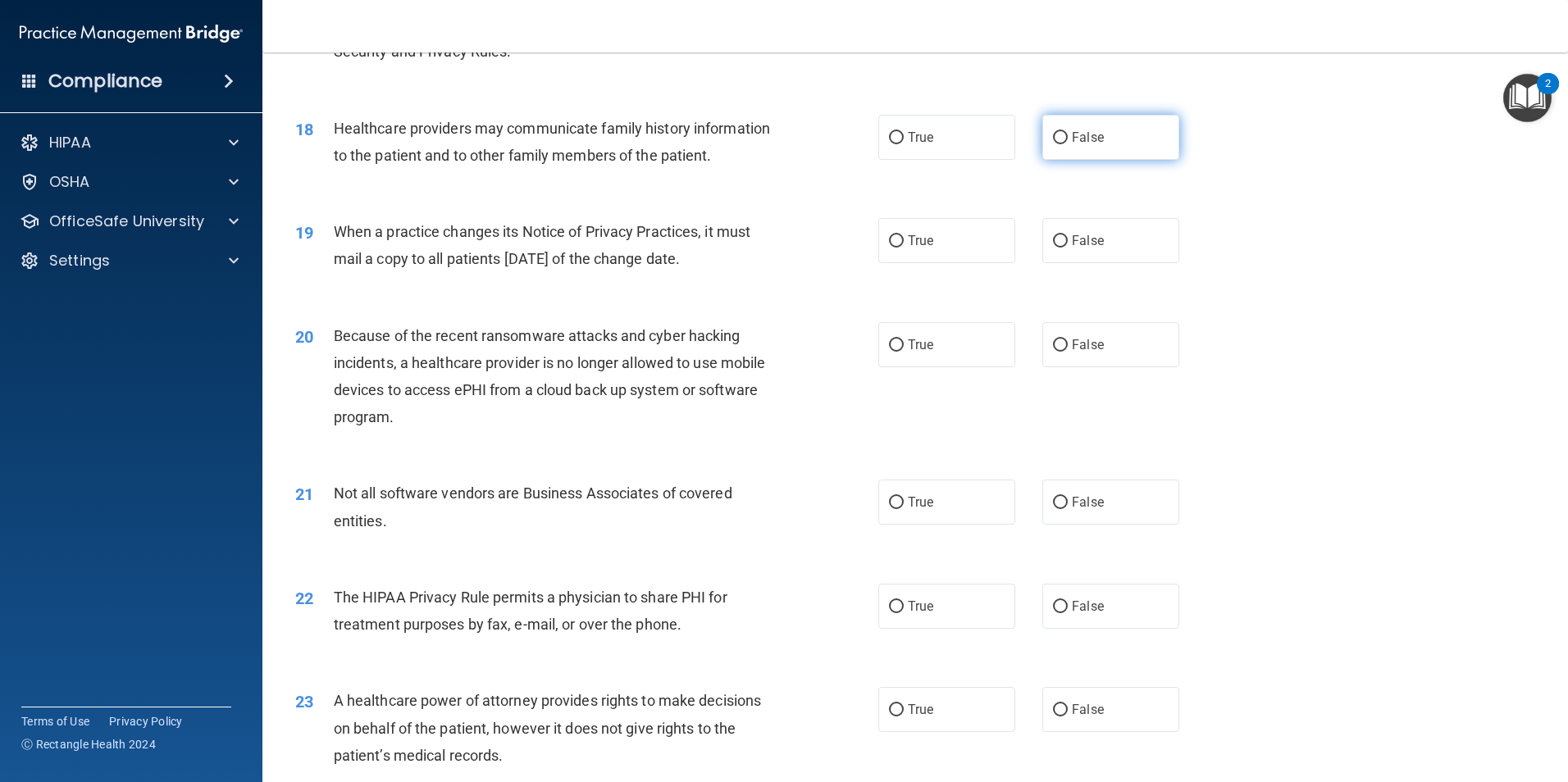
click at [1055, 141] on input "False" at bounding box center [1060, 138] width 15 height 13
radio input "true"
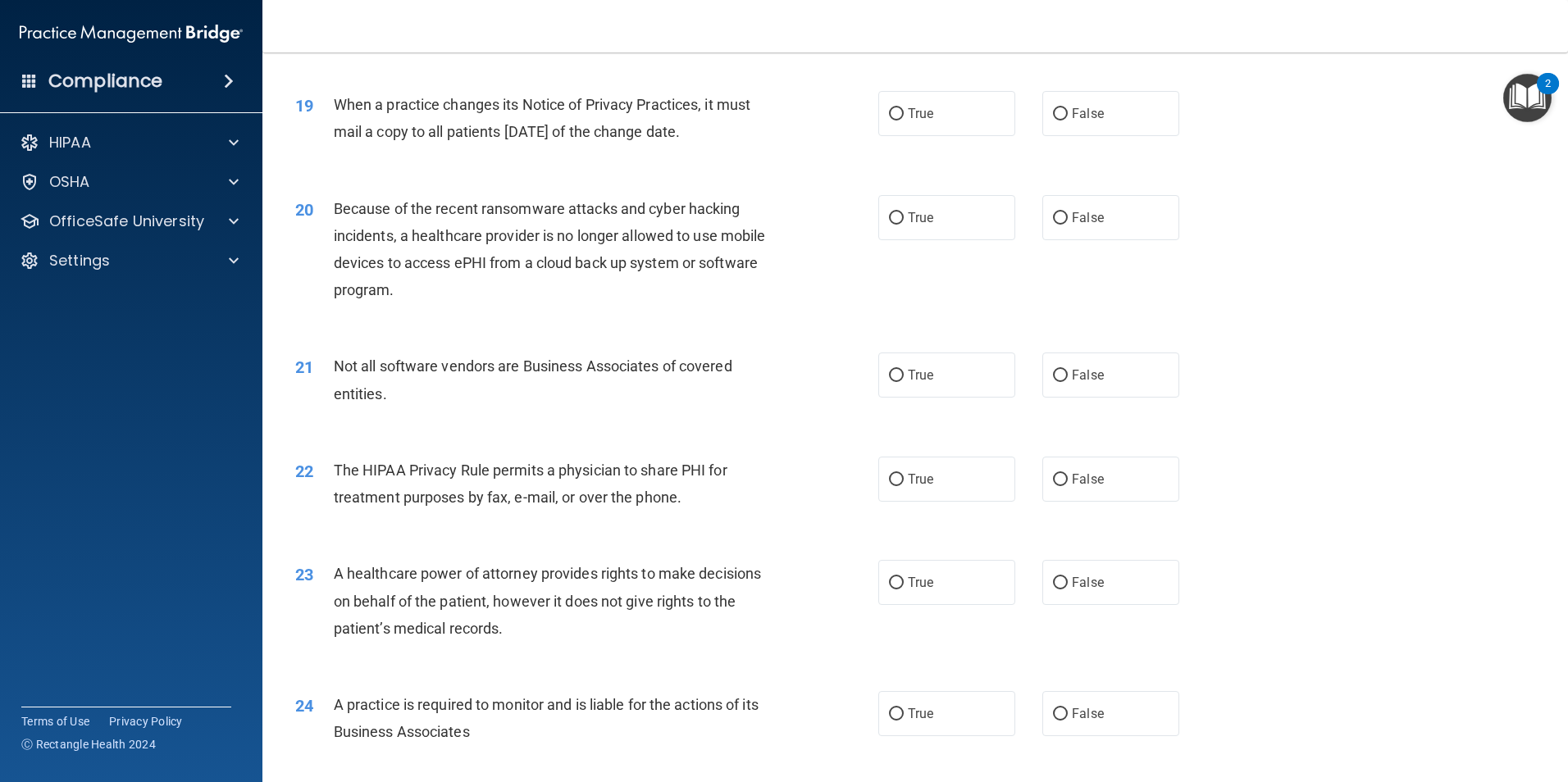
scroll to position [2295, 0]
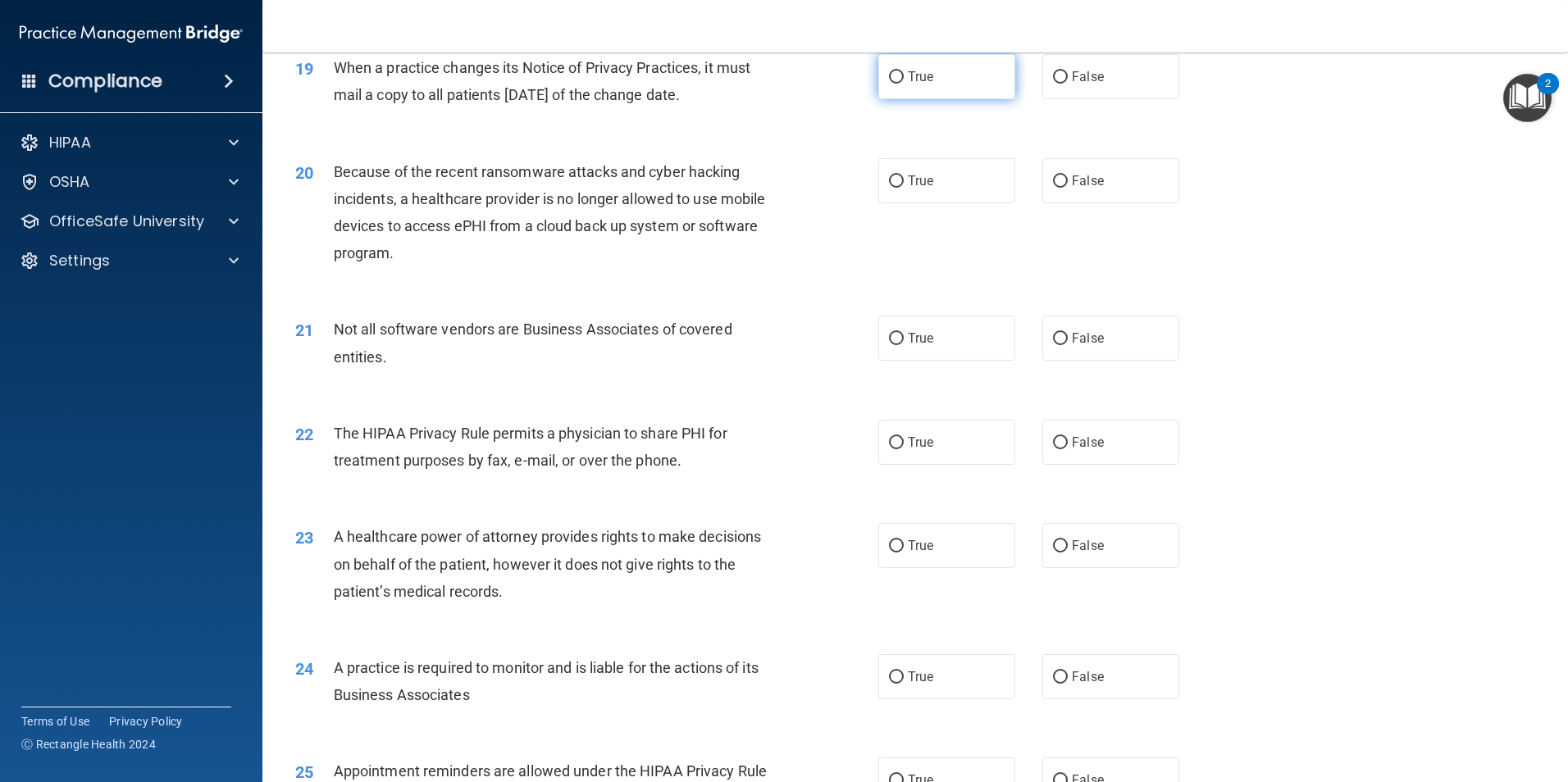
click at [894, 74] on input "True" at bounding box center [896, 77] width 15 height 13
radio input "true"
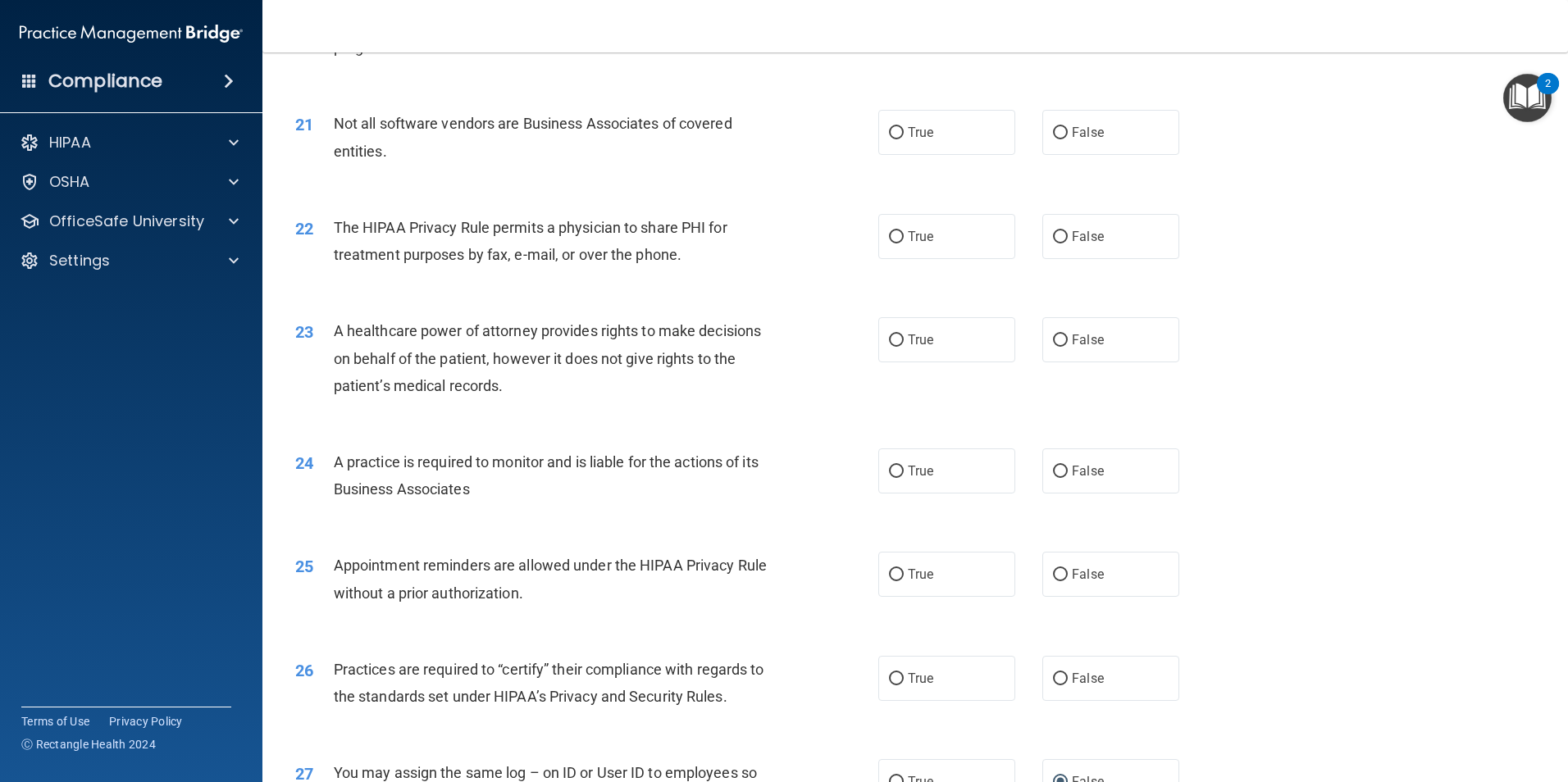
scroll to position [2459, 0]
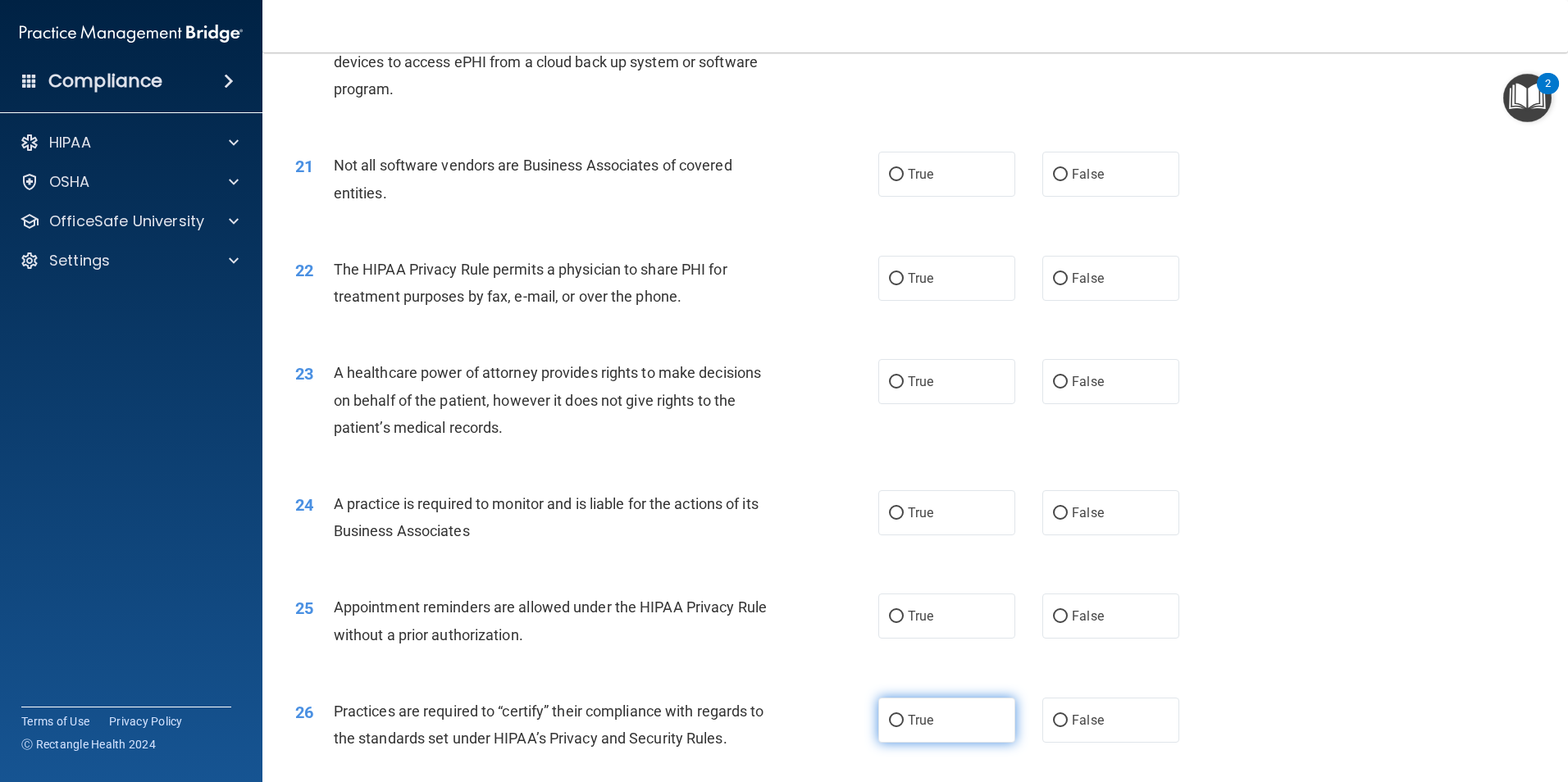
click at [889, 720] on input "True" at bounding box center [896, 721] width 15 height 13
radio input "true"
click at [1053, 618] on input "False" at bounding box center [1060, 616] width 15 height 13
radio input "true"
click at [890, 512] on input "True" at bounding box center [896, 513] width 15 height 13
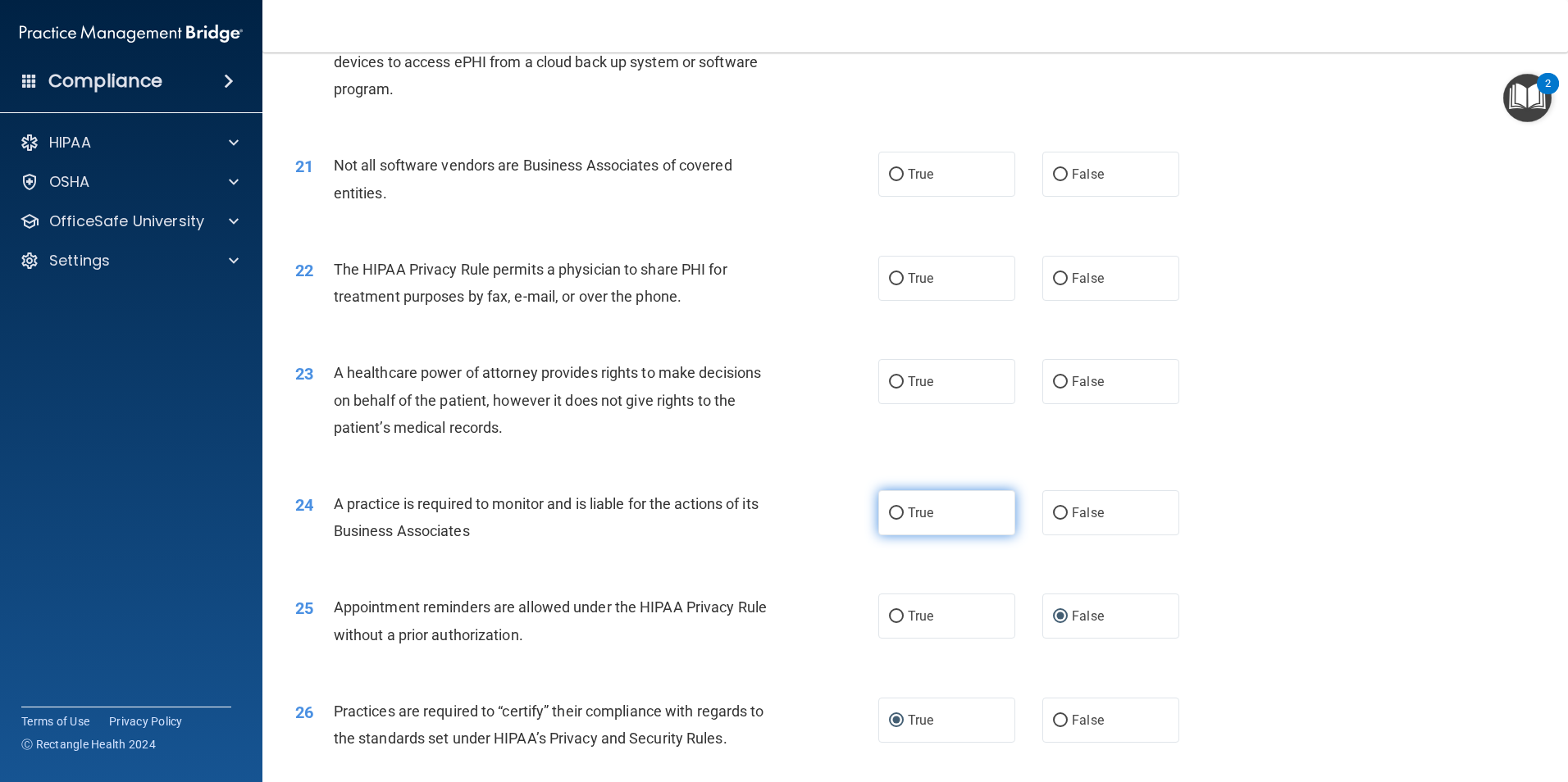
radio input "true"
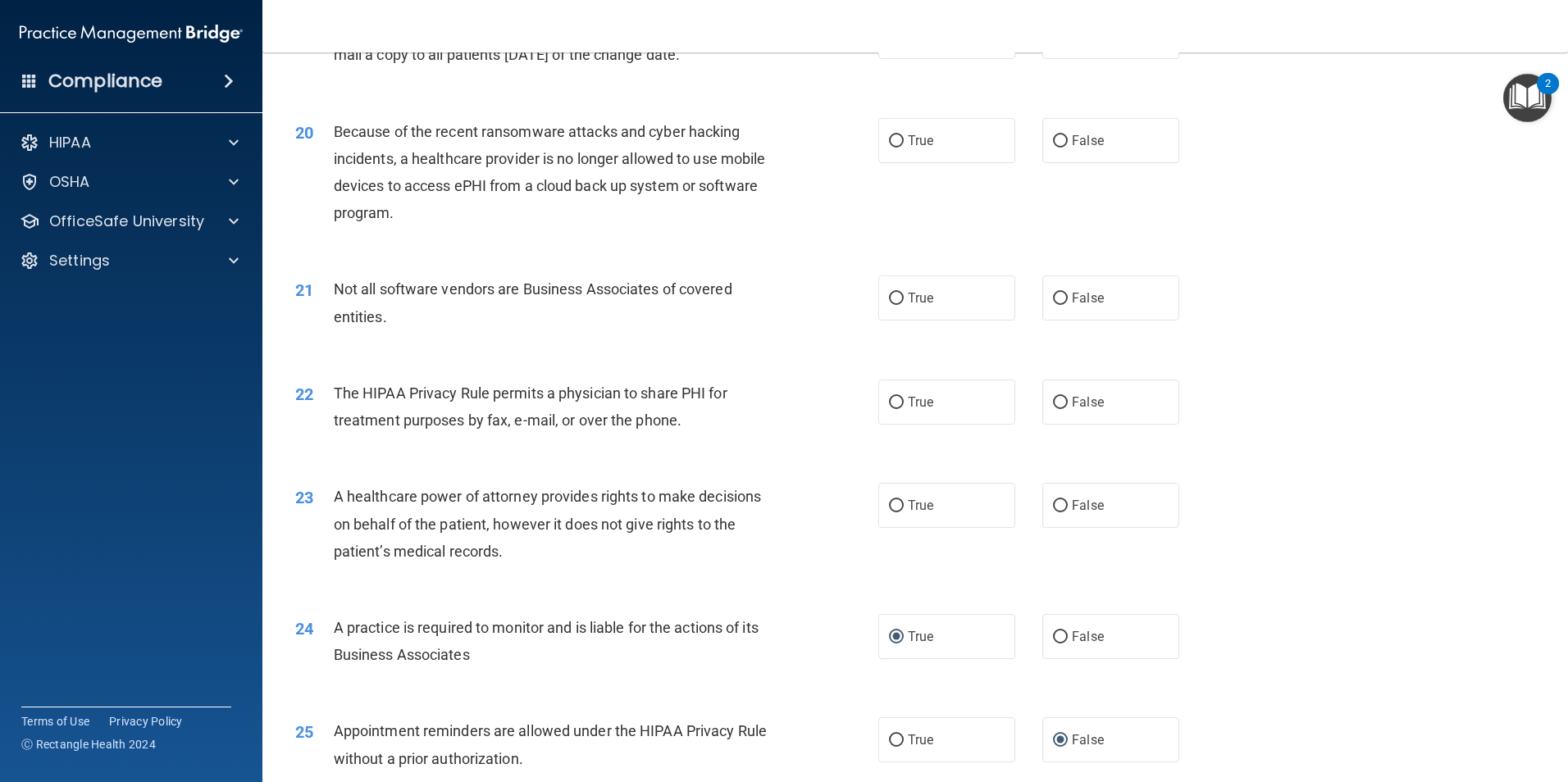
scroll to position [2295, 0]
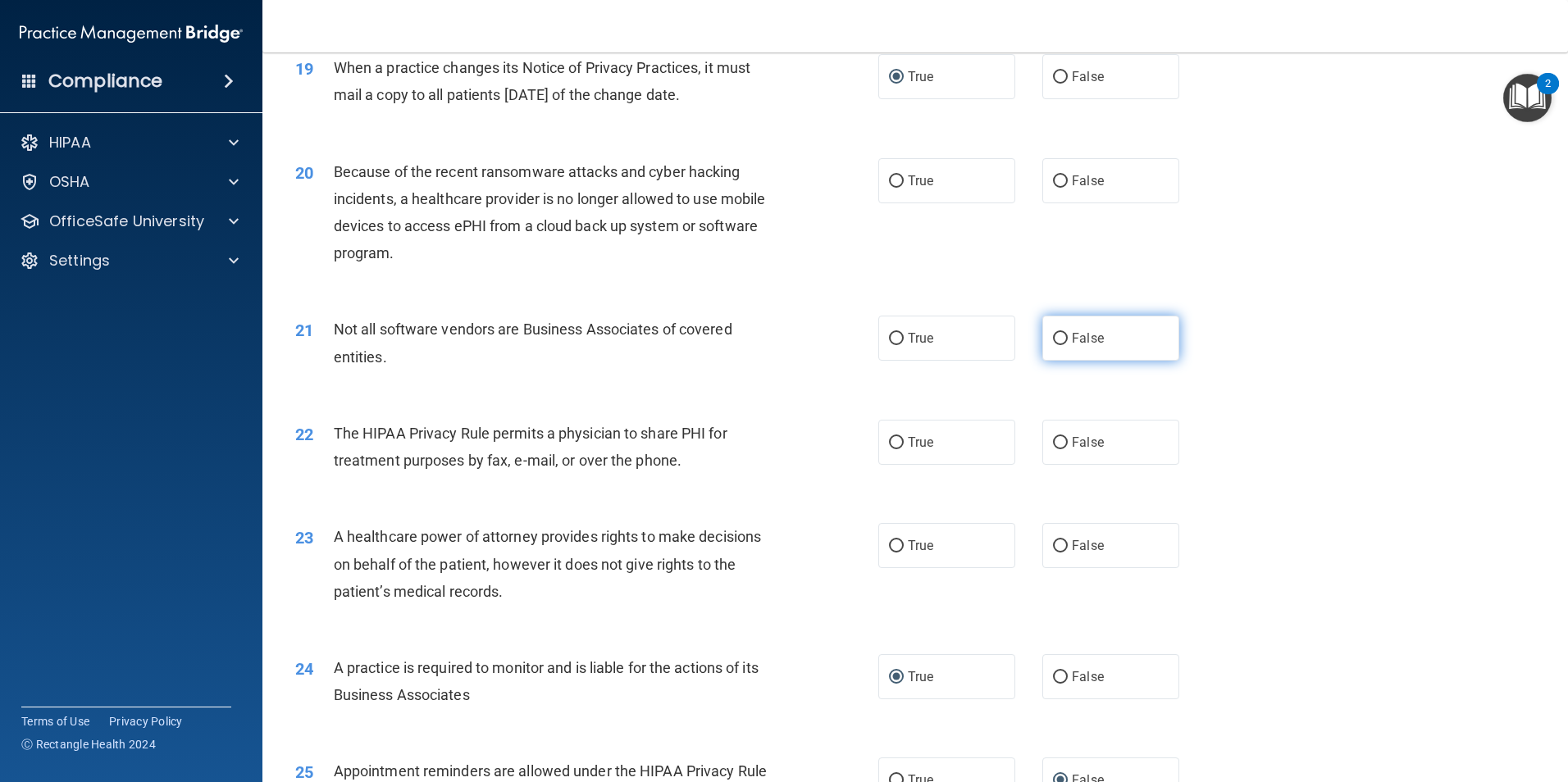
click at [1058, 337] on input "False" at bounding box center [1060, 338] width 15 height 13
radio input "true"
click at [718, 468] on div "The HIPAA Privacy Rule permits a physician to share PHI for treatment purposes …" at bounding box center [561, 446] width 456 height 54
click at [895, 341] on input "True" at bounding box center [896, 338] width 15 height 13
radio input "true"
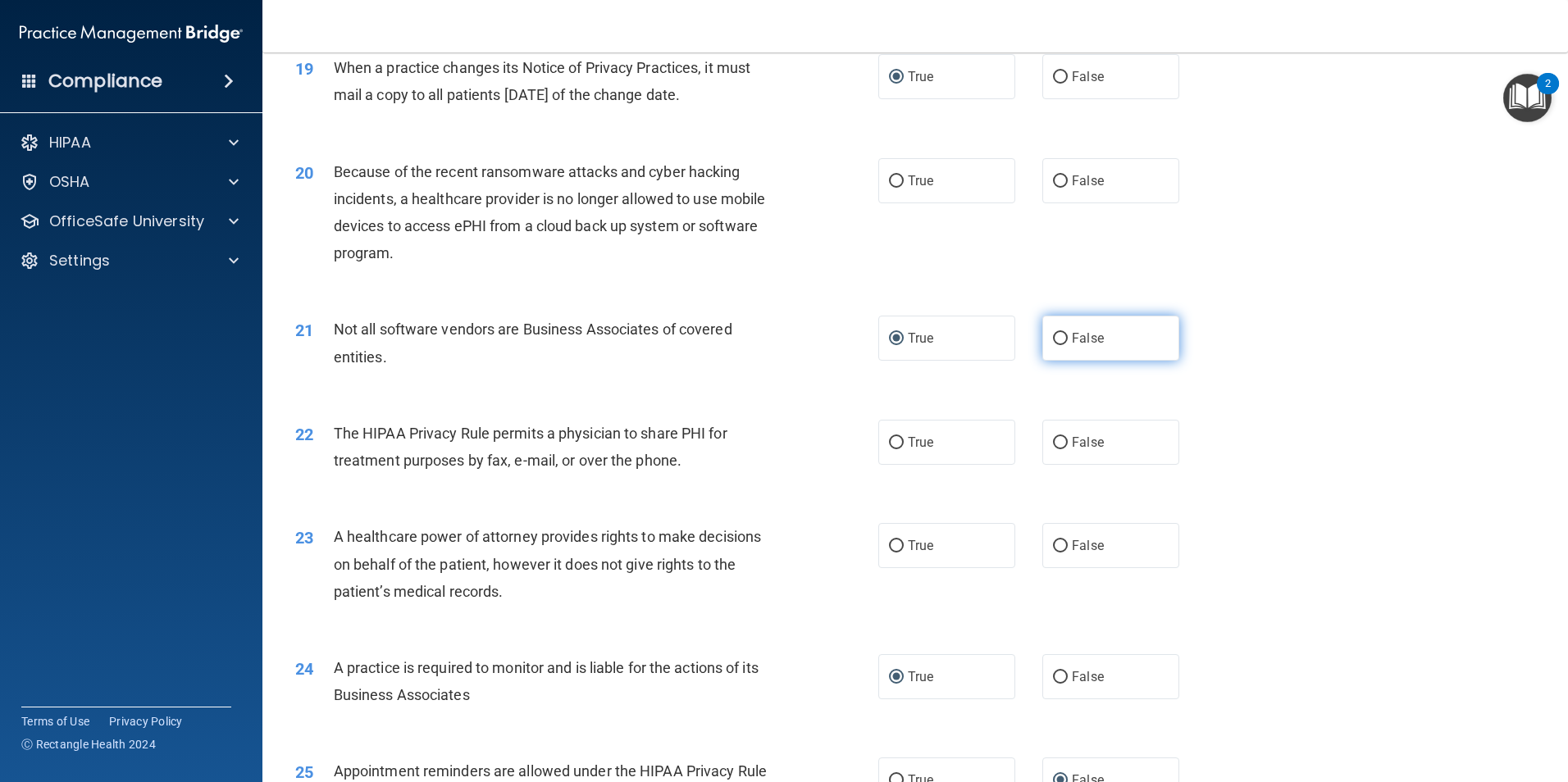
click at [1053, 337] on input "False" at bounding box center [1060, 338] width 15 height 13
radio input "true"
click at [889, 340] on input "True" at bounding box center [896, 338] width 15 height 13
radio input "true"
click at [1053, 339] on input "False" at bounding box center [1060, 338] width 15 height 13
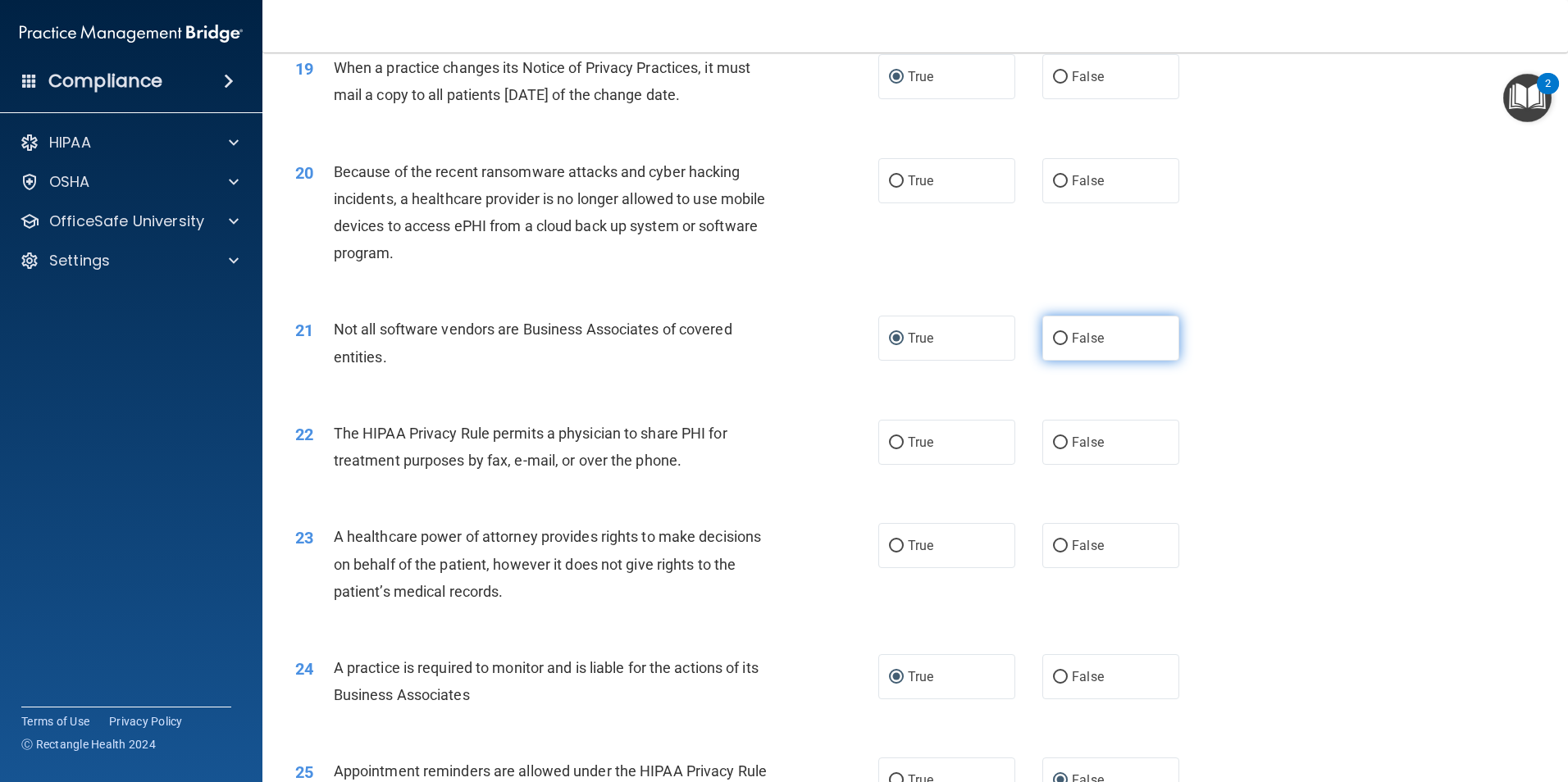
radio input "true"
radio input "false"
click at [891, 446] on input "True" at bounding box center [896, 443] width 15 height 13
radio input "true"
click at [1053, 442] on input "False" at bounding box center [1060, 443] width 15 height 13
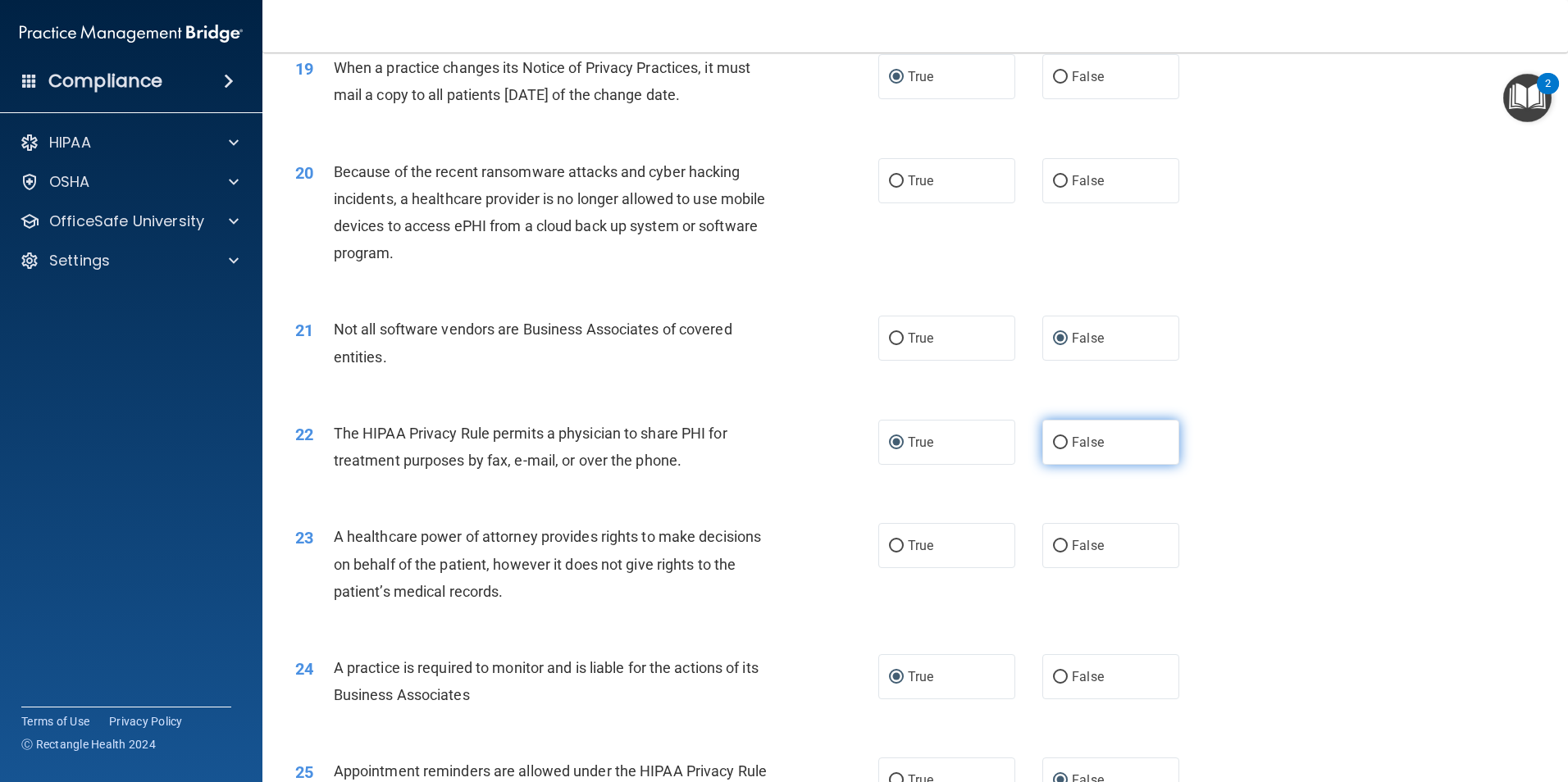
radio input "true"
click at [895, 442] on input "True" at bounding box center [896, 443] width 15 height 13
radio input "true"
click at [1053, 440] on input "False" at bounding box center [1060, 443] width 15 height 13
radio input "true"
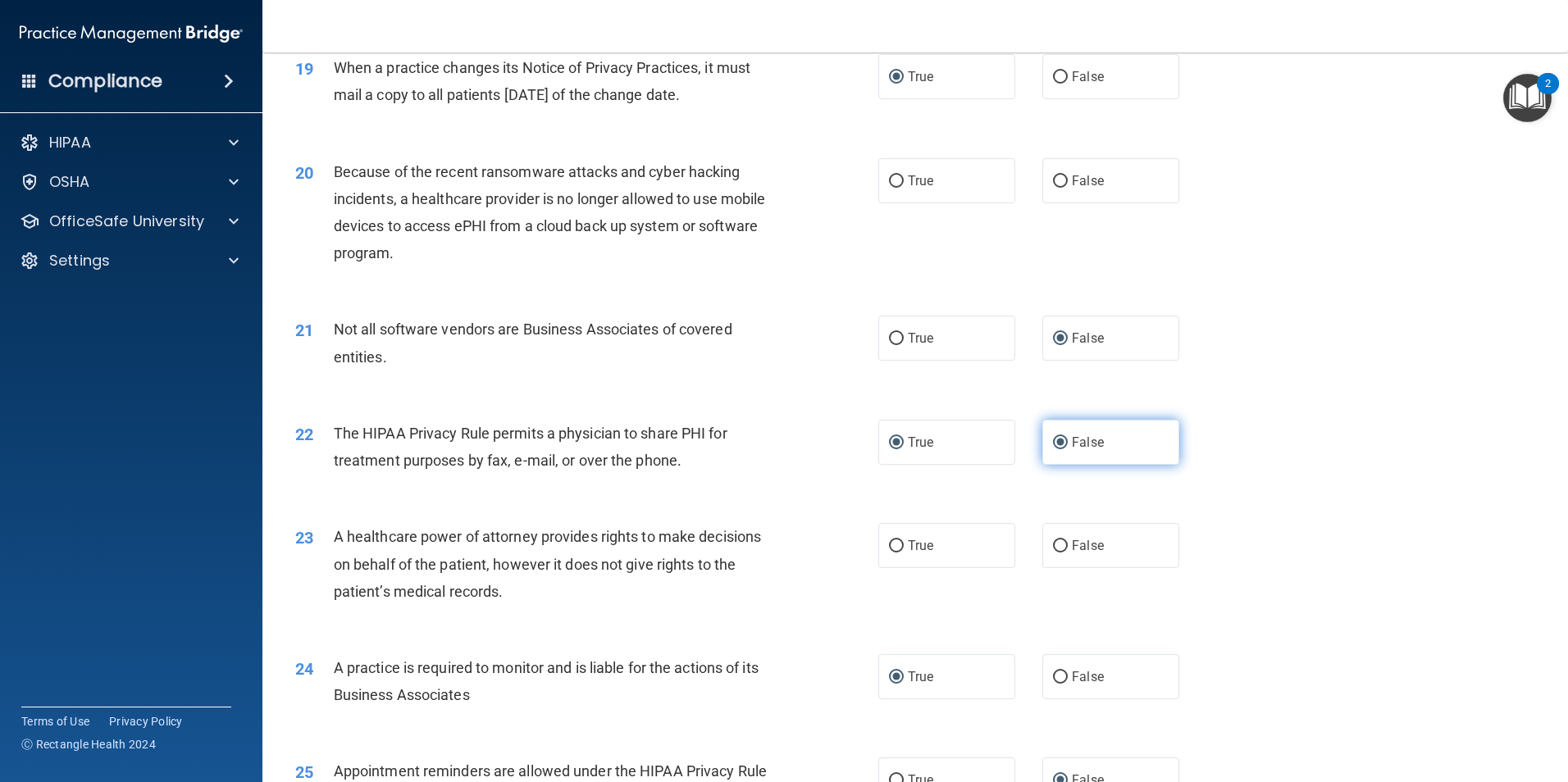
radio input "false"
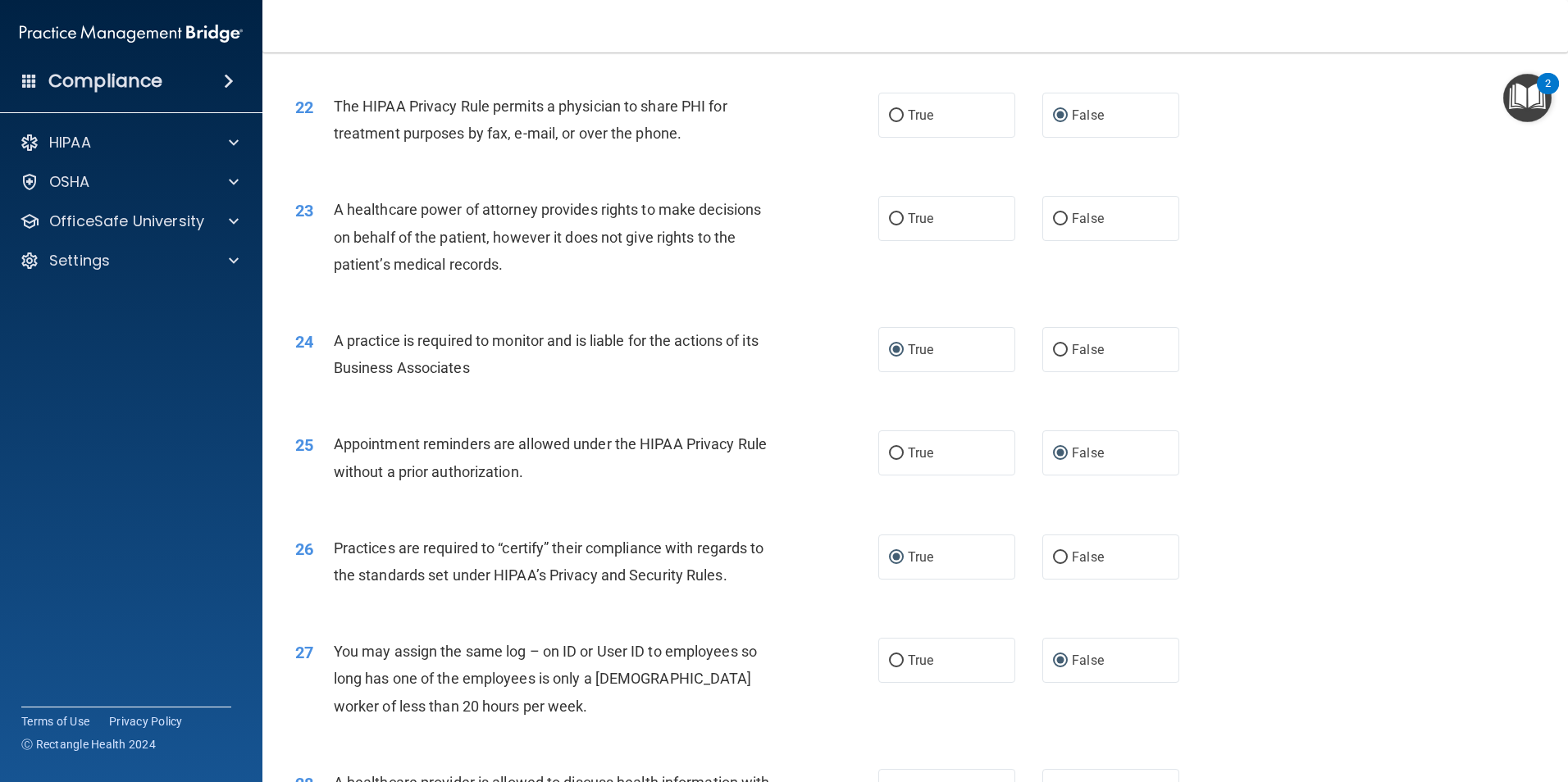
scroll to position [2623, 0]
click at [798, 247] on div "23 A healthcare power of attorney provides rights to make decisions on behalf o…" at bounding box center [586, 240] width 632 height 90
click at [897, 215] on input "True" at bounding box center [896, 219] width 15 height 13
radio input "true"
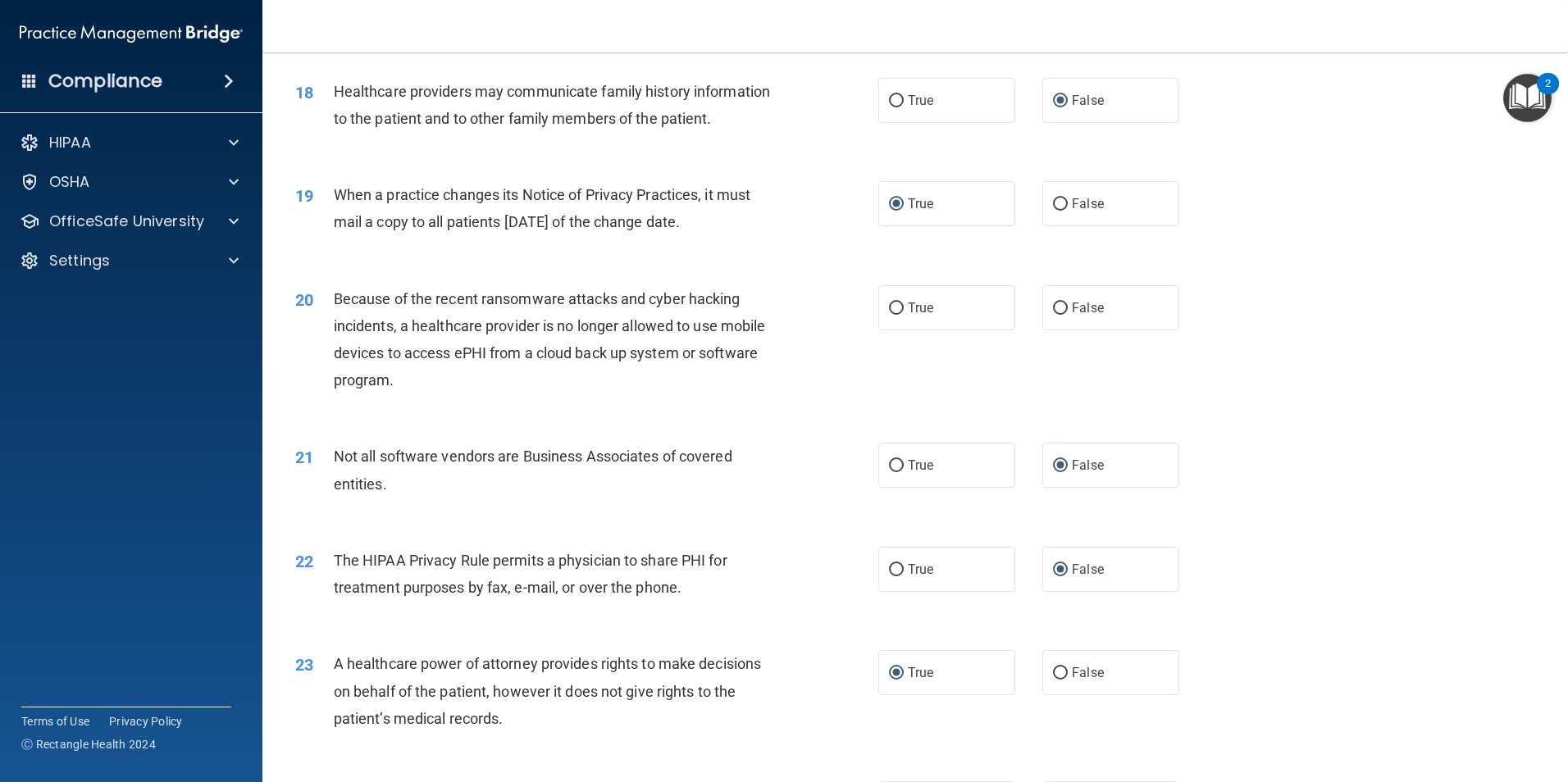
scroll to position [2159, 0]
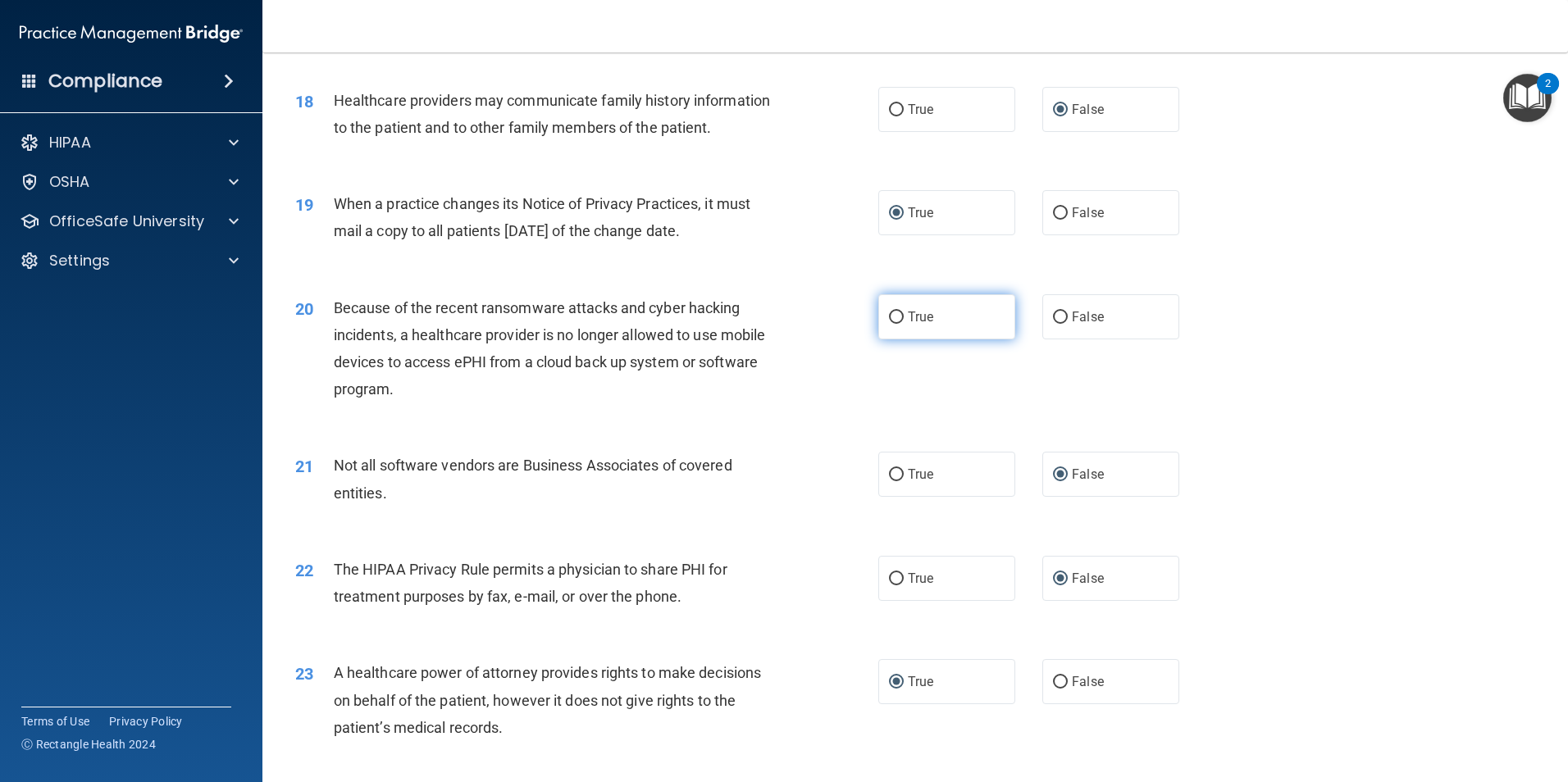
click at [896, 316] on input "True" at bounding box center [896, 317] width 15 height 13
radio input "true"
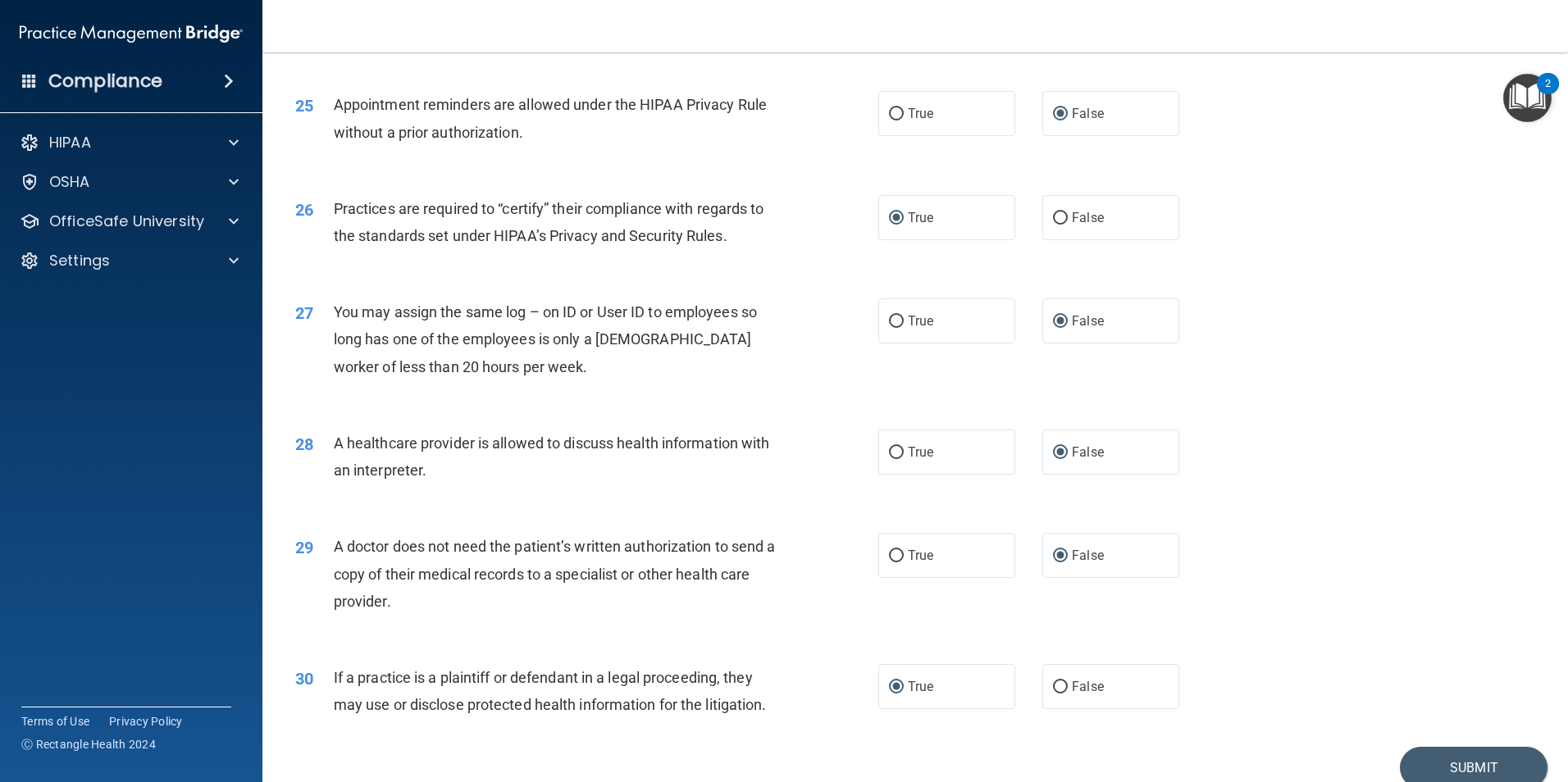
scroll to position [3033, 0]
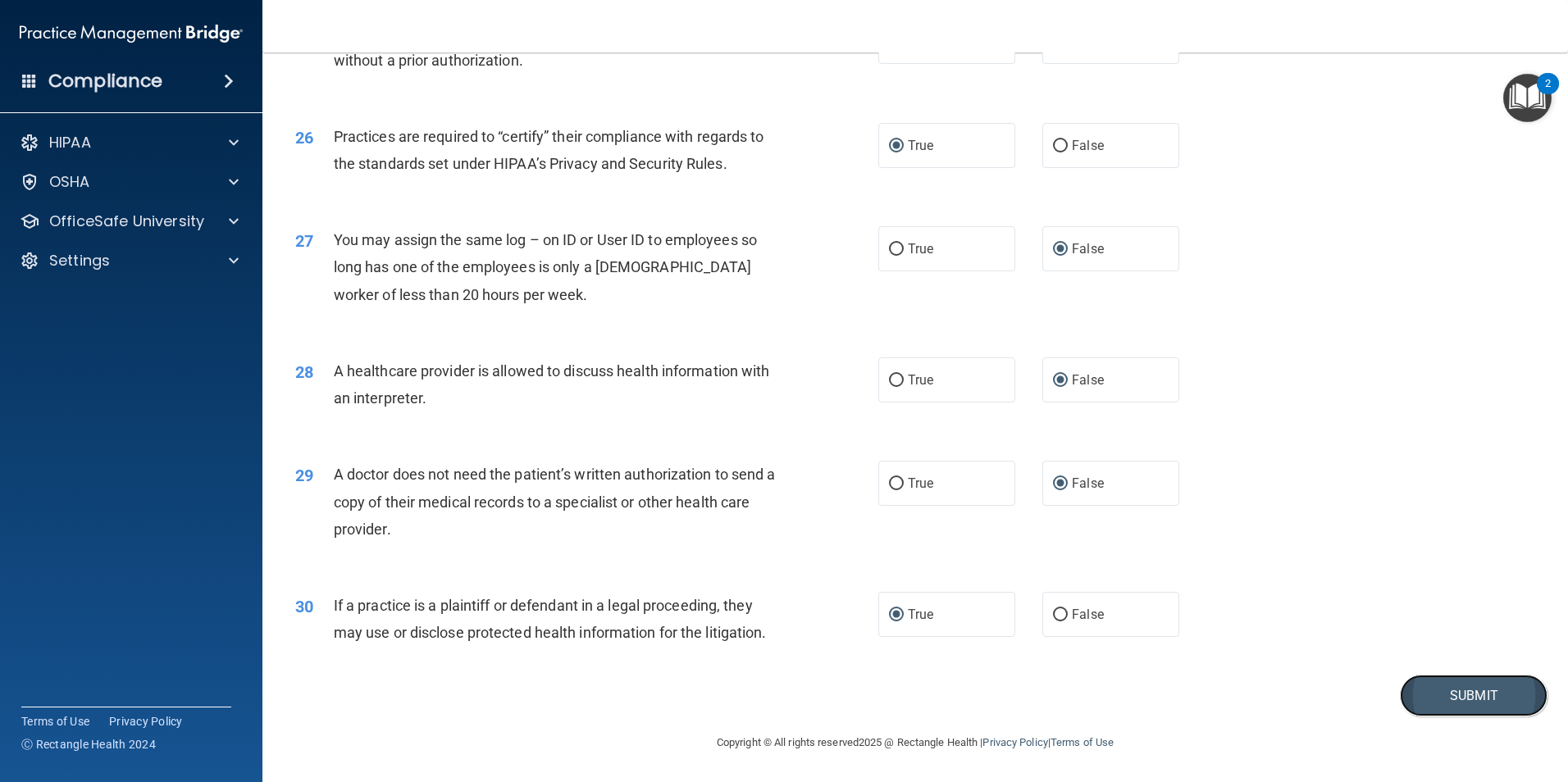
click at [1412, 690] on button "Submit" at bounding box center [1473, 696] width 147 height 42
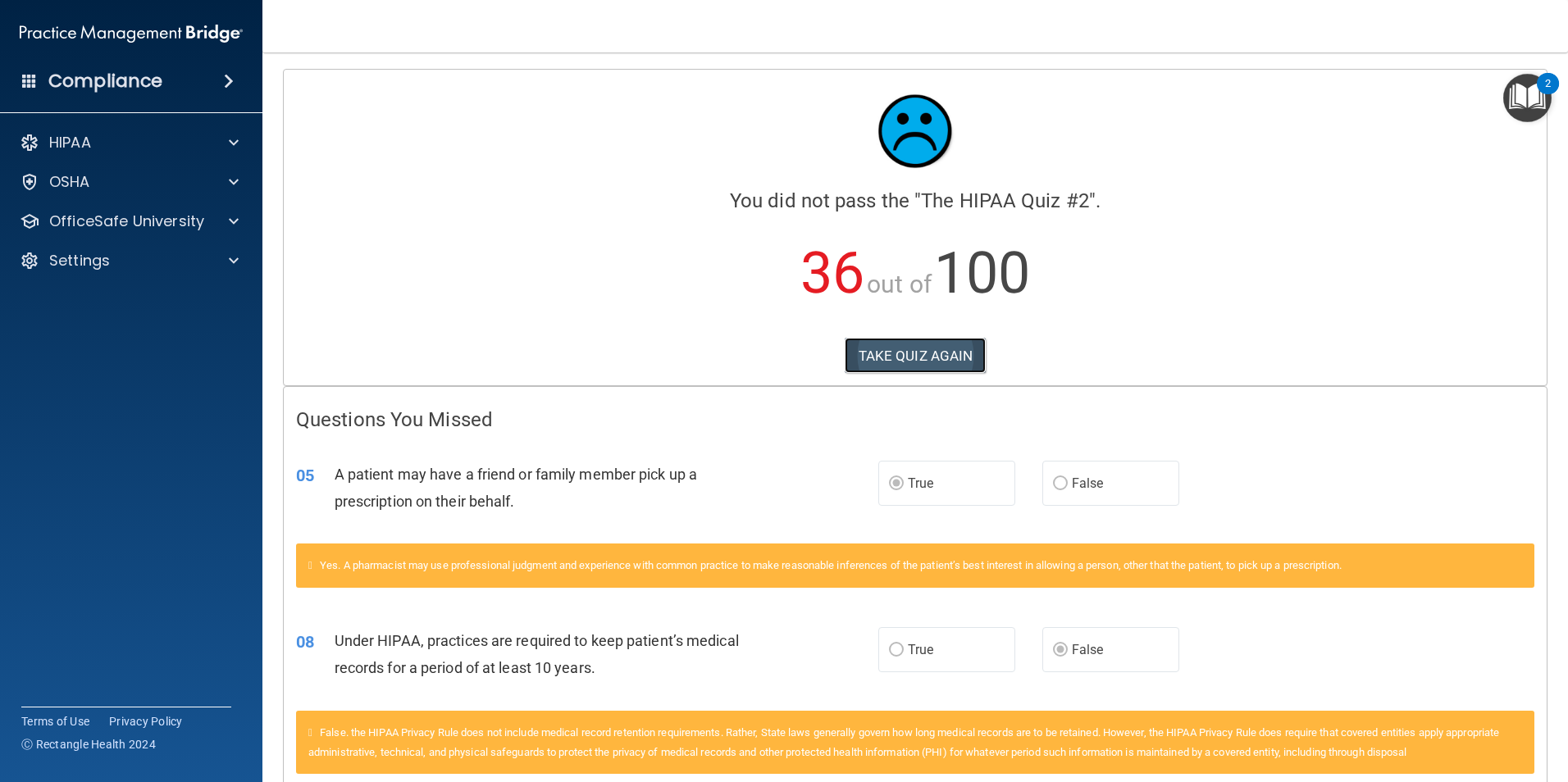
click at [948, 361] on button "TAKE QUIZ AGAIN" at bounding box center [915, 355] width 142 height 36
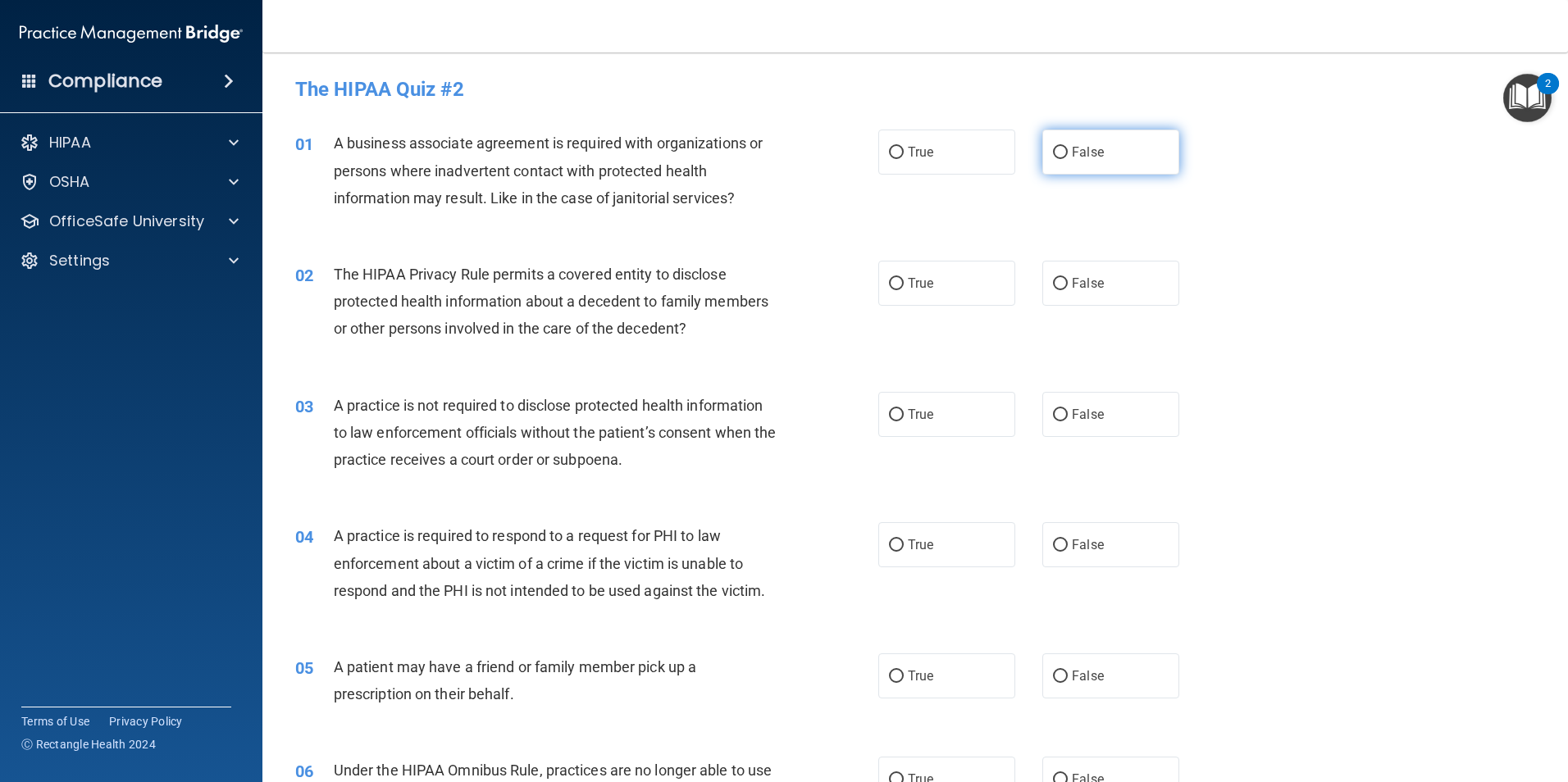
click at [1059, 157] on input "False" at bounding box center [1060, 152] width 15 height 13
radio input "true"
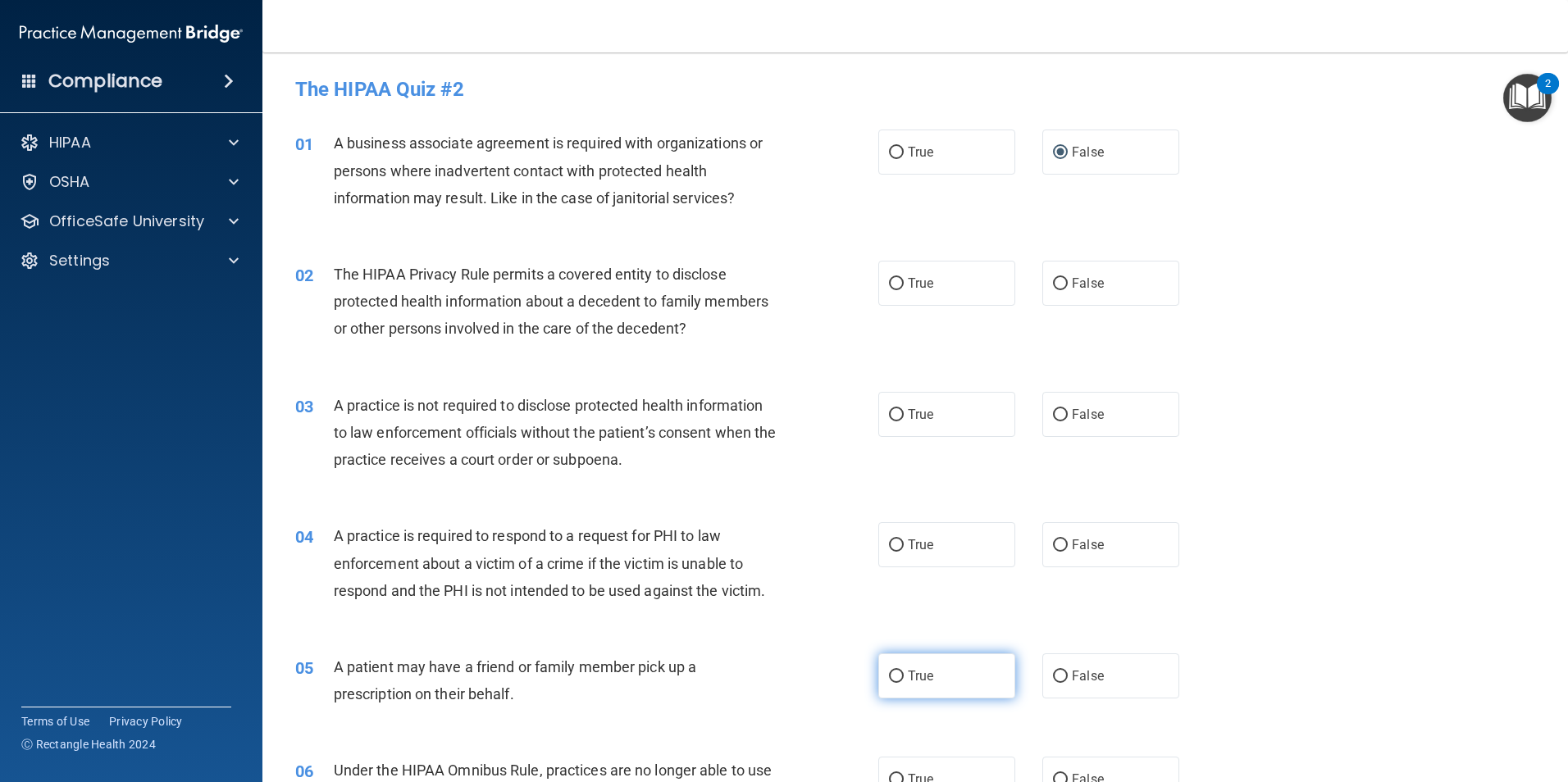
click at [889, 681] on input "True" at bounding box center [896, 677] width 15 height 13
radio input "true"
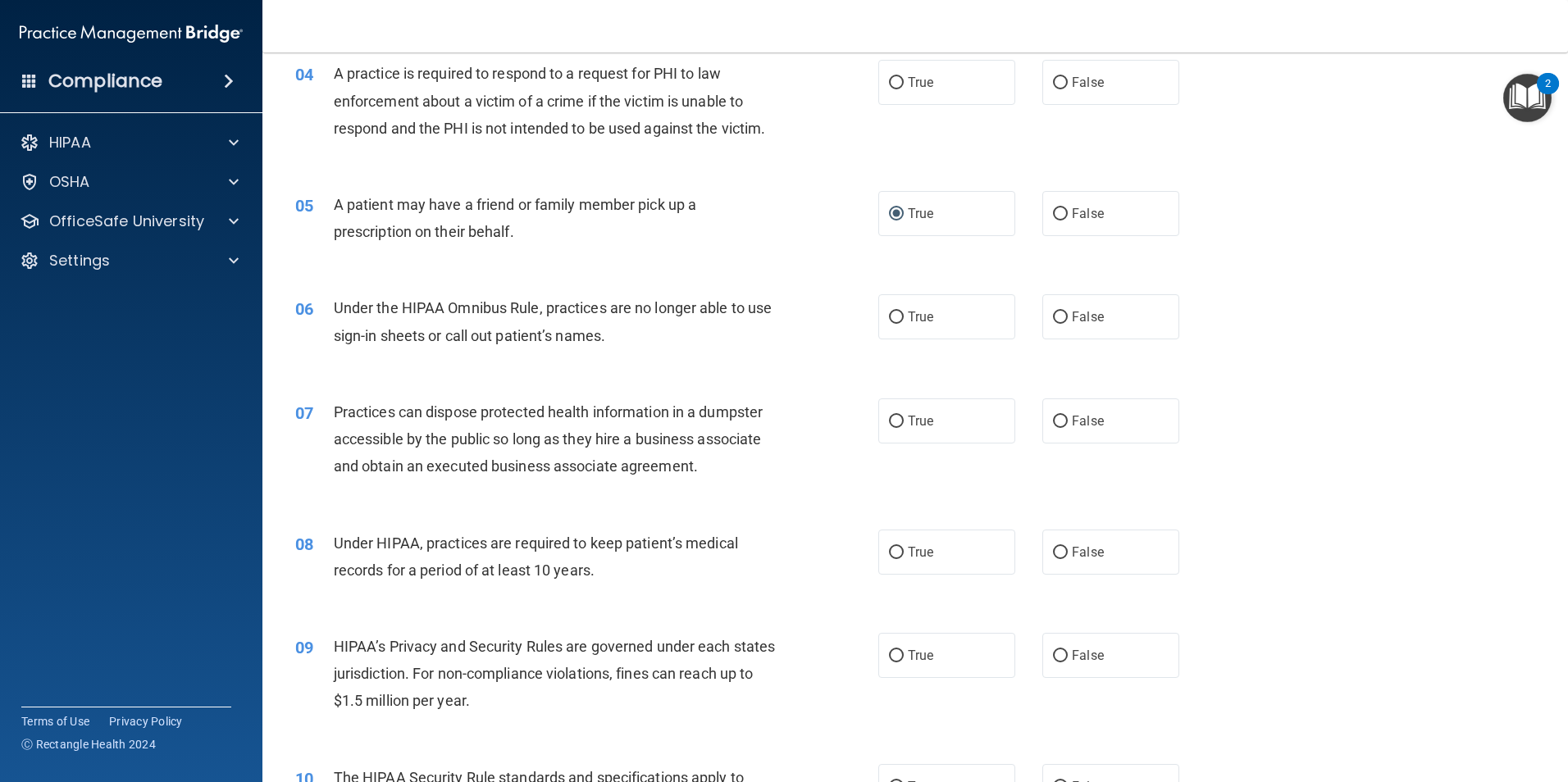
scroll to position [491, 0]
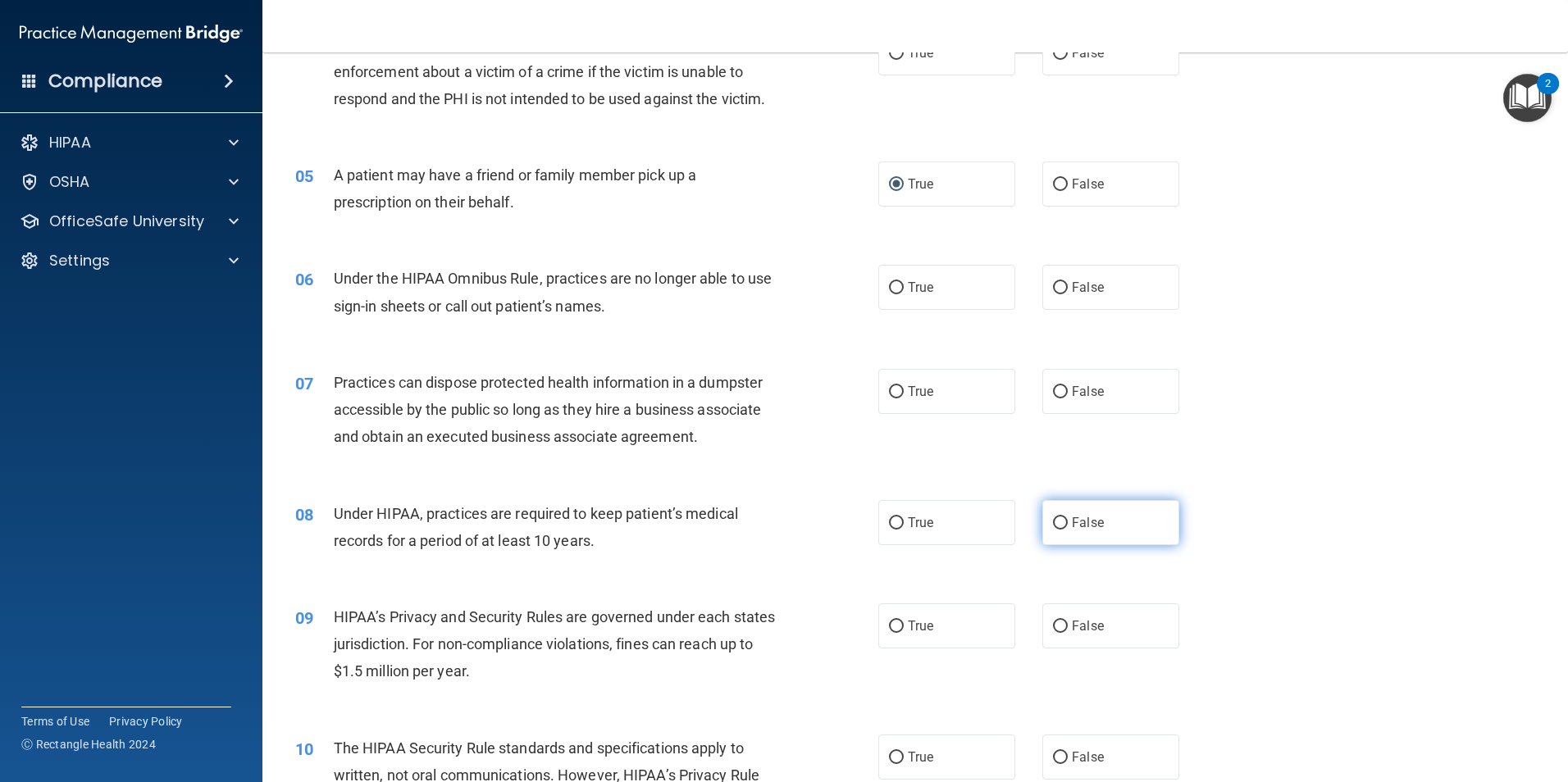
click at [1053, 525] on input "False" at bounding box center [1060, 523] width 15 height 13
radio input "true"
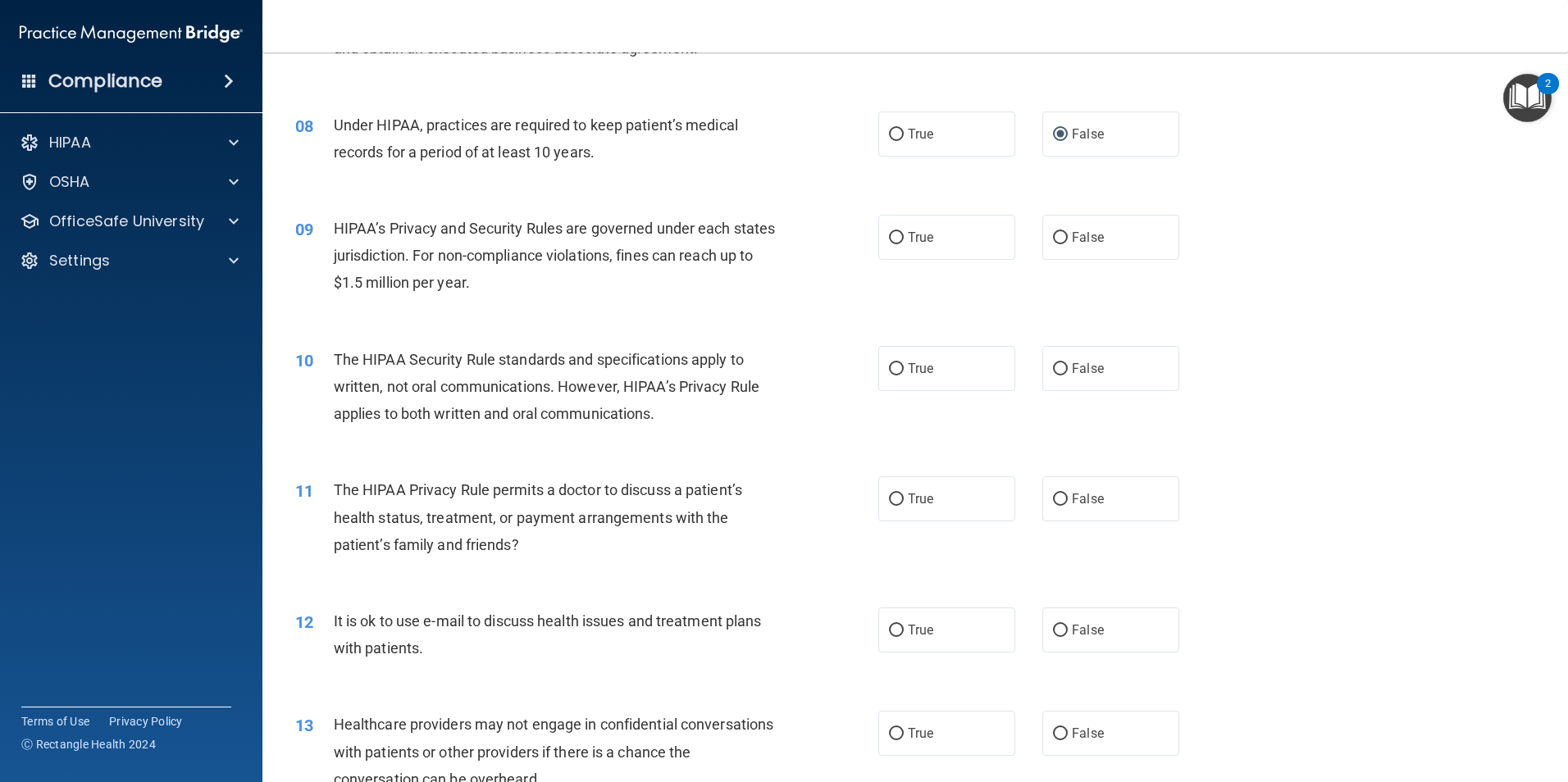
scroll to position [902, 0]
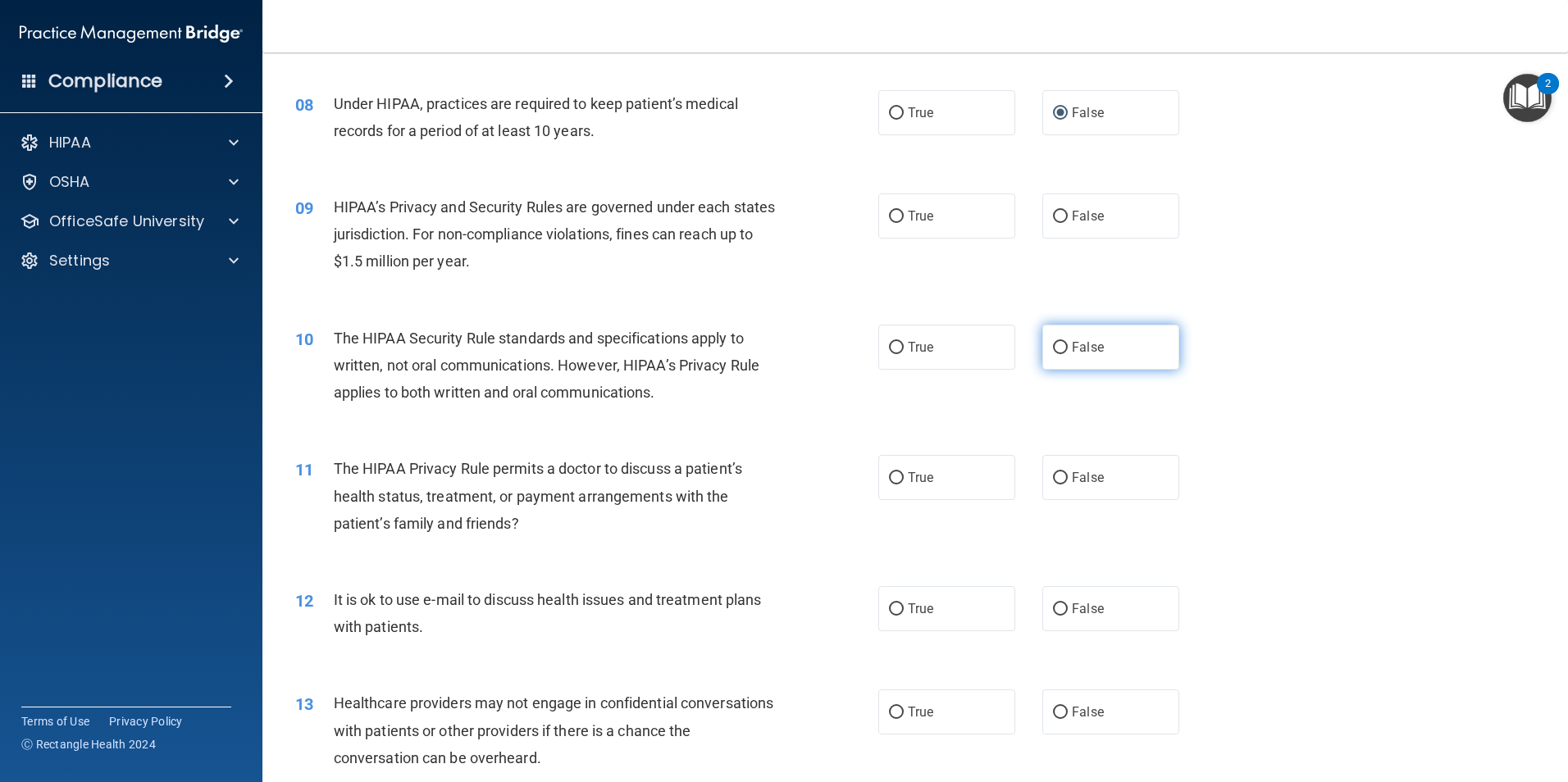
click at [1053, 342] on input "False" at bounding box center [1060, 347] width 15 height 13
radio input "true"
click at [1053, 214] on input "False" at bounding box center [1060, 217] width 15 height 13
radio input "true"
click at [897, 474] on input "True" at bounding box center [896, 478] width 15 height 13
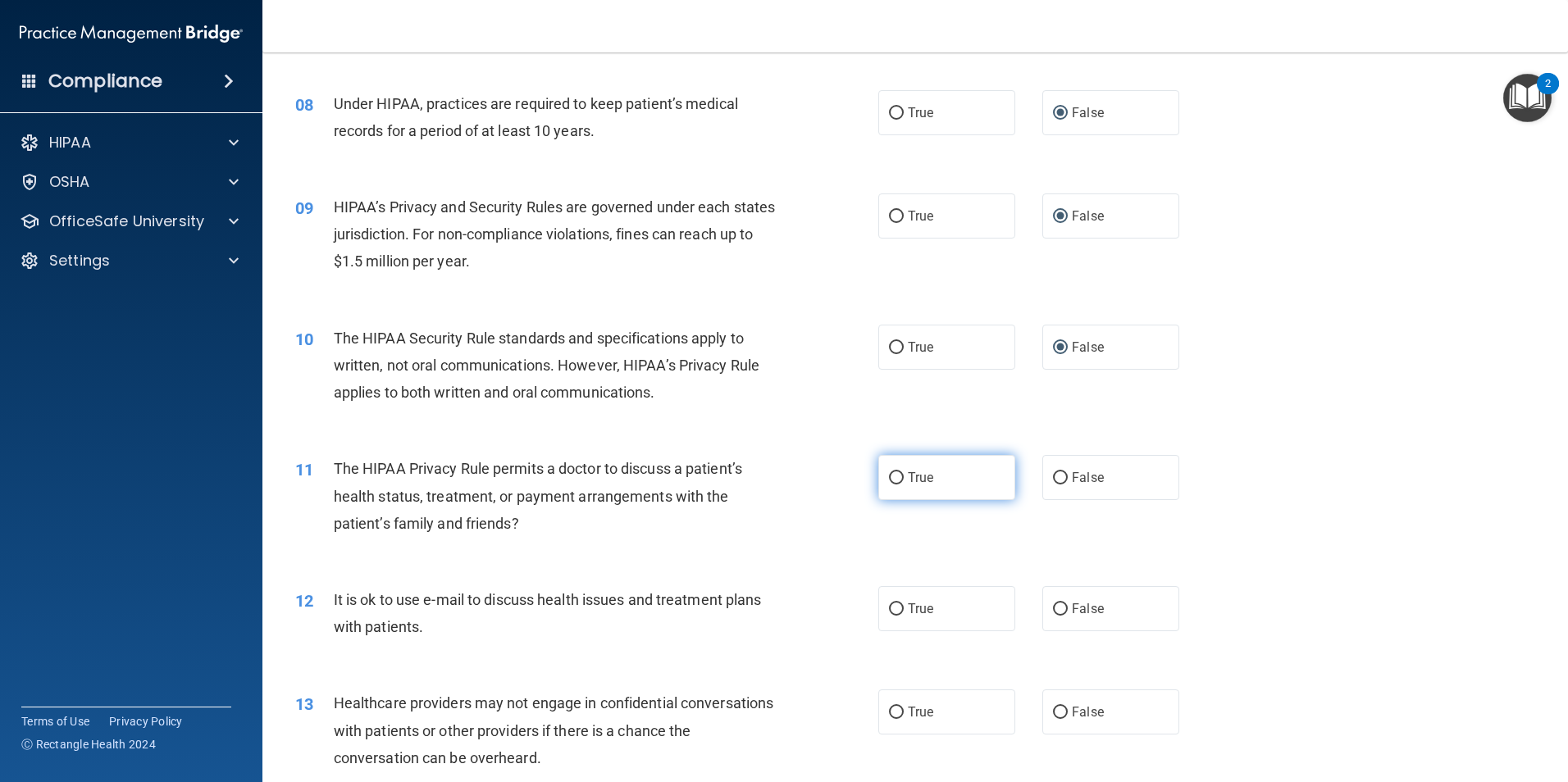
radio input "true"
click at [889, 611] on input "True" at bounding box center [896, 609] width 15 height 13
radio input "true"
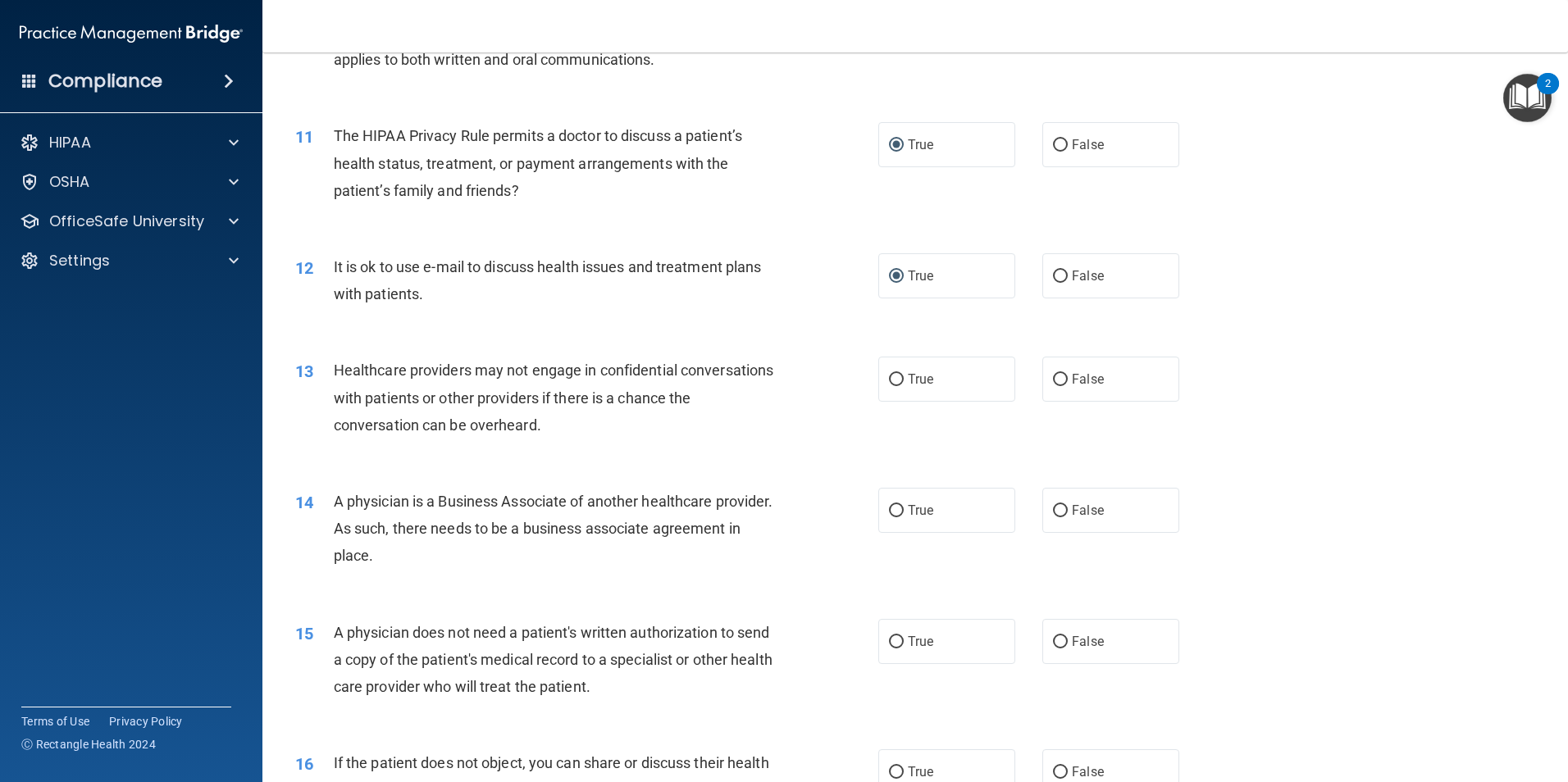
scroll to position [1475, 0]
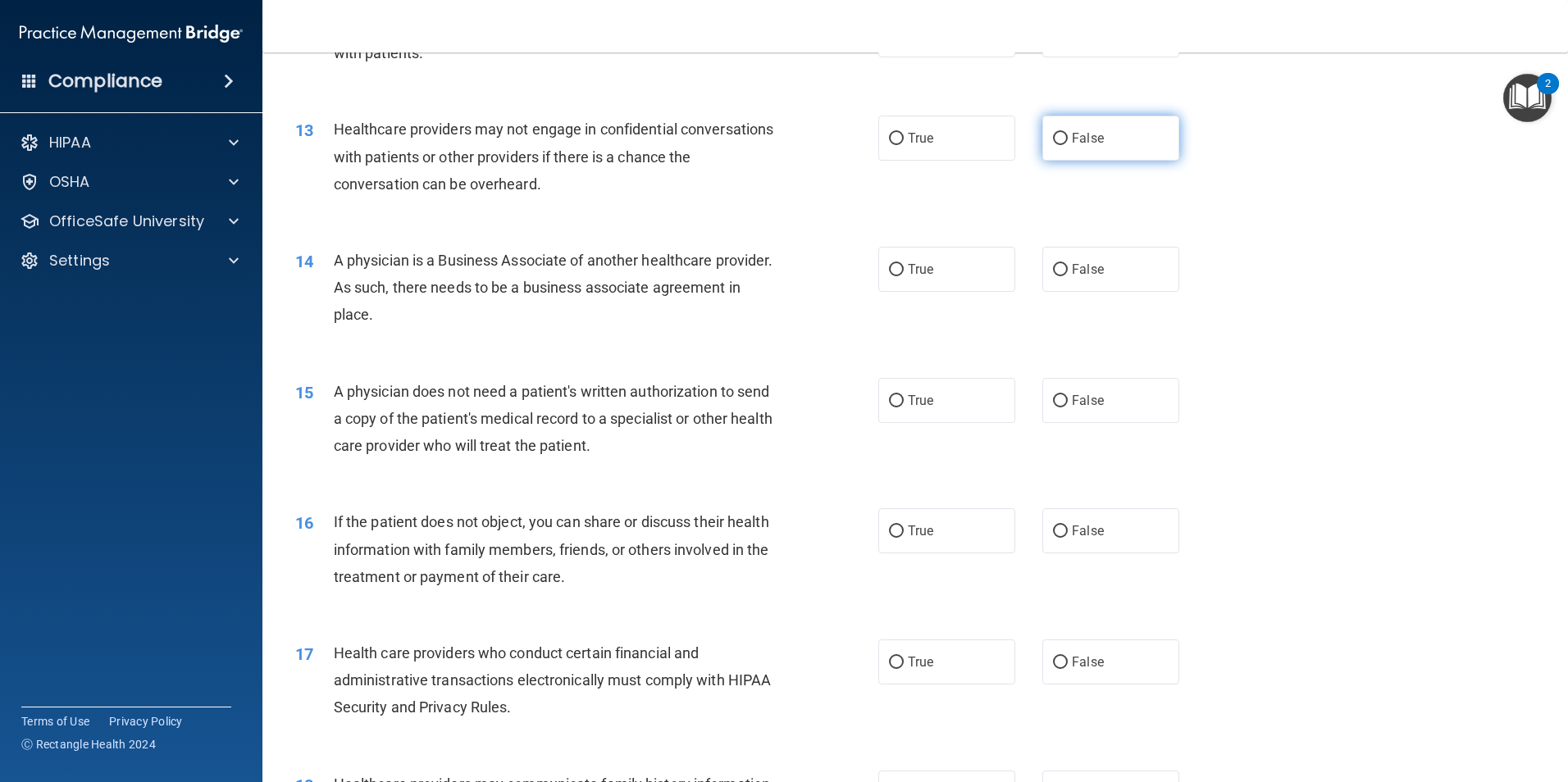
click at [1055, 138] on input "False" at bounding box center [1060, 139] width 15 height 13
radio input "true"
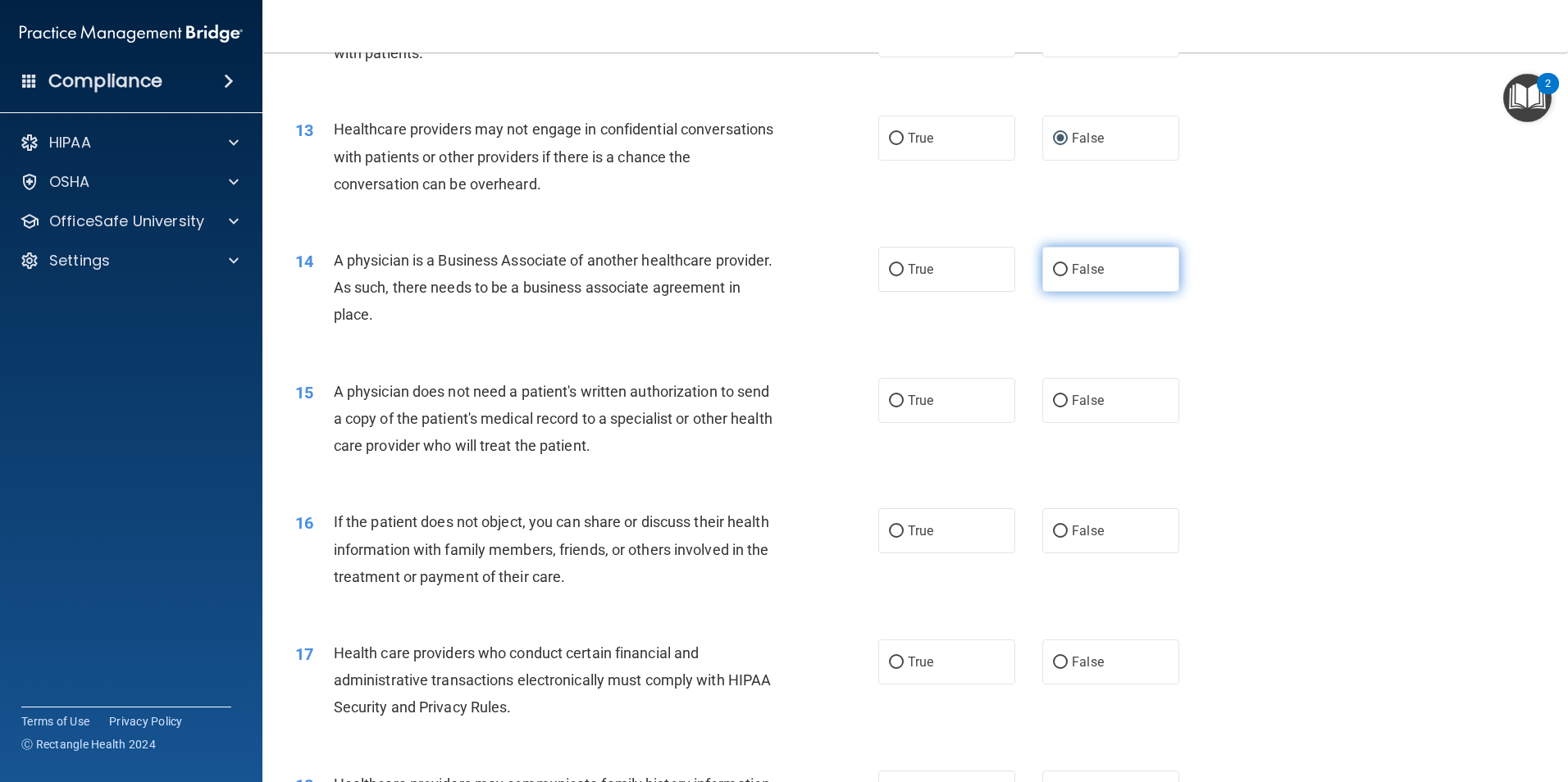
click at [1055, 265] on input "False" at bounding box center [1060, 270] width 15 height 13
radio input "true"
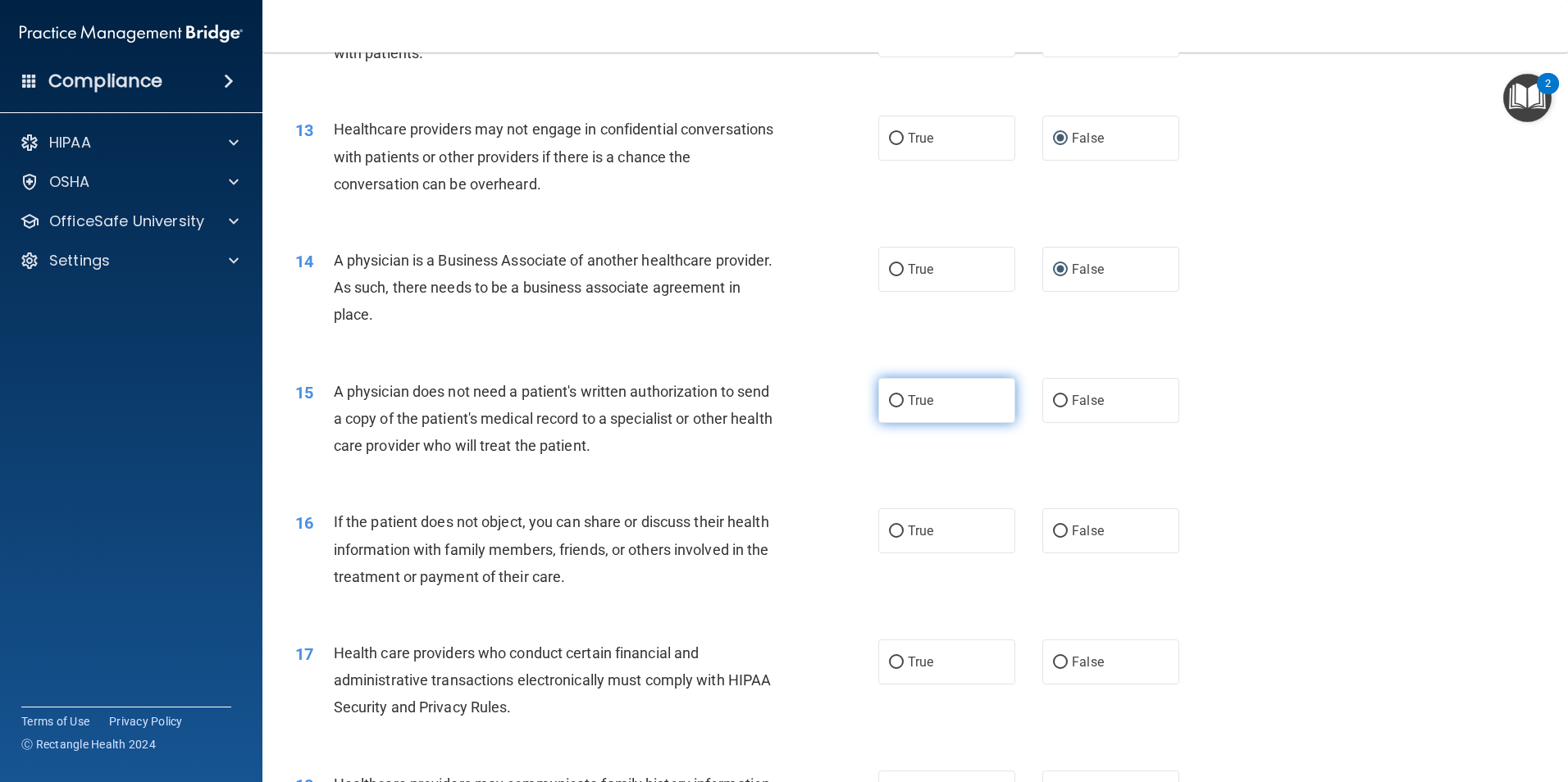
click at [890, 401] on input "True" at bounding box center [896, 401] width 15 height 13
radio input "true"
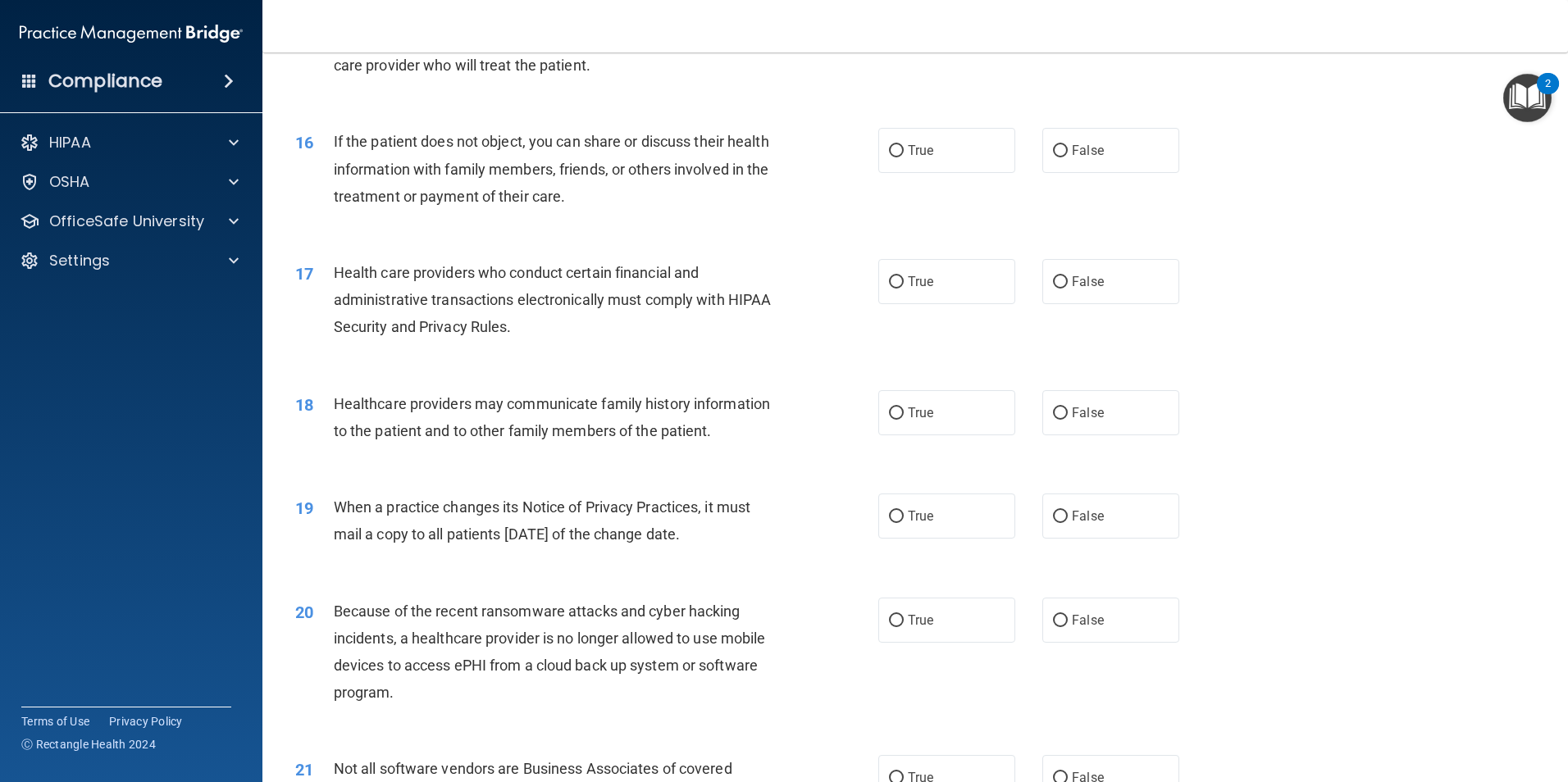
scroll to position [1886, 0]
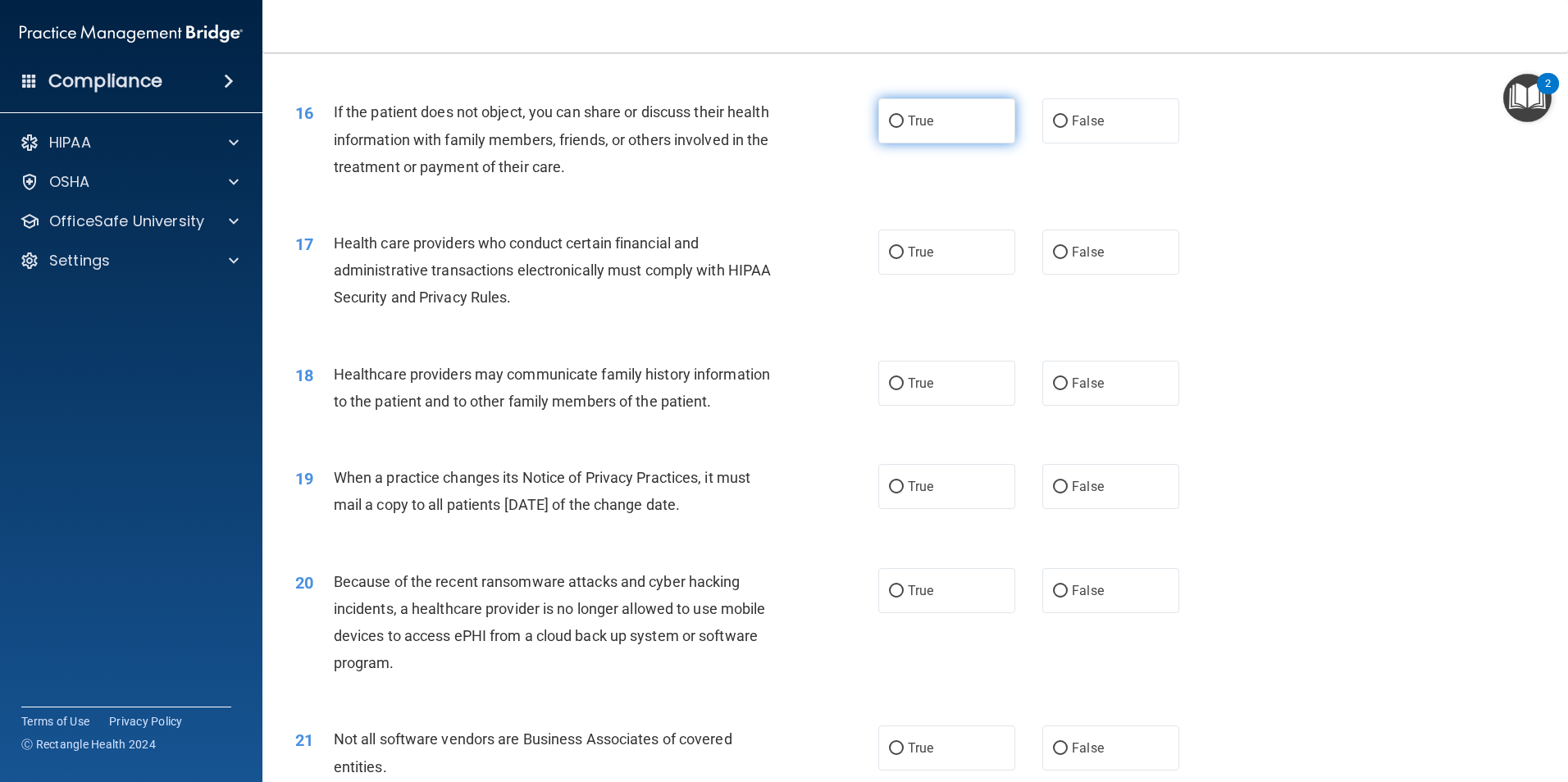
click at [891, 120] on input "True" at bounding box center [896, 121] width 15 height 13
radio input "true"
click at [1055, 478] on label "False" at bounding box center [1110, 486] width 137 height 45
click at [1055, 481] on input "False" at bounding box center [1060, 487] width 15 height 13
radio input "true"
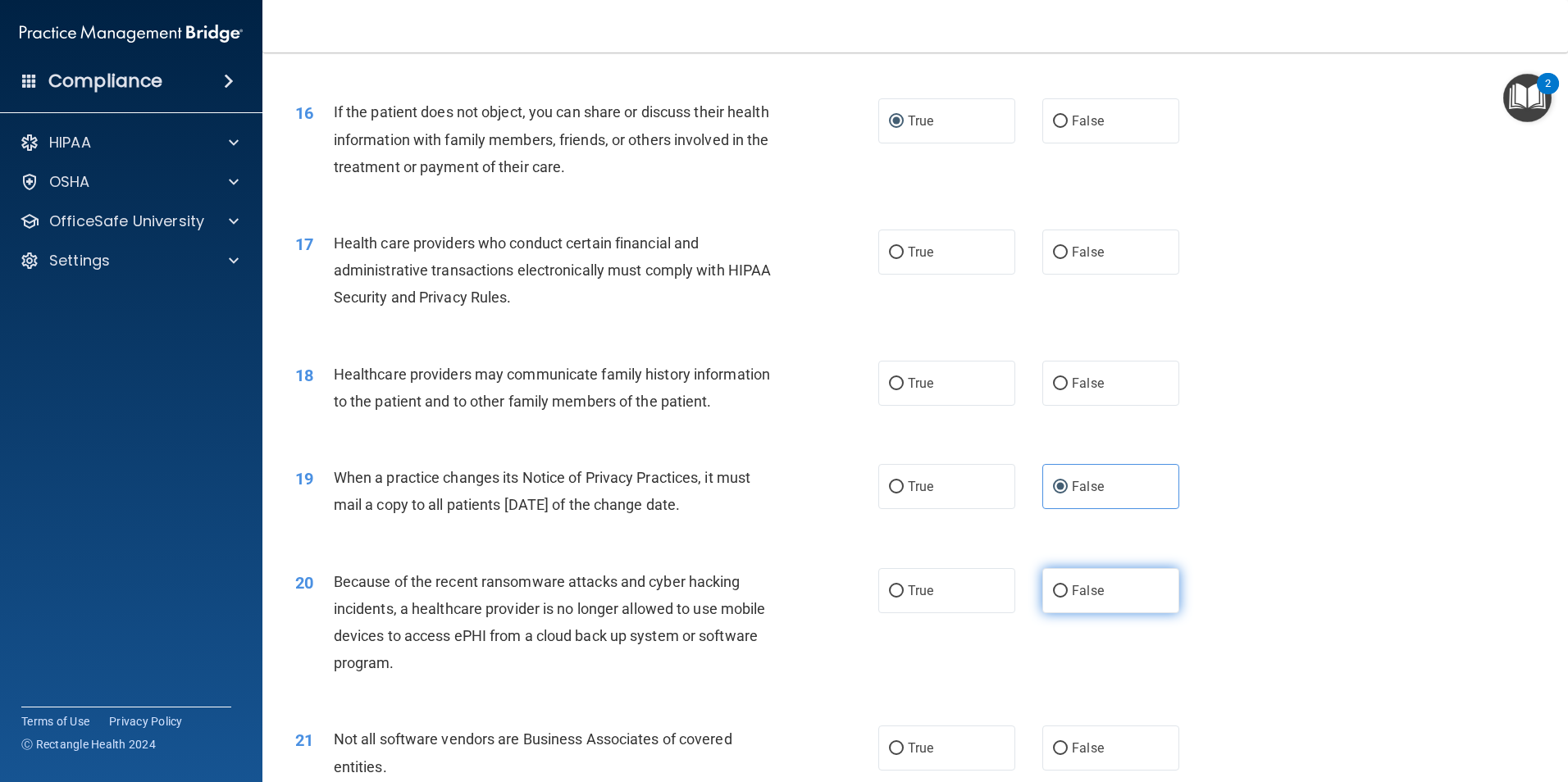
click at [1055, 588] on input "False" at bounding box center [1060, 591] width 15 height 13
radio input "true"
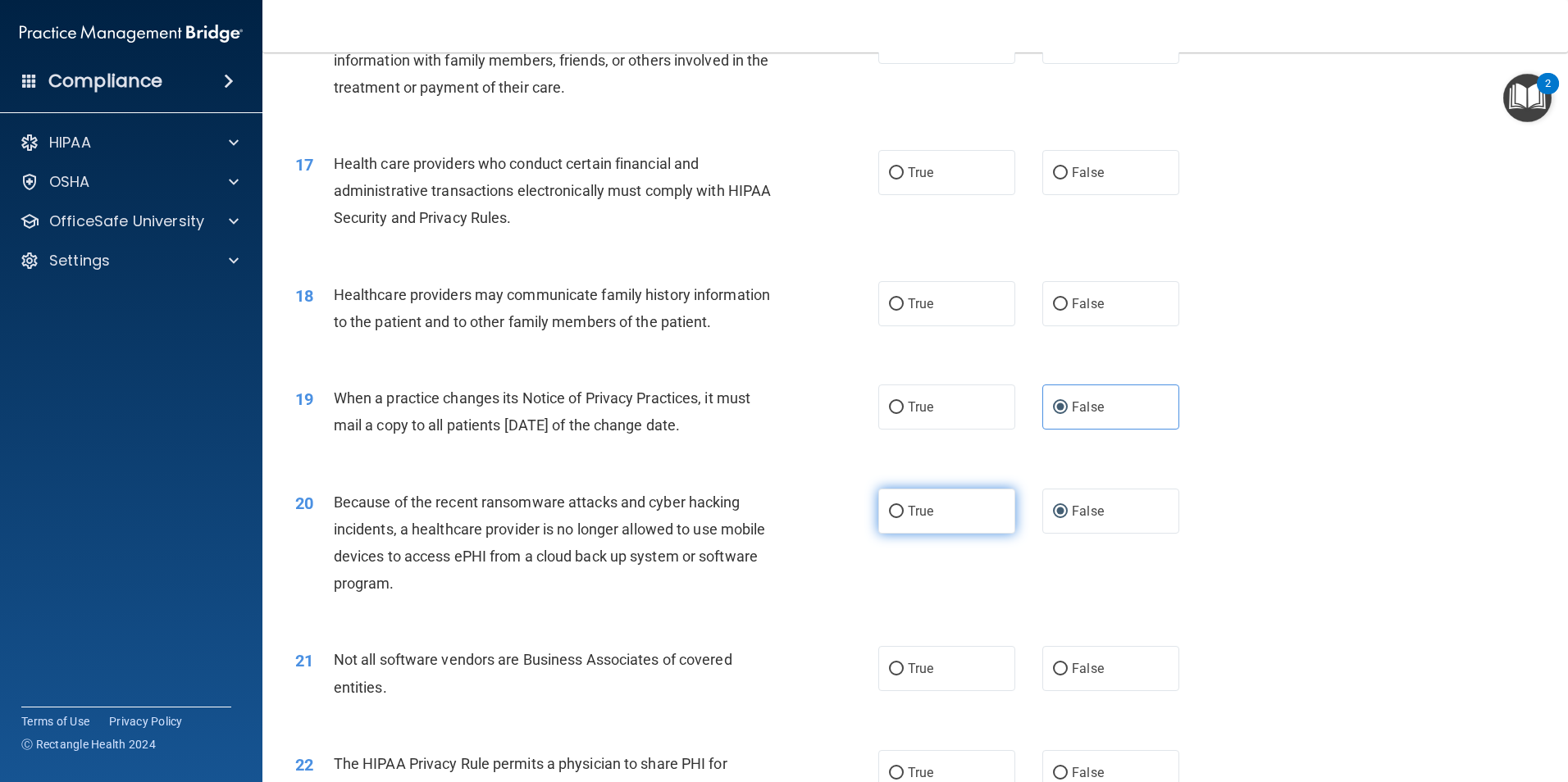
scroll to position [2131, 0]
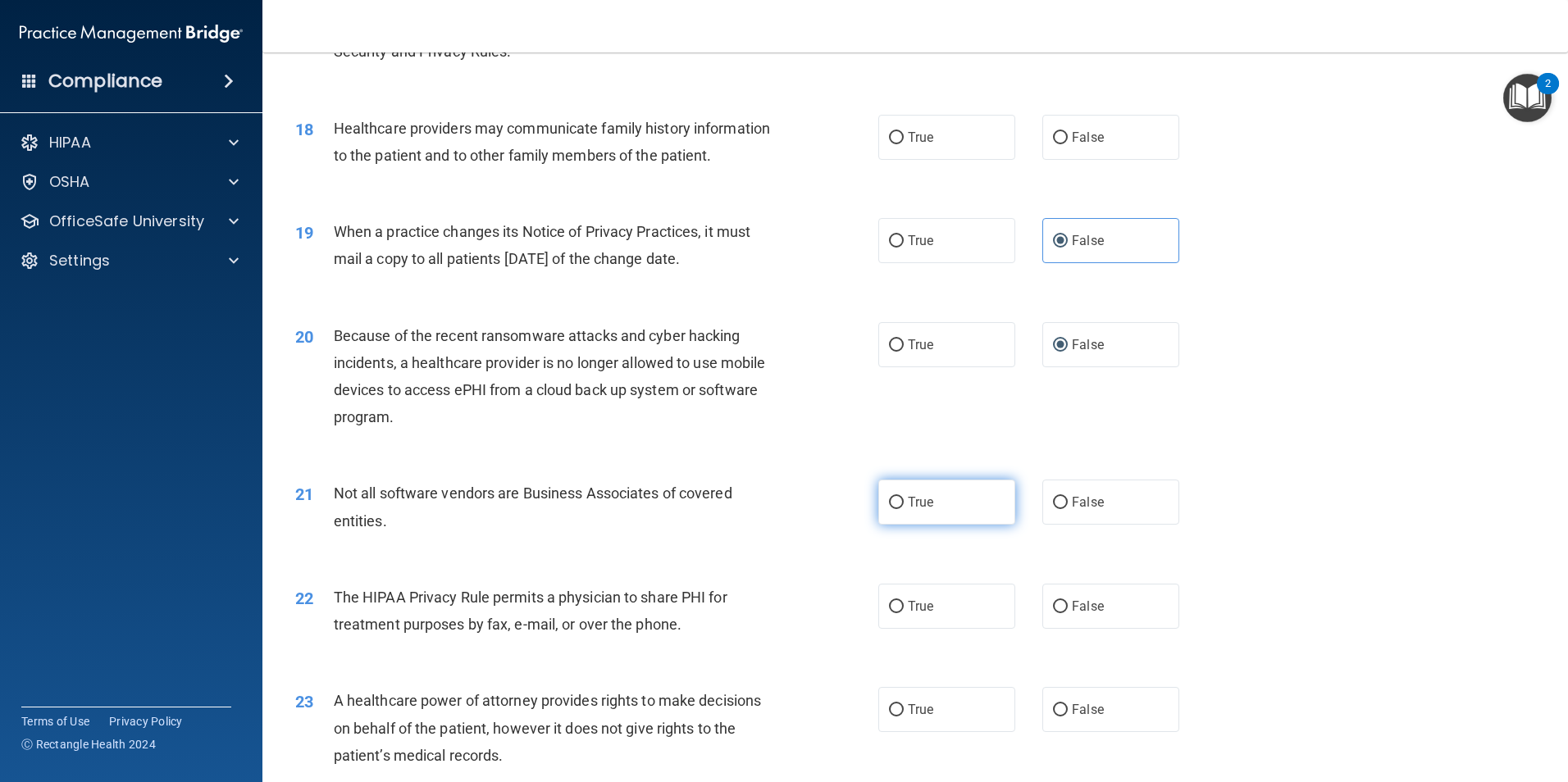
drag, startPoint x: 891, startPoint y: 501, endPoint x: 887, endPoint y: 486, distance: 15.5
click at [891, 501] on input "True" at bounding box center [896, 502] width 15 height 13
radio input "true"
click at [896, 340] on input "True" at bounding box center [896, 345] width 15 height 13
radio input "true"
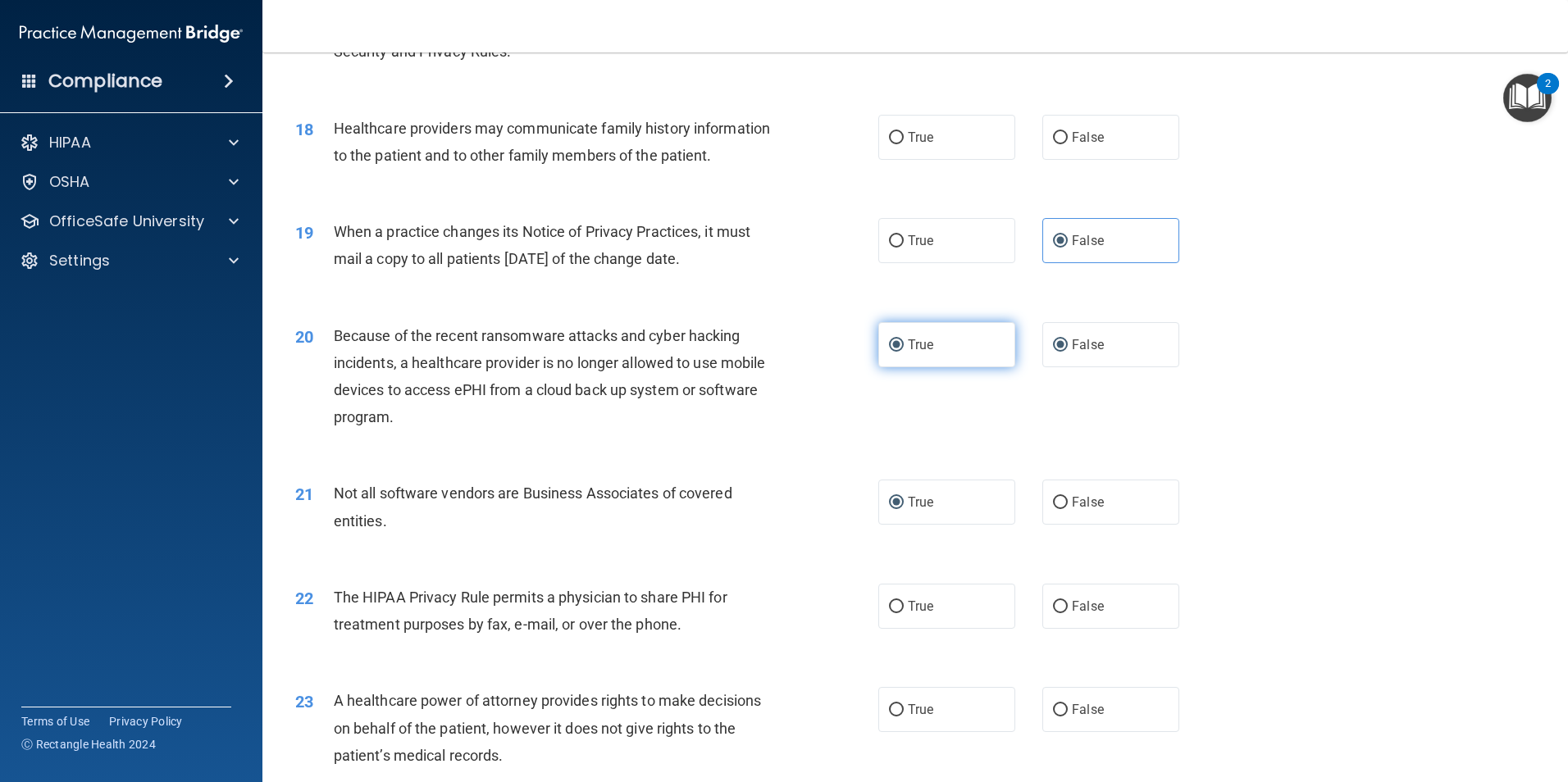
radio input "false"
click at [1053, 606] on input "False" at bounding box center [1060, 607] width 15 height 13
radio input "true"
click at [1053, 712] on input "False" at bounding box center [1060, 710] width 15 height 13
radio input "true"
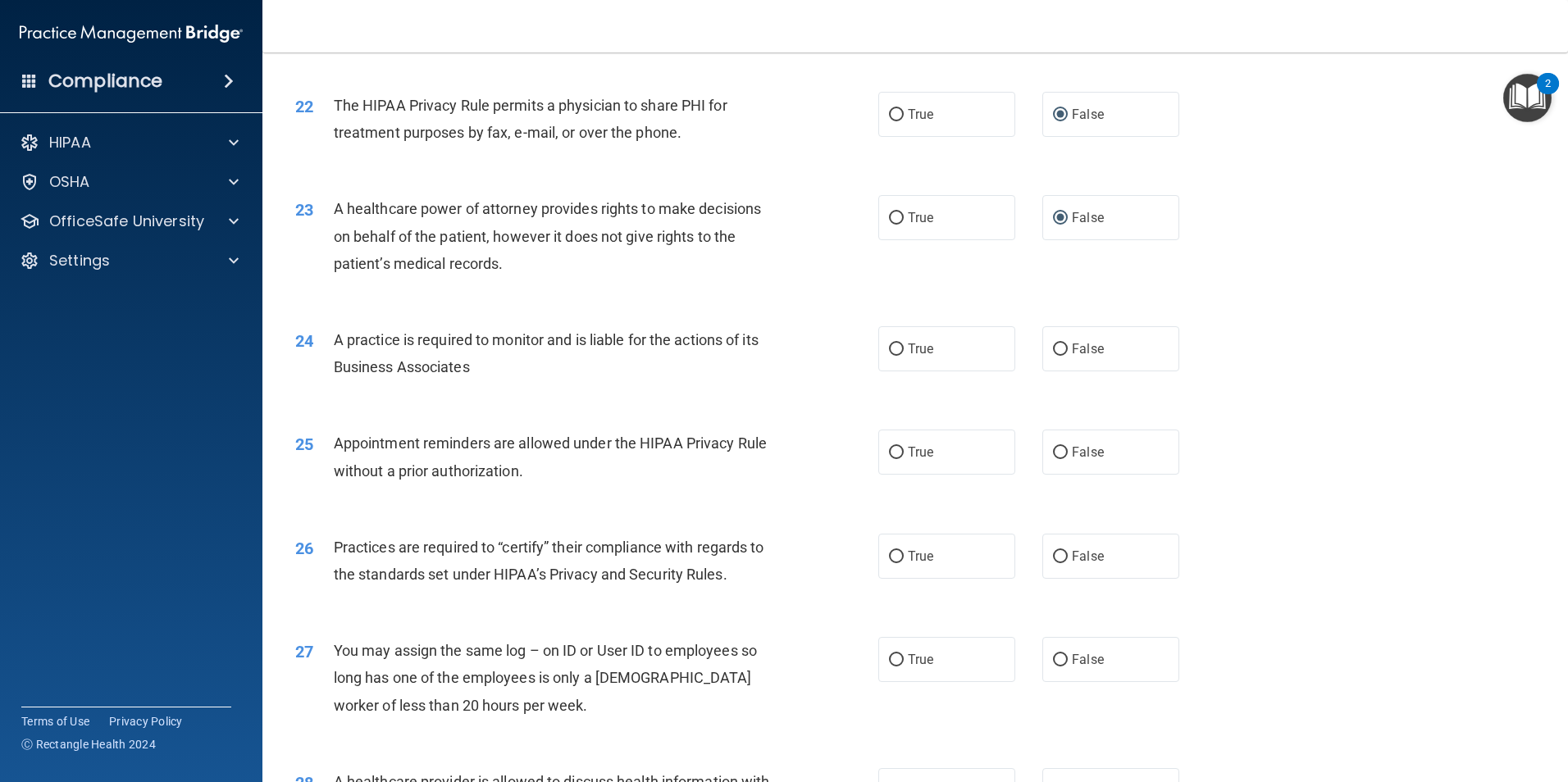
scroll to position [2704, 0]
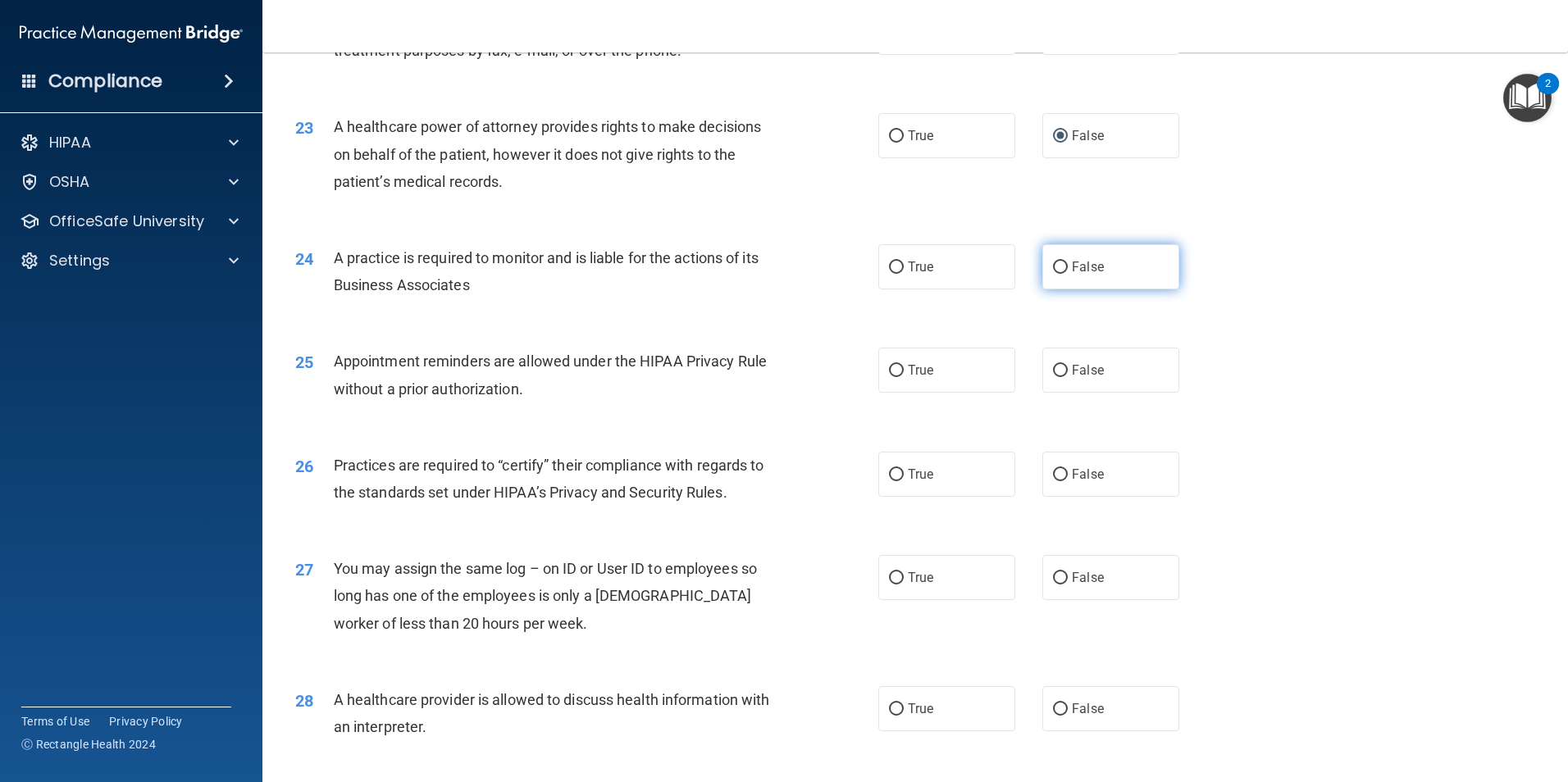
click at [1055, 264] on input "False" at bounding box center [1060, 267] width 15 height 13
radio input "true"
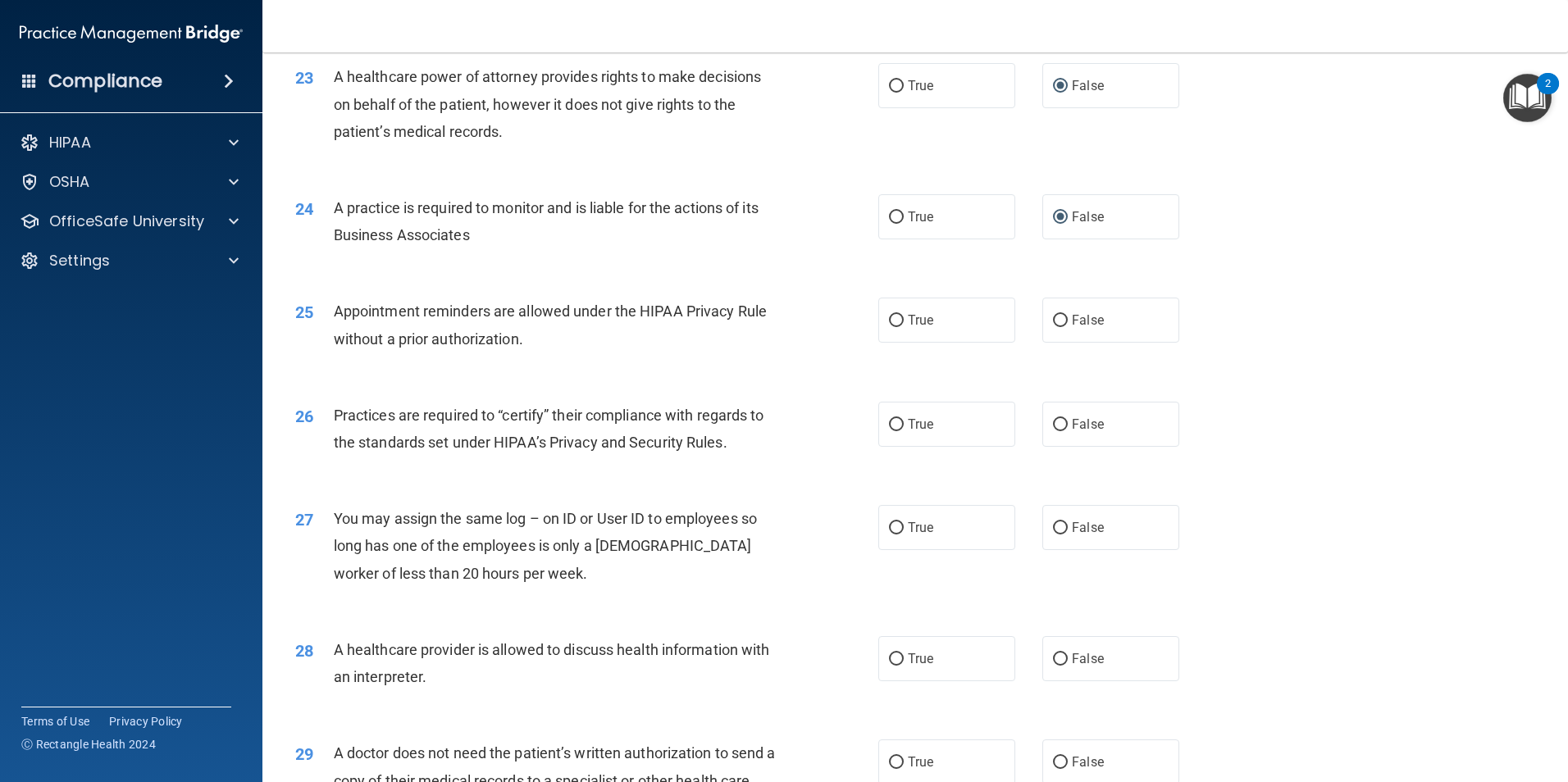
scroll to position [2786, 0]
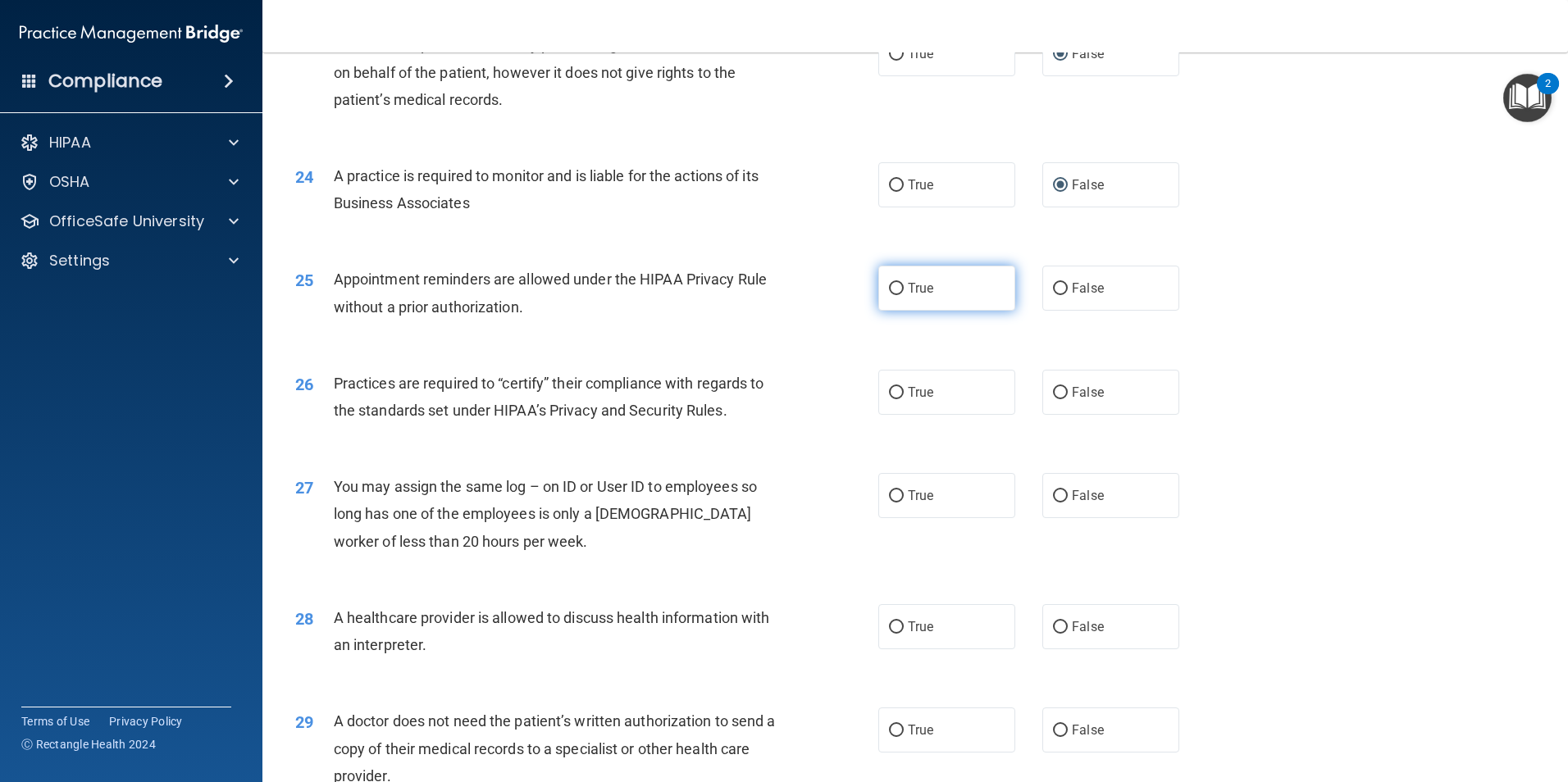
click at [900, 286] on label "True" at bounding box center [946, 288] width 137 height 45
click at [900, 286] on input "True" at bounding box center [896, 289] width 15 height 13
radio input "true"
click at [1051, 399] on label "False" at bounding box center [1110, 392] width 137 height 45
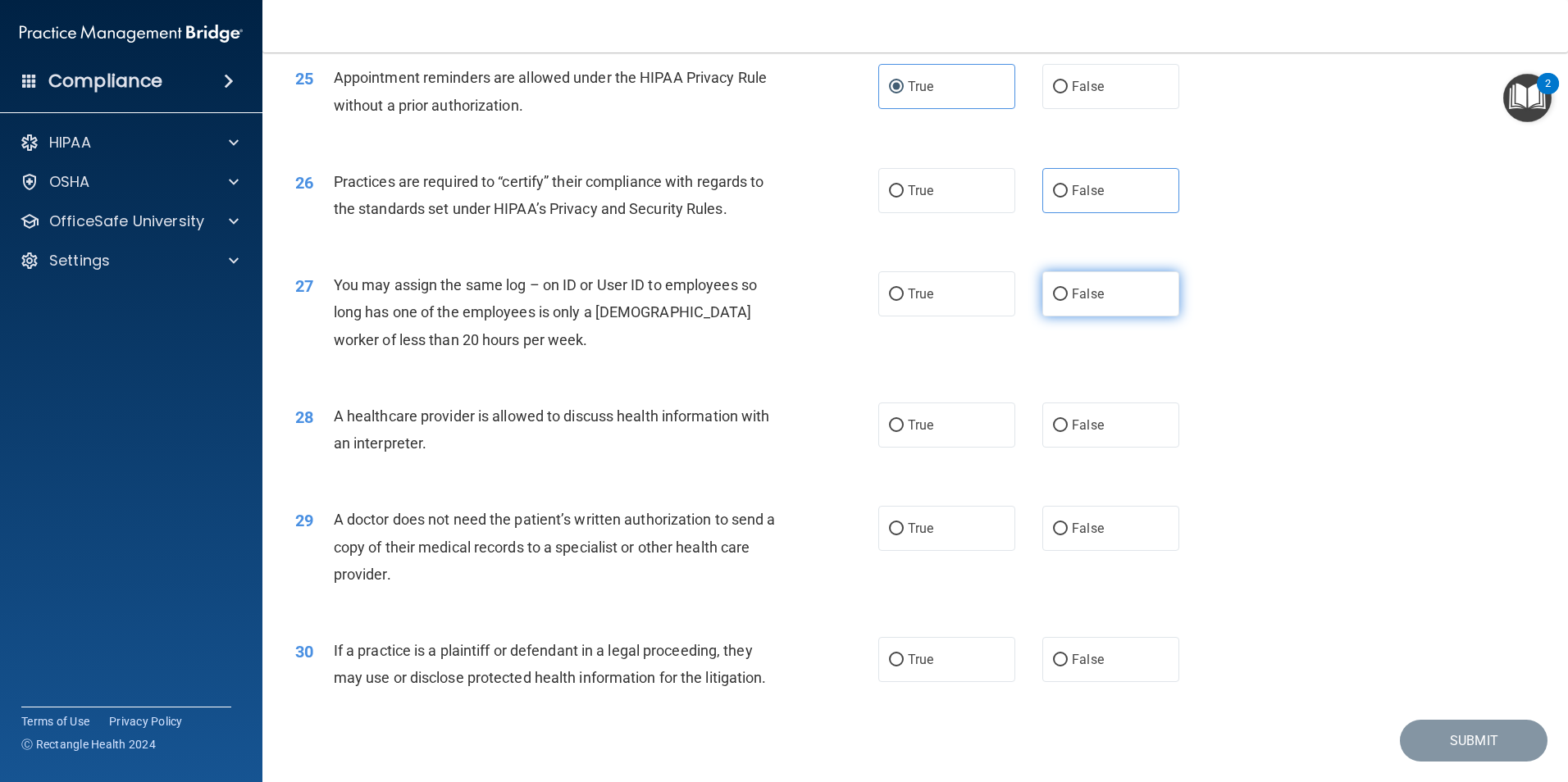
scroll to position [2869, 0]
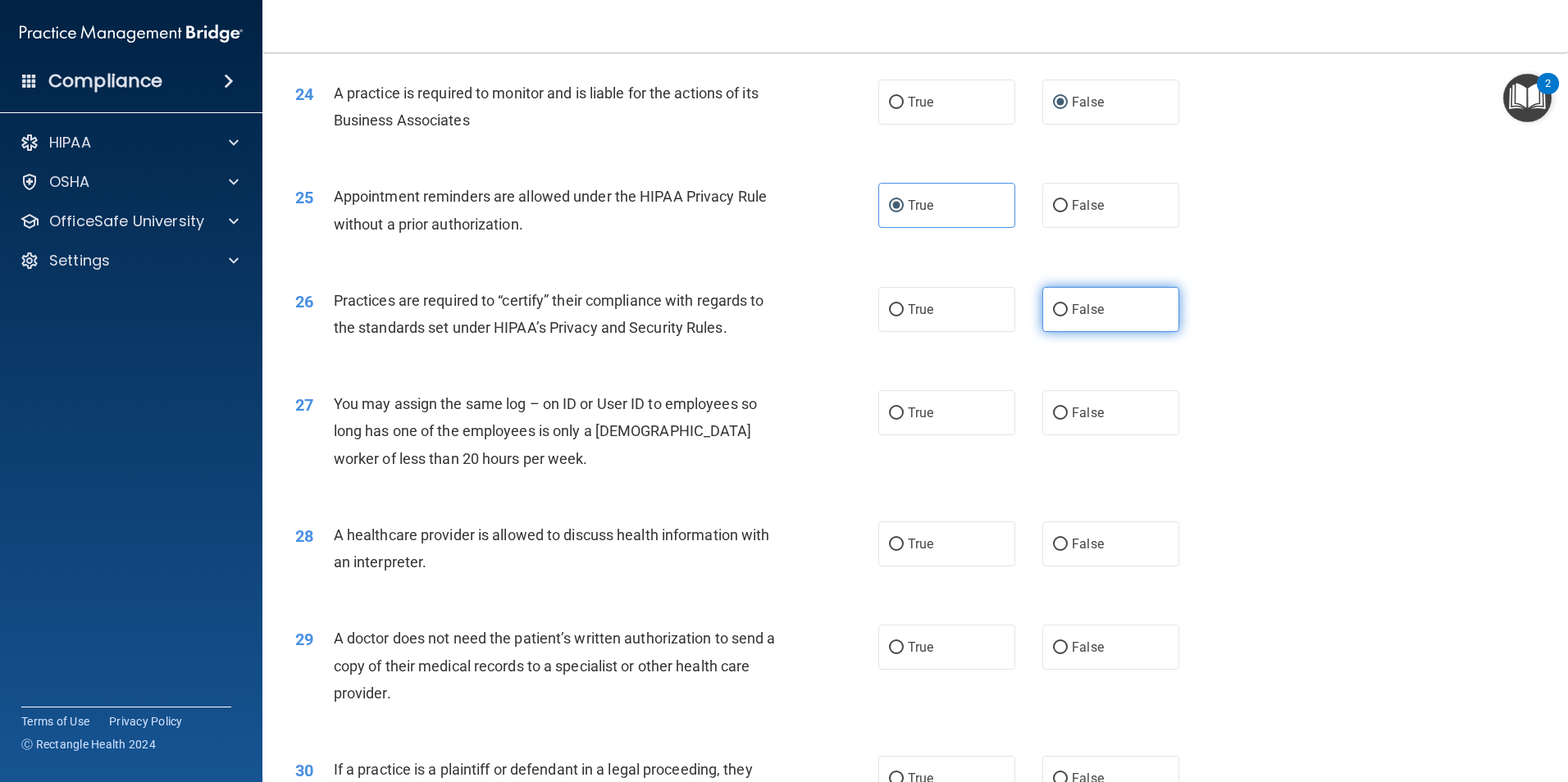
click at [1053, 308] on input "False" at bounding box center [1060, 310] width 15 height 13
radio input "true"
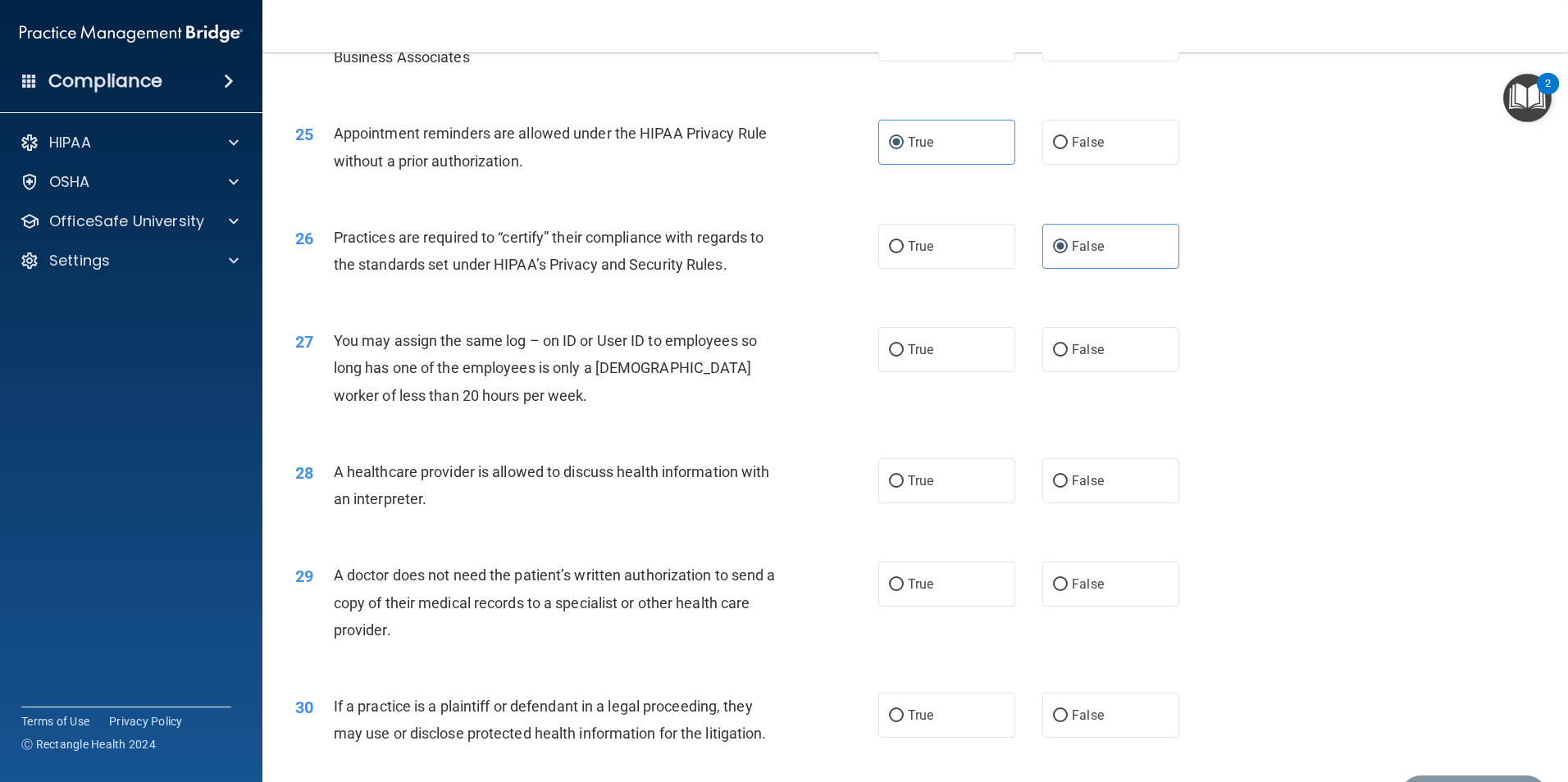
scroll to position [3033, 0]
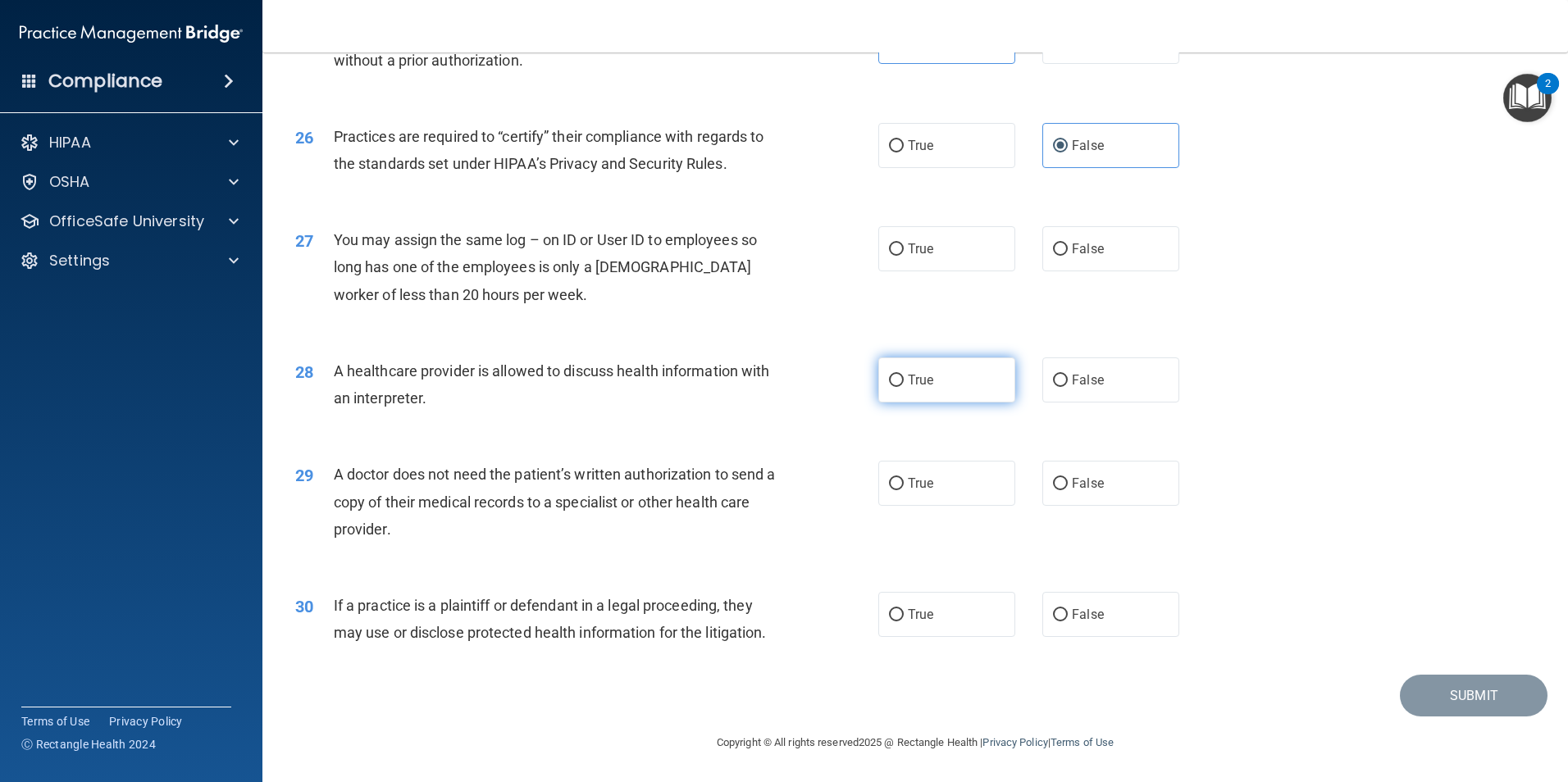
click at [890, 380] on input "True" at bounding box center [896, 380] width 15 height 13
radio input "true"
click at [889, 481] on input "True" at bounding box center [896, 484] width 15 height 13
radio input "true"
click at [900, 616] on label "True" at bounding box center [946, 615] width 137 height 45
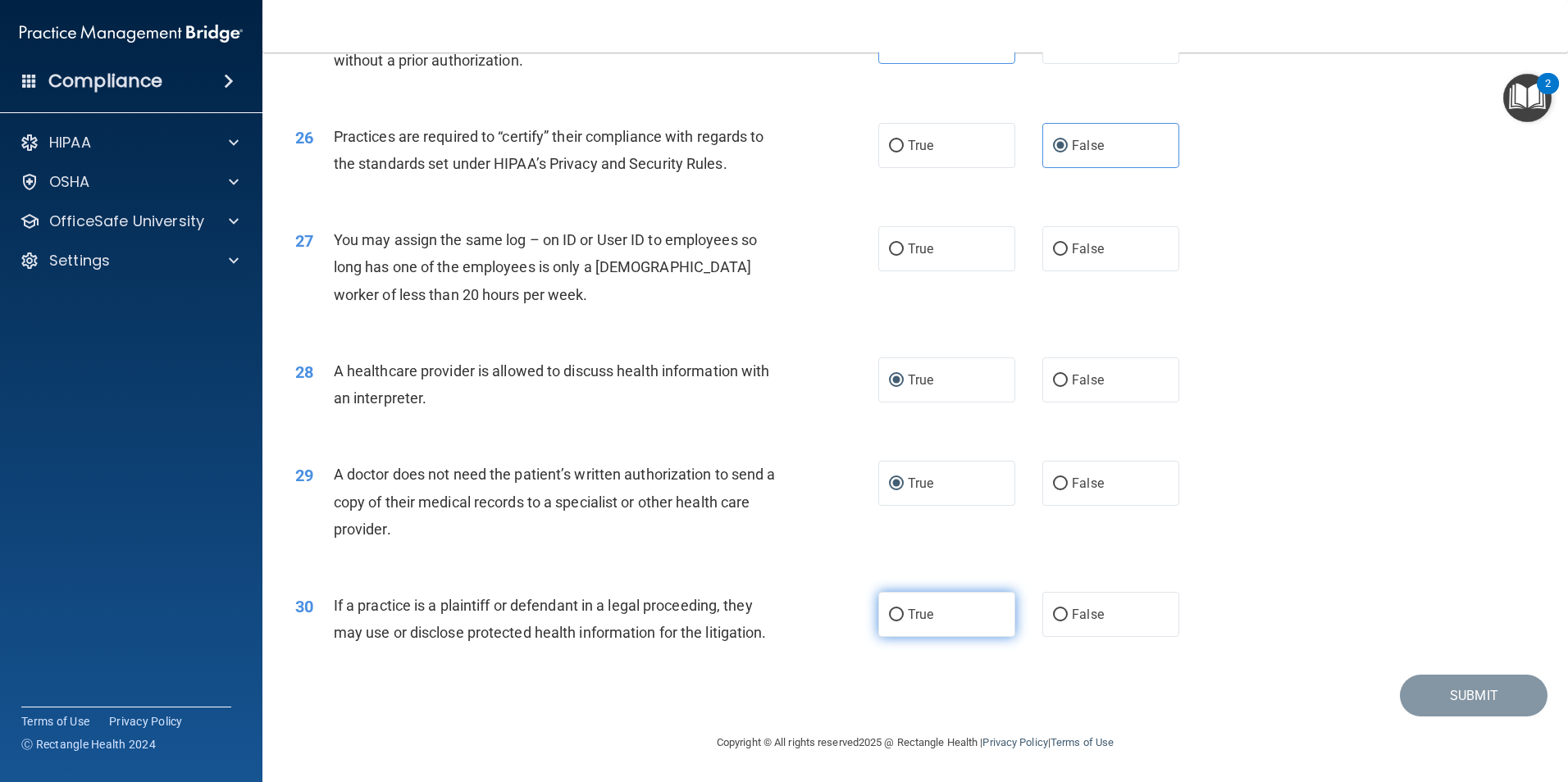
click at [900, 616] on input "True" at bounding box center [896, 615] width 15 height 13
radio input "true"
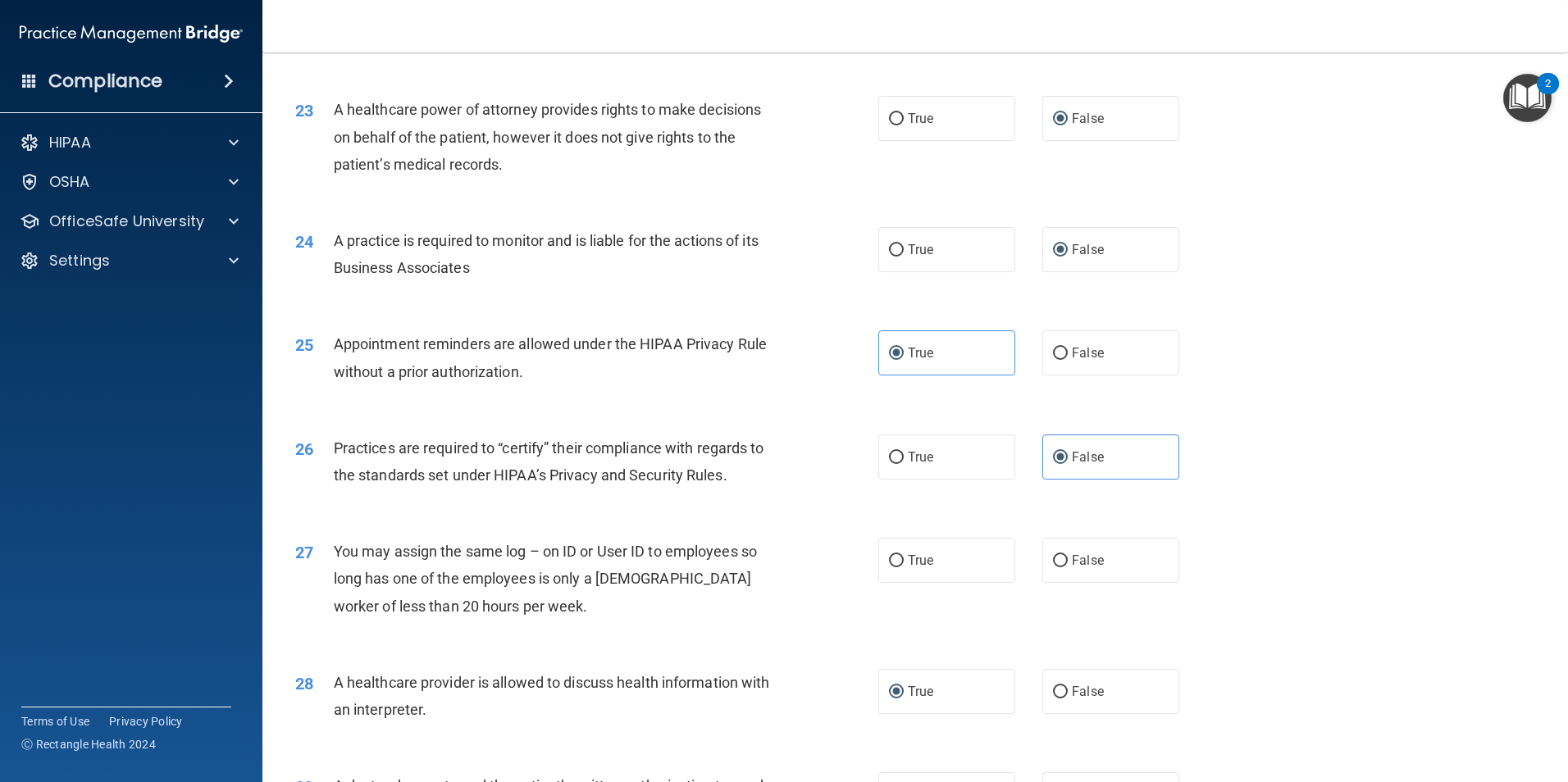
scroll to position [2624, 0]
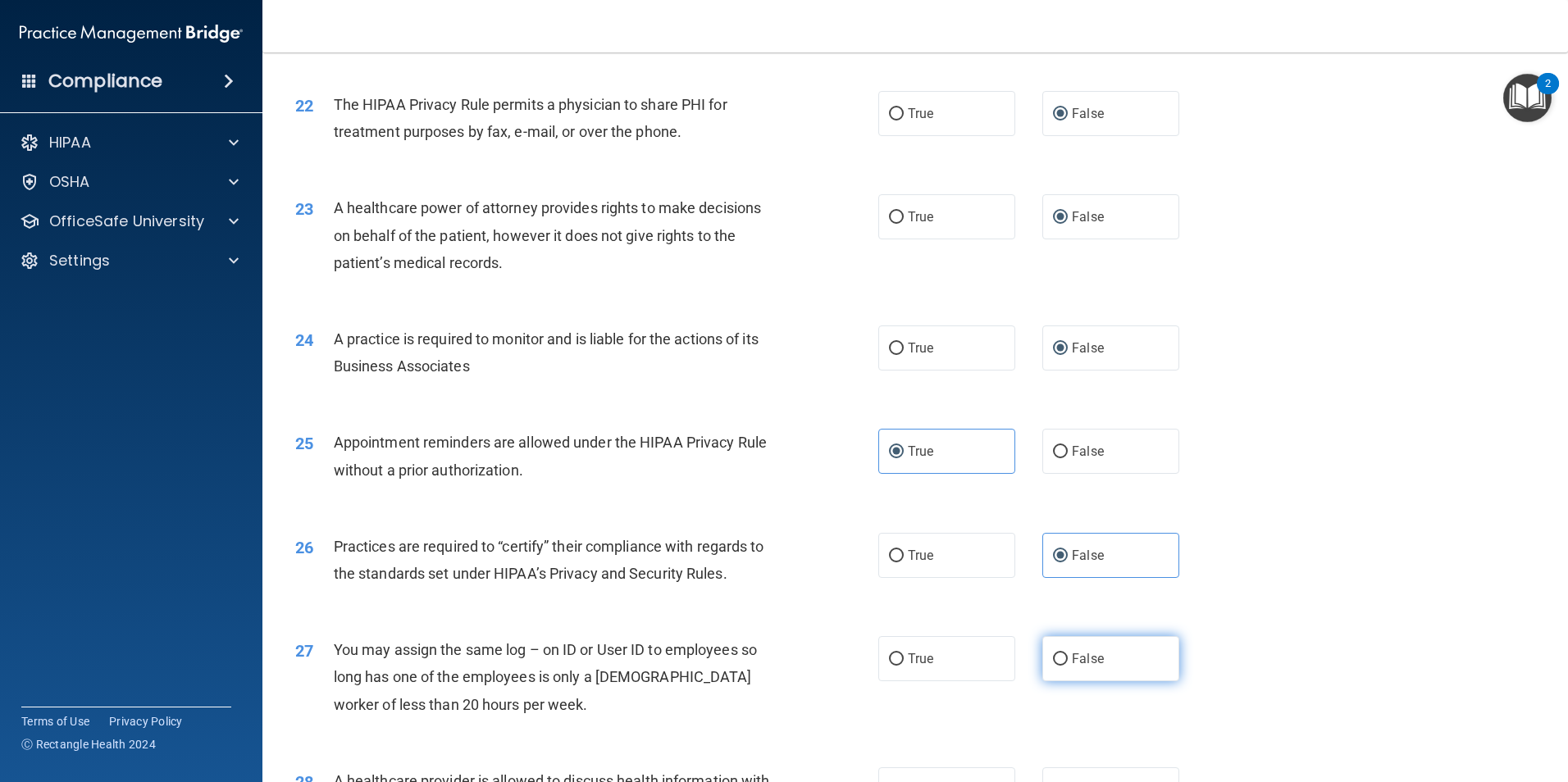
click at [1053, 656] on input "False" at bounding box center [1060, 659] width 15 height 13
radio input "true"
click at [1055, 659] on input "False" at bounding box center [1060, 659] width 15 height 13
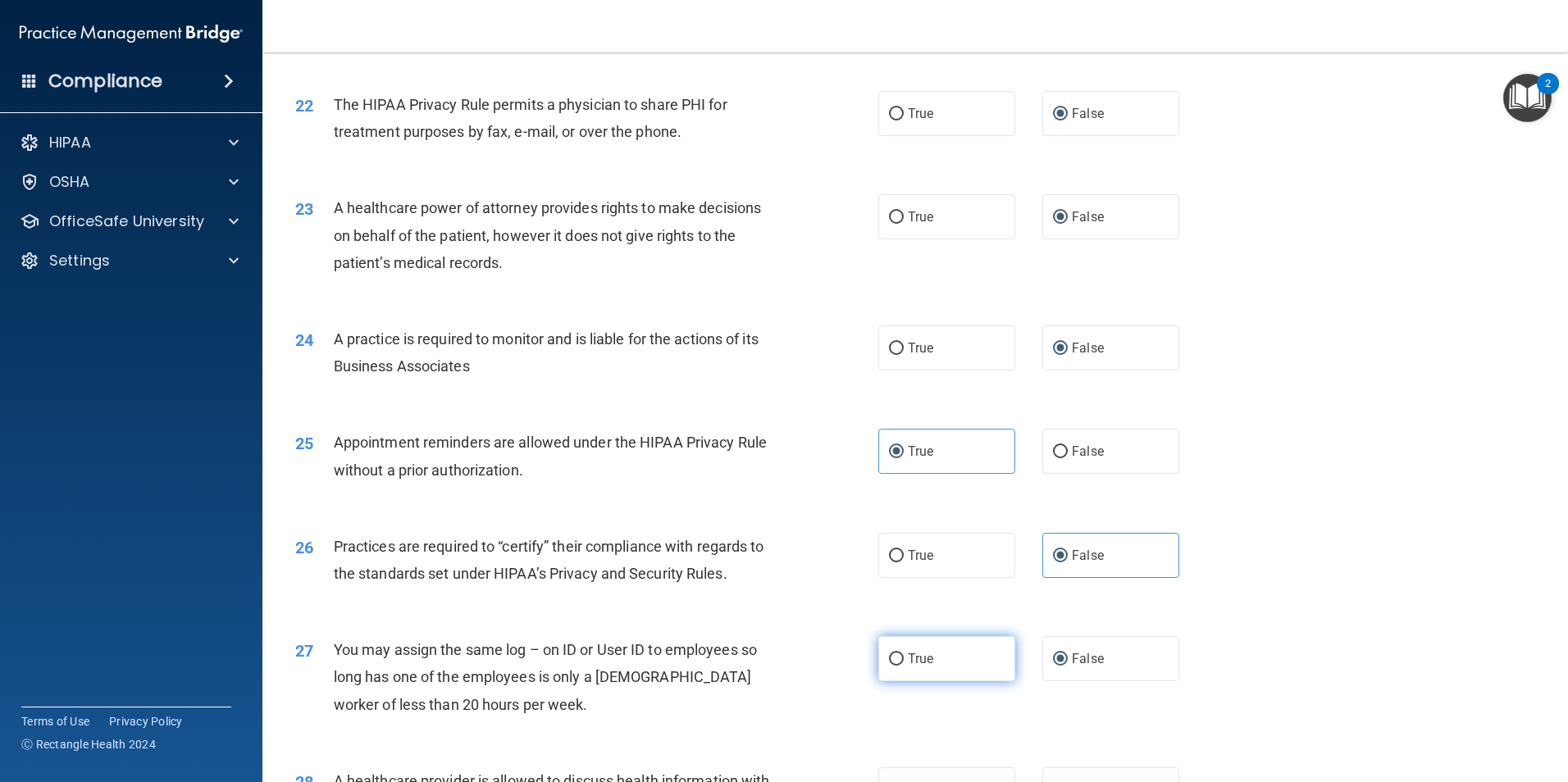
click at [896, 658] on input "True" at bounding box center [896, 659] width 15 height 13
radio input "true"
click at [752, 719] on div "27 You may assign the same log – on ID or User ID to employees so long has one …" at bounding box center [586, 682] width 632 height 90
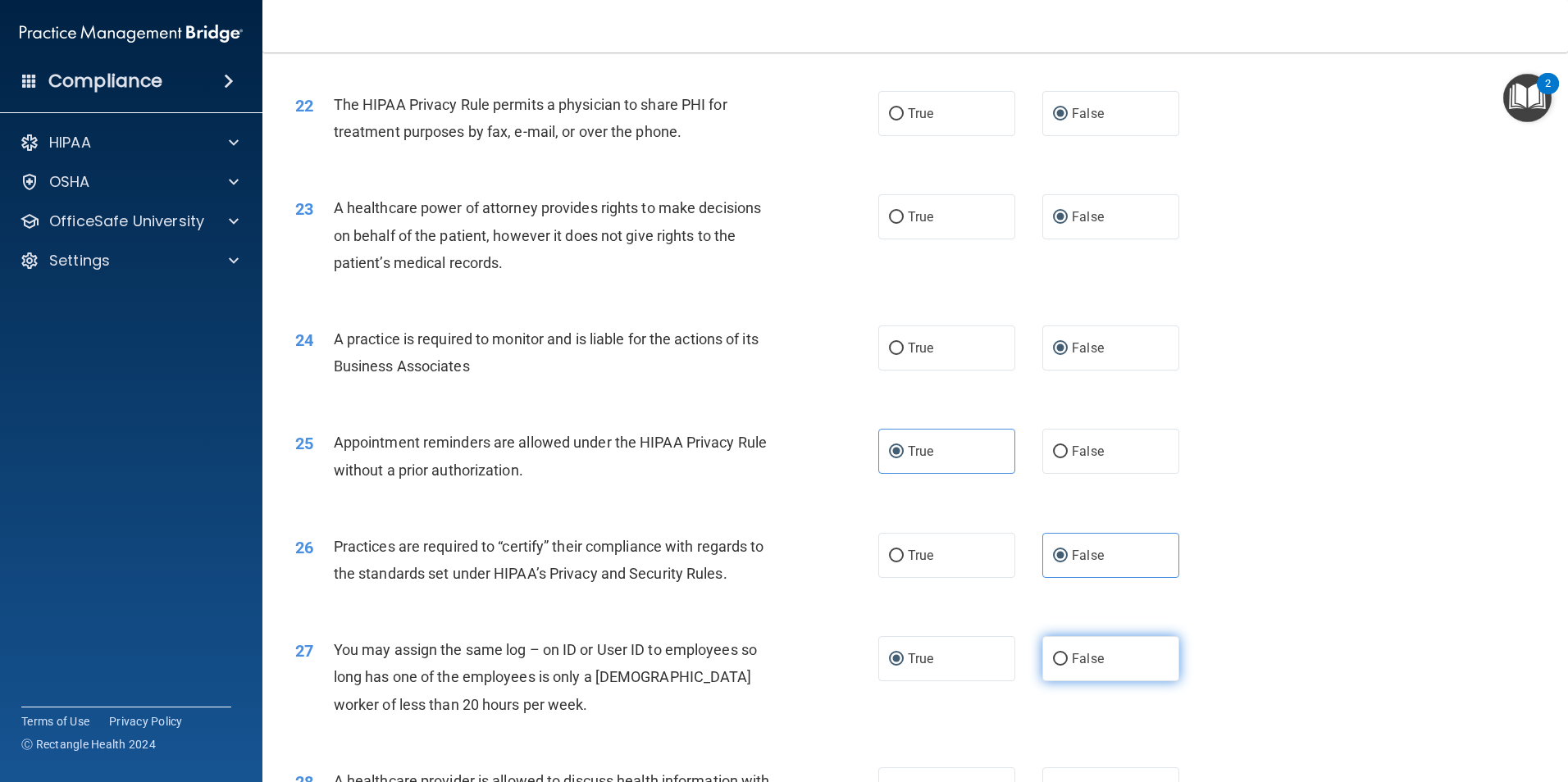
click at [1057, 660] on input "False" at bounding box center [1060, 659] width 15 height 13
radio input "true"
radio input "false"
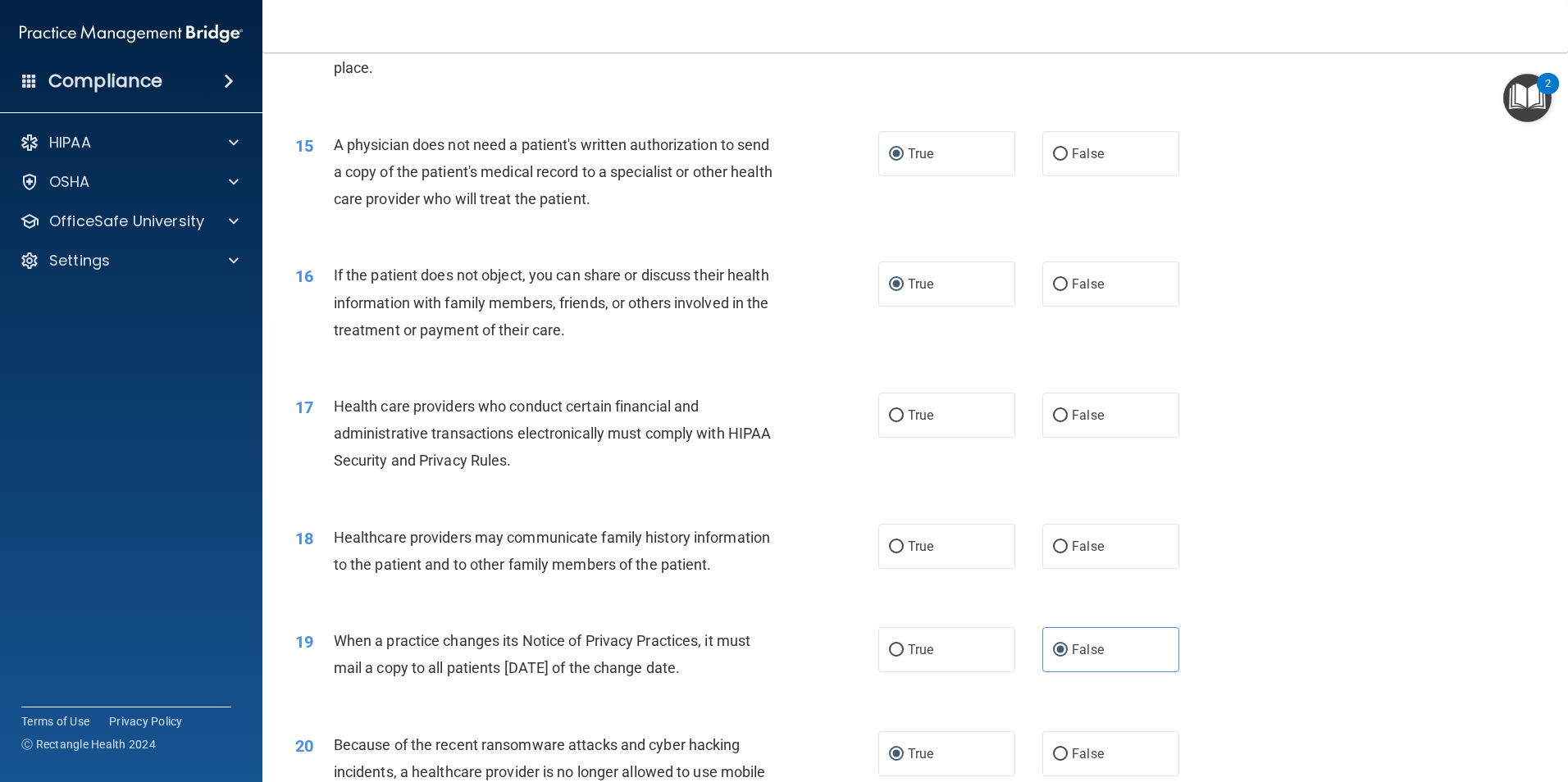
scroll to position [1640, 0]
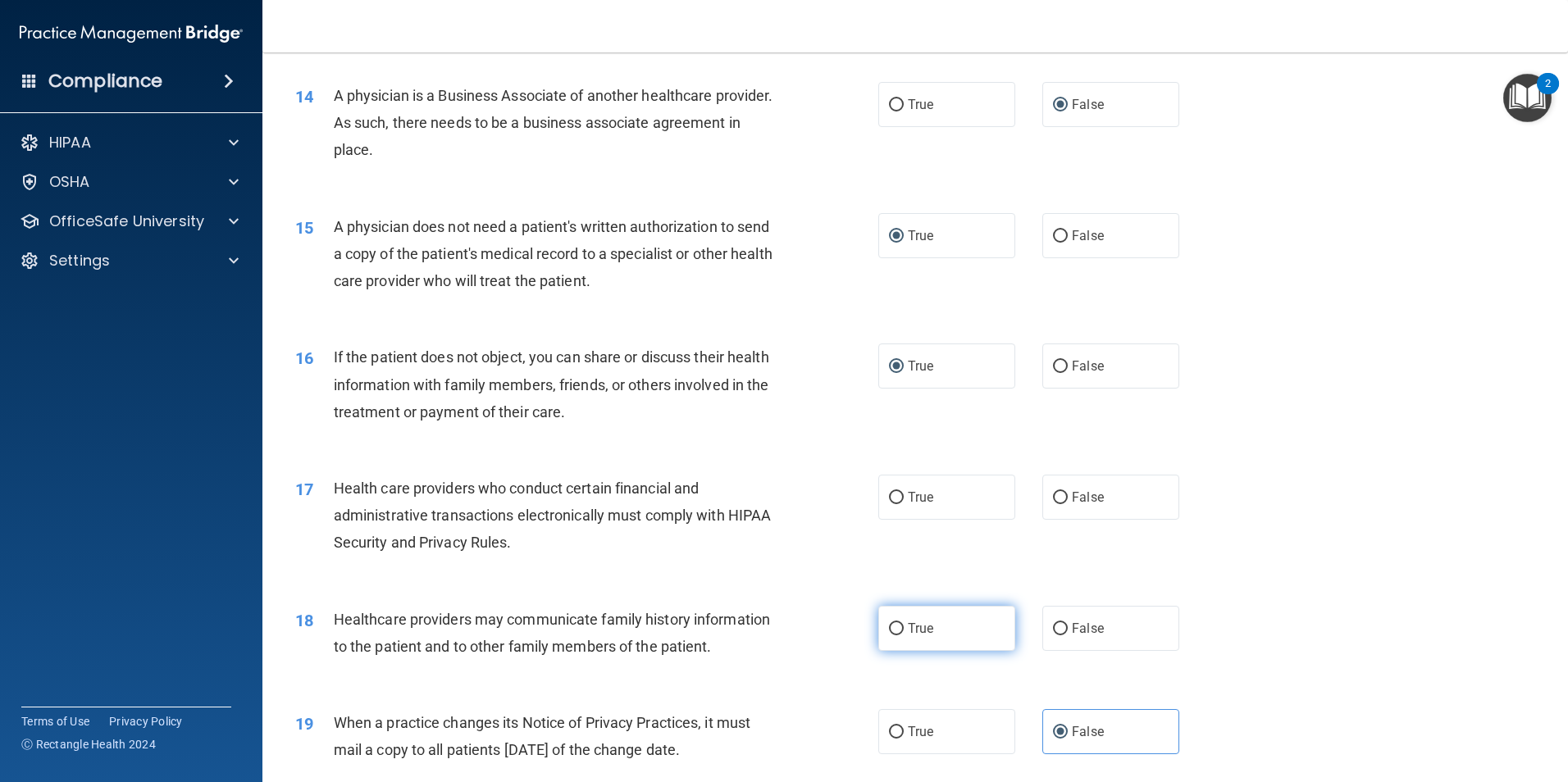
click at [889, 634] on input "True" at bounding box center [896, 629] width 15 height 13
radio input "true"
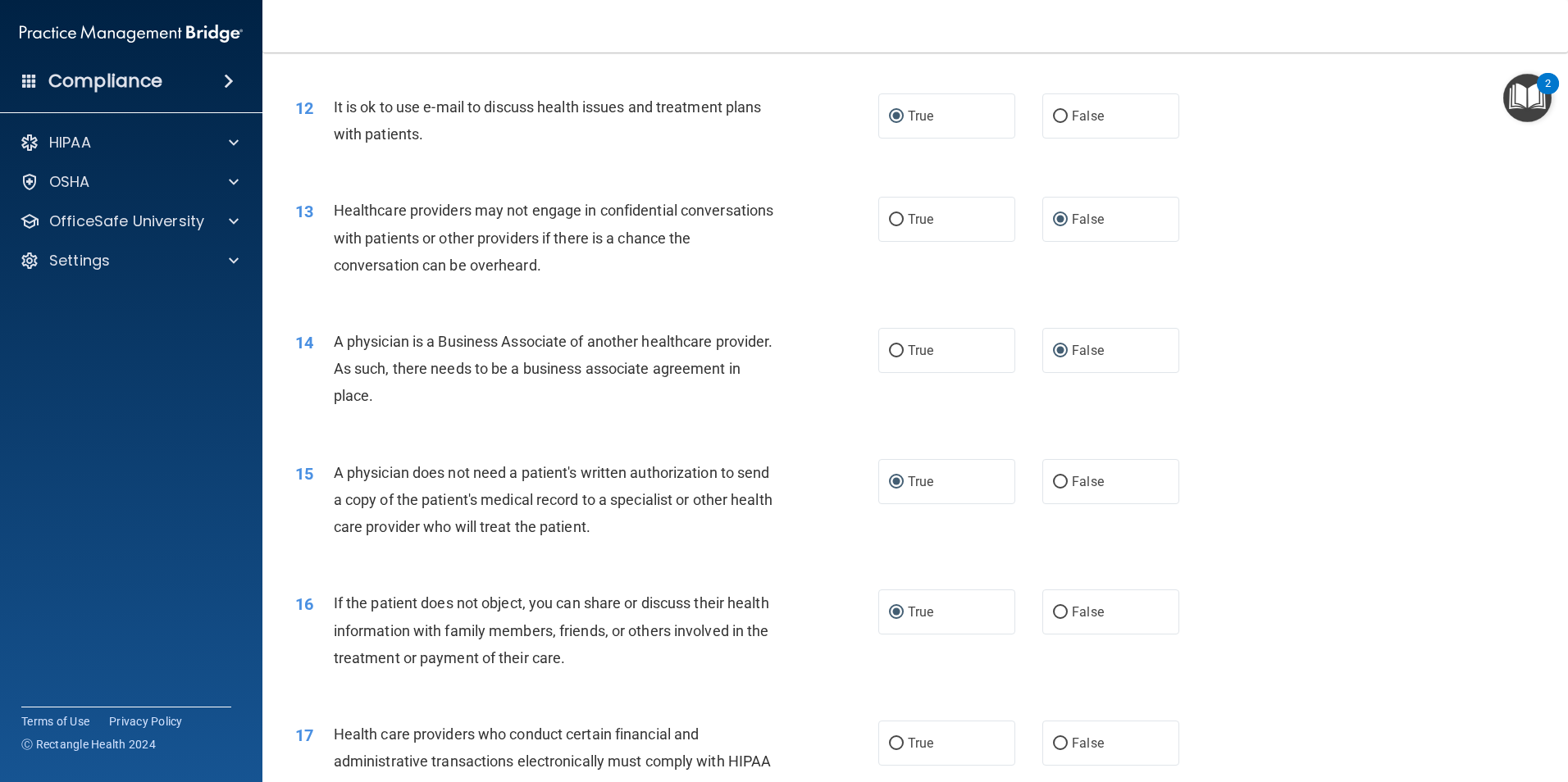
scroll to position [1476, 0]
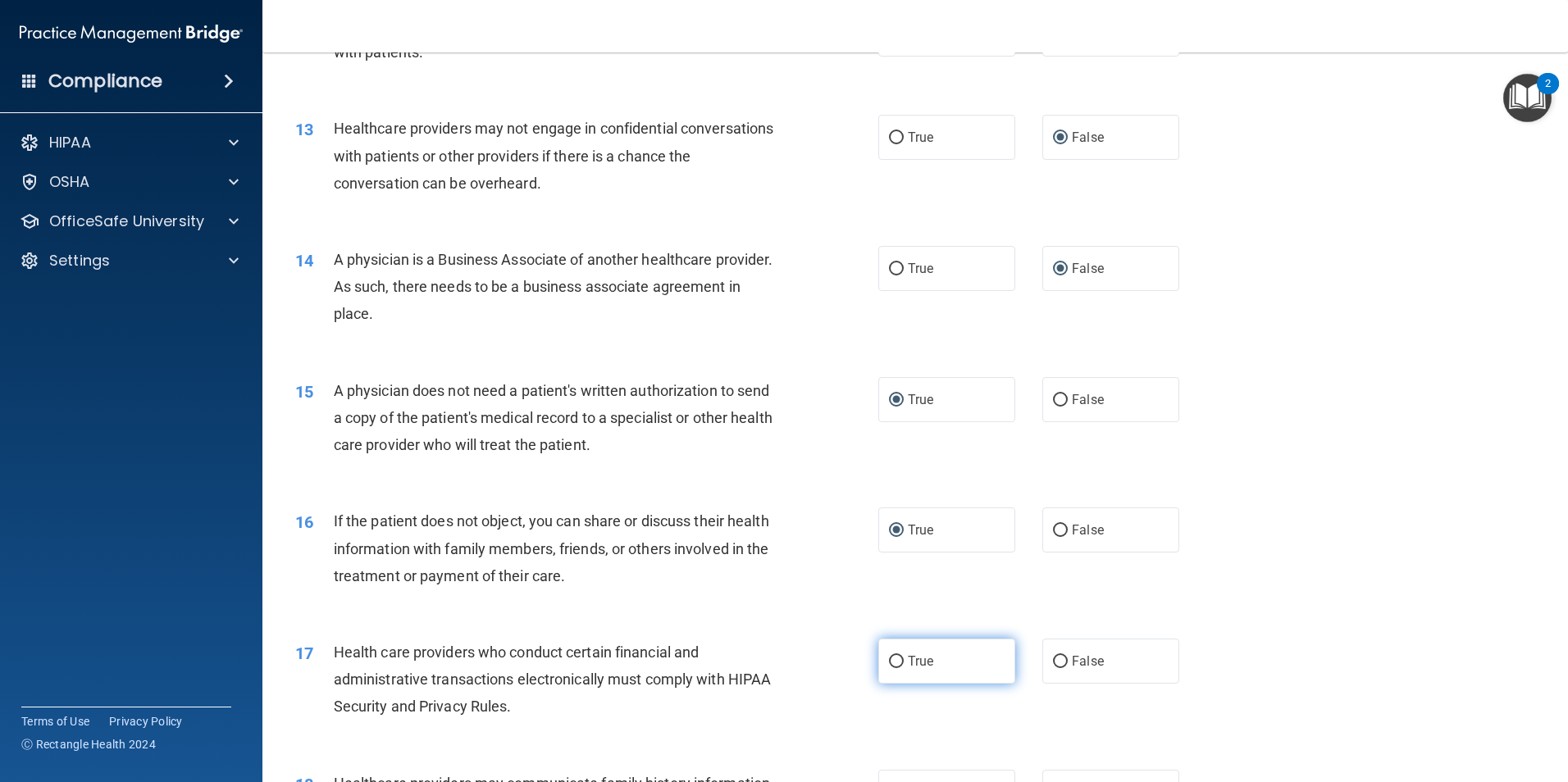
click at [891, 663] on input "True" at bounding box center [896, 661] width 15 height 13
radio input "true"
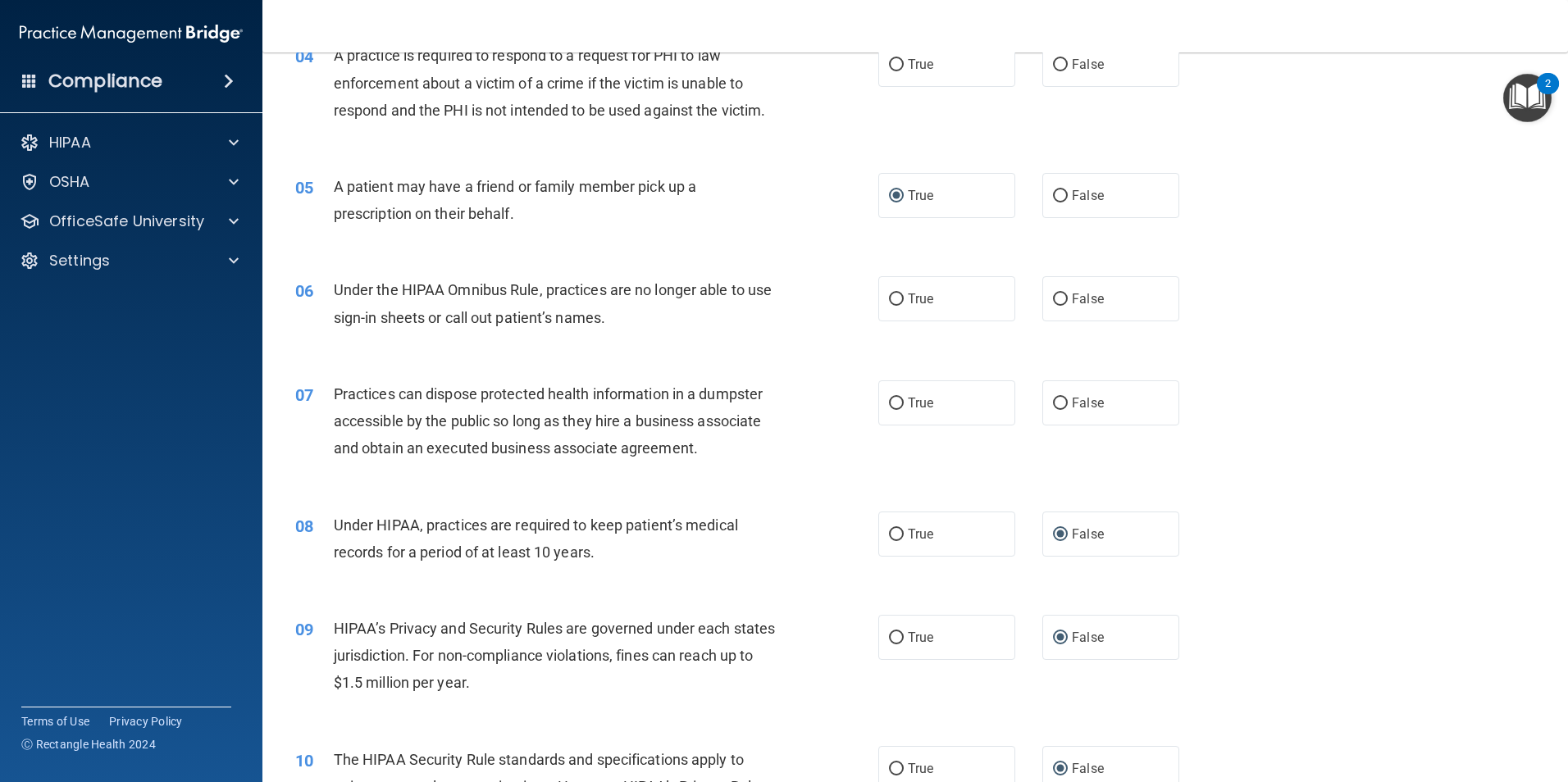
scroll to position [410, 0]
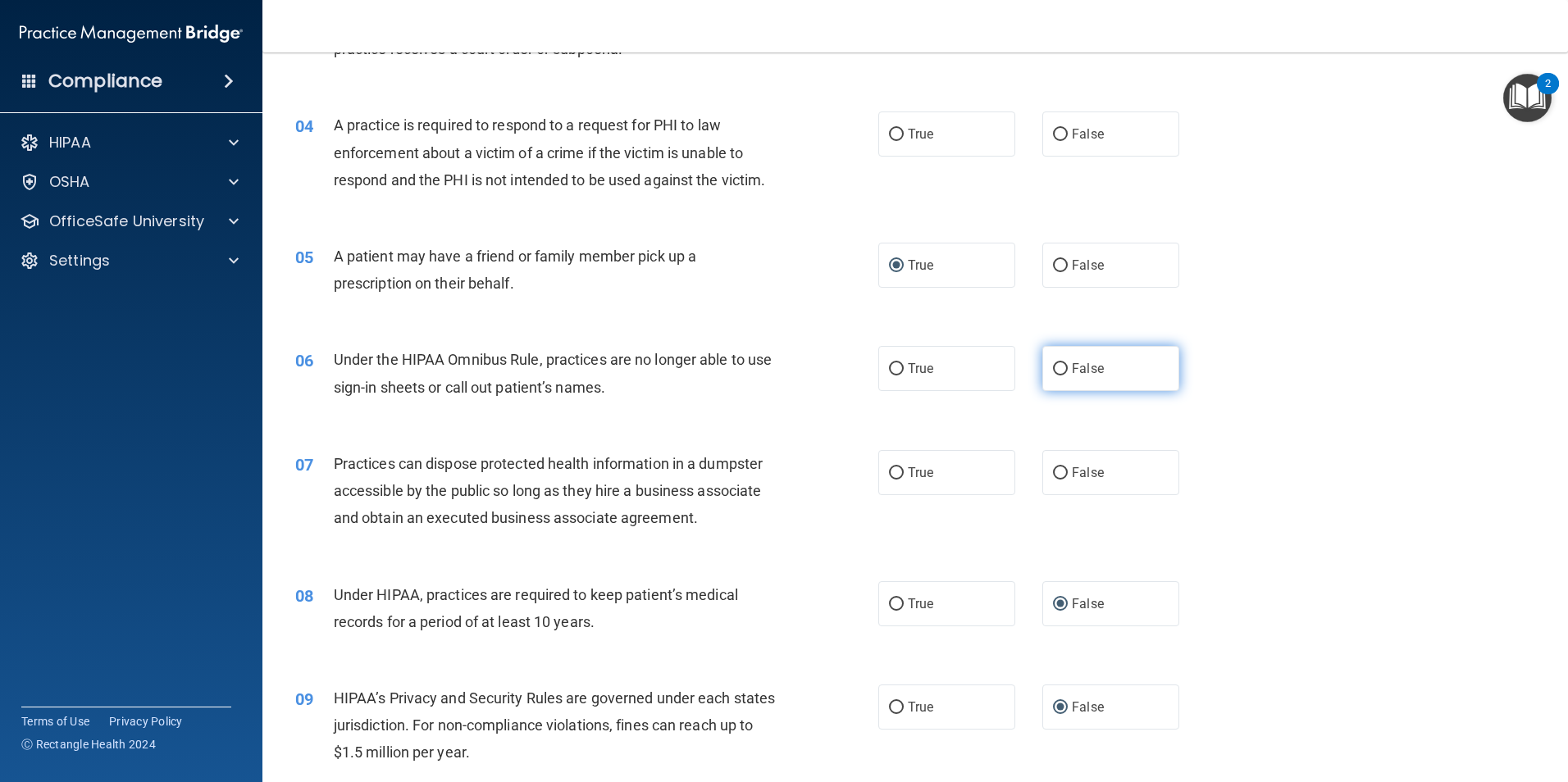
click at [1050, 380] on label "False" at bounding box center [1110, 368] width 137 height 45
click at [1053, 375] on input "False" at bounding box center [1060, 369] width 15 height 13
radio input "true"
click at [1053, 467] on input "False" at bounding box center [1060, 473] width 15 height 13
radio input "true"
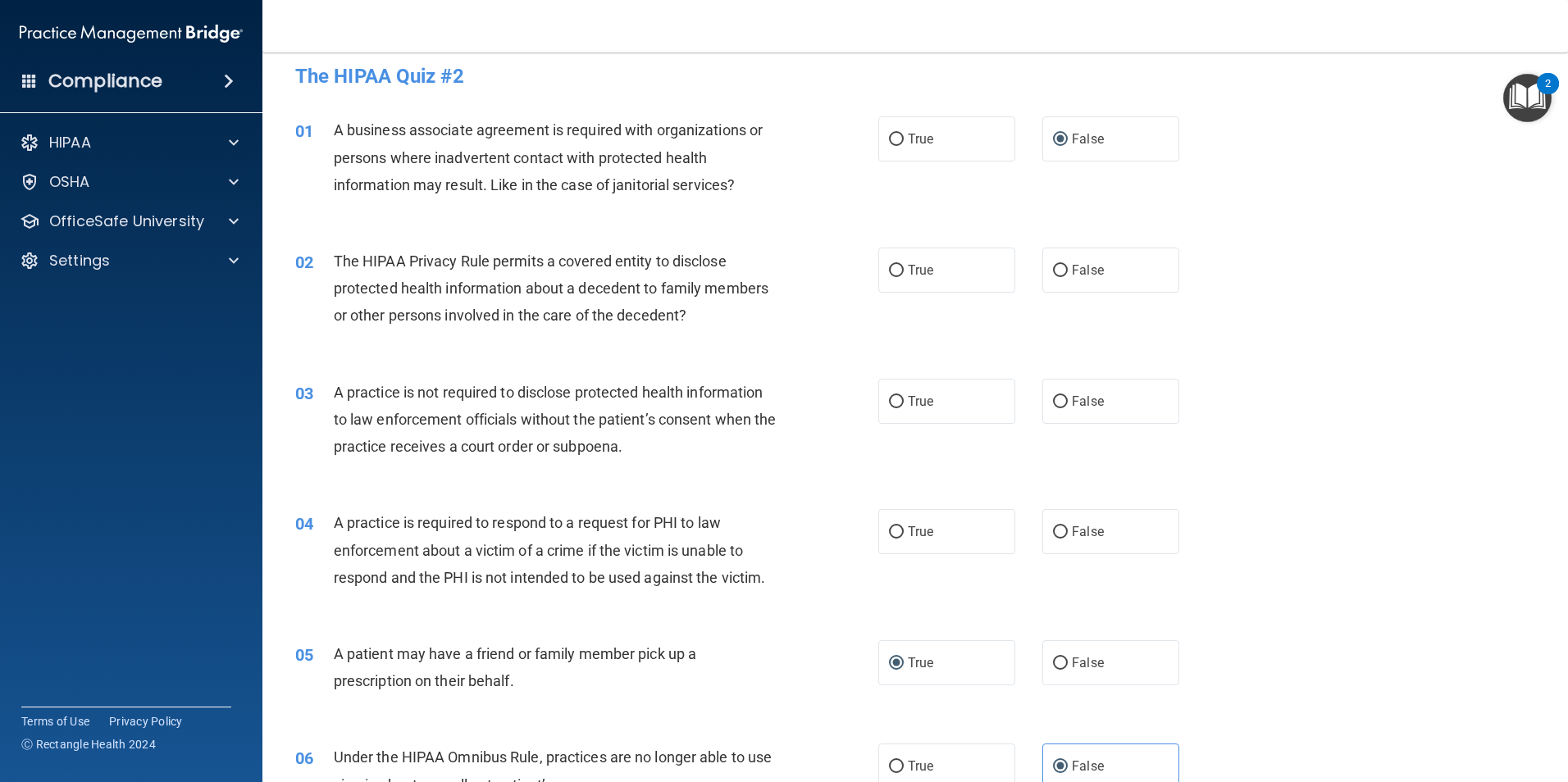
scroll to position [0, 0]
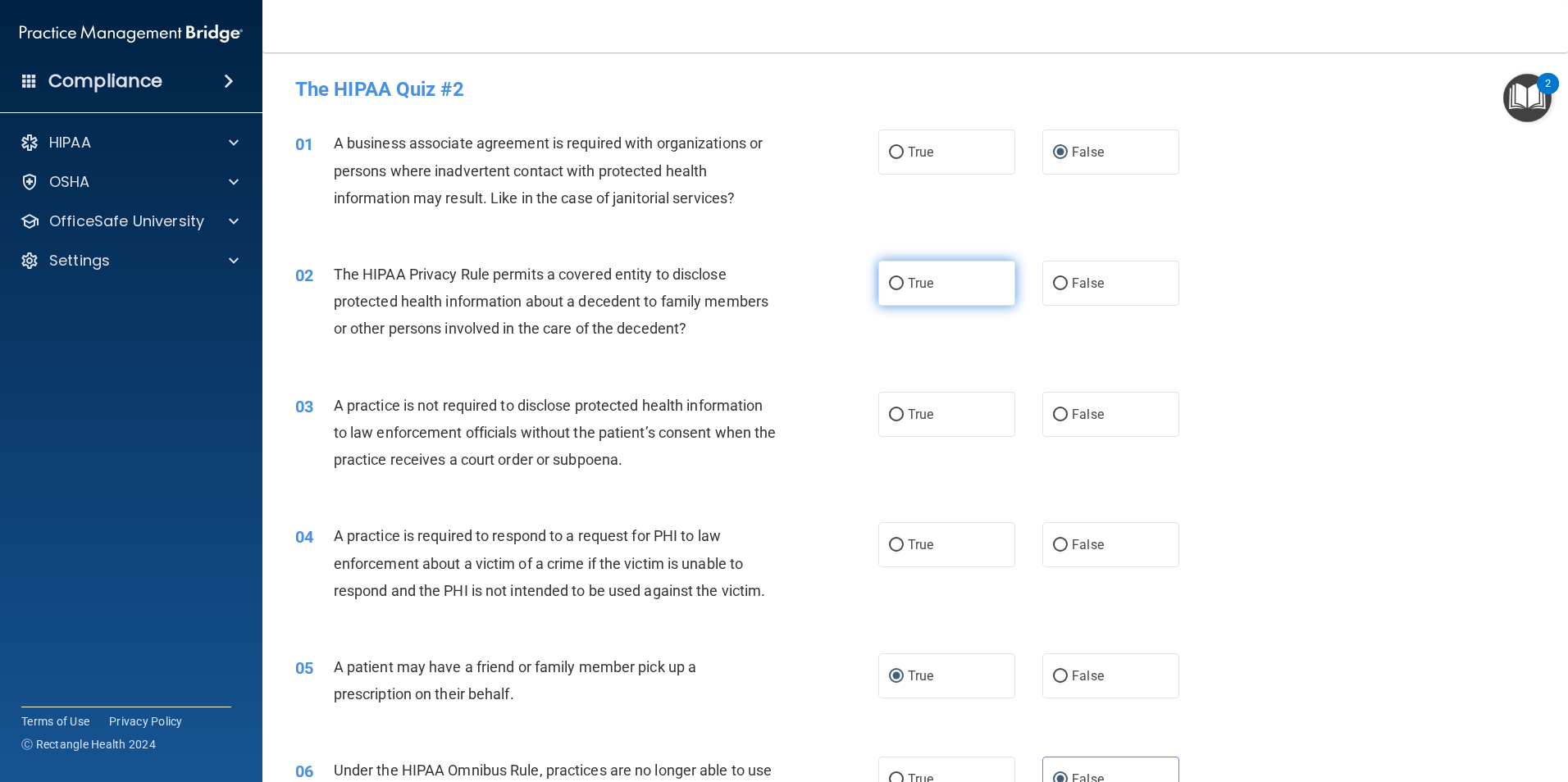
click at [892, 284] on input "True" at bounding box center [896, 284] width 15 height 13
radio input "true"
click at [807, 337] on div "02 The HIPAA Privacy Rule permits a covered entity to disclose protected health…" at bounding box center [586, 306] width 632 height 90
click at [798, 481] on div "03 A practice is not required to disclose protected health information to law e…" at bounding box center [586, 437] width 632 height 90
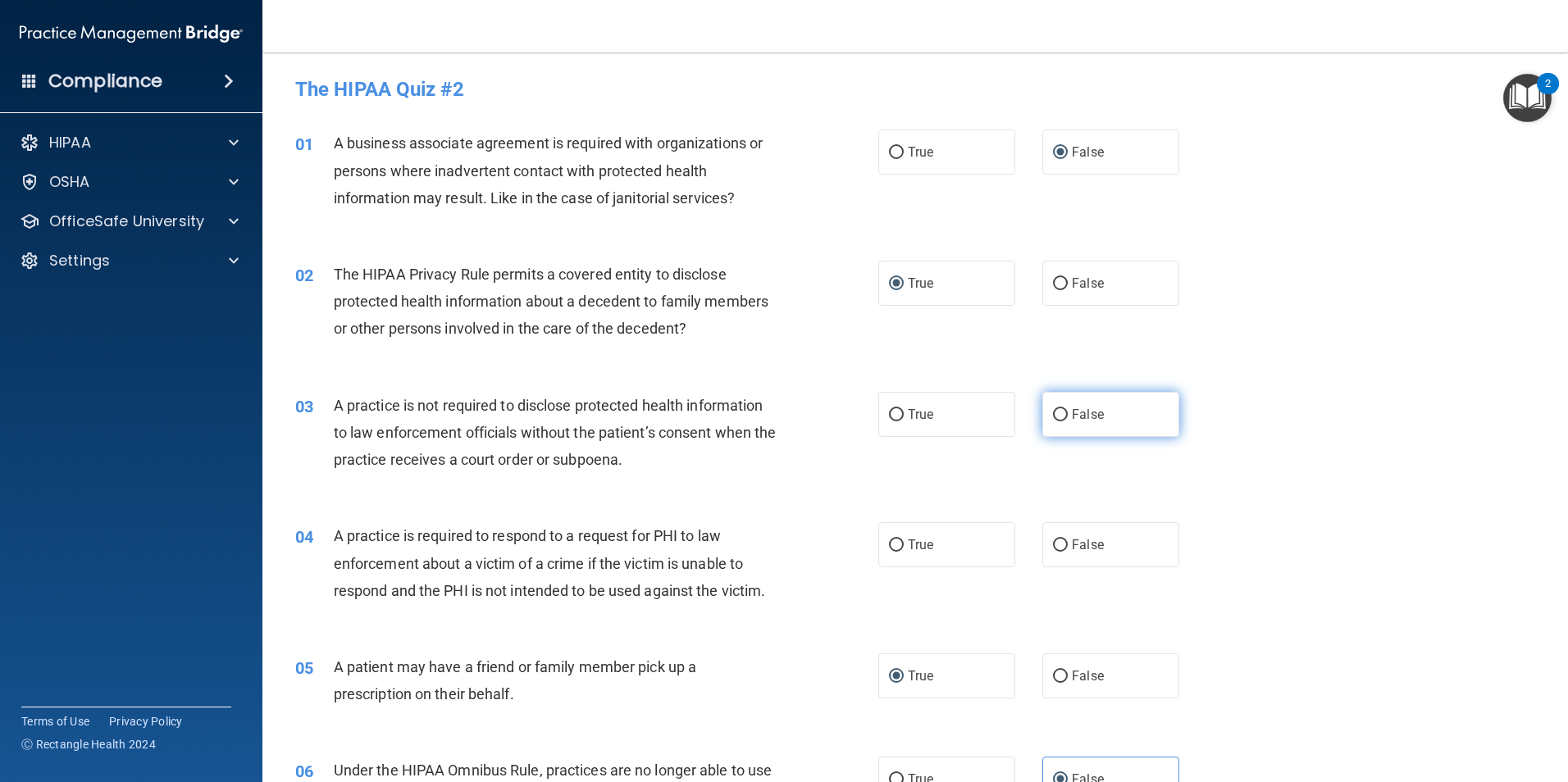
click at [1053, 414] on input "False" at bounding box center [1060, 414] width 15 height 13
radio input "true"
click at [800, 460] on div "03 A practice is not required to disclose protected health information to law e…" at bounding box center [586, 437] width 632 height 90
click at [719, 471] on div "A practice is not required to disclose protected health information to law enfo…" at bounding box center [561, 433] width 456 height 82
click at [812, 470] on div "03 A practice is not required to disclose protected health information to law e…" at bounding box center [586, 437] width 632 height 90
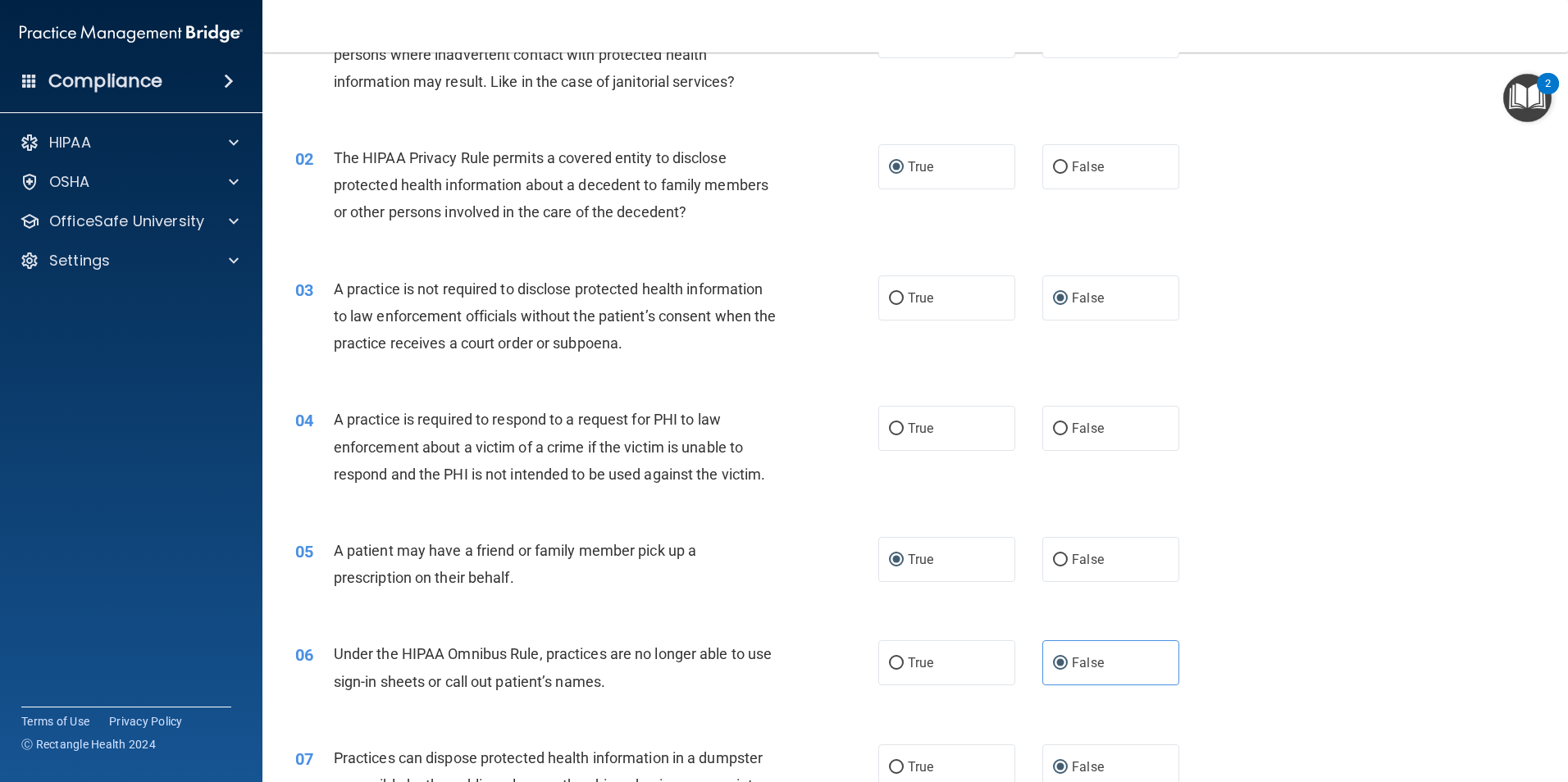
scroll to position [90, 0]
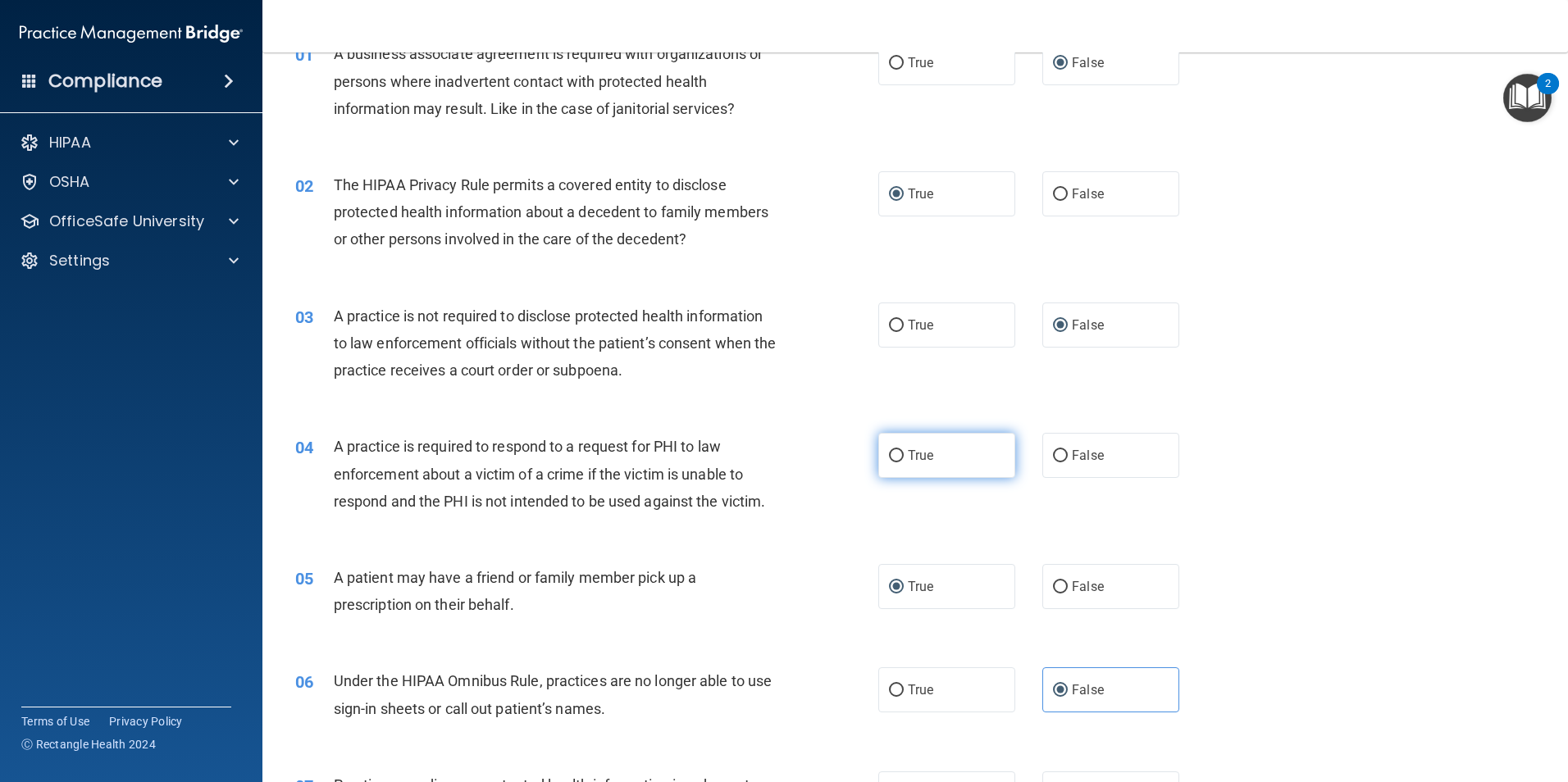
click at [889, 454] on input "True" at bounding box center [896, 455] width 15 height 13
radio input "true"
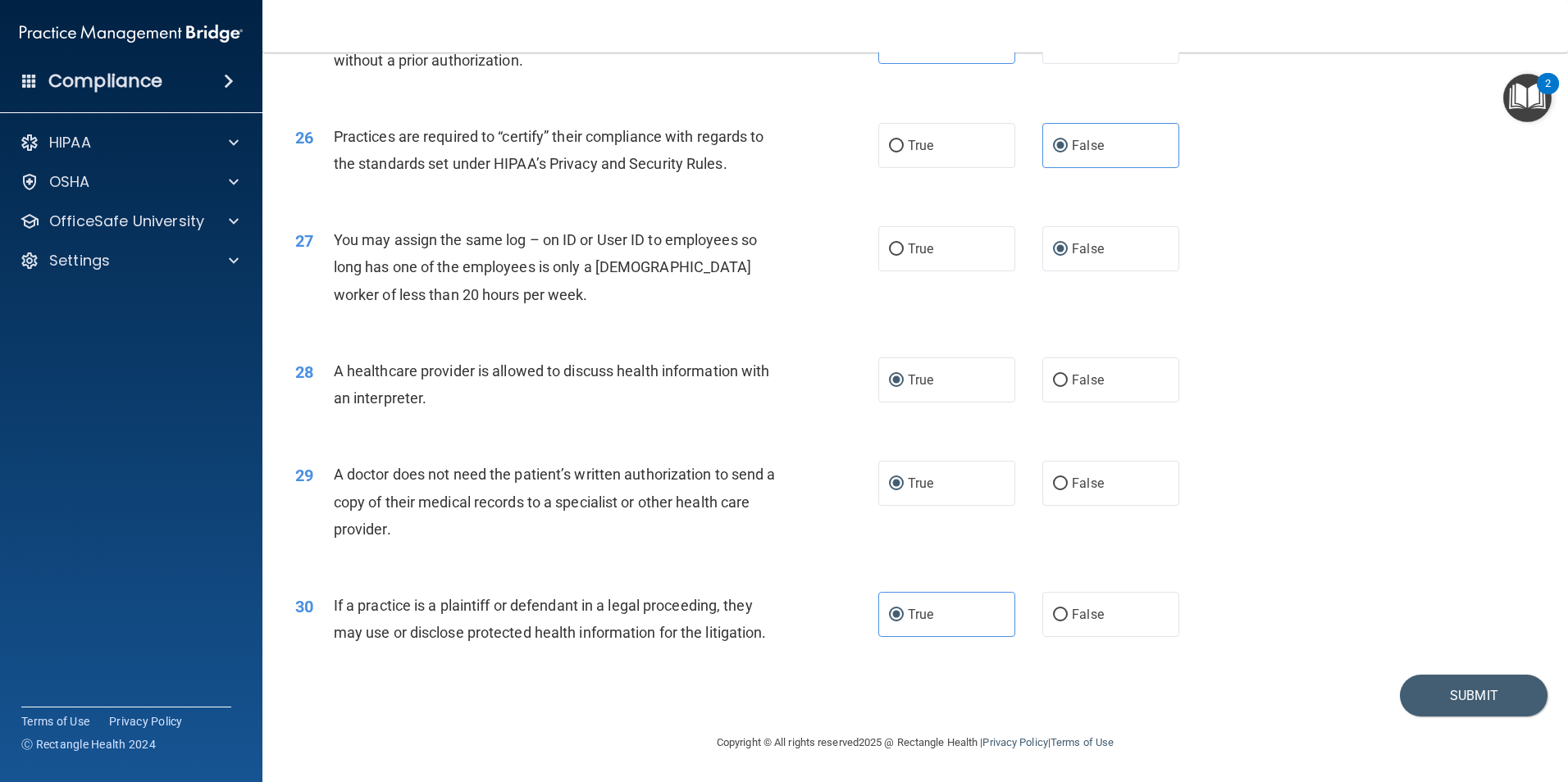
scroll to position [3024, 0]
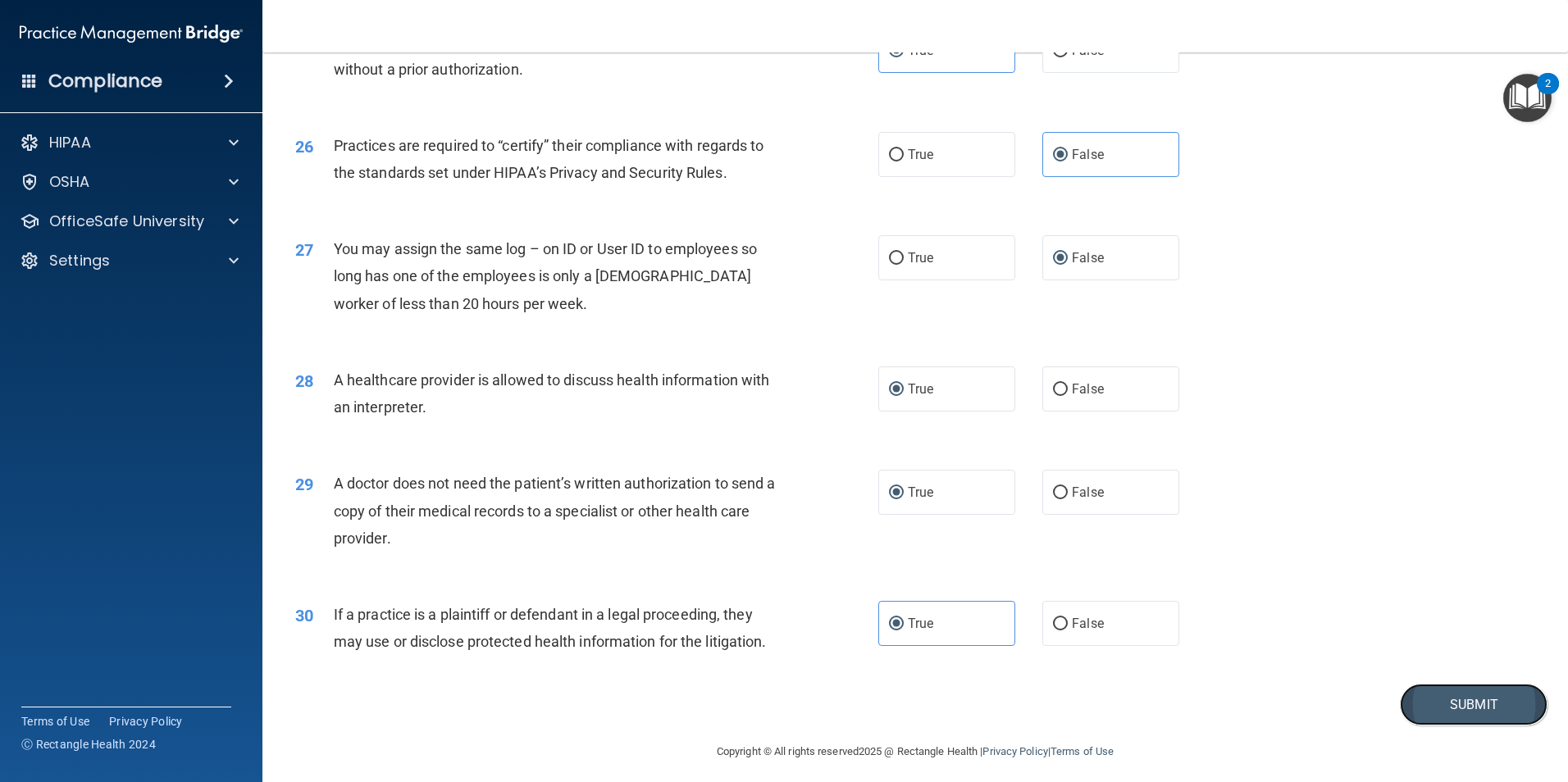
click at [1460, 698] on button "Submit" at bounding box center [1473, 704] width 147 height 42
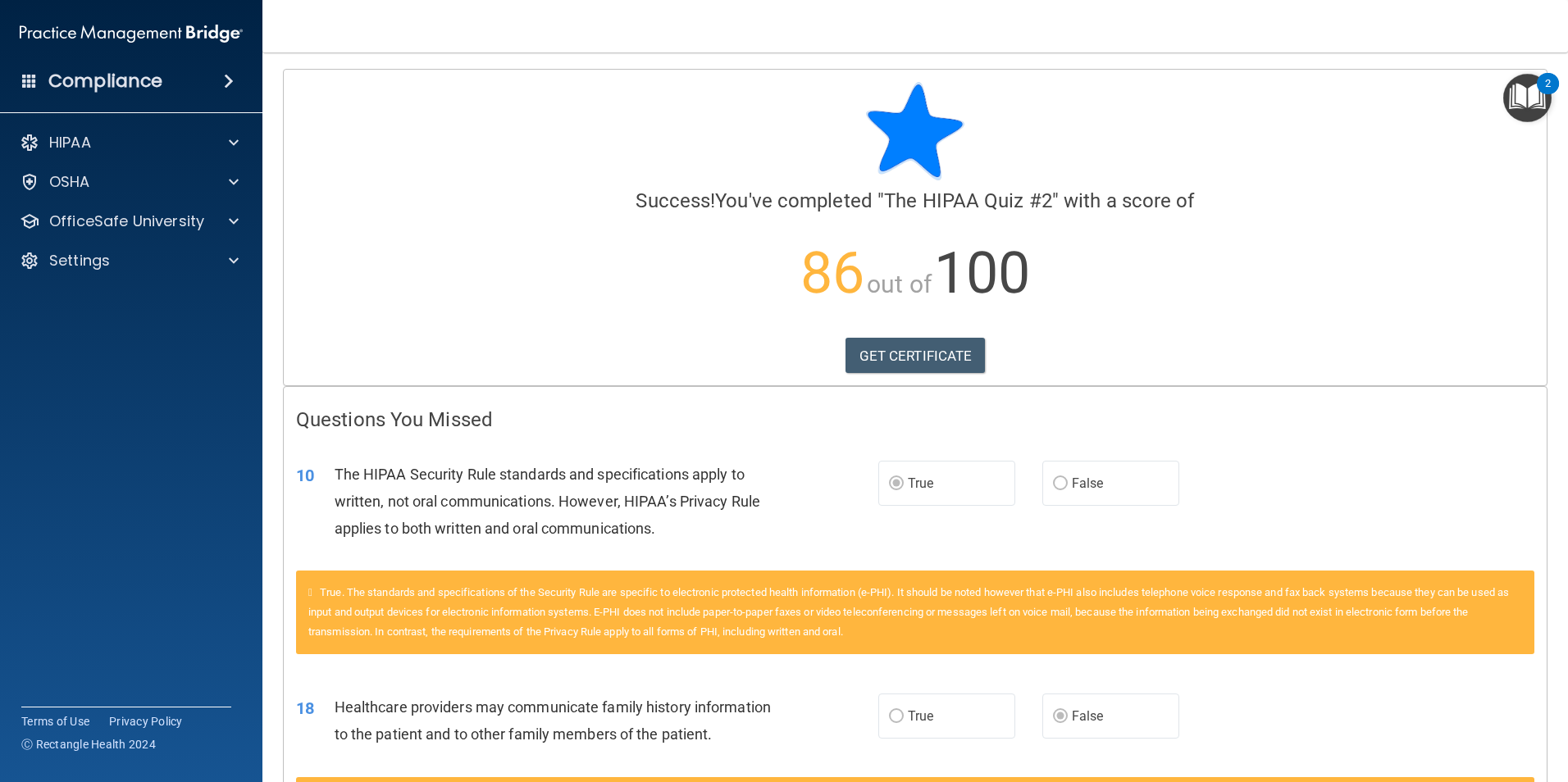
click at [581, 23] on nav "Toggle navigation [PERSON_NAME] [EMAIL_ADDRESS][DOMAIN_NAME] Manage My Enterpri…" at bounding box center [915, 26] width 1305 height 53
click at [201, 85] on div "Compliance" at bounding box center [131, 80] width 262 height 36
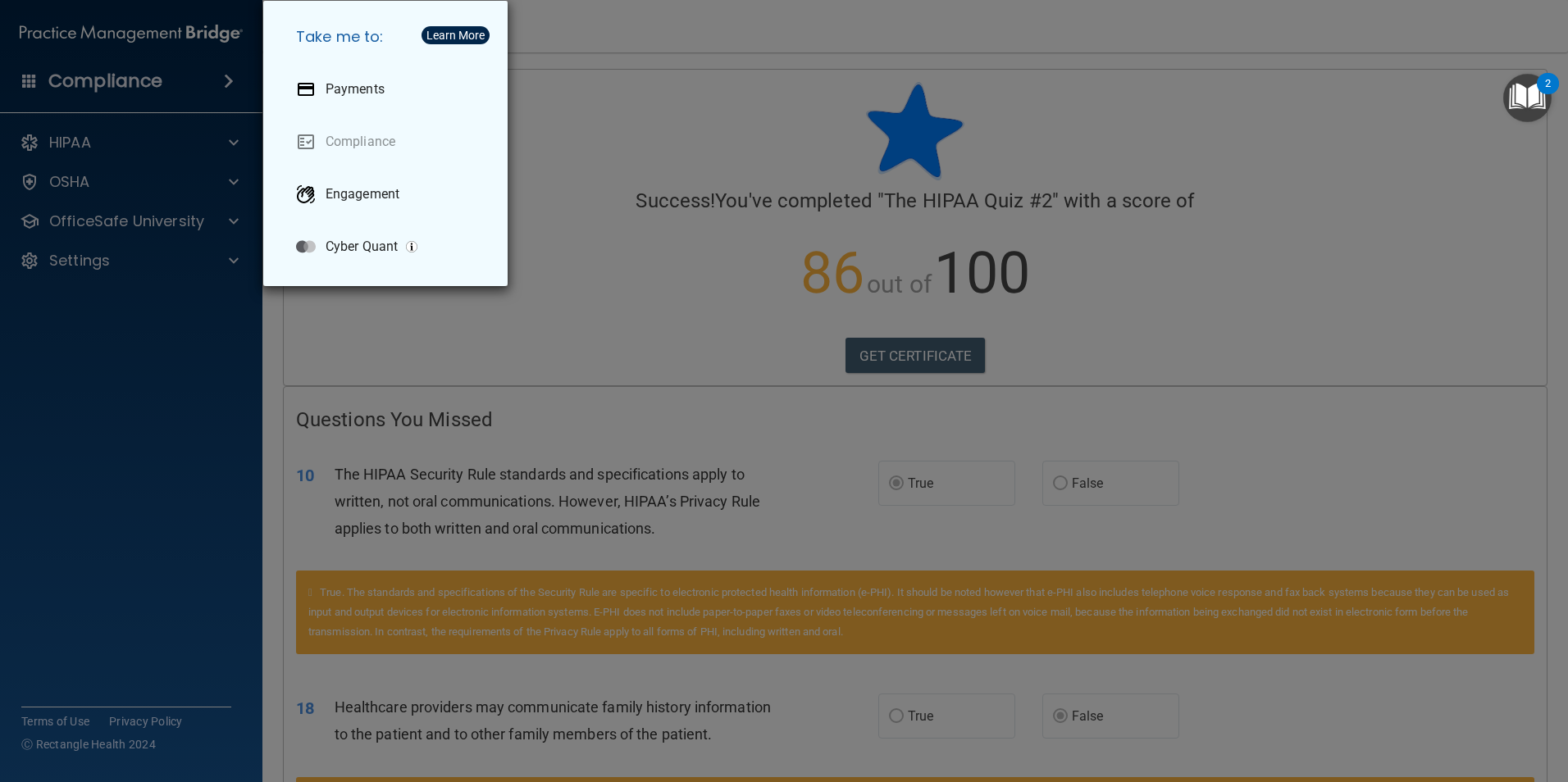
click at [167, 373] on div "Take me to: Payments Compliance Engagement Cyber Quant" at bounding box center [784, 391] width 1568 height 782
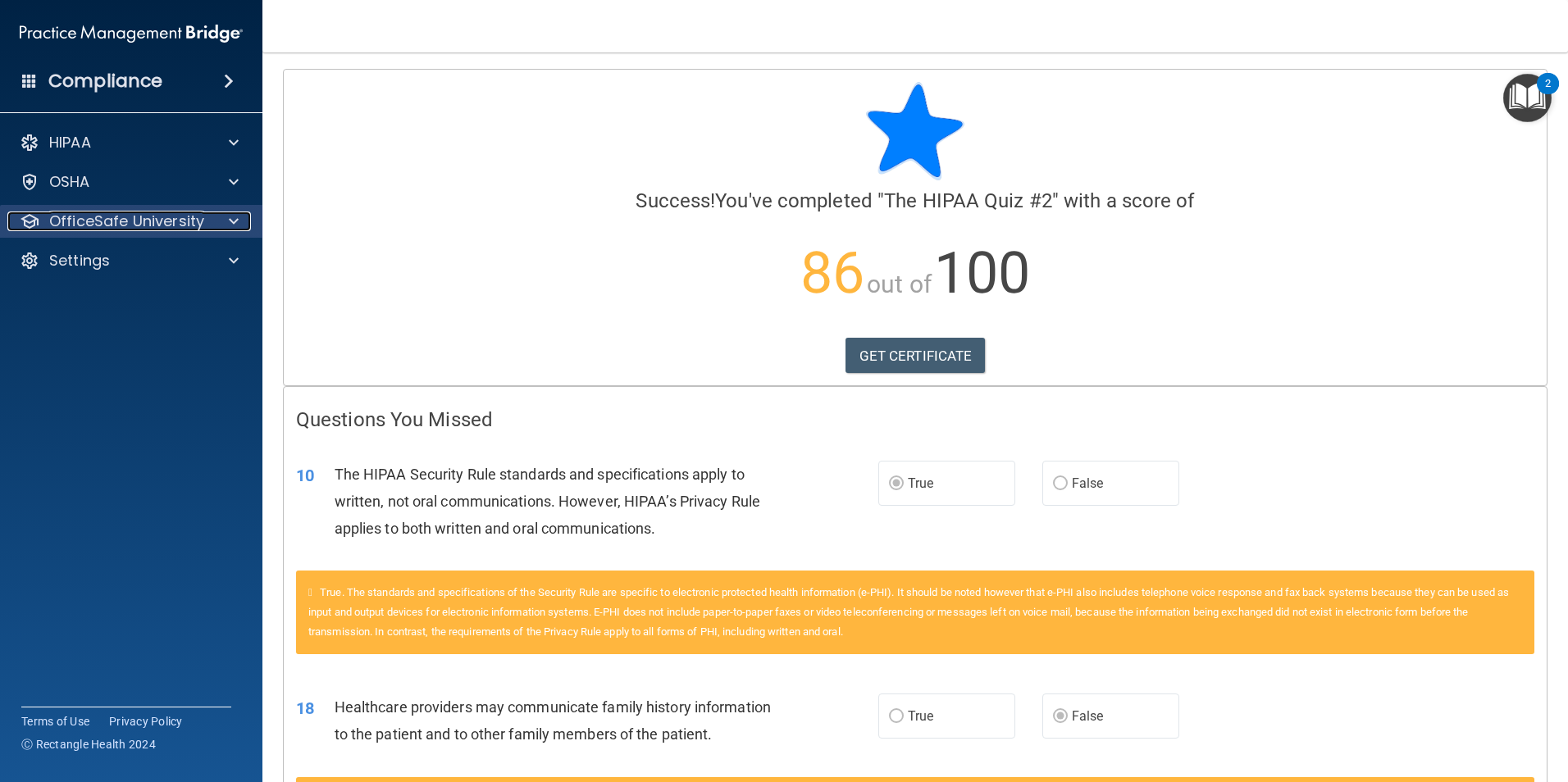
click at [209, 224] on div "OfficeSafe University" at bounding box center [109, 221] width 204 height 19
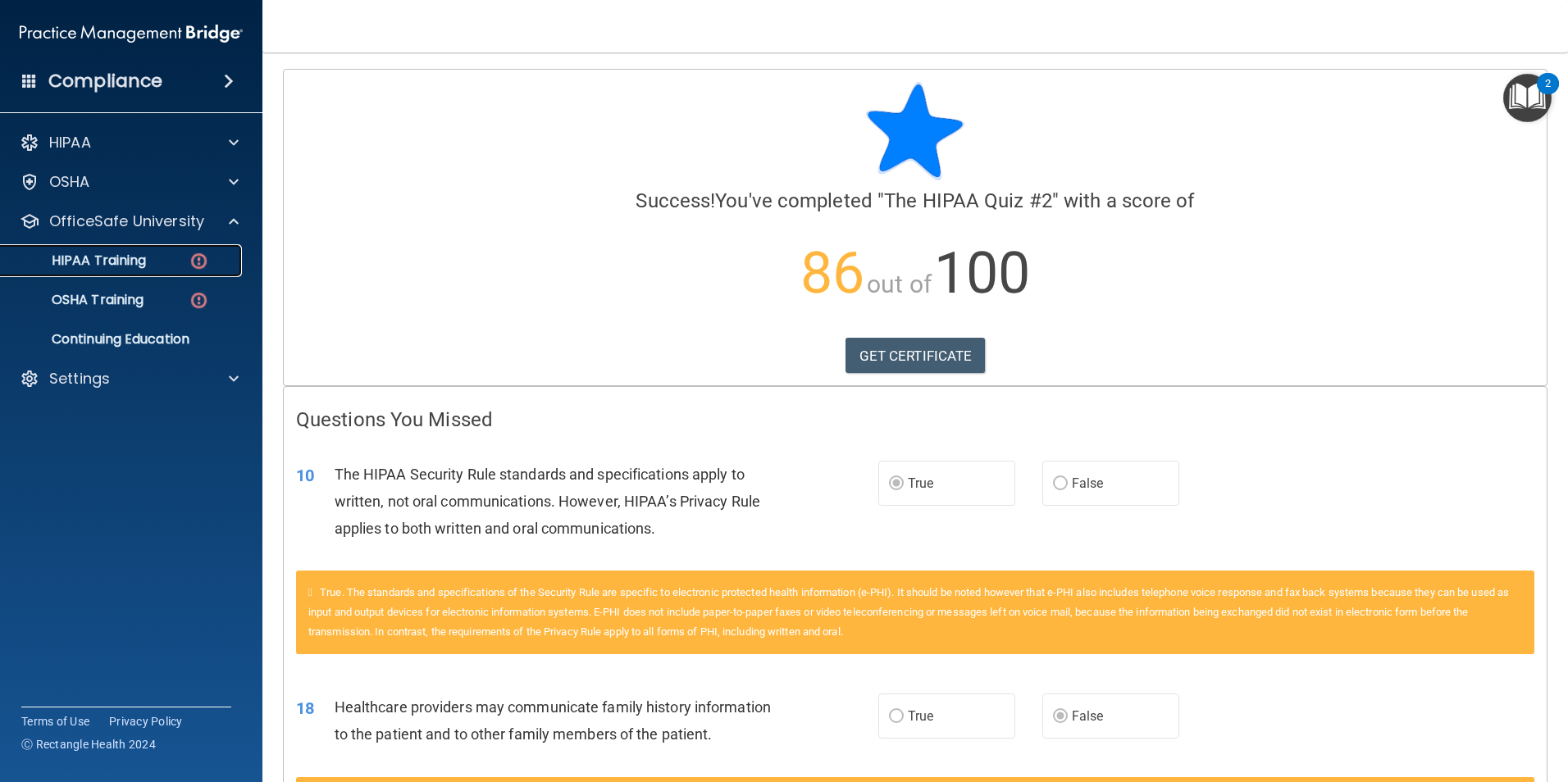
click at [165, 261] on div "HIPAA Training" at bounding box center [122, 261] width 224 height 17
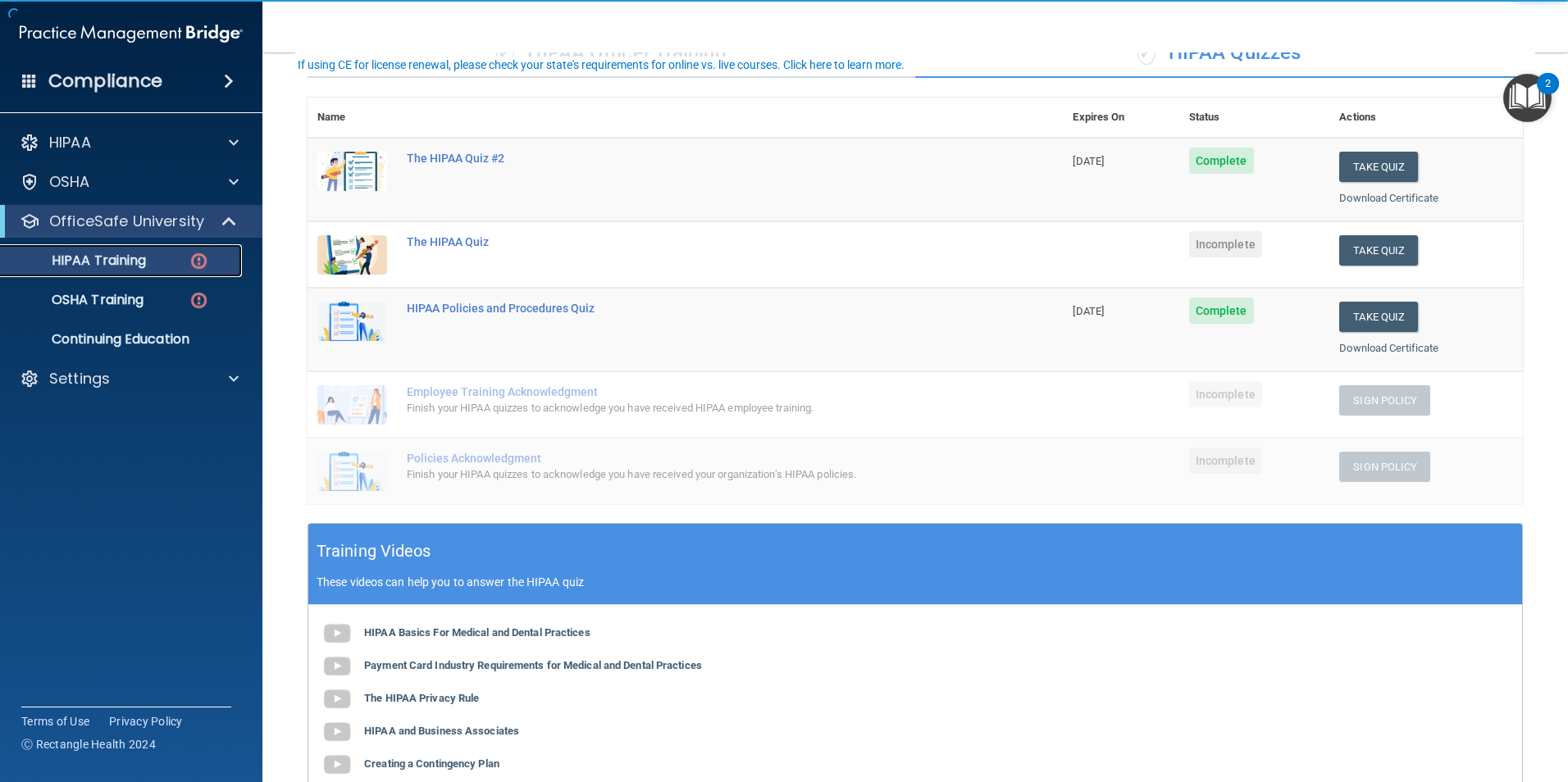
scroll to position [164, 0]
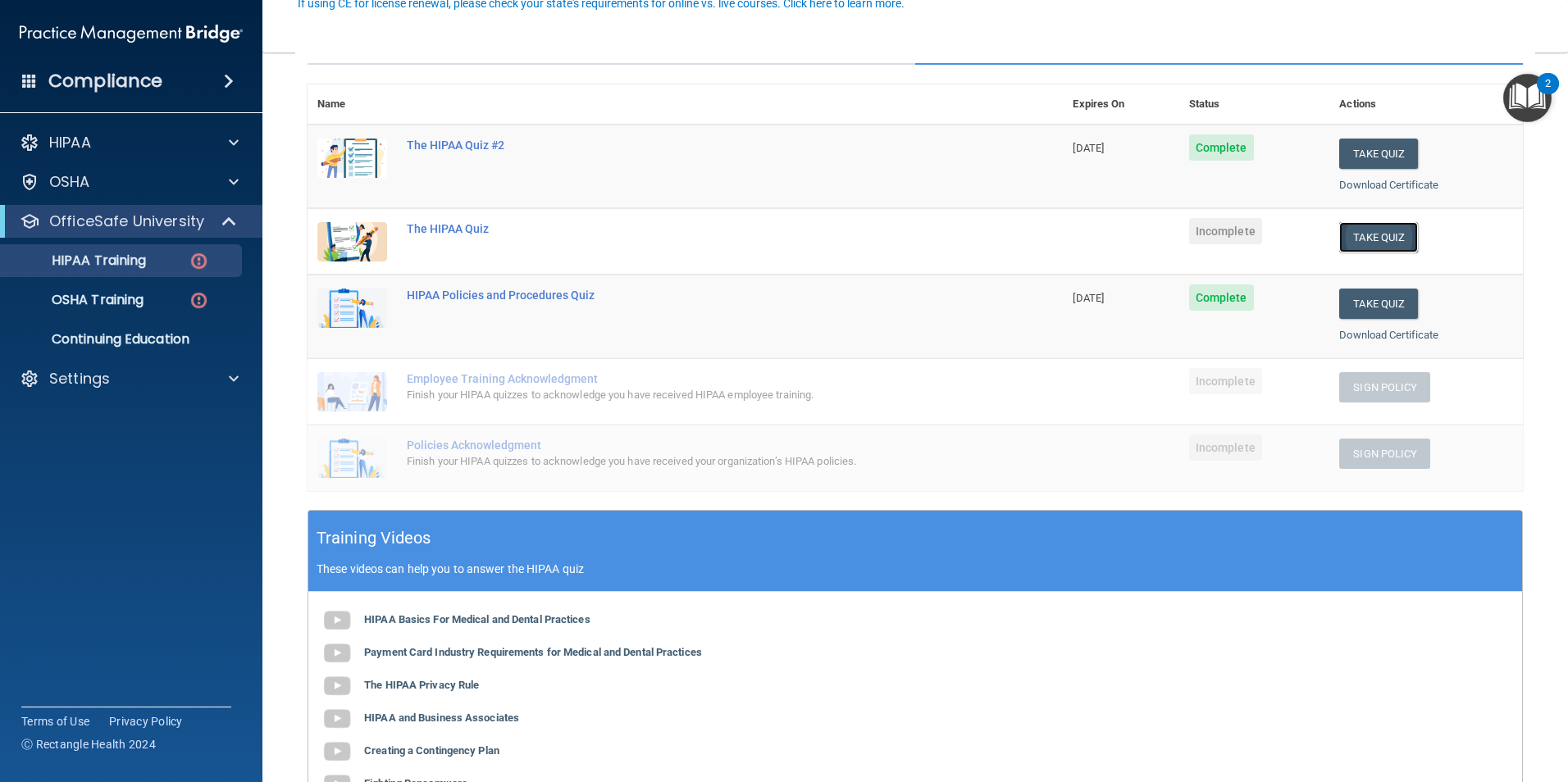
click at [1375, 226] on button "Take Quiz" at bounding box center [1379, 237] width 79 height 30
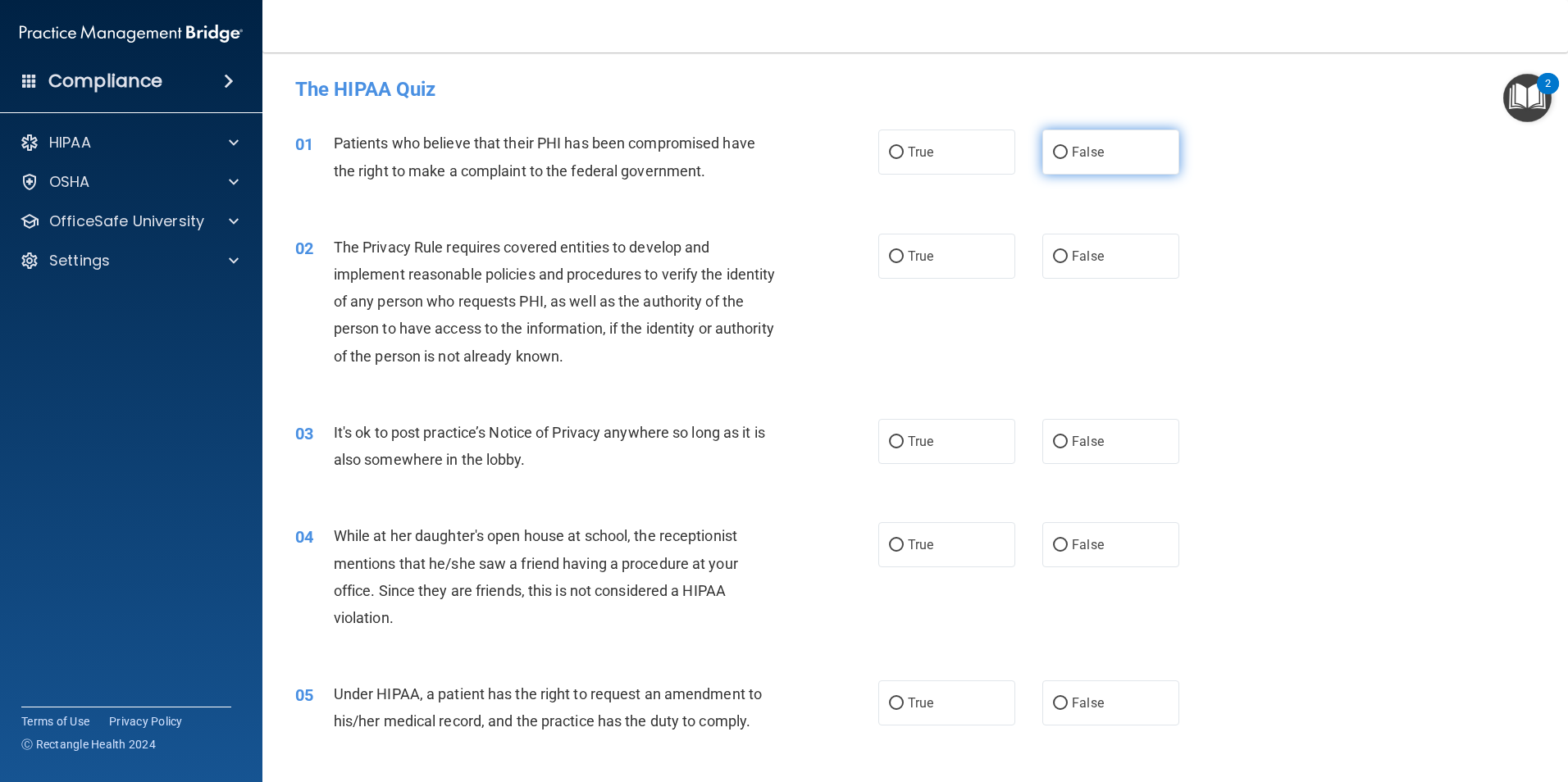
click at [1055, 154] on input "False" at bounding box center [1060, 152] width 15 height 13
radio input "true"
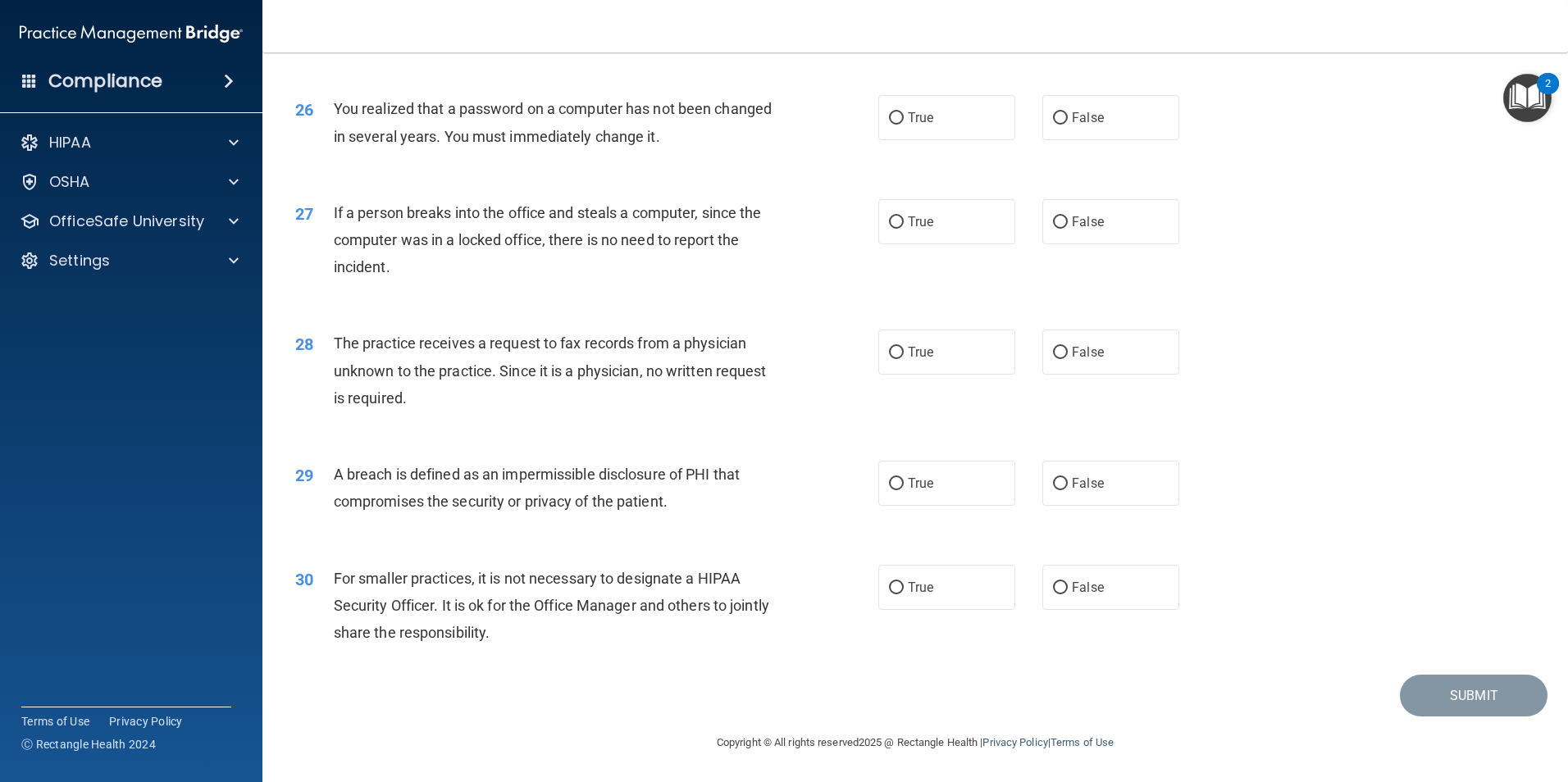
scroll to position [3125, 0]
click at [892, 587] on input "True" at bounding box center [896, 588] width 15 height 13
radio input "true"
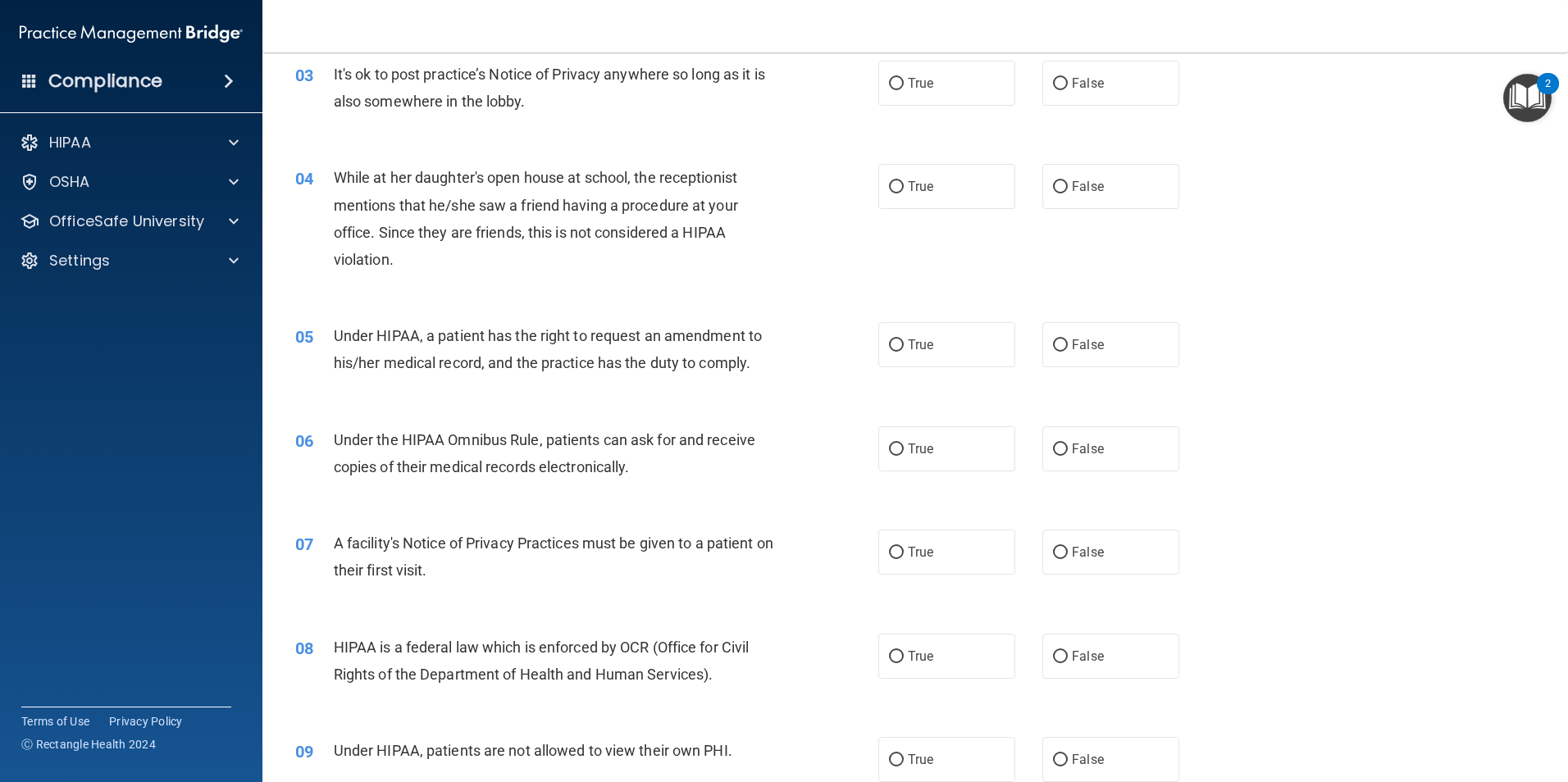
scroll to position [0, 0]
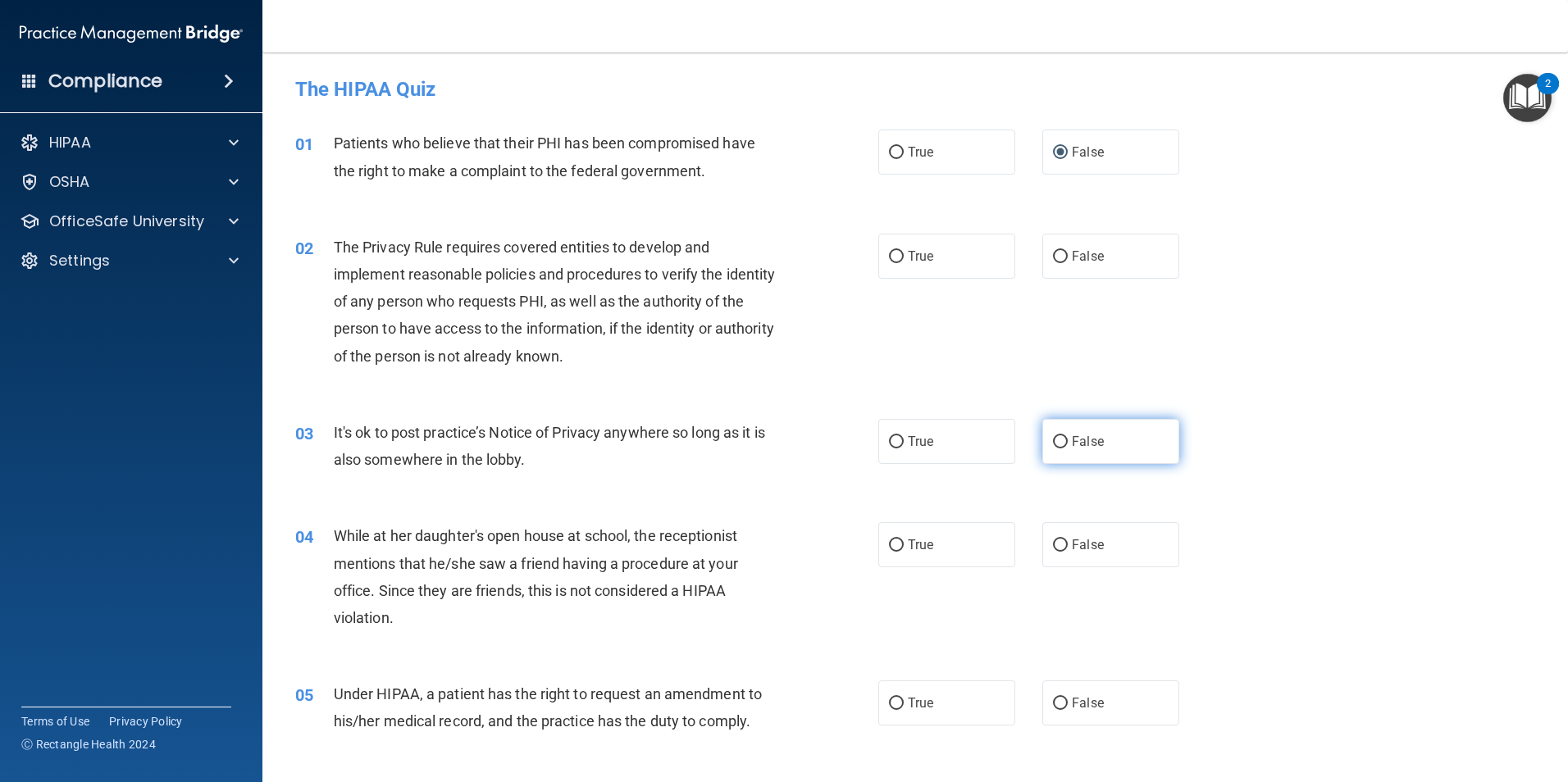
click at [1054, 444] on input "False" at bounding box center [1060, 442] width 15 height 13
radio input "true"
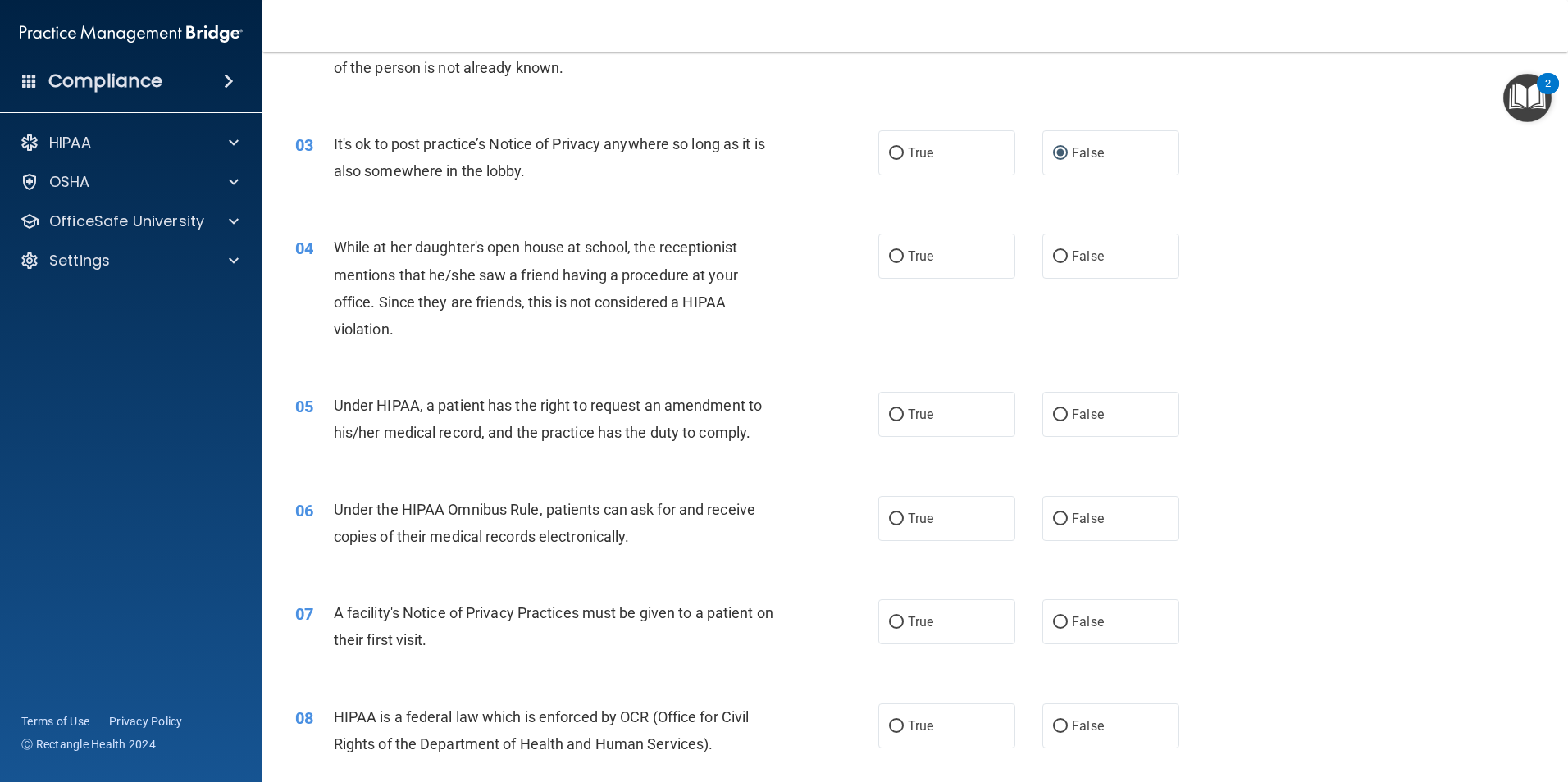
scroll to position [328, 0]
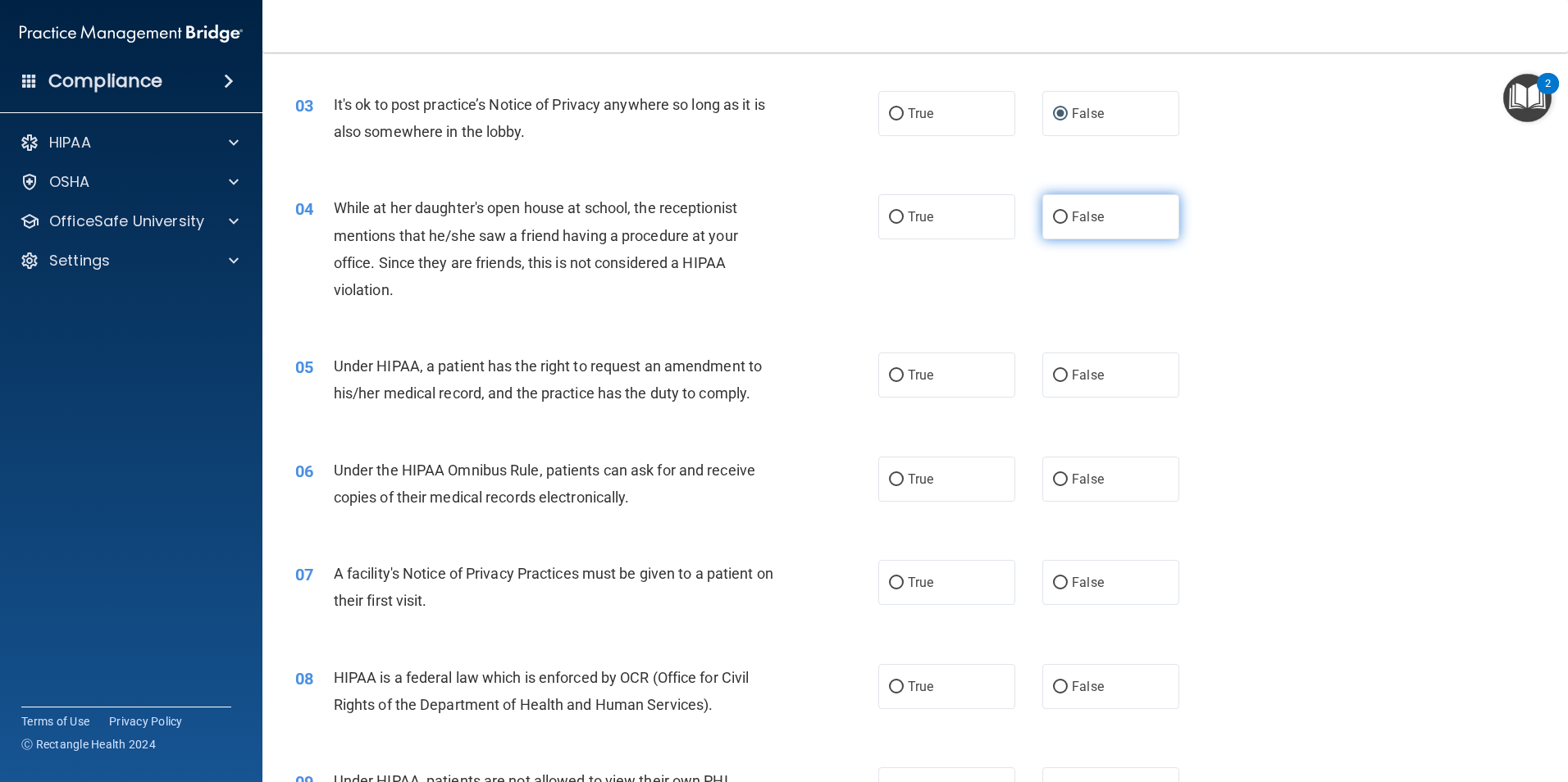
click at [1058, 215] on input "False" at bounding box center [1060, 218] width 15 height 13
radio input "true"
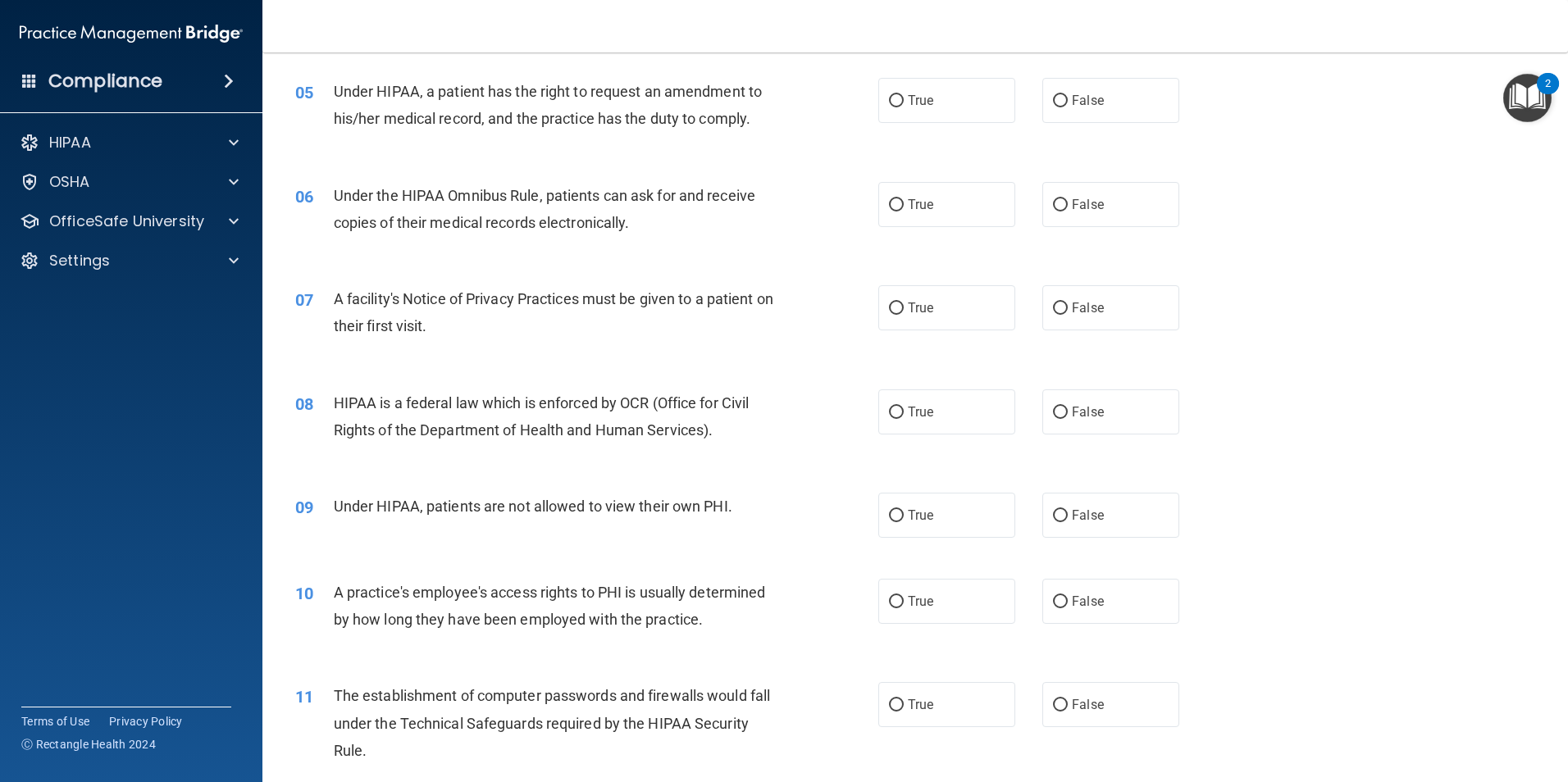
scroll to position [574, 0]
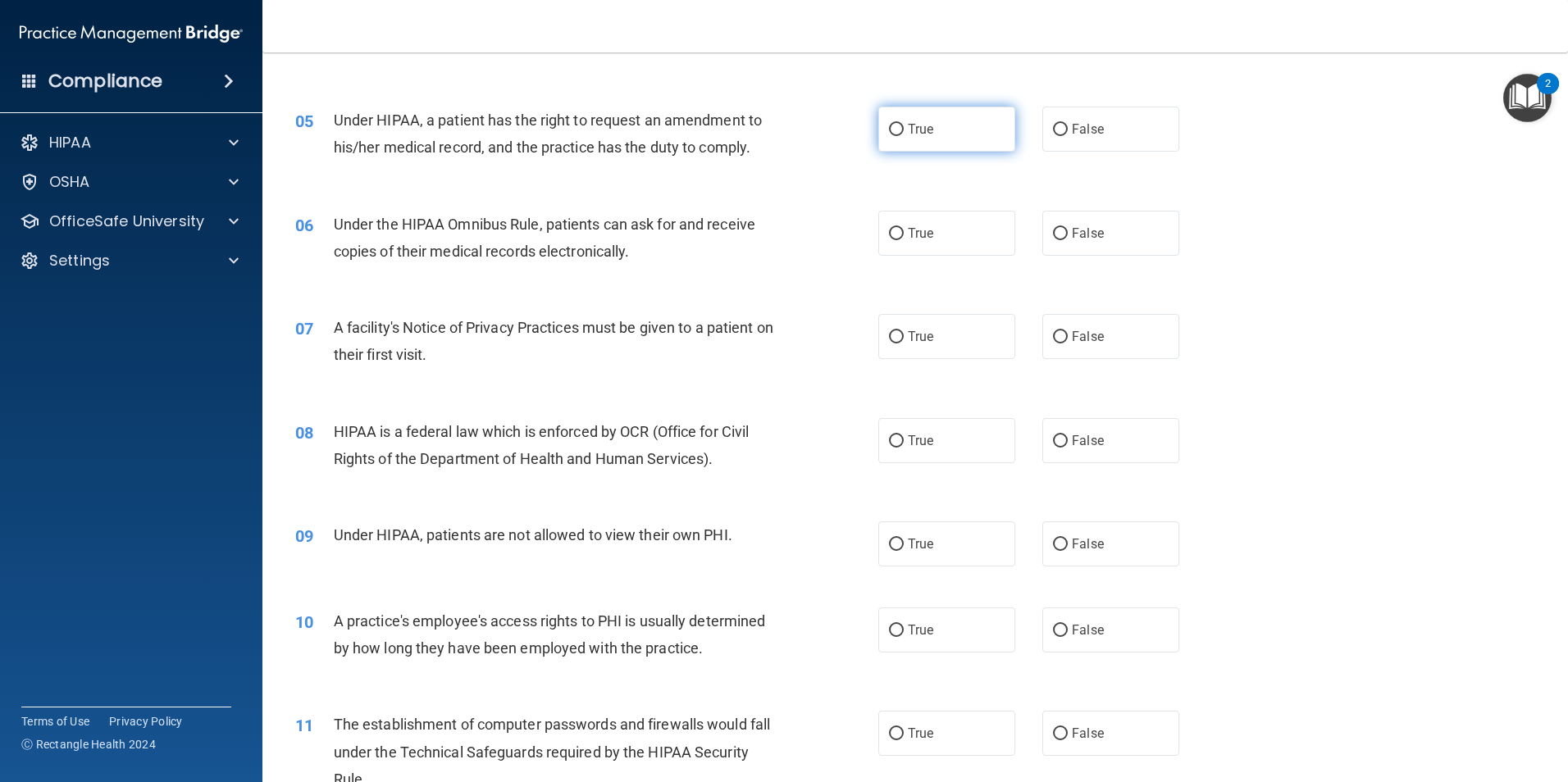
click at [889, 131] on input "True" at bounding box center [896, 130] width 15 height 13
radio input "true"
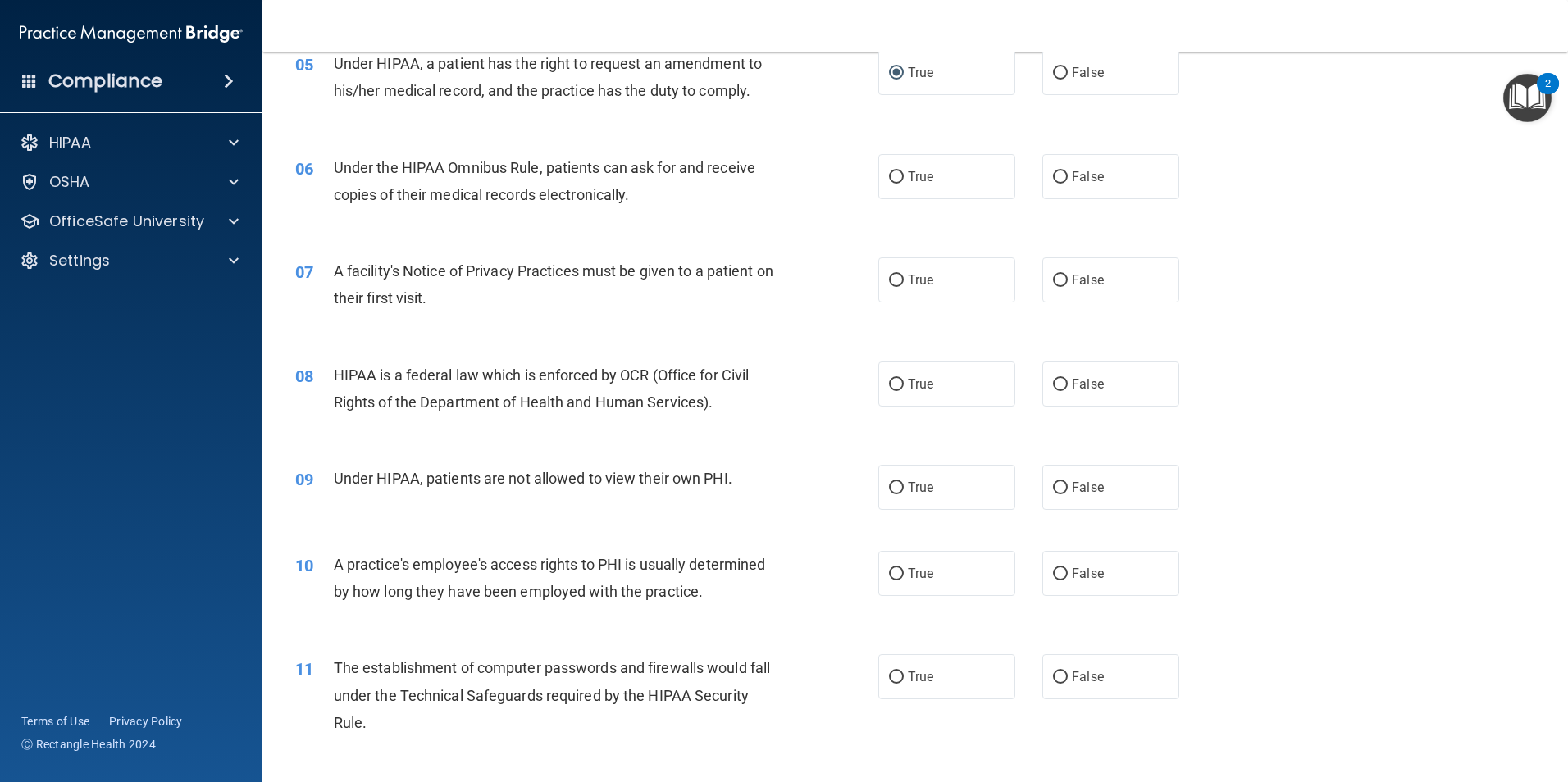
scroll to position [656, 0]
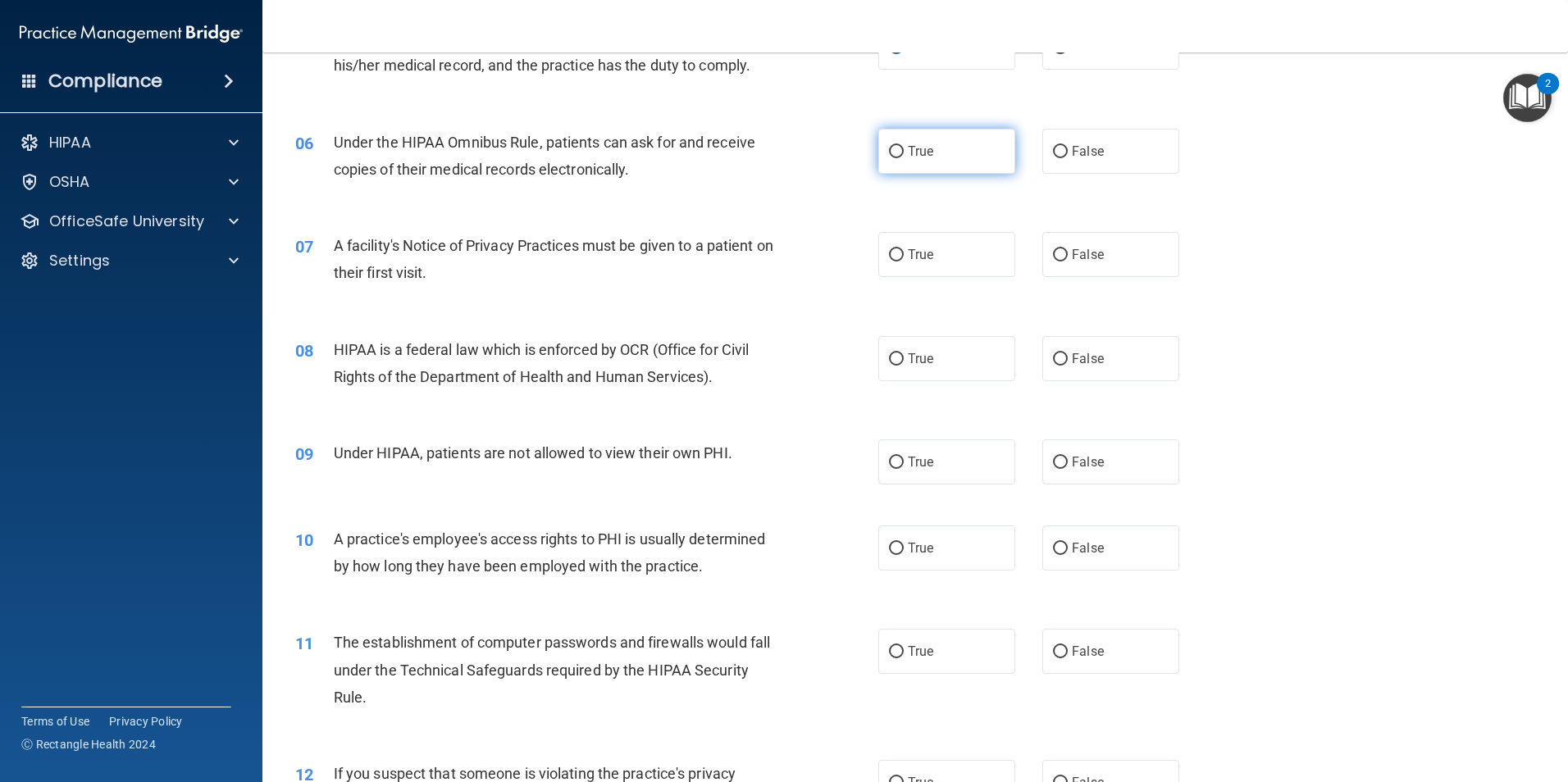
click at [889, 150] on input "True" at bounding box center [896, 152] width 15 height 13
radio input "true"
click at [891, 258] on input "True" at bounding box center [896, 255] width 15 height 13
radio input "true"
click at [889, 358] on input "True" at bounding box center [896, 359] width 15 height 13
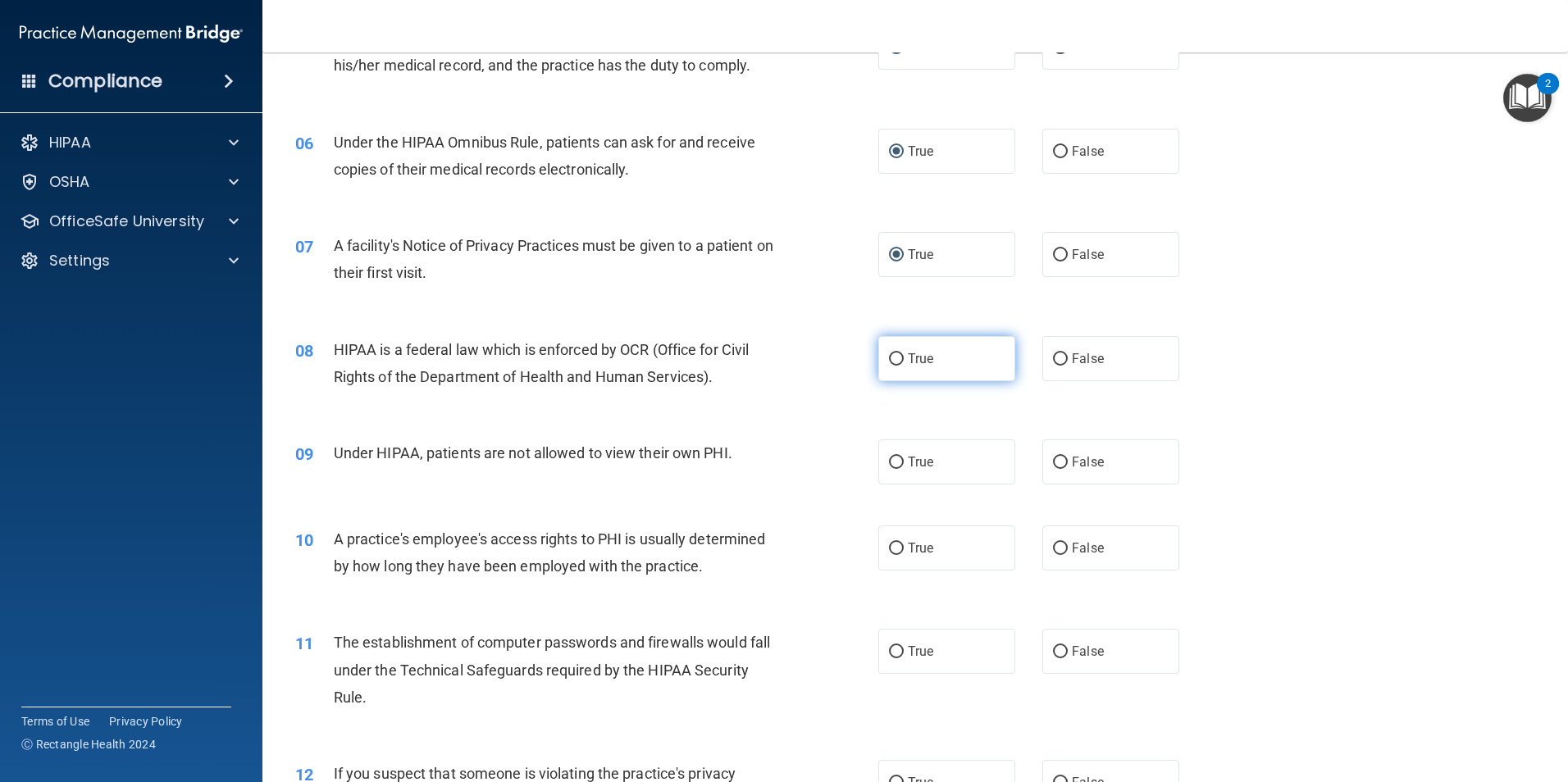
radio input "true"
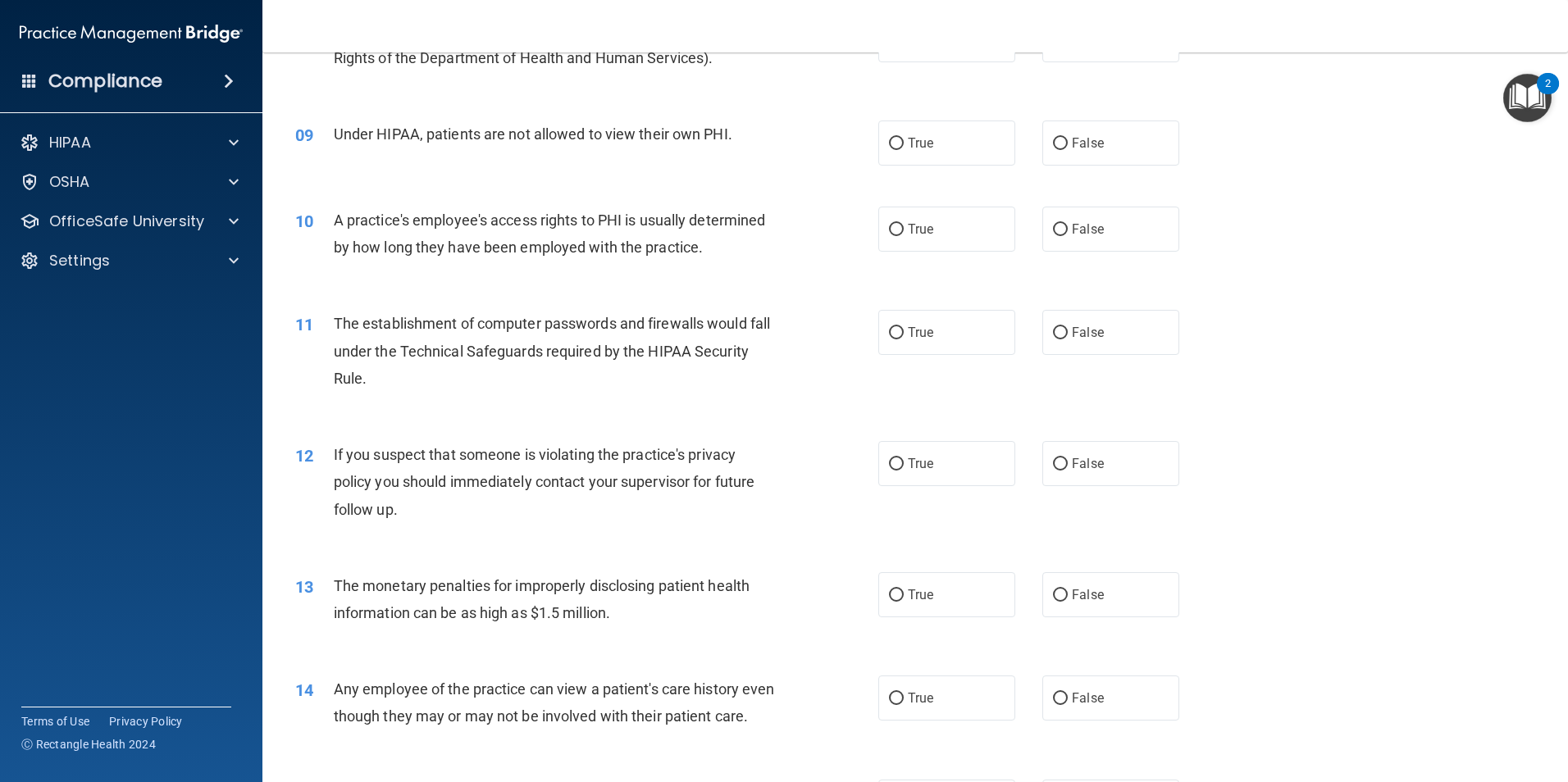
scroll to position [984, 0]
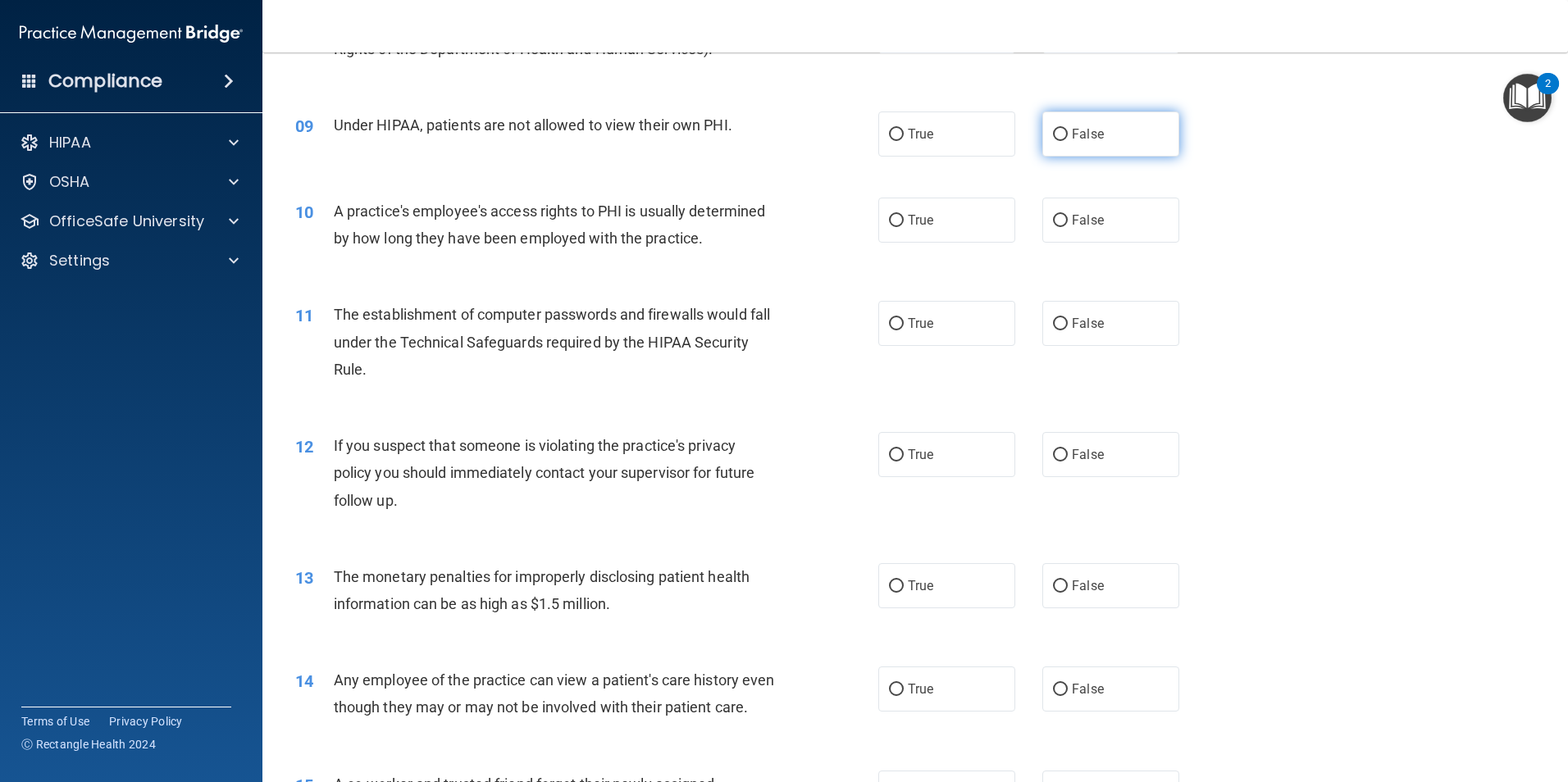
click at [1053, 131] on input "False" at bounding box center [1060, 135] width 15 height 13
radio input "true"
click at [573, 170] on div "09 Under HIPAA, patients are not allowed to view their own PHI. True False" at bounding box center [916, 134] width 1265 height 86
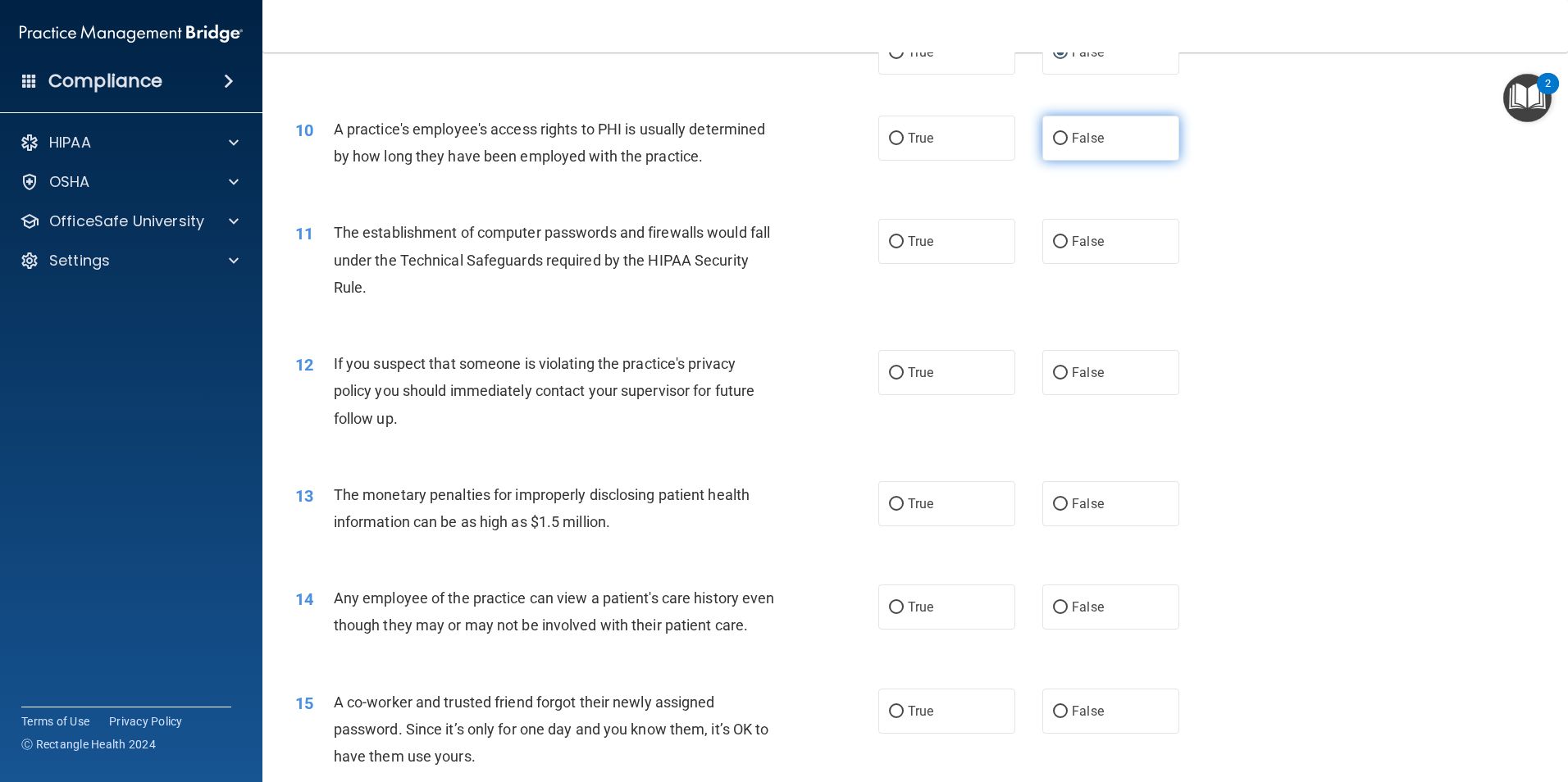
click at [1057, 141] on input "False" at bounding box center [1060, 139] width 15 height 13
radio input "true"
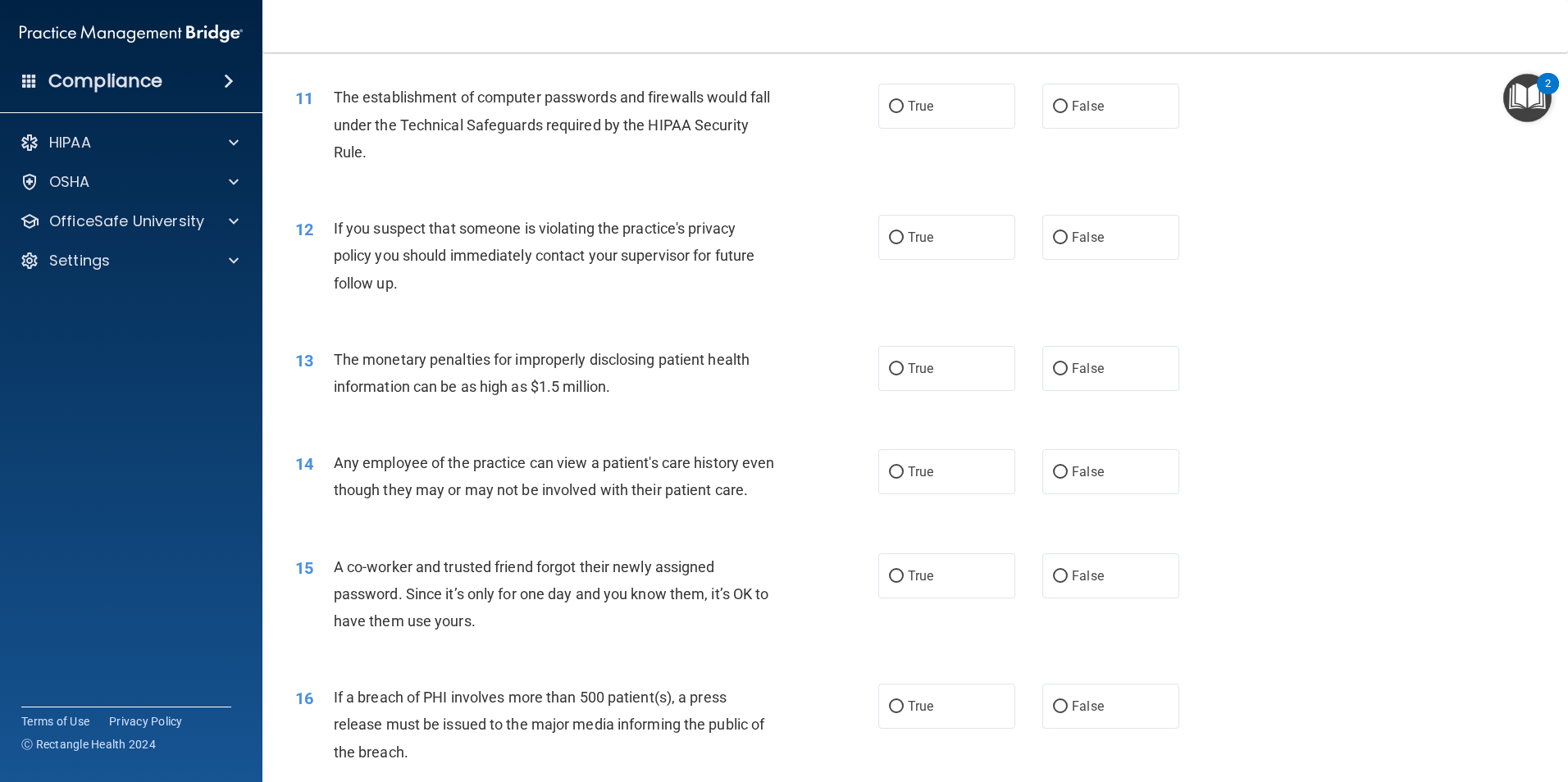
scroll to position [1229, 0]
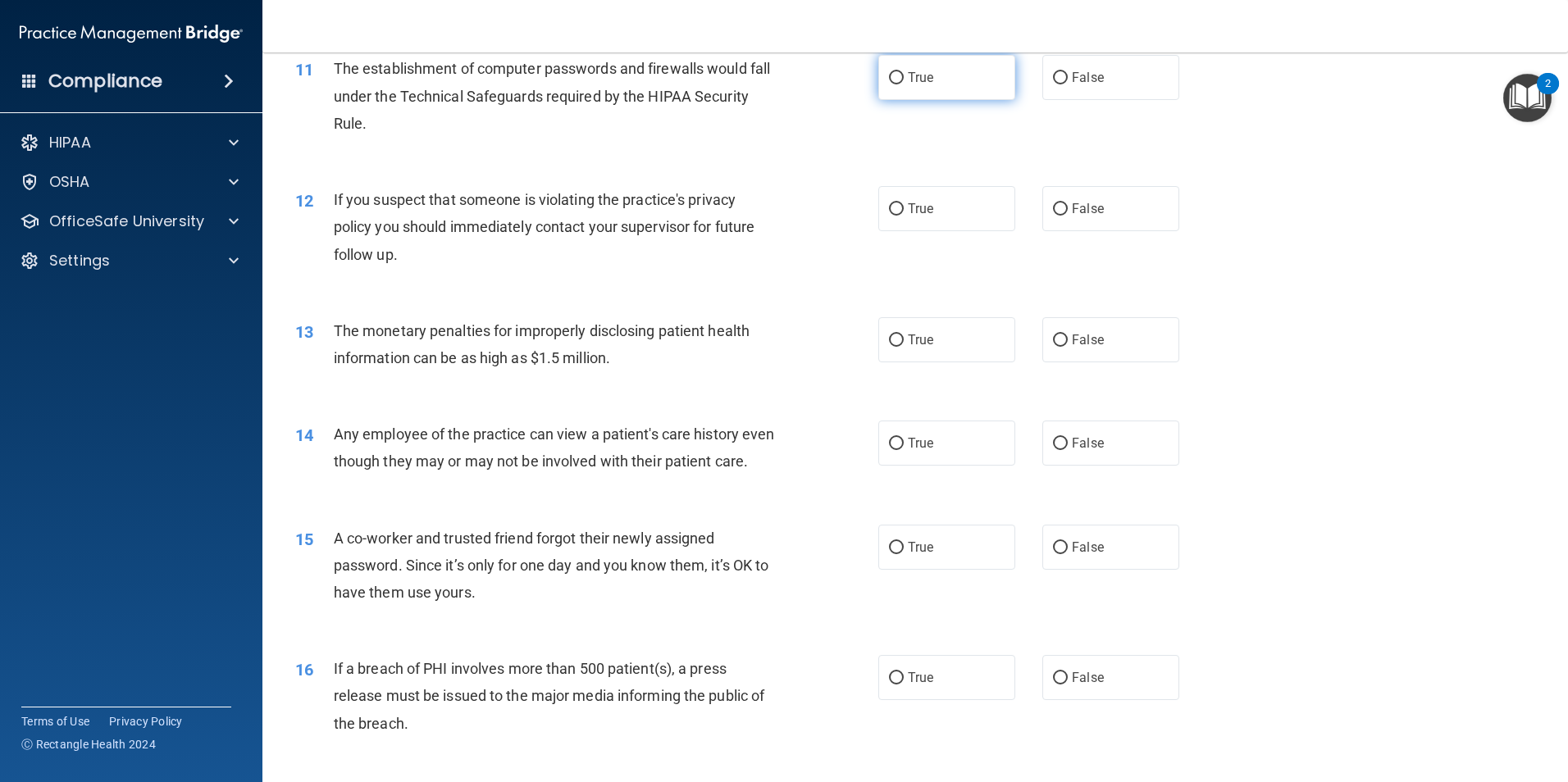
click at [890, 78] on input "True" at bounding box center [896, 78] width 15 height 13
radio input "true"
click at [895, 210] on input "True" at bounding box center [896, 209] width 15 height 13
radio input "true"
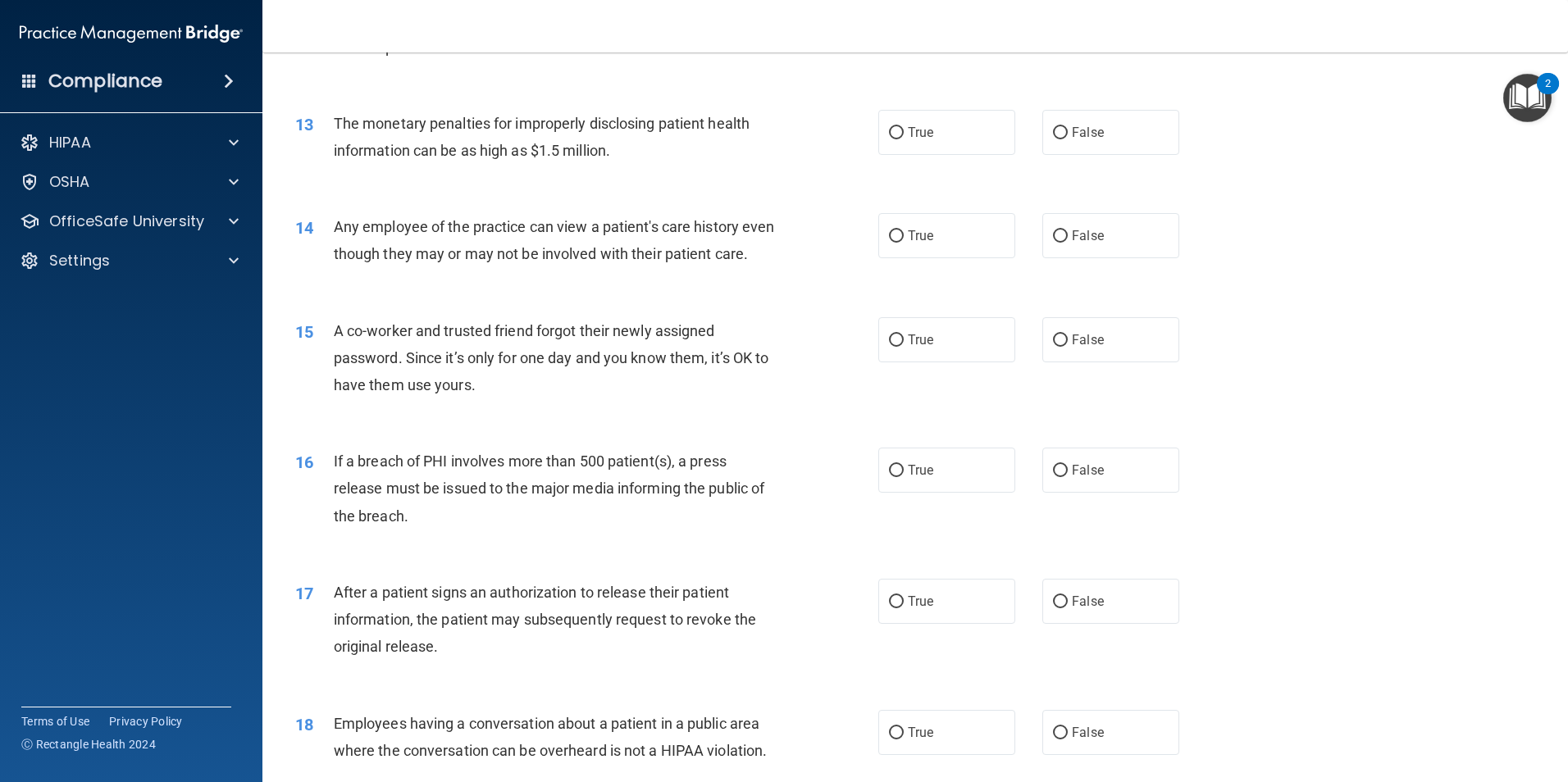
scroll to position [1475, 0]
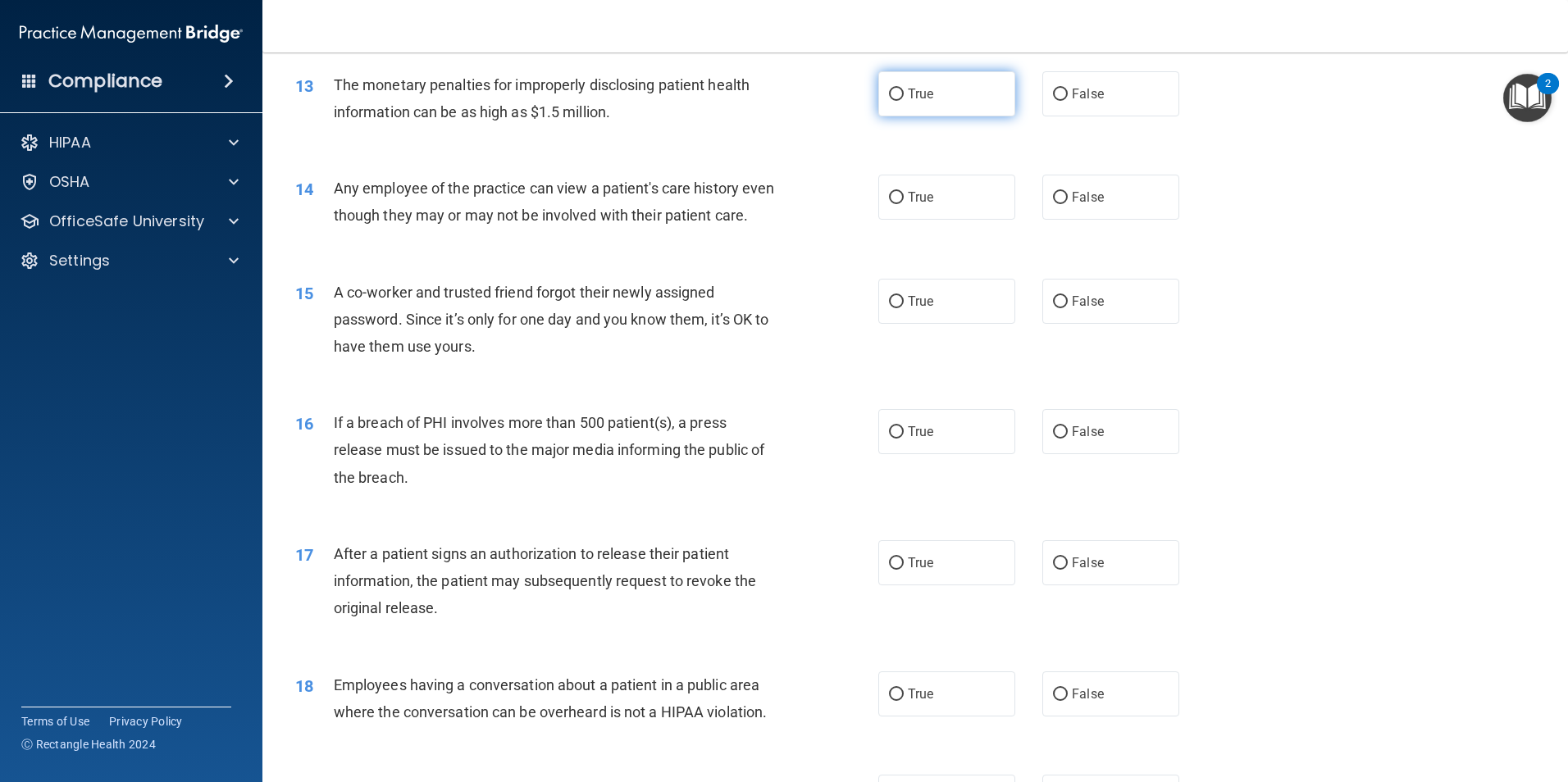
click at [895, 96] on input "True" at bounding box center [896, 95] width 15 height 13
radio input "true"
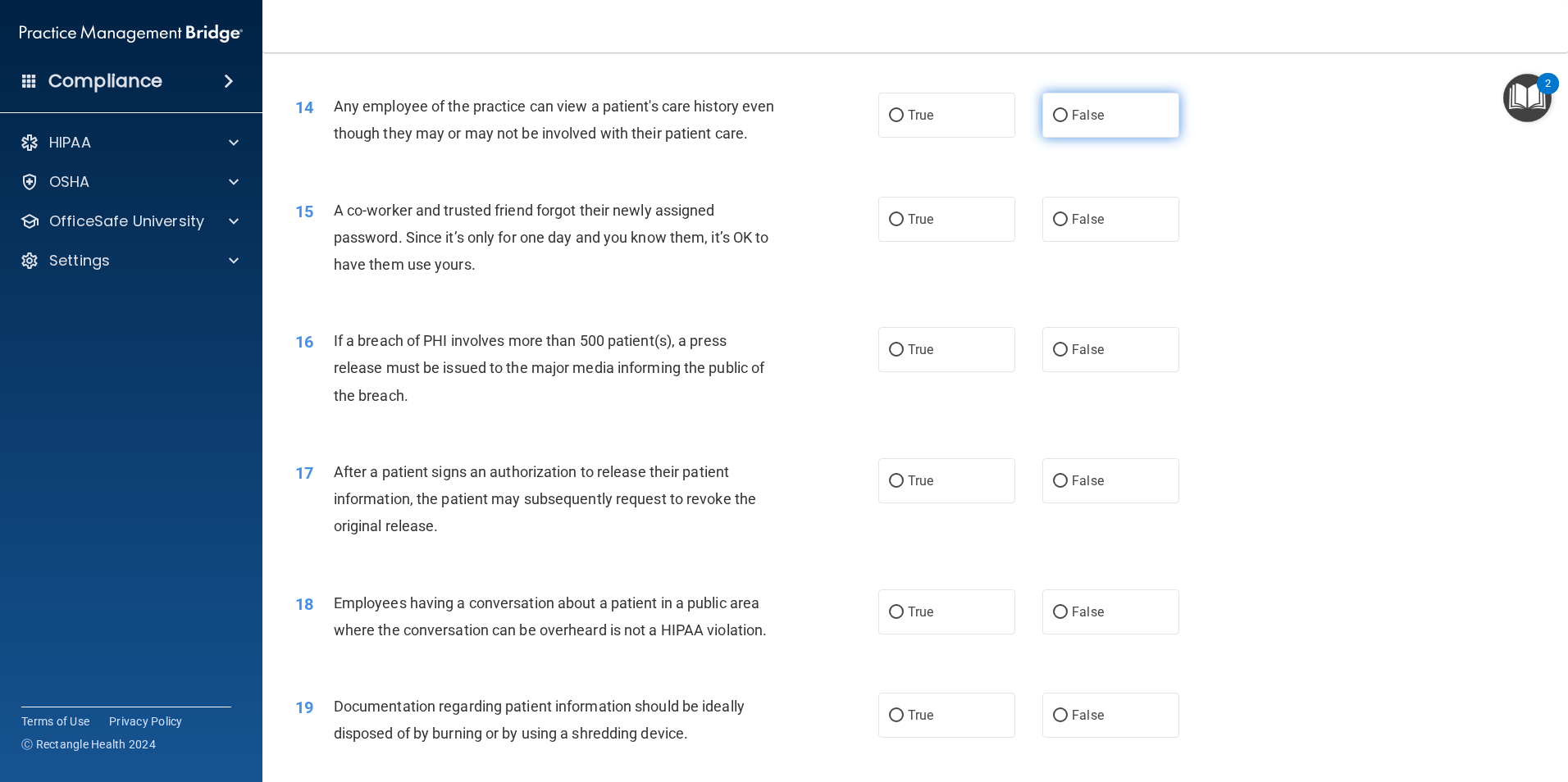
click at [1059, 112] on input "False" at bounding box center [1060, 116] width 15 height 13
radio input "true"
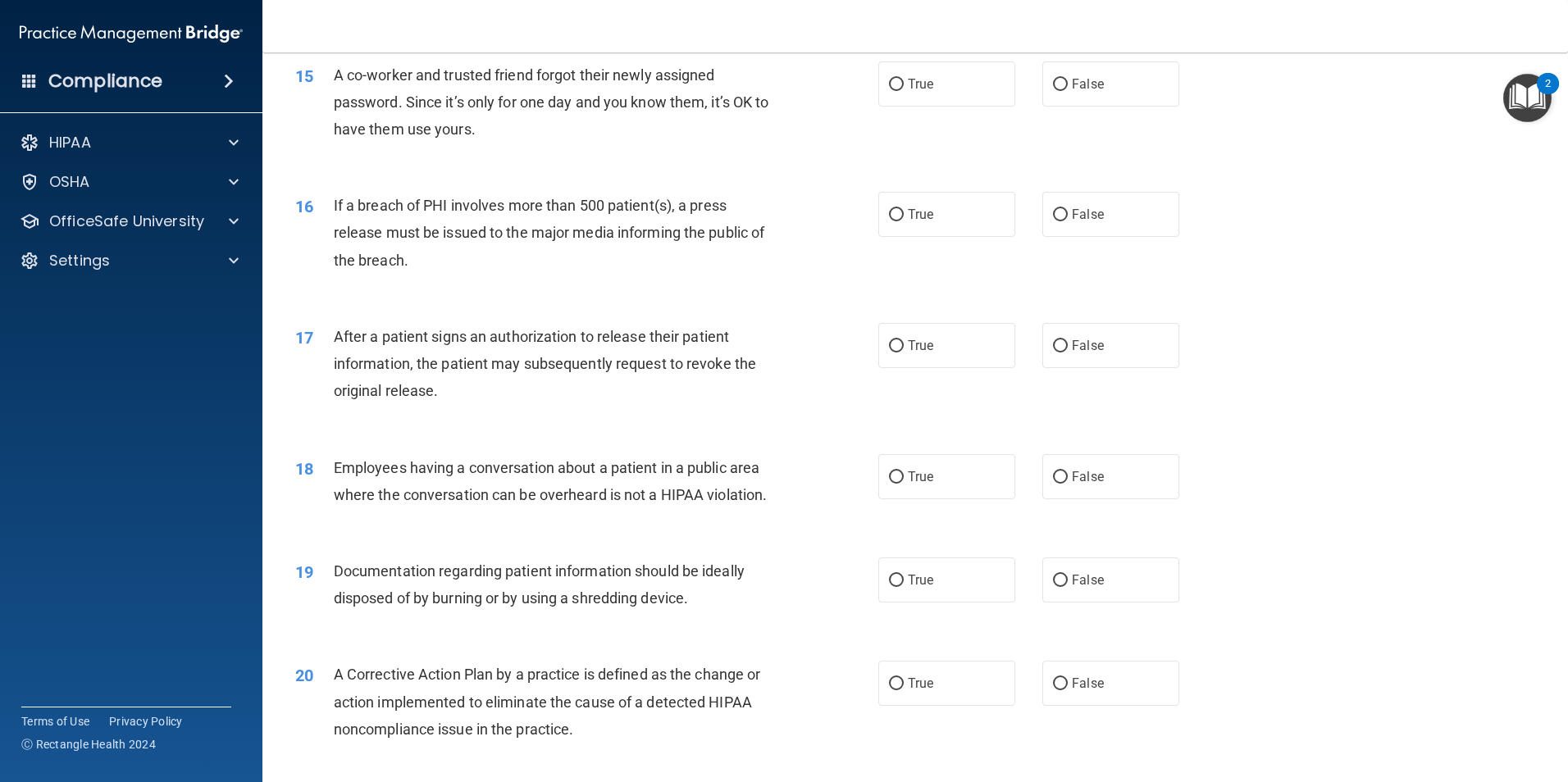
scroll to position [1721, 0]
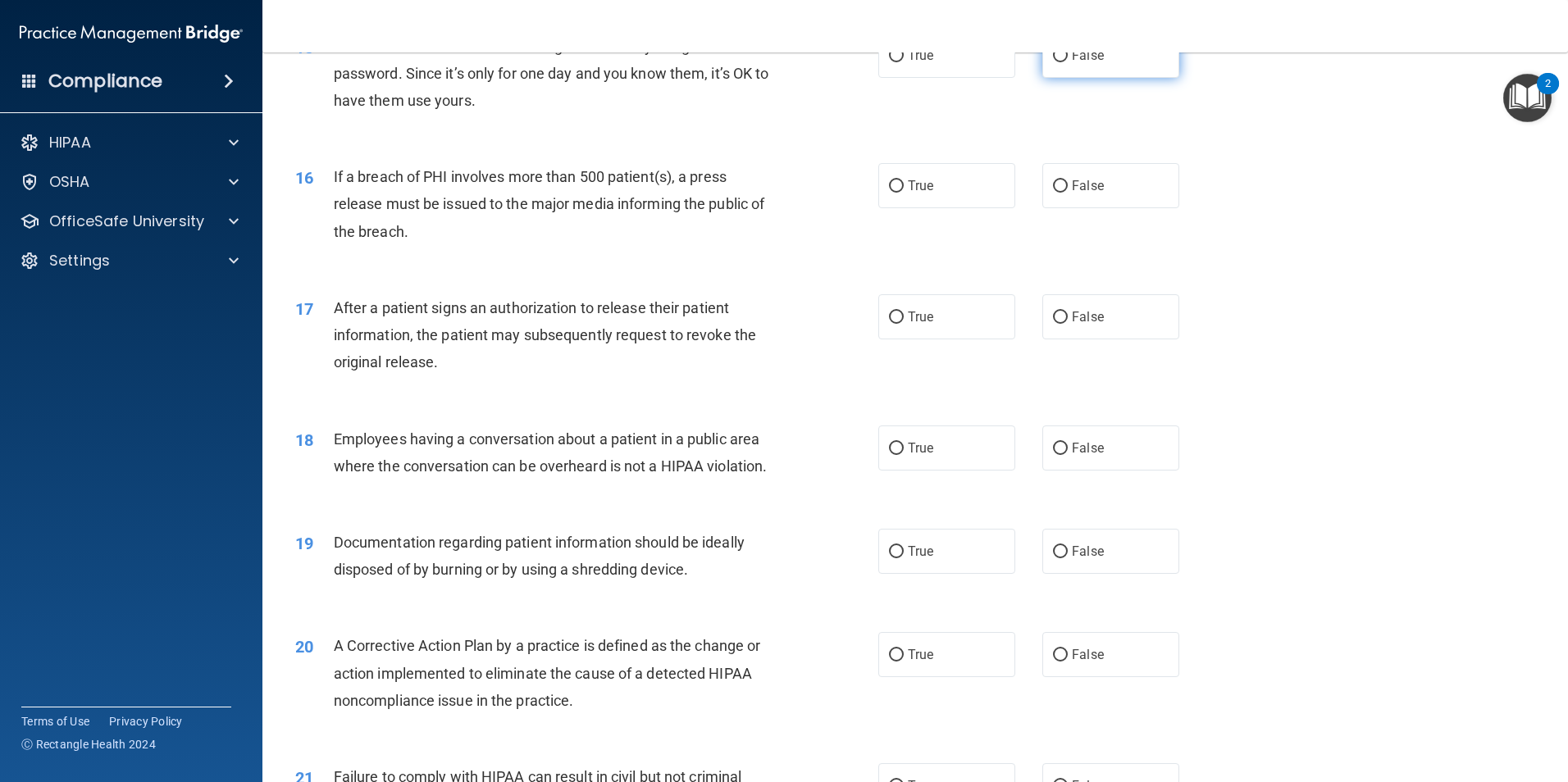
click at [1054, 62] on input "False" at bounding box center [1060, 56] width 15 height 13
radio input "true"
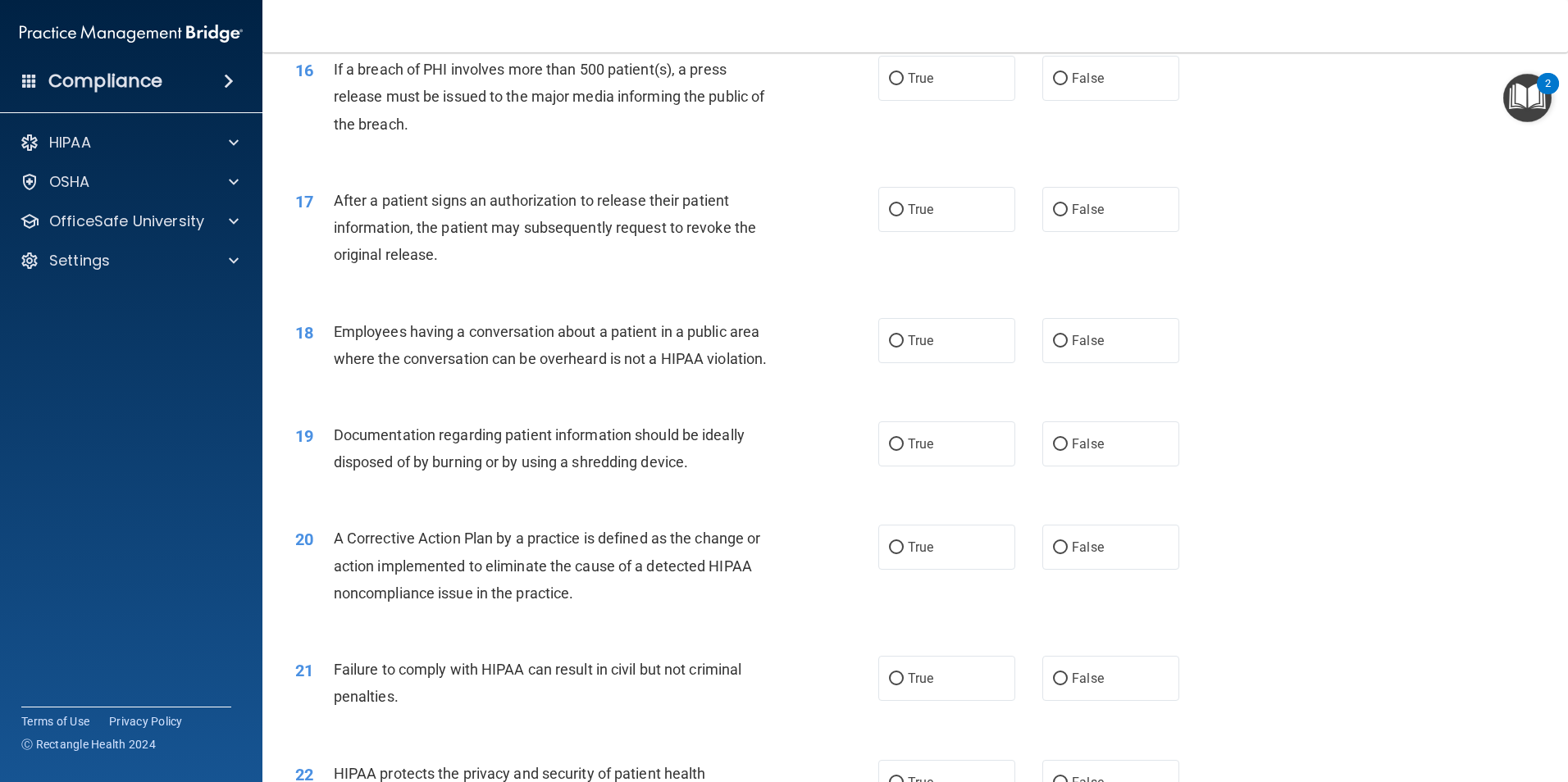
scroll to position [1803, 0]
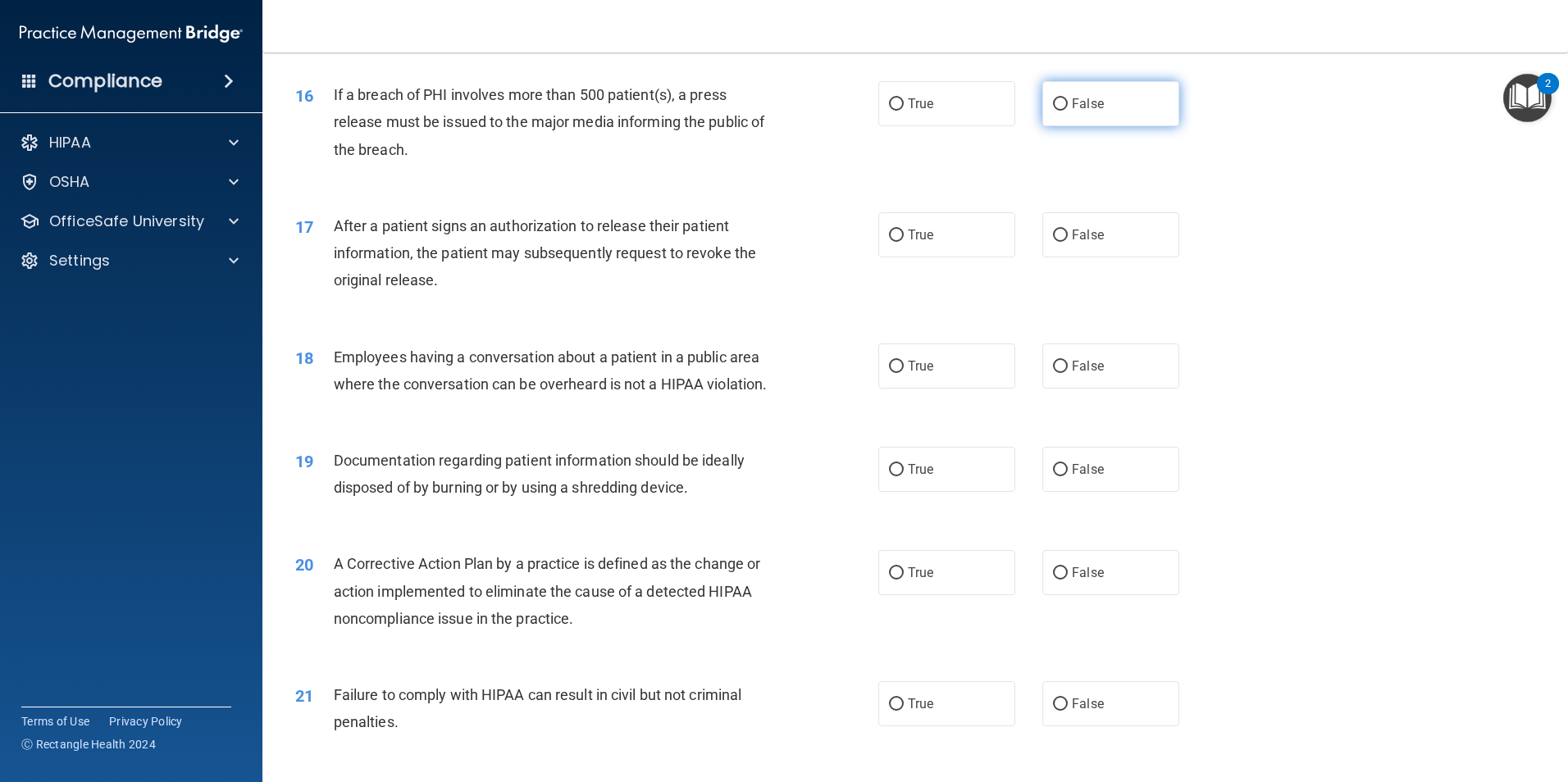
click at [1075, 111] on span "False" at bounding box center [1087, 104] width 32 height 16
click at [1068, 111] on input "False" at bounding box center [1060, 104] width 15 height 13
radio input "true"
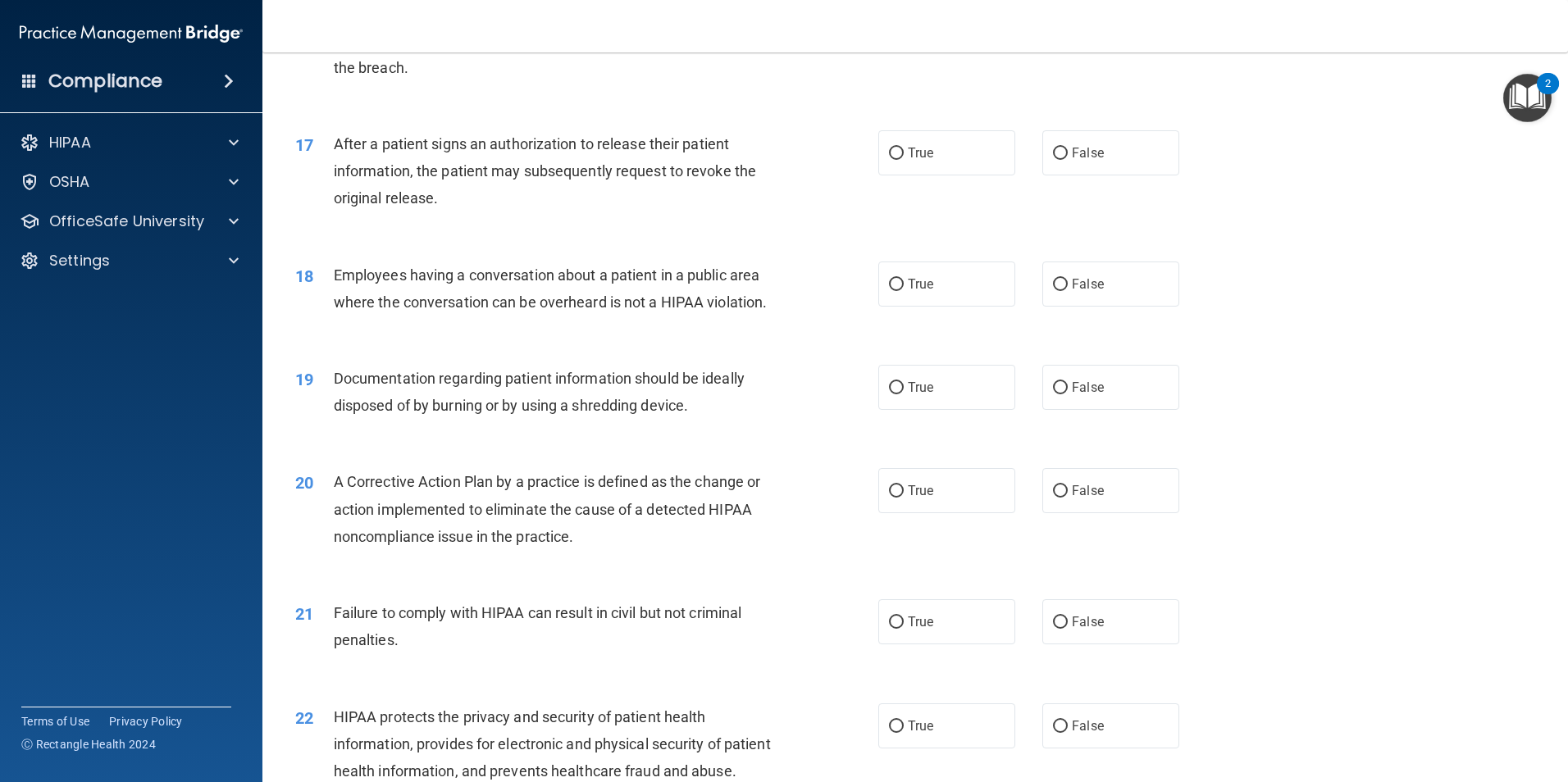
scroll to position [1967, 0]
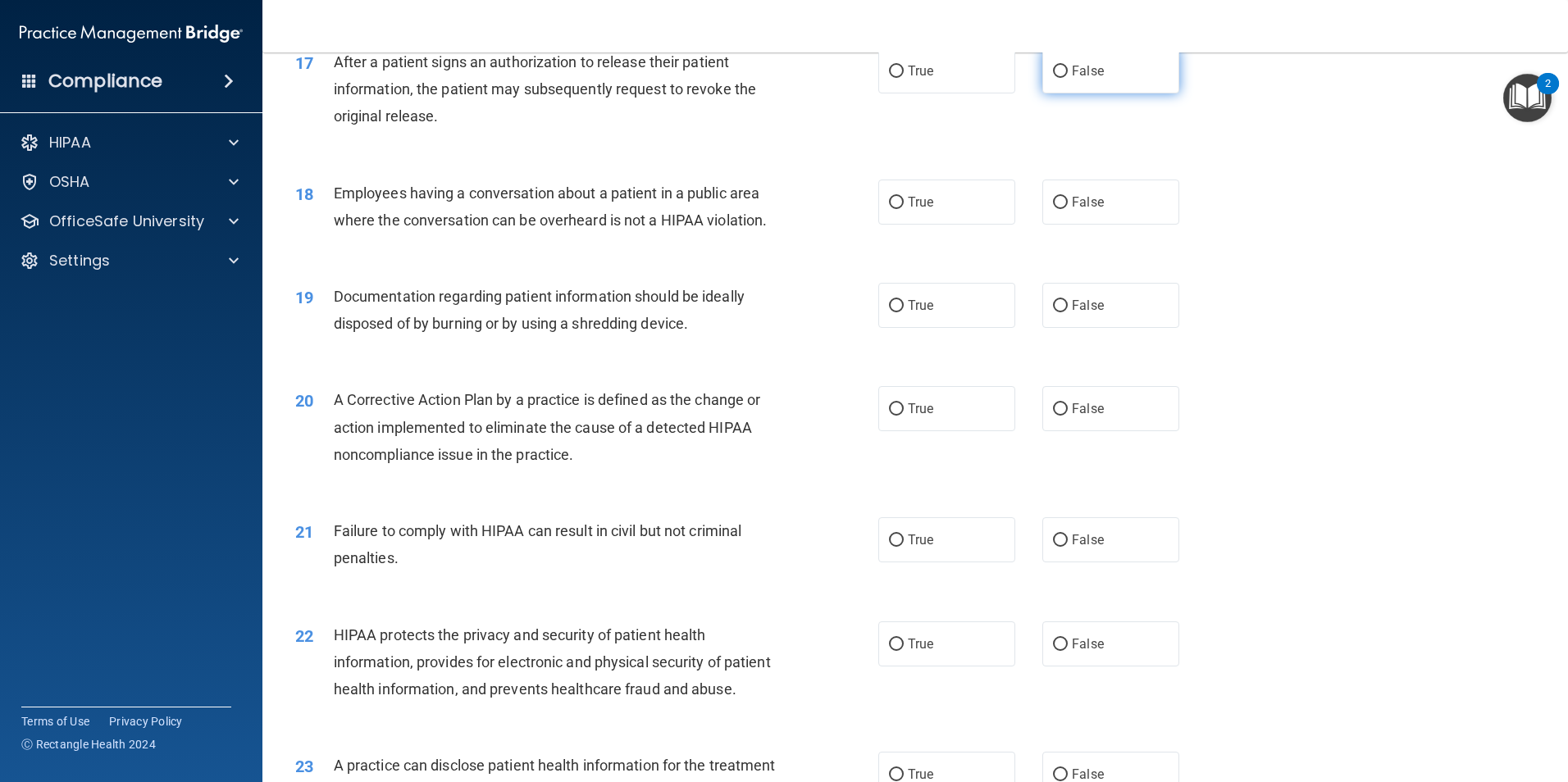
click at [1055, 78] on input "False" at bounding box center [1060, 71] width 15 height 13
radio input "true"
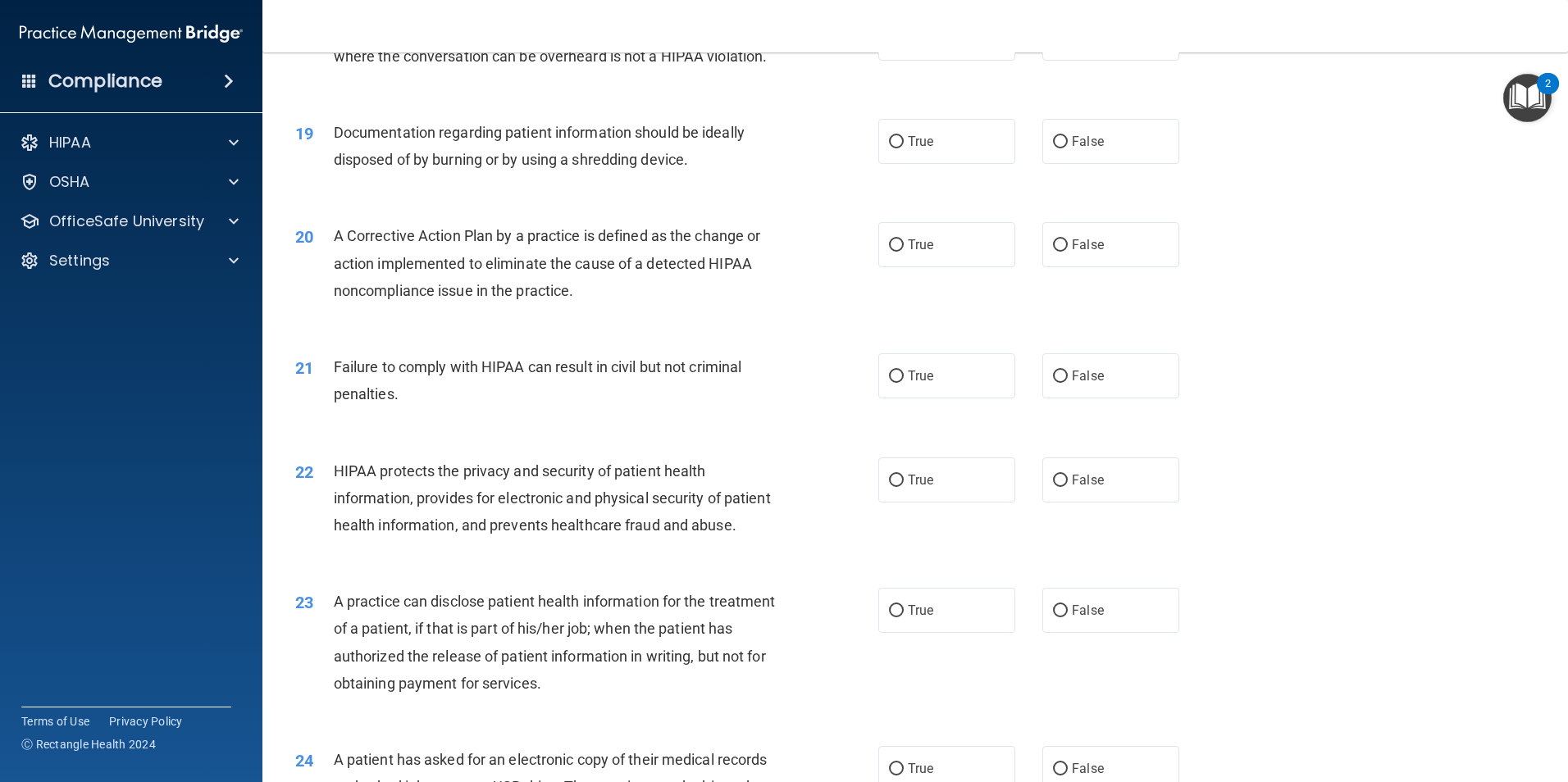
scroll to position [2049, 0]
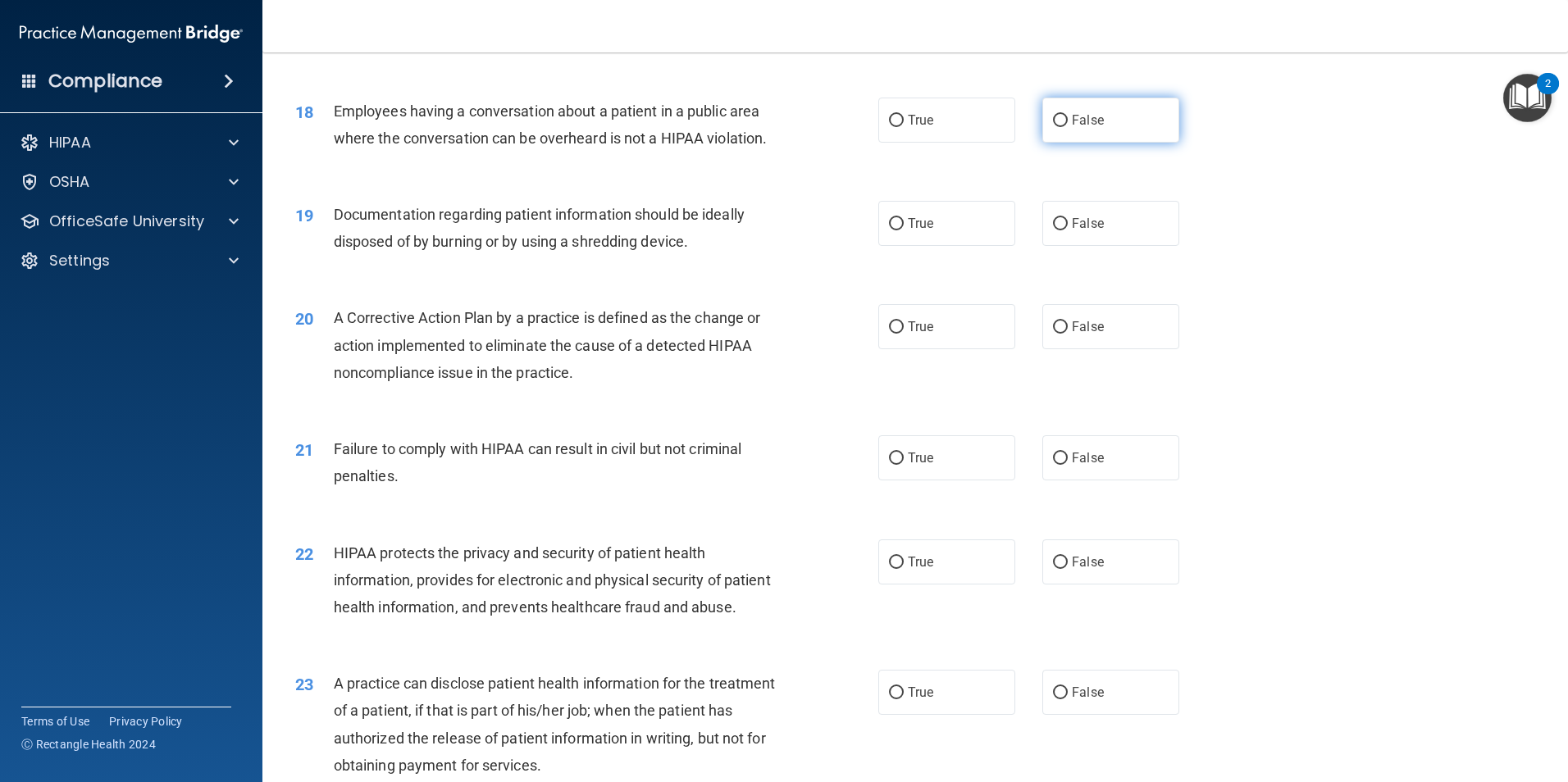
click at [1053, 127] on input "False" at bounding box center [1060, 121] width 15 height 13
radio input "true"
click at [893, 230] on input "True" at bounding box center [896, 224] width 15 height 13
radio input "true"
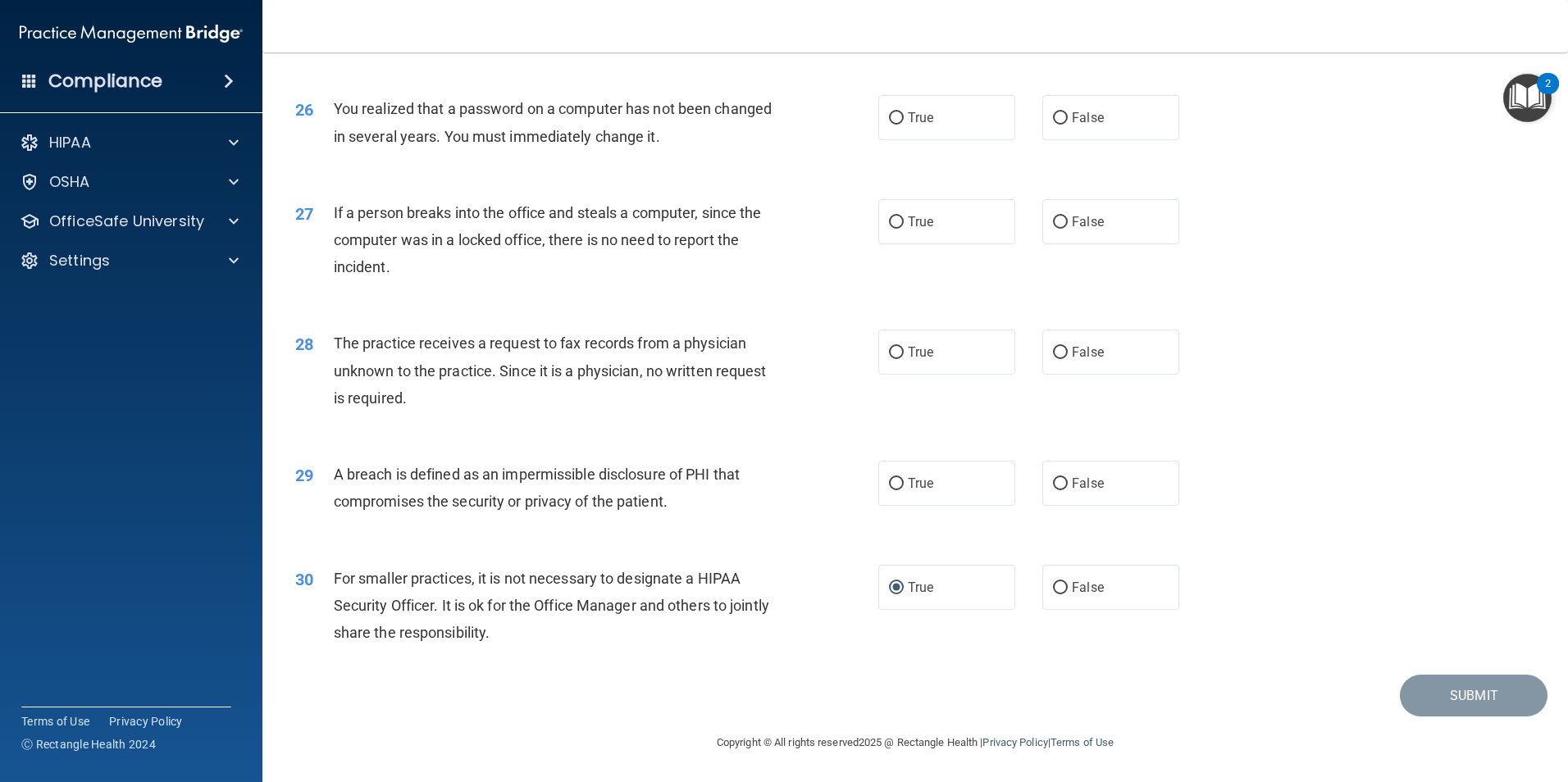
scroll to position [3125, 0]
click at [897, 486] on input "True" at bounding box center [896, 484] width 15 height 13
radio input "true"
click at [777, 500] on div "A breach is defined as an impermissible disclosure of PHI that compromises the …" at bounding box center [561, 487] width 456 height 54
click at [1049, 491] on label "False" at bounding box center [1110, 483] width 137 height 45
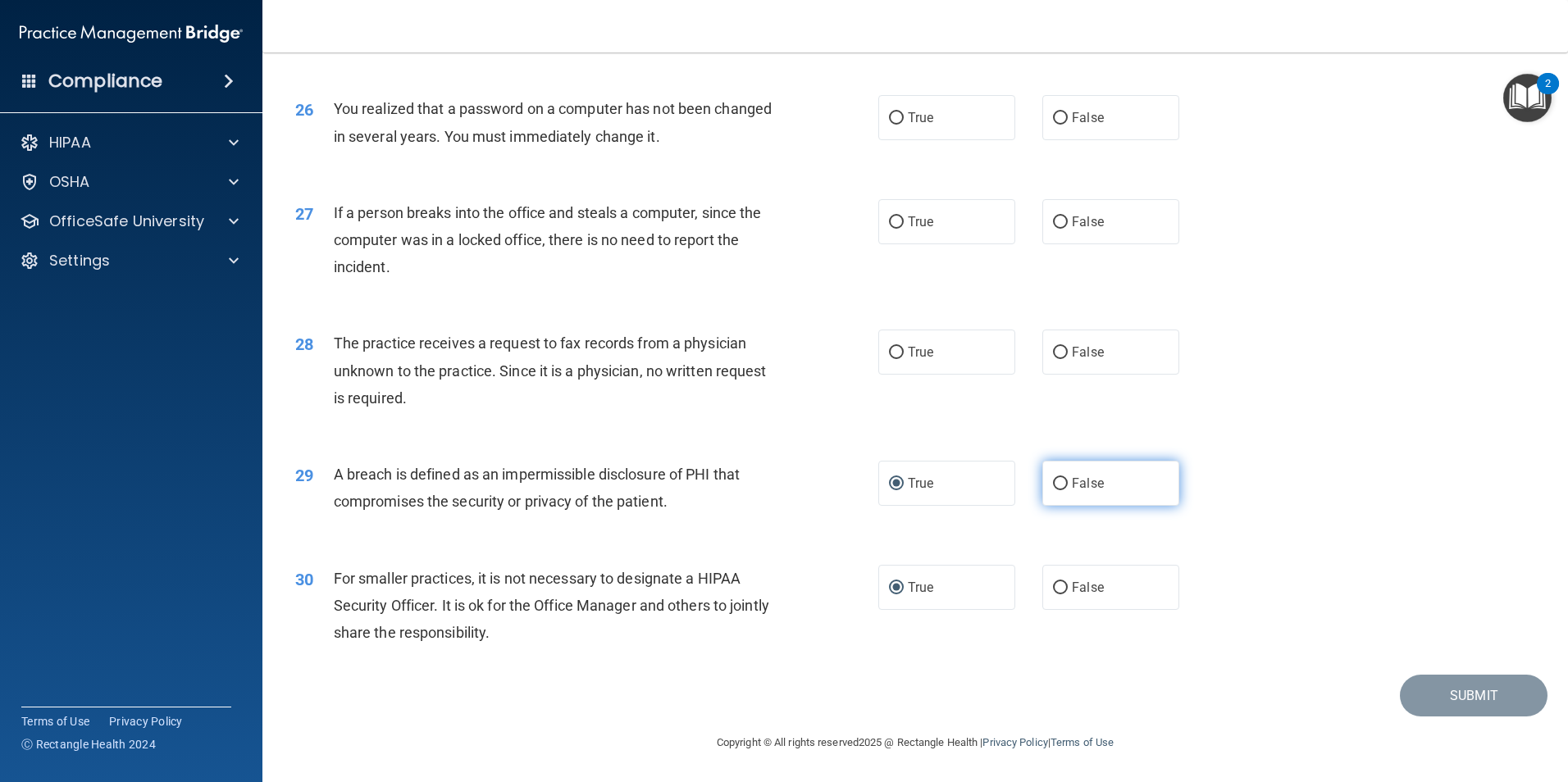
click at [1053, 490] on input "False" at bounding box center [1060, 484] width 15 height 13
radio input "true"
radio input "false"
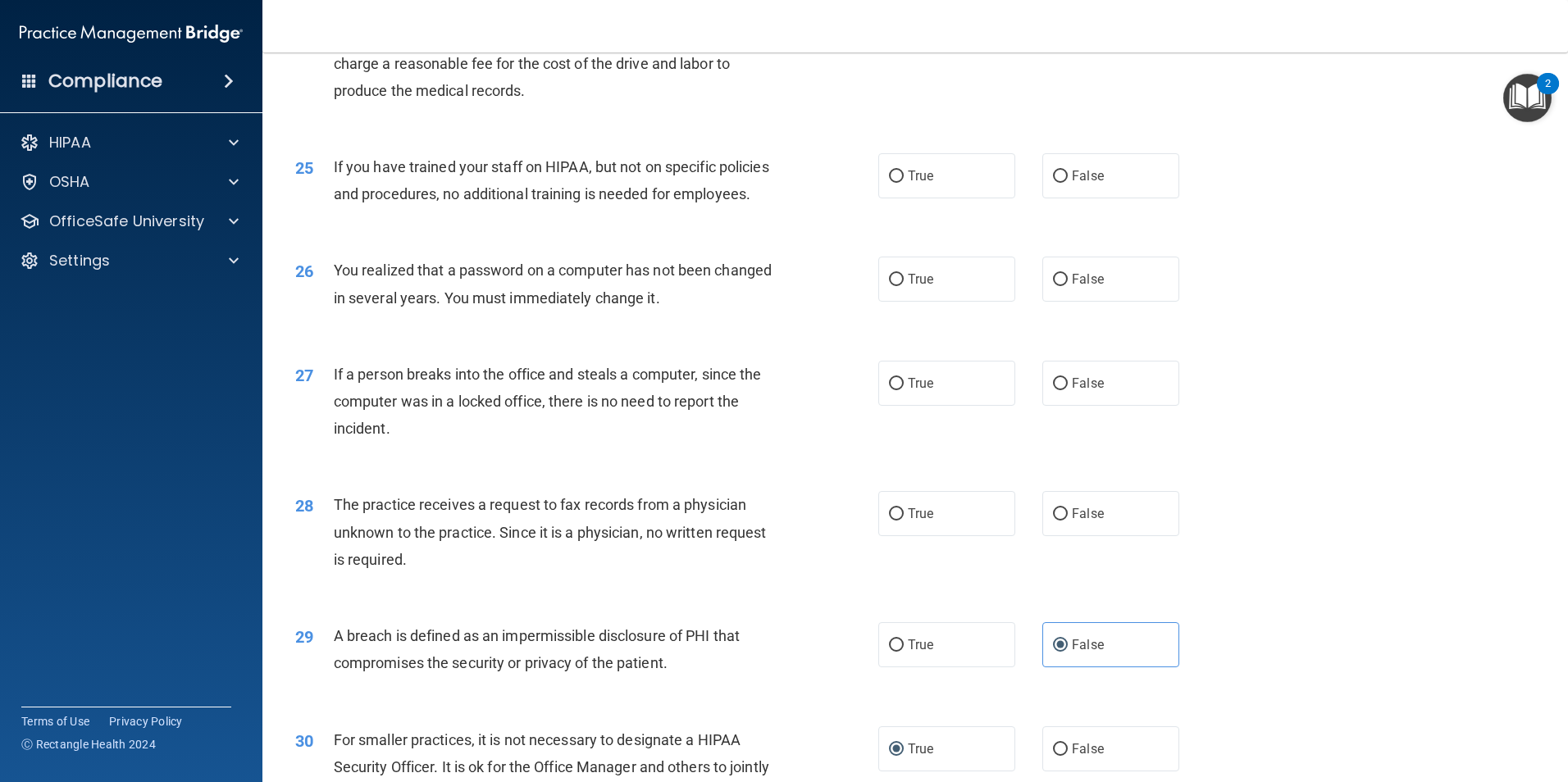
scroll to position [2878, 0]
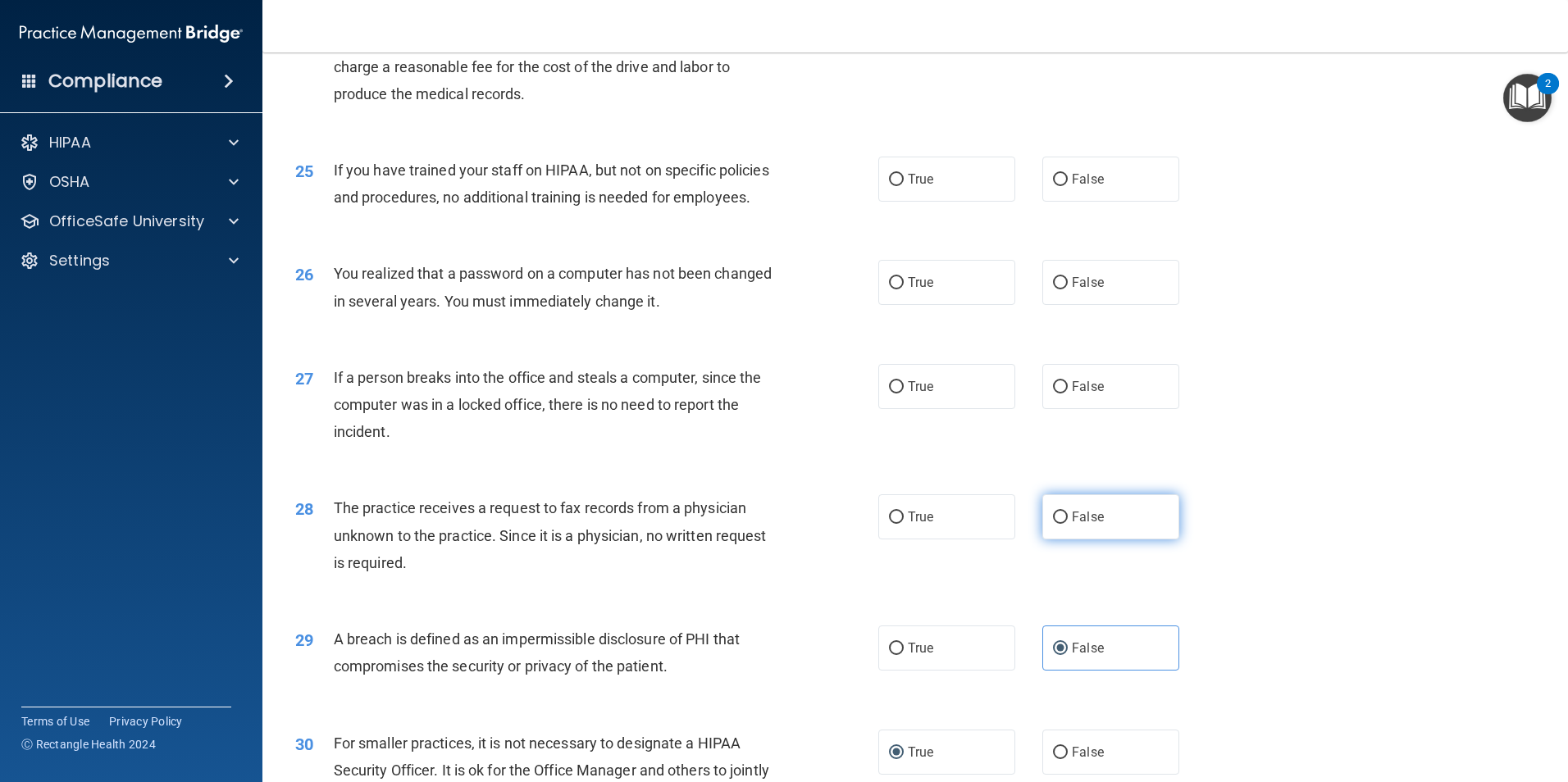
click at [1053, 524] on input "False" at bounding box center [1060, 517] width 15 height 13
radio input "true"
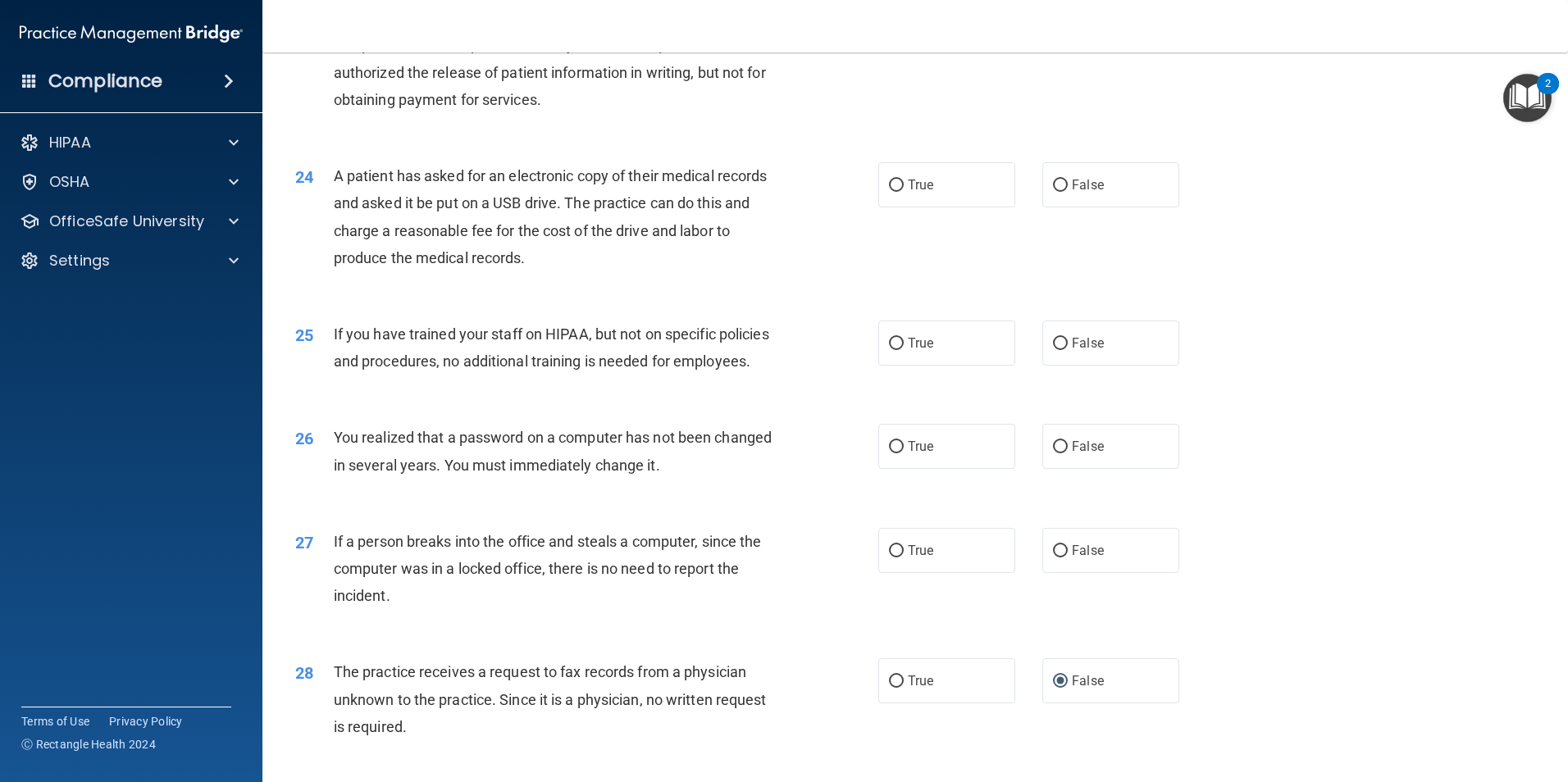
scroll to position [2632, 0]
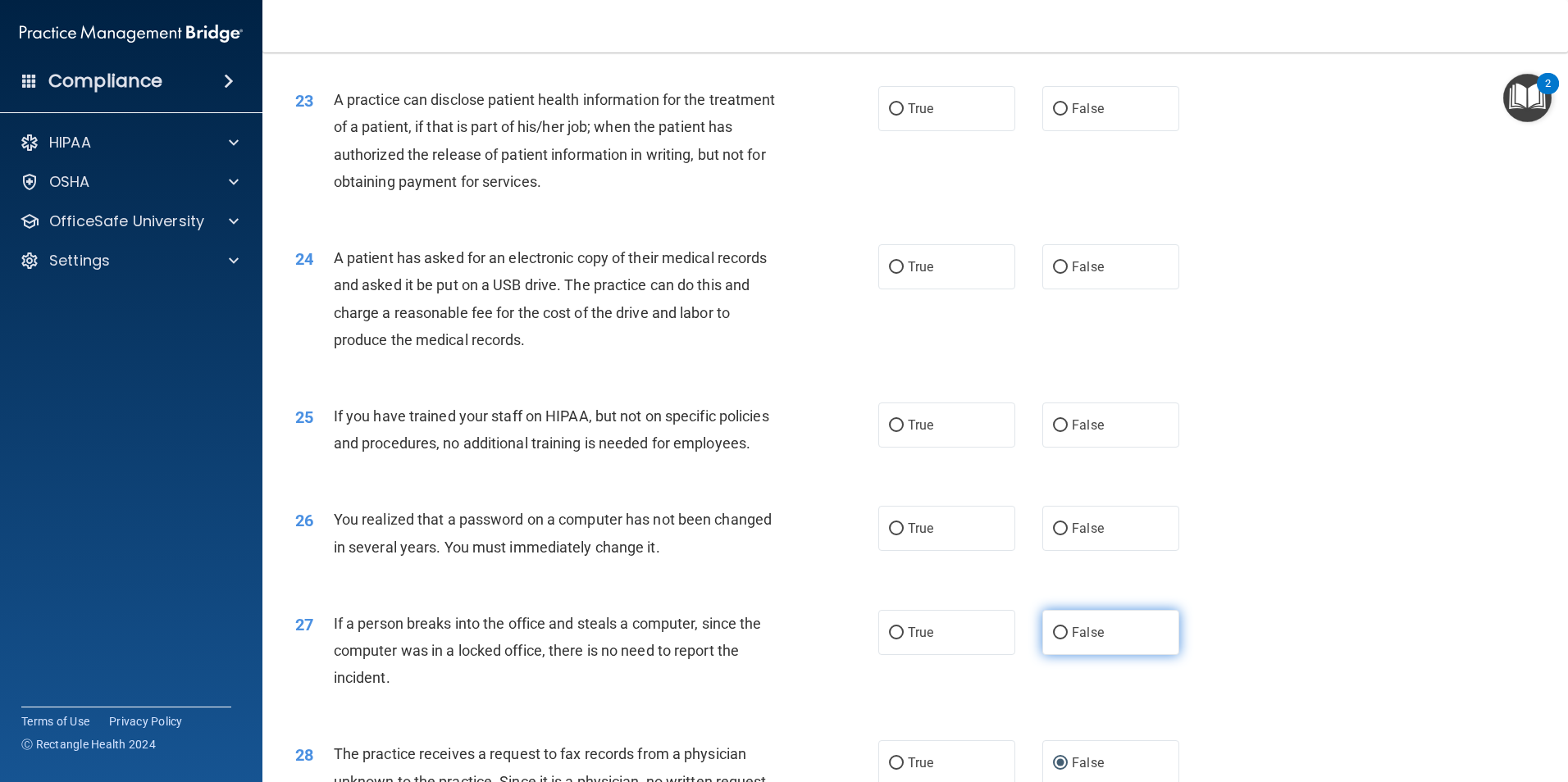
click at [1042, 655] on label "False" at bounding box center [1110, 632] width 137 height 45
click at [1053, 640] on input "False" at bounding box center [1060, 633] width 15 height 13
radio input "true"
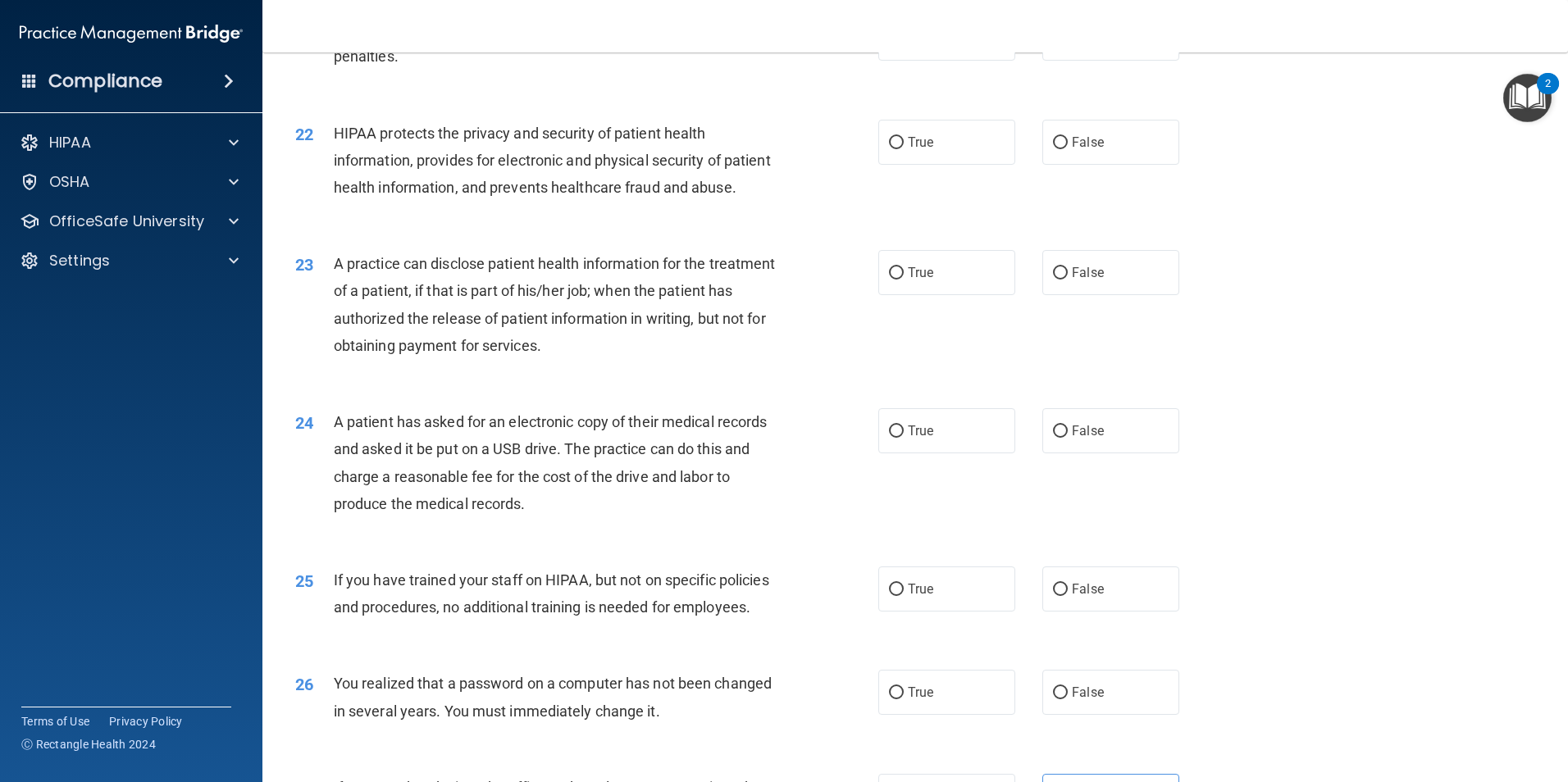
scroll to position [2550, 0]
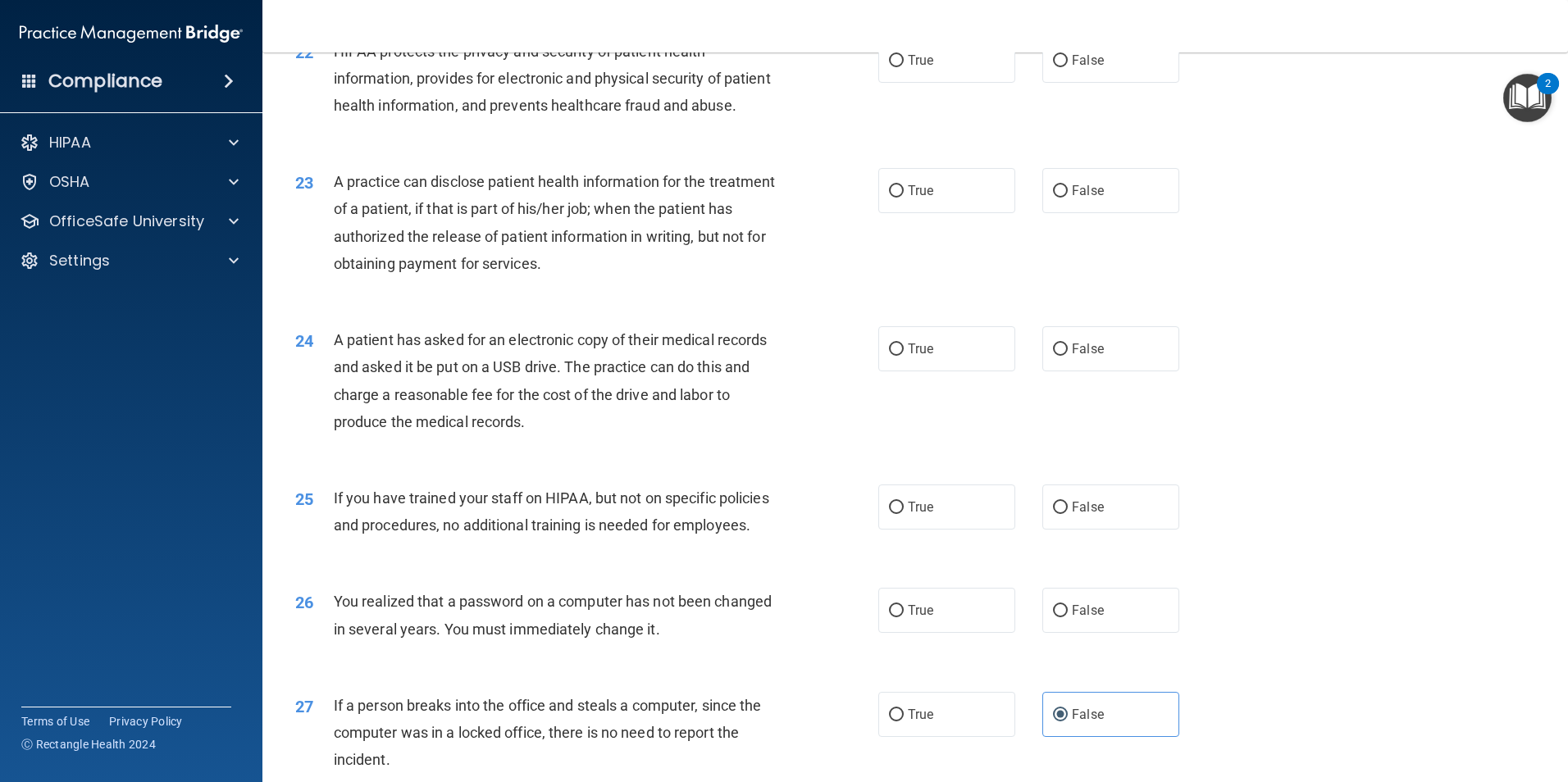
click at [745, 538] on div "If you have trained your staff on HIPAA, but not on specific policies and proce…" at bounding box center [561, 512] width 456 height 54
click at [1053, 617] on input "False" at bounding box center [1060, 610] width 15 height 13
radio input "true"
click at [889, 617] on input "True" at bounding box center [896, 610] width 15 height 13
radio input "true"
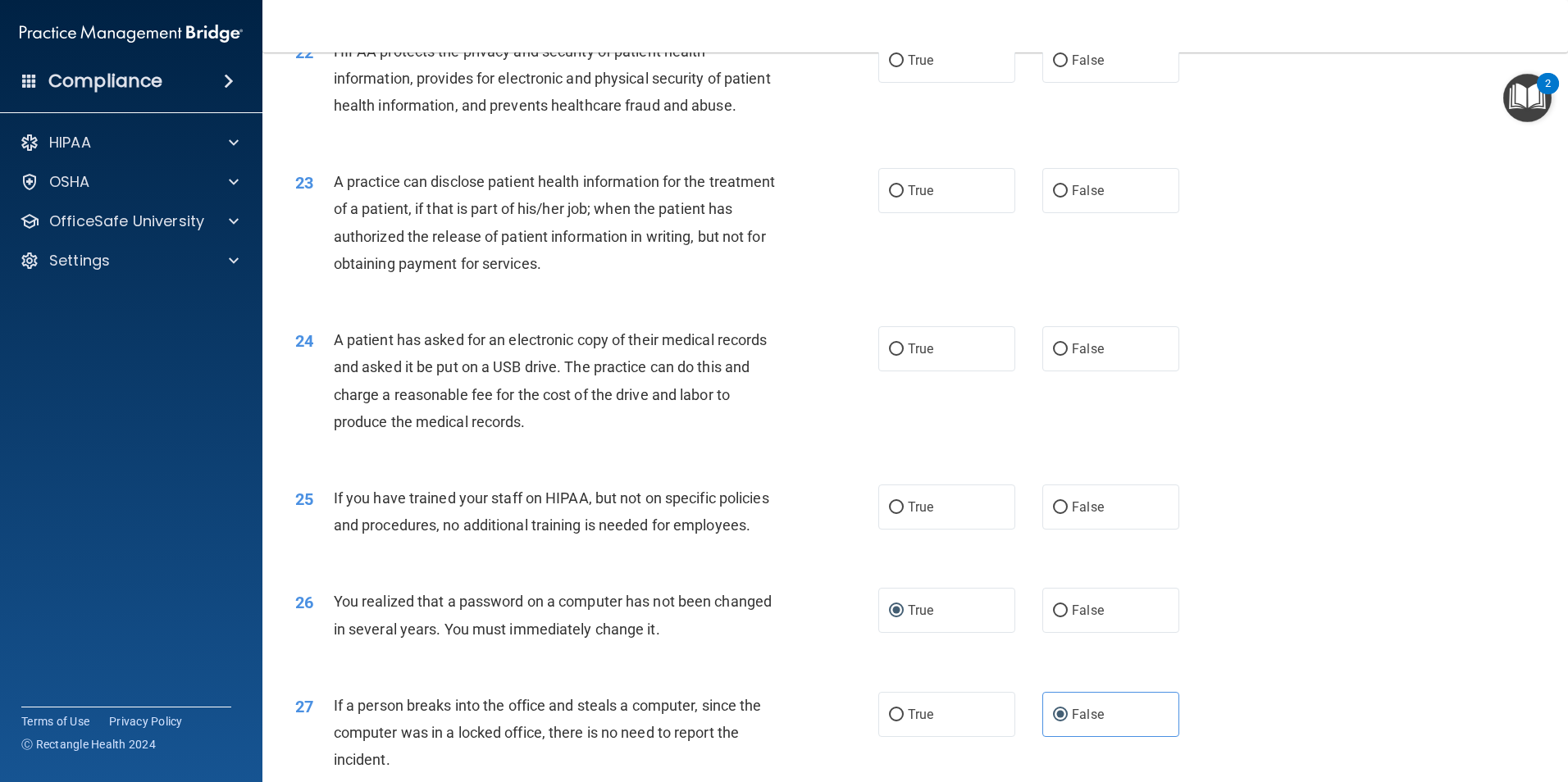
click at [760, 538] on div "If you have trained your staff on HIPAA, but not on specific policies and proce…" at bounding box center [561, 512] width 456 height 54
click at [1044, 633] on label "False" at bounding box center [1110, 610] width 137 height 45
click at [1053, 617] on input "False" at bounding box center [1060, 610] width 15 height 13
radio input "true"
radio input "false"
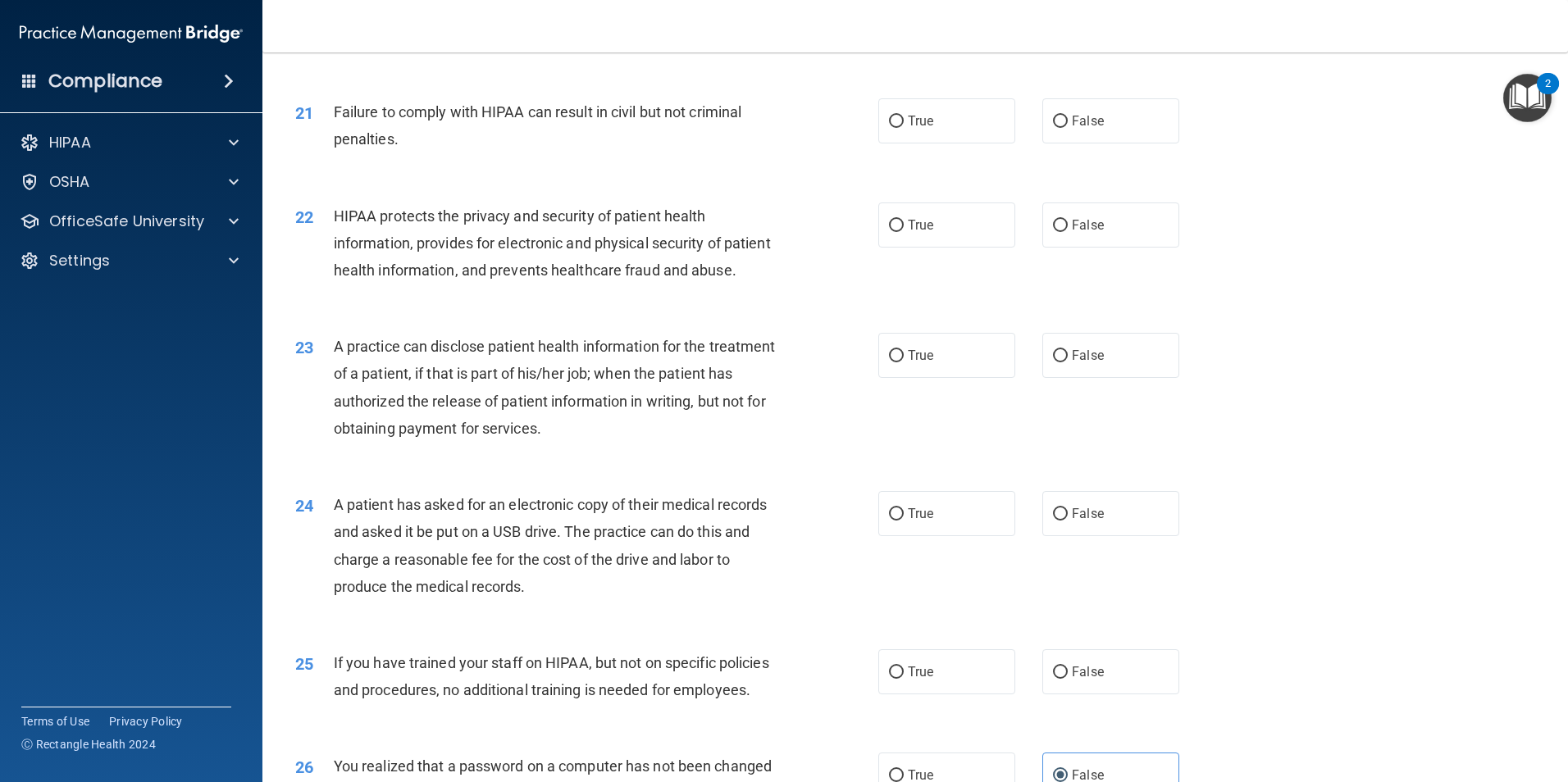
scroll to position [2387, 0]
click at [1053, 678] on input "False" at bounding box center [1060, 671] width 15 height 13
radio input "true"
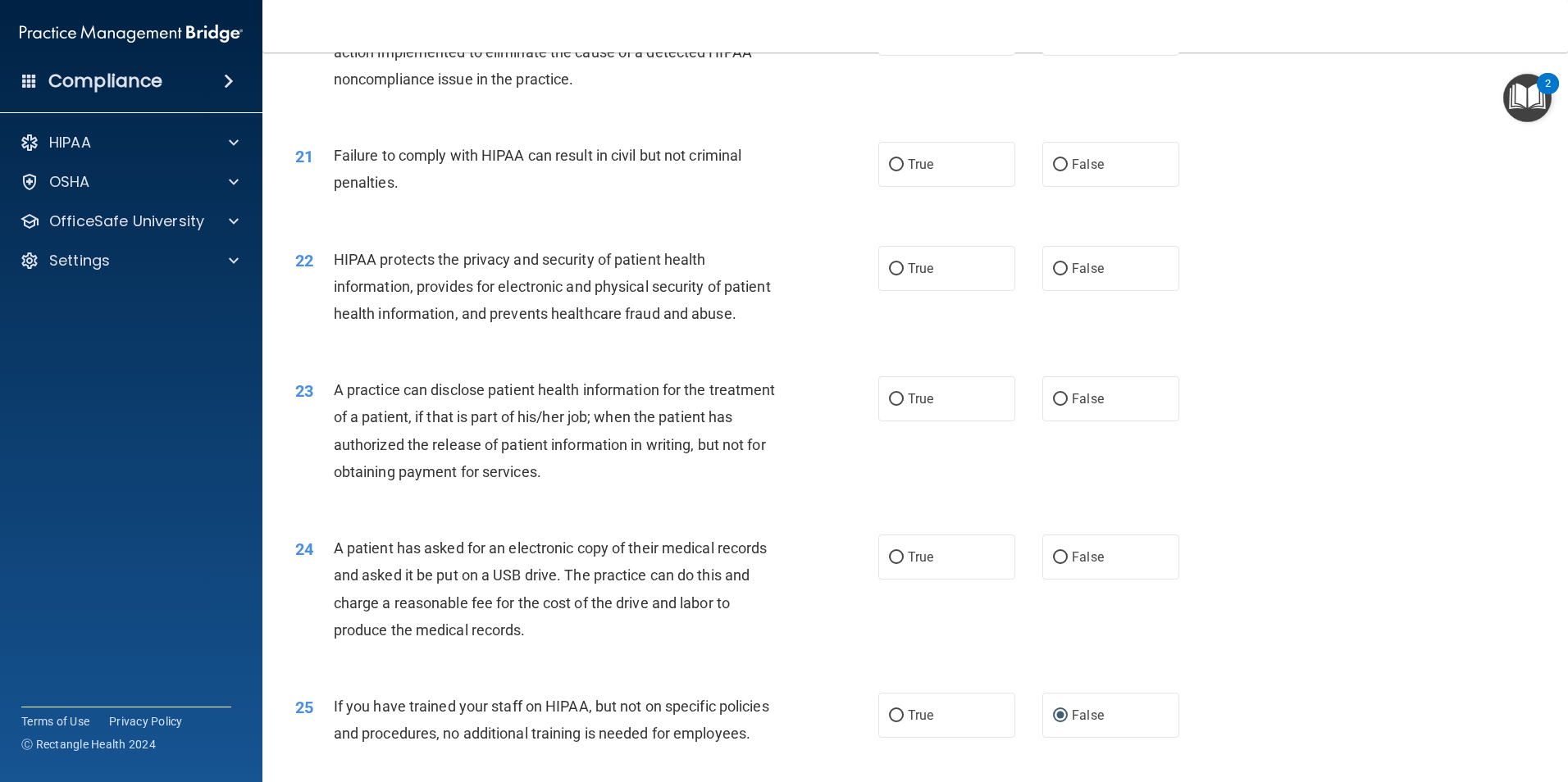
scroll to position [2305, 0]
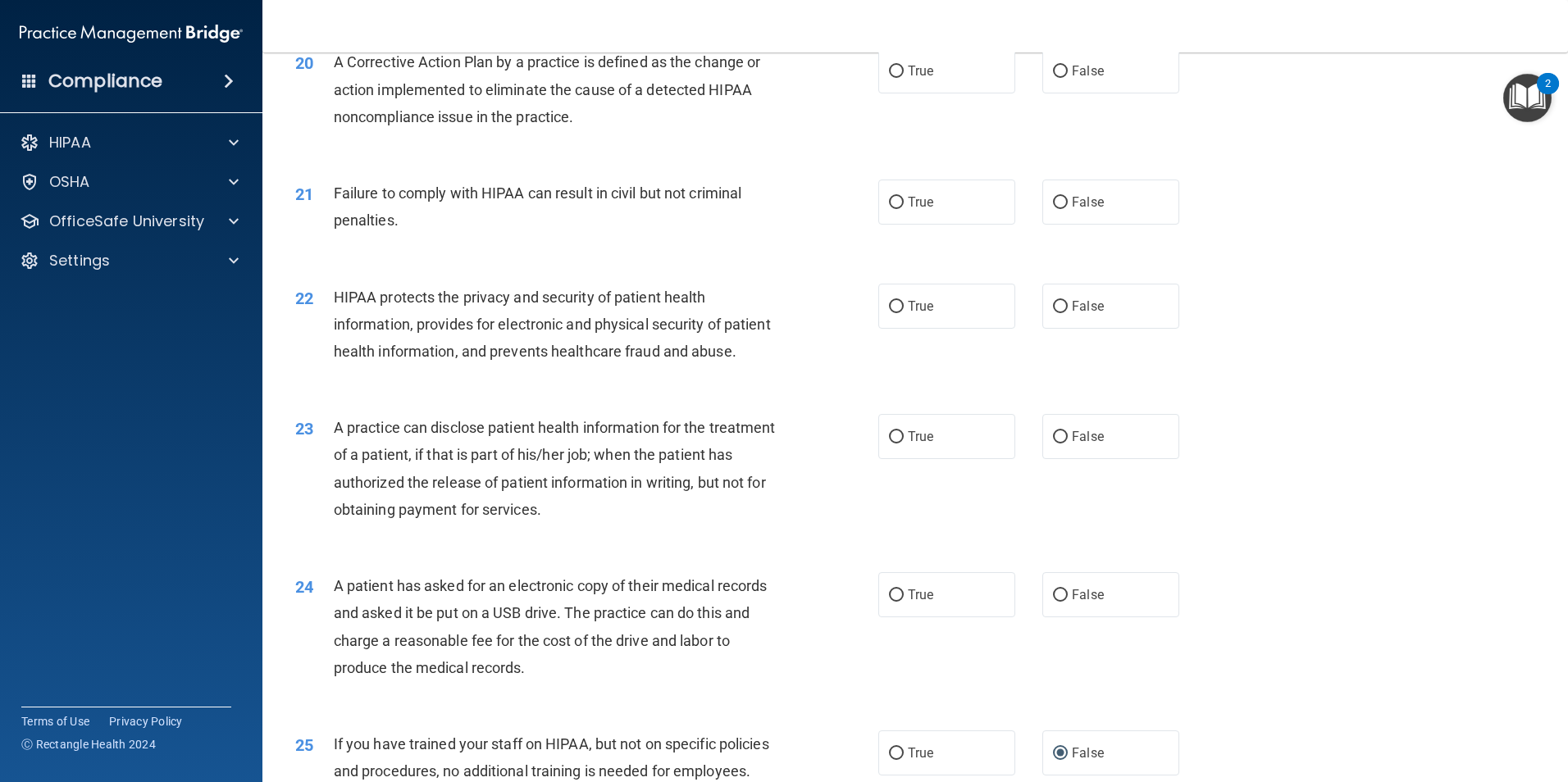
click at [811, 531] on div "23 A practice can disclose patient health information for the treatment of a pa…" at bounding box center [586, 472] width 632 height 117
click at [1048, 617] on label "False" at bounding box center [1110, 594] width 137 height 45
click at [1053, 602] on input "False" at bounding box center [1060, 595] width 15 height 13
radio input "true"
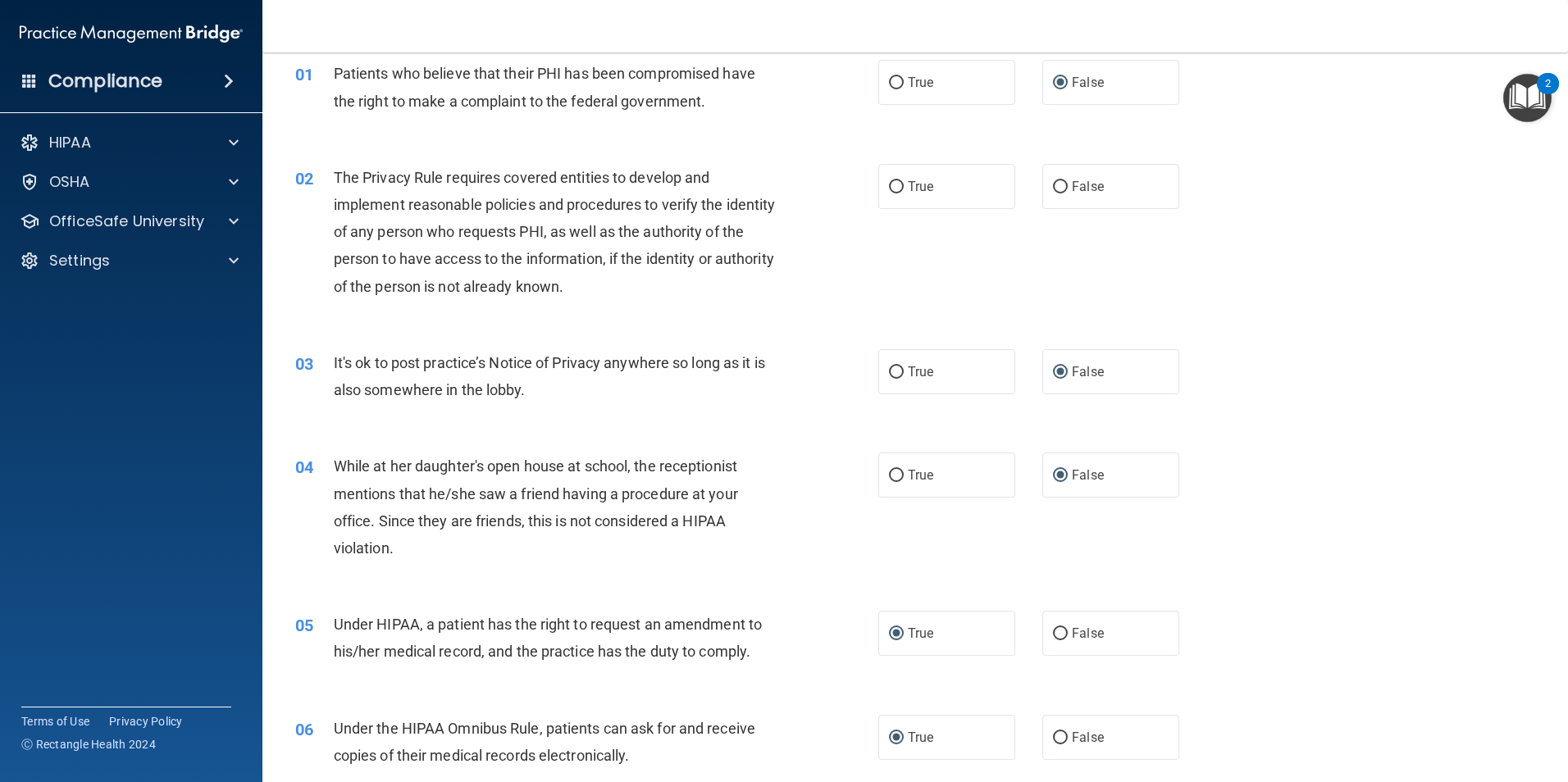
scroll to position [0, 0]
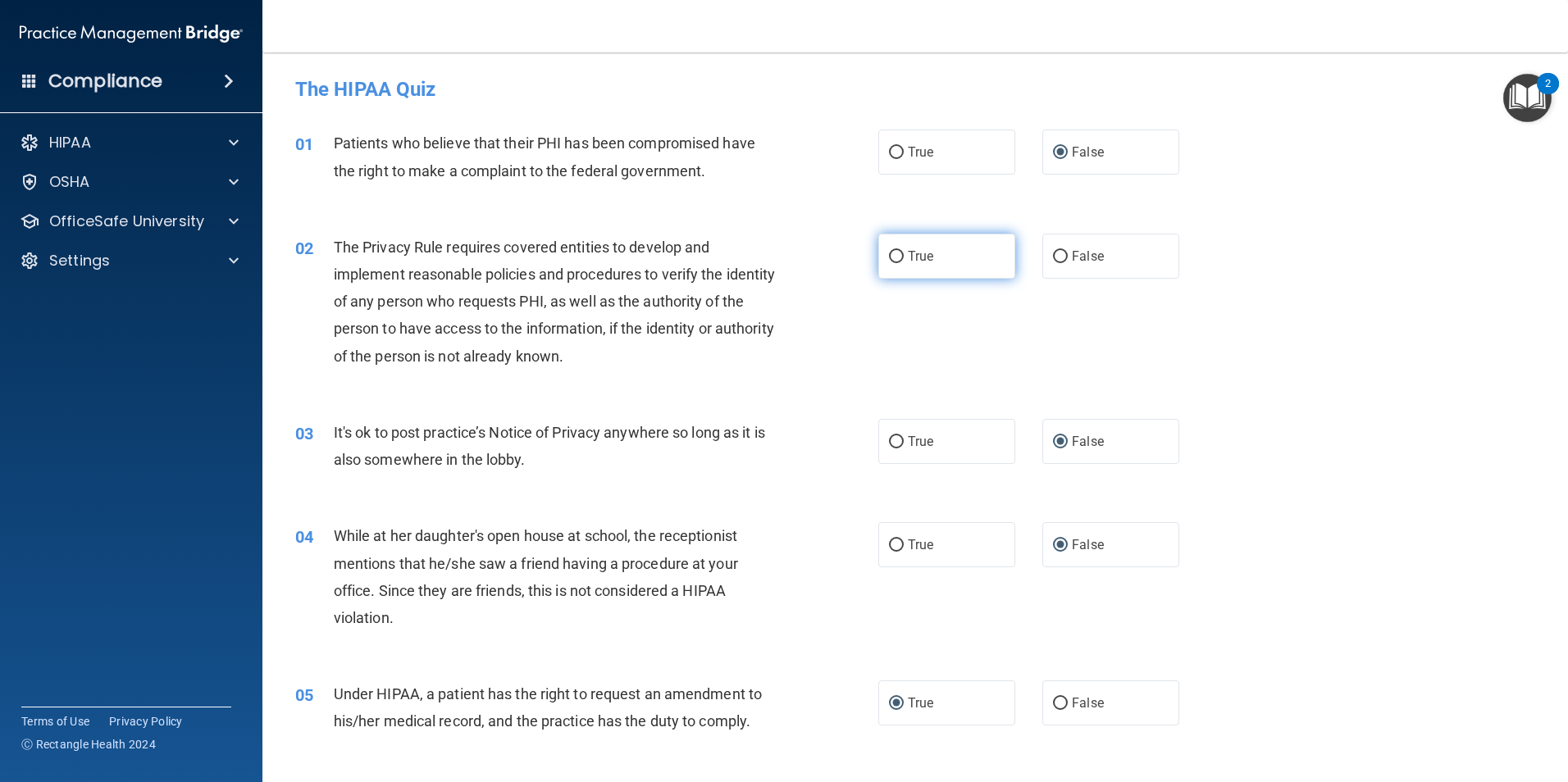
click at [889, 258] on input "True" at bounding box center [896, 257] width 15 height 13
radio input "true"
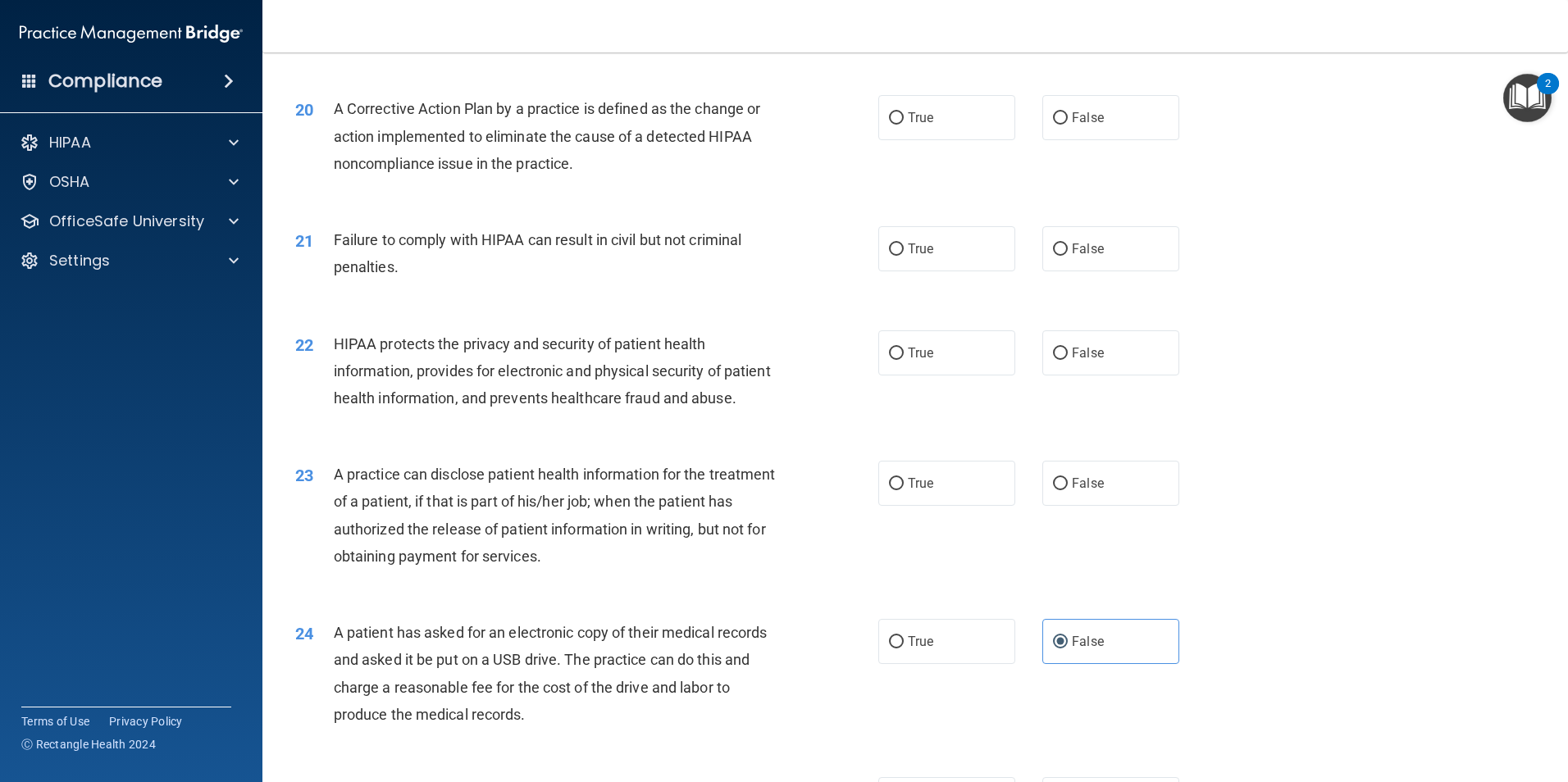
scroll to position [2295, 0]
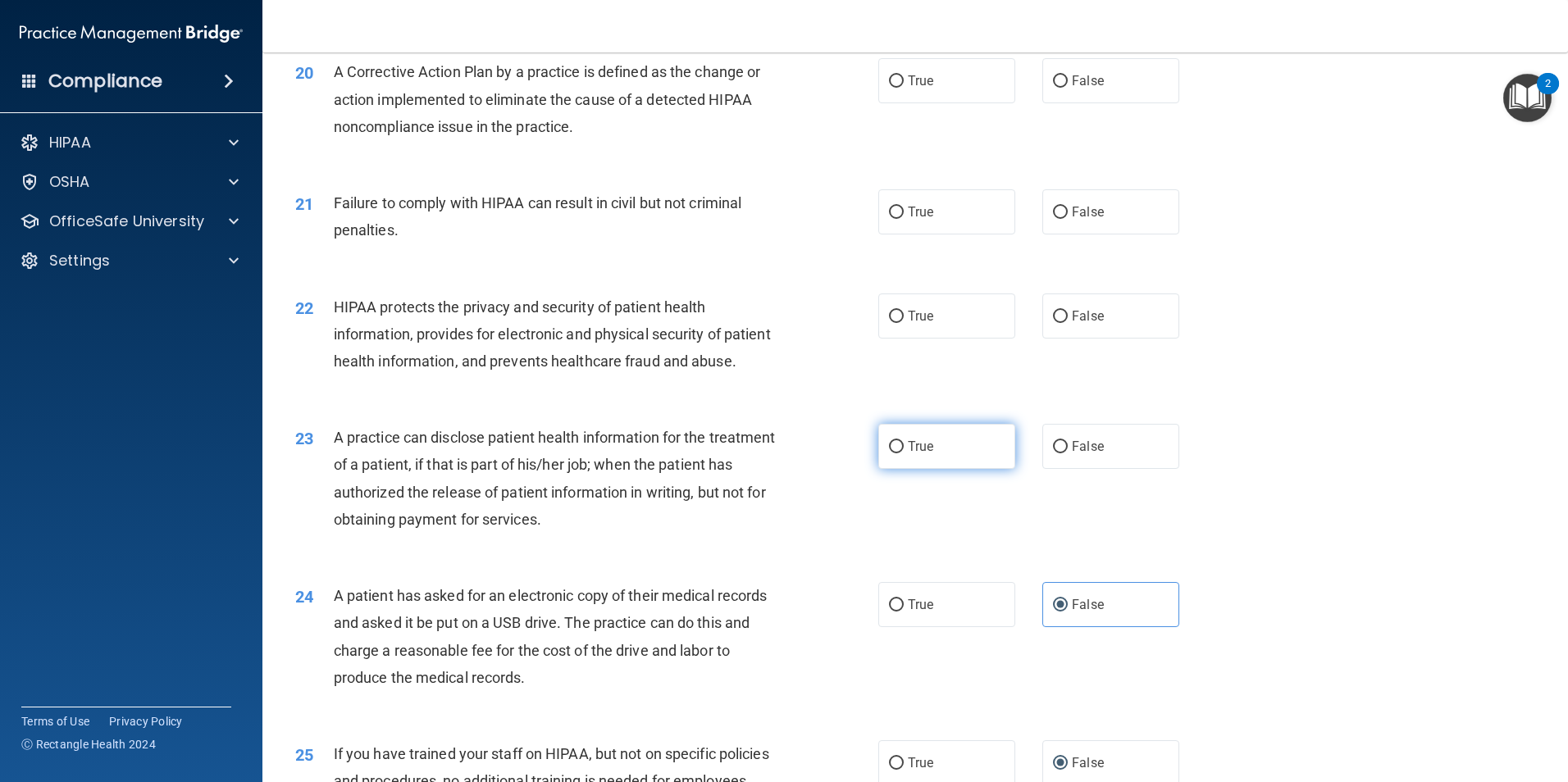
click at [890, 453] on input "True" at bounding box center [896, 447] width 15 height 13
radio input "true"
click at [833, 383] on div "22 HIPAA protects the privacy and security of patient health information, provi…" at bounding box center [586, 338] width 632 height 90
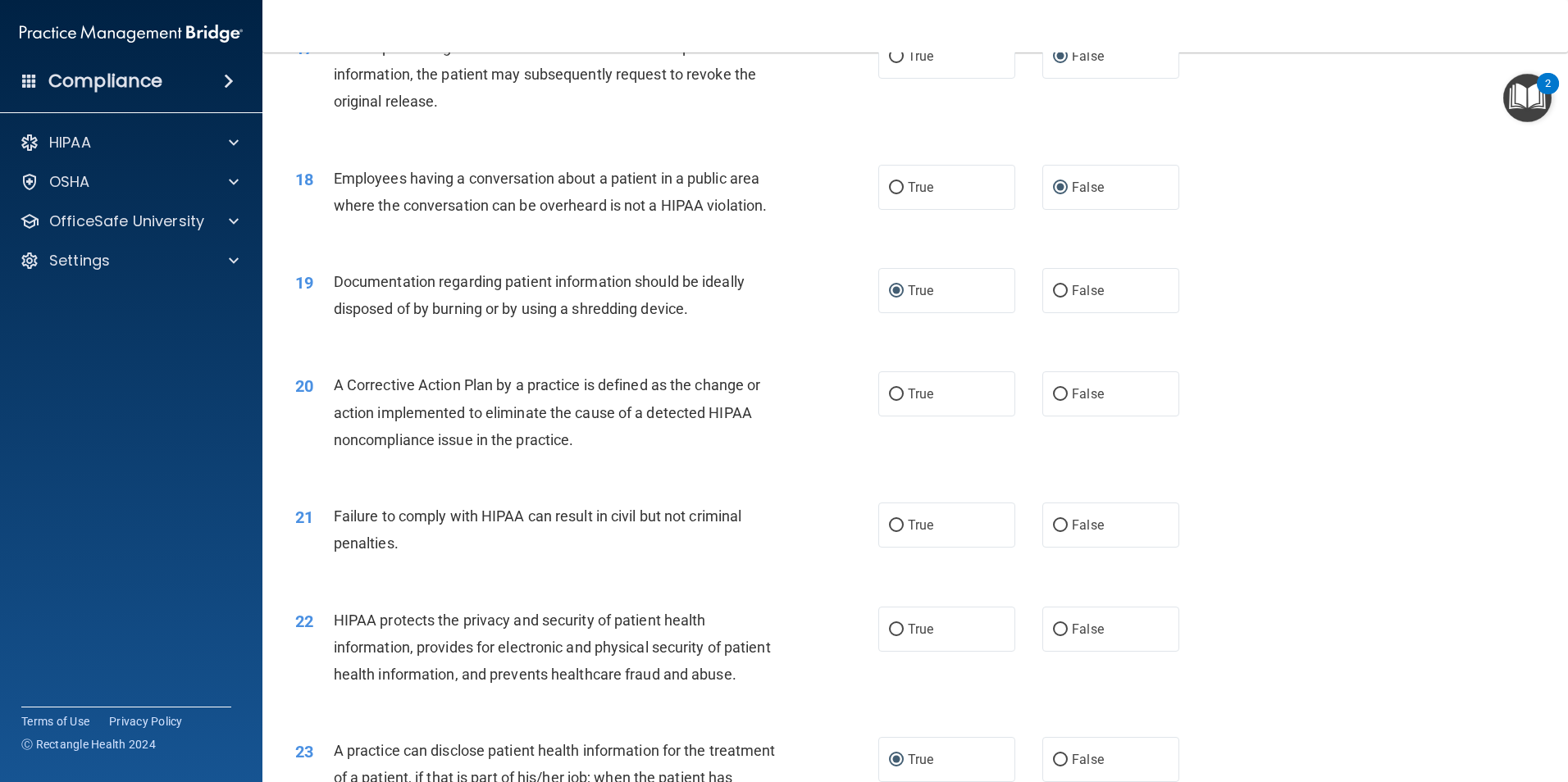
scroll to position [1977, 0]
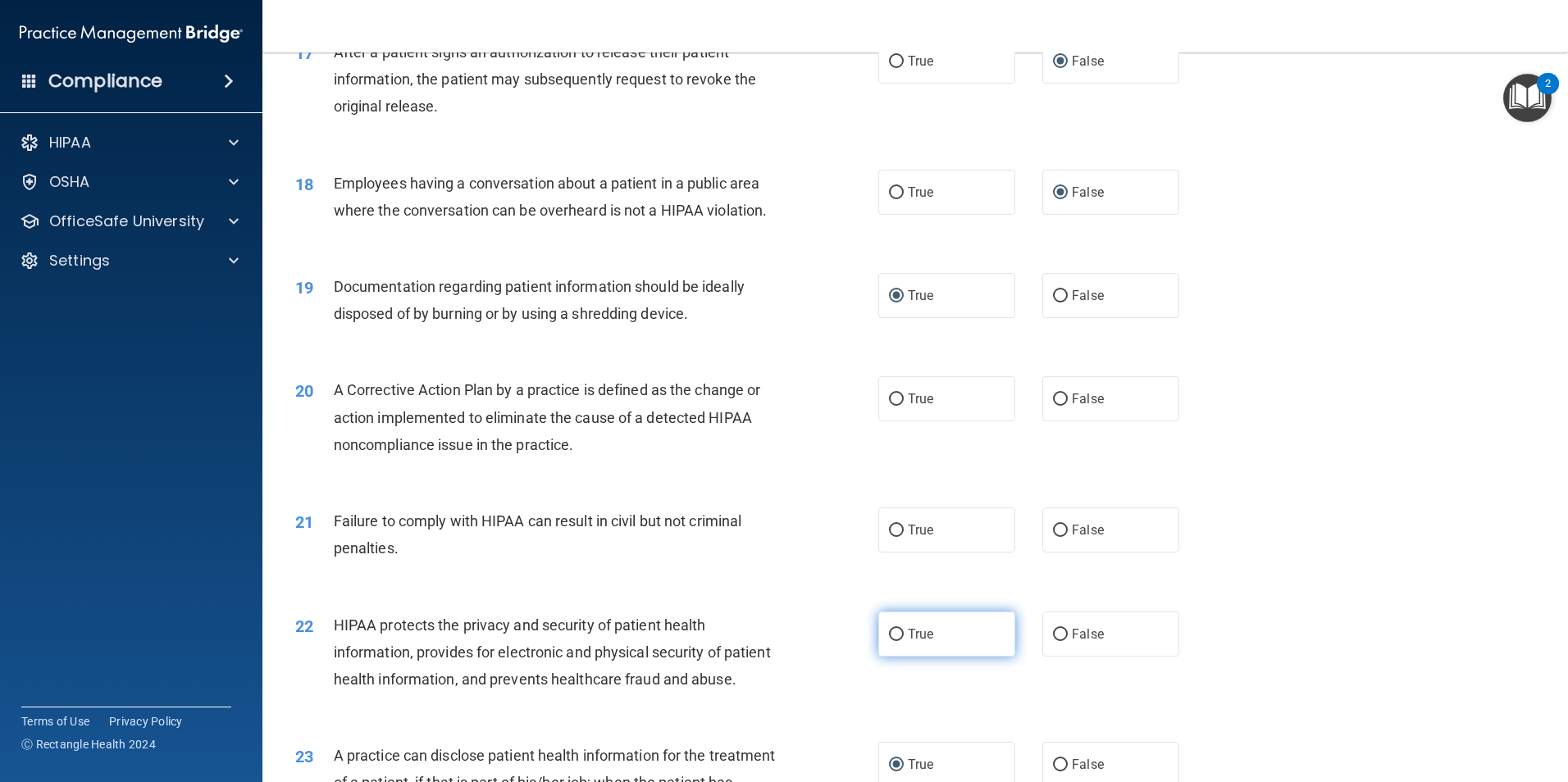
click at [893, 641] on input "True" at bounding box center [896, 635] width 15 height 13
radio input "true"
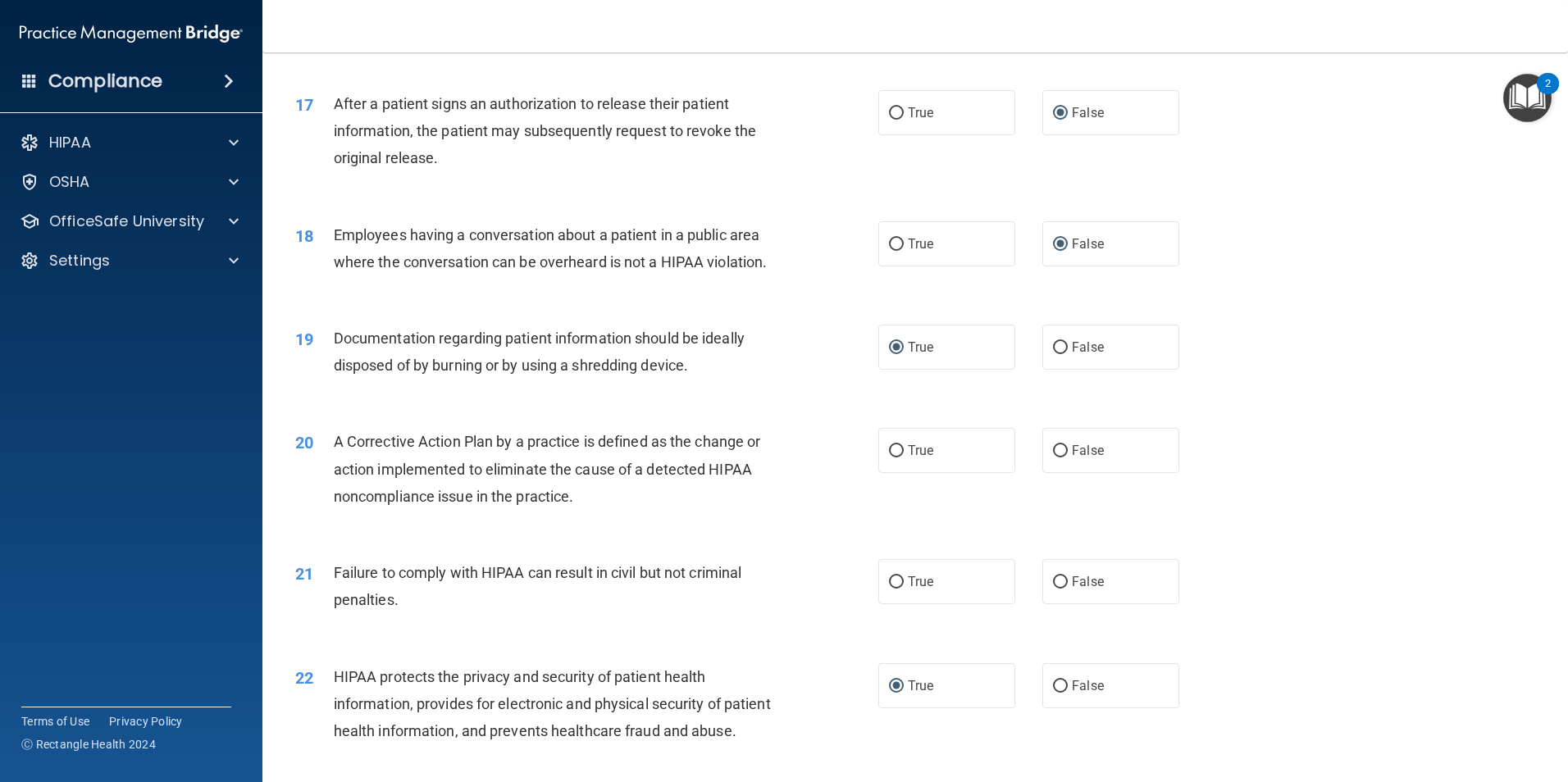
scroll to position [1813, 0]
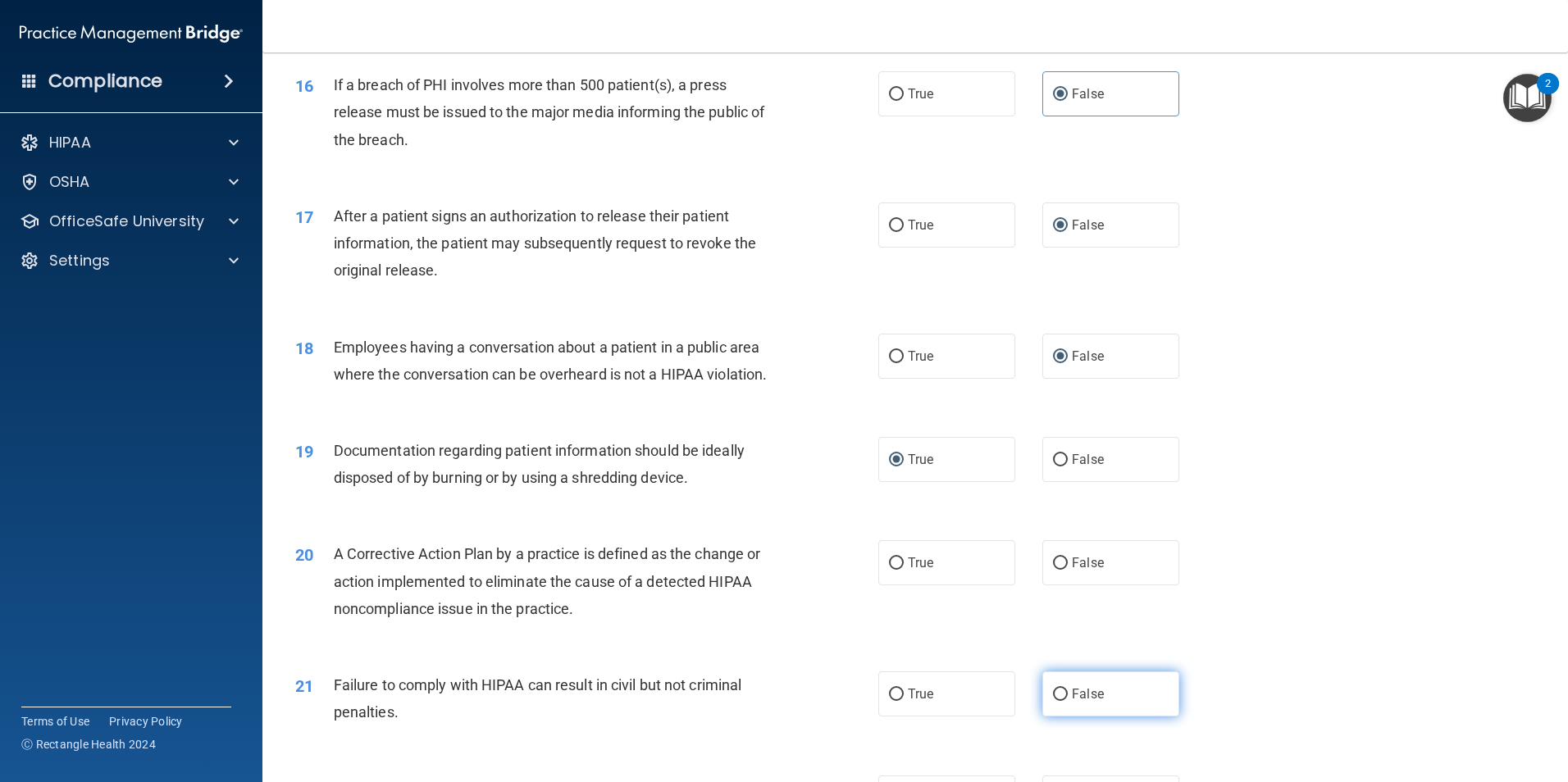
click at [1053, 701] on input "False" at bounding box center [1060, 694] width 15 height 13
radio input "true"
click at [807, 651] on div "20 A Corrective Action Plan by a practice is defined as the change or action im…" at bounding box center [916, 585] width 1265 height 131
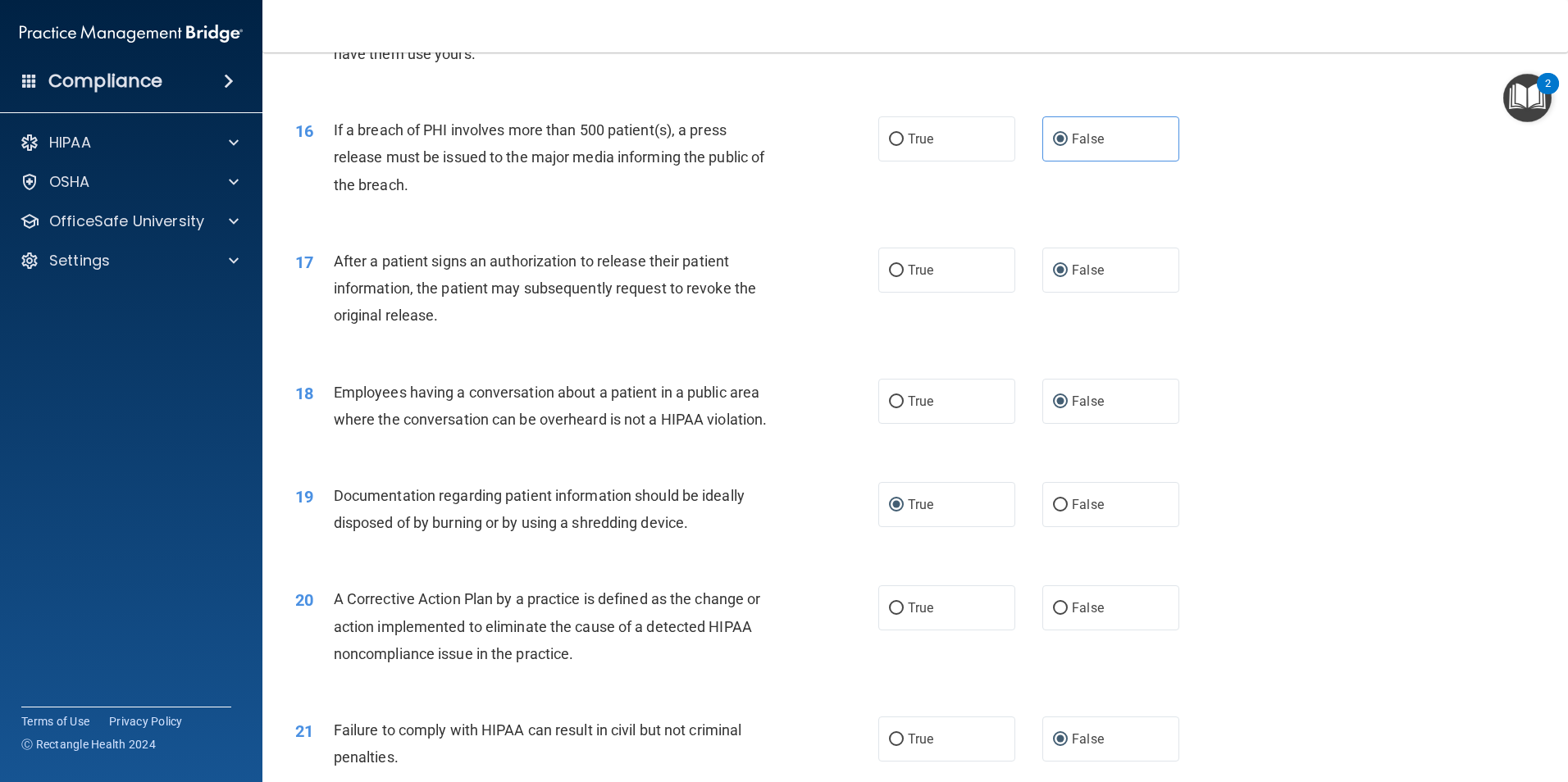
scroll to position [1731, 0]
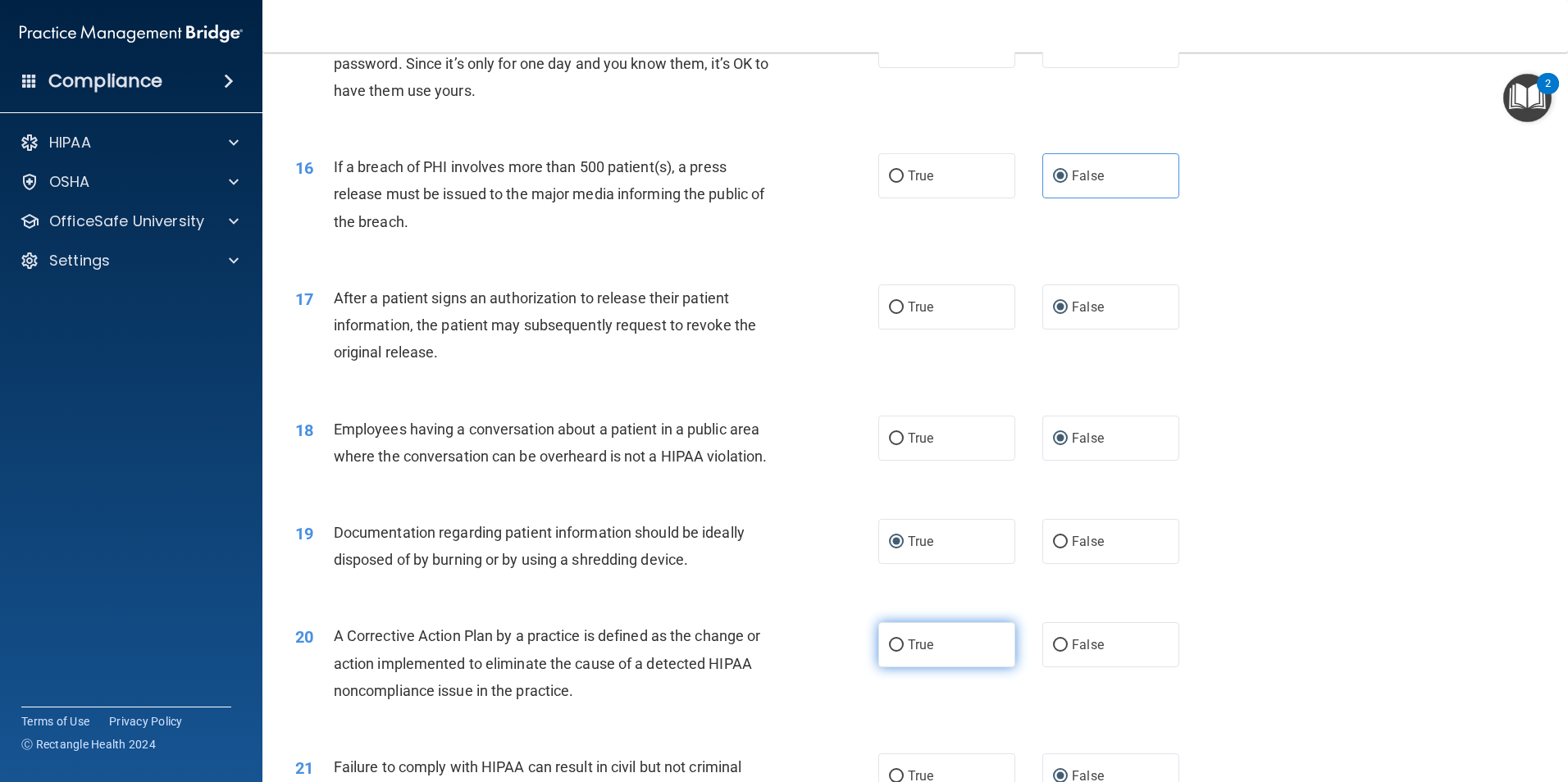
click at [890, 651] on input "True" at bounding box center [896, 646] width 15 height 13
radio input "true"
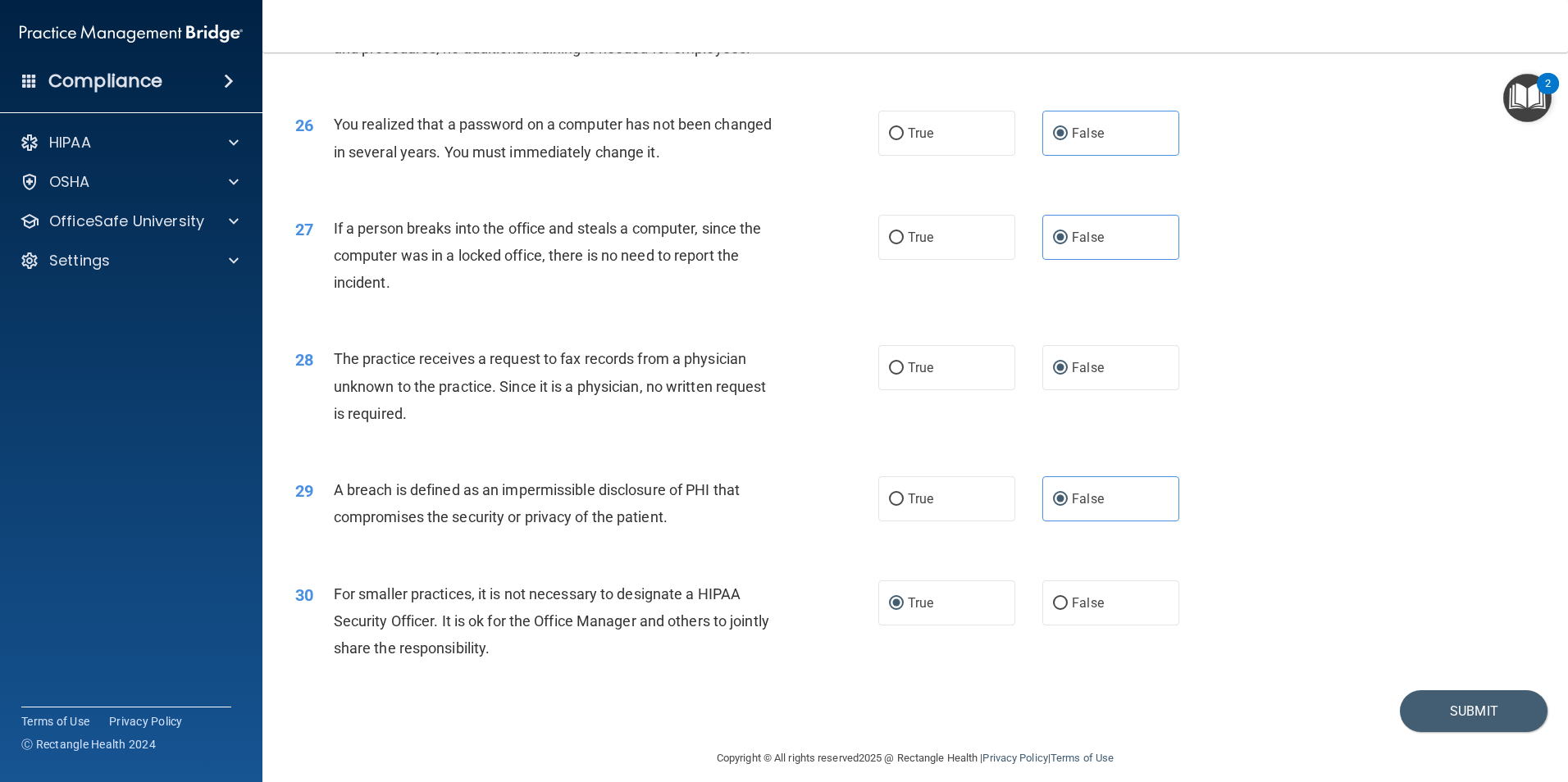
scroll to position [3125, 0]
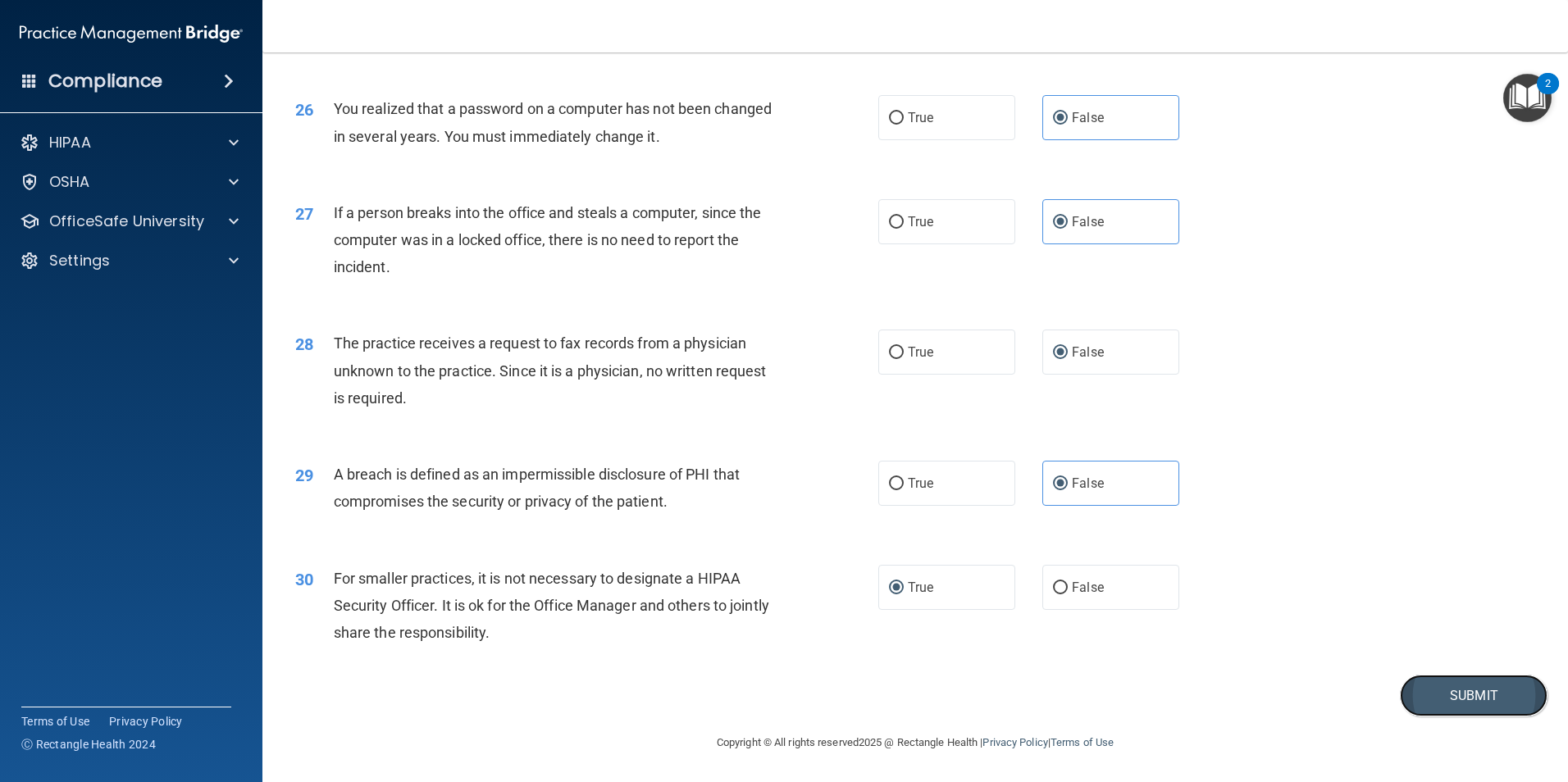
click at [1418, 694] on button "Submit" at bounding box center [1473, 696] width 147 height 42
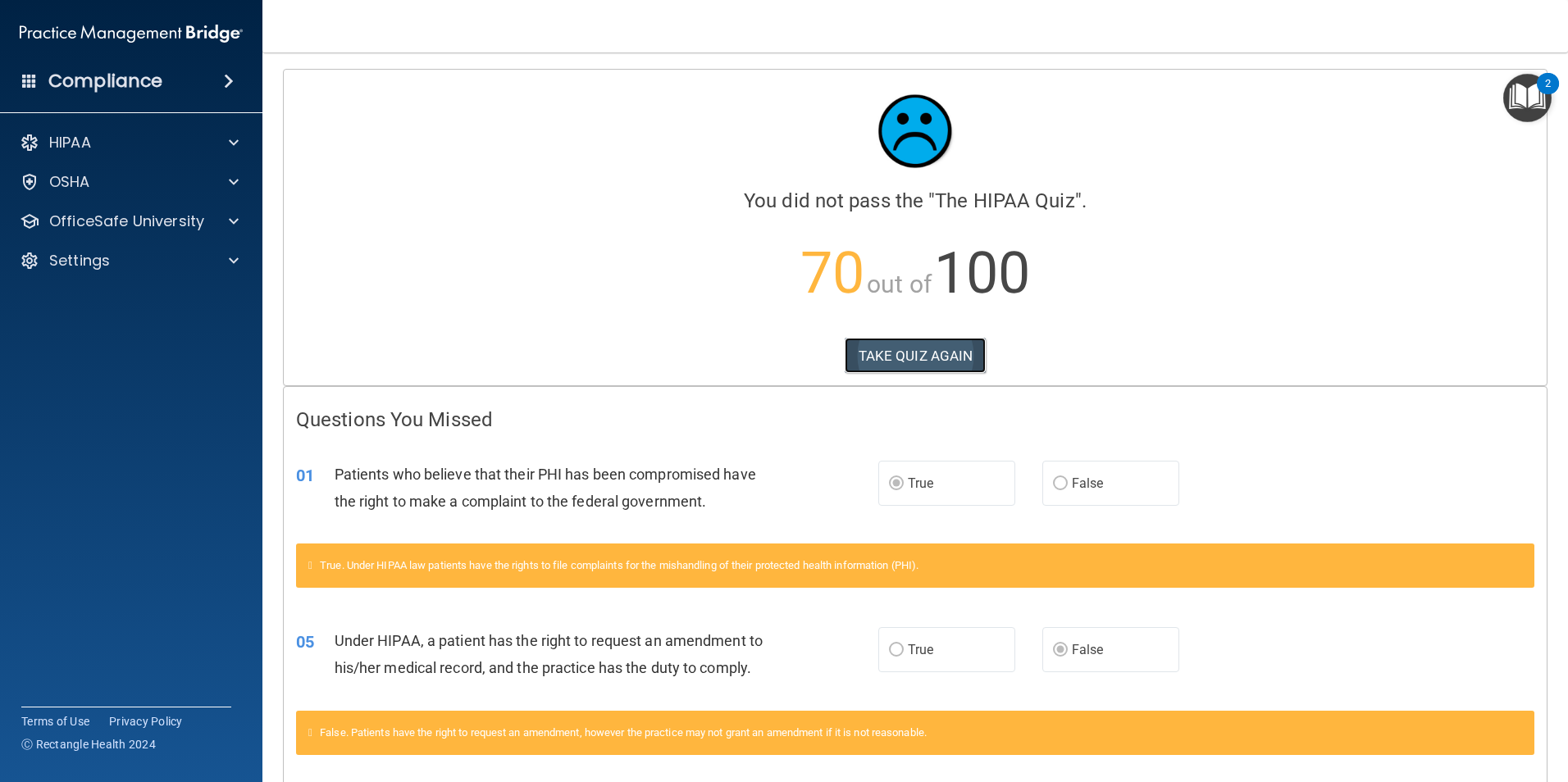
click at [895, 357] on button "TAKE QUIZ AGAIN" at bounding box center [915, 355] width 142 height 36
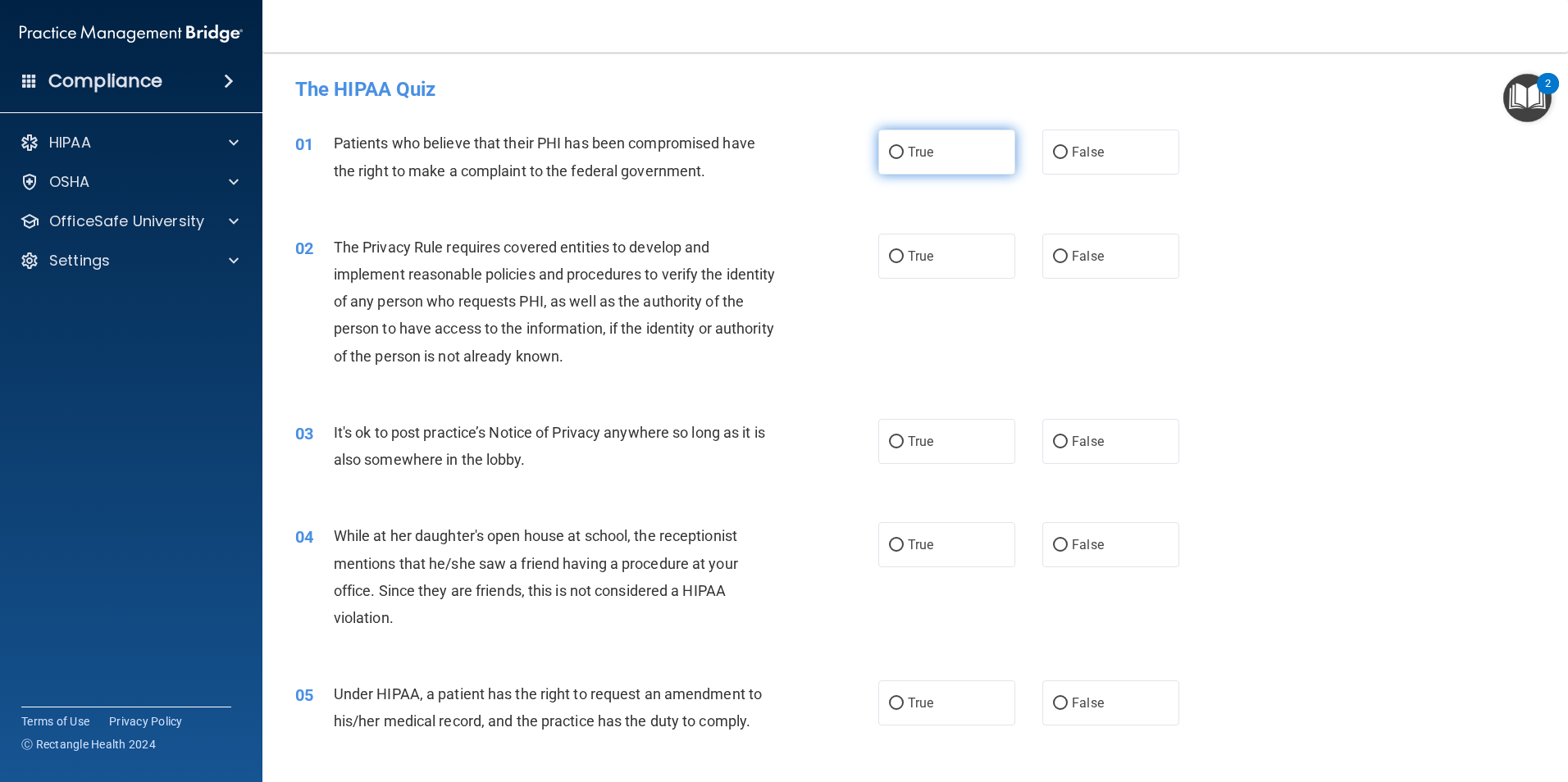
click at [889, 159] on input "True" at bounding box center [896, 152] width 15 height 13
radio input "true"
click at [891, 252] on input "True" at bounding box center [896, 257] width 15 height 13
radio input "true"
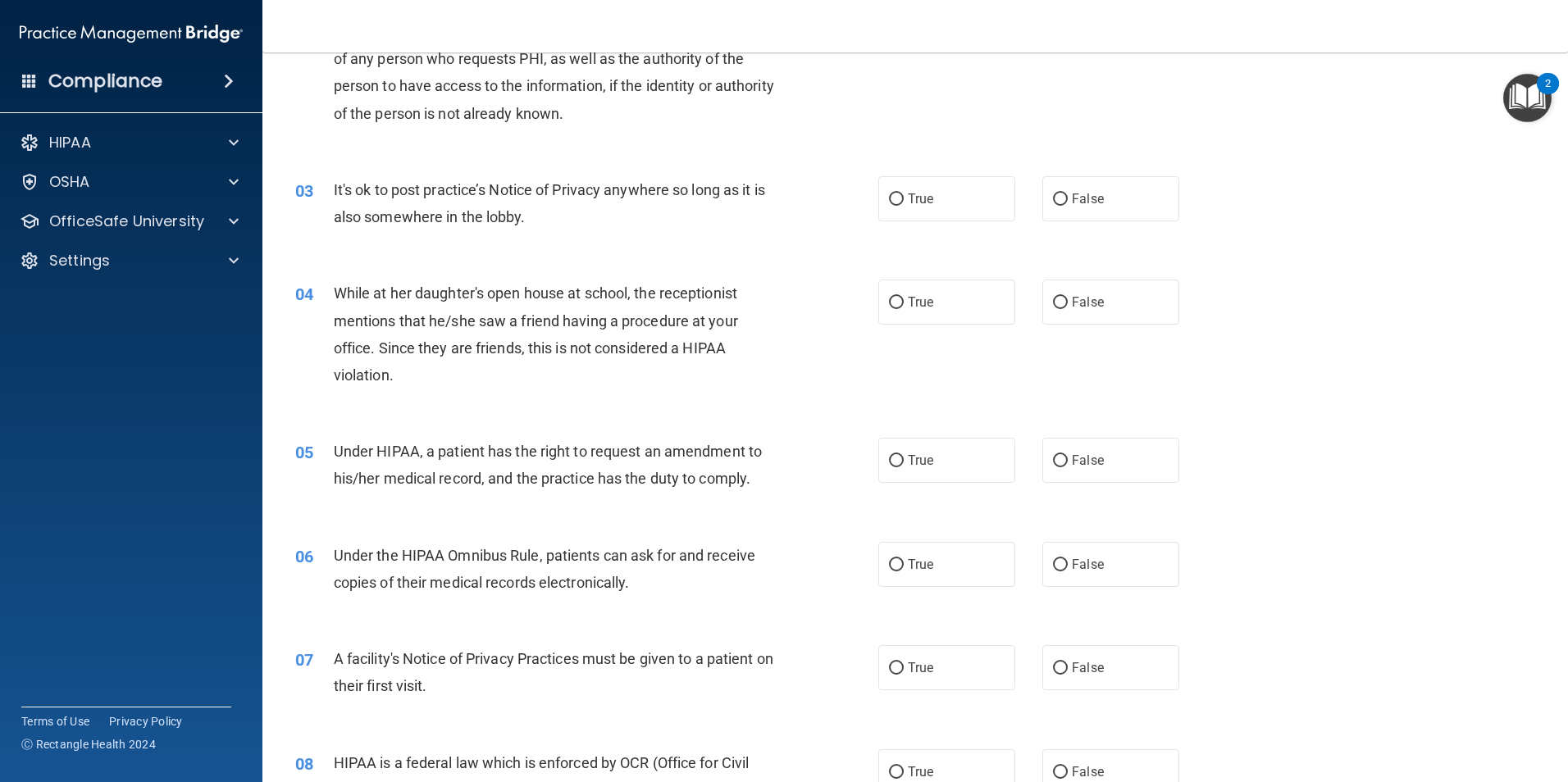
scroll to position [246, 0]
click at [1050, 203] on label "False" at bounding box center [1110, 196] width 137 height 45
click at [1053, 203] on input "False" at bounding box center [1060, 196] width 15 height 13
radio input "true"
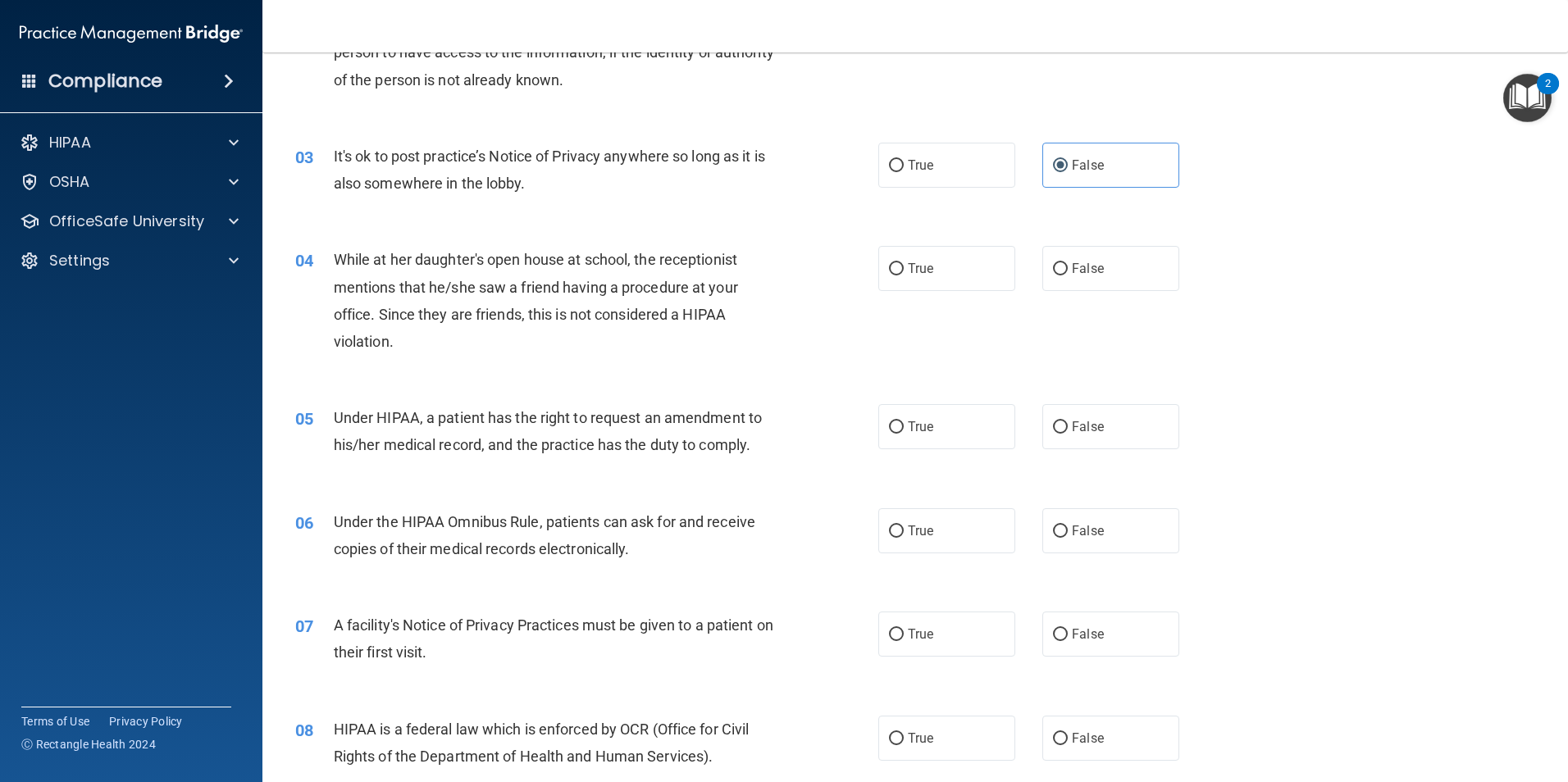
scroll to position [328, 0]
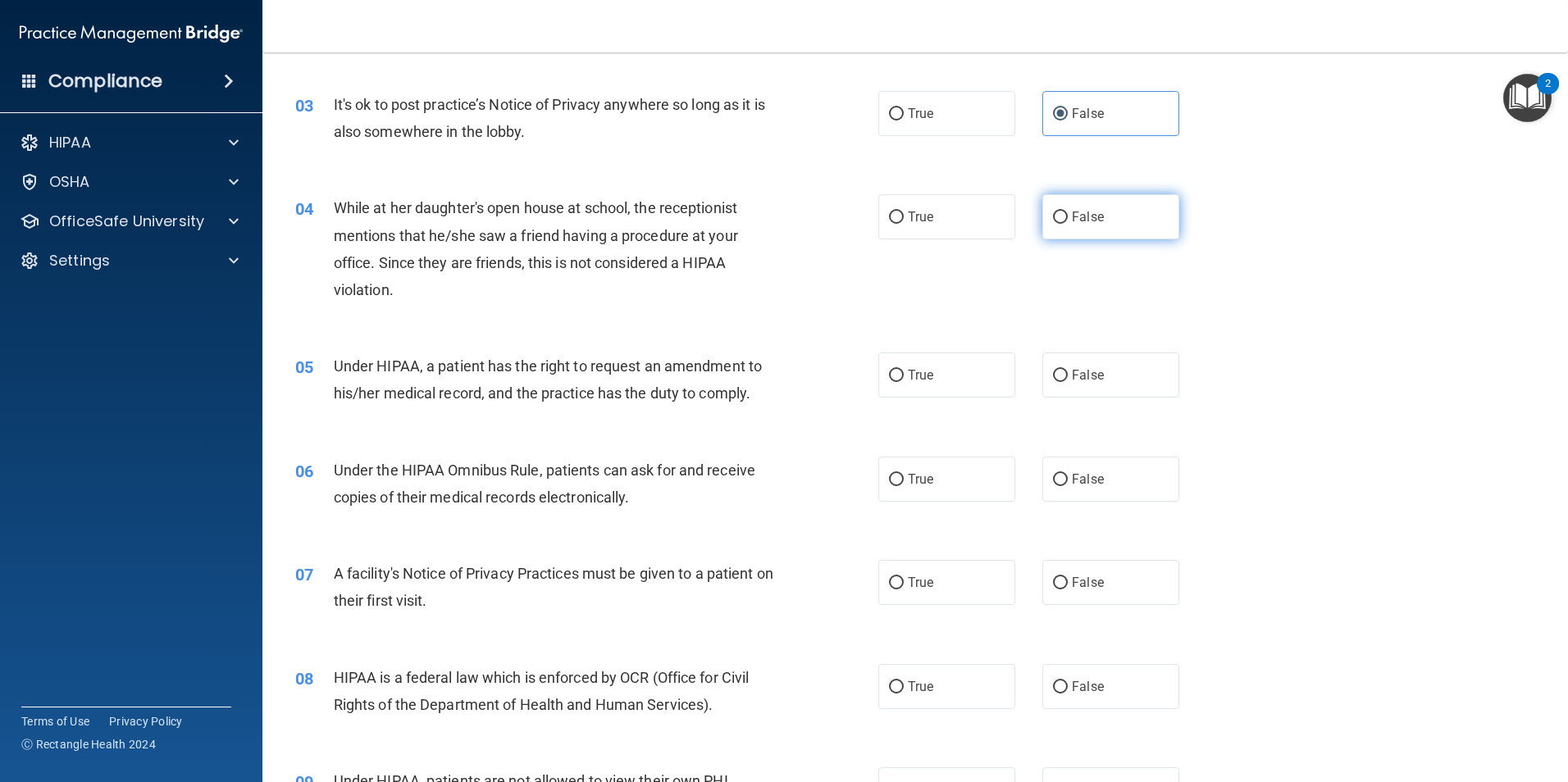
click at [1053, 216] on input "False" at bounding box center [1060, 218] width 15 height 13
radio input "true"
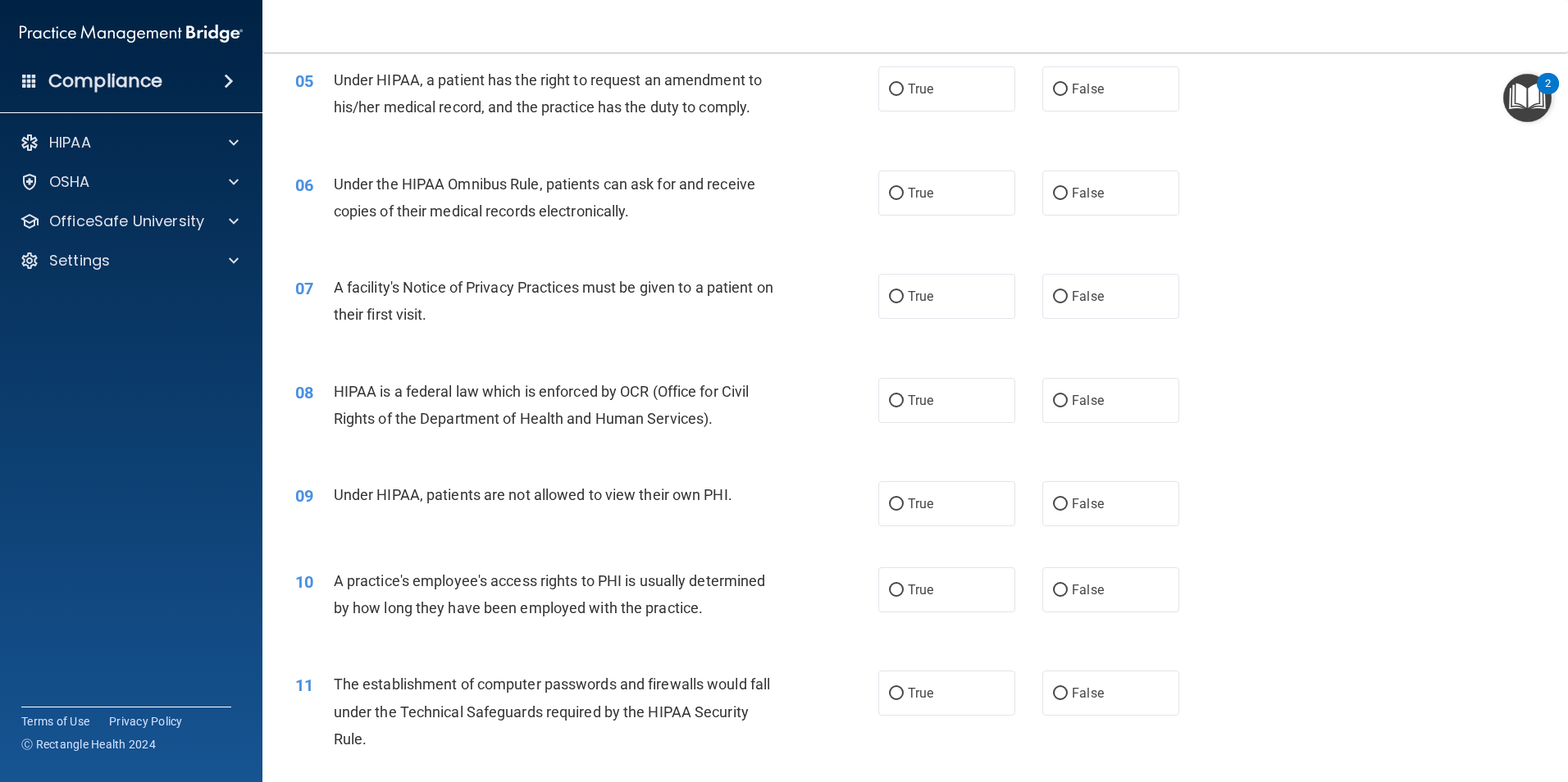
scroll to position [574, 0]
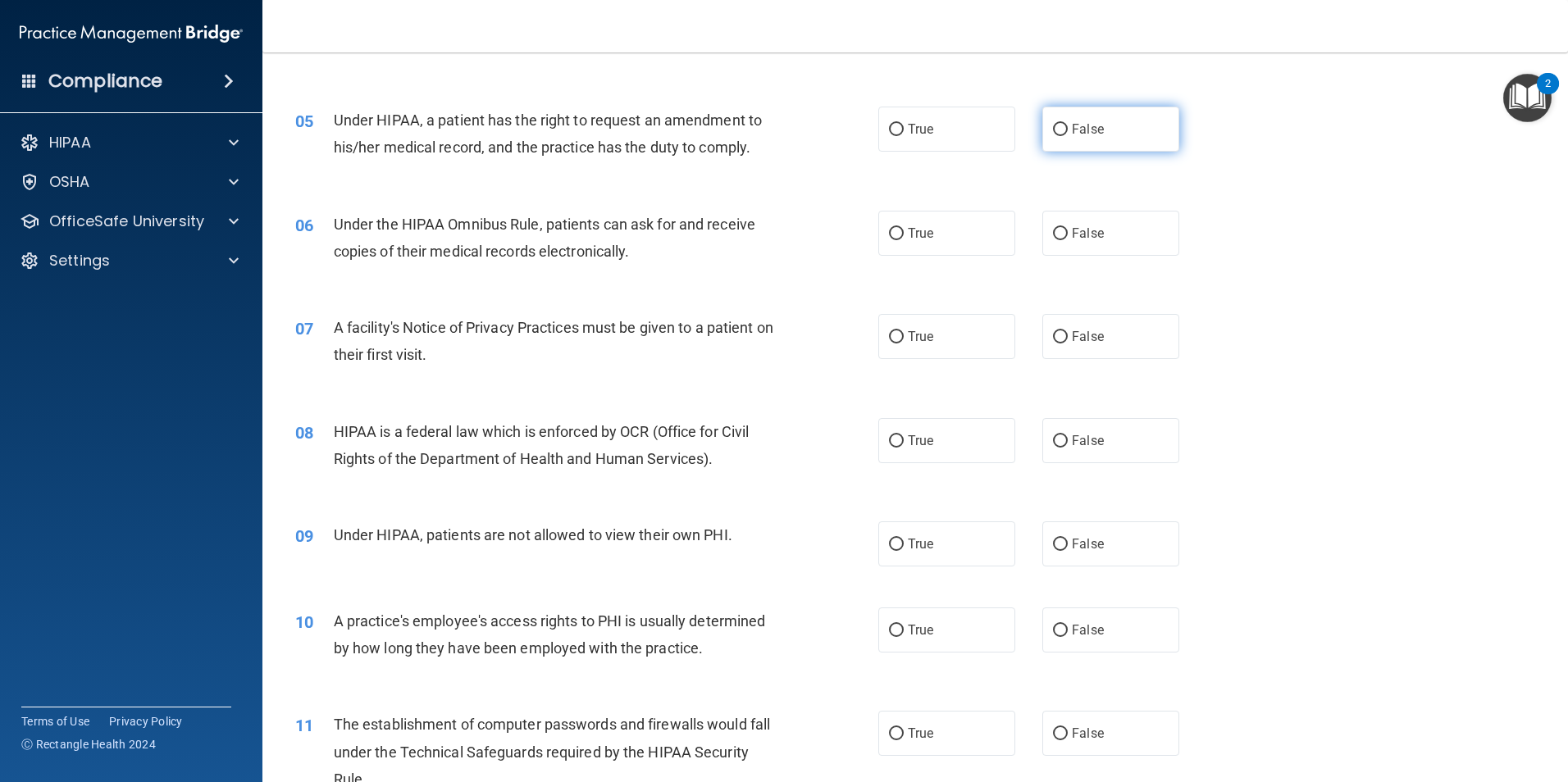
click at [1053, 125] on input "False" at bounding box center [1060, 130] width 15 height 13
radio input "true"
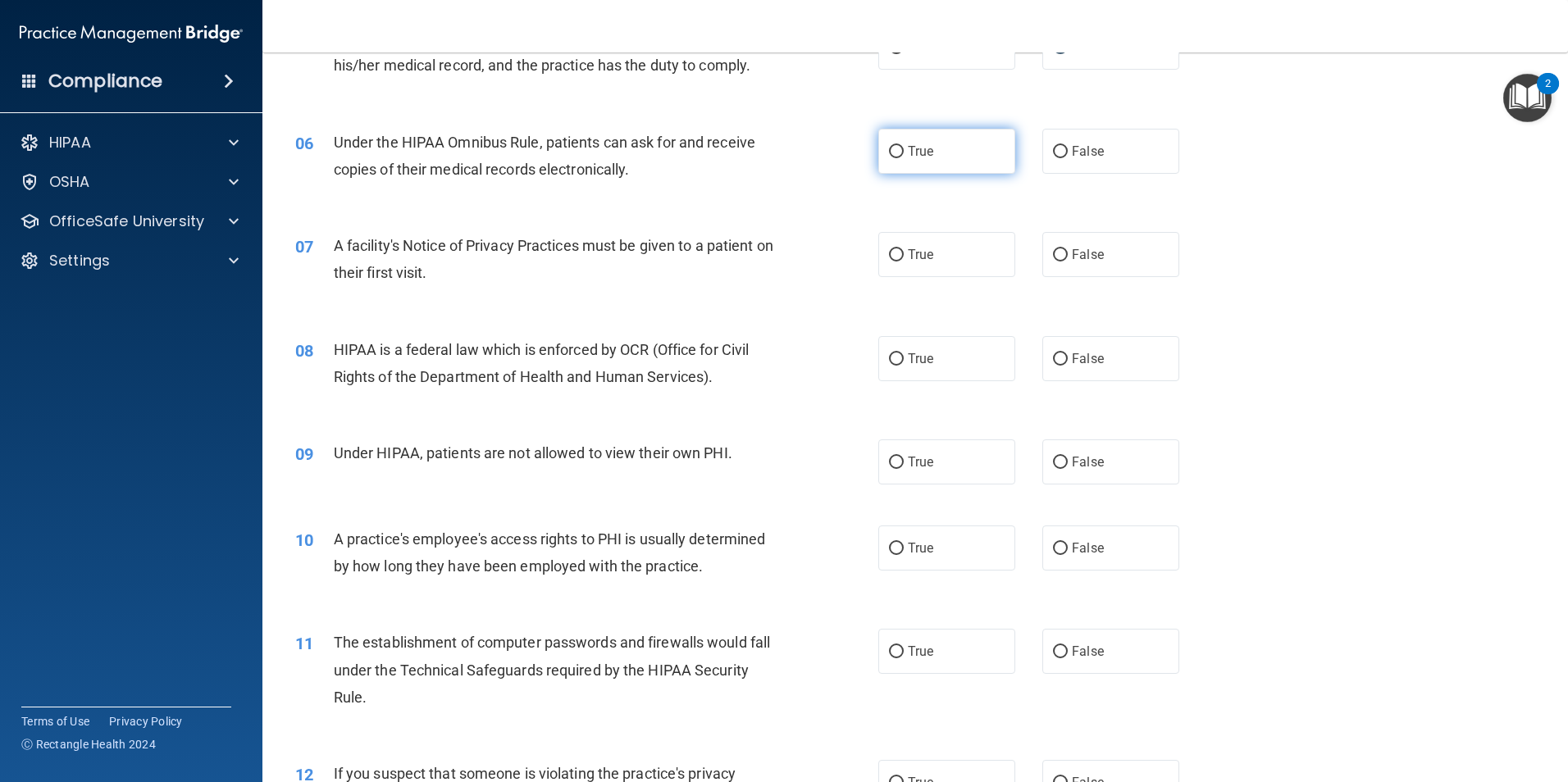
click at [889, 155] on input "True" at bounding box center [896, 152] width 15 height 13
radio input "true"
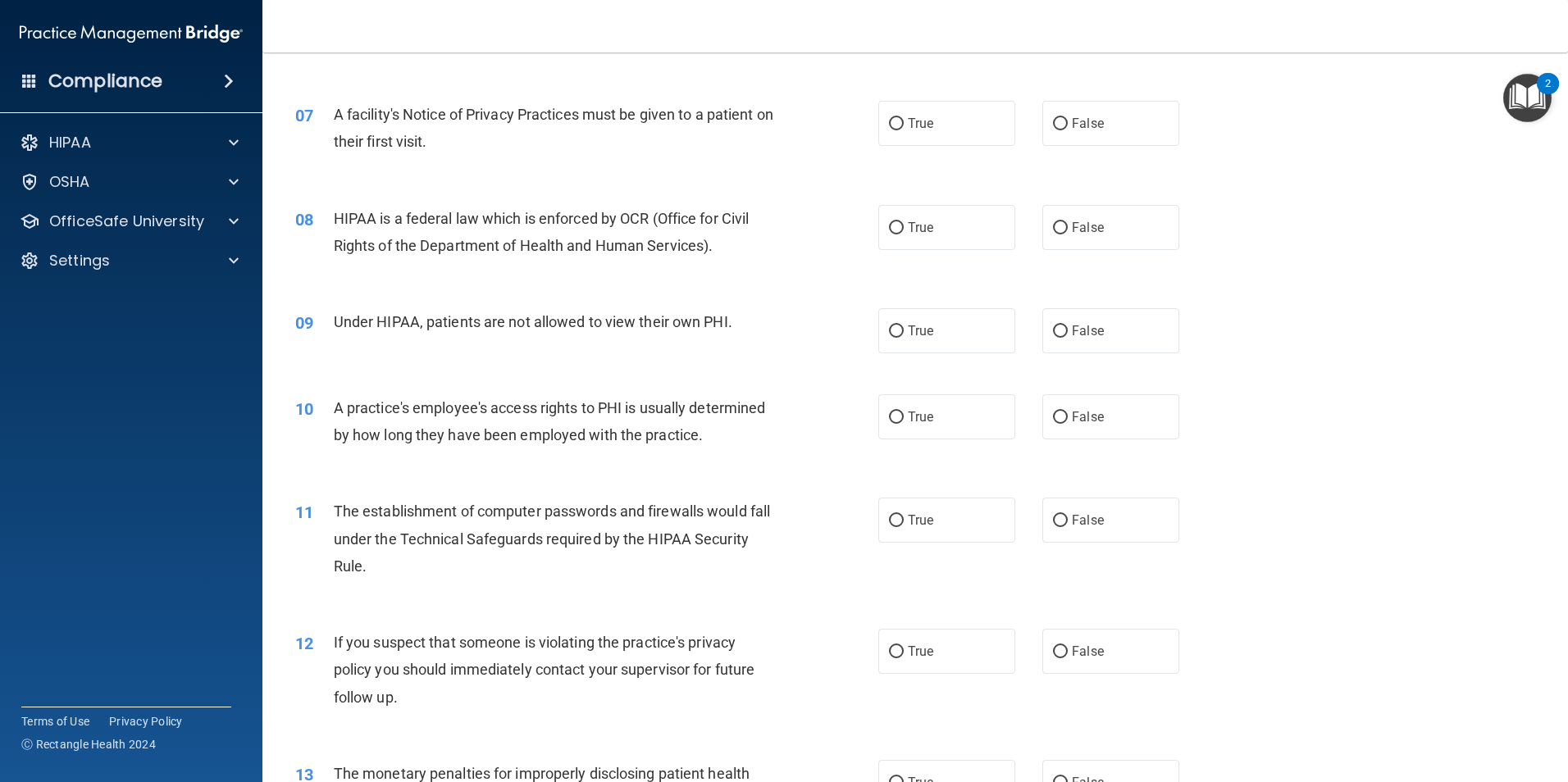
scroll to position [820, 0]
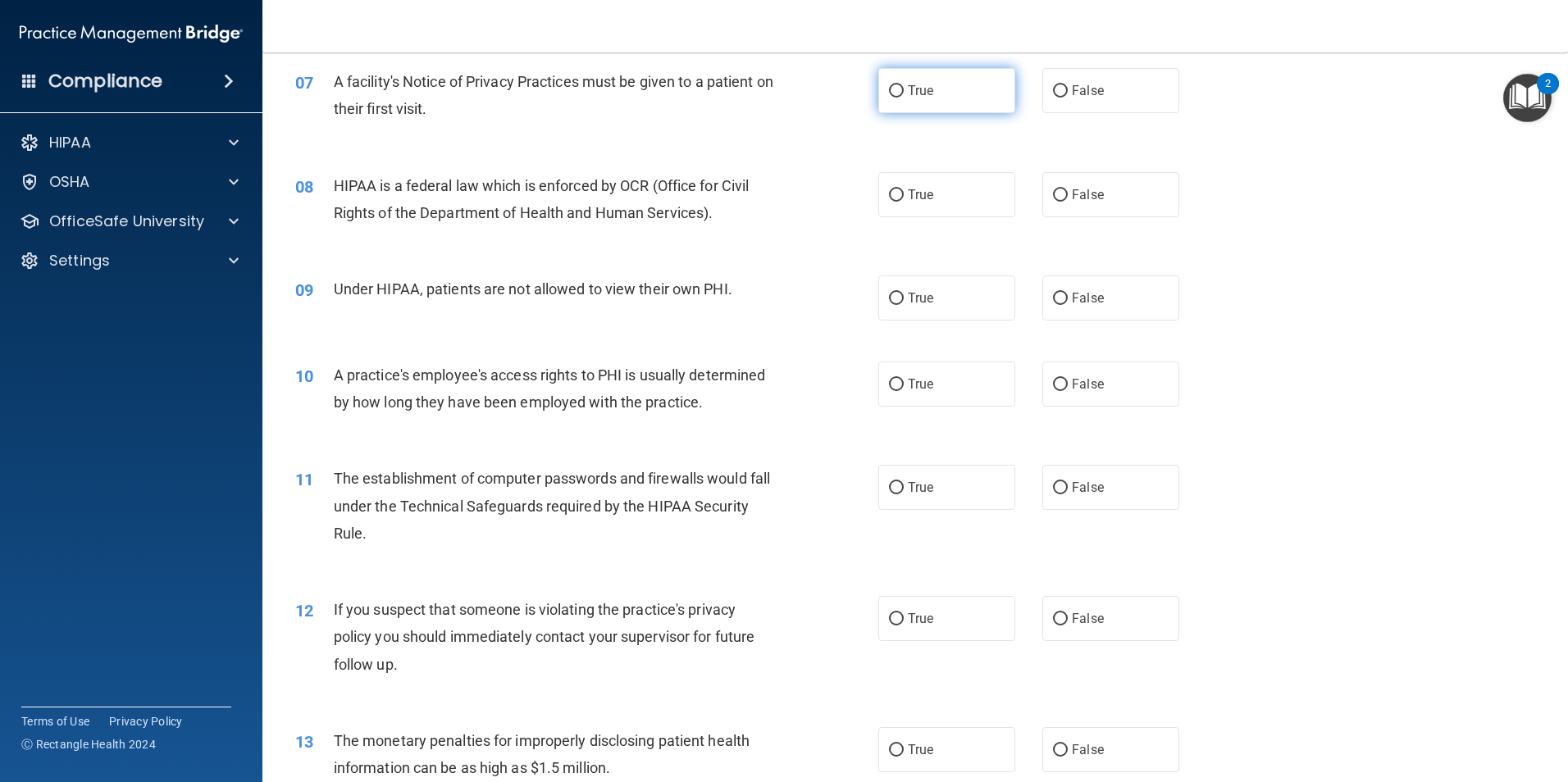
click at [890, 92] on input "True" at bounding box center [896, 91] width 15 height 13
radio input "true"
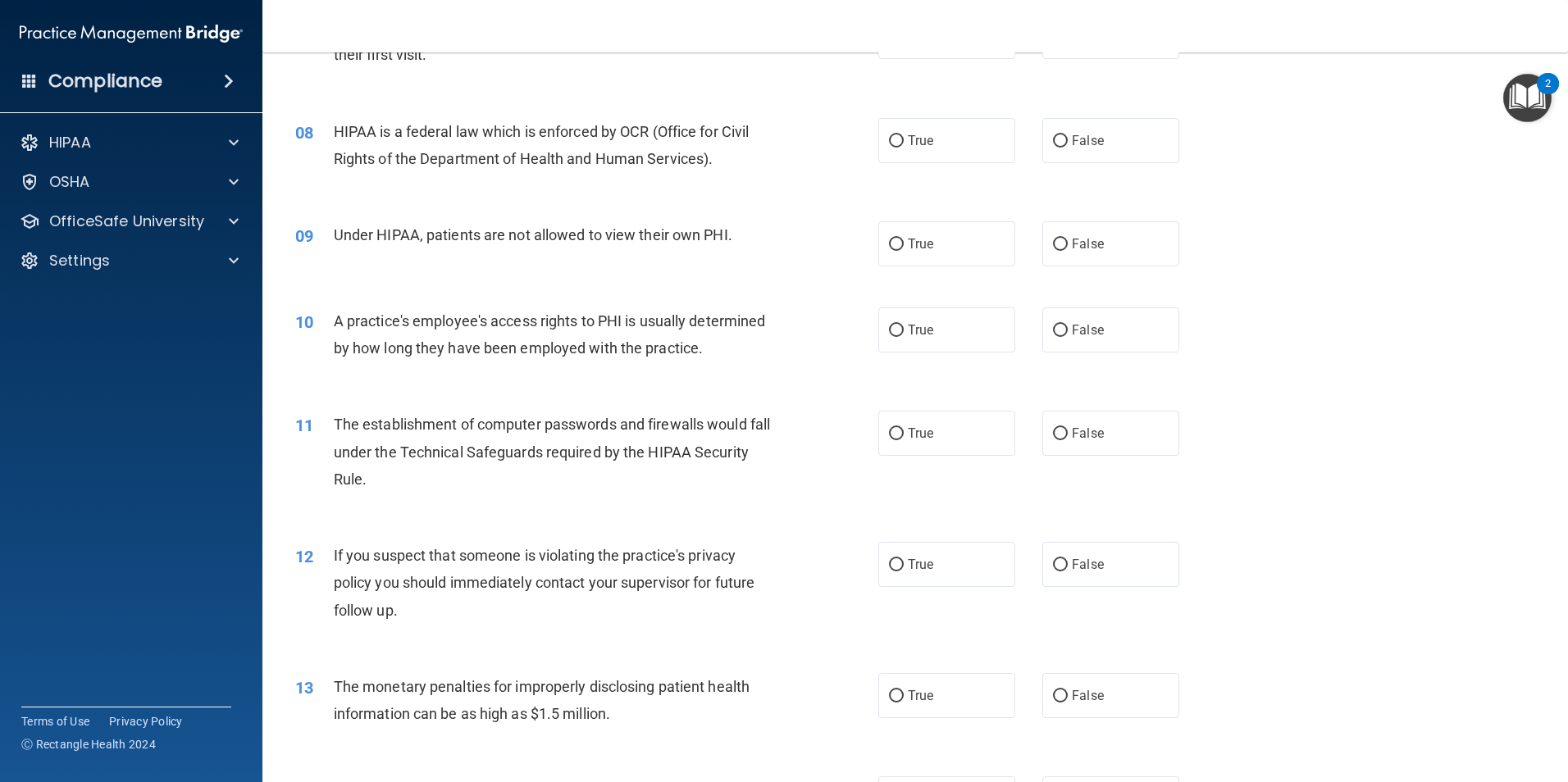
scroll to position [902, 0]
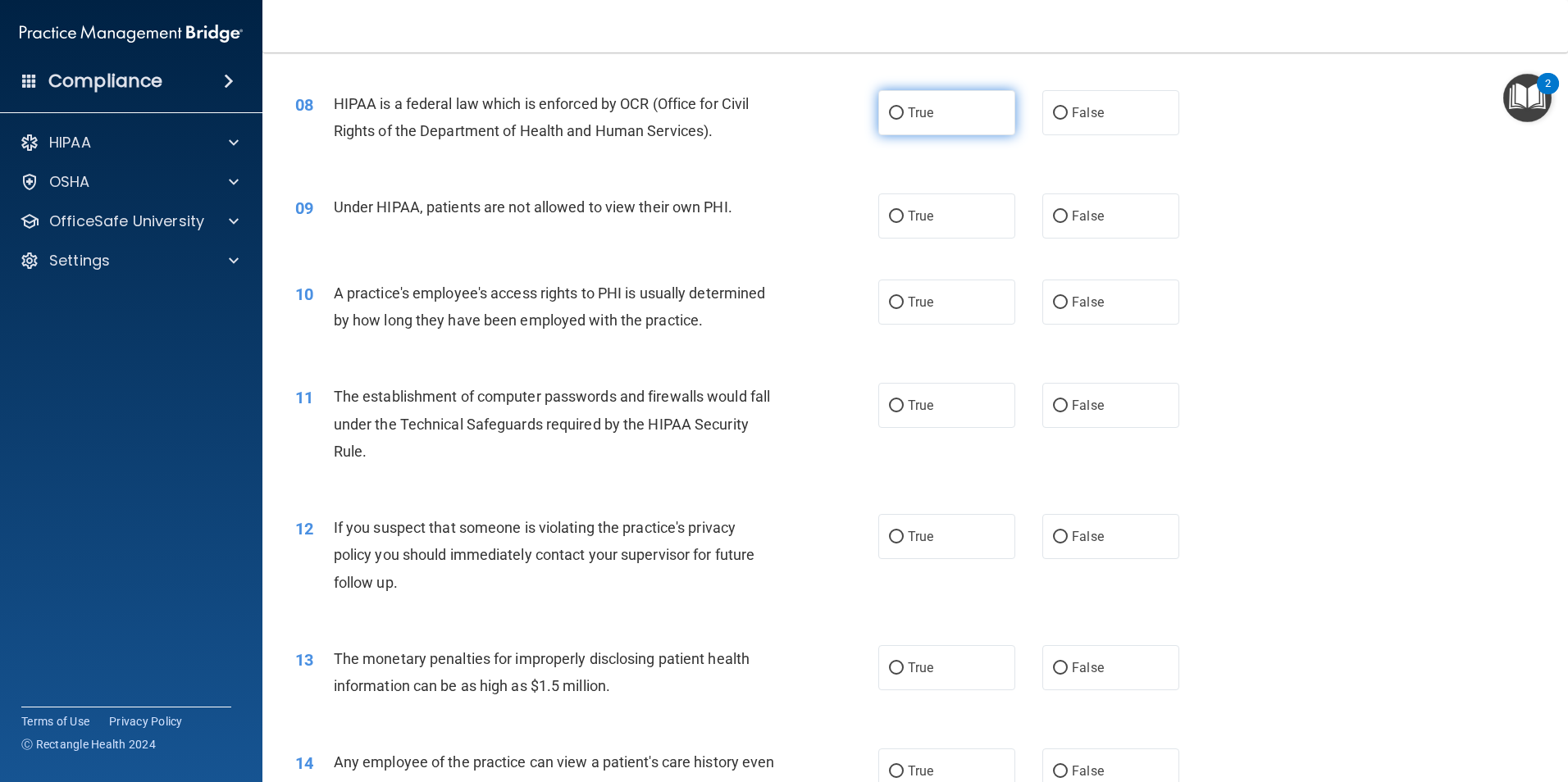
click at [889, 111] on input "True" at bounding box center [896, 113] width 15 height 13
radio input "true"
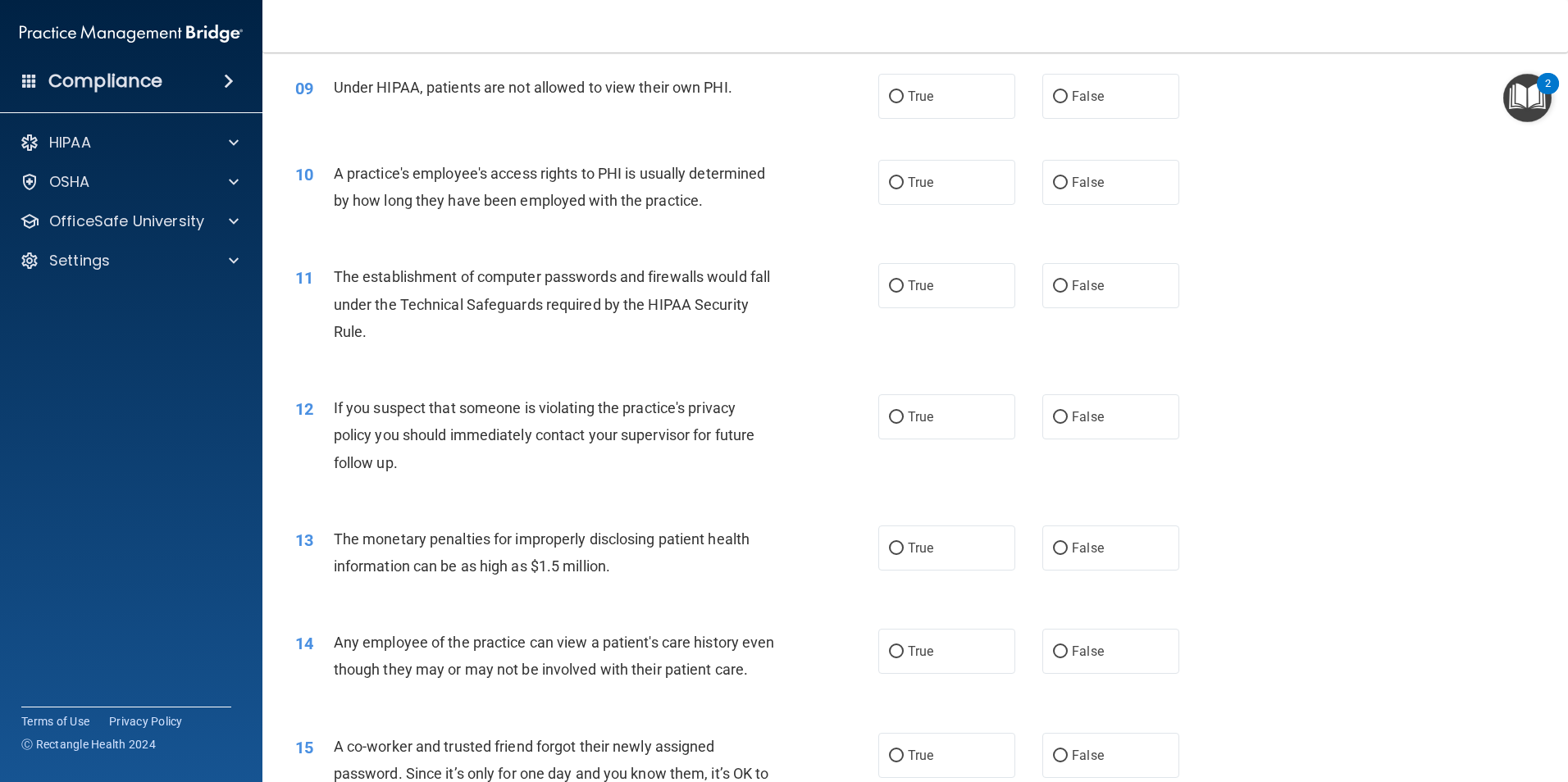
scroll to position [984, 0]
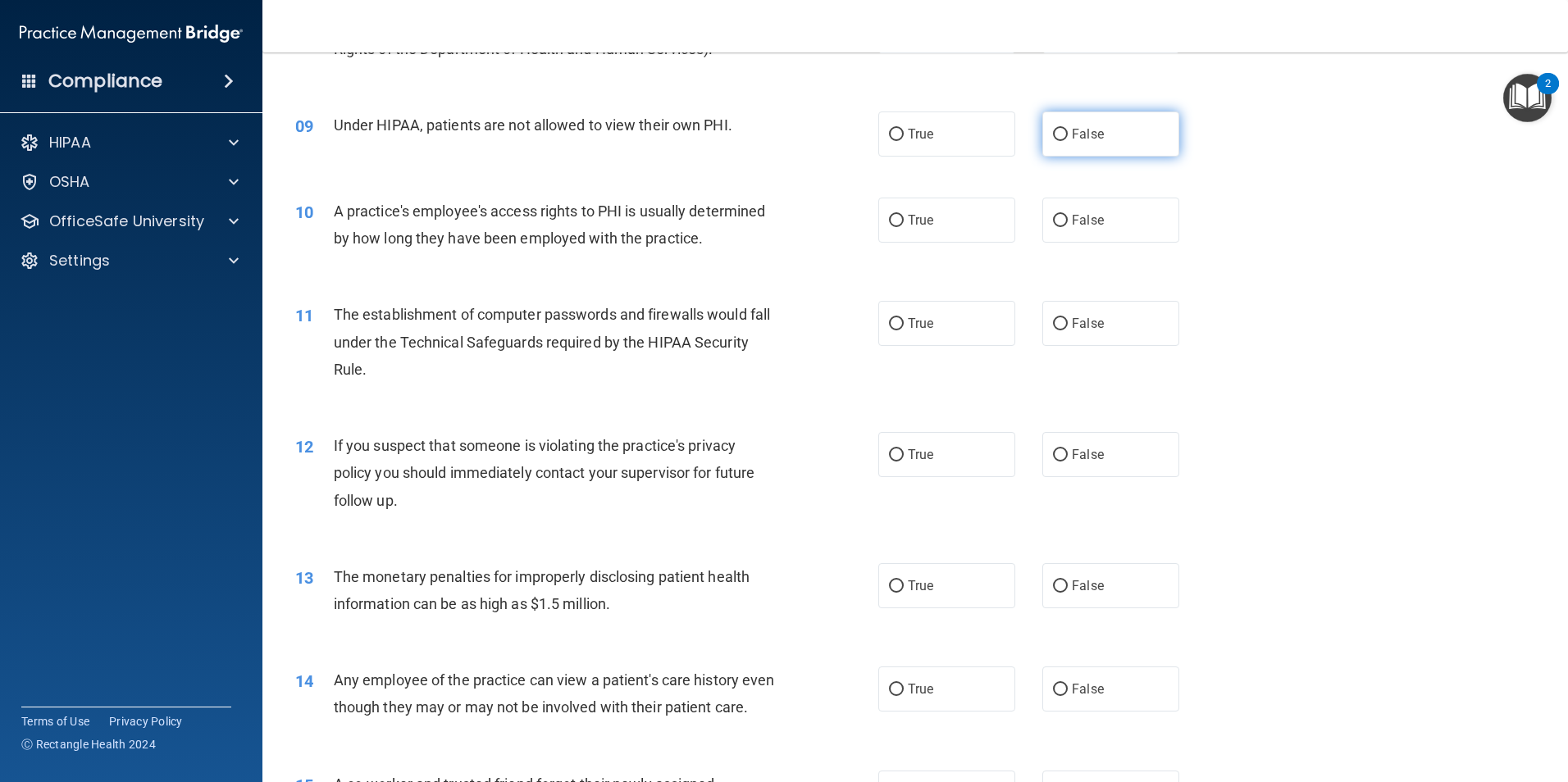
click at [1053, 136] on input "False" at bounding box center [1060, 135] width 15 height 13
radio input "true"
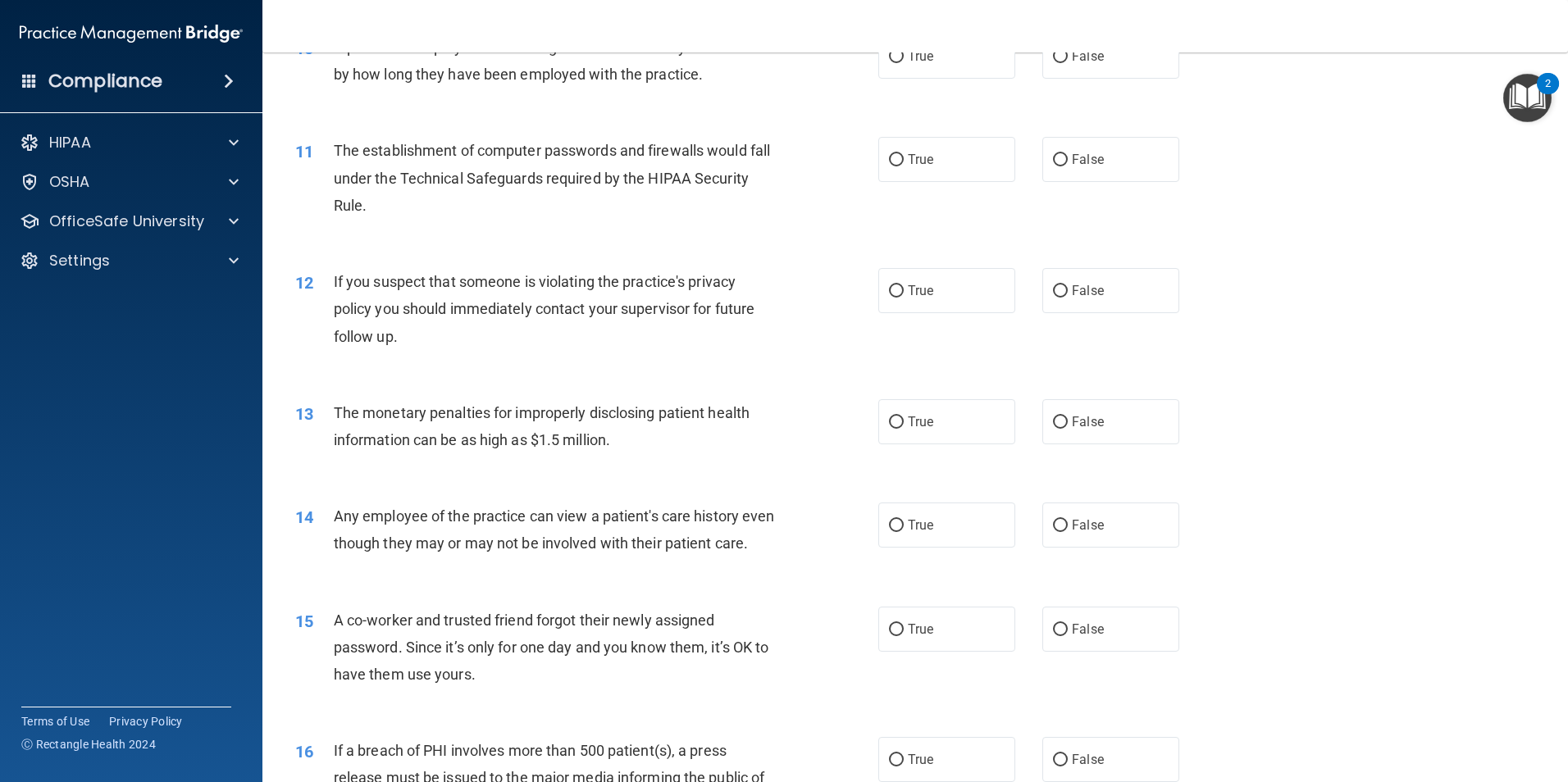
scroll to position [1066, 0]
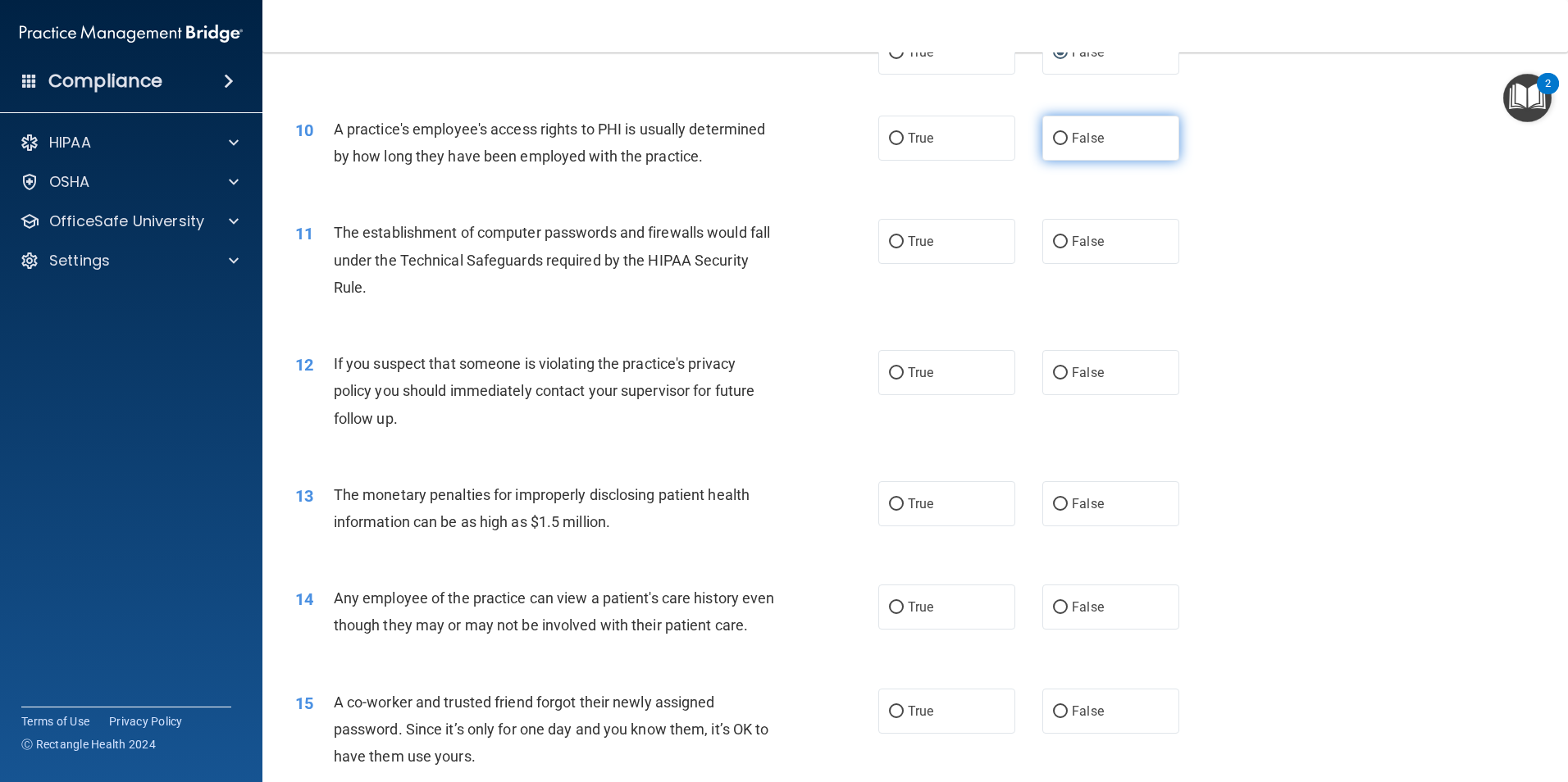
click at [1053, 141] on input "False" at bounding box center [1060, 139] width 15 height 13
radio input "true"
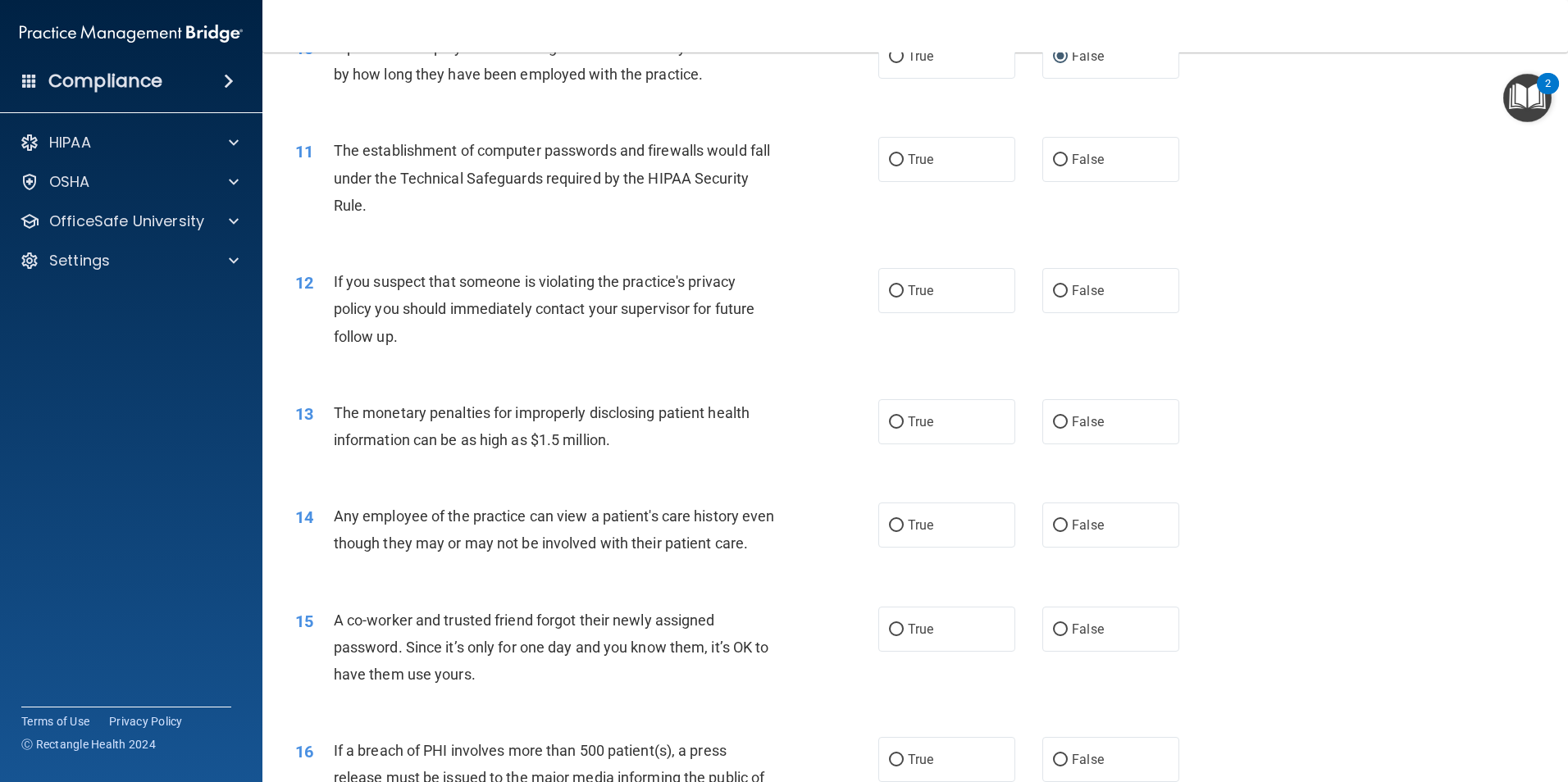
scroll to position [1229, 0]
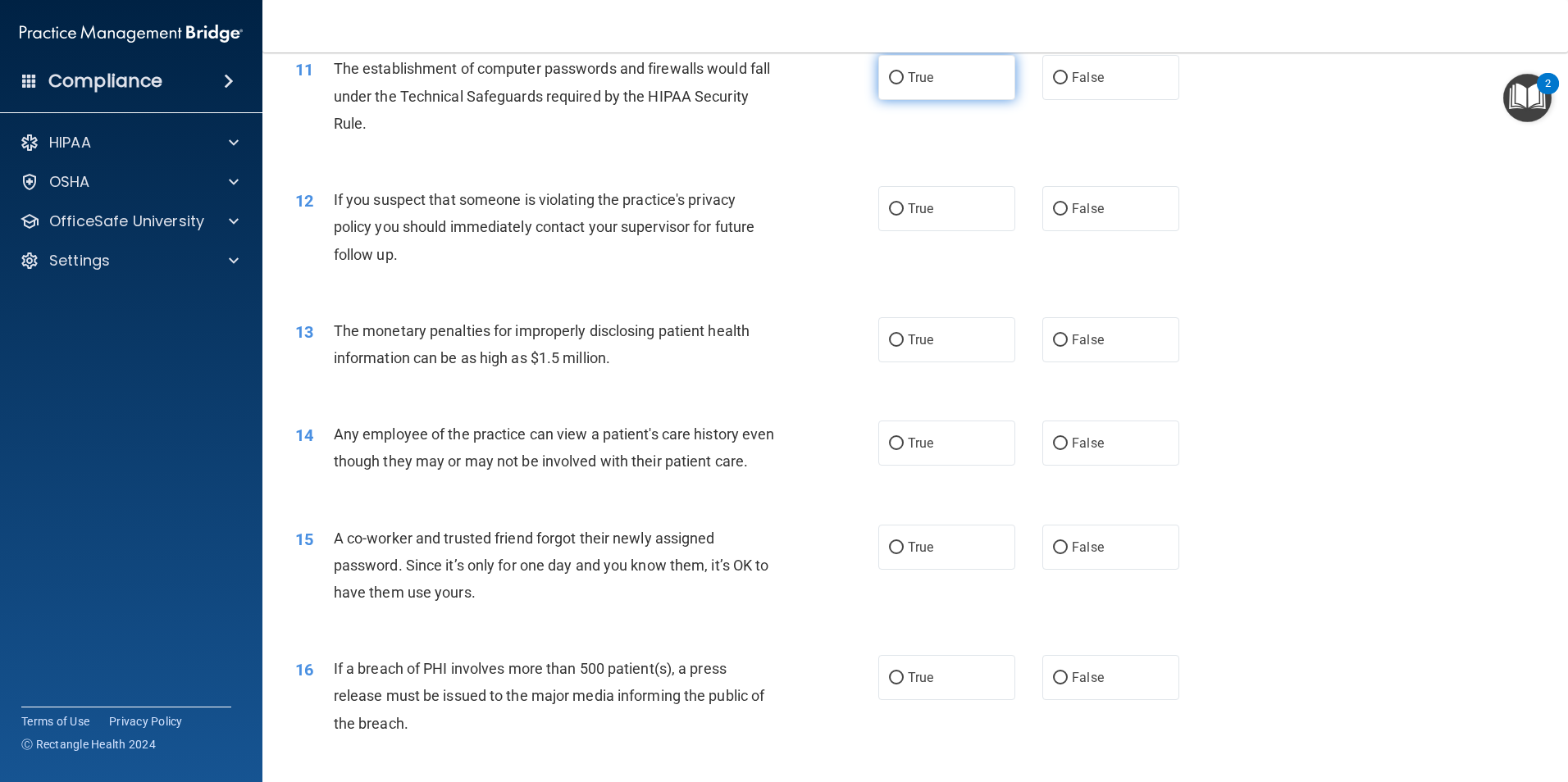
click at [889, 77] on input "True" at bounding box center [896, 78] width 15 height 13
radio input "true"
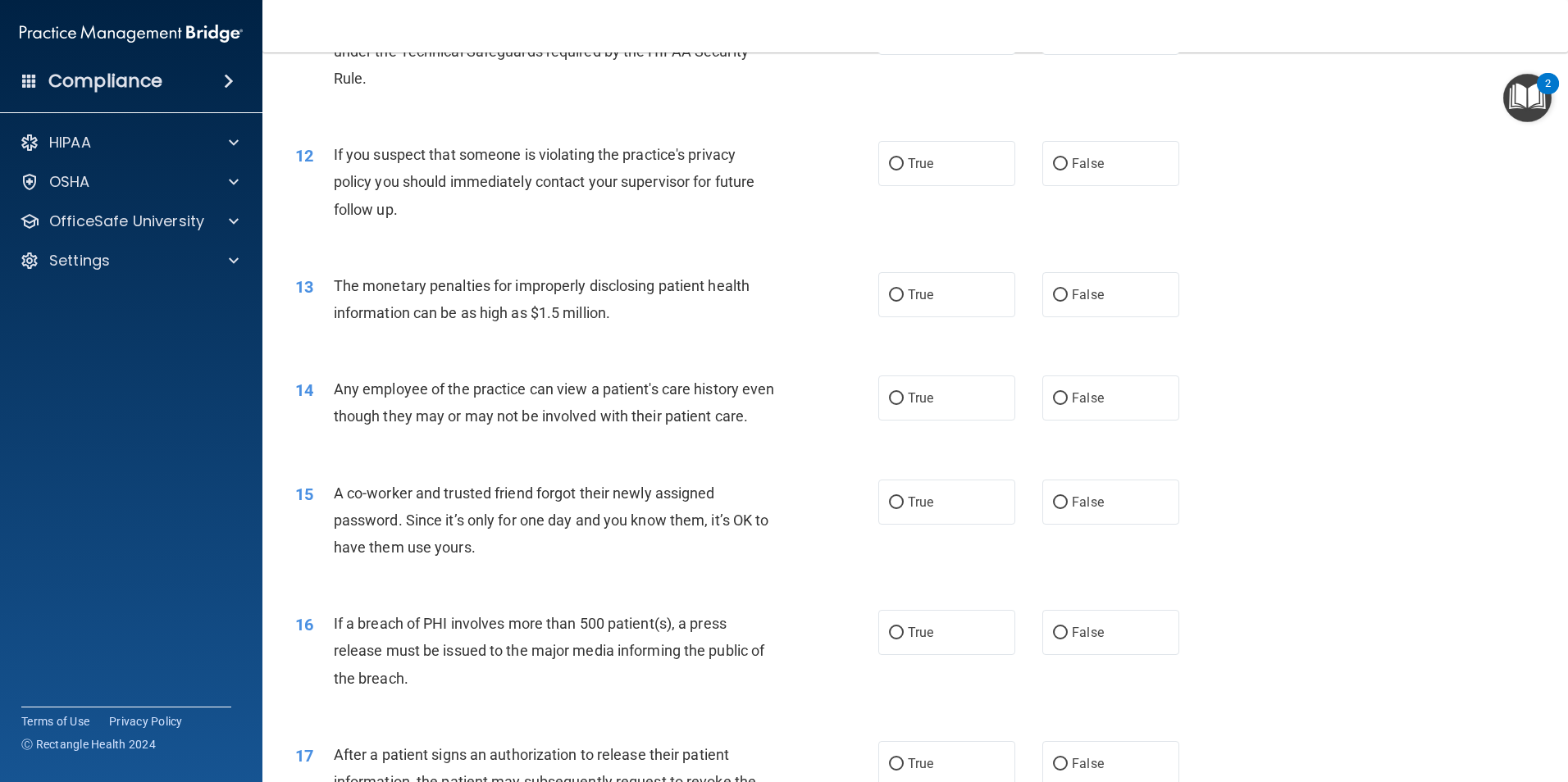
scroll to position [1311, 0]
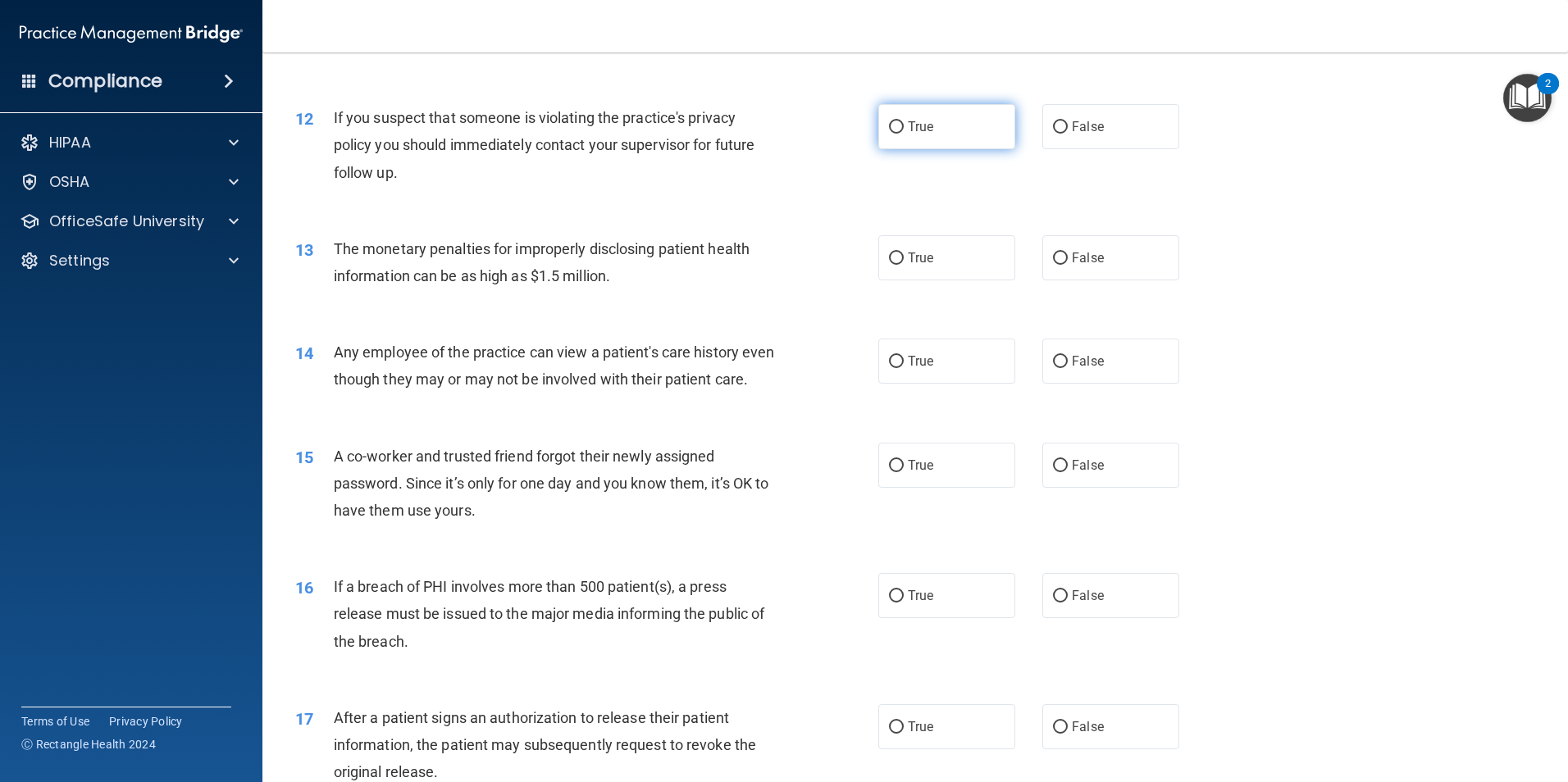
click at [880, 128] on label "True" at bounding box center [946, 126] width 137 height 45
click at [889, 128] on input "True" at bounding box center [896, 127] width 15 height 13
radio input "true"
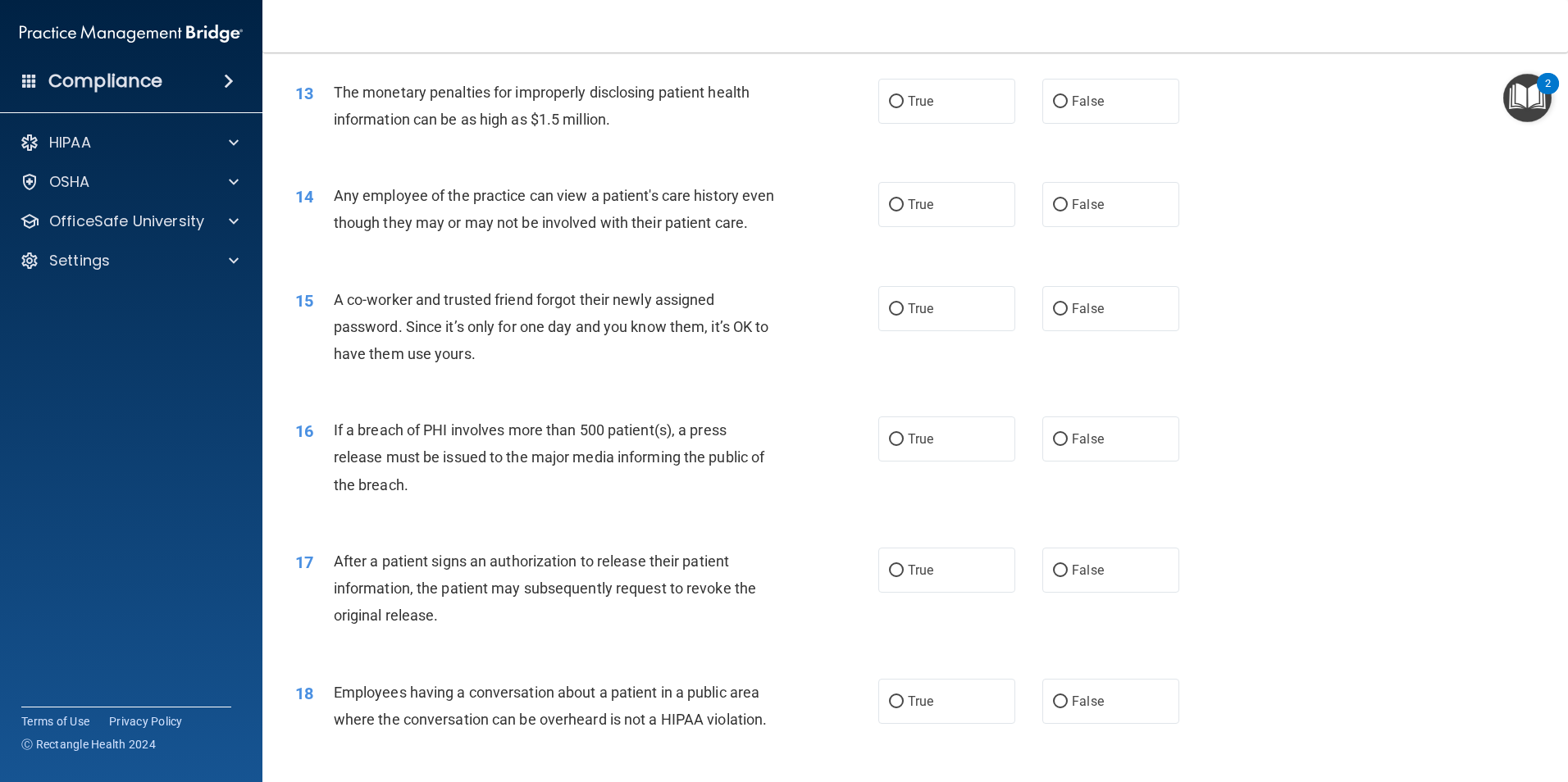
scroll to position [1475, 0]
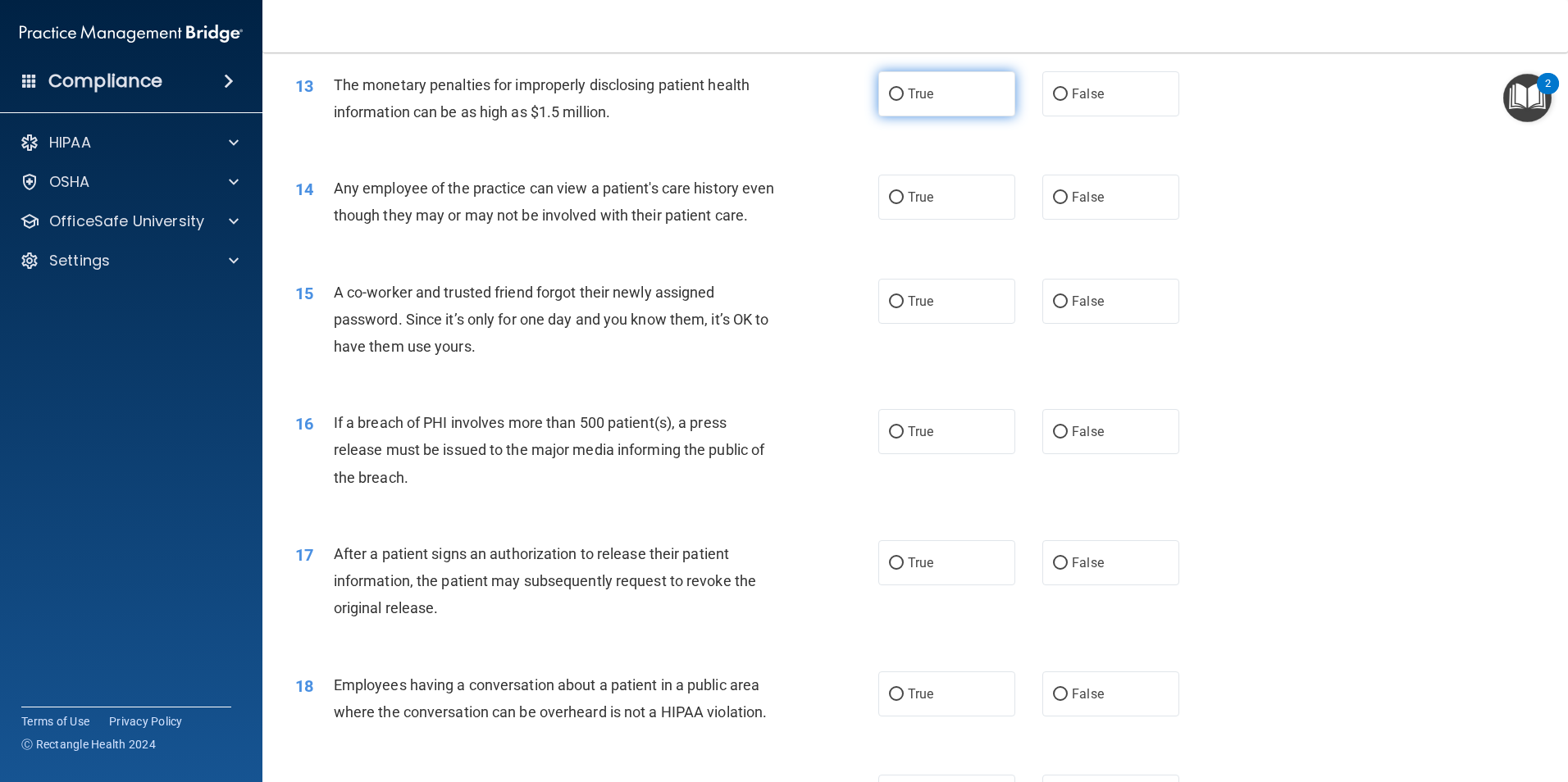
click at [889, 90] on input "True" at bounding box center [896, 95] width 15 height 13
radio input "true"
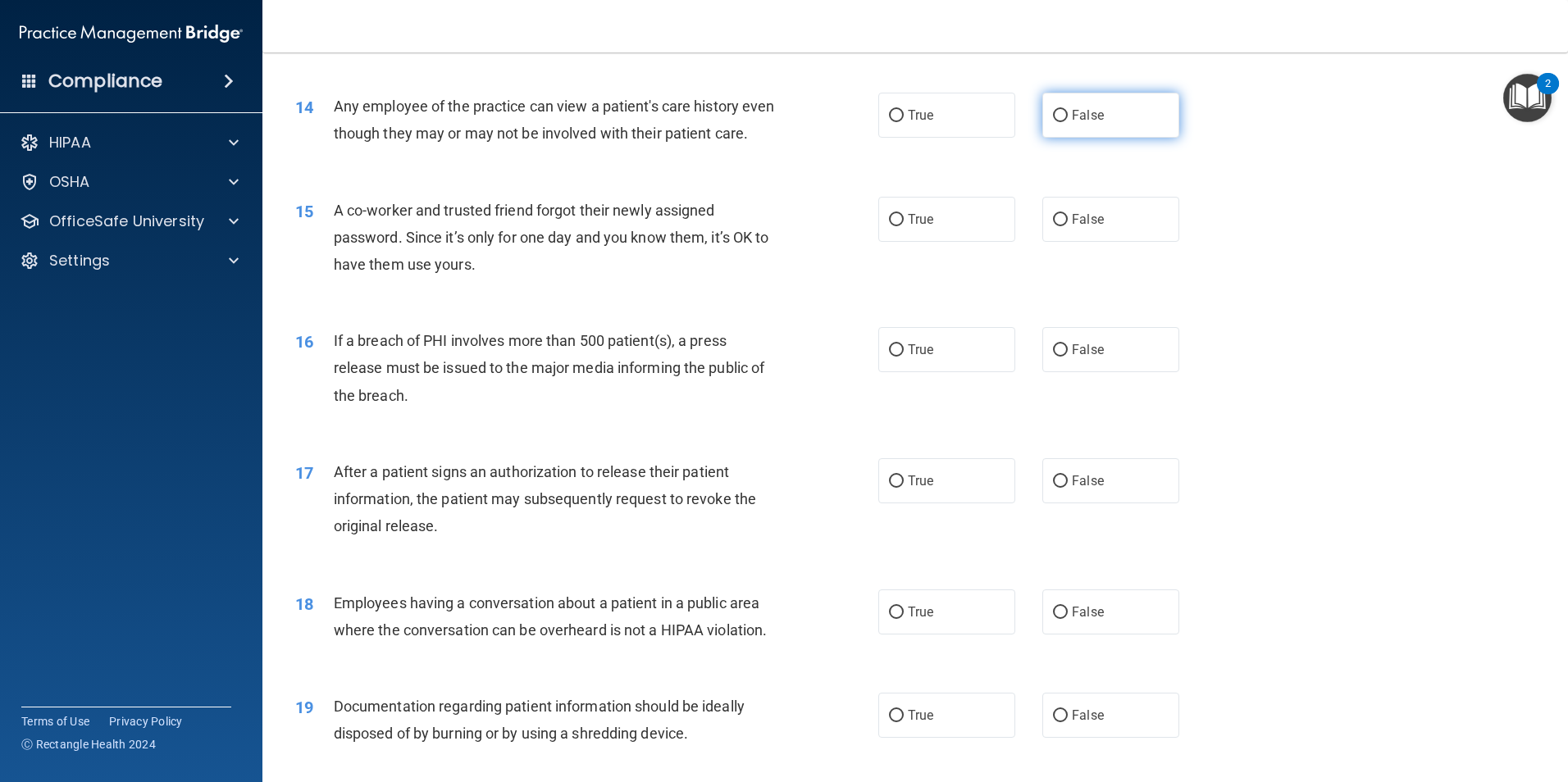
click at [1053, 110] on input "False" at bounding box center [1060, 116] width 15 height 13
radio input "true"
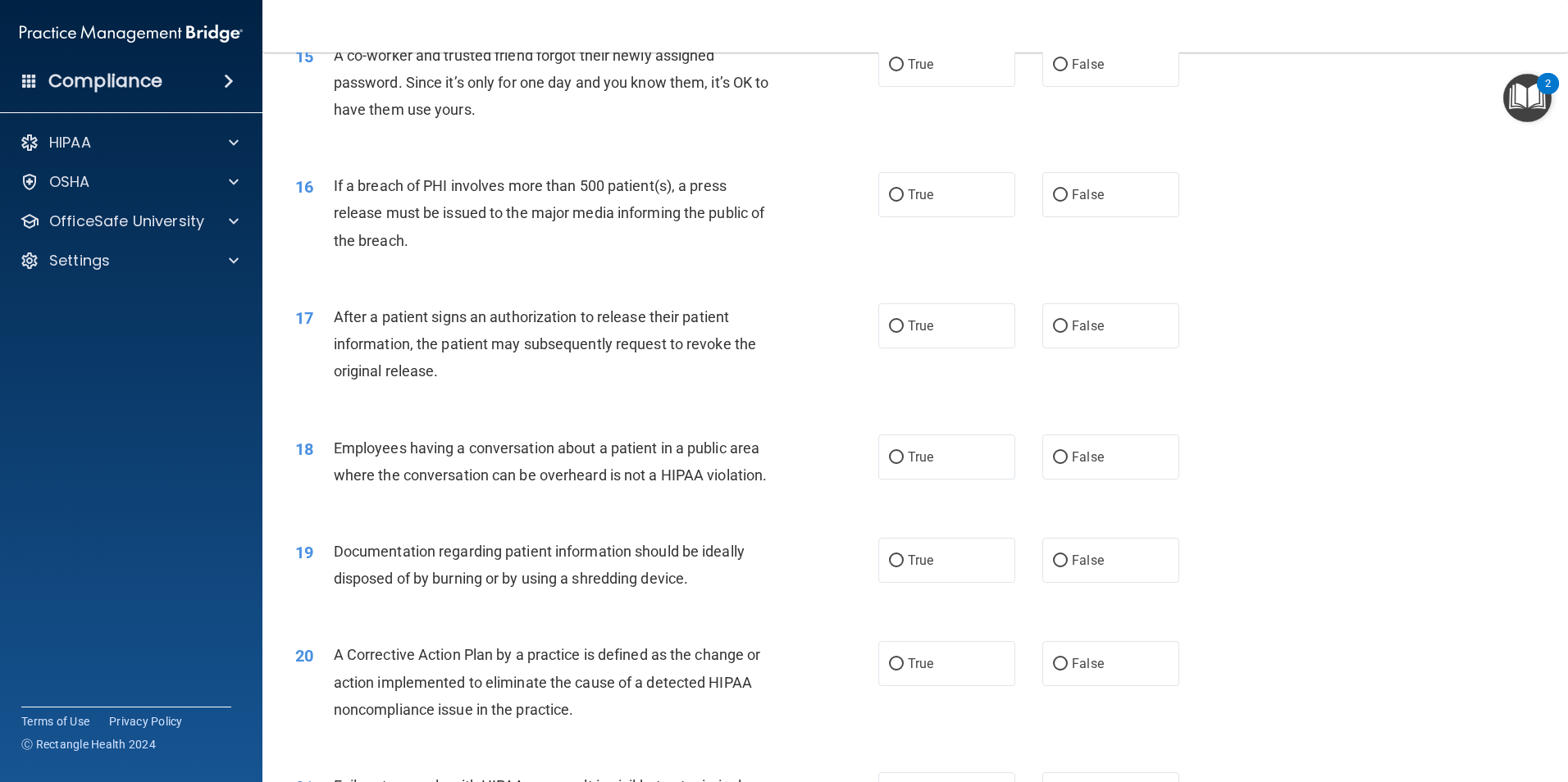
scroll to position [1721, 0]
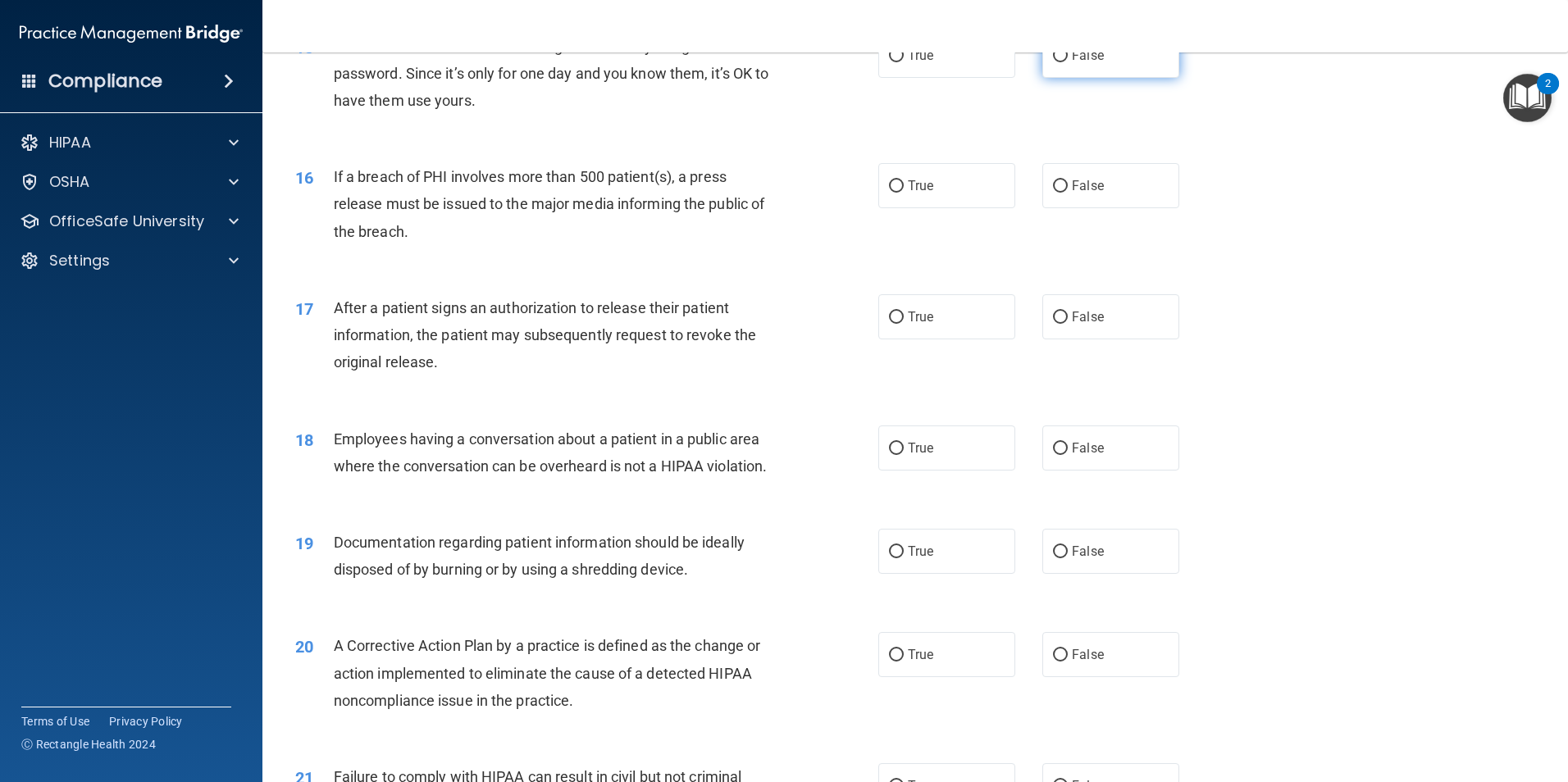
click at [1053, 62] on input "False" at bounding box center [1060, 56] width 15 height 13
radio input "true"
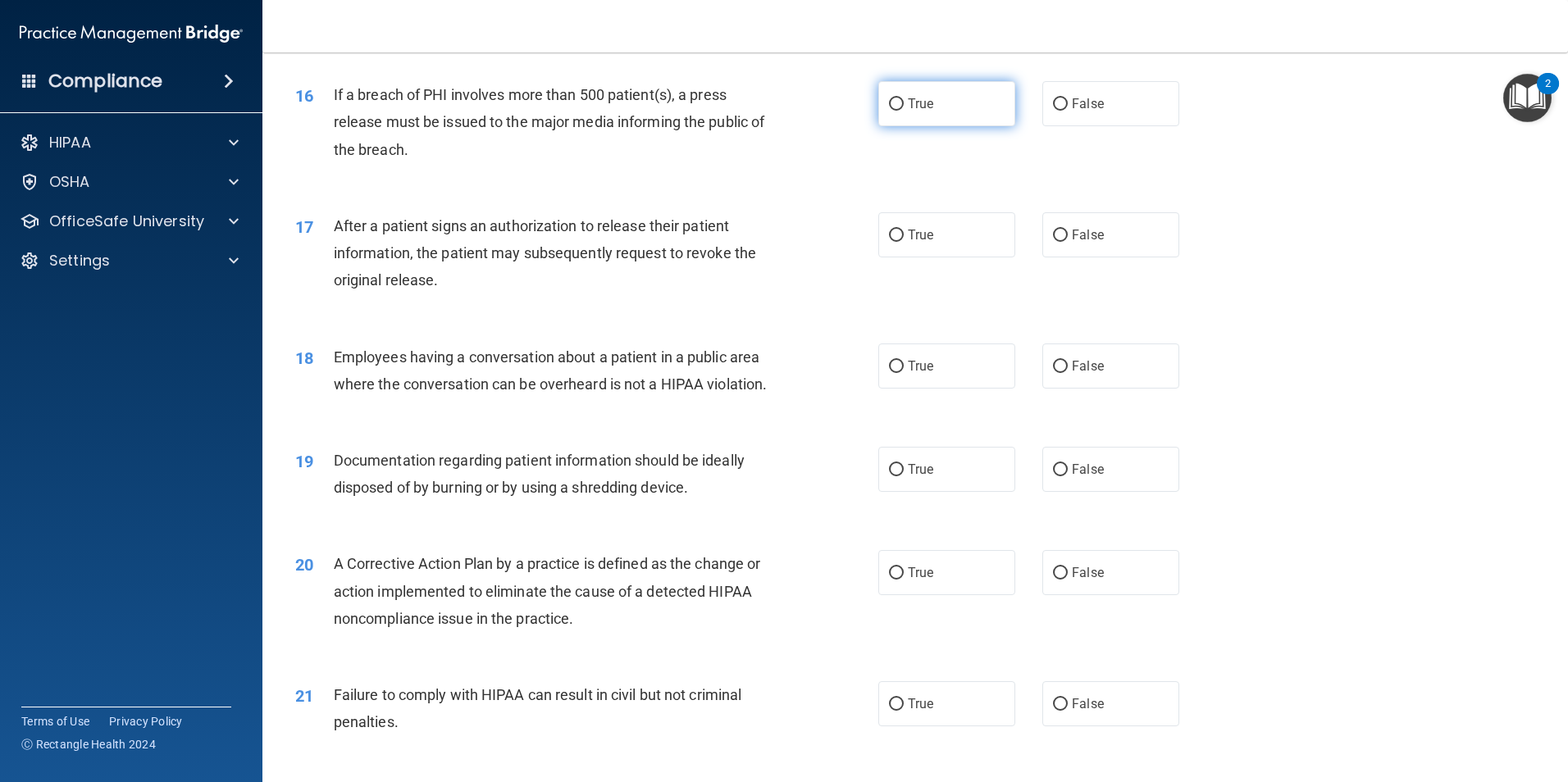
click at [879, 126] on label "True" at bounding box center [946, 104] width 137 height 45
click at [889, 111] on input "True" at bounding box center [896, 104] width 15 height 13
radio input "true"
click at [890, 242] on input "True" at bounding box center [896, 235] width 15 height 13
radio input "true"
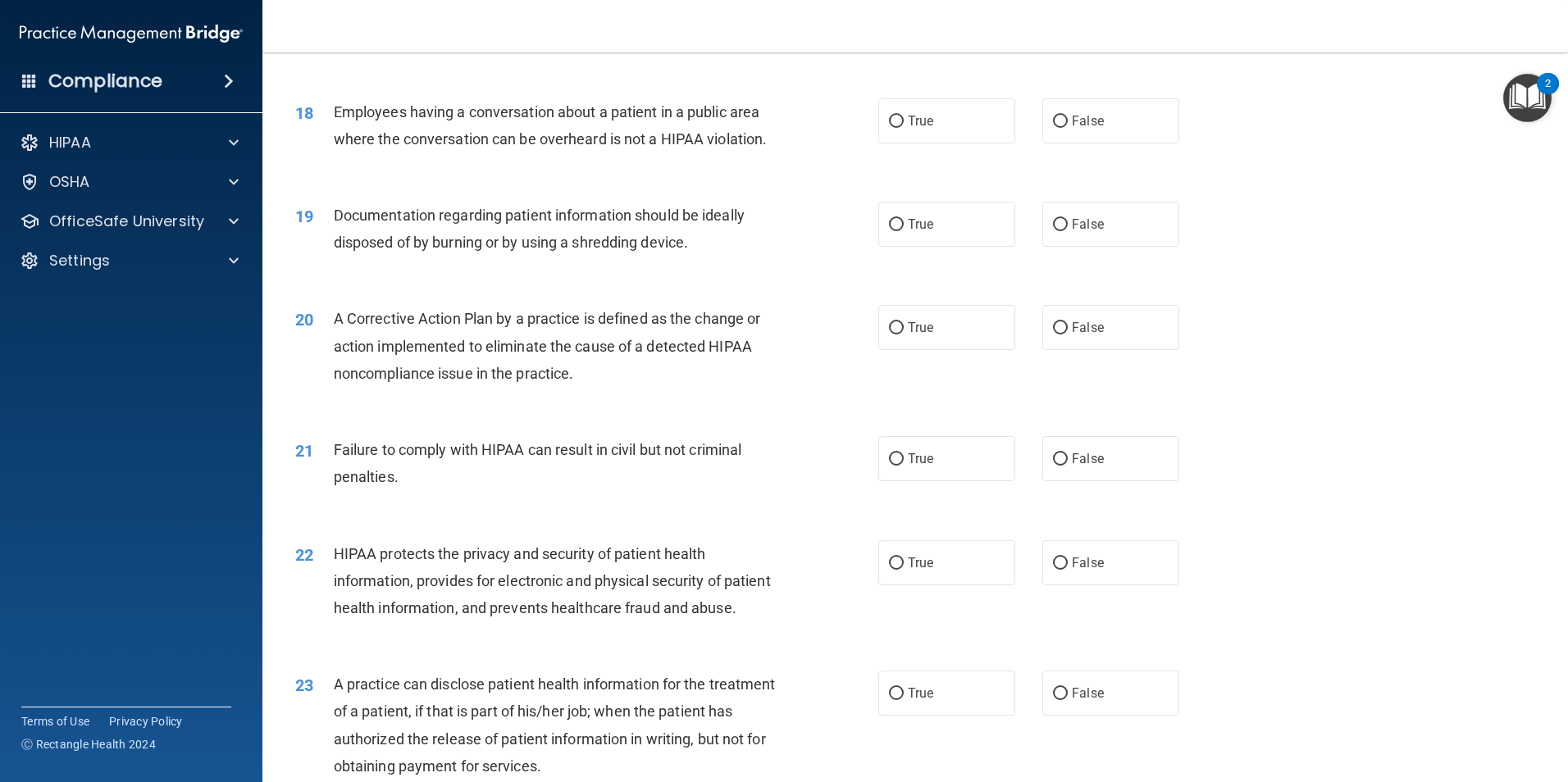
scroll to position [2049, 0]
click at [1063, 141] on label "False" at bounding box center [1110, 120] width 137 height 45
click at [1063, 127] on input "False" at bounding box center [1060, 121] width 15 height 13
radio input "true"
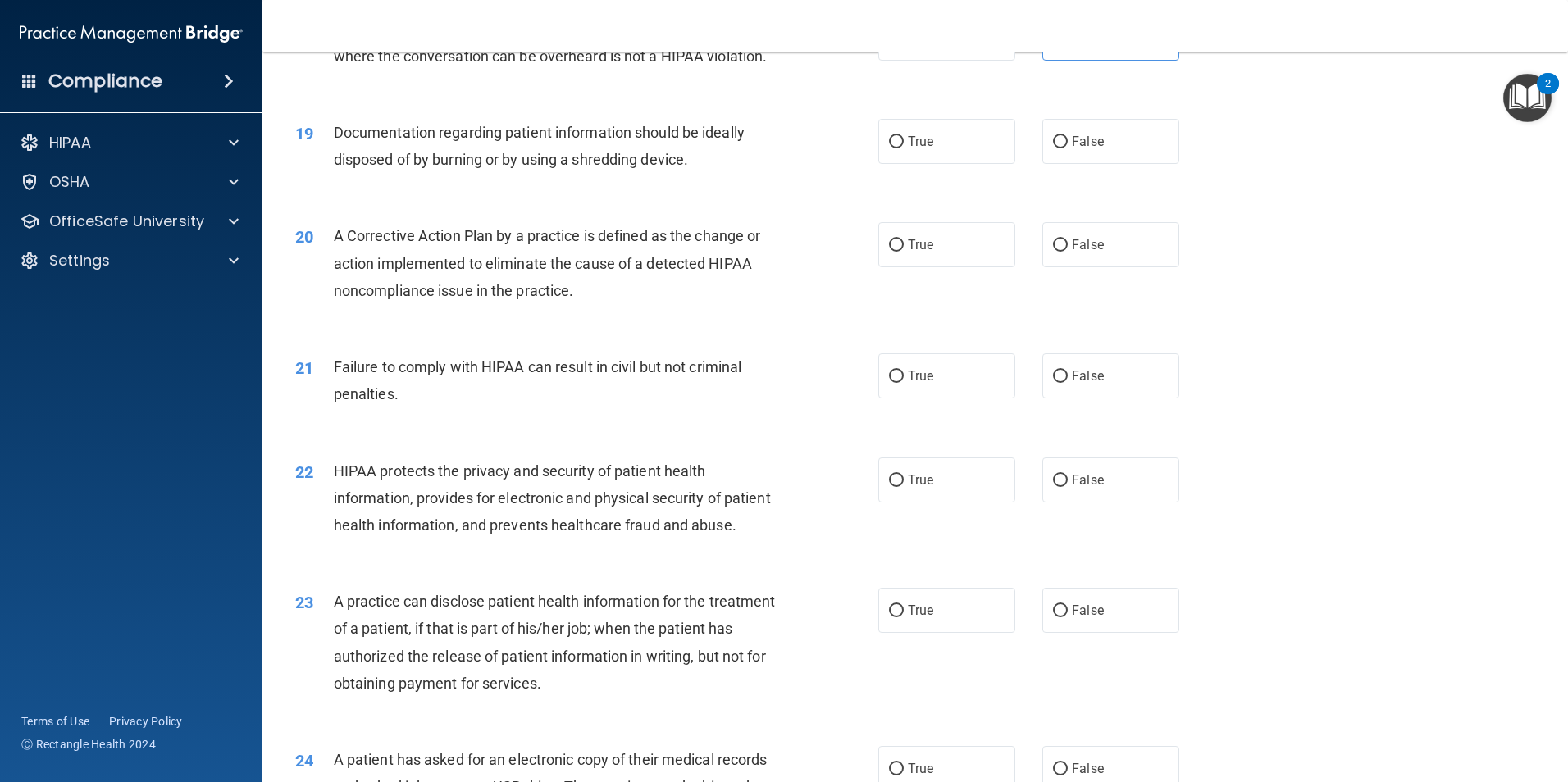
scroll to position [2213, 0]
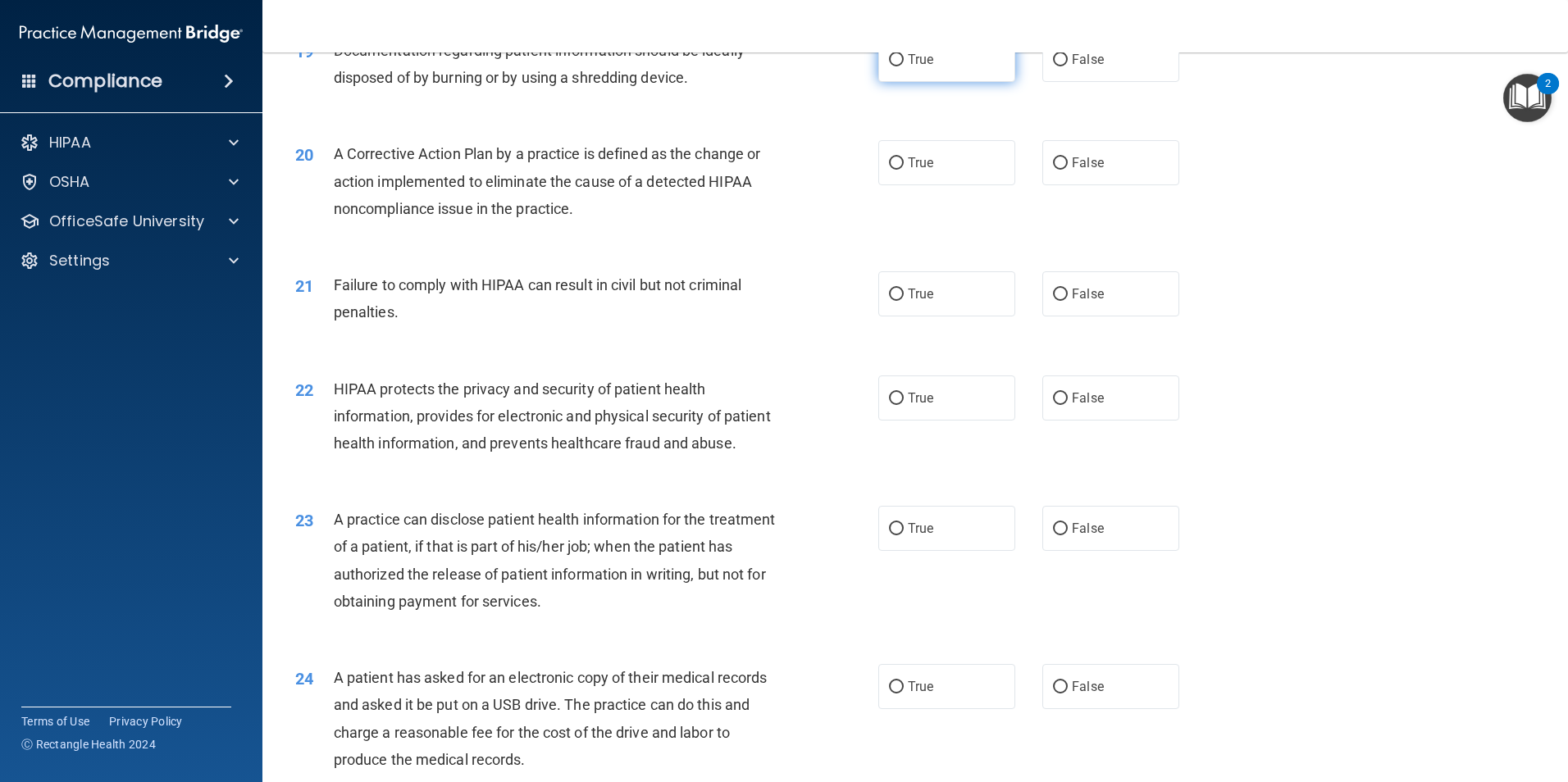
click at [889, 66] on input "True" at bounding box center [896, 60] width 15 height 13
radio input "true"
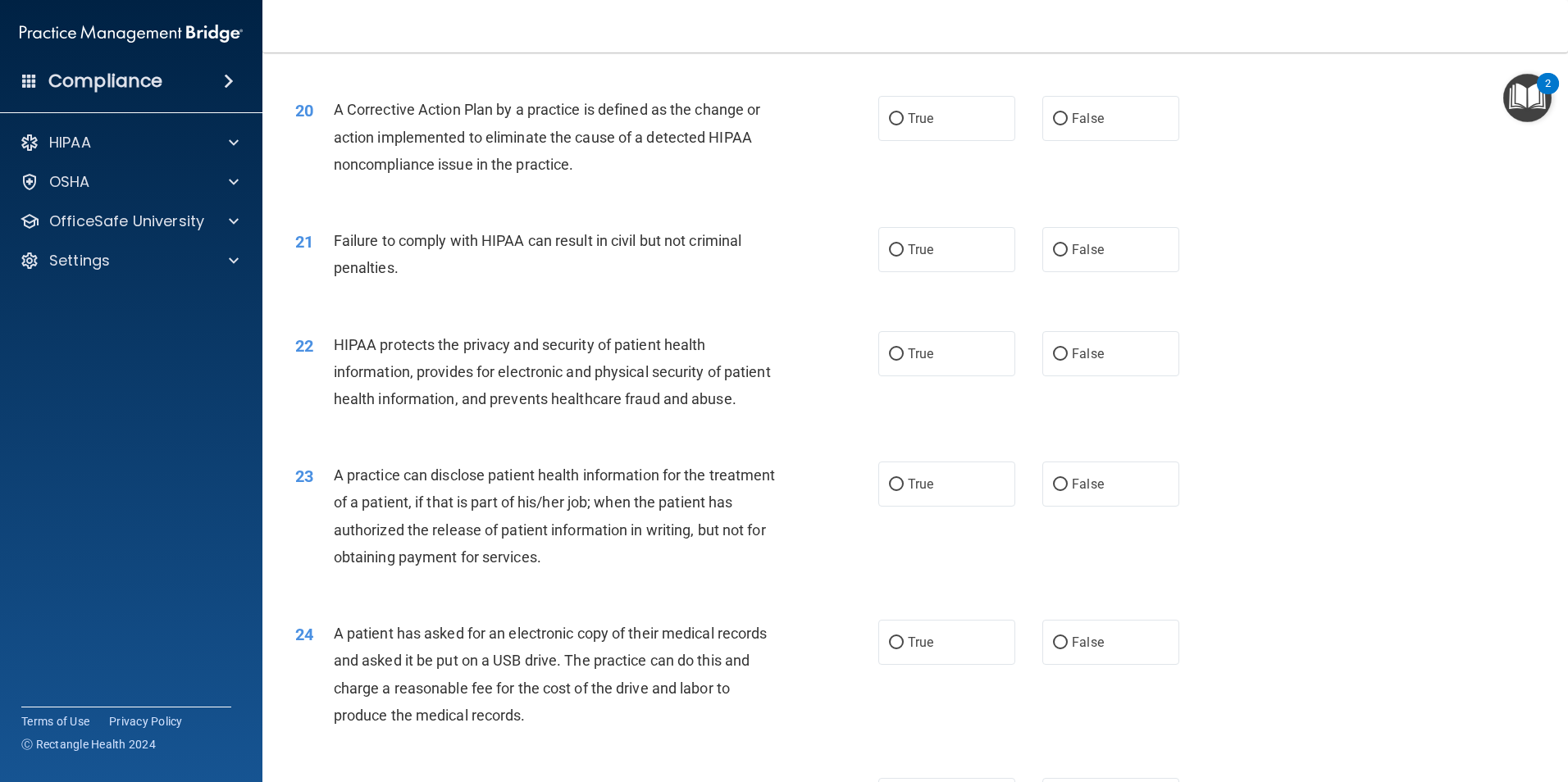
scroll to position [2295, 0]
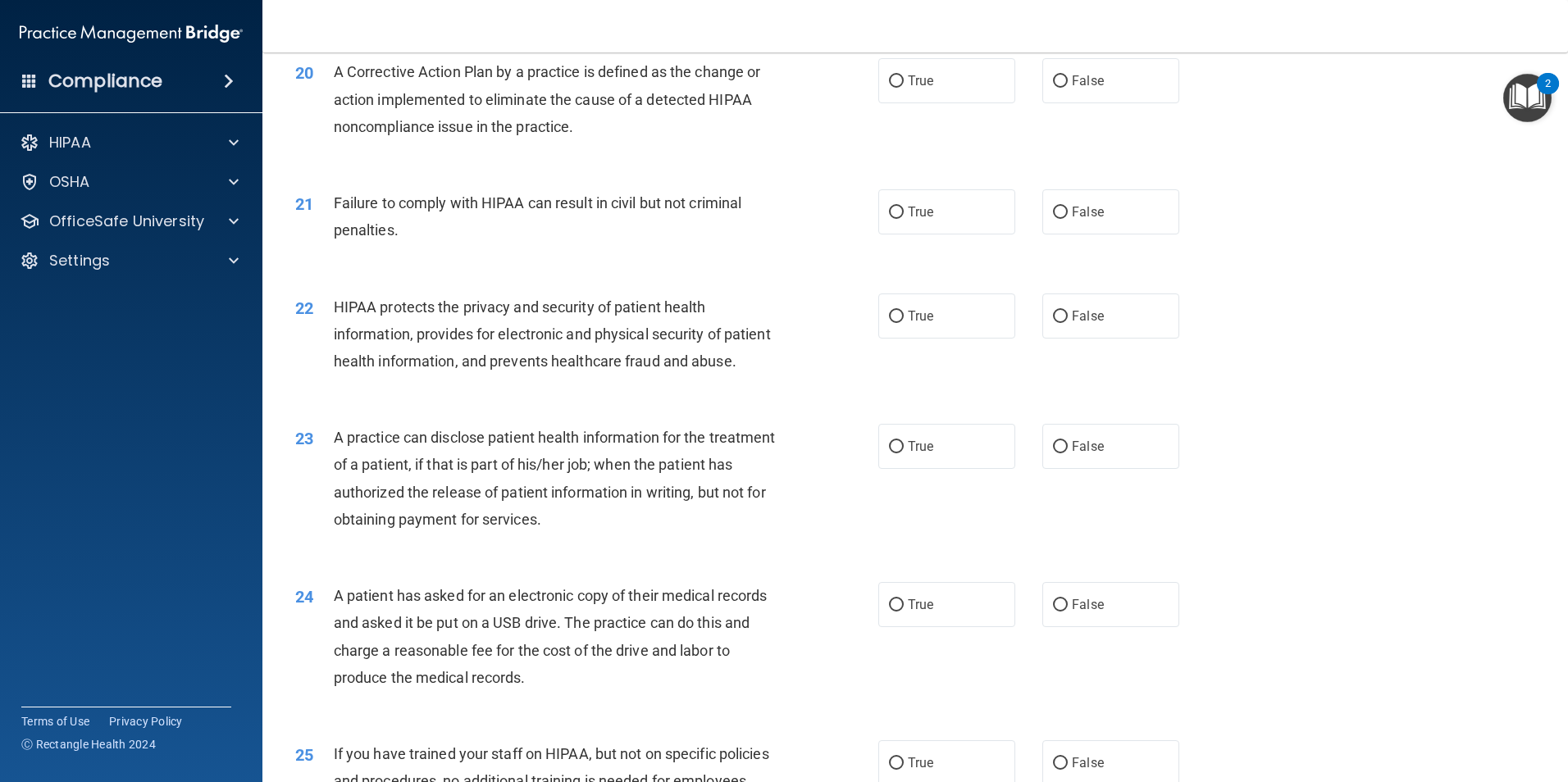
click at [795, 148] on div "20 A Corrective Action Plan by a practice is defined as the change or action im…" at bounding box center [586, 104] width 632 height 90
click at [889, 88] on input "True" at bounding box center [896, 81] width 15 height 13
radio input "true"
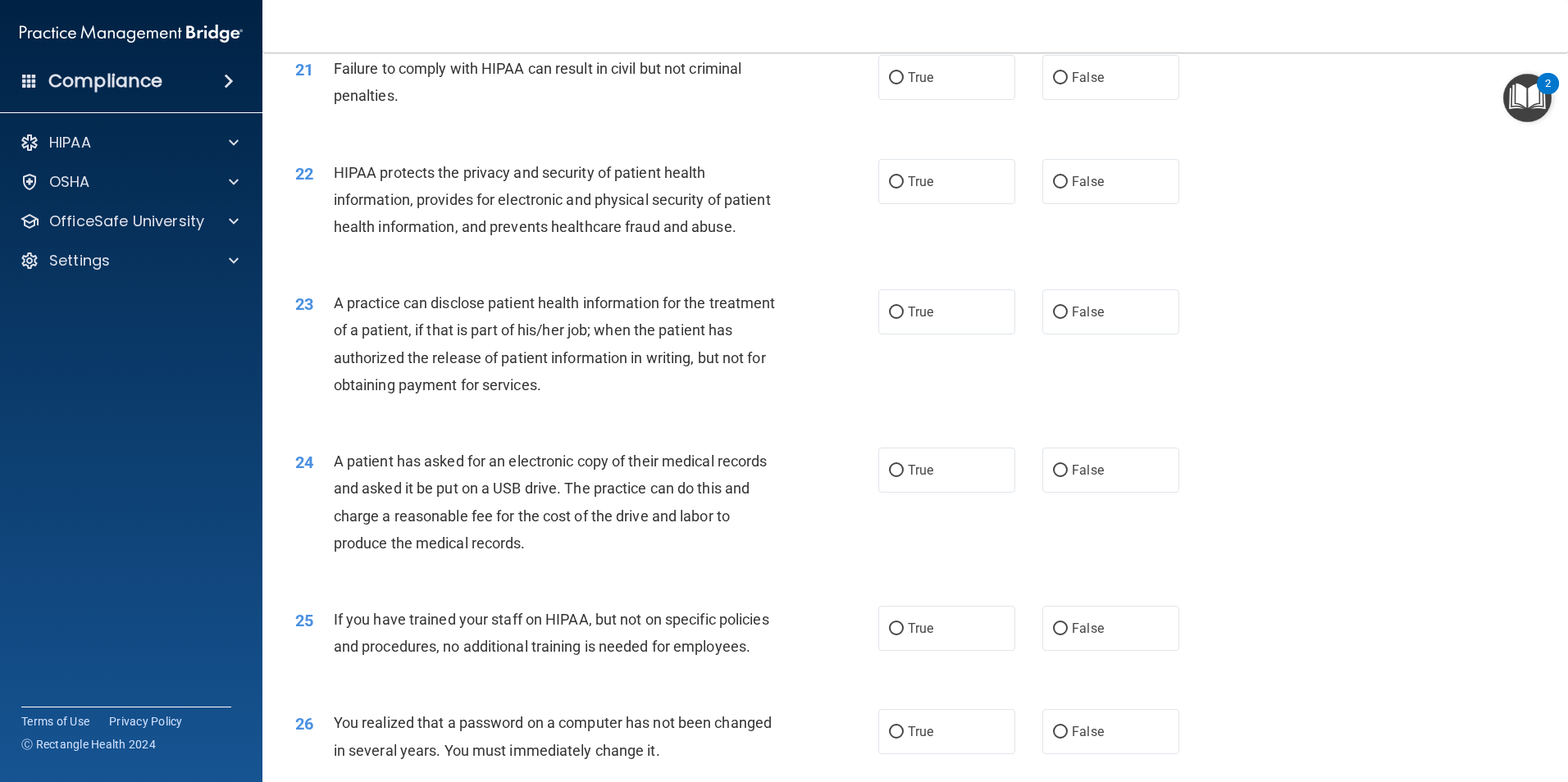
scroll to position [2459, 0]
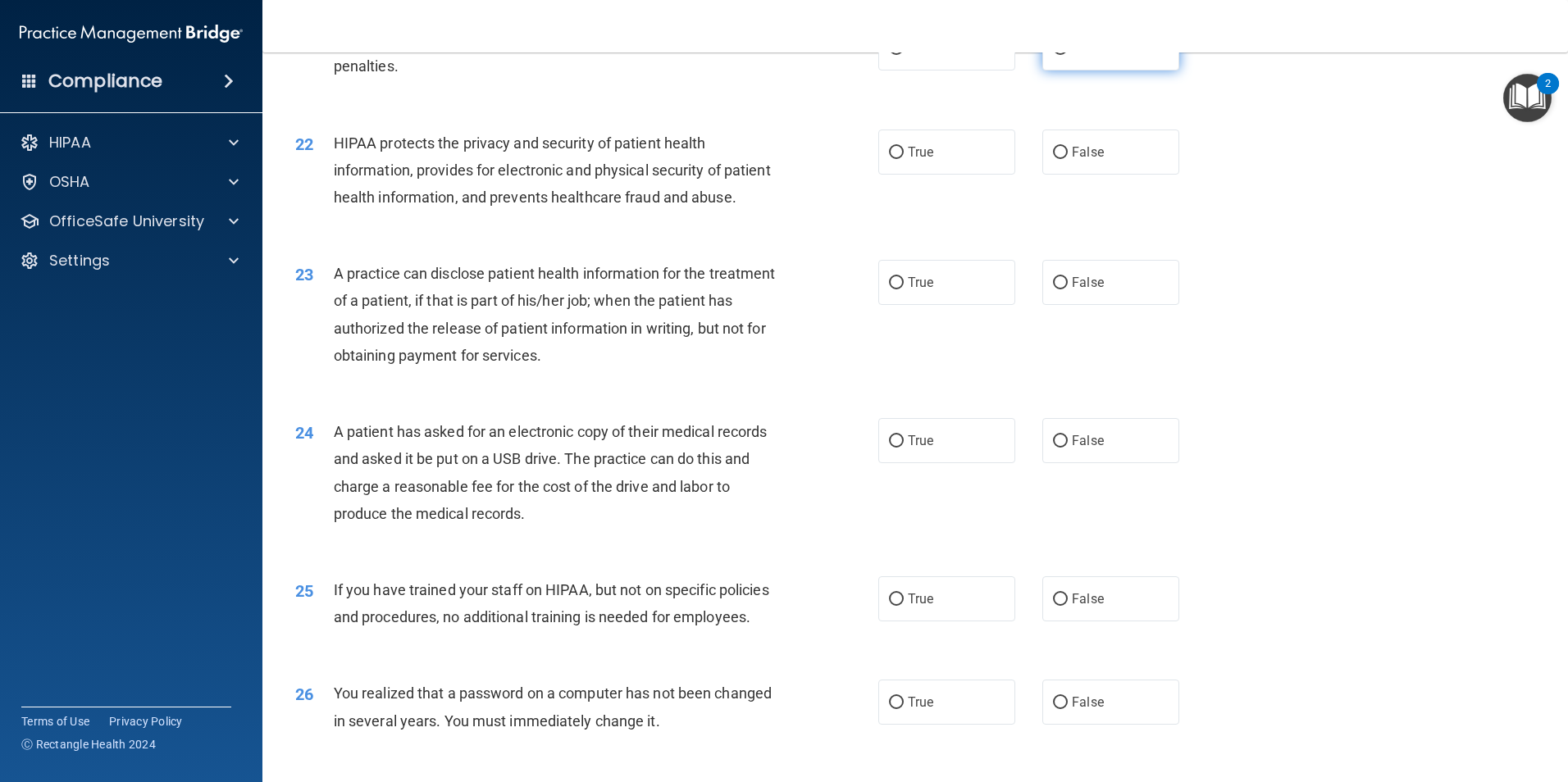
click at [1053, 55] on input "False" at bounding box center [1060, 49] width 15 height 13
radio input "true"
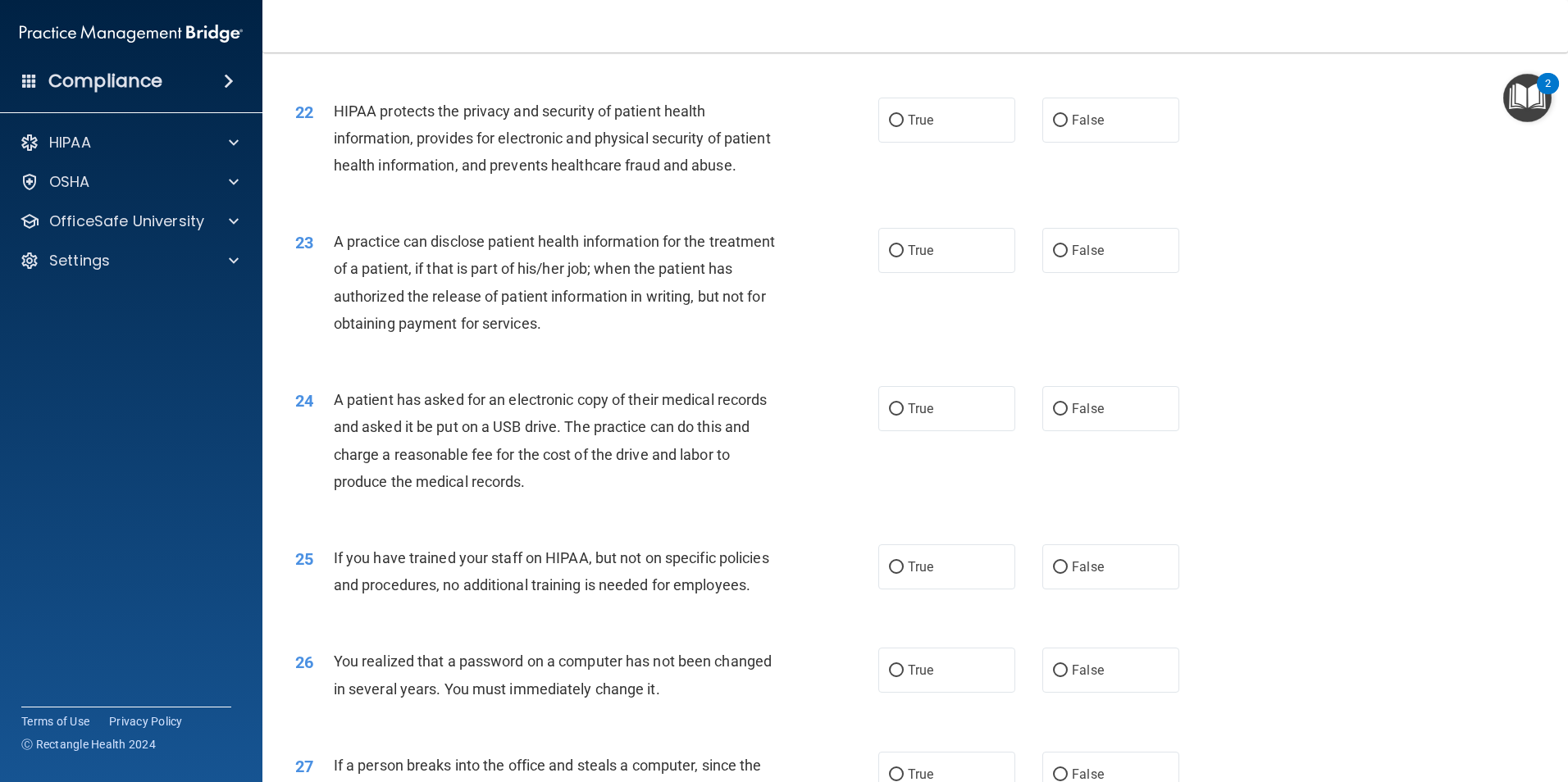
scroll to position [2541, 0]
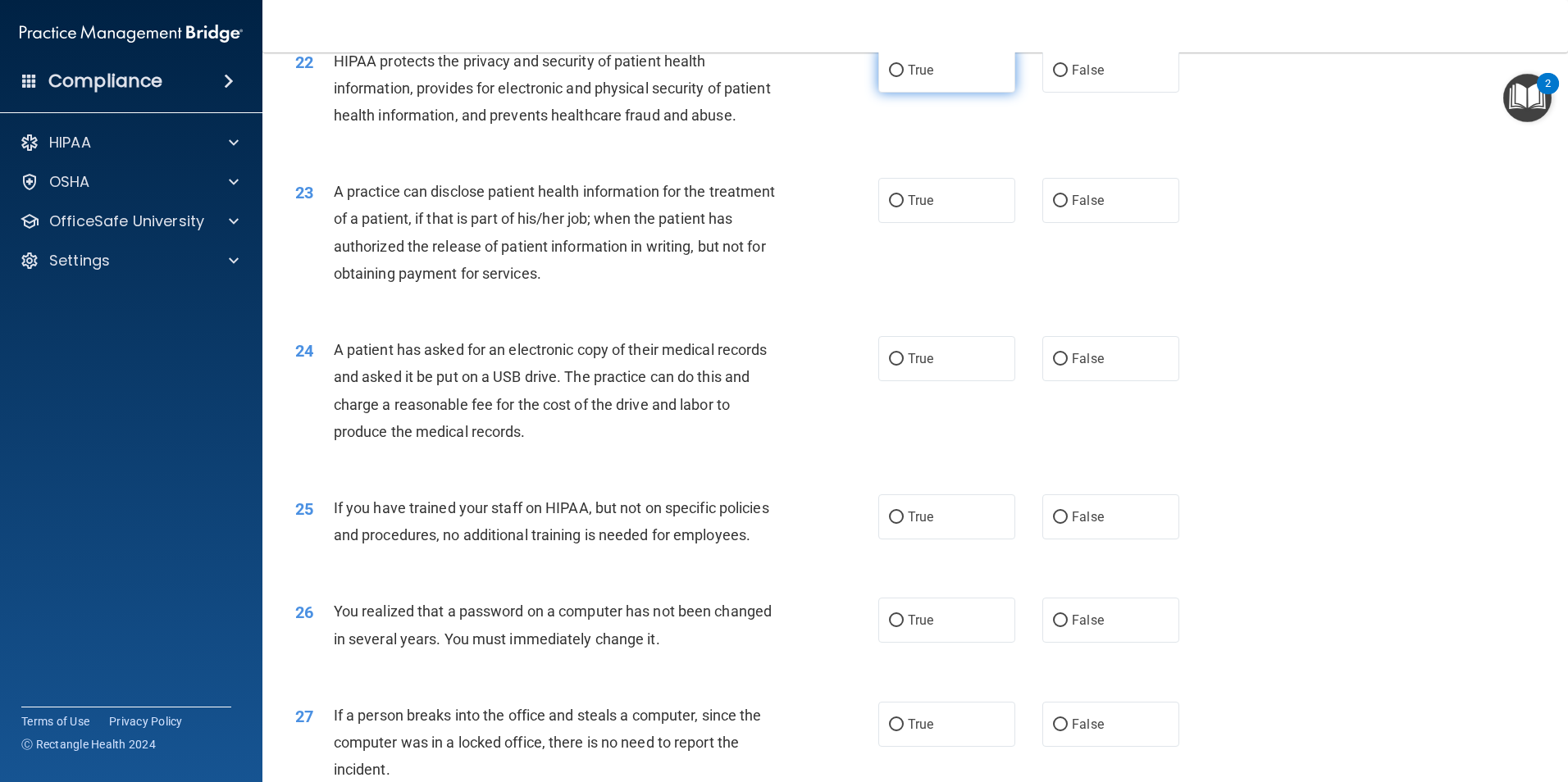
click at [890, 77] on input "True" at bounding box center [896, 70] width 15 height 13
radio input "true"
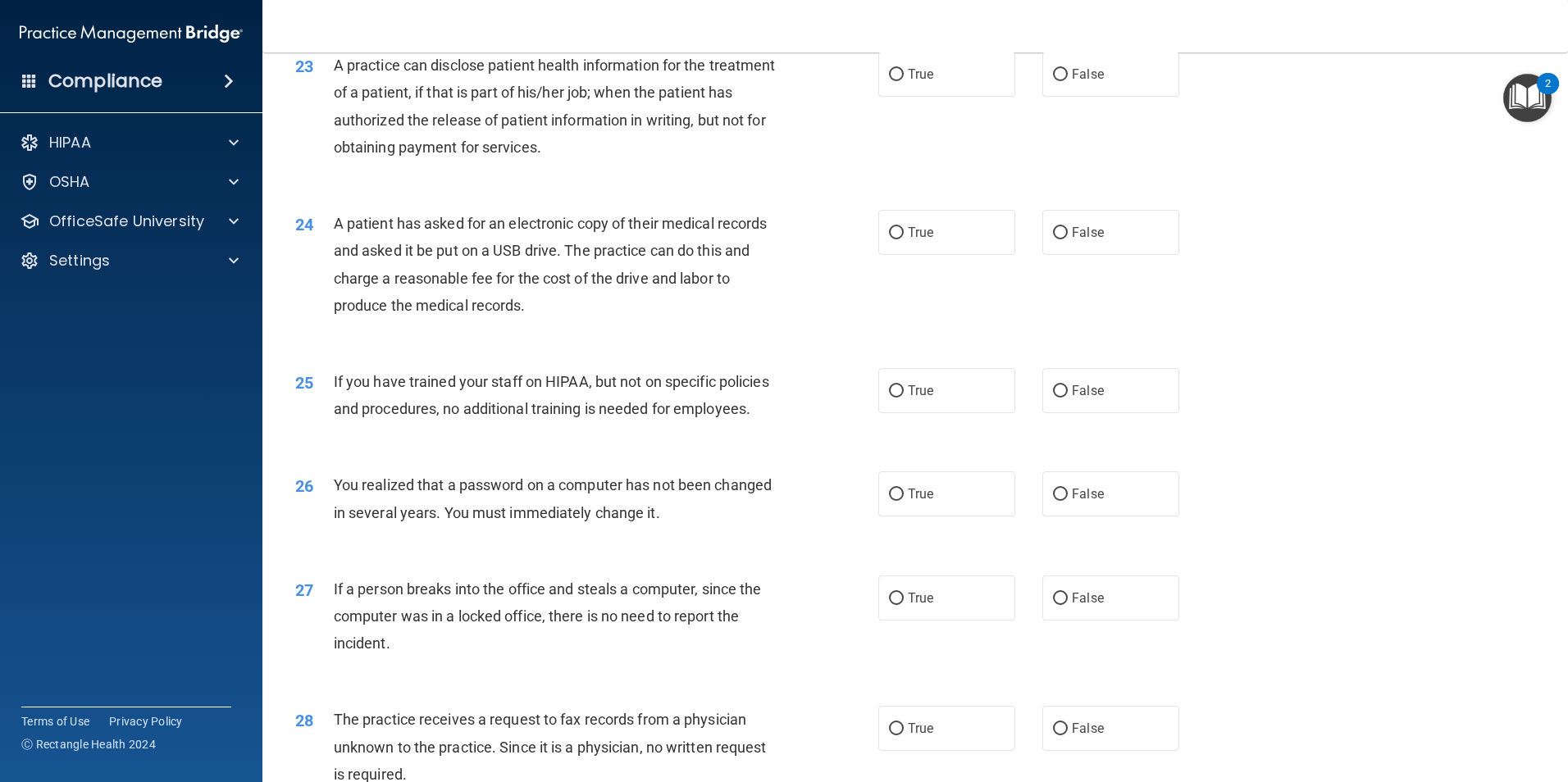
scroll to position [2704, 0]
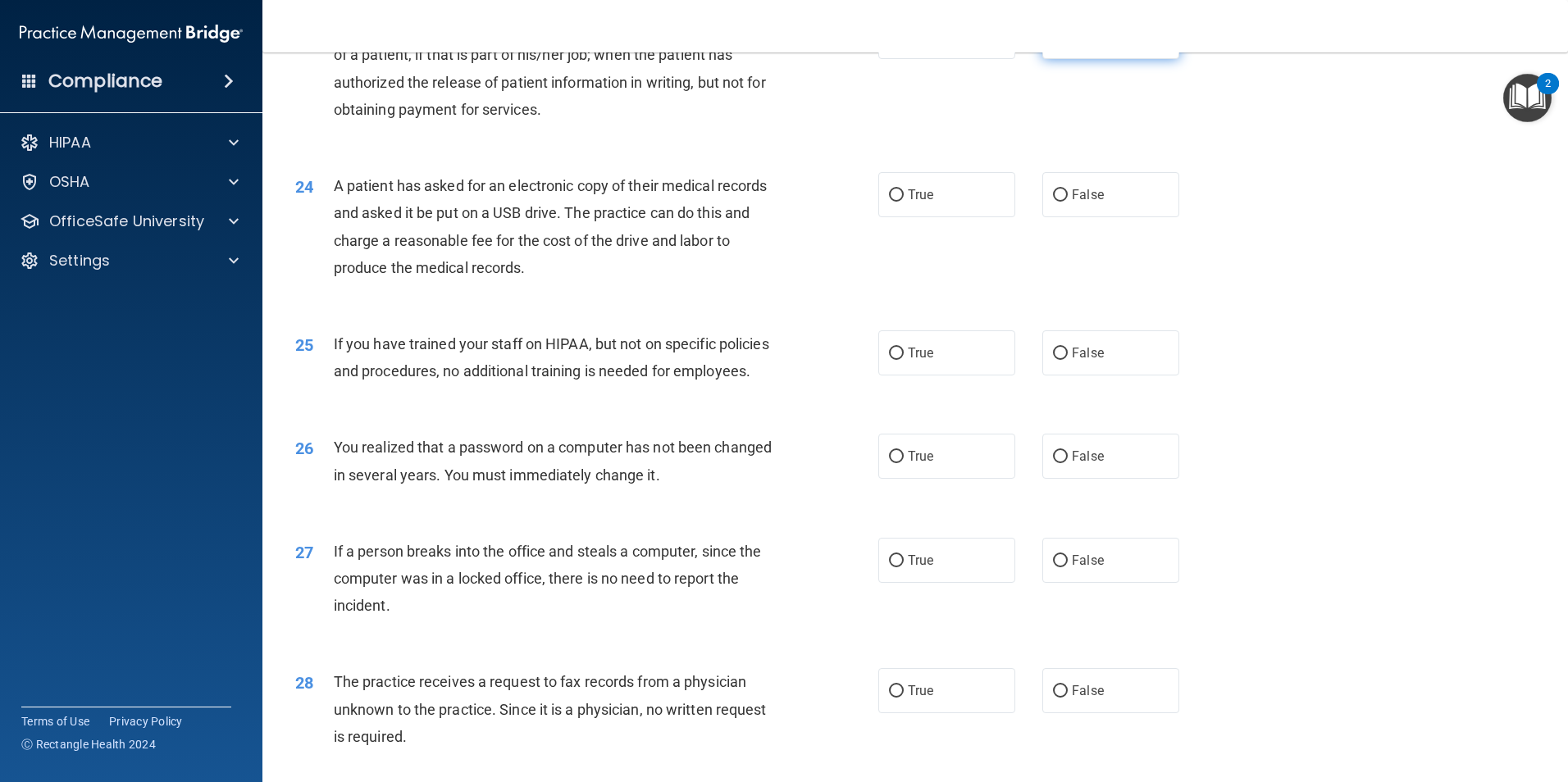
click at [1053, 44] on input "False" at bounding box center [1060, 37] width 15 height 13
radio input "true"
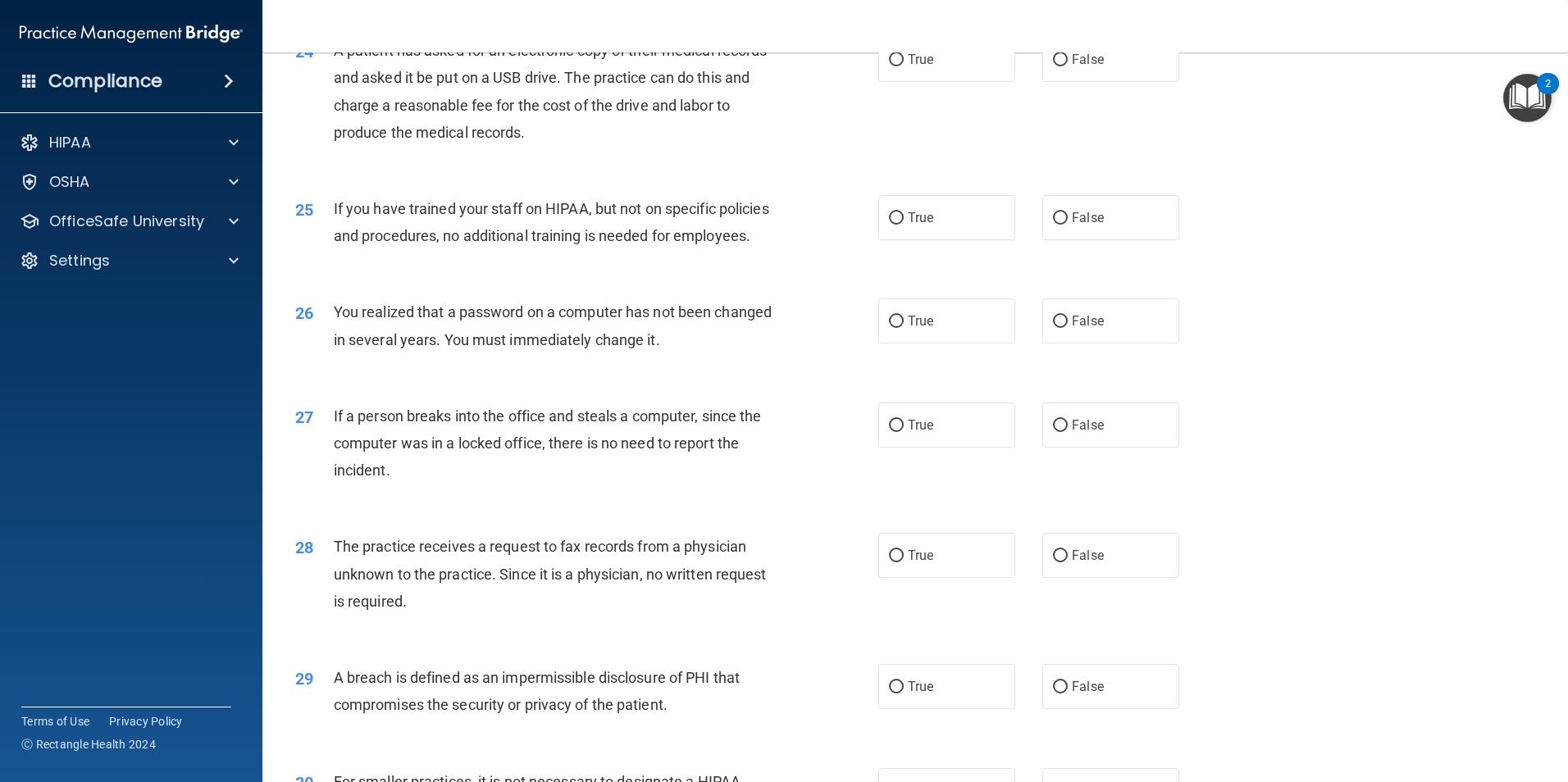
scroll to position [2868, 0]
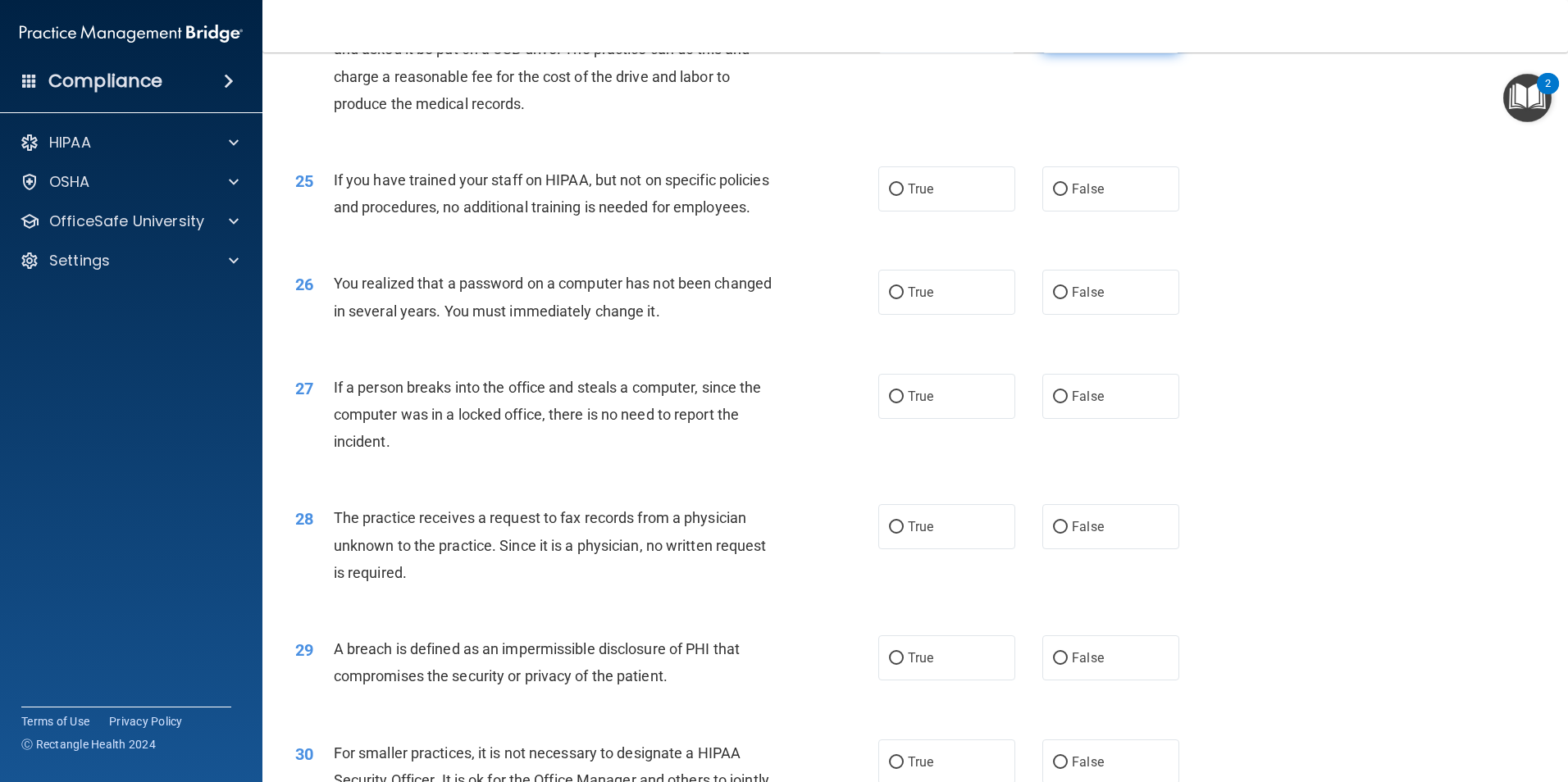
click at [1055, 38] on input "False" at bounding box center [1060, 31] width 15 height 13
radio input "true"
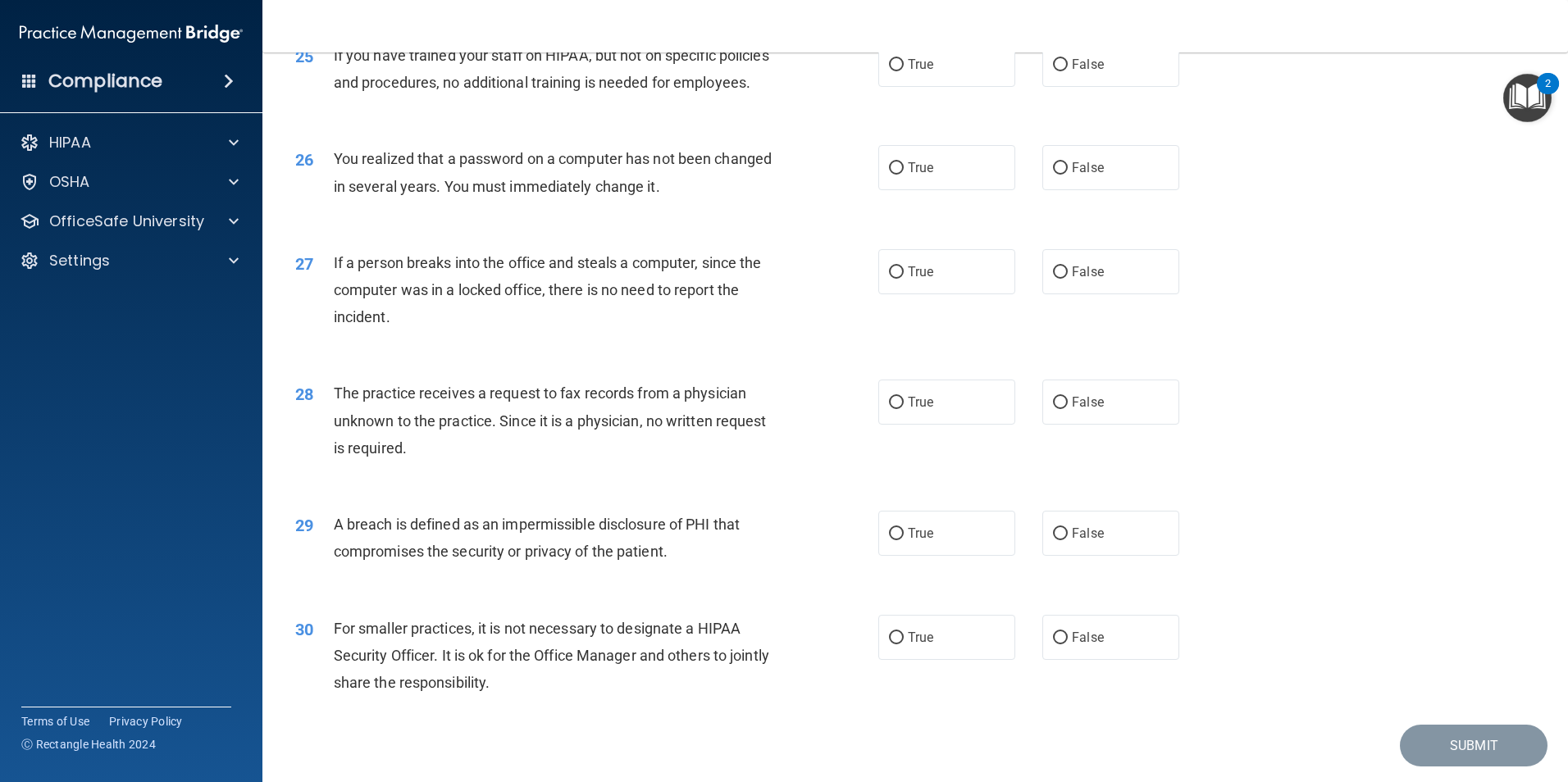
scroll to position [3033, 0]
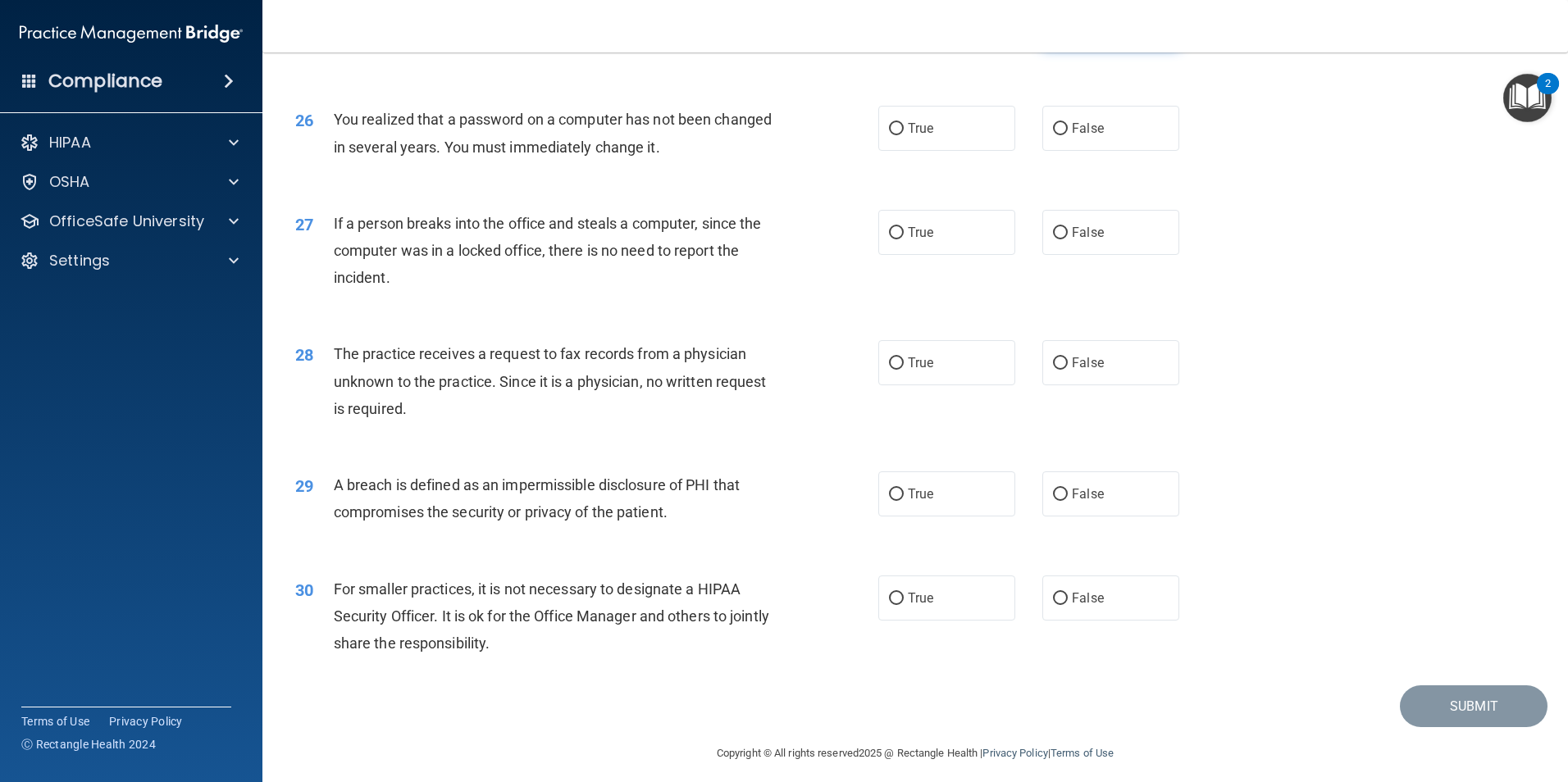
click at [1059, 32] on input "False" at bounding box center [1060, 25] width 15 height 13
radio input "true"
click at [743, 64] on div "25 If you have trained your staff on HIPAA, but not on specific policies and pr…" at bounding box center [586, 33] width 632 height 62
click at [889, 136] on input "True" at bounding box center [896, 129] width 15 height 13
radio input "true"
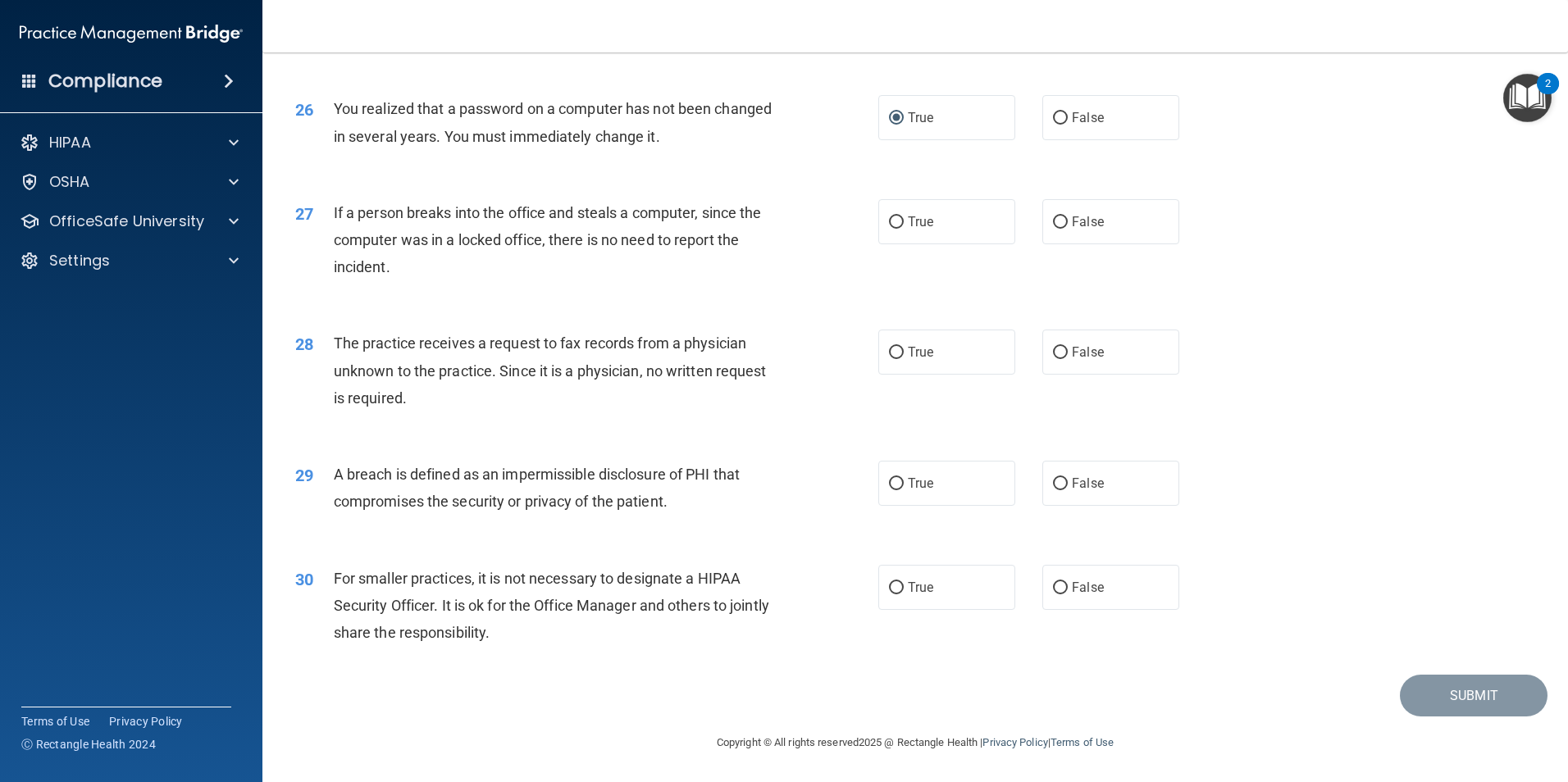
scroll to position [3125, 0]
click at [1054, 222] on input "False" at bounding box center [1060, 222] width 15 height 13
radio input "true"
click at [889, 350] on input "True" at bounding box center [896, 352] width 15 height 13
radio input "true"
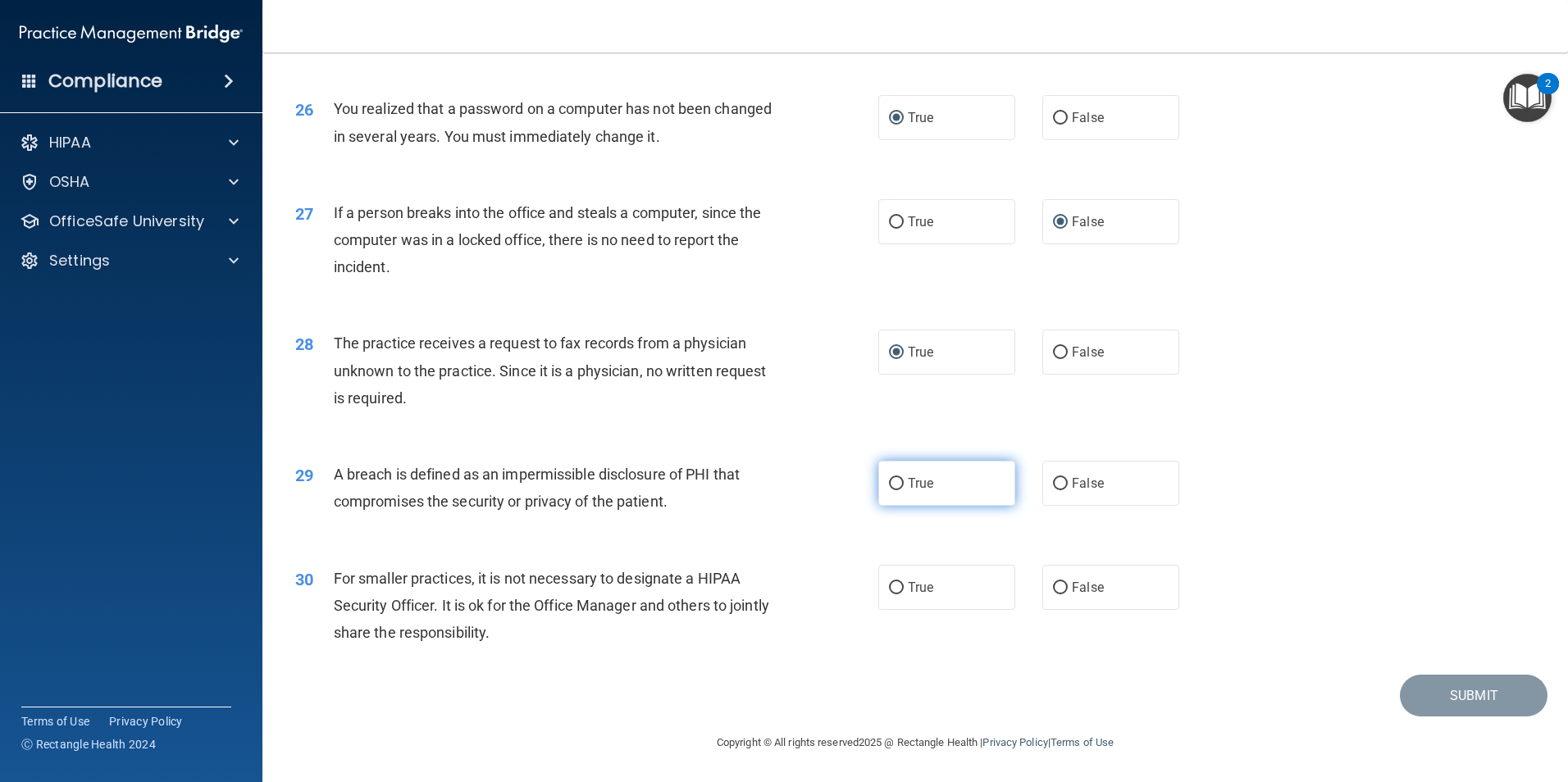
click at [889, 484] on input "True" at bounding box center [896, 484] width 15 height 13
radio input "true"
click at [1044, 581] on label "False" at bounding box center [1110, 587] width 137 height 45
click at [1053, 582] on input "False" at bounding box center [1060, 588] width 15 height 13
radio input "true"
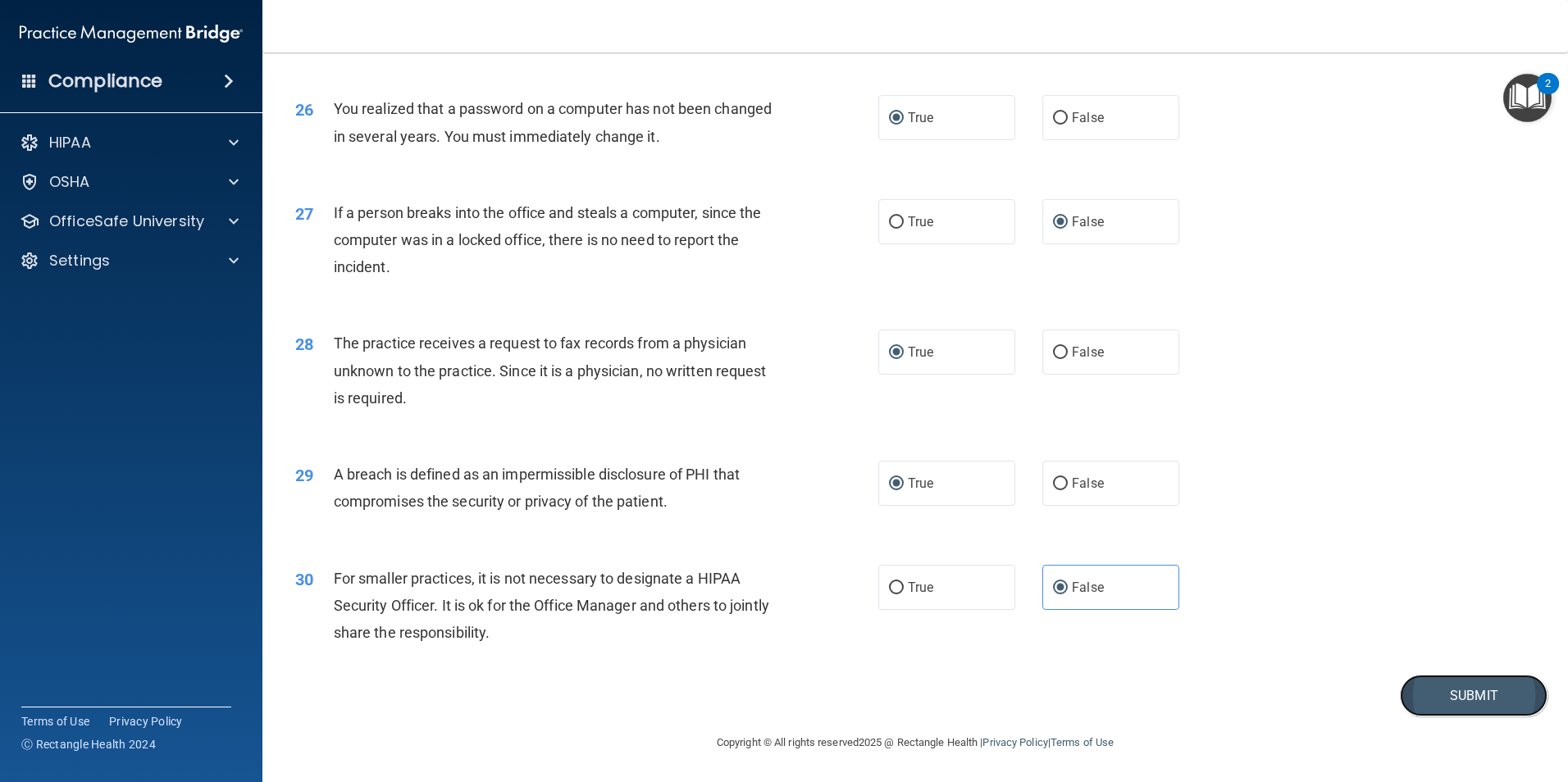
click at [1448, 700] on button "Submit" at bounding box center [1473, 696] width 147 height 42
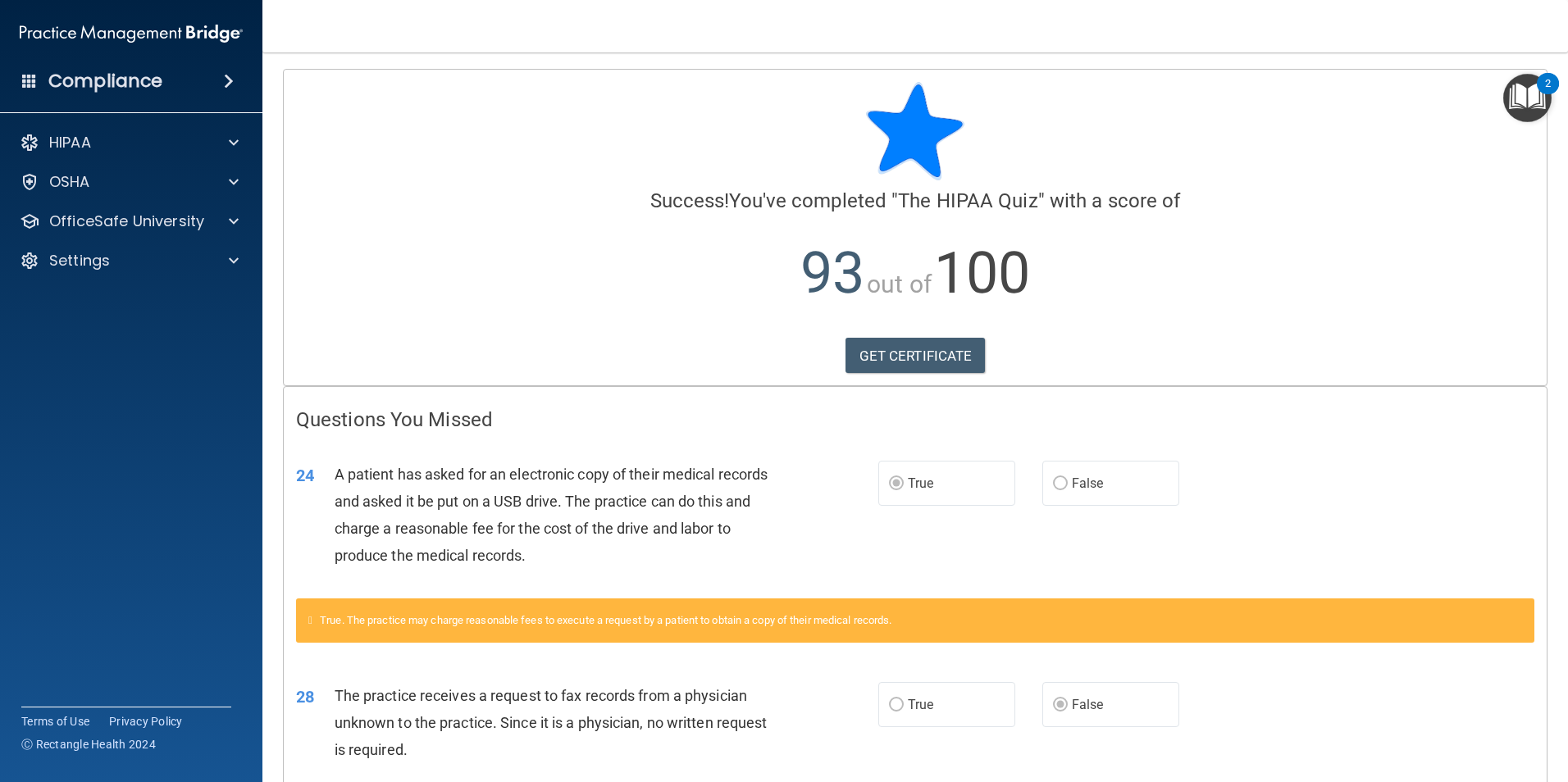
click at [1173, 20] on nav "Toggle navigation [PERSON_NAME] [EMAIL_ADDRESS][DOMAIN_NAME] Manage My Enterpri…" at bounding box center [915, 26] width 1305 height 53
click at [1330, 28] on nav "Toggle navigation [PERSON_NAME] [EMAIL_ADDRESS][DOMAIN_NAME] Manage My Enterpri…" at bounding box center [915, 26] width 1305 height 53
click at [725, 28] on nav "Toggle navigation [PERSON_NAME] [EMAIL_ADDRESS][DOMAIN_NAME] Manage My Enterpri…" at bounding box center [915, 26] width 1305 height 53
drag, startPoint x: 644, startPoint y: 328, endPoint x: 798, endPoint y: 337, distance: 154.3
click at [644, 327] on div "Calculating your score.... Success! You've completed " The HIPAA Quiz " with a …" at bounding box center [916, 227] width 1263 height 316
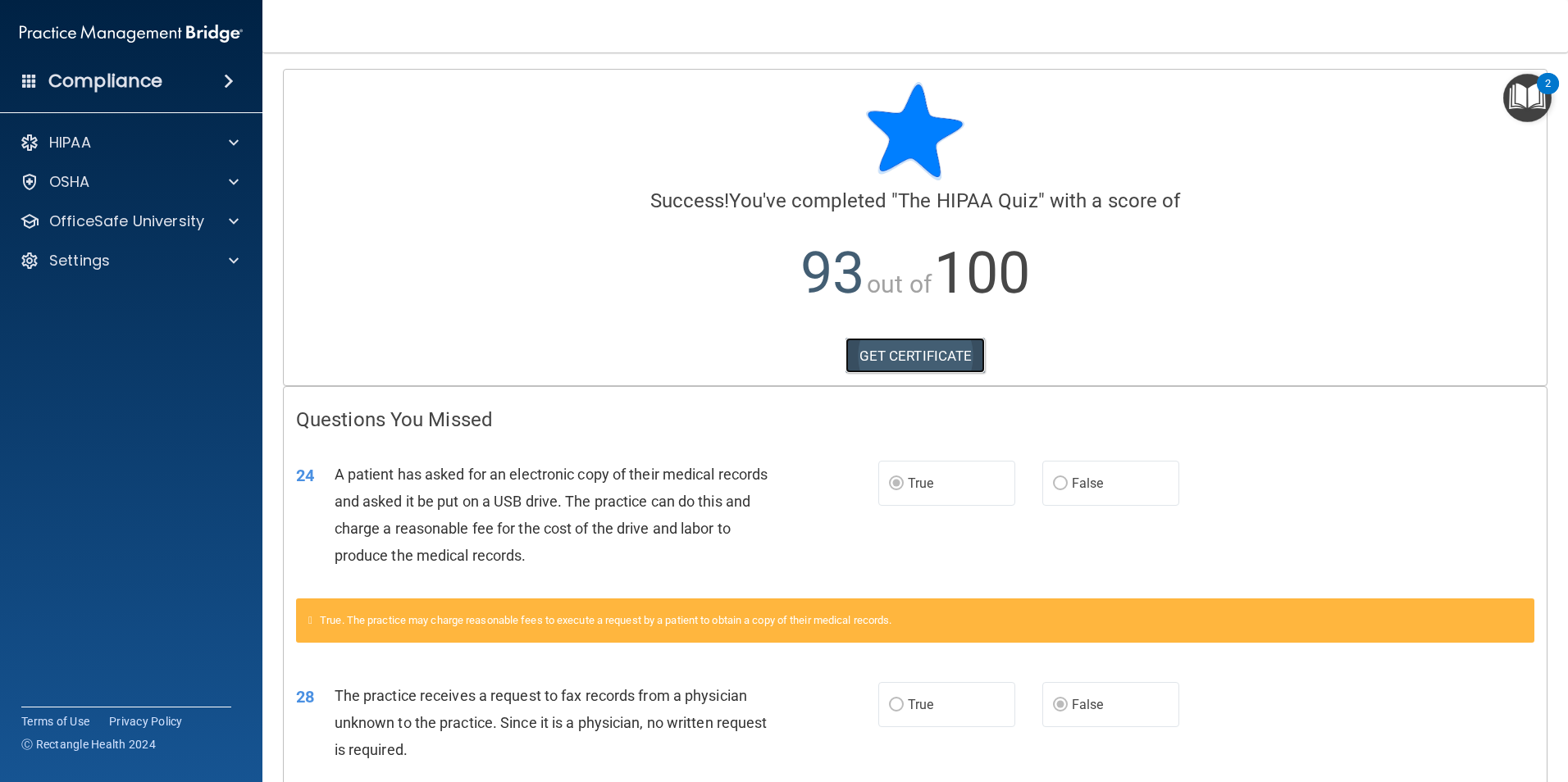
click at [926, 358] on link "GET CERTIFICATE" at bounding box center [915, 355] width 140 height 36
click at [410, 286] on p "93 out of 100" at bounding box center [915, 273] width 1238 height 105
click at [348, 274] on p "93 out of 100" at bounding box center [915, 273] width 1238 height 105
click at [329, 275] on p "93 out of 100" at bounding box center [915, 273] width 1238 height 105
click at [216, 218] on div at bounding box center [231, 221] width 41 height 19
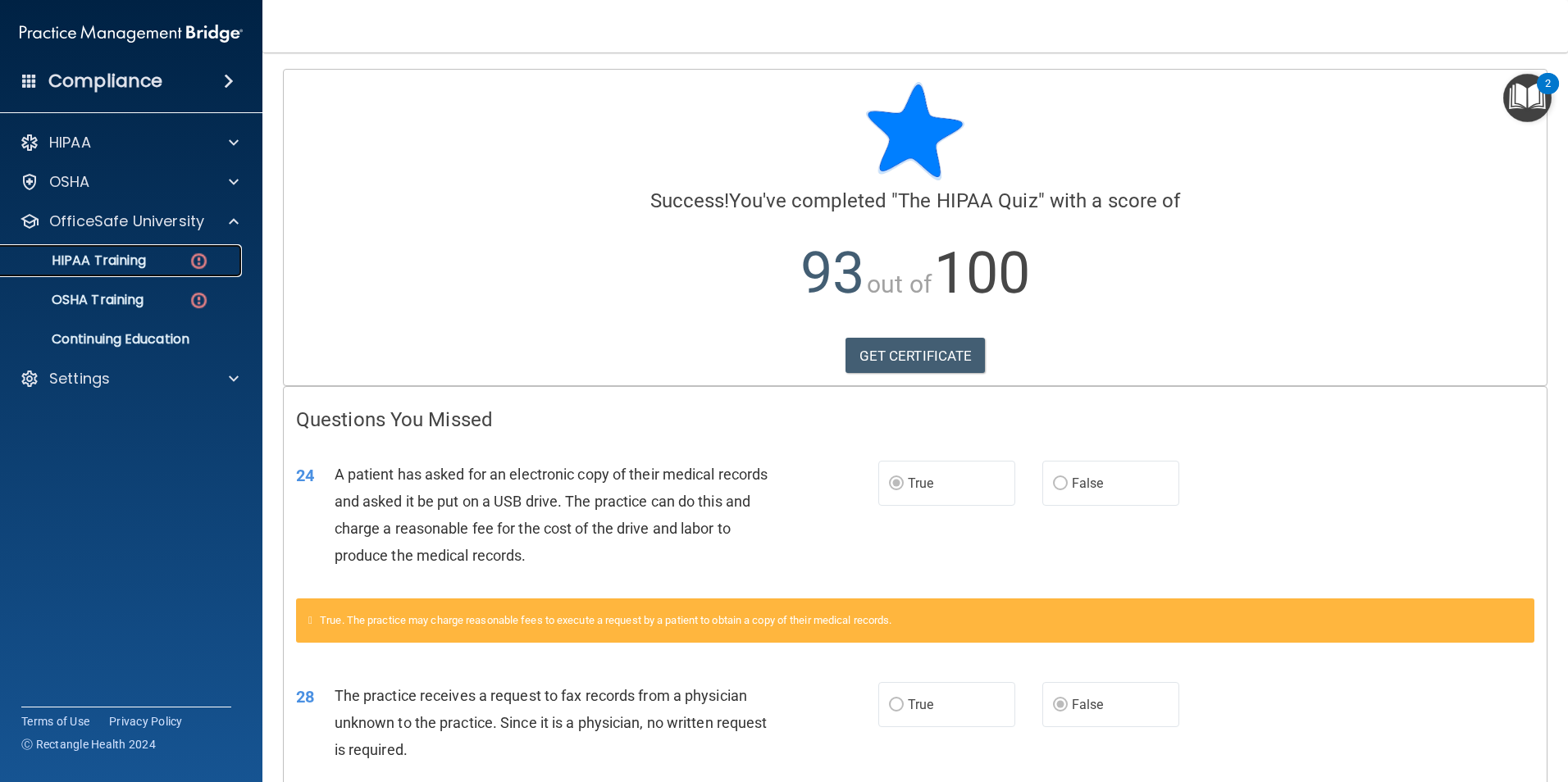
click at [148, 261] on div "HIPAA Training" at bounding box center [122, 261] width 224 height 17
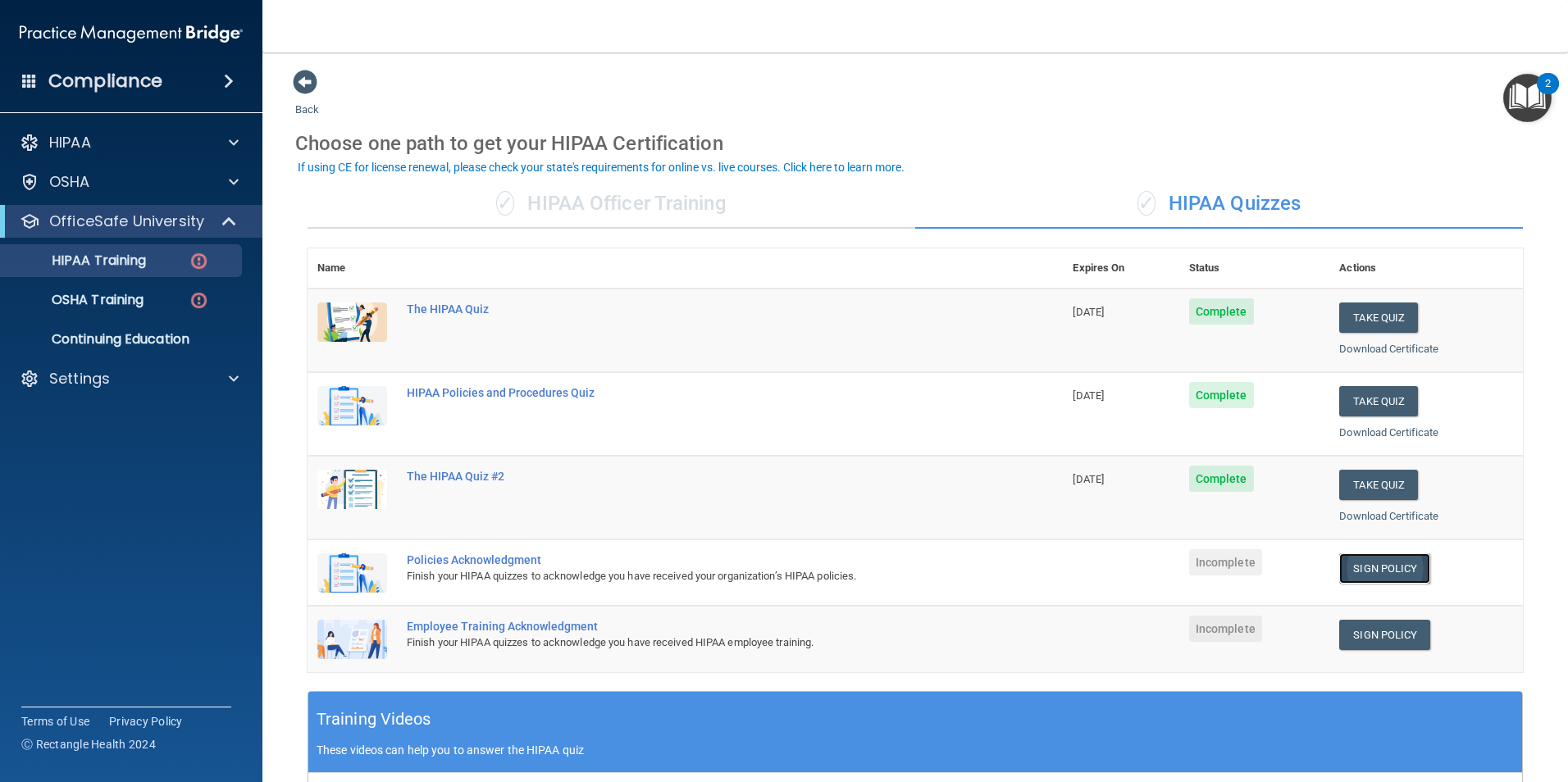
click at [1386, 564] on link "Sign Policy" at bounding box center [1385, 568] width 91 height 30
click at [405, 23] on nav "Toggle navigation [PERSON_NAME] [EMAIL_ADDRESS][DOMAIN_NAME] Manage My Enterpri…" at bounding box center [915, 26] width 1305 height 53
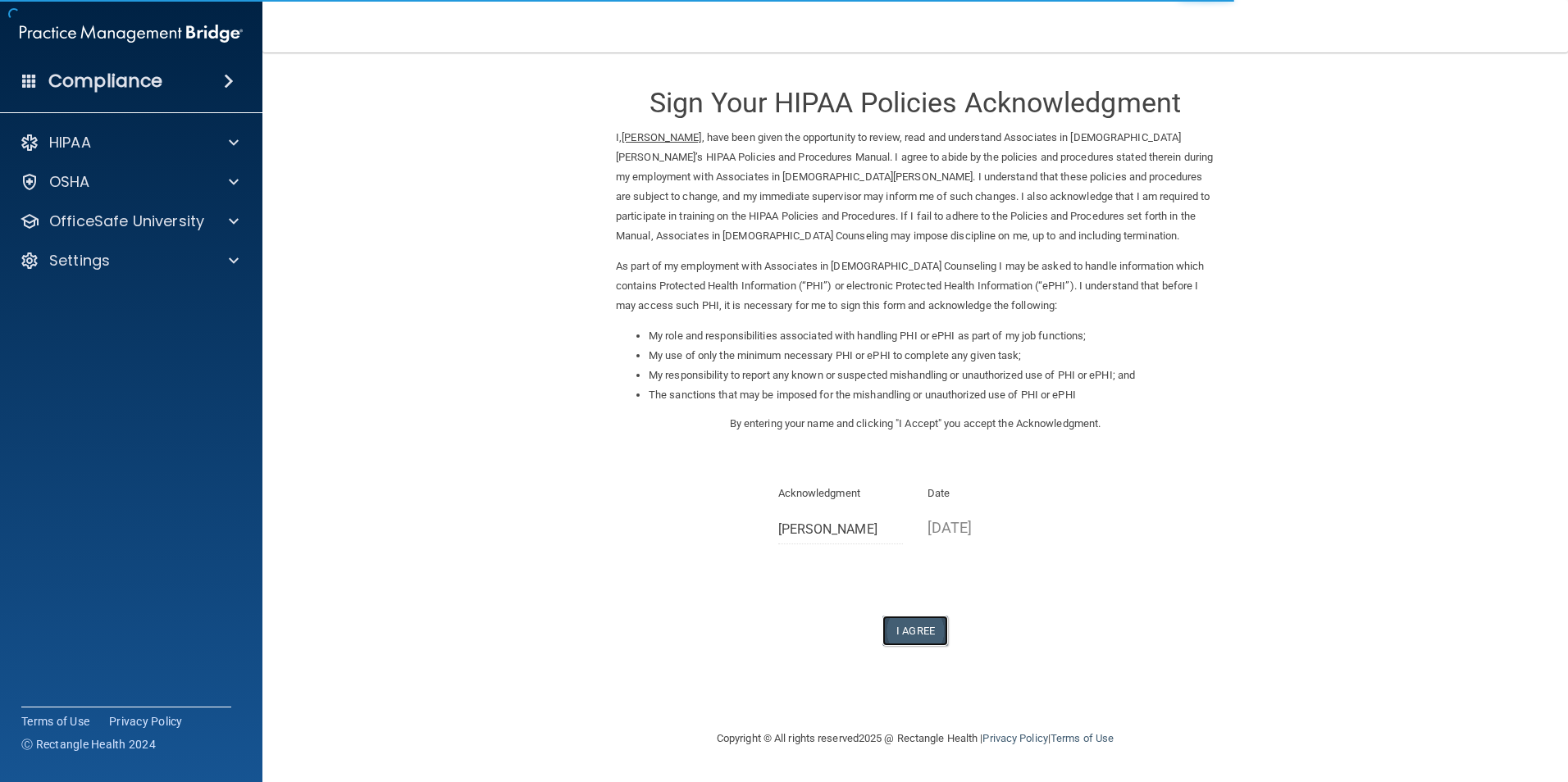
click at [914, 633] on button "I Agree" at bounding box center [915, 630] width 65 height 30
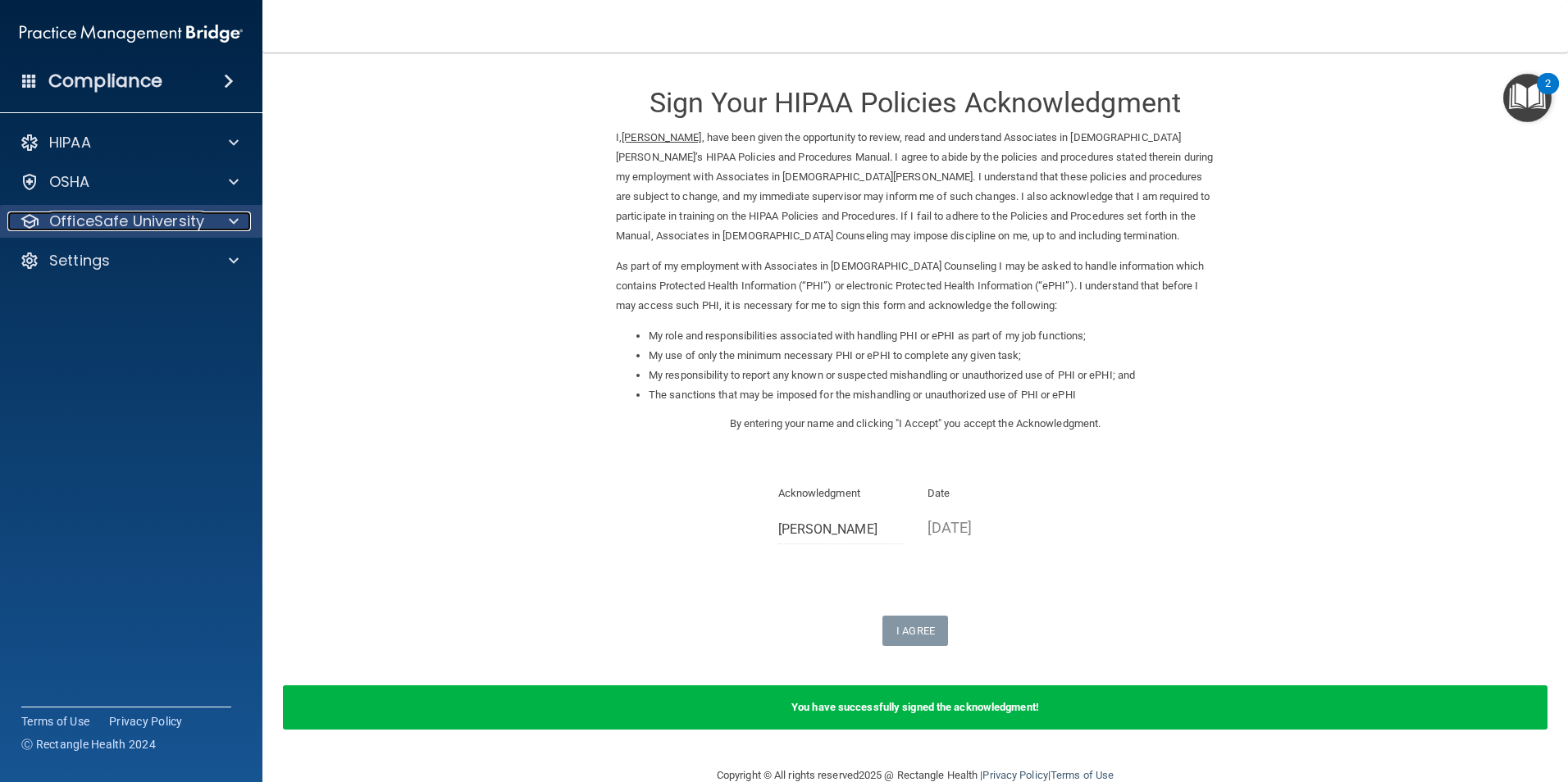
click at [215, 213] on div at bounding box center [231, 221] width 41 height 19
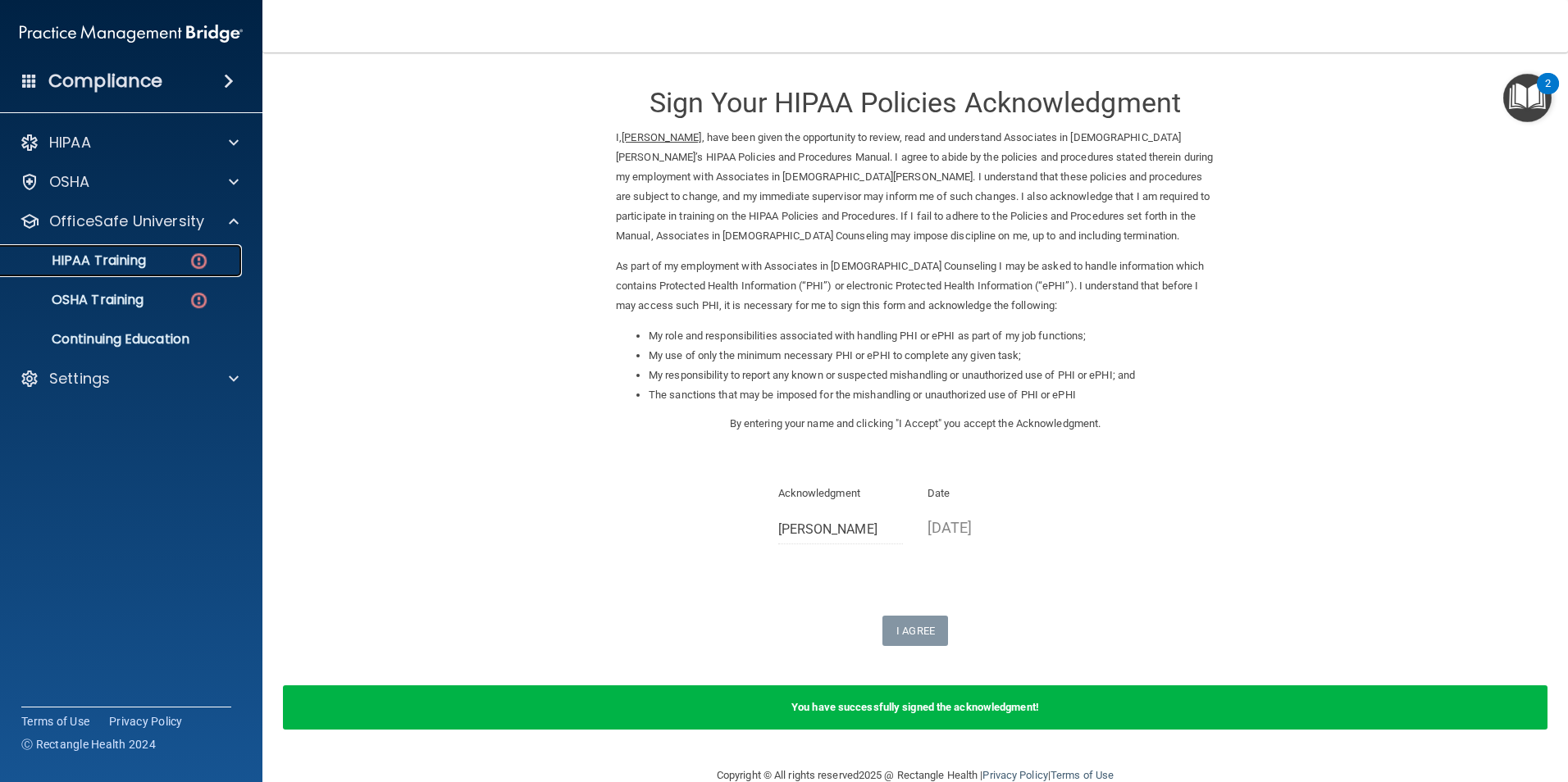
click at [146, 267] on p "HIPAA Training" at bounding box center [79, 261] width 136 height 17
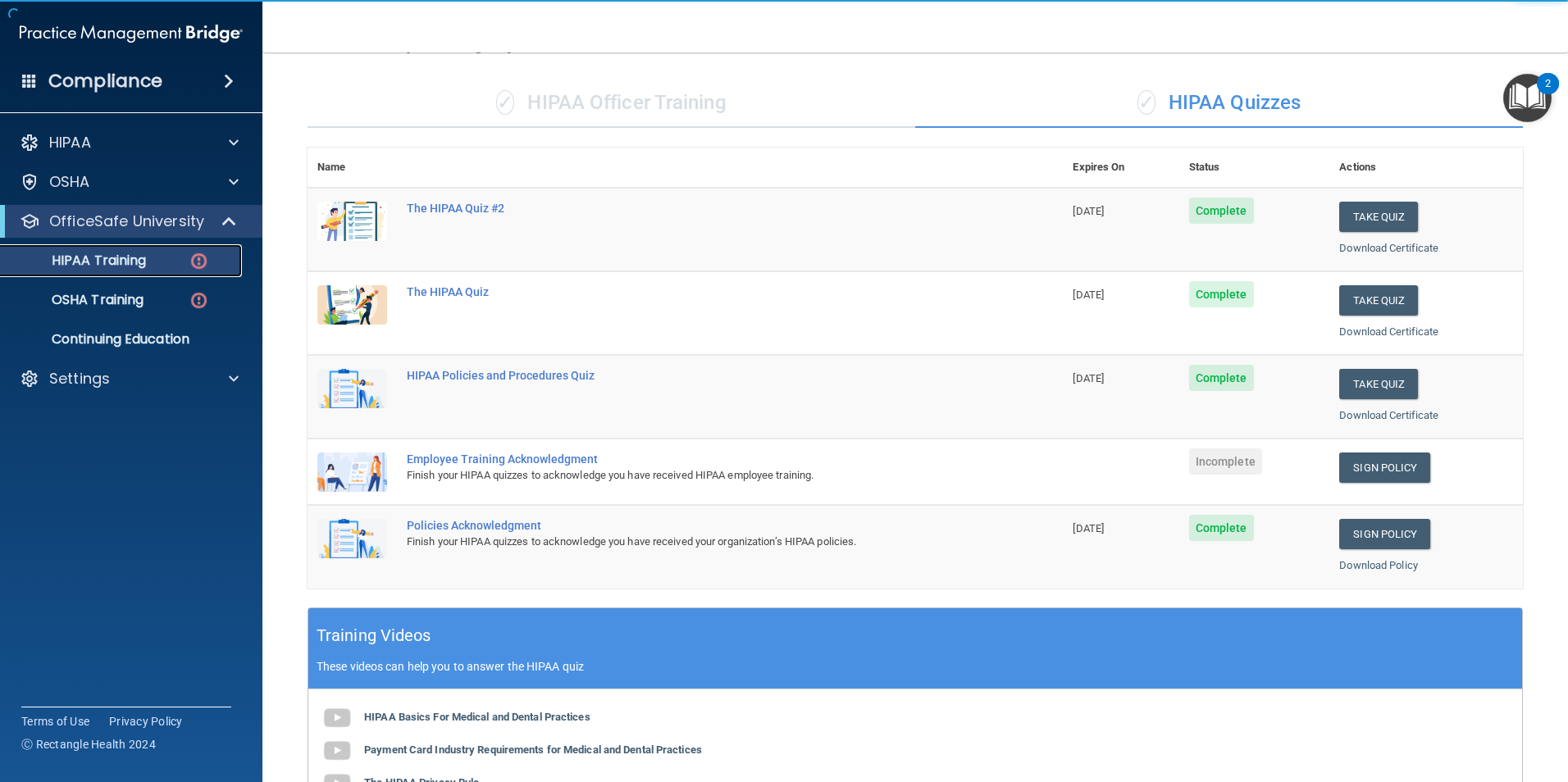
scroll to position [82, 0]
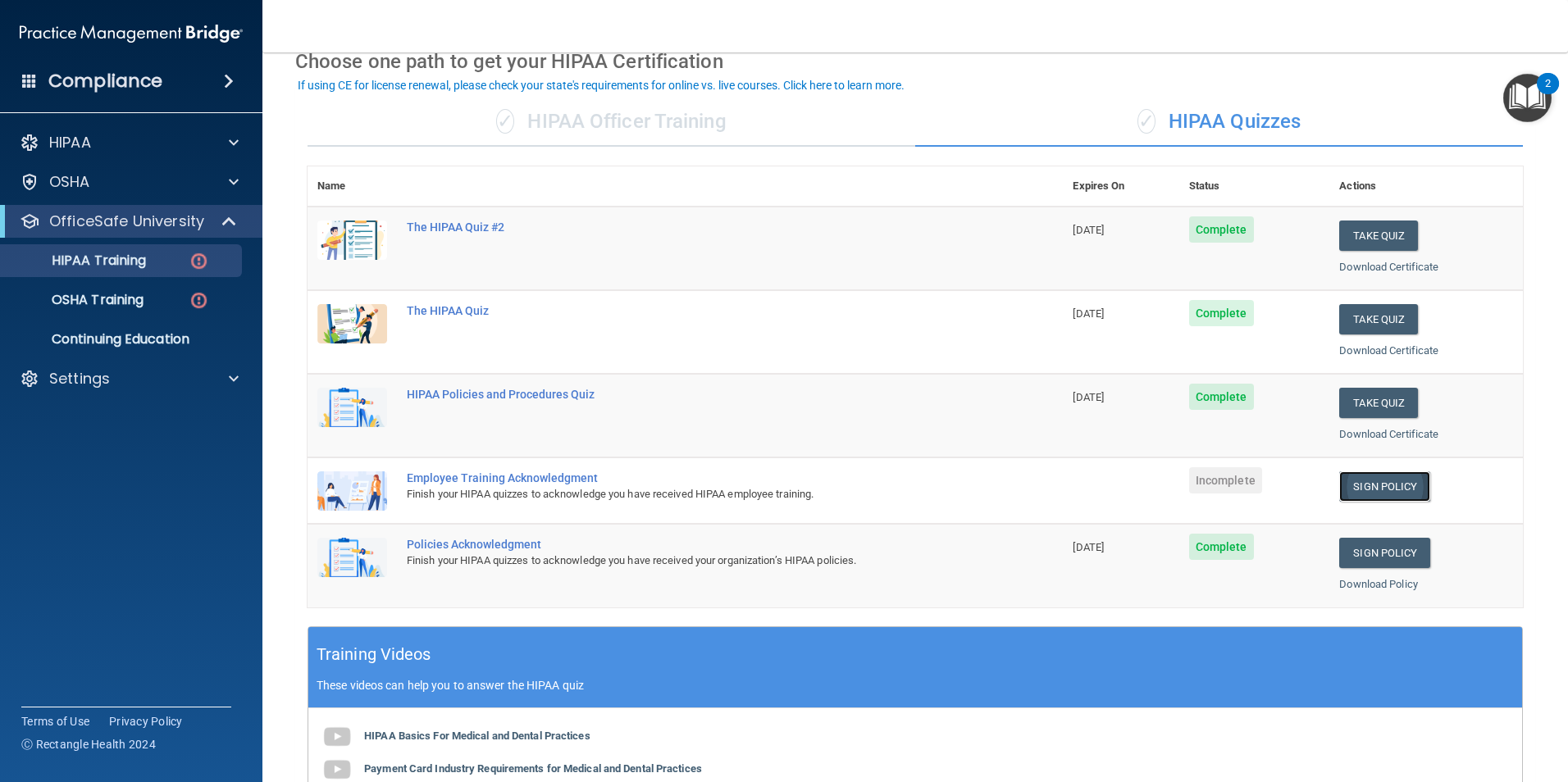
click at [1381, 478] on link "Sign Policy" at bounding box center [1385, 486] width 91 height 30
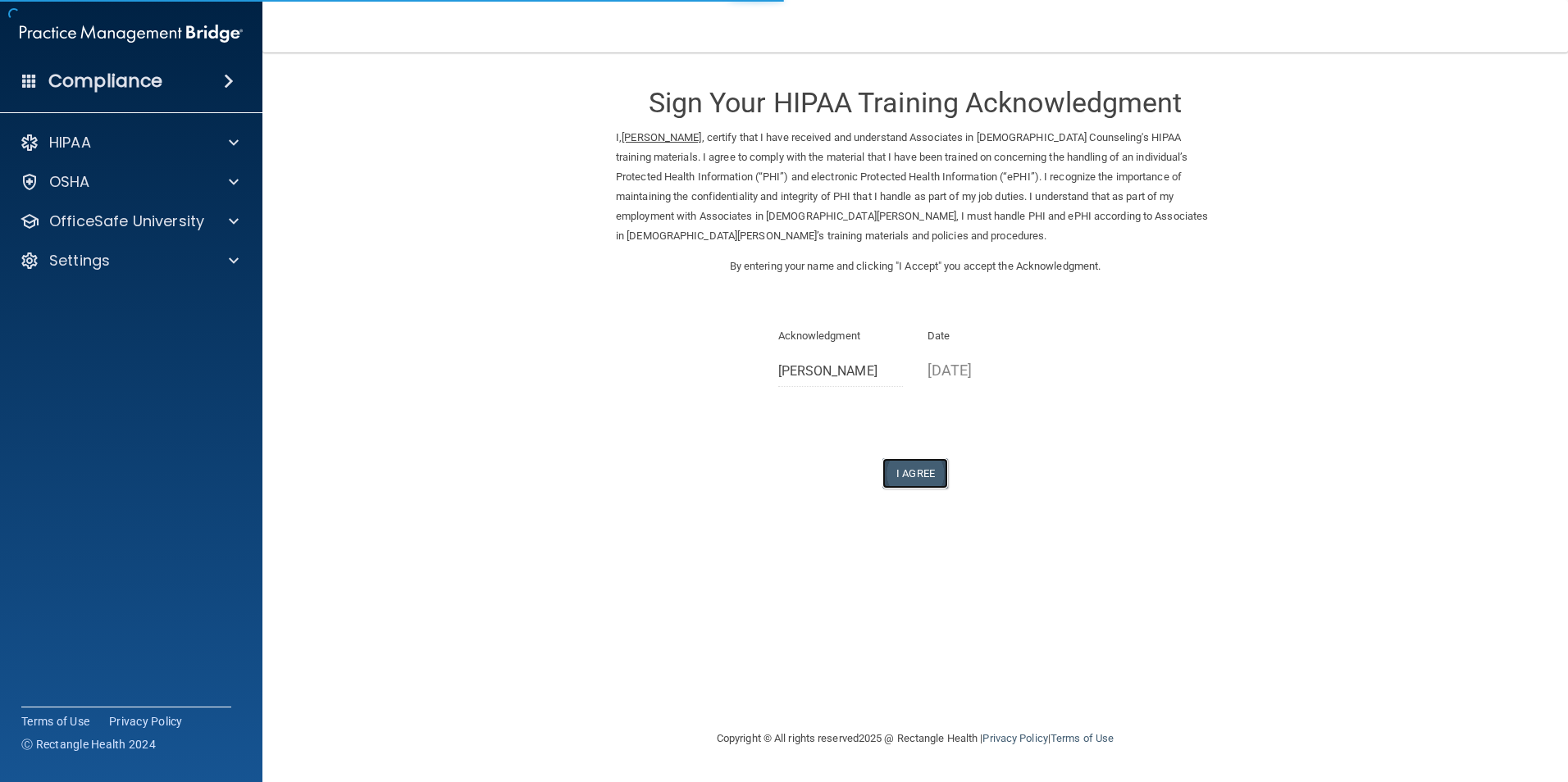
click at [915, 476] on button "I Agree" at bounding box center [915, 473] width 65 height 30
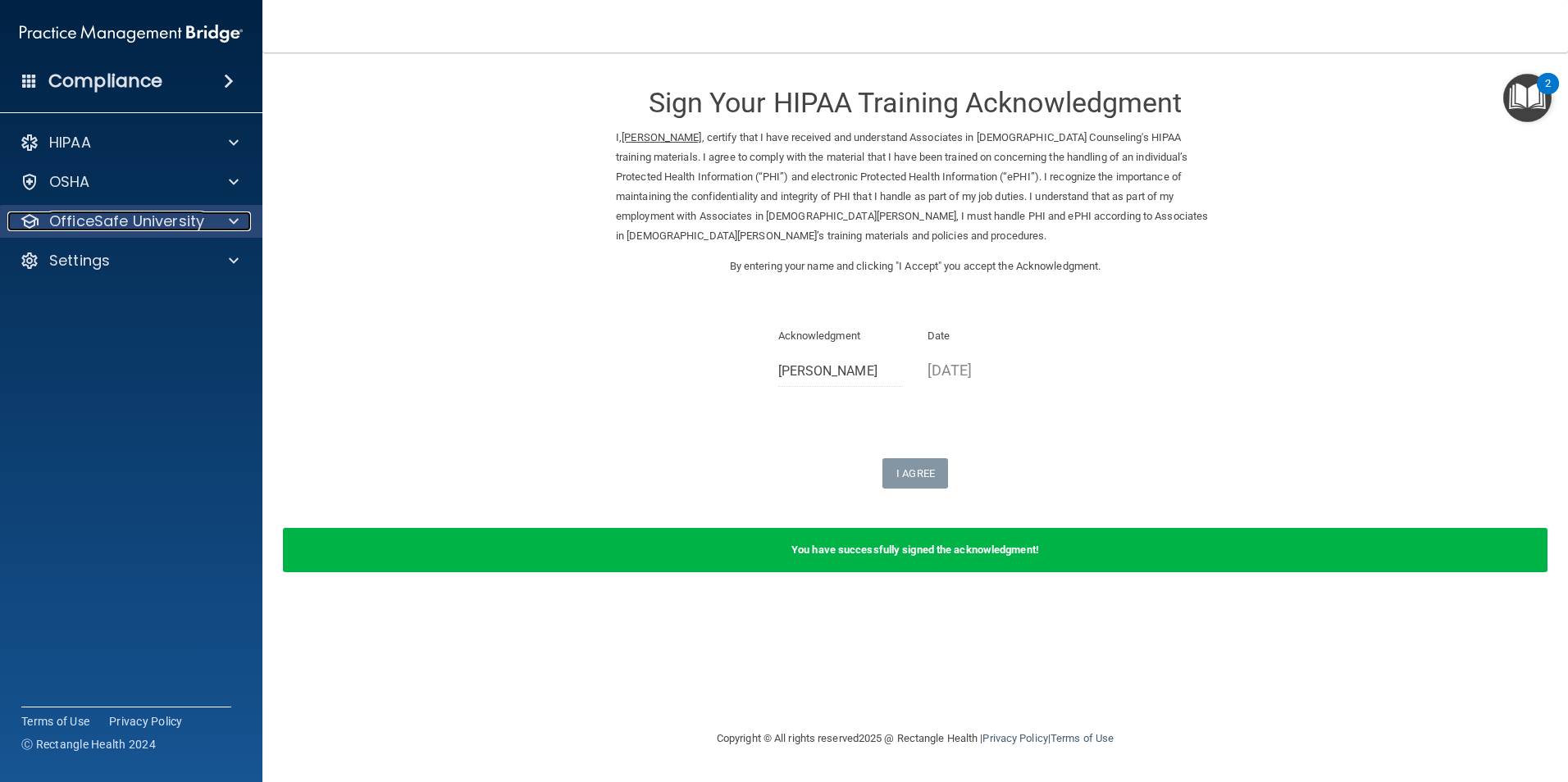
click at [175, 222] on p "OfficeSafe University" at bounding box center [126, 221] width 155 height 19
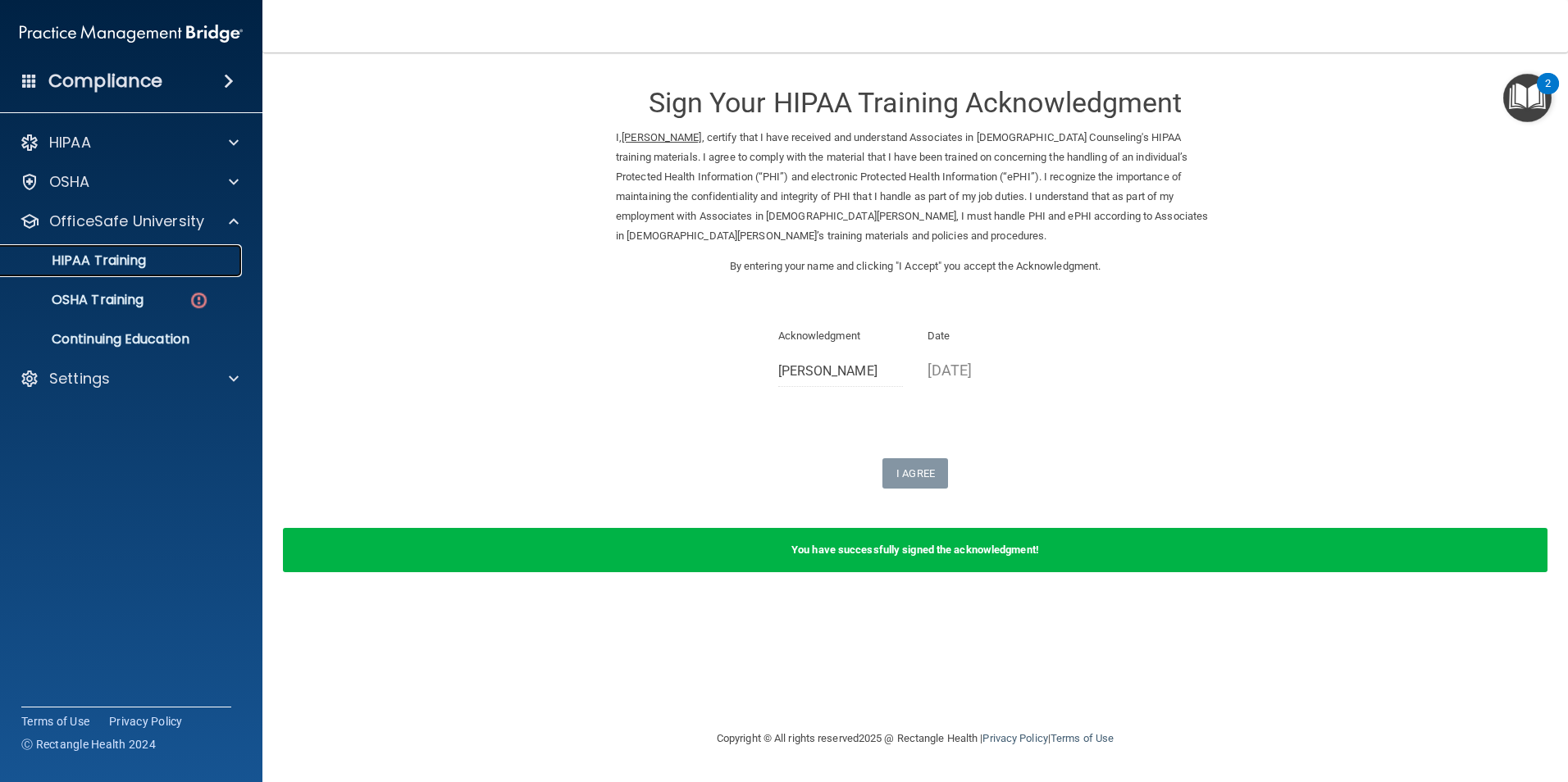
click at [166, 260] on div "HIPAA Training" at bounding box center [122, 261] width 224 height 17
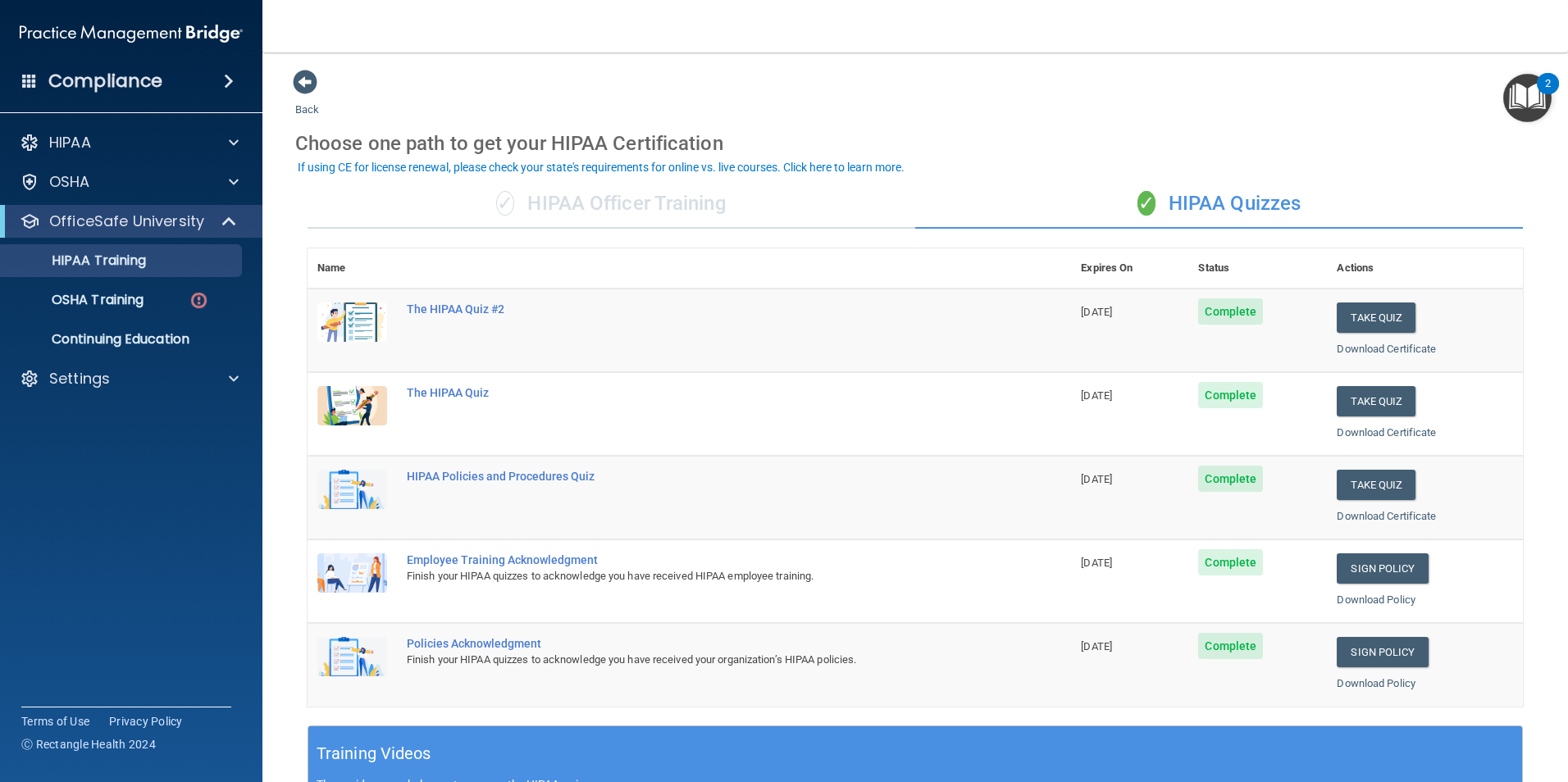
click at [1054, 136] on div "Choose one path to get your HIPAA Certification" at bounding box center [915, 143] width 1240 height 48
click at [121, 301] on p "OSHA Training" at bounding box center [77, 300] width 133 height 17
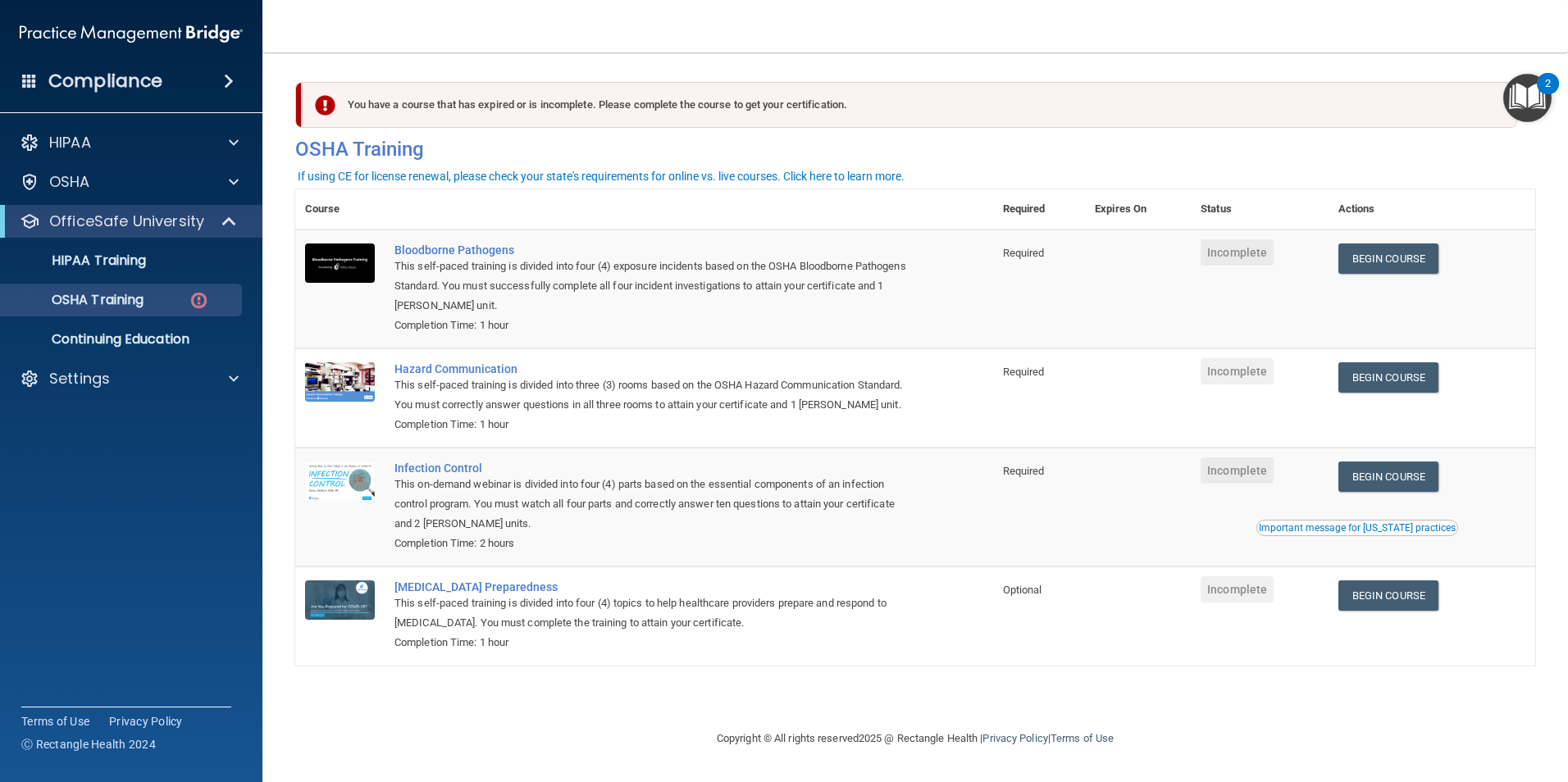
click at [283, 109] on div "You have a course that has expired or is incomplete. Please complete the course…" at bounding box center [916, 126] width 1265 height 88
click at [1411, 264] on link "Begin Course" at bounding box center [1388, 259] width 100 height 30
click at [482, 754] on footer "Copyright © All rights reserved 2025 @ Rectangle Health | Privacy Policy | Term…" at bounding box center [915, 739] width 1240 height 54
click at [420, 737] on footer "Copyright © All rights reserved 2025 @ Rectangle Health | Privacy Policy | Term…" at bounding box center [915, 739] width 1240 height 54
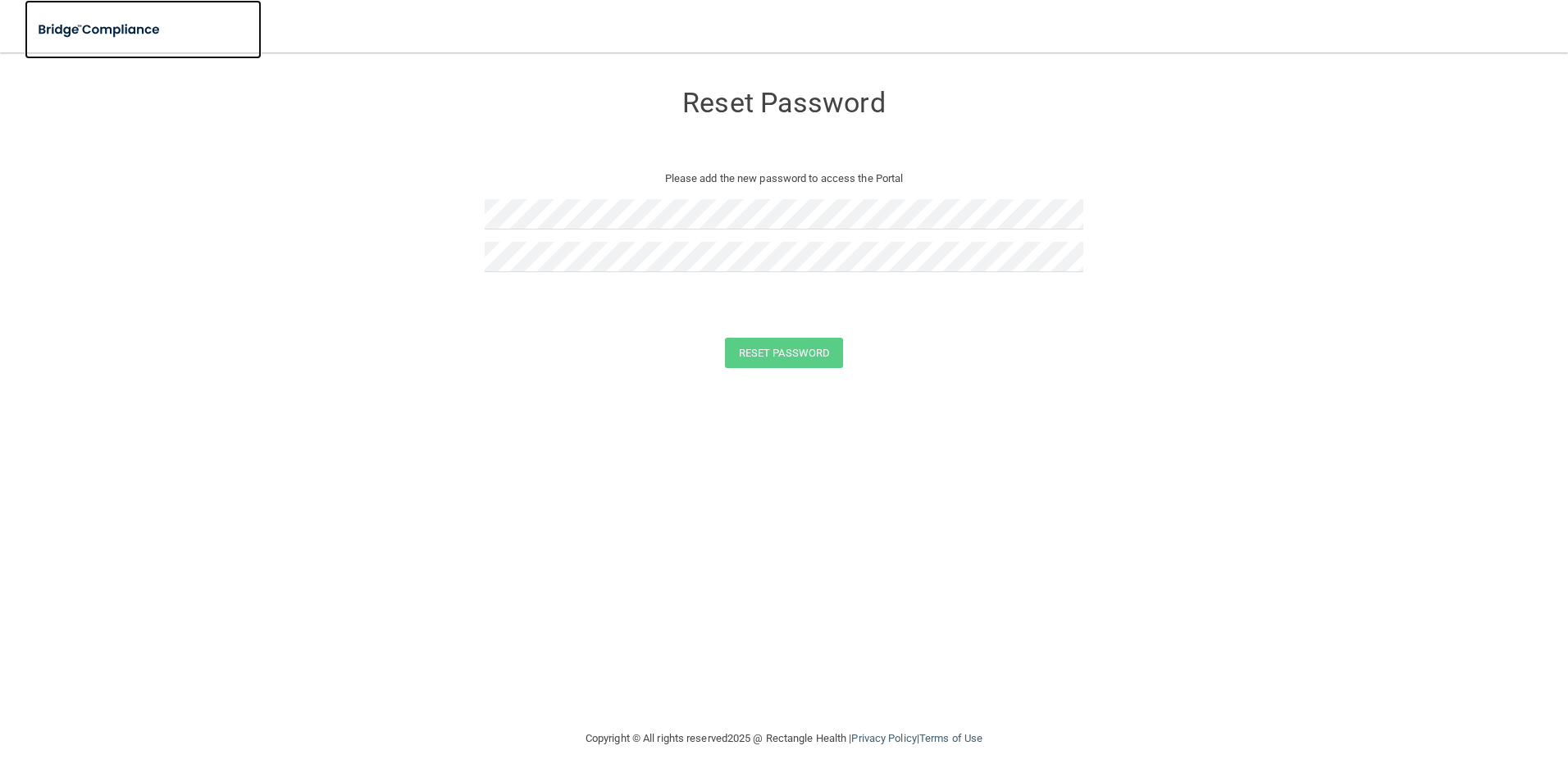
click at [102, 28] on img at bounding box center [100, 30] width 151 height 33
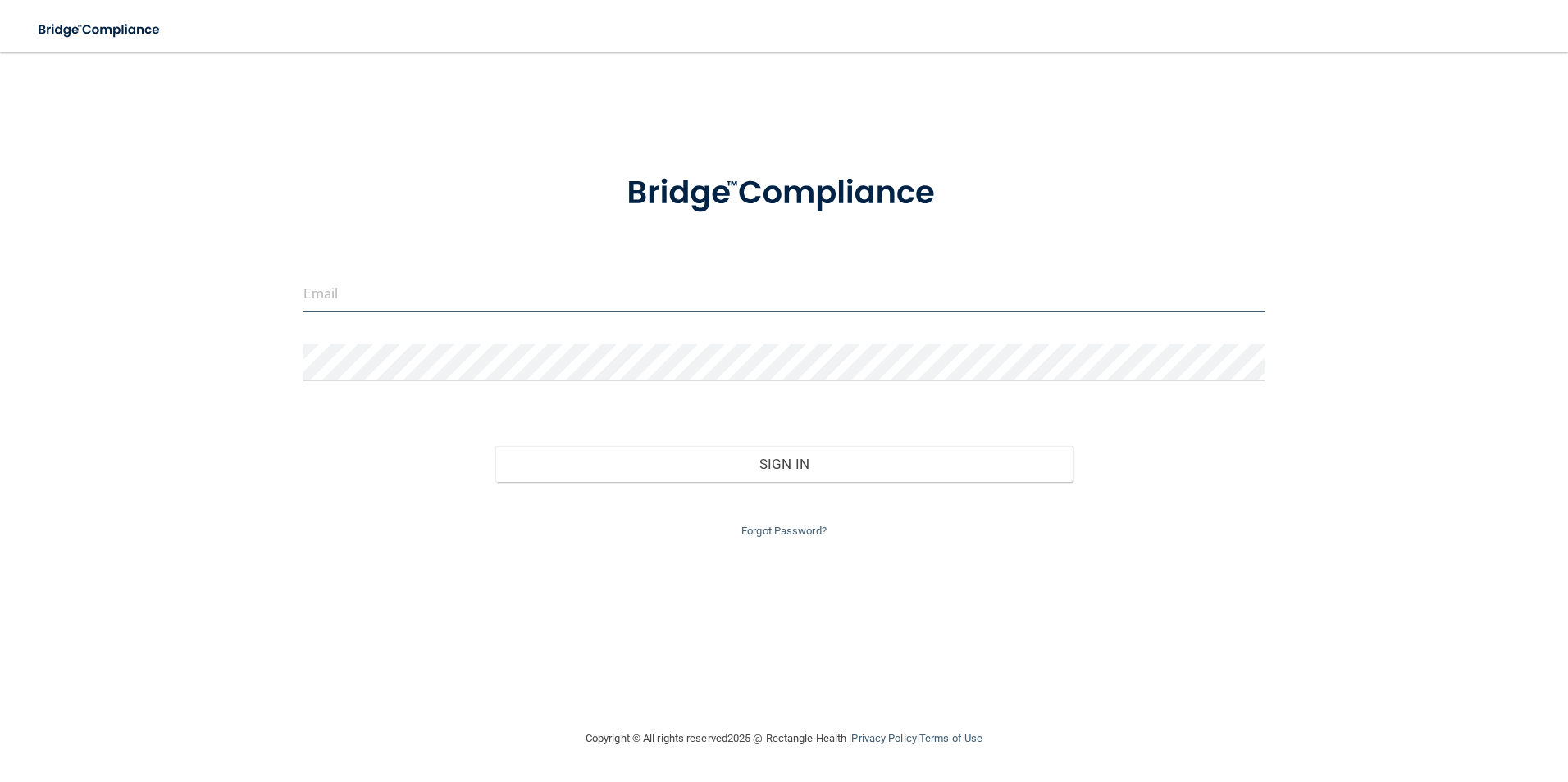
type input "[EMAIL_ADDRESS][DOMAIN_NAME]"
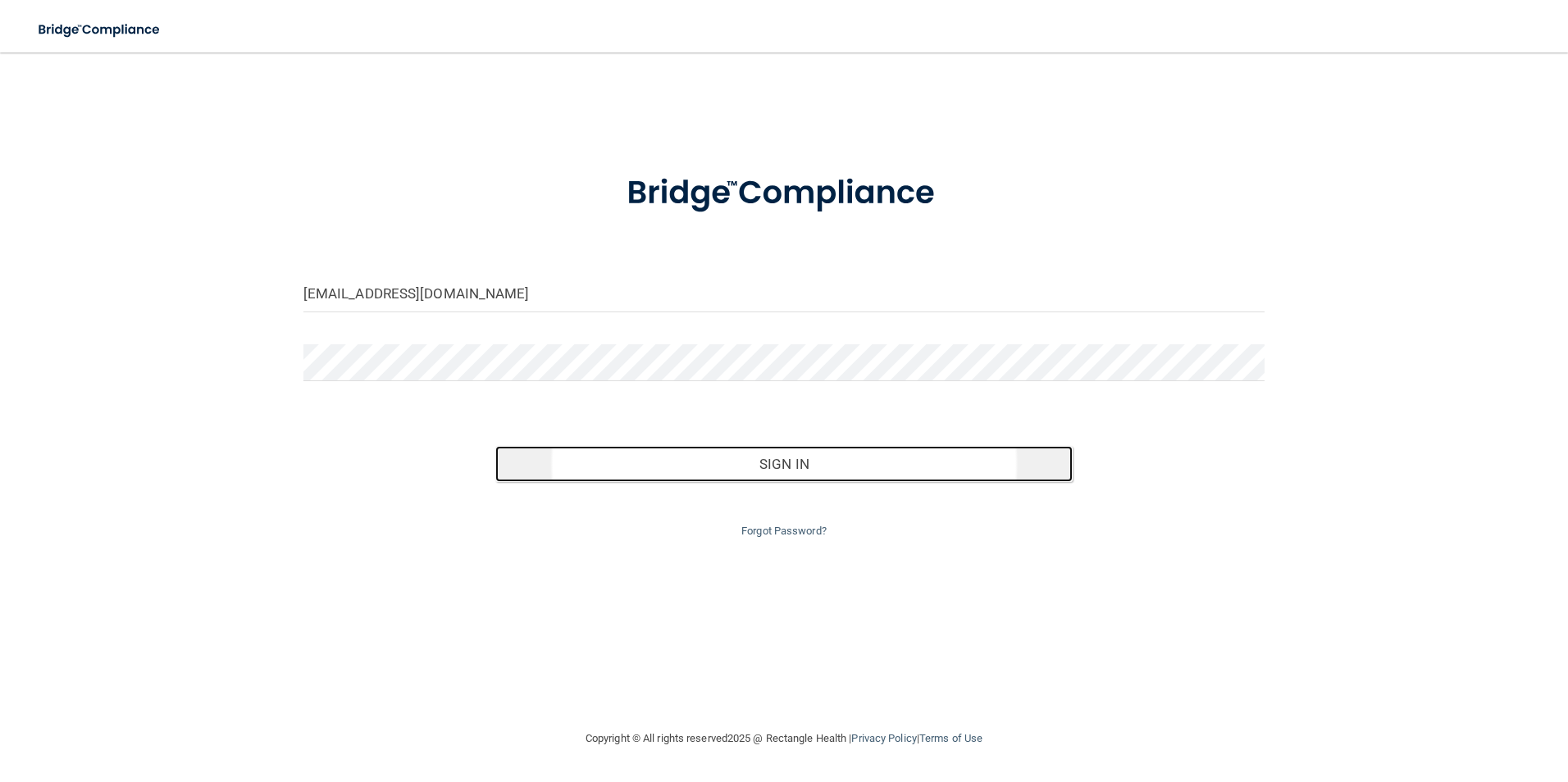
click at [905, 460] on button "Sign In" at bounding box center [783, 464] width 577 height 36
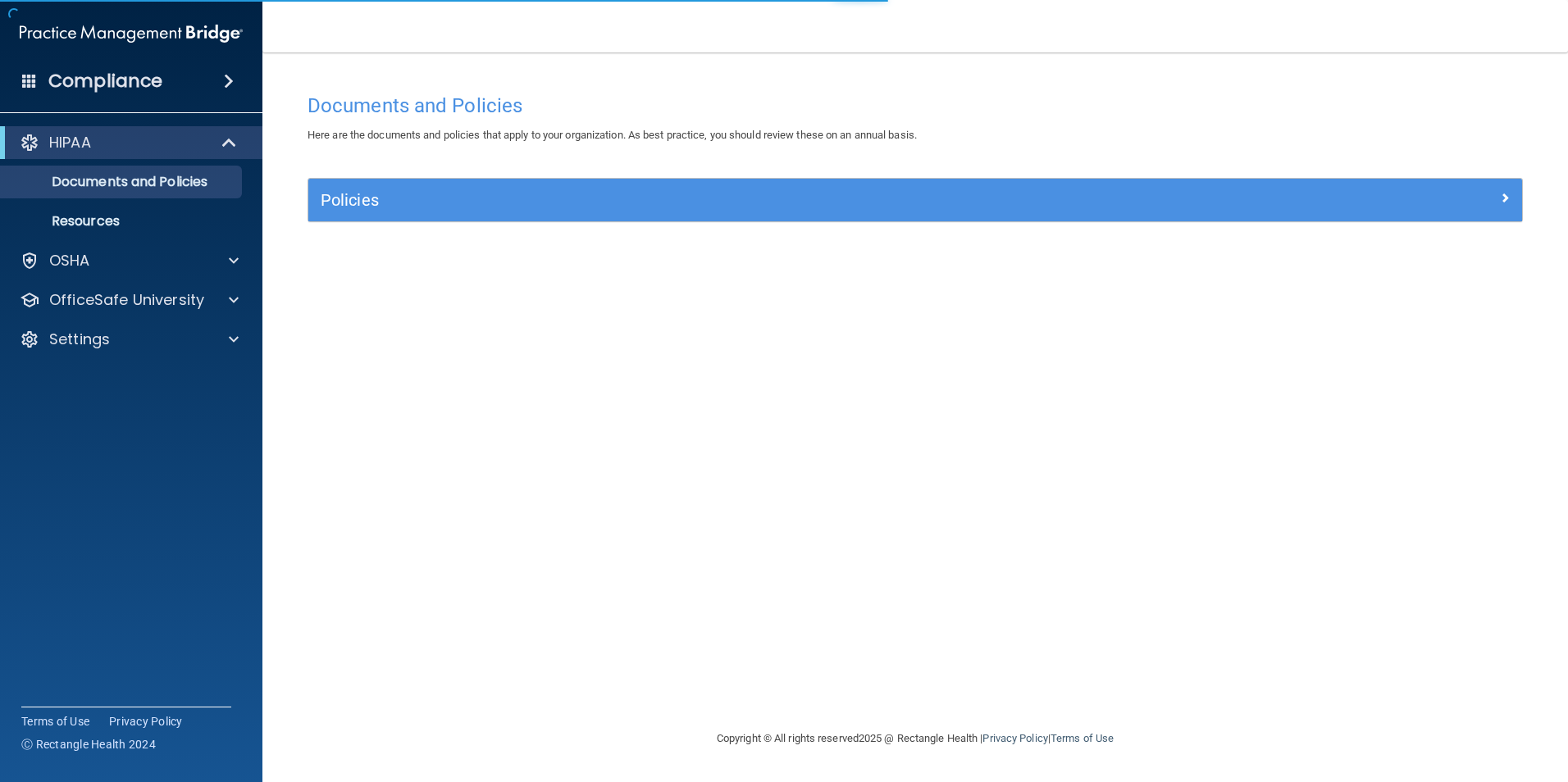
drag, startPoint x: 162, startPoint y: 631, endPoint x: 147, endPoint y: 563, distance: 69.6
click at [162, 631] on div "Compliance HIPAA Documents and Policies Report an Incident Business Associates …" at bounding box center [131, 391] width 262 height 782
click at [205, 291] on div "OfficeSafe University" at bounding box center [109, 300] width 204 height 19
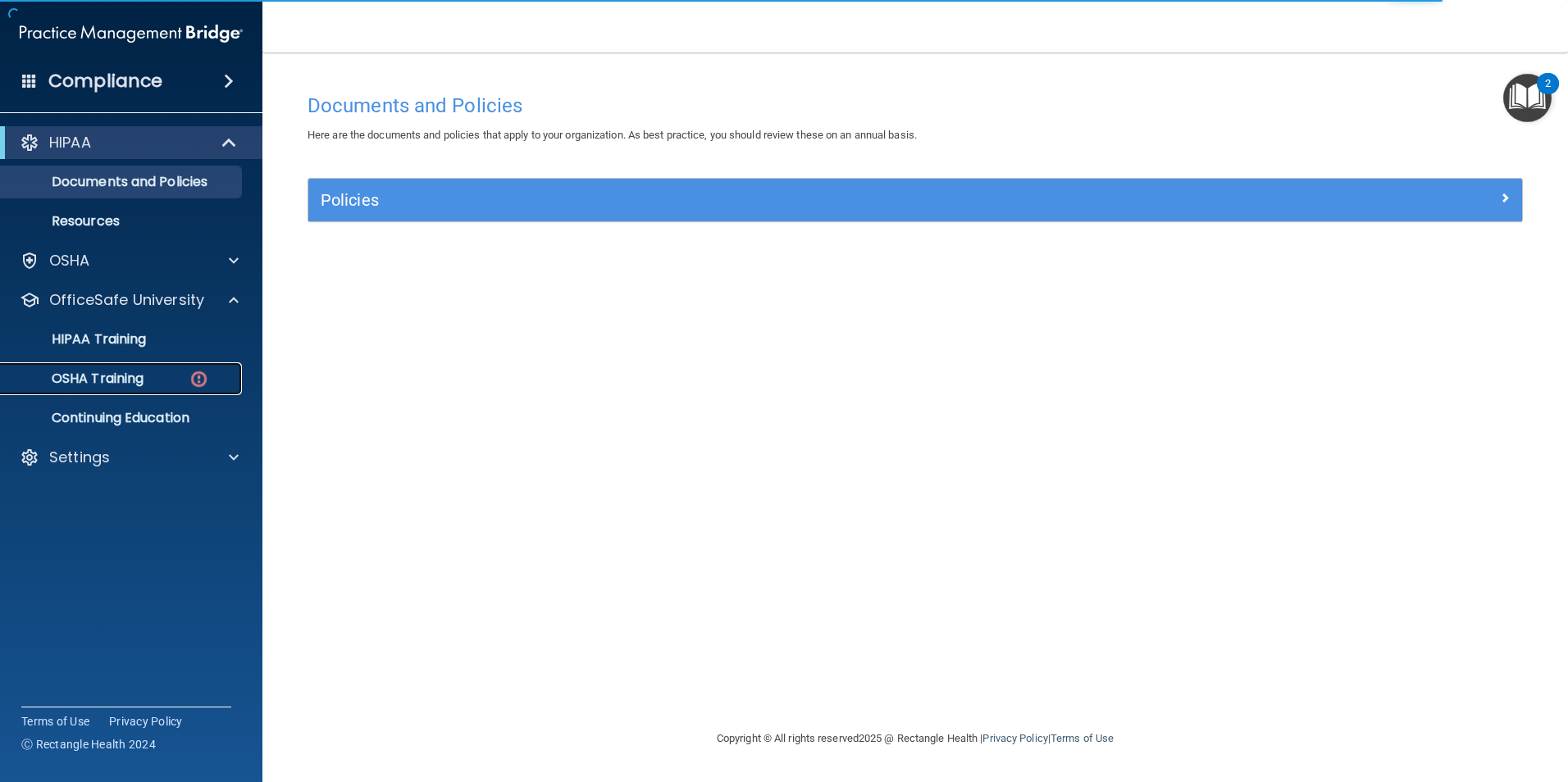
click at [158, 387] on link "OSHA Training" at bounding box center [112, 378] width 258 height 33
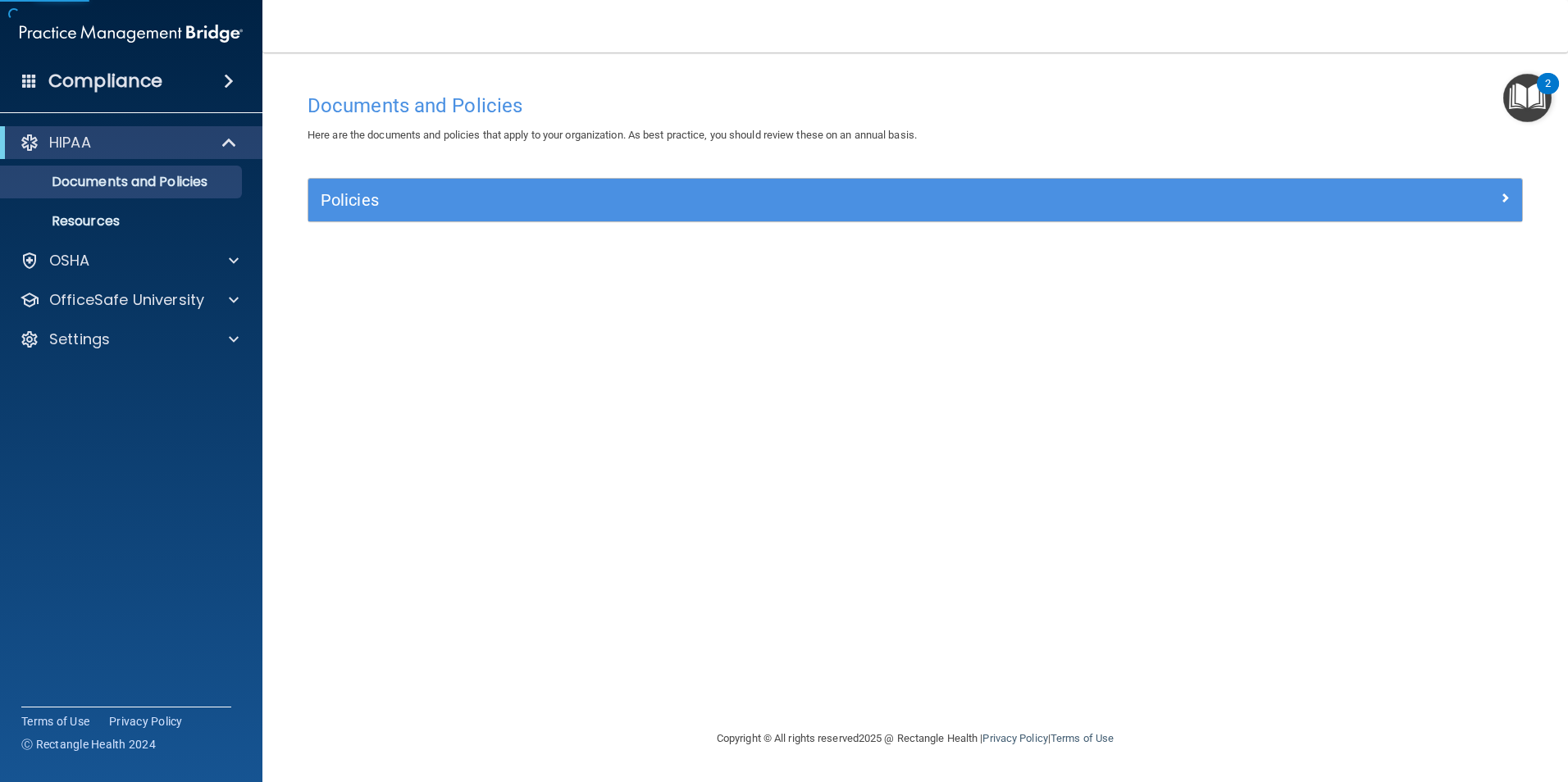
click at [505, 553] on div "Documents and Policies Here are the documents and policies that apply to your o…" at bounding box center [915, 407] width 1240 height 643
drag, startPoint x: 862, startPoint y: 550, endPoint x: 811, endPoint y: 430, distance: 130.4
click at [860, 538] on div "Documents and Policies Here are the documents and policies that apply to your o…" at bounding box center [915, 407] width 1240 height 643
click at [606, 22] on nav "Toggle navigation [PERSON_NAME] [EMAIL_ADDRESS][DOMAIN_NAME] Manage My Enterpri…" at bounding box center [915, 26] width 1305 height 53
